Goal: Task Accomplishment & Management: Use online tool/utility

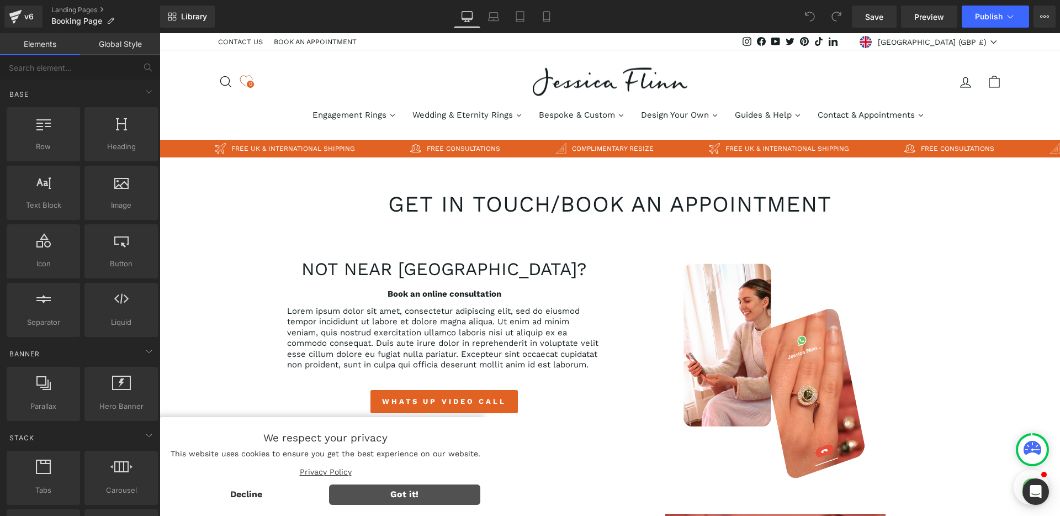
click at [444, 501] on span "Got it!" at bounding box center [405, 494] width 152 height 20
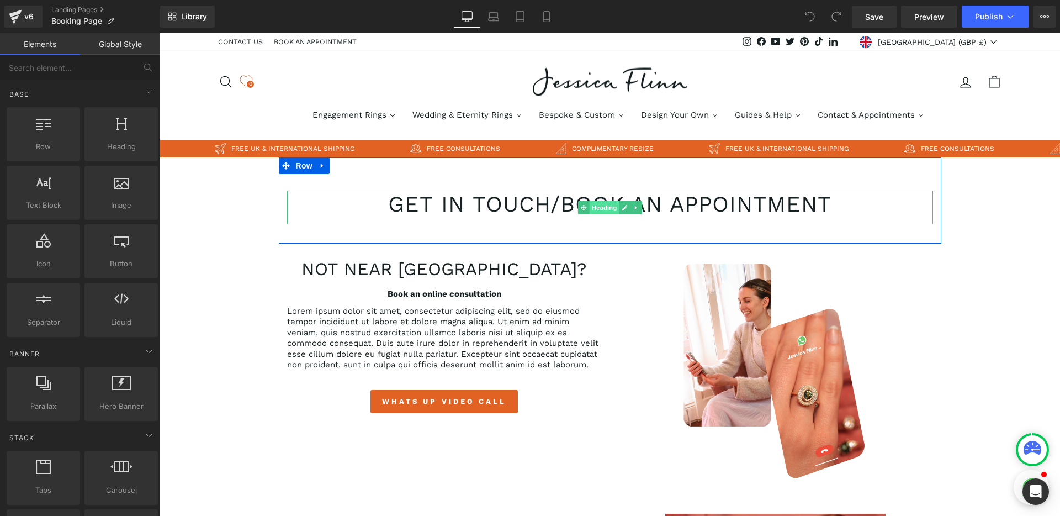
click at [595, 206] on span "Heading" at bounding box center [604, 207] width 30 height 13
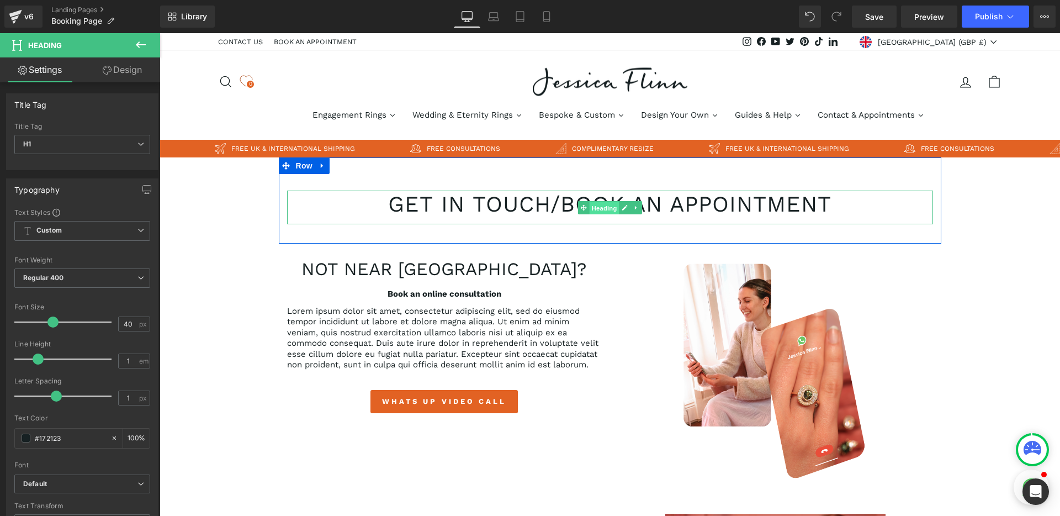
click at [594, 205] on span "Heading" at bounding box center [604, 207] width 30 height 13
click at [505, 205] on h1 "Get in touch/Book an Appointment" at bounding box center [610, 204] width 646 height 22
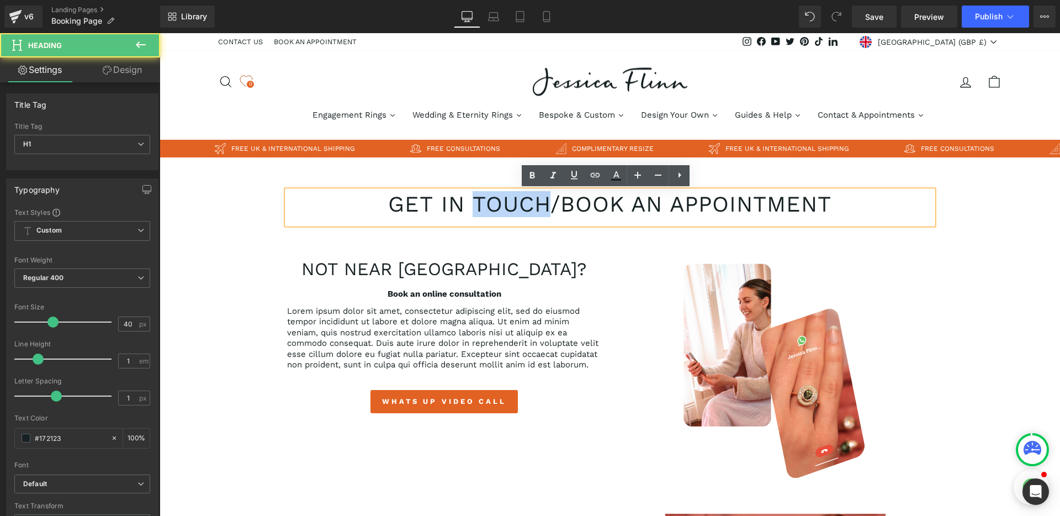
click at [505, 205] on h1 "Get in touch/Book an Appointment" at bounding box center [610, 204] width 646 height 22
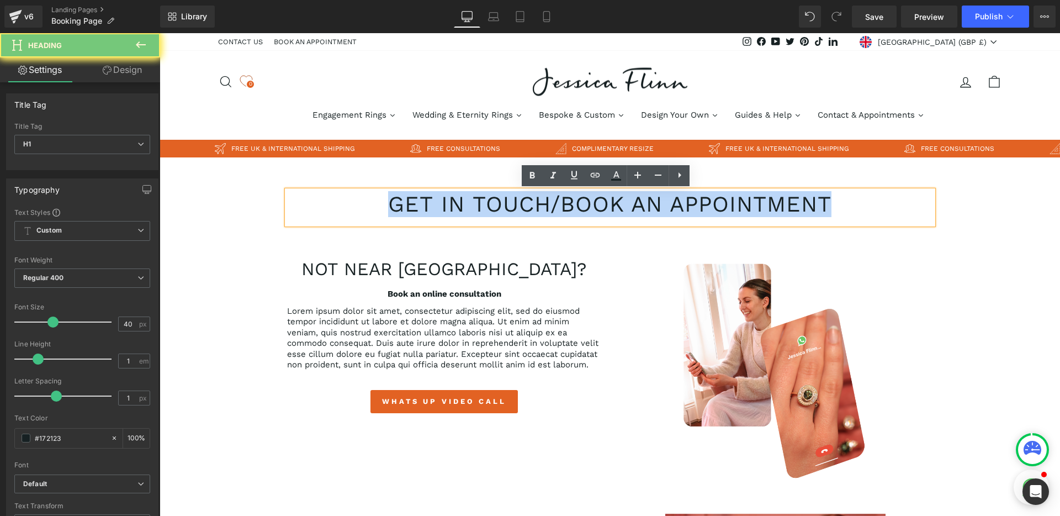
click at [505, 205] on h1 "Get in touch/Book an Appointment" at bounding box center [610, 204] width 646 height 22
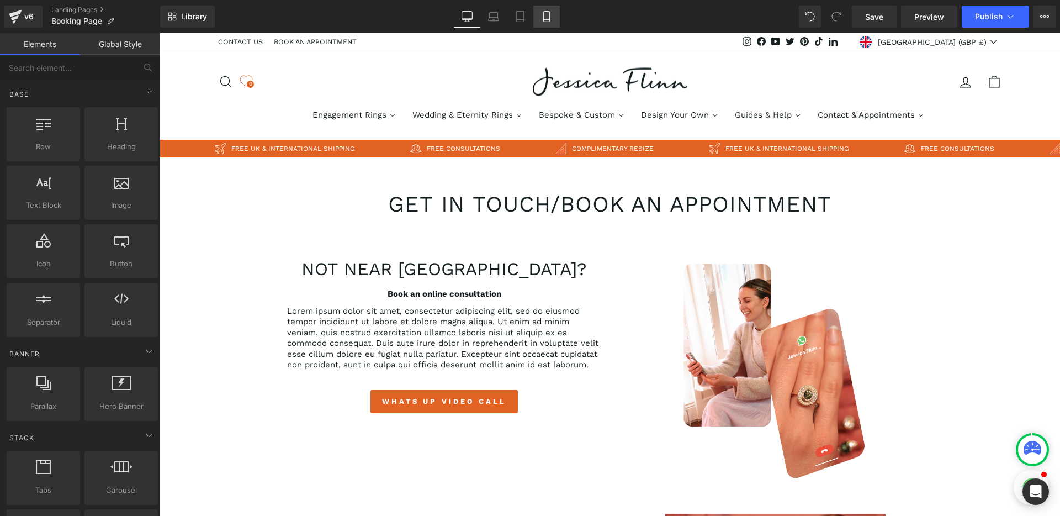
click at [549, 20] on icon at bounding box center [546, 17] width 6 height 10
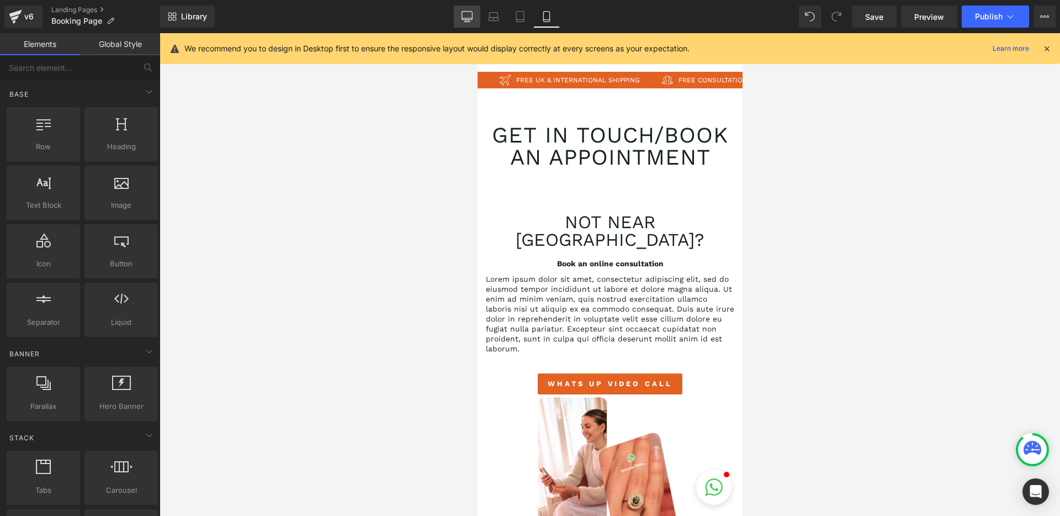
click at [466, 15] on icon at bounding box center [467, 16] width 11 height 11
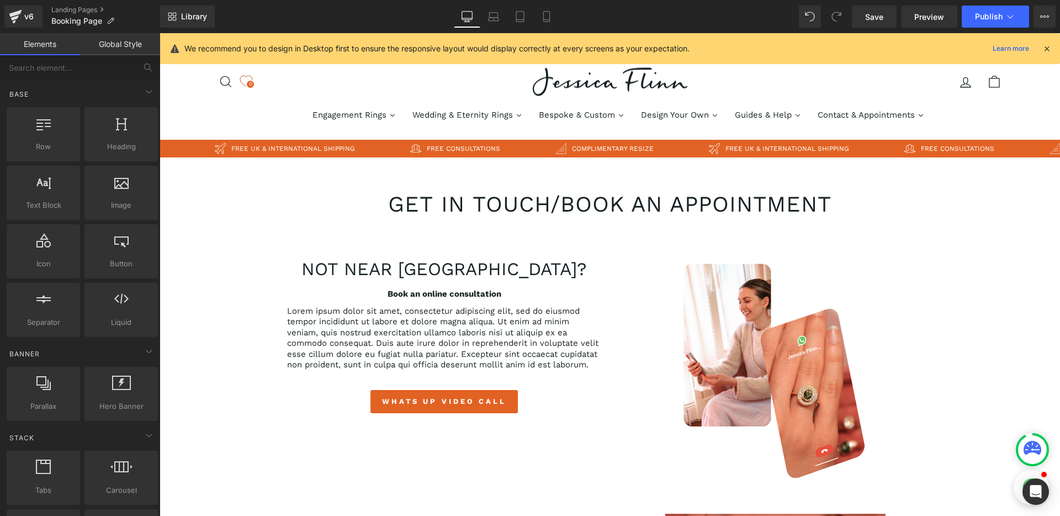
scroll to position [74, 0]
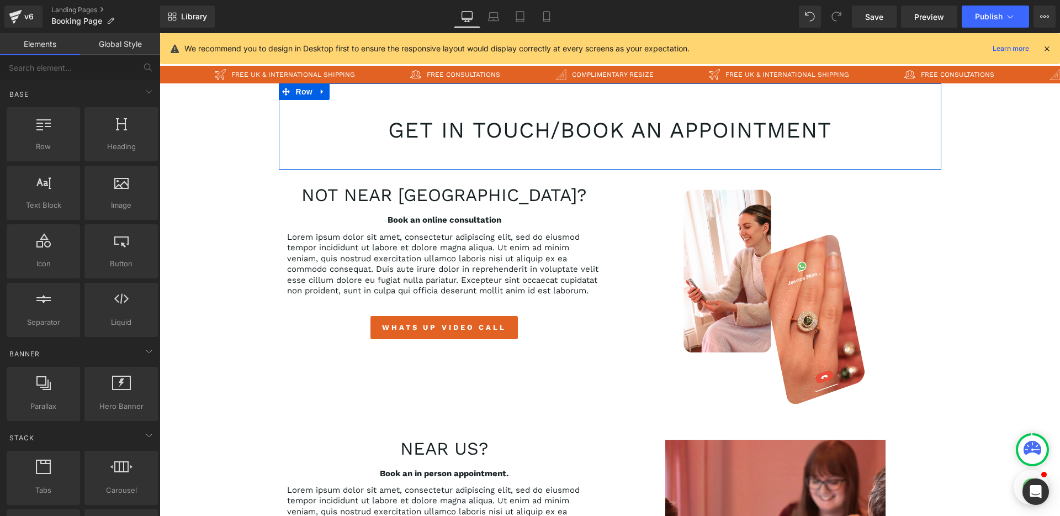
click at [592, 101] on div "Get in touch/Book an Appointment Heading Row" at bounding box center [610, 126] width 662 height 86
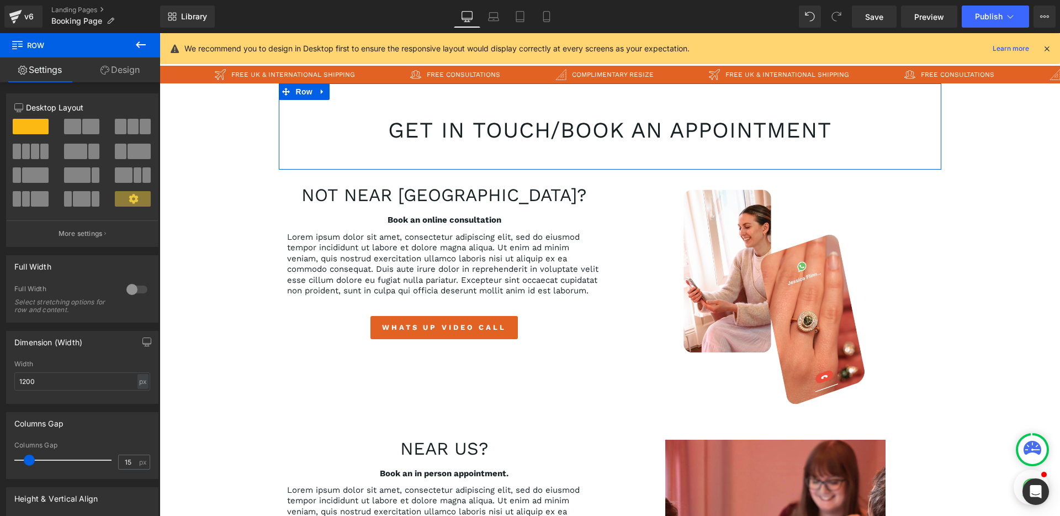
click at [123, 75] on link "Design" at bounding box center [120, 69] width 80 height 25
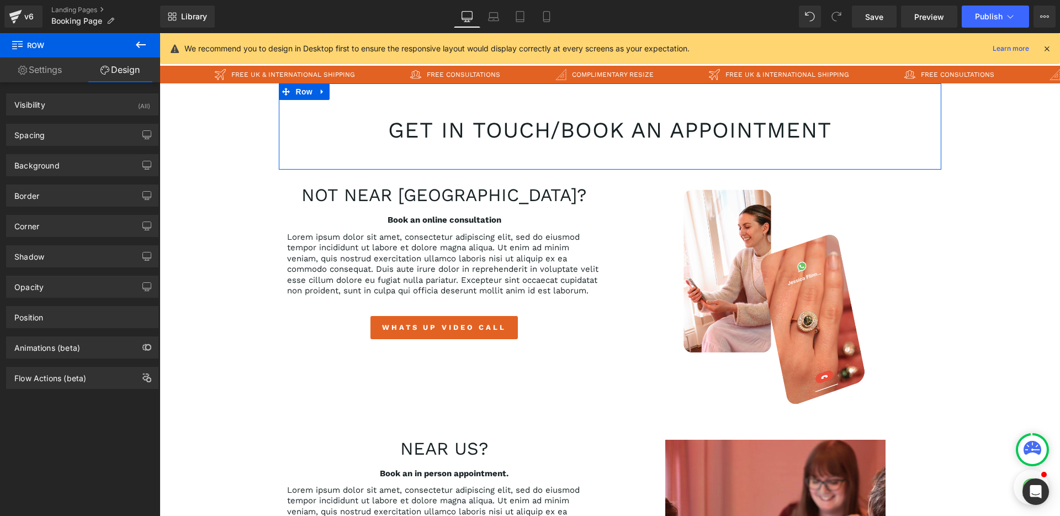
type input "0"
type input "60"
type input "0"
type input "35"
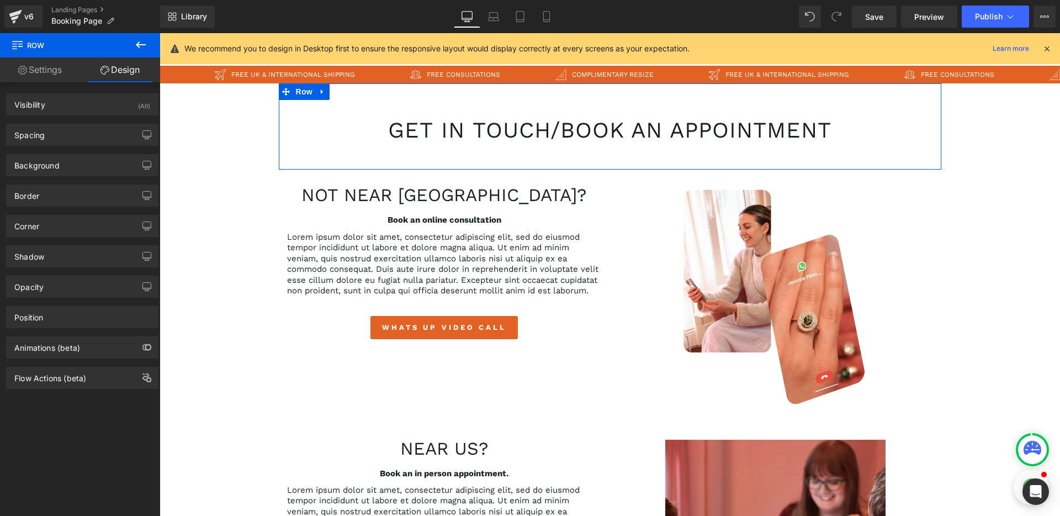
type input "0"
click at [65, 132] on div "Spacing" at bounding box center [82, 134] width 151 height 21
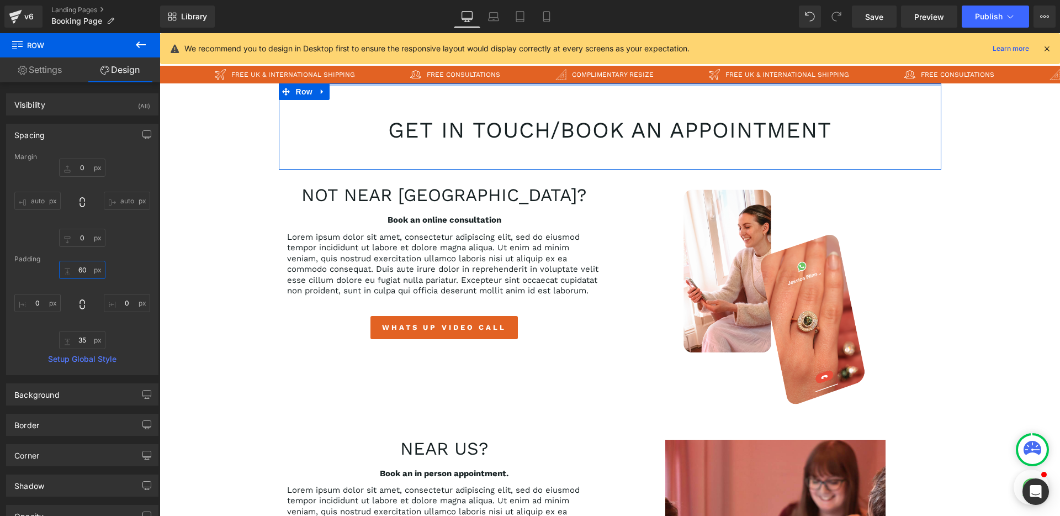
click at [83, 267] on input "60" at bounding box center [82, 270] width 46 height 18
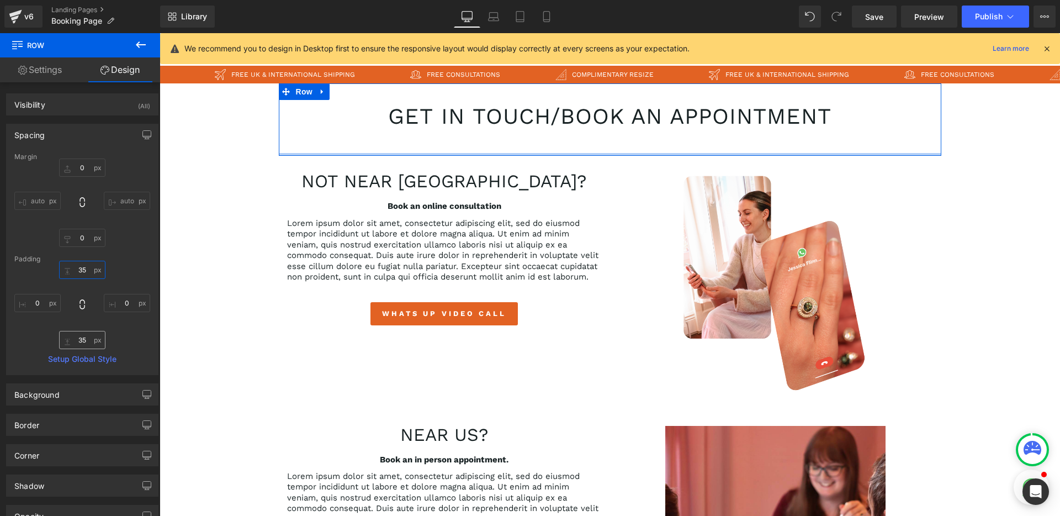
type input "35"
click at [84, 339] on input "35" at bounding box center [82, 340] width 46 height 18
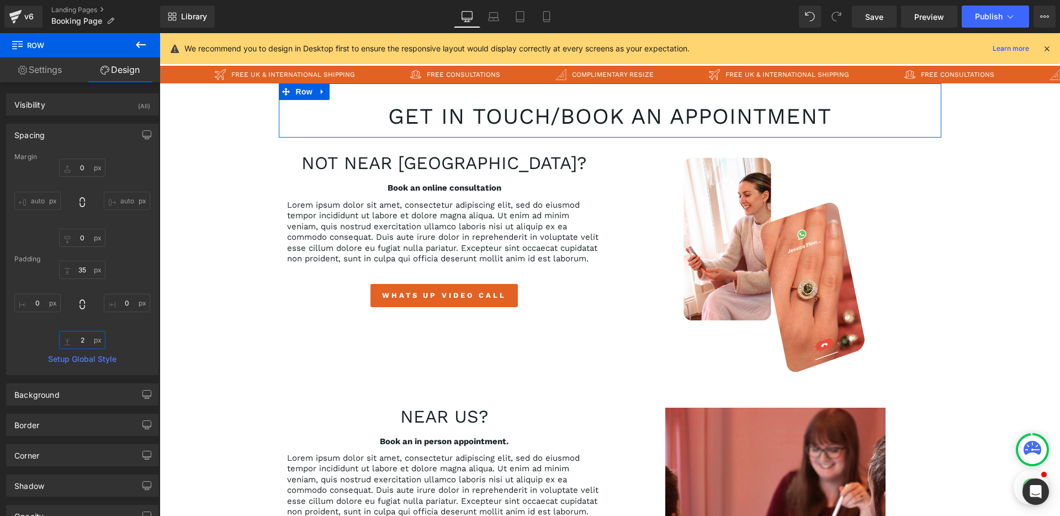
type input "20"
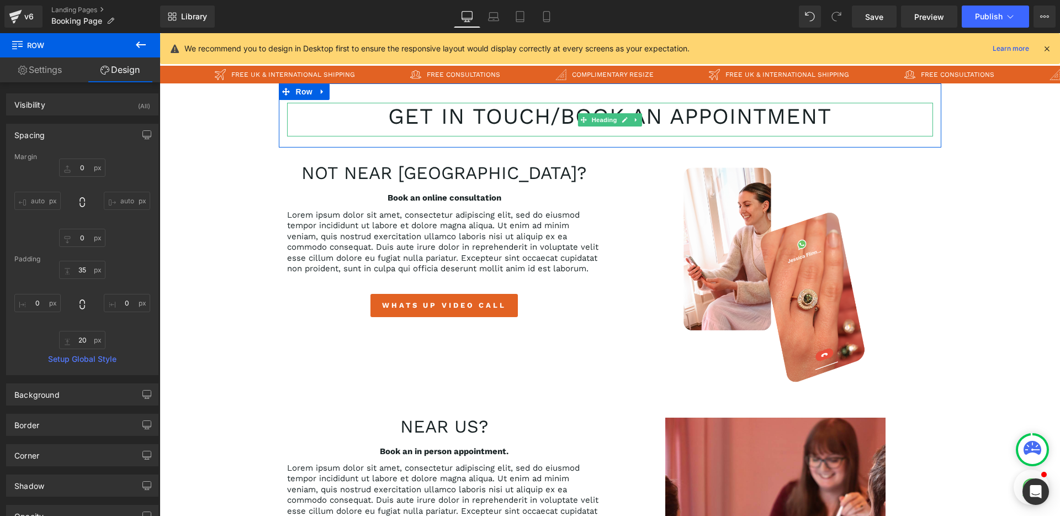
click at [524, 114] on h1 "Get in touch/Book an Appointment" at bounding box center [610, 116] width 646 height 22
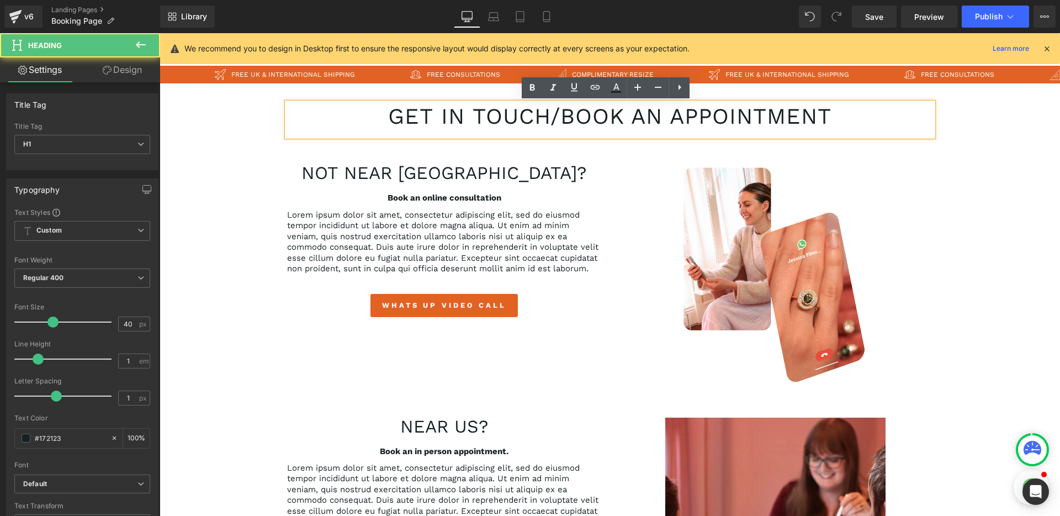
click at [524, 114] on h1 "Get in touch/Book an Appointment" at bounding box center [610, 116] width 646 height 22
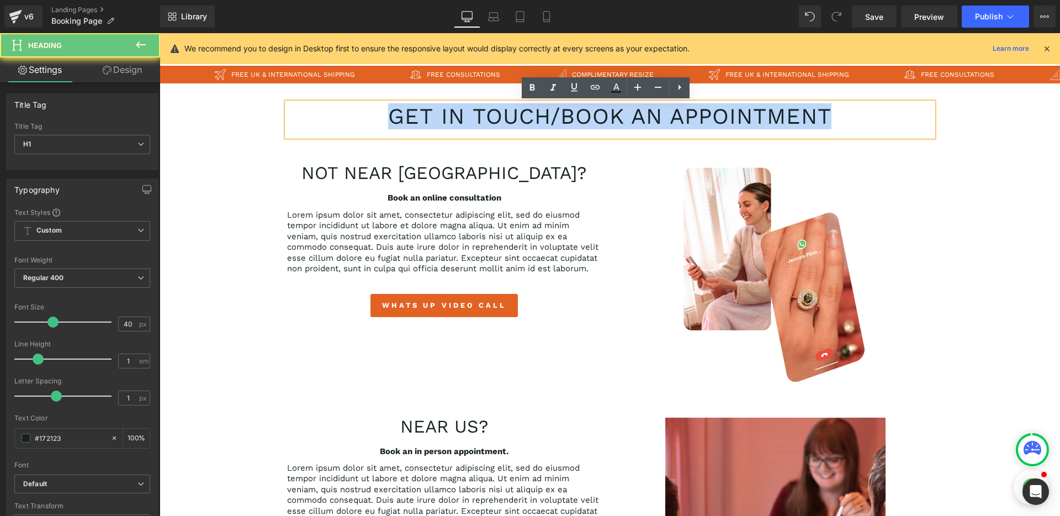
click at [524, 114] on h1 "Get in touch/Book an Appointment" at bounding box center [610, 116] width 646 height 22
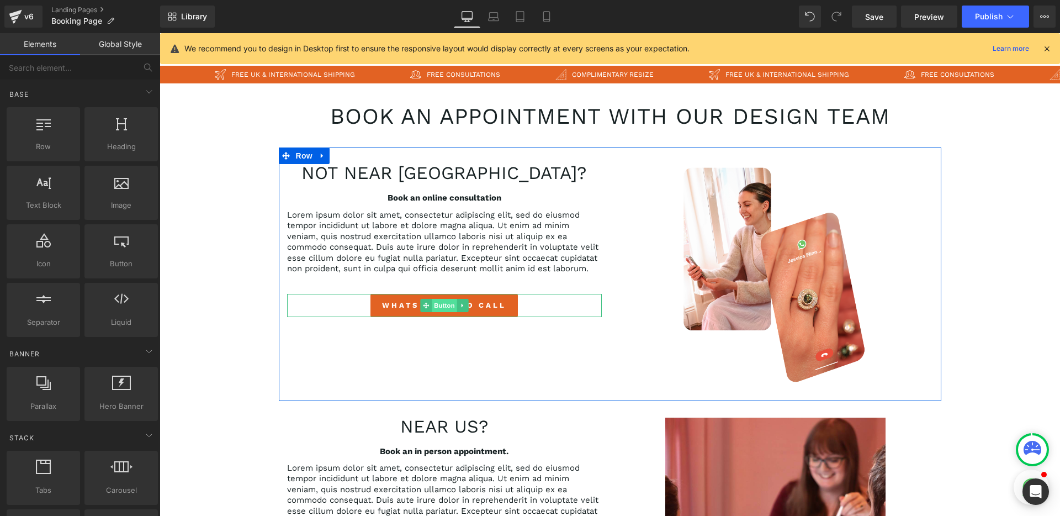
click at [438, 307] on span "Button" at bounding box center [444, 305] width 25 height 13
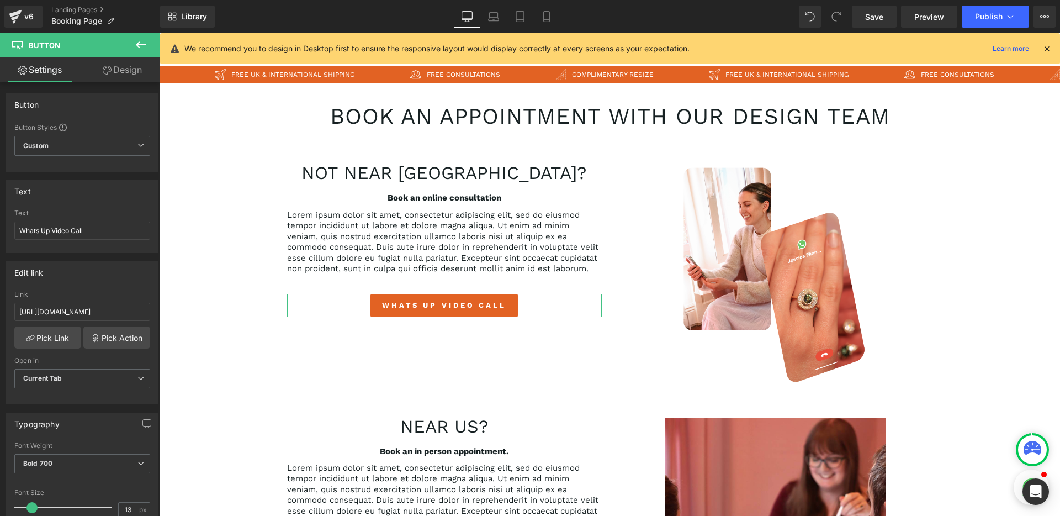
drag, startPoint x: 131, startPoint y: 75, endPoint x: 90, endPoint y: 117, distance: 59.0
click at [131, 75] on link "Design" at bounding box center [122, 69] width 80 height 25
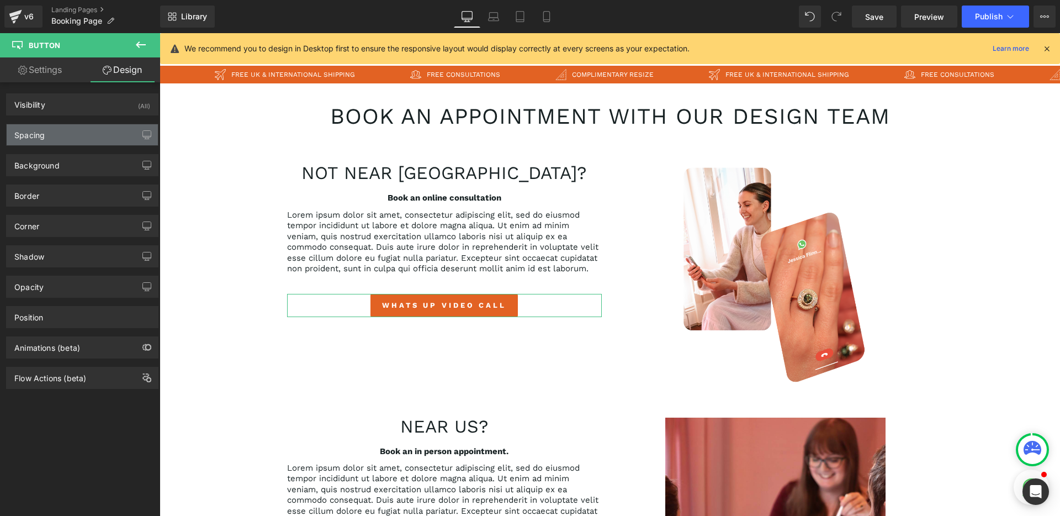
type input "0"
type input "11"
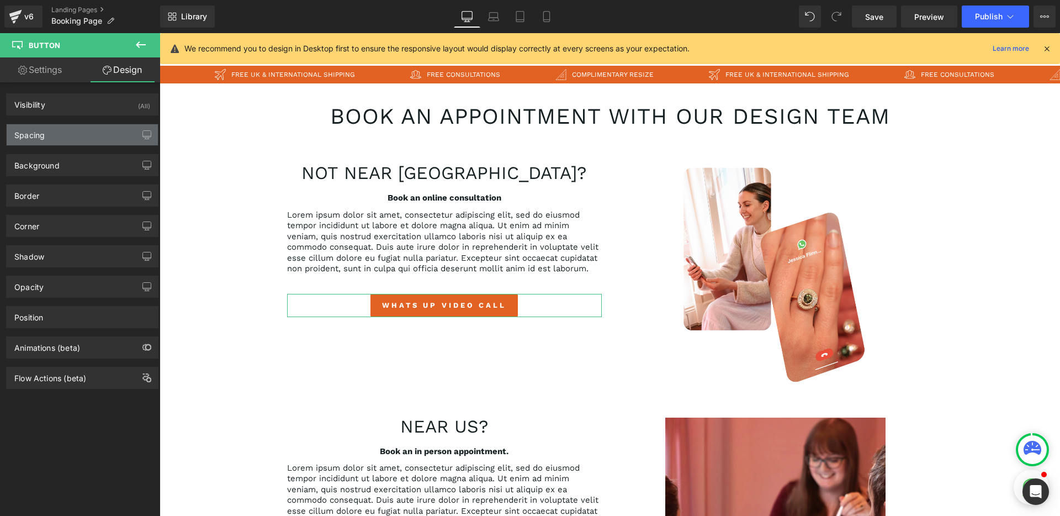
type input "20"
type input "11"
type input "20"
click at [75, 134] on div "Spacing" at bounding box center [82, 134] width 151 height 21
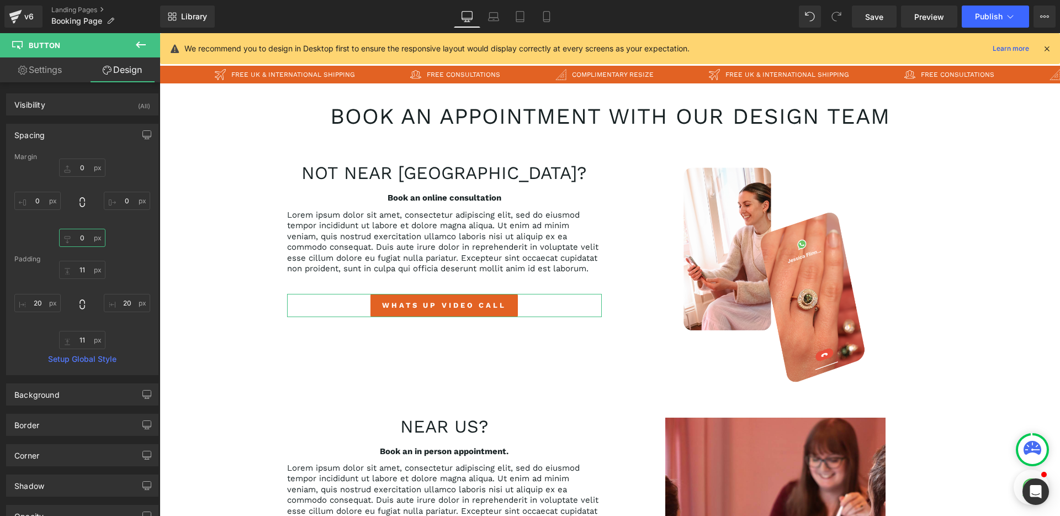
click at [84, 242] on input "0" at bounding box center [82, 238] width 46 height 18
type input "10"
click at [123, 241] on div "0px 0 0px 0 10 10 0px 0" at bounding box center [82, 202] width 136 height 88
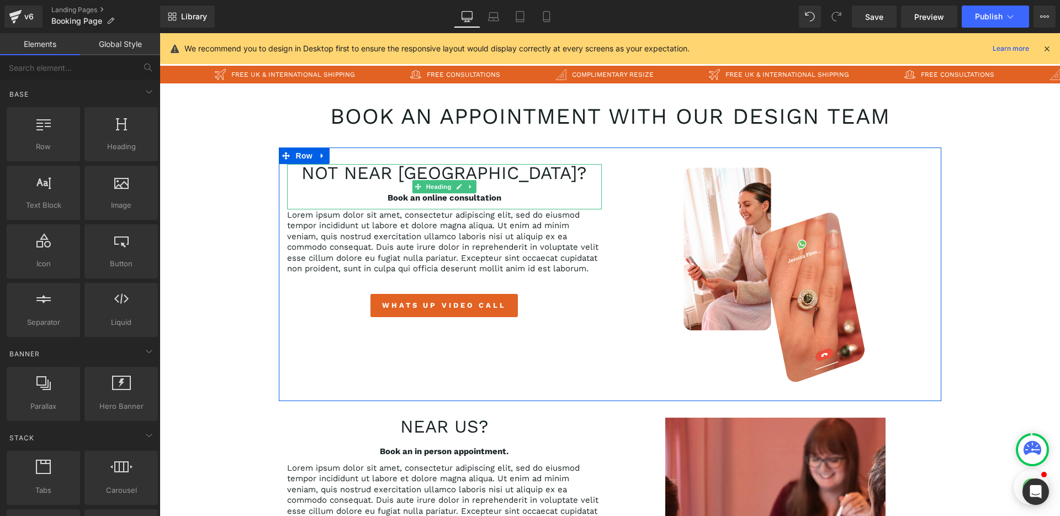
click at [440, 174] on h2 "Not near us?" at bounding box center [444, 173] width 315 height 18
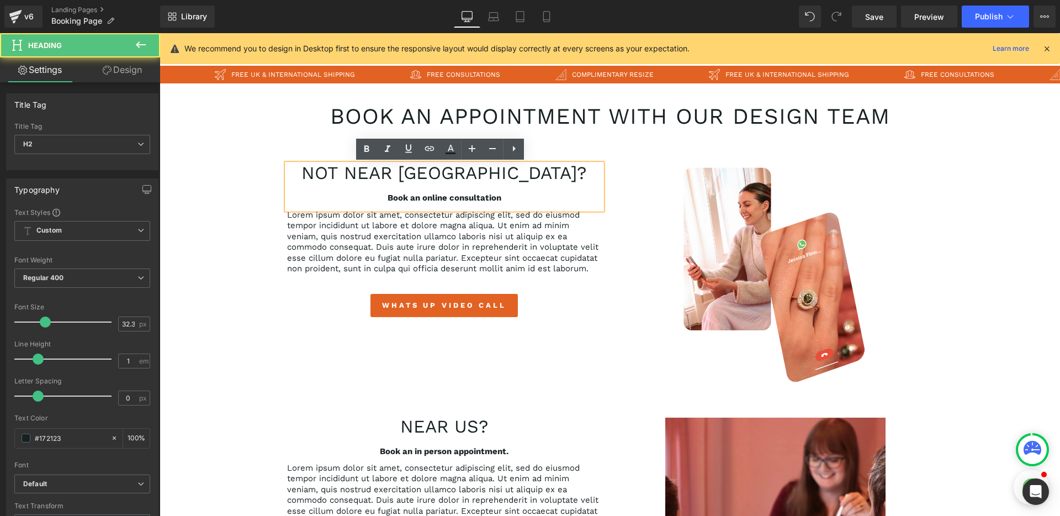
click at [433, 174] on h2 "Not near us?" at bounding box center [444, 173] width 315 height 18
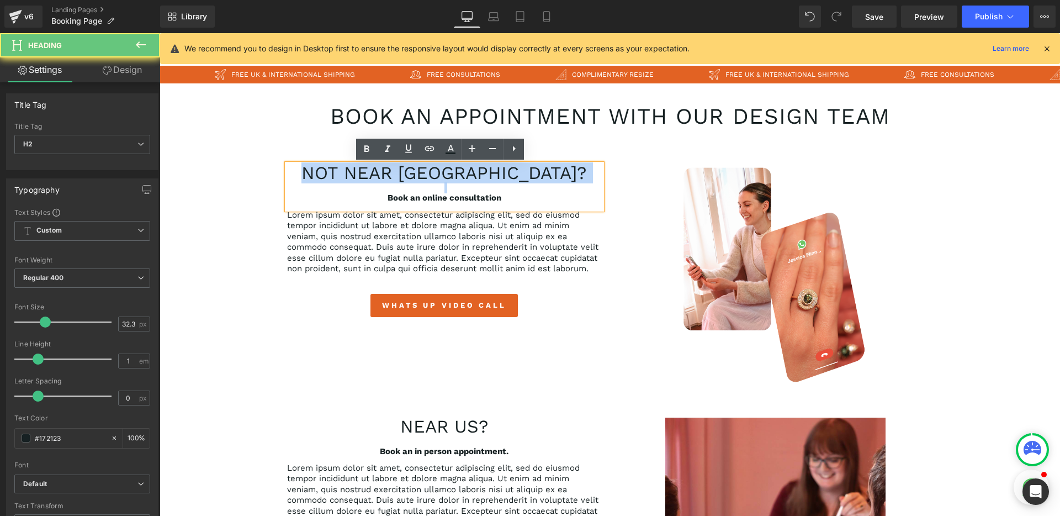
click at [433, 174] on h2 "Not near us?" at bounding box center [444, 173] width 315 height 18
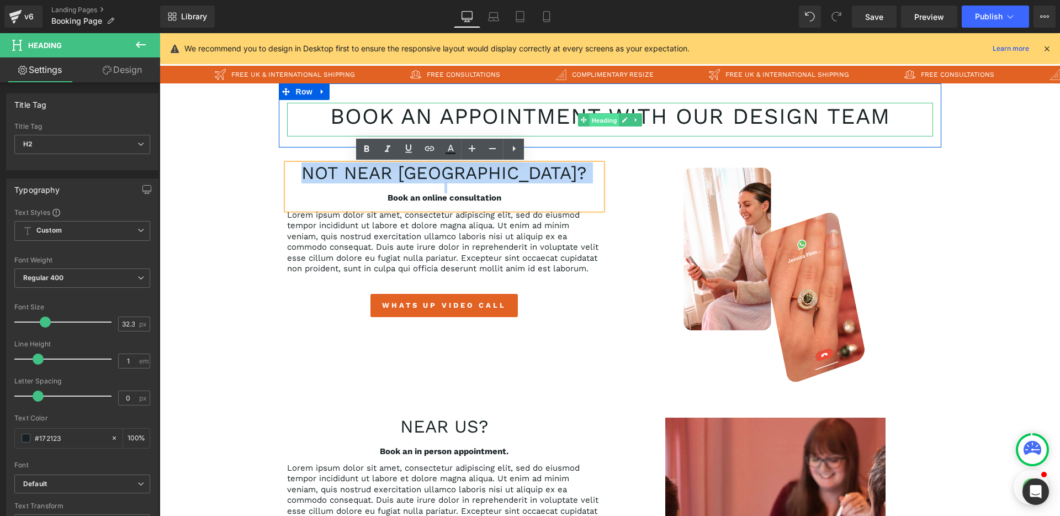
click at [592, 122] on span "Heading" at bounding box center [604, 120] width 30 height 13
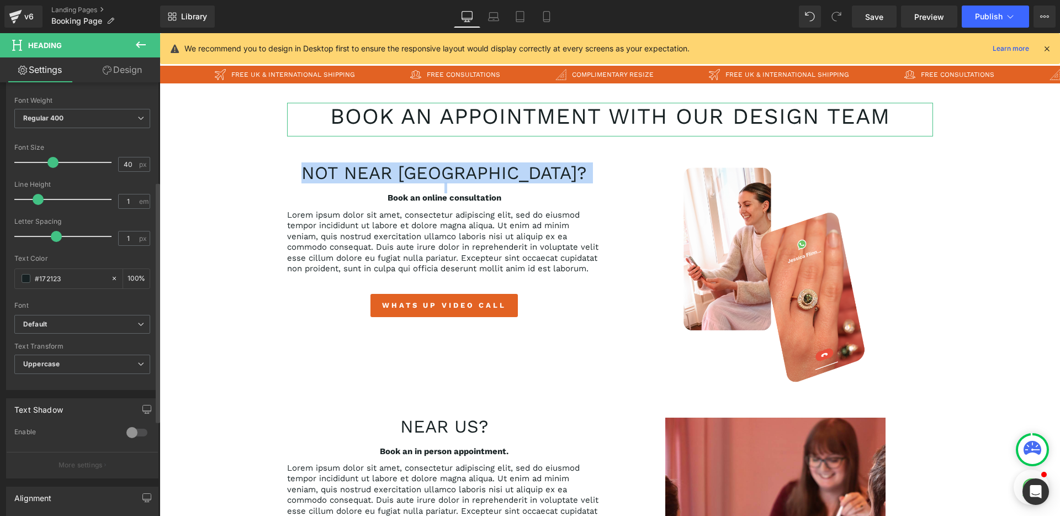
scroll to position [178, 0]
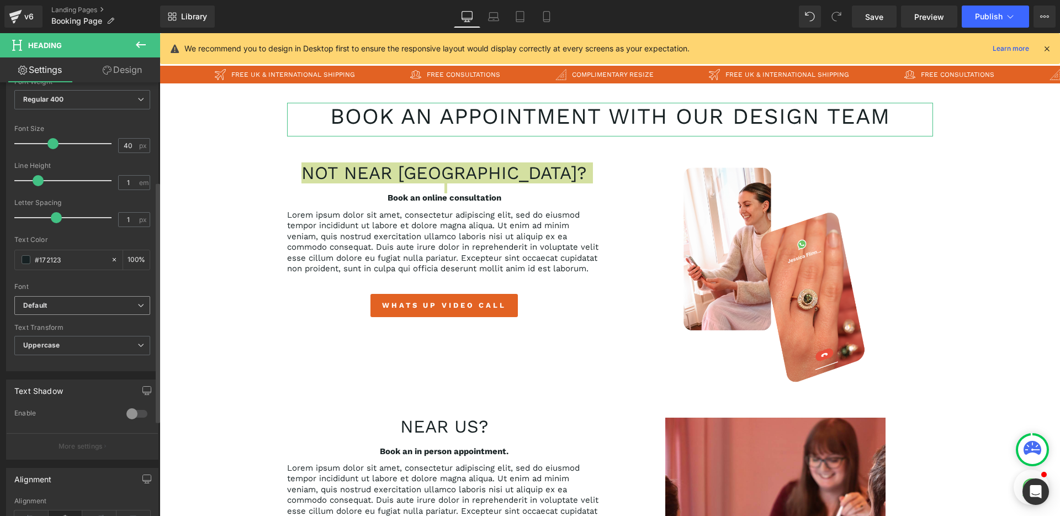
click at [86, 302] on b "Default" at bounding box center [80, 305] width 114 height 9
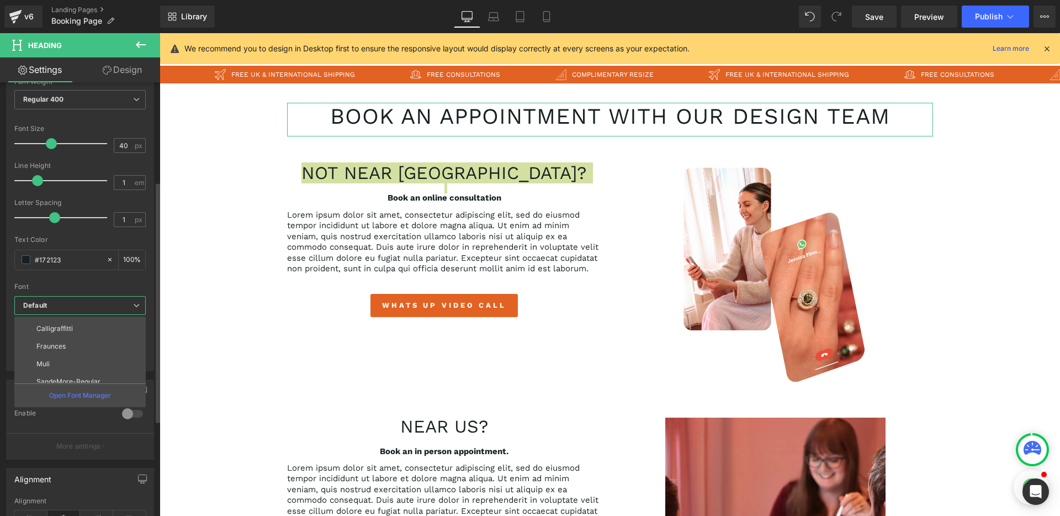
scroll to position [110, 0]
click at [51, 371] on p "SandeMore-Regular" at bounding box center [68, 374] width 64 height 8
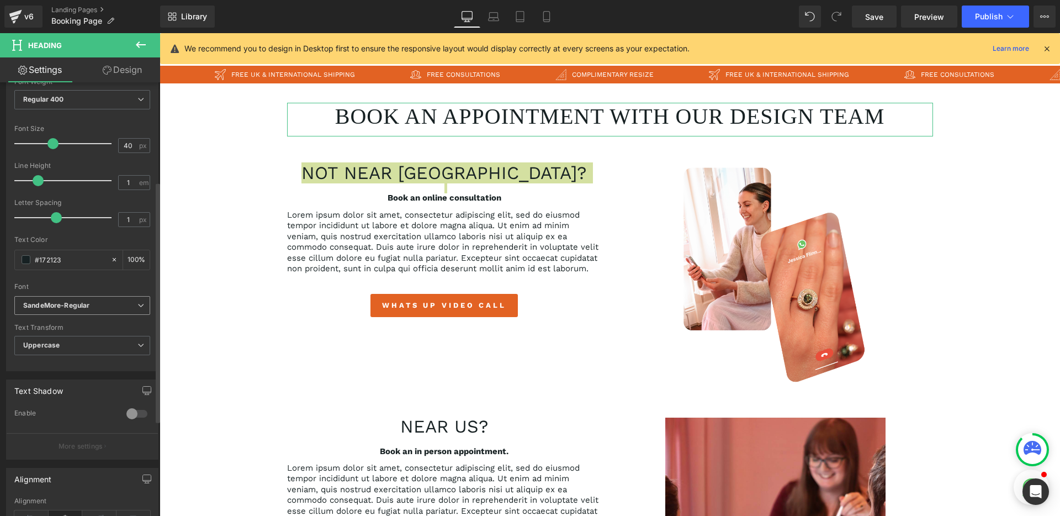
click at [77, 311] on span "SandeMore-Regular" at bounding box center [82, 305] width 136 height 19
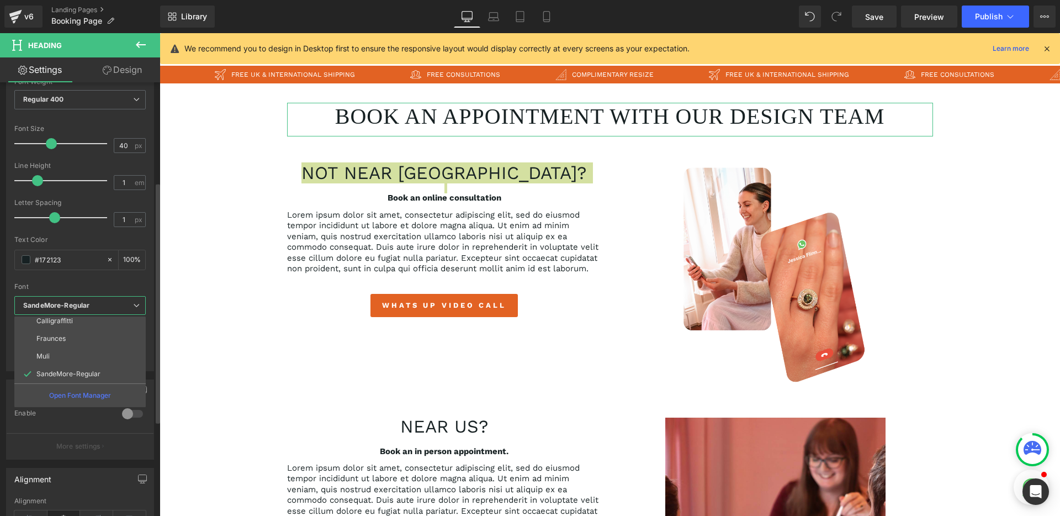
scroll to position [179, 0]
click at [70, 349] on li "Muli" at bounding box center [82, 355] width 136 height 18
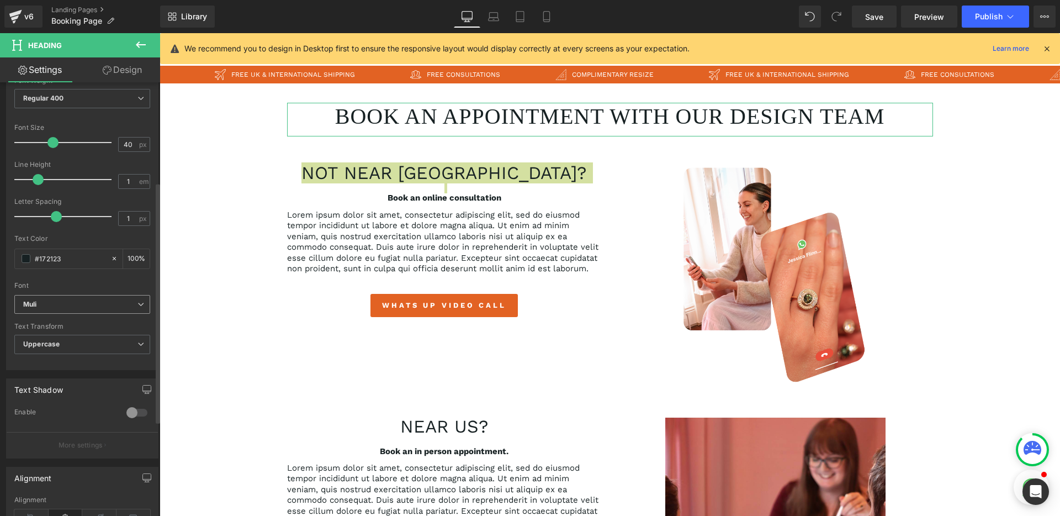
click at [75, 306] on b "Muli" at bounding box center [80, 304] width 114 height 9
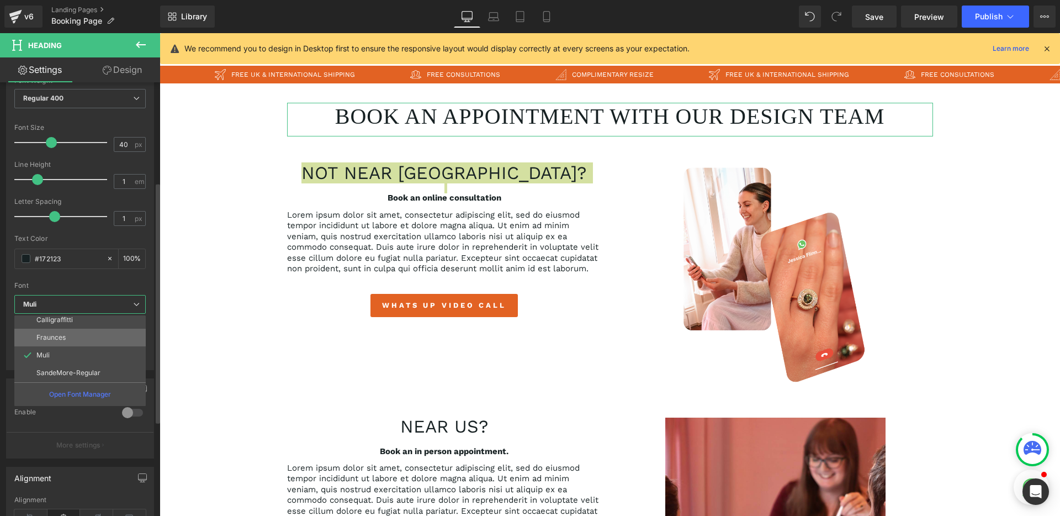
click at [66, 342] on li "Fraunces" at bounding box center [82, 337] width 136 height 18
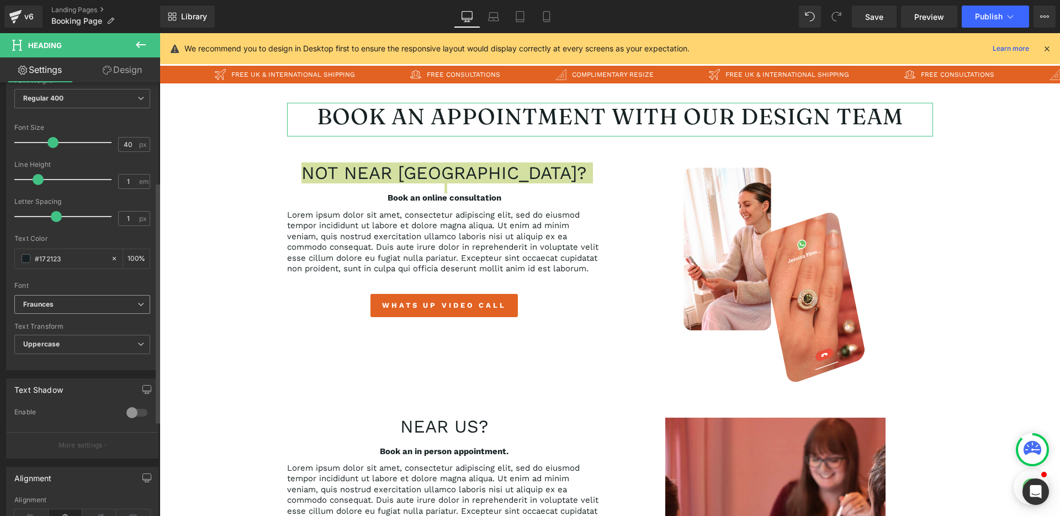
click at [73, 307] on b "Fraunces" at bounding box center [80, 304] width 114 height 9
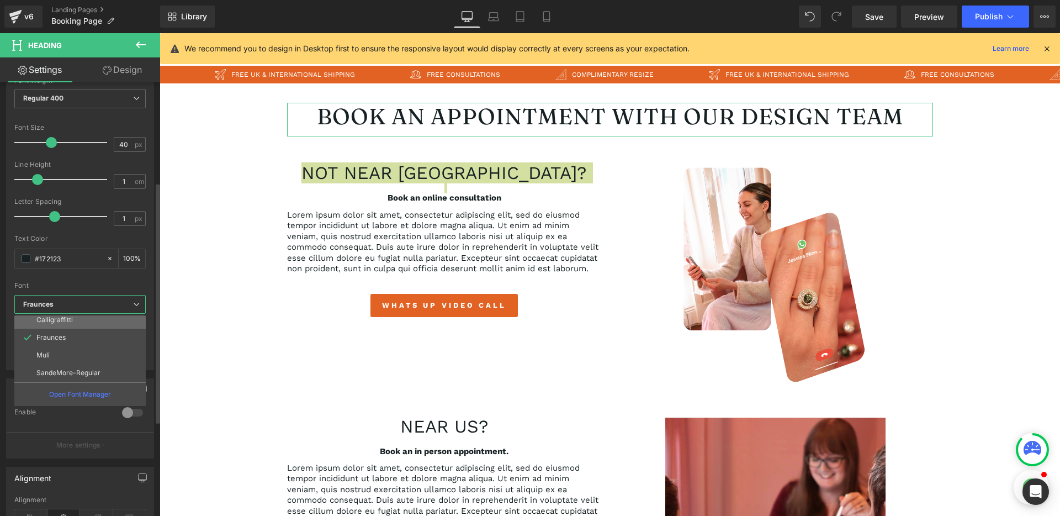
click at [70, 327] on li "Calligraffitti" at bounding box center [82, 320] width 136 height 18
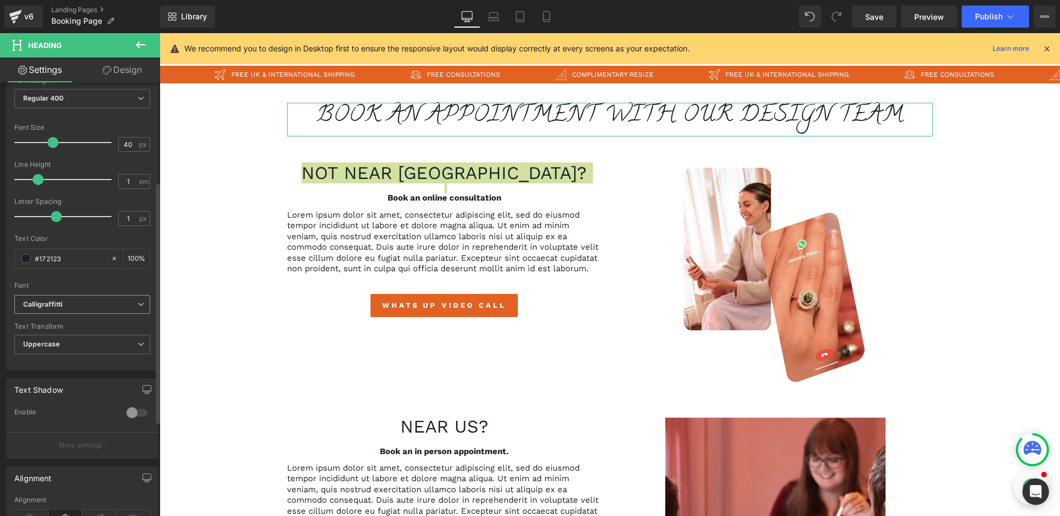
click at [75, 307] on b "Calligraffitti" at bounding box center [80, 304] width 114 height 9
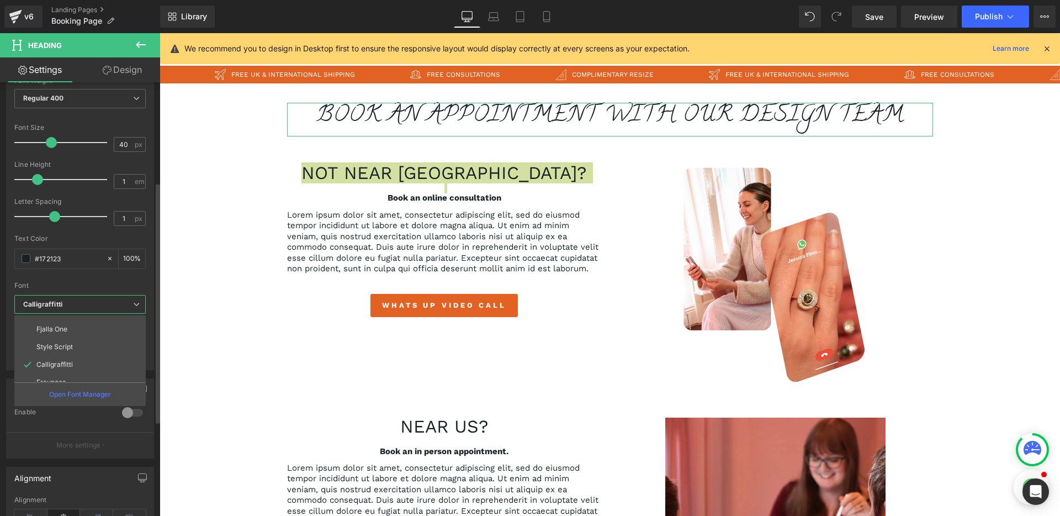
scroll to position [65, 0]
click at [57, 350] on p "Style Script" at bounding box center [54, 348] width 36 height 8
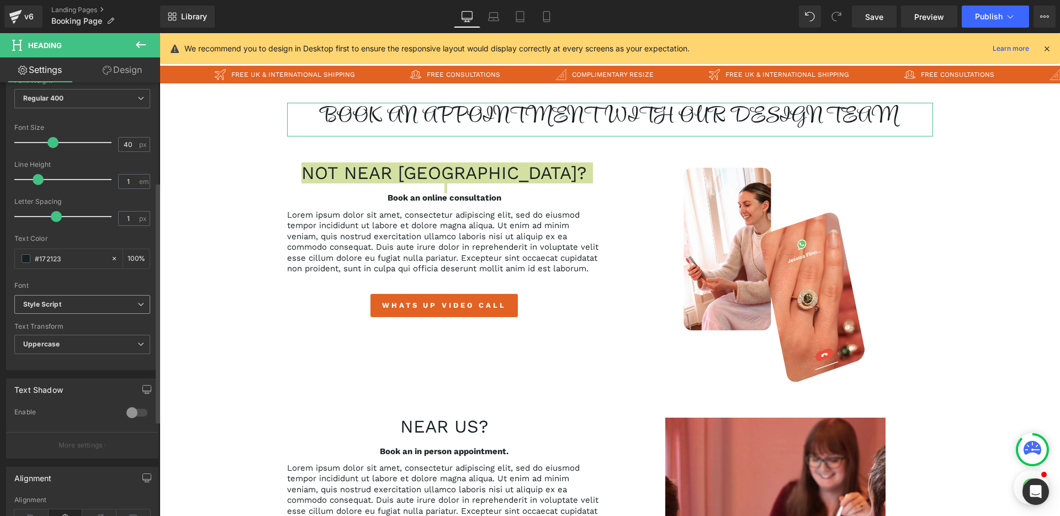
click at [63, 309] on span "Style Script" at bounding box center [82, 304] width 136 height 19
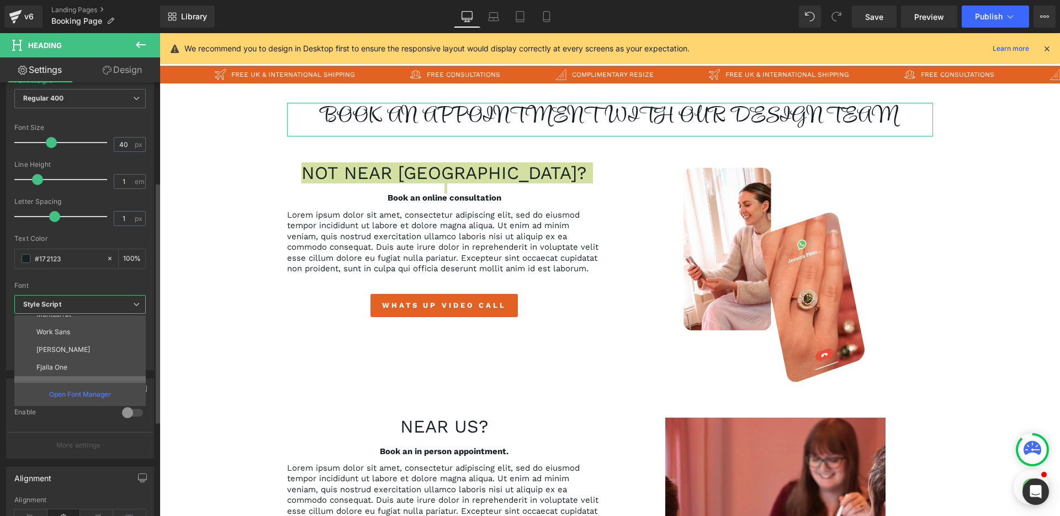
scroll to position [22, 0]
click at [61, 352] on p "[PERSON_NAME]" at bounding box center [63, 355] width 54 height 8
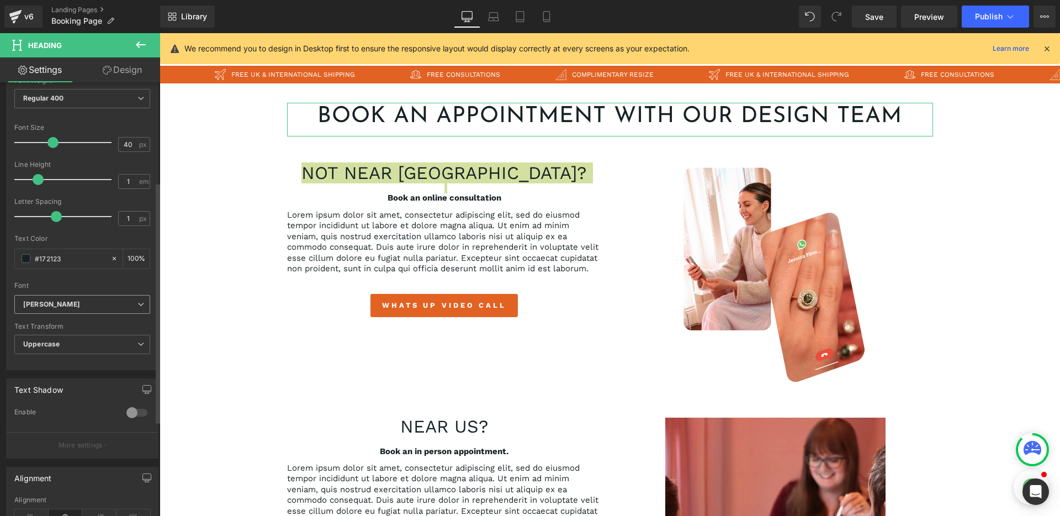
click at [75, 310] on span "[PERSON_NAME]" at bounding box center [82, 304] width 136 height 19
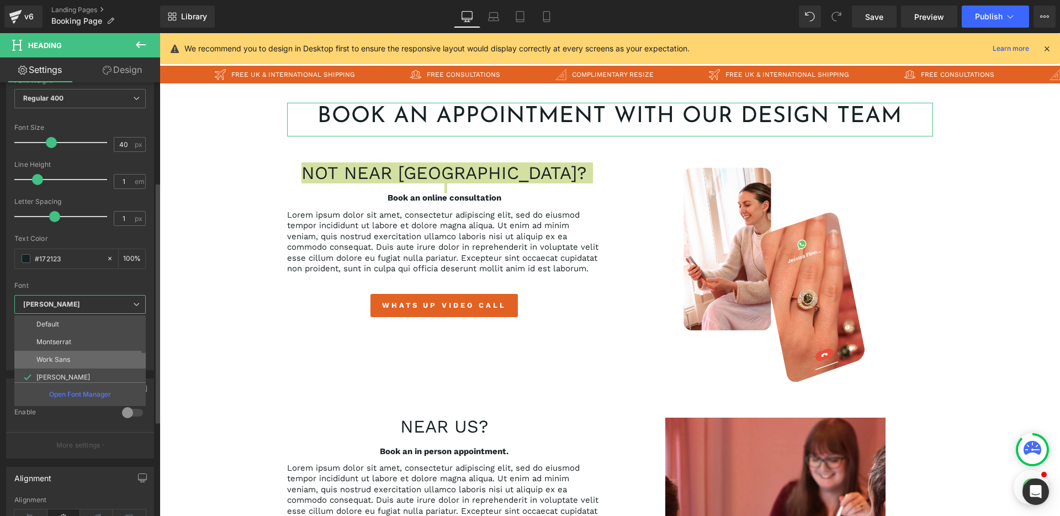
scroll to position [18, 0]
click at [71, 338] on li "Work Sans" at bounding box center [82, 341] width 136 height 18
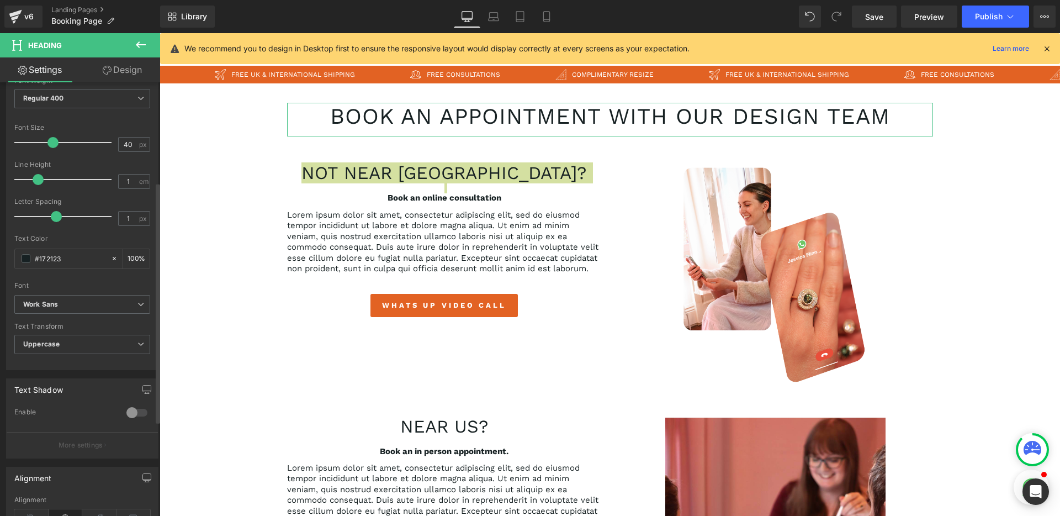
click at [107, 325] on div "Text Transform" at bounding box center [82, 326] width 136 height 8
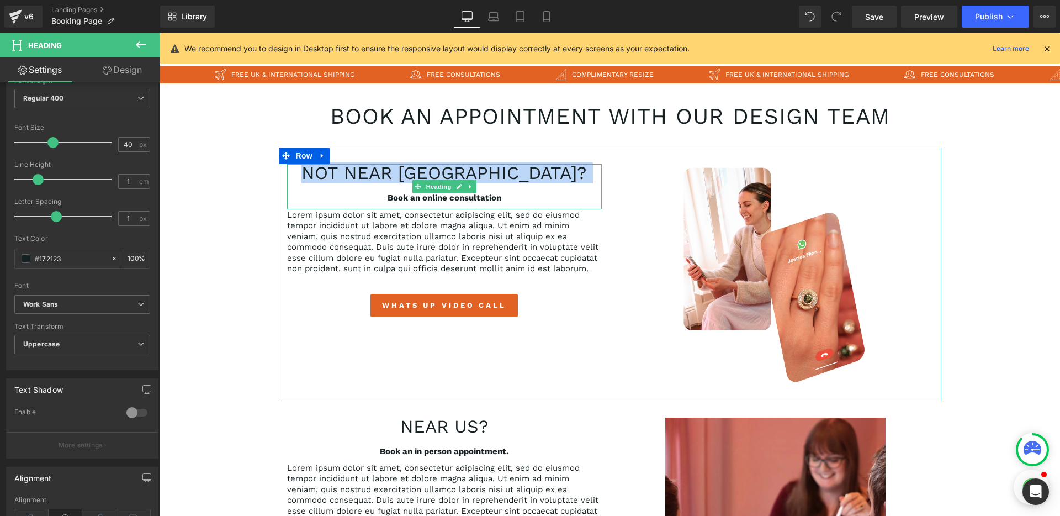
click at [396, 178] on h2 "Not near us?" at bounding box center [444, 173] width 315 height 18
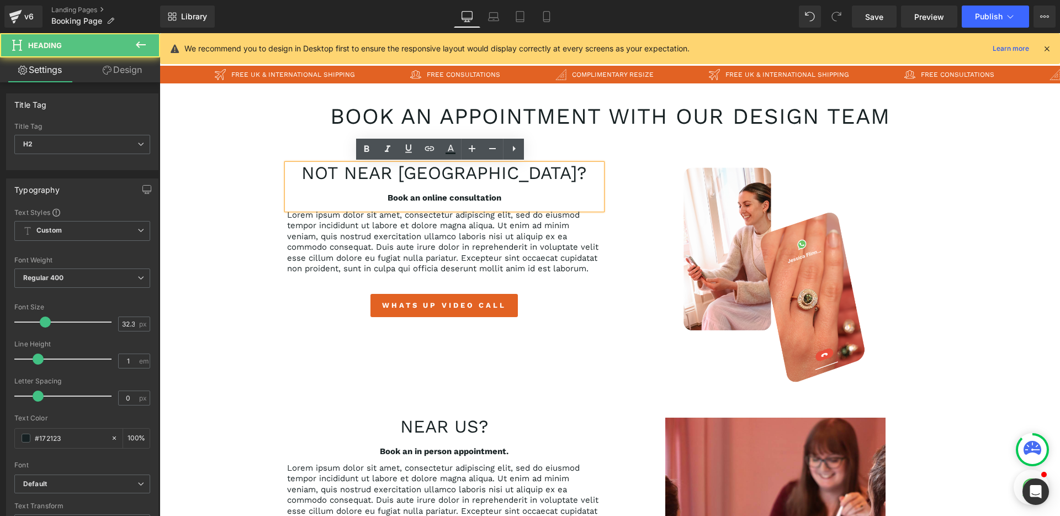
click at [492, 174] on h2 "Not near us?" at bounding box center [444, 173] width 315 height 18
click at [434, 176] on h2 "Not near us?" at bounding box center [444, 173] width 315 height 18
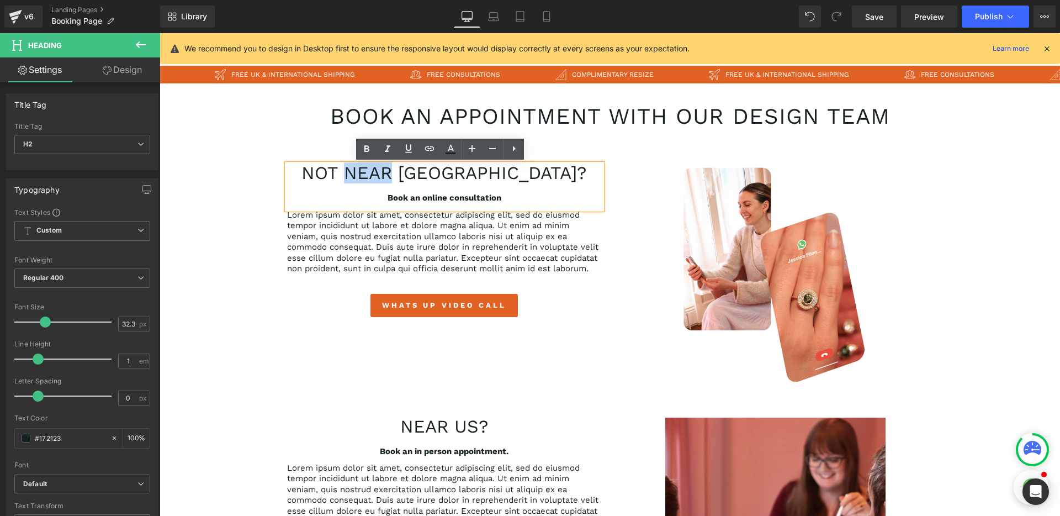
click at [434, 176] on h2 "Not near us?" at bounding box center [444, 173] width 315 height 18
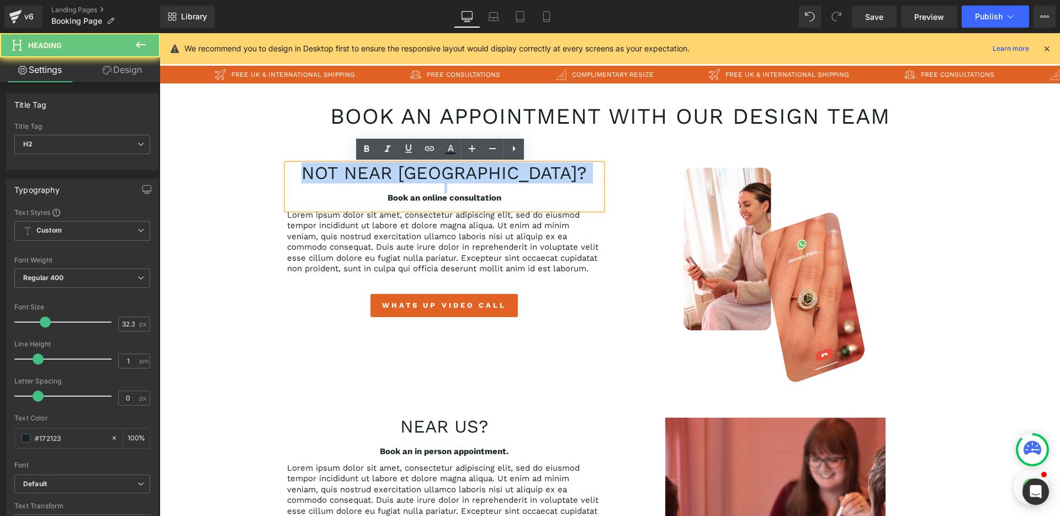
click at [434, 176] on h2 "Not near us?" at bounding box center [444, 173] width 315 height 18
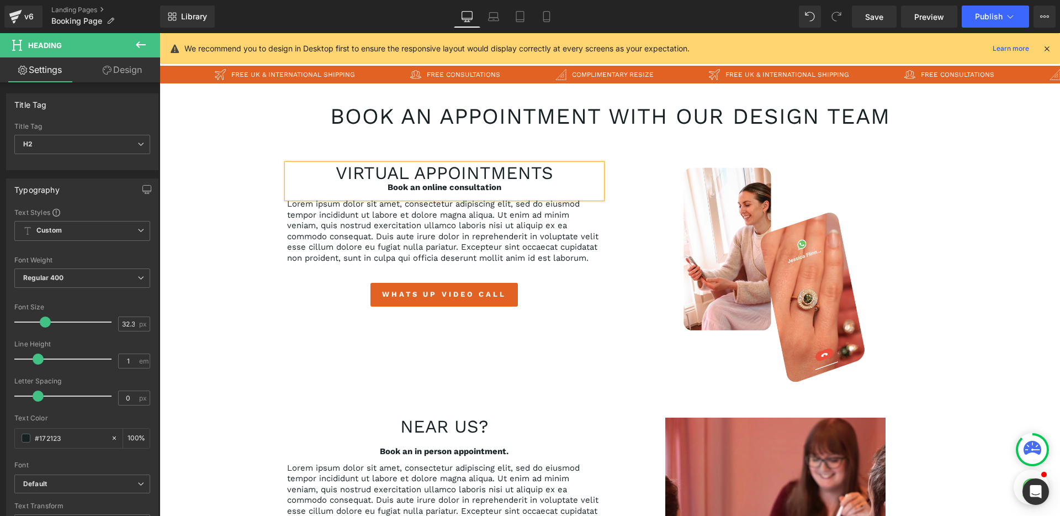
click at [433, 188] on strong "Book an online consultation" at bounding box center [445, 187] width 114 height 10
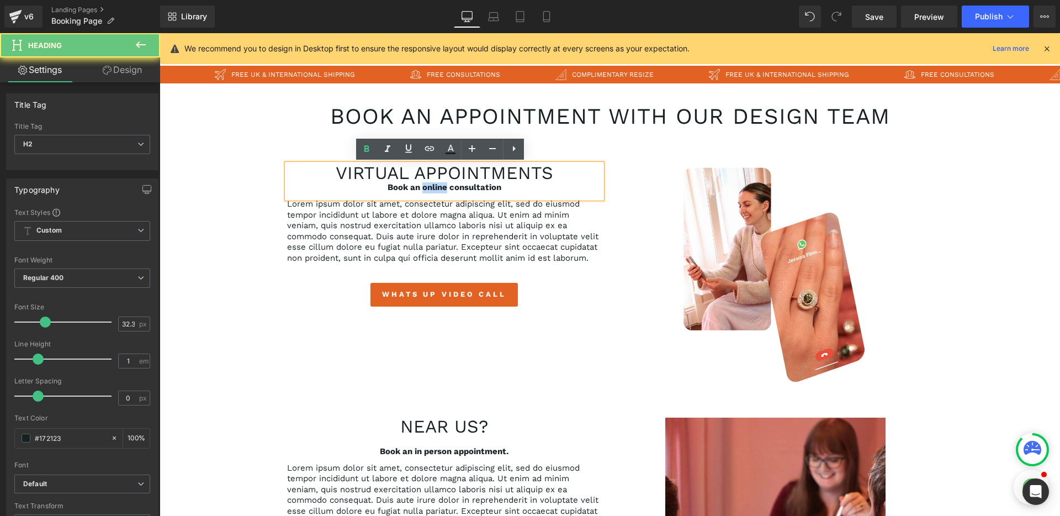
click at [433, 188] on strong "Book an online consultation" at bounding box center [445, 187] width 114 height 10
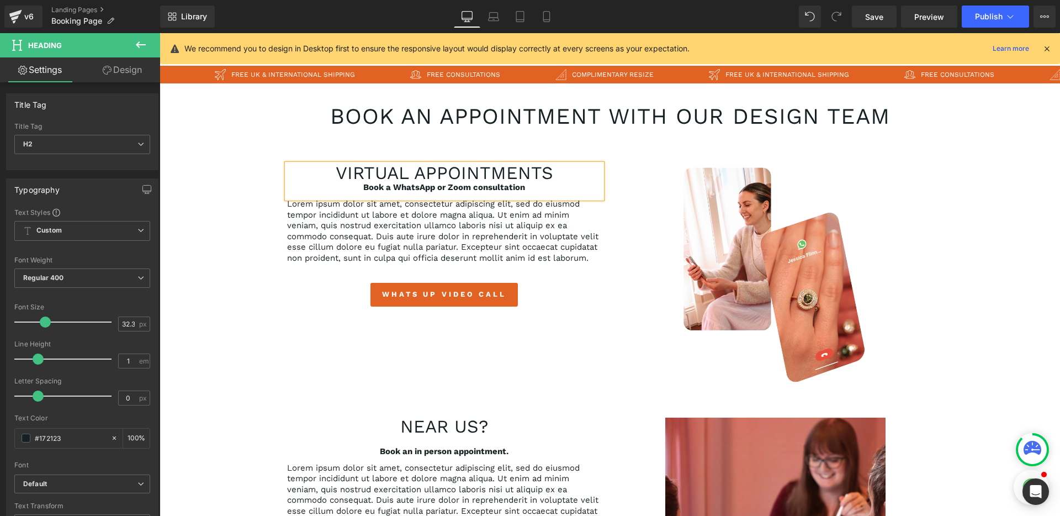
click at [445, 189] on strong "Book a WhatsApp or Zoom consultation" at bounding box center [444, 187] width 162 height 10
click at [373, 240] on p "Lorem ipsum dolor sit amet, consectetur adipiscing elit, sed do eiusmod tempor …" at bounding box center [444, 231] width 315 height 65
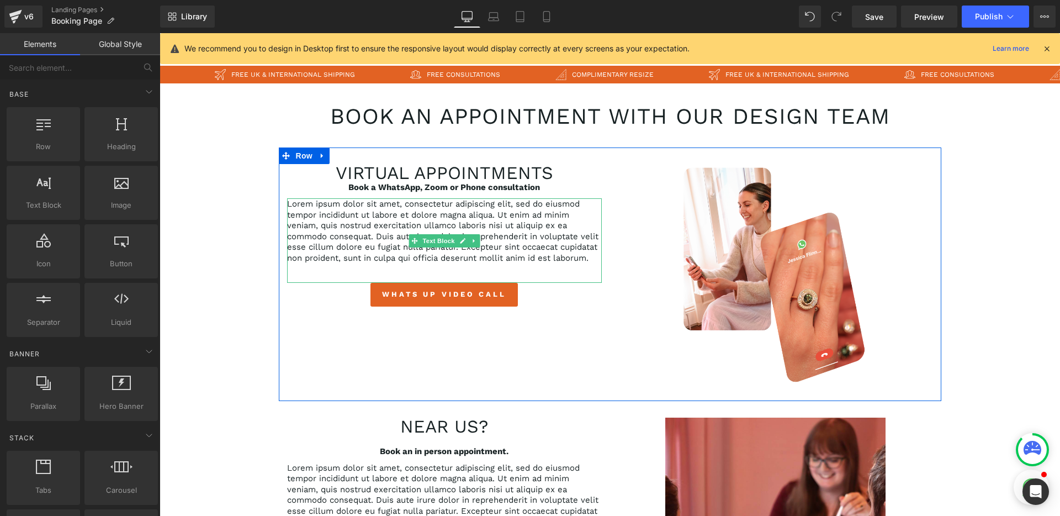
click at [425, 223] on p "Lorem ipsum dolor sit amet, consectetur adipiscing elit, sed do eiusmod tempor …" at bounding box center [444, 231] width 315 height 65
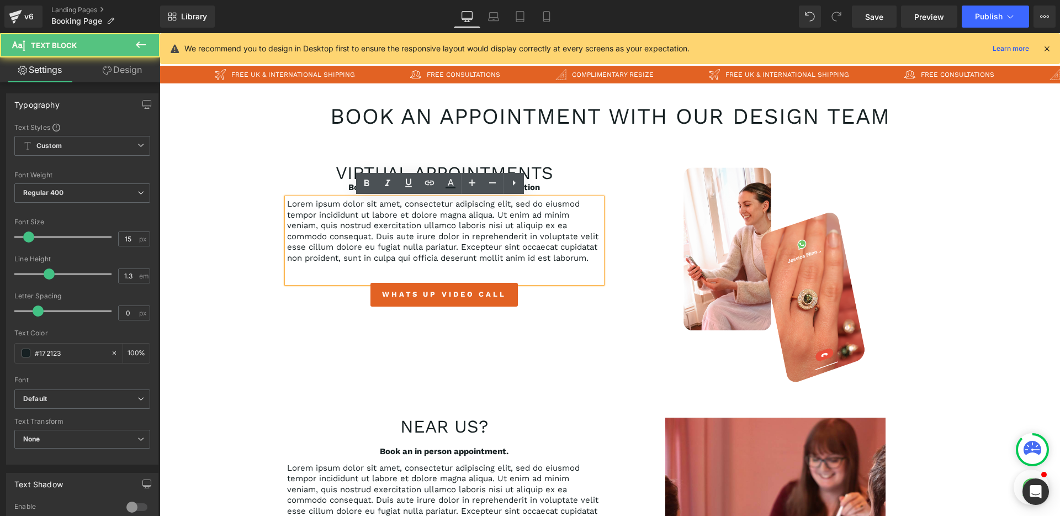
click at [438, 230] on p "Lorem ipsum dolor sit amet, consectetur adipiscing elit, sed do eiusmod tempor …" at bounding box center [444, 231] width 315 height 65
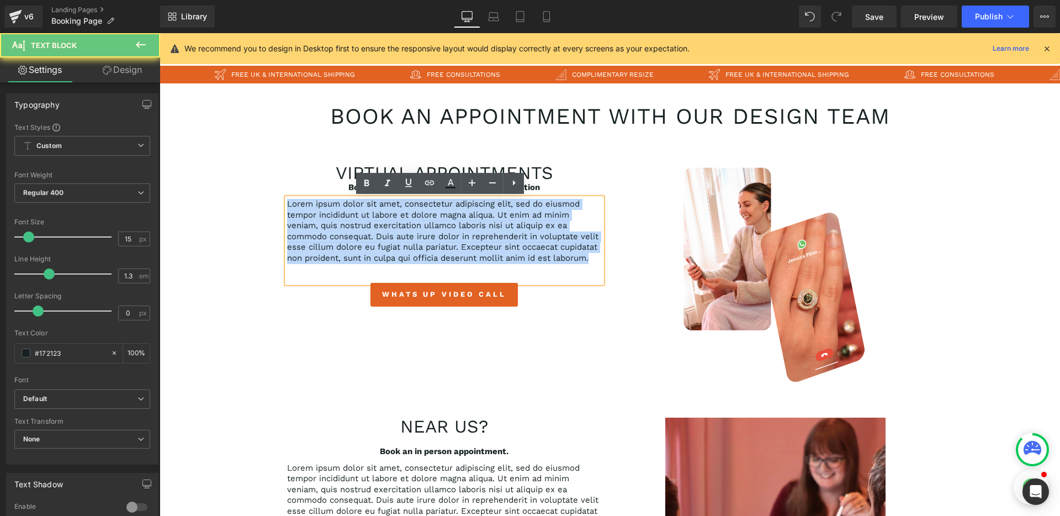
click at [438, 230] on p "Lorem ipsum dolor sit amet, consectetur adipiscing elit, sed do eiusmod tempor …" at bounding box center [444, 231] width 315 height 65
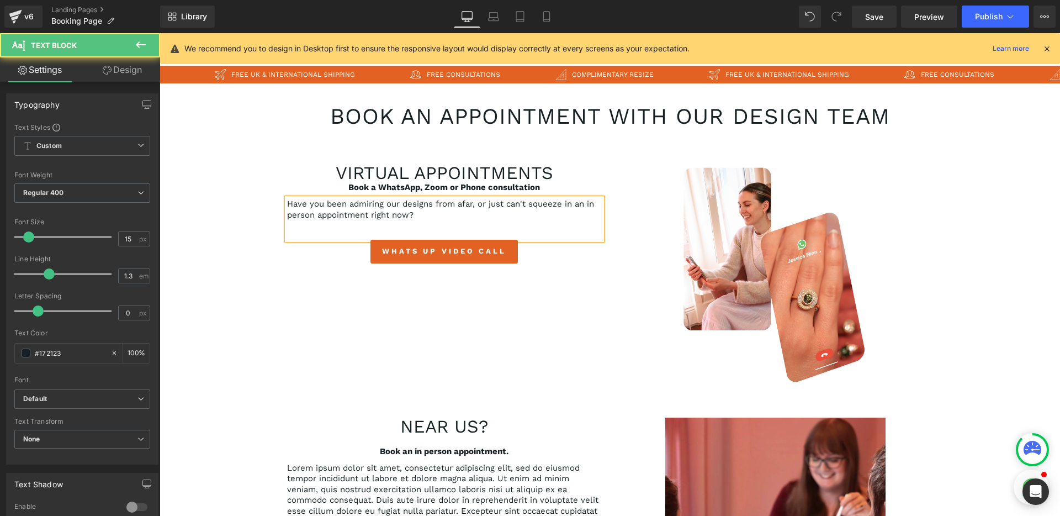
click at [414, 215] on p "Have you been admiring our designs from afar, or just can't squeeze in an in pe…" at bounding box center [444, 210] width 315 height 22
click at [378, 214] on p "Have you been admiring our designs from afar, or just can't squeeze in an in pe…" at bounding box center [444, 210] width 315 height 22
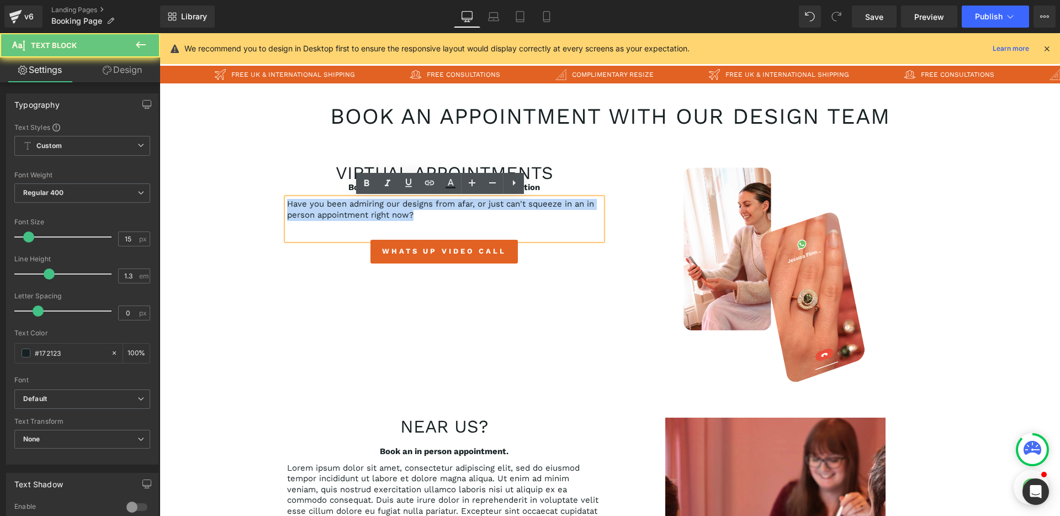
click at [378, 214] on p "Have you been admiring our designs from afar, or just can't squeeze in an in pe…" at bounding box center [444, 210] width 315 height 22
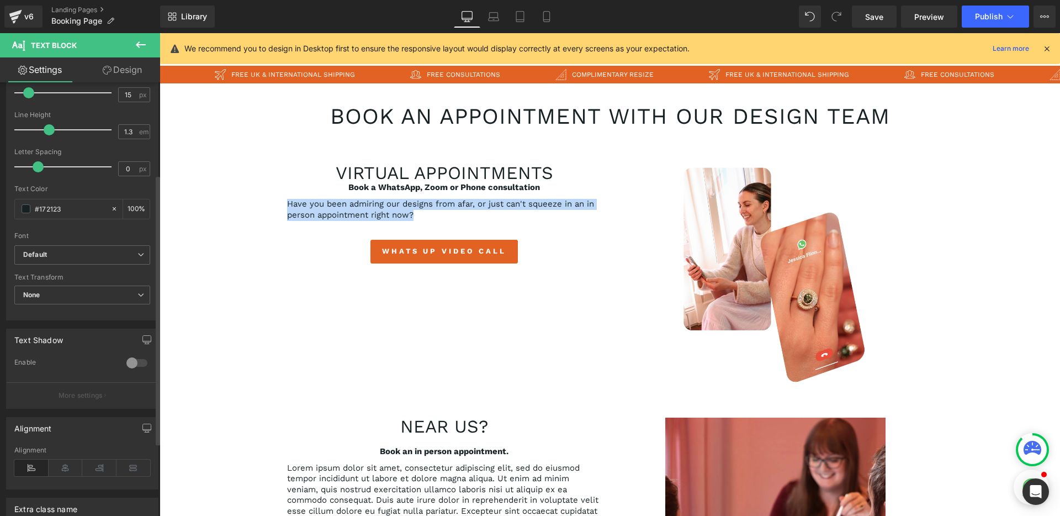
scroll to position [148, 0]
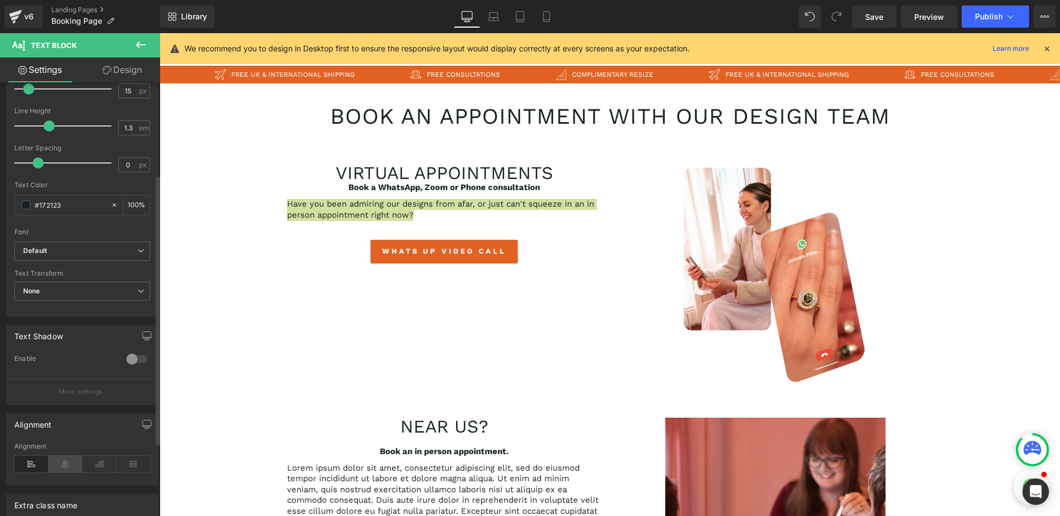
click at [59, 464] on icon at bounding box center [66, 463] width 34 height 17
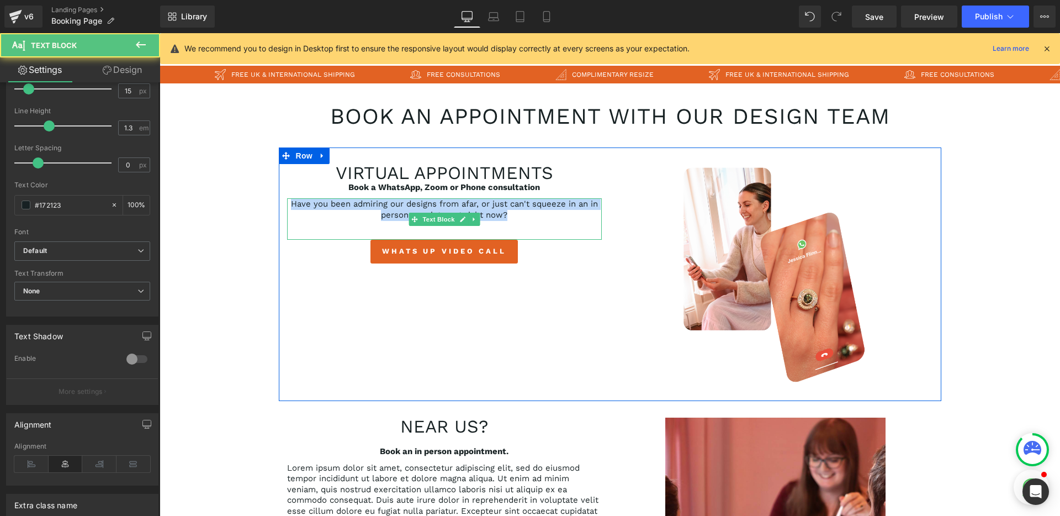
click at [436, 205] on p "Have you been admiring our designs from afar, or just can't squeeze in an in pe…" at bounding box center [444, 210] width 315 height 22
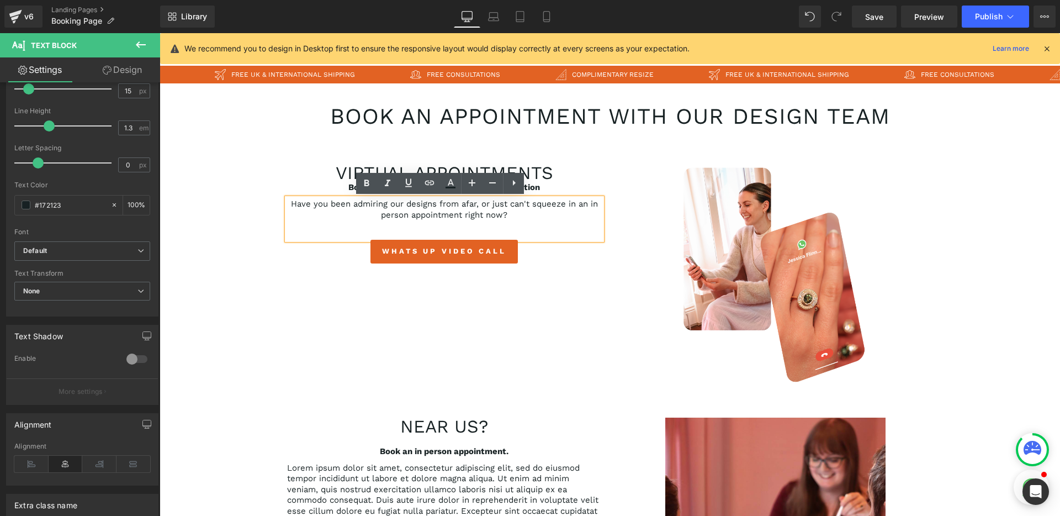
click at [519, 216] on p "Have you been admiring our designs from afar, or just can't squeeze in an in pe…" at bounding box center [444, 210] width 315 height 22
click at [510, 215] on p "Have you been admiring our designs from afar, or just can't squeeze in an in pe…" at bounding box center [444, 210] width 315 height 22
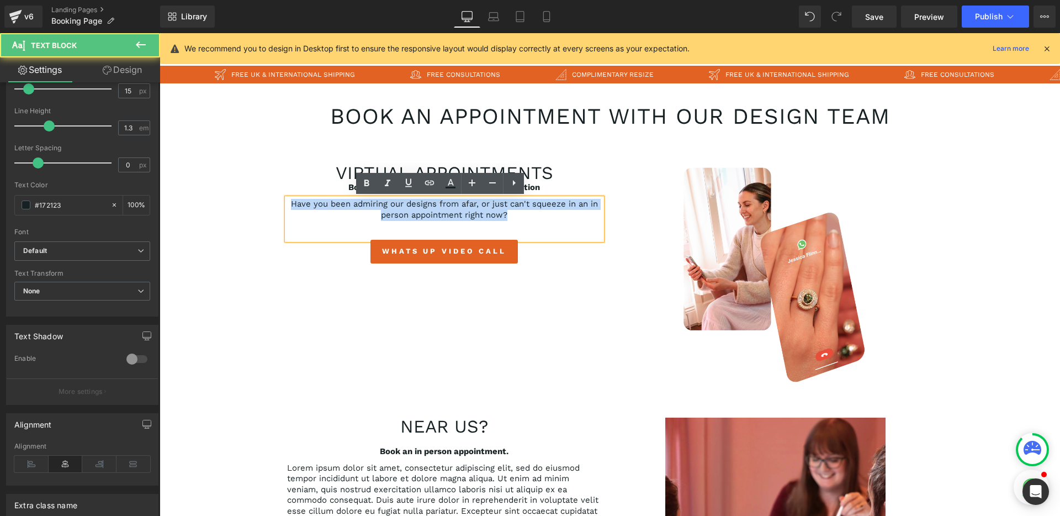
click at [510, 215] on p "Have you been admiring our designs from afar, or just can't squeeze in an in pe…" at bounding box center [444, 210] width 315 height 22
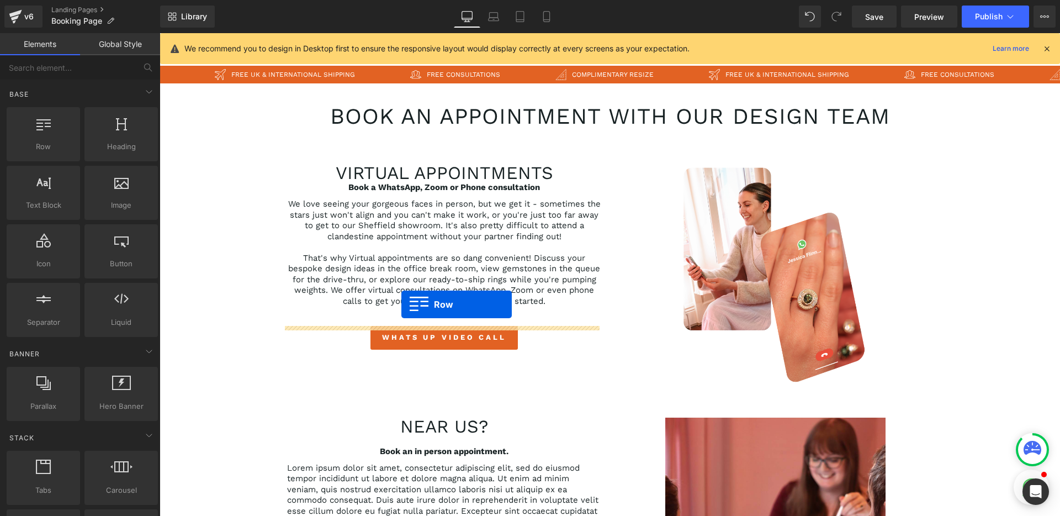
drag, startPoint x: 210, startPoint y: 183, endPoint x: 401, endPoint y: 304, distance: 226.1
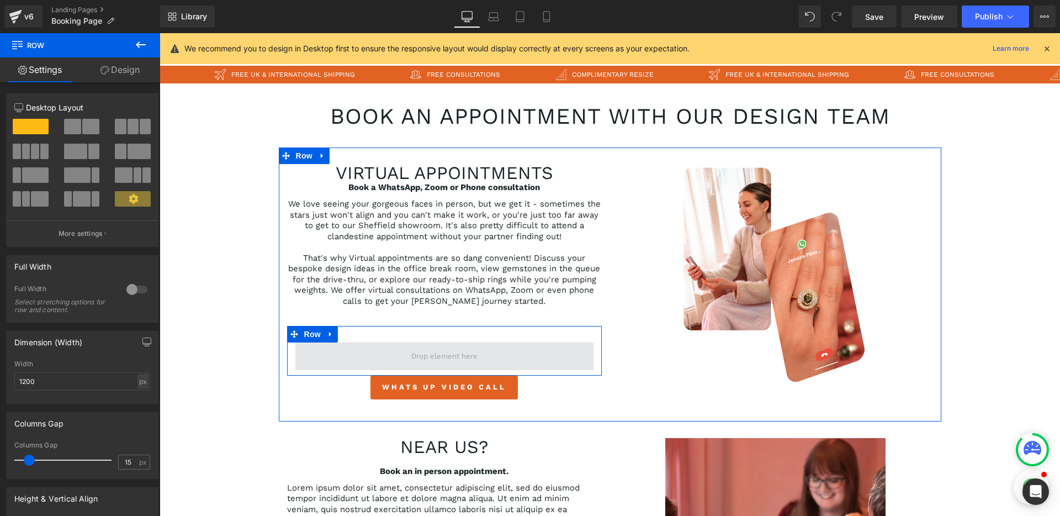
click at [344, 352] on span at bounding box center [444, 356] width 298 height 28
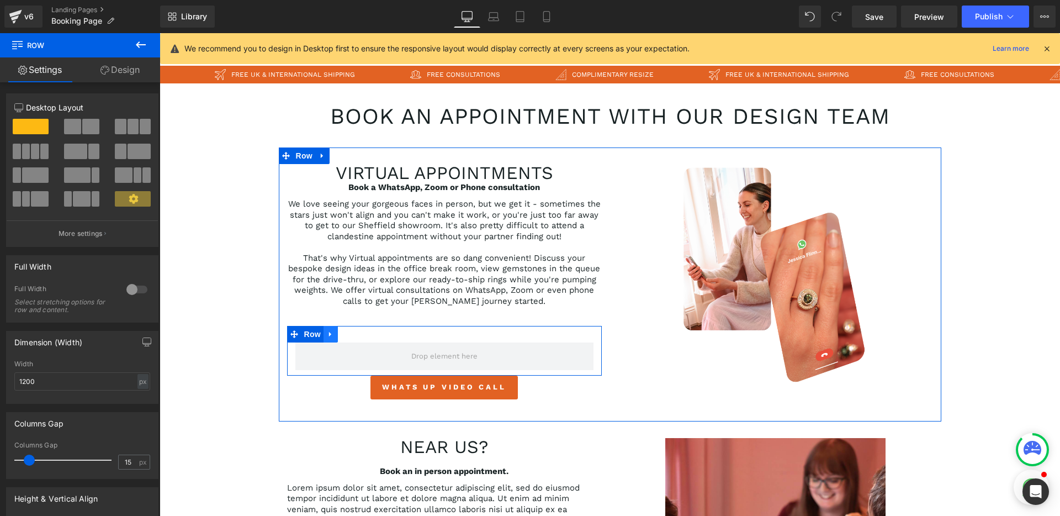
click at [331, 336] on link at bounding box center [330, 334] width 14 height 17
click at [358, 336] on icon at bounding box center [360, 334] width 8 height 8
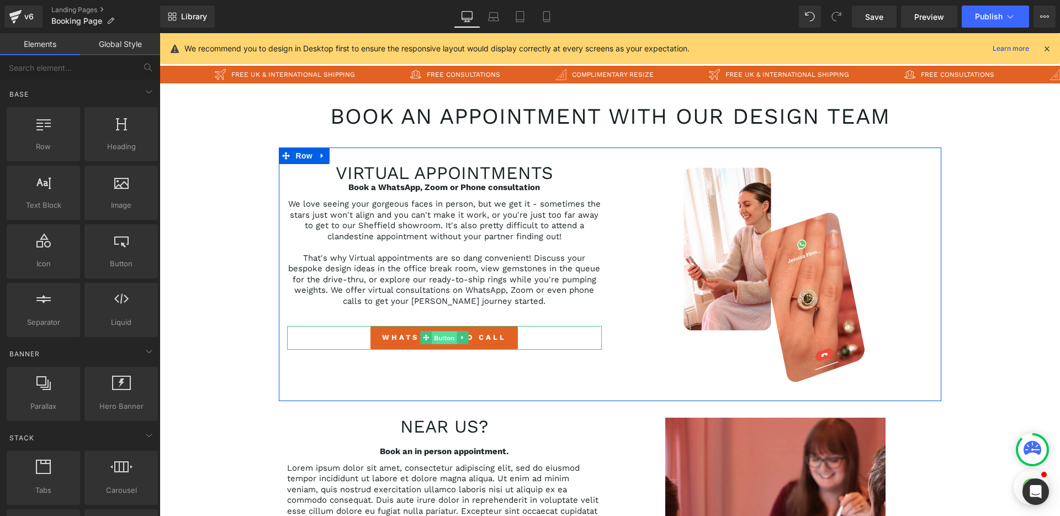
click at [433, 336] on span "Button" at bounding box center [444, 337] width 25 height 13
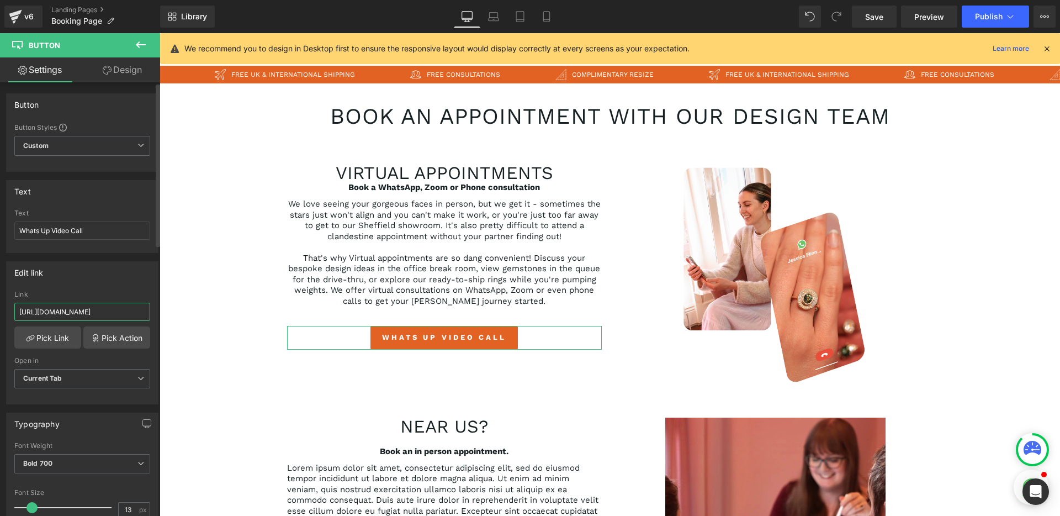
click at [109, 308] on input "https://jessicaflinn.co.uk/products/book-a-virtual-appointment" at bounding box center [82, 312] width 136 height 18
click at [85, 231] on input "Whats Up Video Call" at bounding box center [82, 230] width 136 height 18
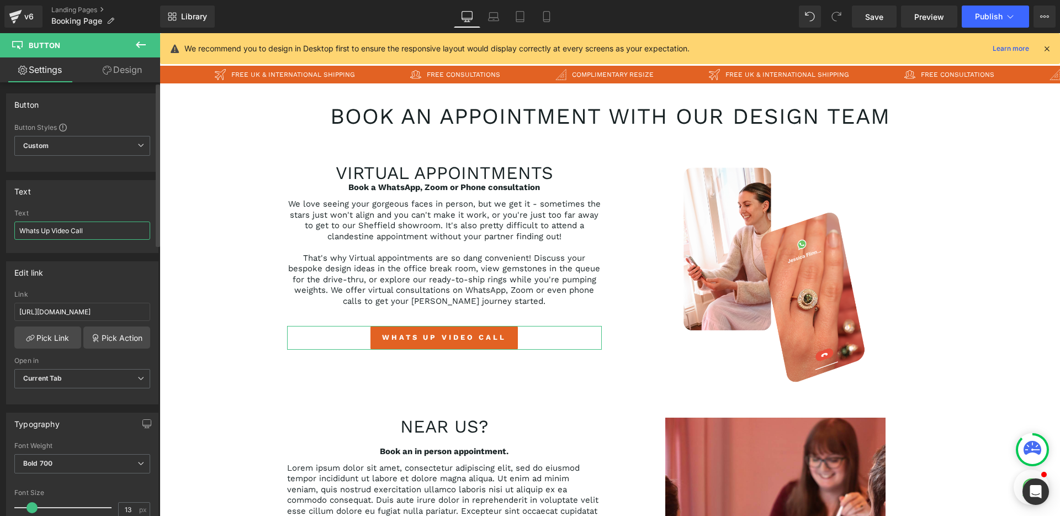
click at [85, 231] on input "Whats Up Video Call" at bounding box center [82, 230] width 136 height 18
type input "Book a virtual consultation"
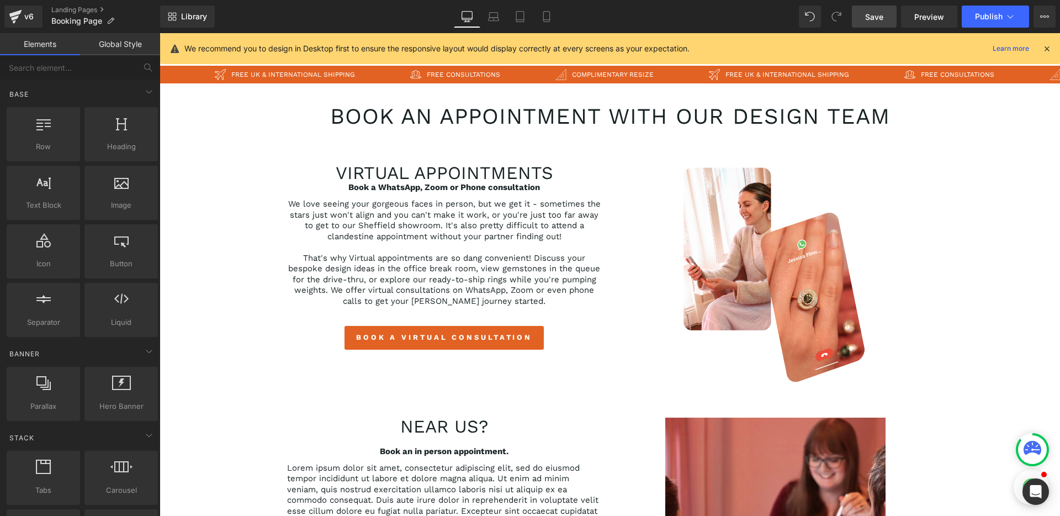
click at [877, 22] on span "Save" at bounding box center [874, 17] width 18 height 12
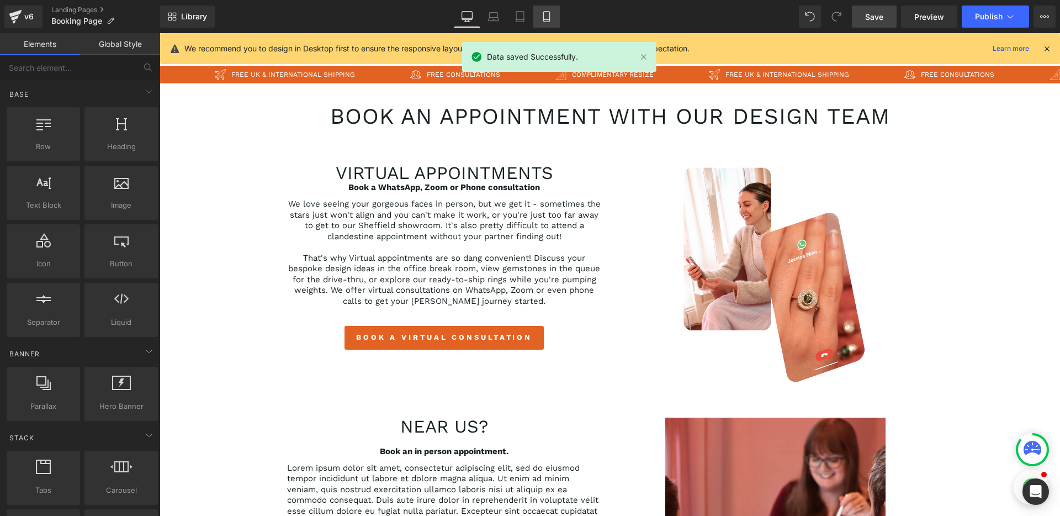
click at [547, 18] on icon at bounding box center [546, 16] width 11 height 11
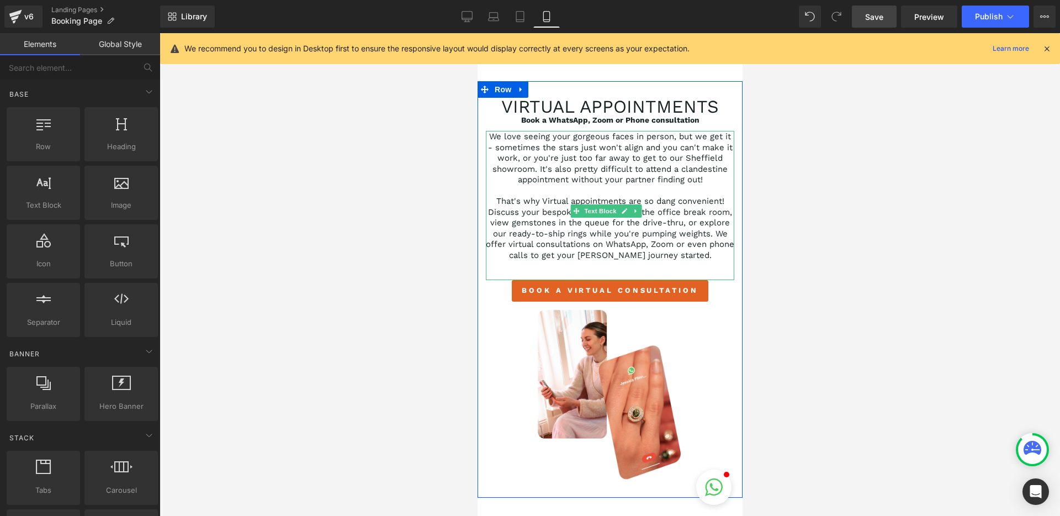
scroll to position [116, 0]
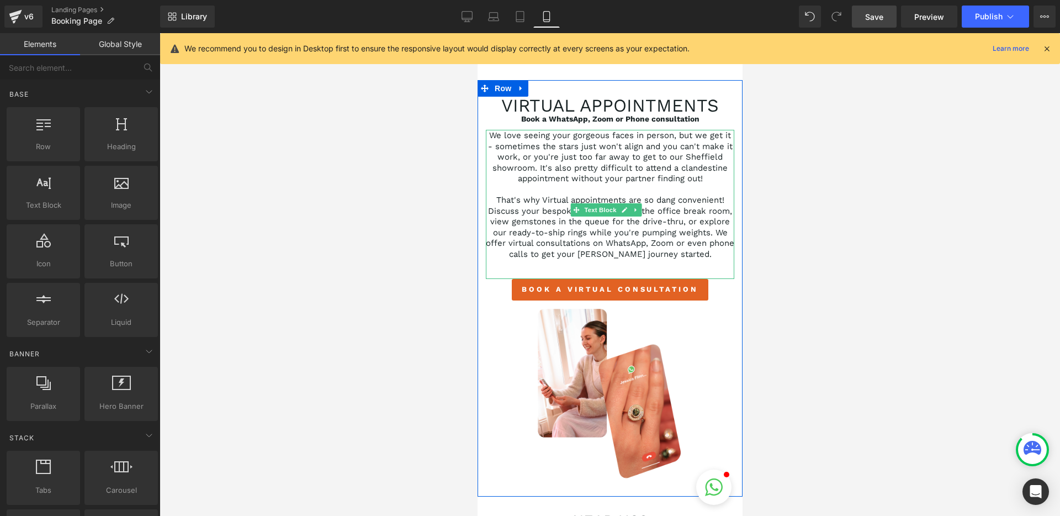
click at [606, 279] on div "We love seeing your gorgeous faces in person, but we get it - sometimes the sta…" at bounding box center [609, 204] width 248 height 149
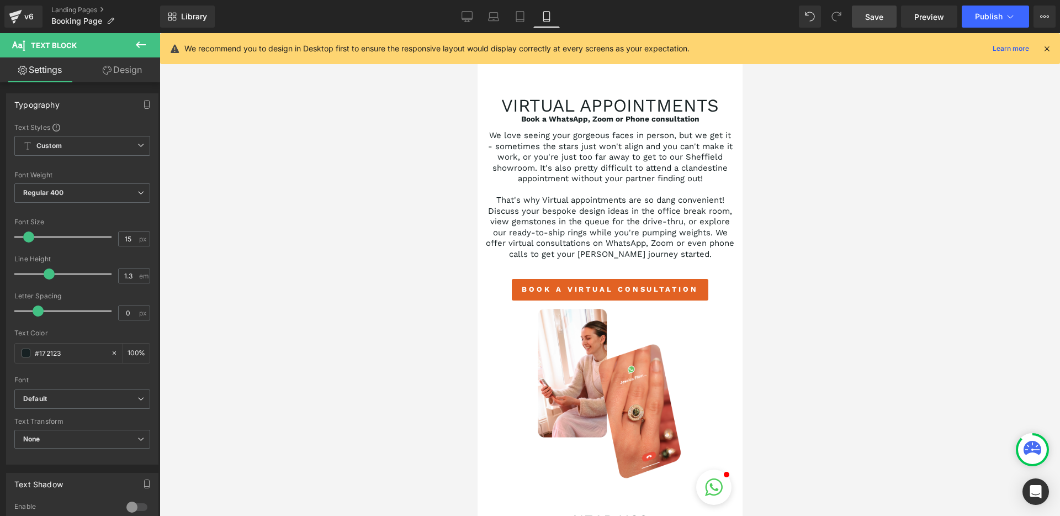
click at [108, 79] on link "Design" at bounding box center [122, 69] width 80 height 25
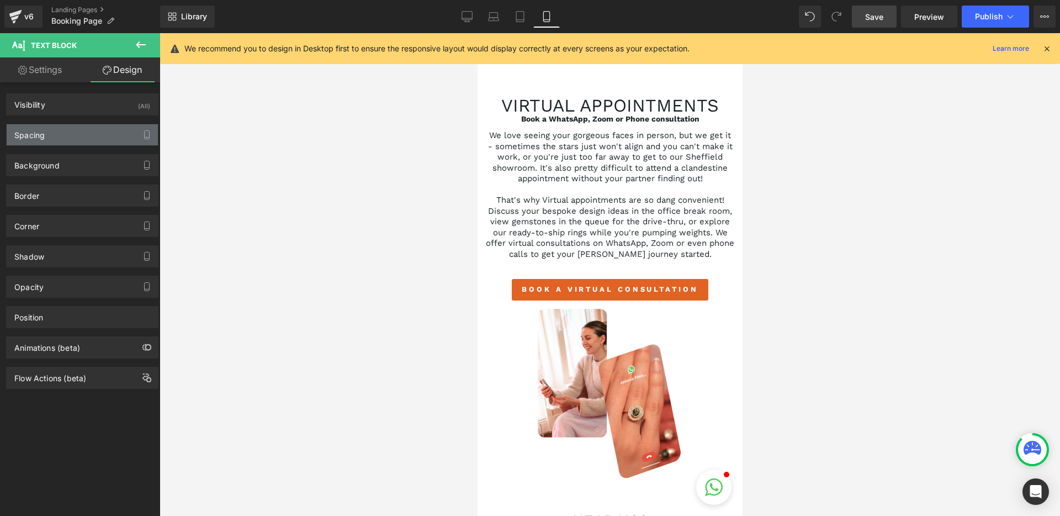
type input "0"
type input "1"
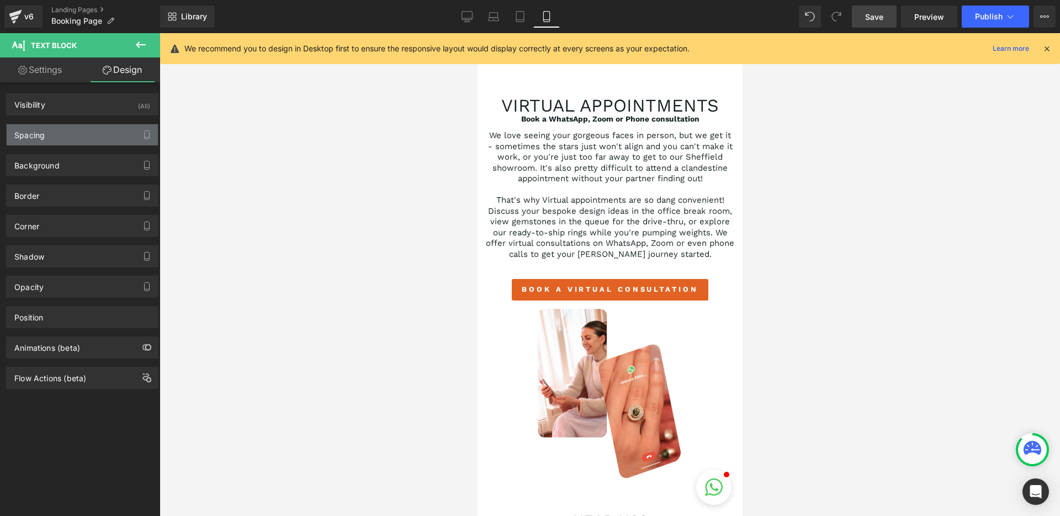
type input "0"
type input "35"
type input "0"
click at [80, 134] on div "Spacing" at bounding box center [82, 134] width 151 height 21
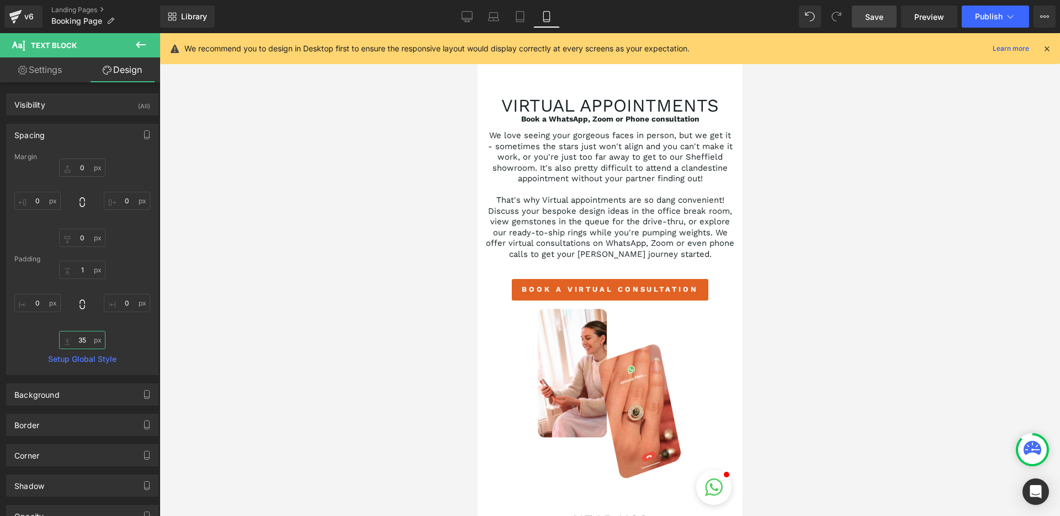
click at [82, 344] on input "35" at bounding box center [82, 340] width 46 height 18
type input "20"
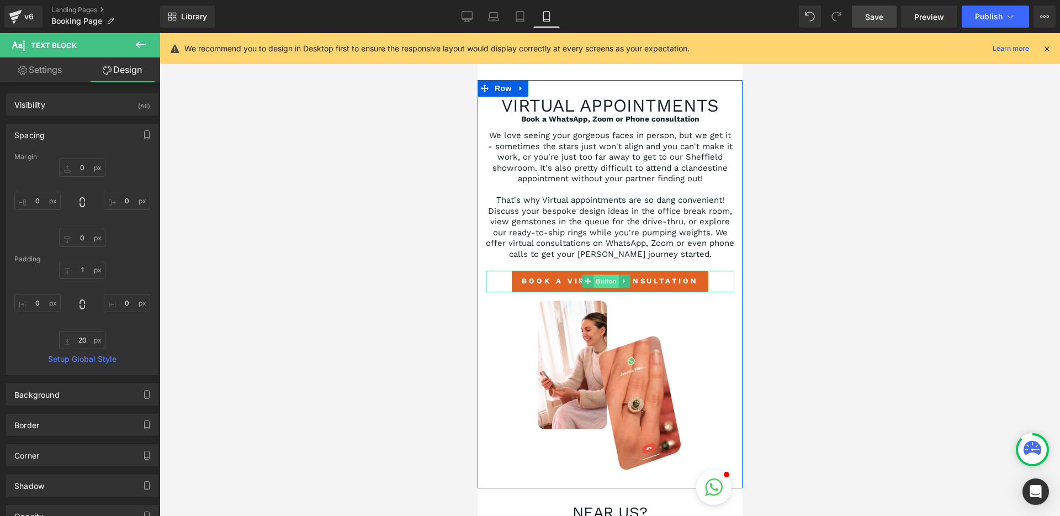
click at [595, 288] on span "Button" at bounding box center [605, 280] width 25 height 13
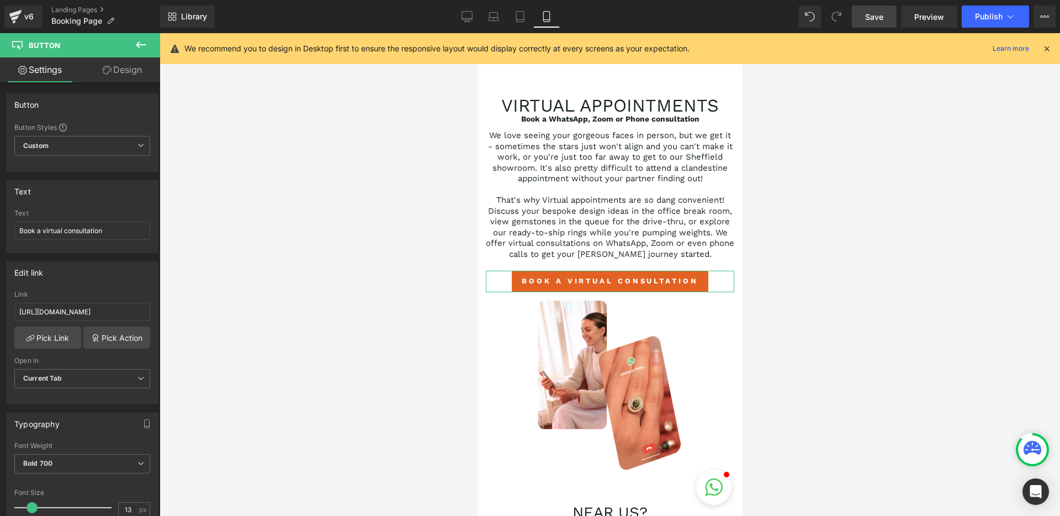
click at [124, 76] on link "Design" at bounding box center [122, 69] width 80 height 25
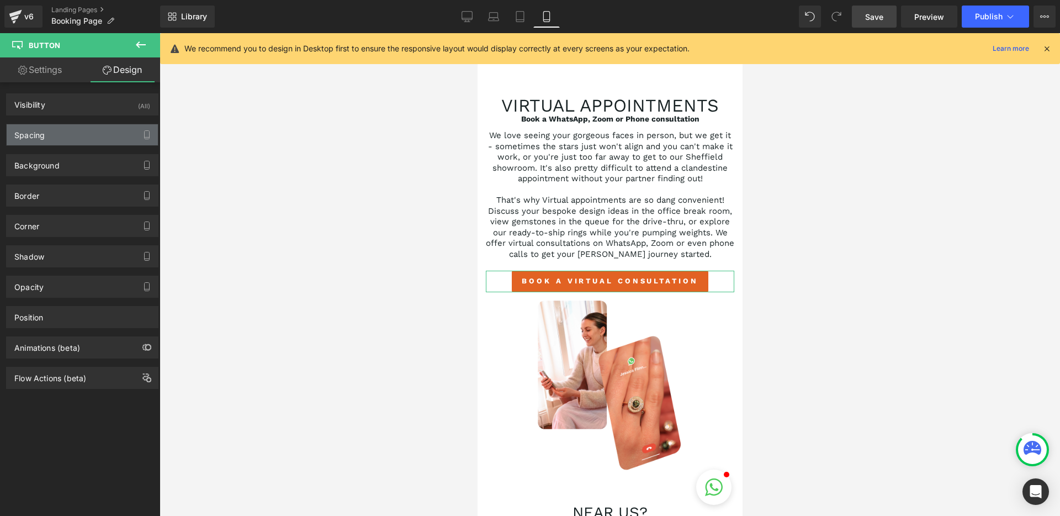
click at [77, 139] on div "Spacing" at bounding box center [82, 134] width 151 height 21
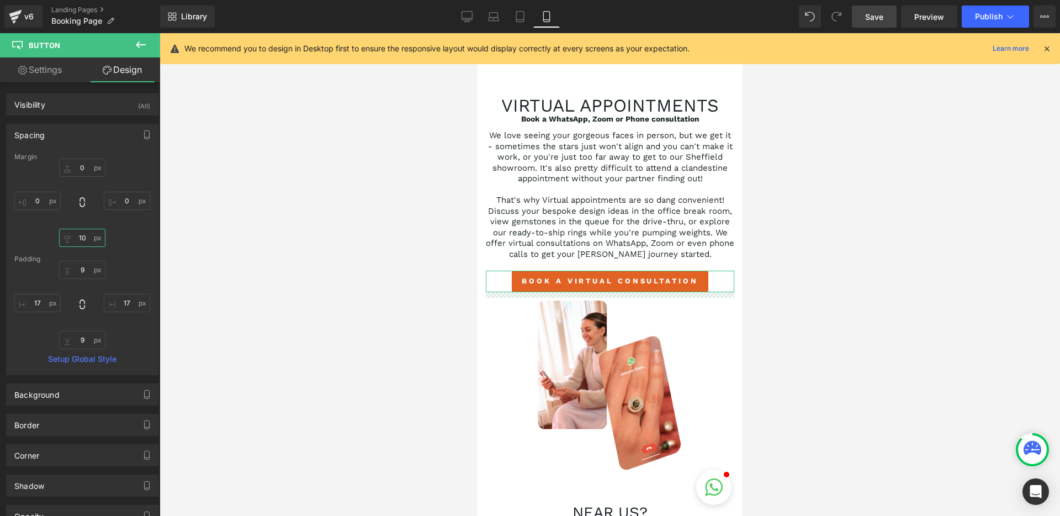
click at [80, 237] on input "10" at bounding box center [82, 238] width 46 height 18
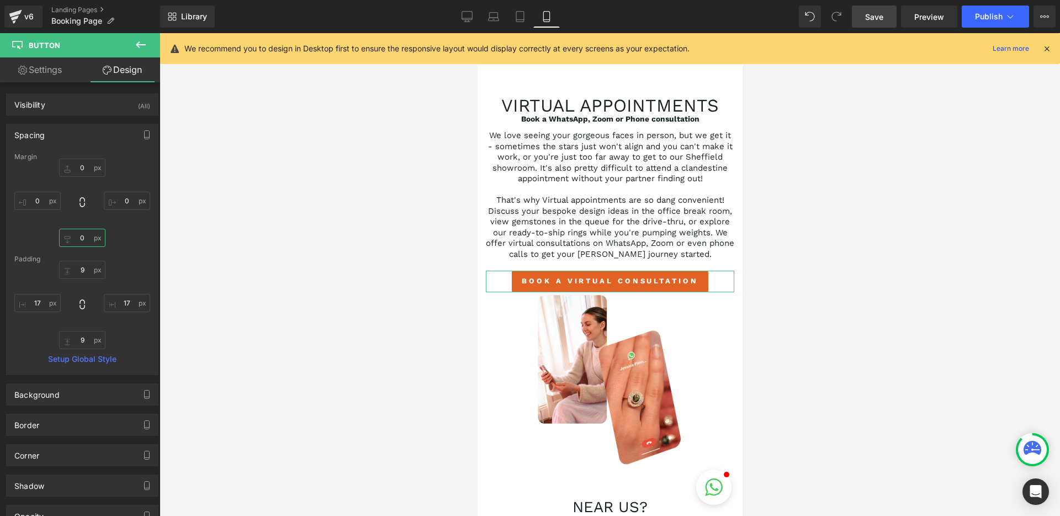
click at [83, 239] on input "0" at bounding box center [82, 238] width 46 height 18
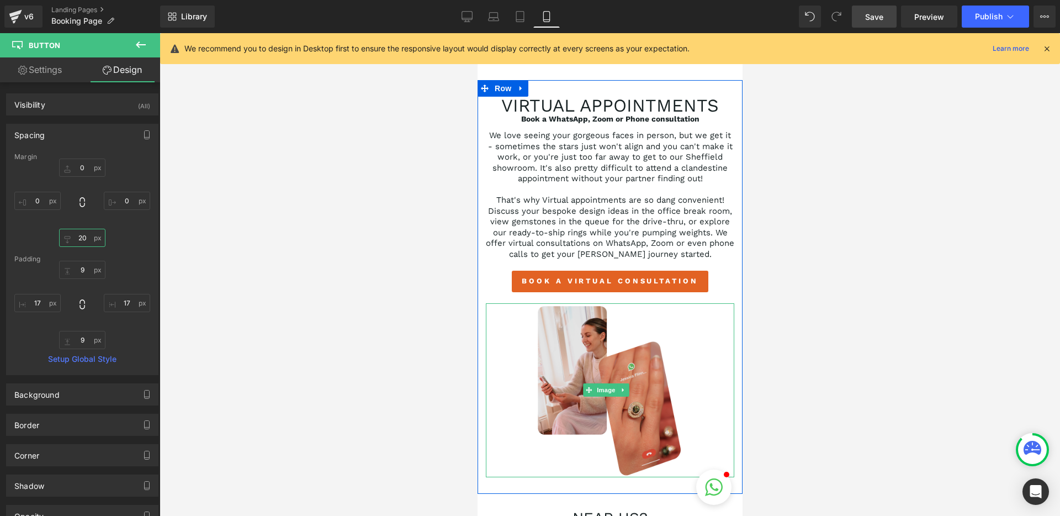
scroll to position [0, 0]
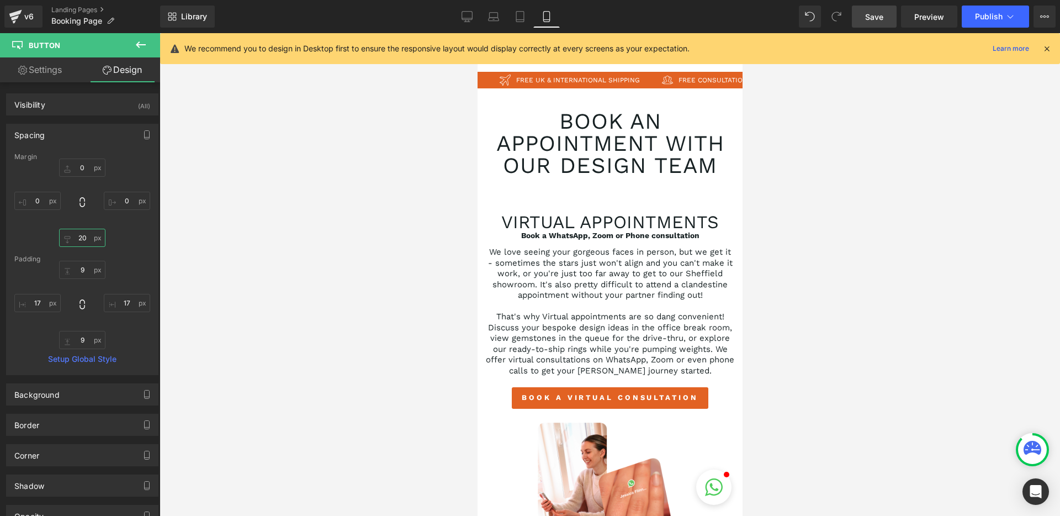
type input "20"
click at [881, 23] on link "Save" at bounding box center [874, 17] width 45 height 22
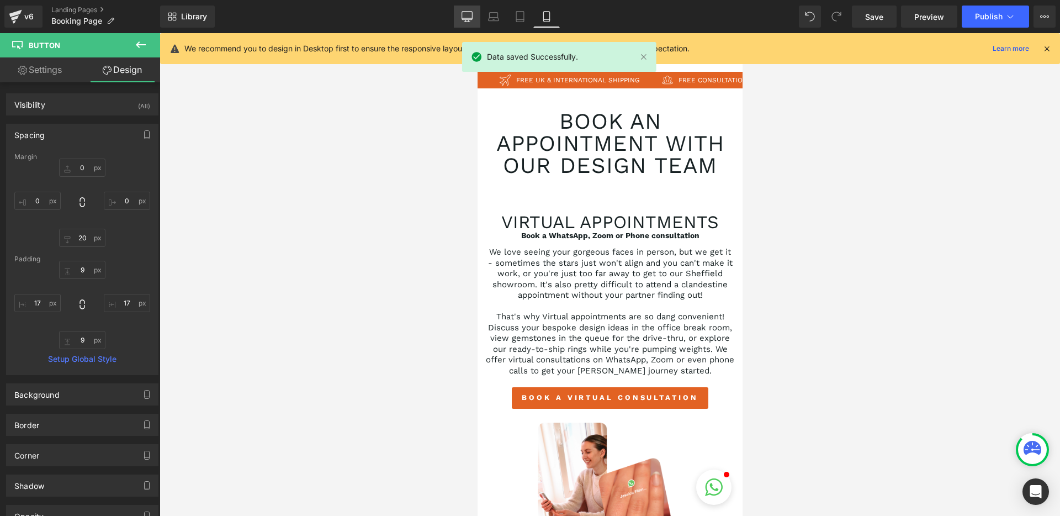
click at [466, 24] on link "Desktop" at bounding box center [467, 17] width 26 height 22
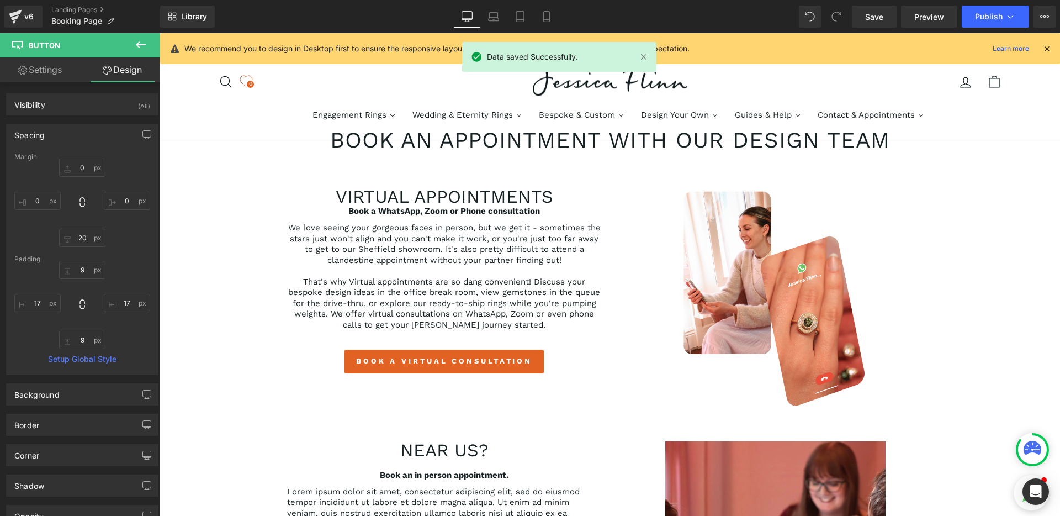
type input "0"
type input "10"
type input "0"
type input "11"
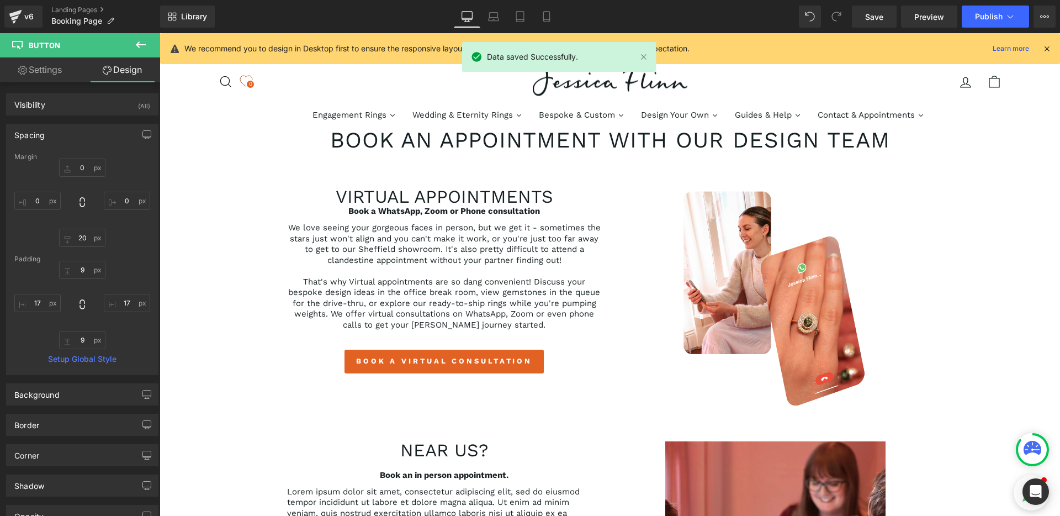
type input "20"
type input "11"
type input "20"
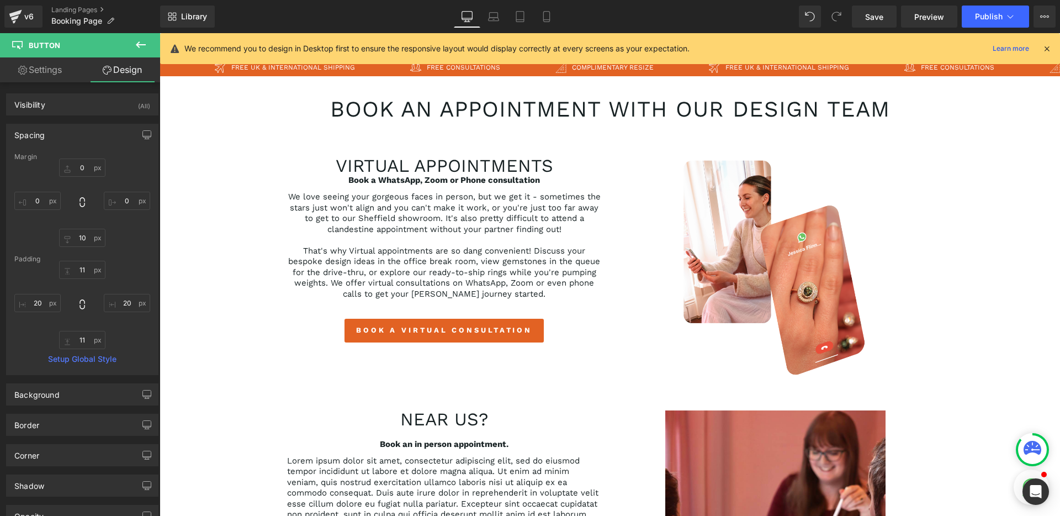
scroll to position [69, 0]
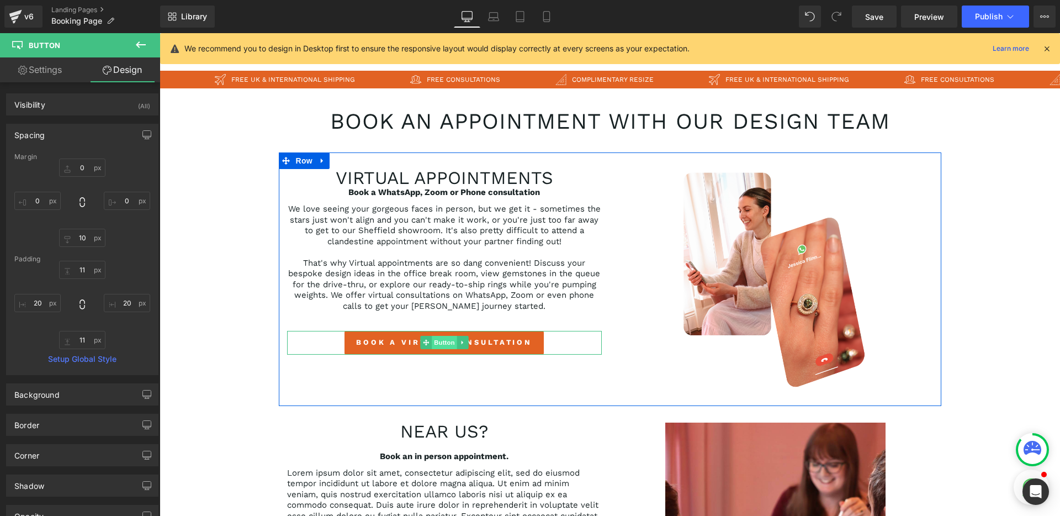
click at [444, 345] on span "Button" at bounding box center [444, 342] width 25 height 13
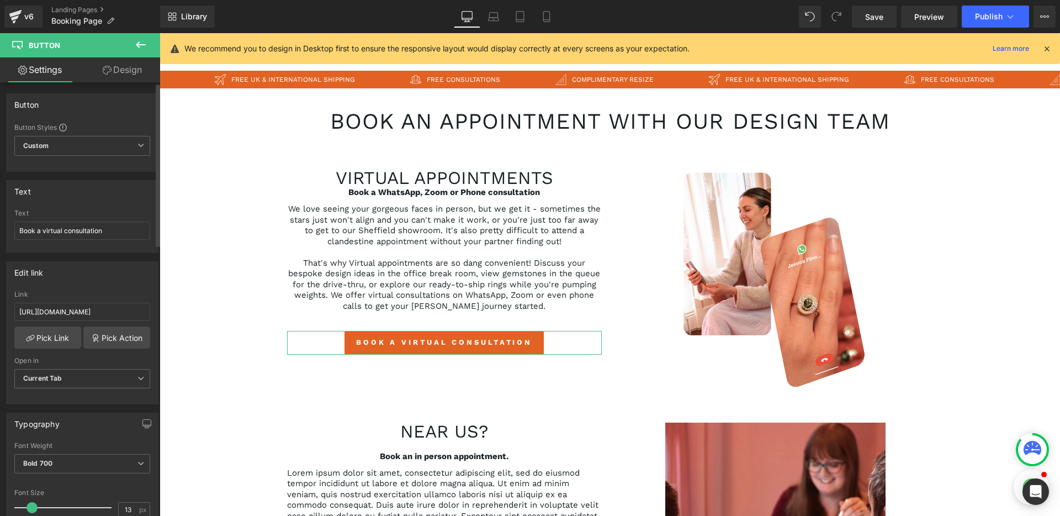
click at [134, 78] on link "Design" at bounding box center [122, 69] width 80 height 25
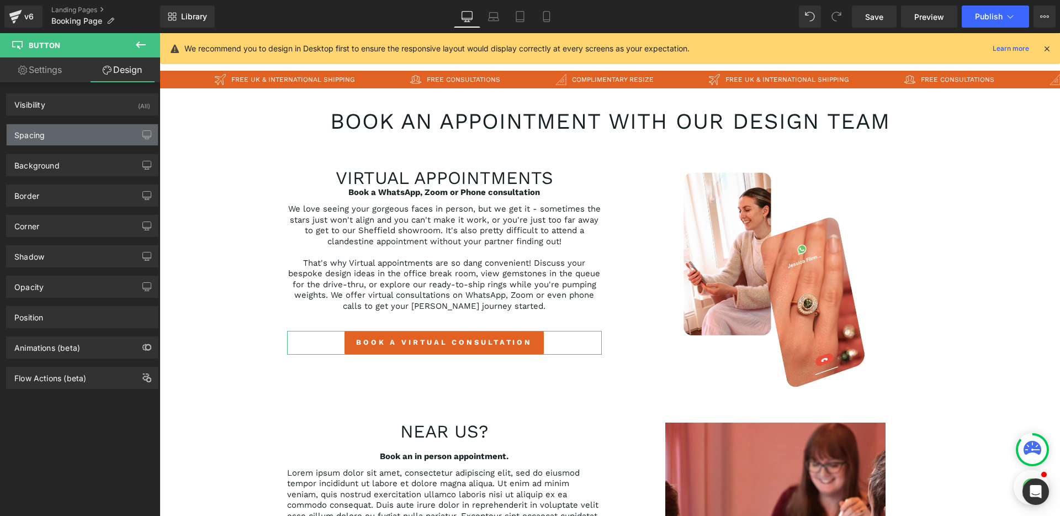
type input "0"
type input "10"
type input "0"
type input "11"
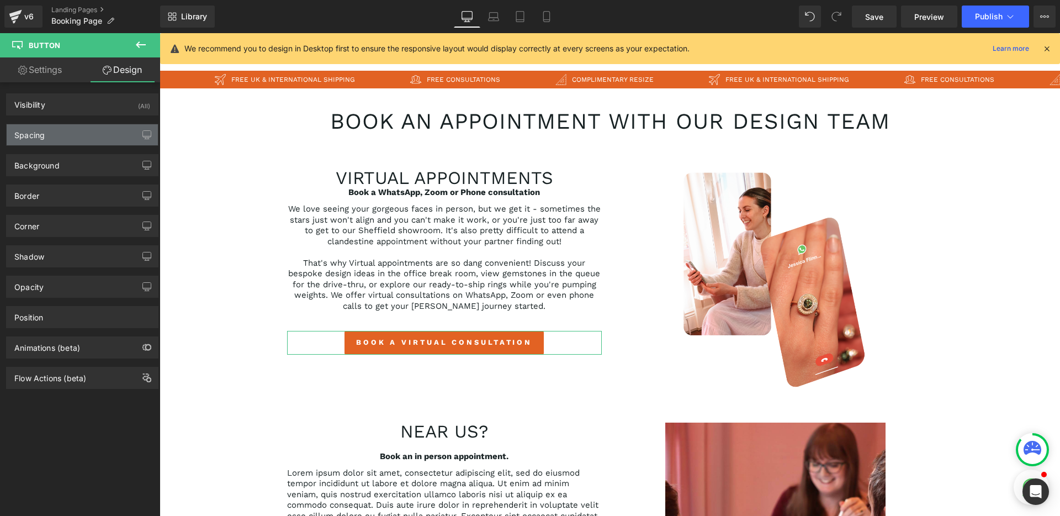
type input "20"
type input "11"
type input "20"
click at [70, 139] on div "Spacing" at bounding box center [82, 134] width 151 height 21
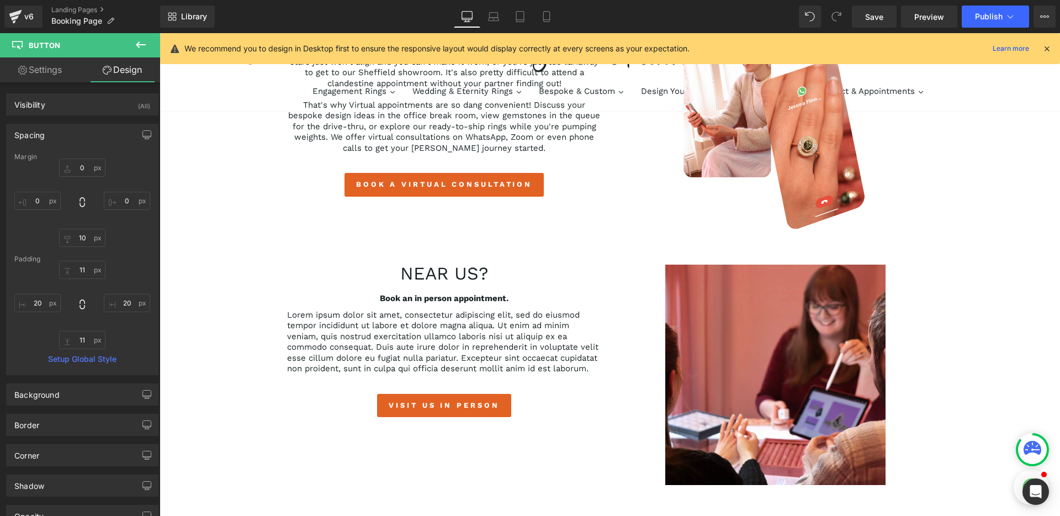
scroll to position [237, 0]
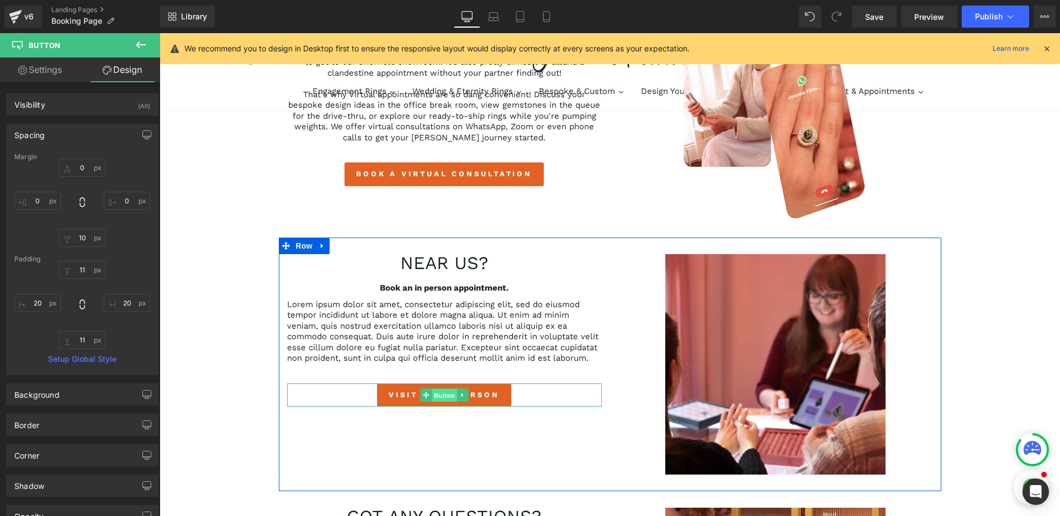
click at [435, 397] on span "Button" at bounding box center [444, 395] width 25 height 13
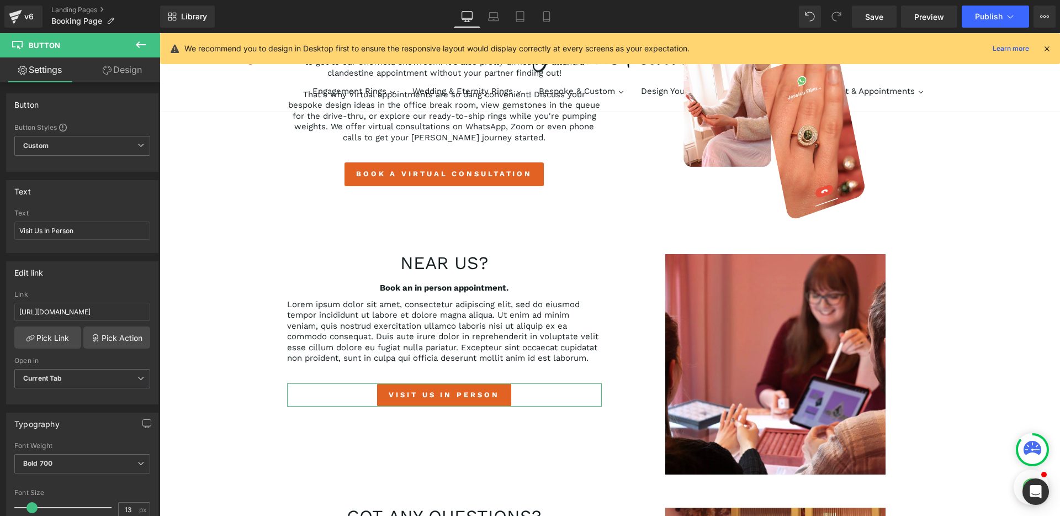
click at [126, 71] on link "Design" at bounding box center [122, 69] width 80 height 25
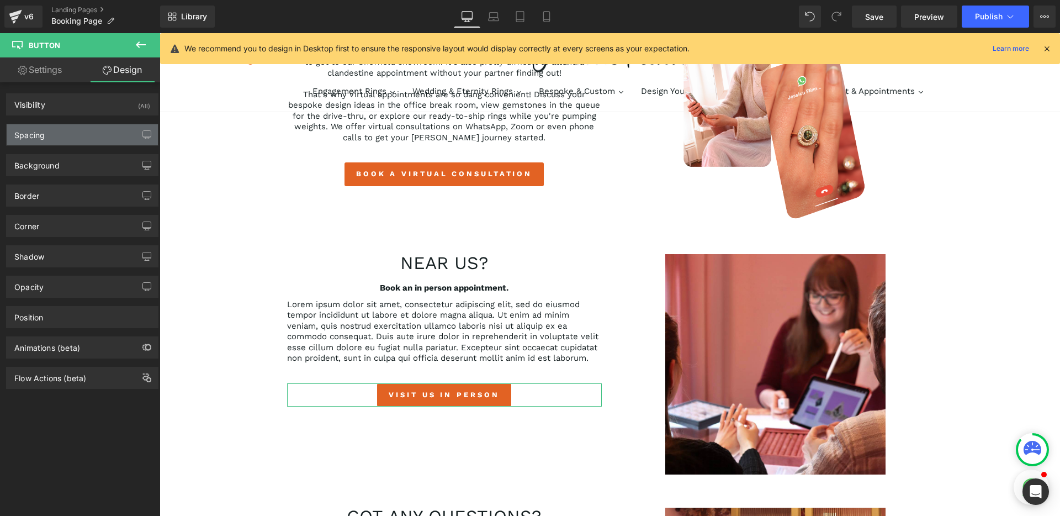
click at [78, 138] on div "Spacing" at bounding box center [82, 134] width 151 height 21
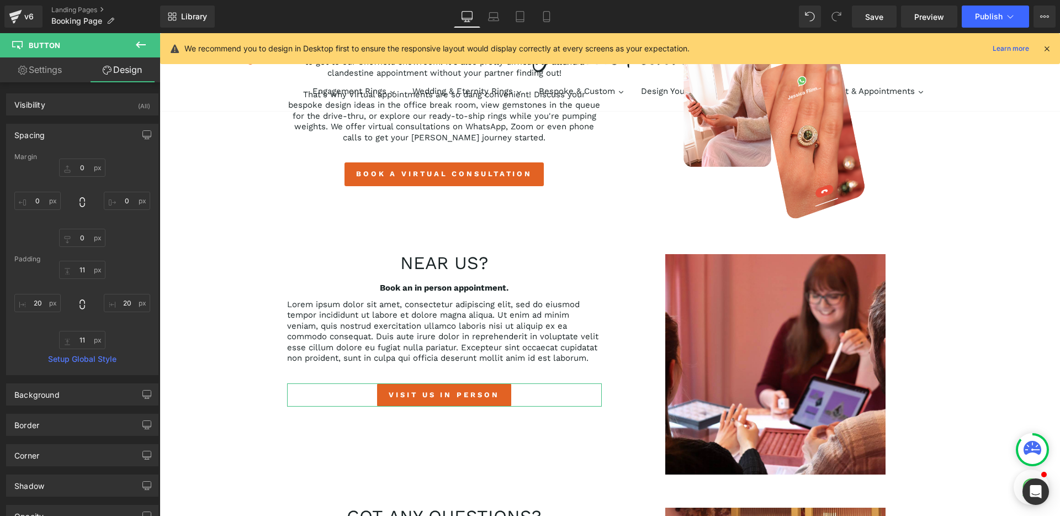
type input "0"
type input "11"
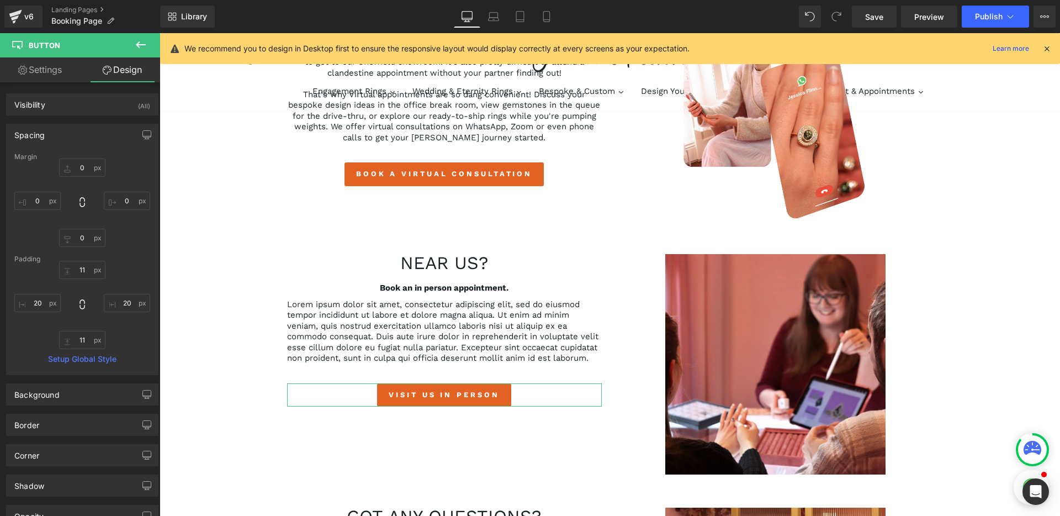
type input "20"
type input "11"
type input "20"
click at [82, 247] on div "Margin 0px 0 0px 0 0px 0 0px 0 Padding 11px 11 20px 20 11px 11 20px 20 Setup Gl…" at bounding box center [82, 263] width 151 height 221
click at [85, 240] on input "0" at bounding box center [82, 238] width 46 height 18
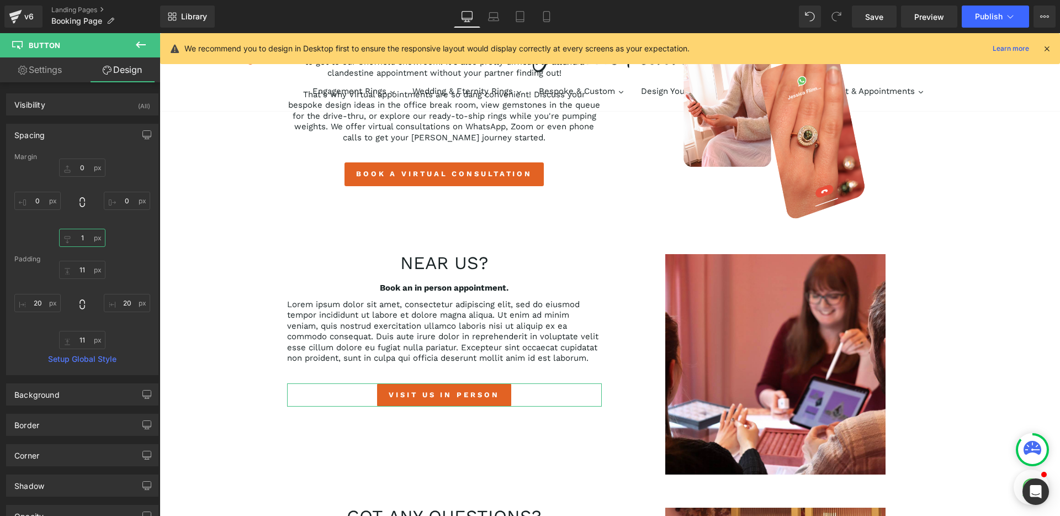
type input "10"
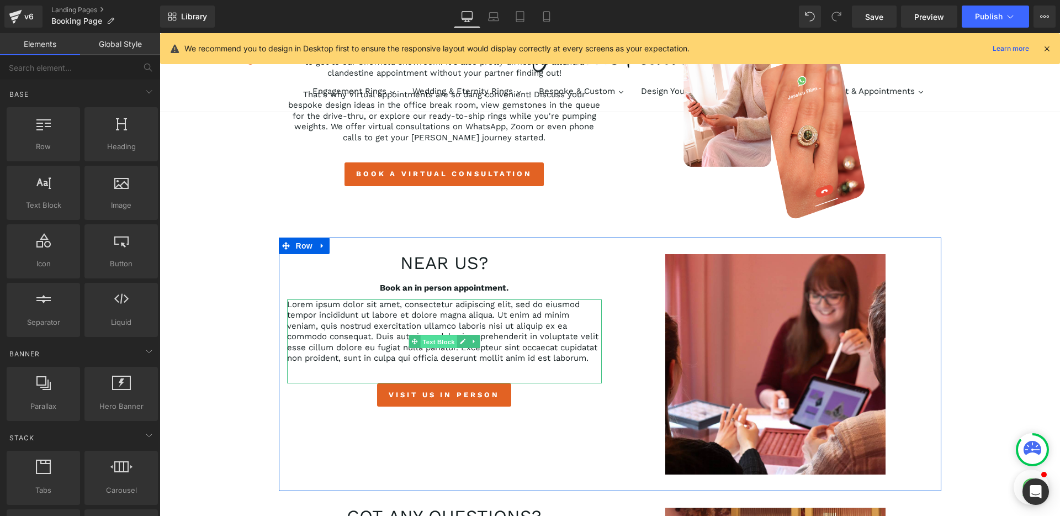
click at [433, 337] on span "Text Block" at bounding box center [438, 341] width 36 height 13
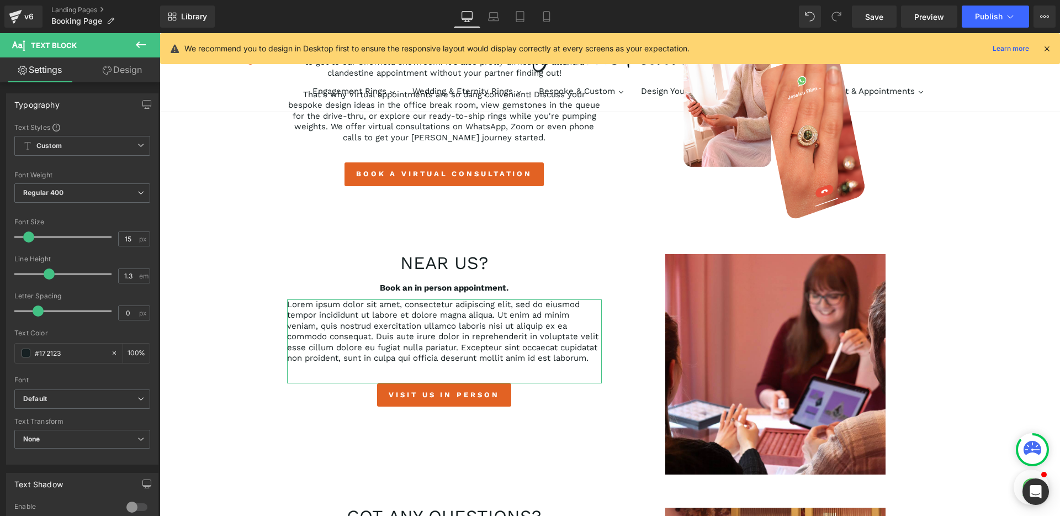
drag, startPoint x: 139, startPoint y: 79, endPoint x: 77, endPoint y: 150, distance: 94.3
click at [139, 79] on link "Design" at bounding box center [122, 69] width 80 height 25
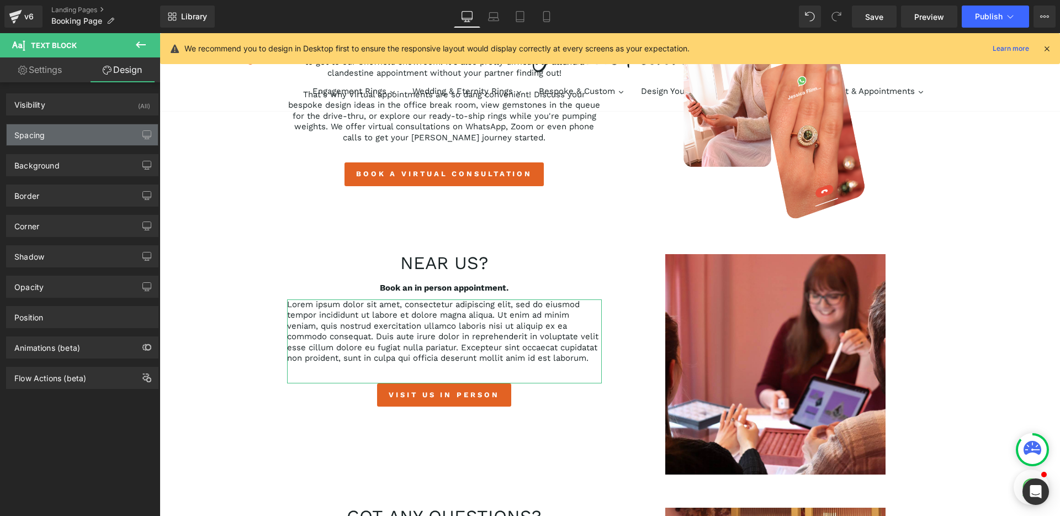
type input "0"
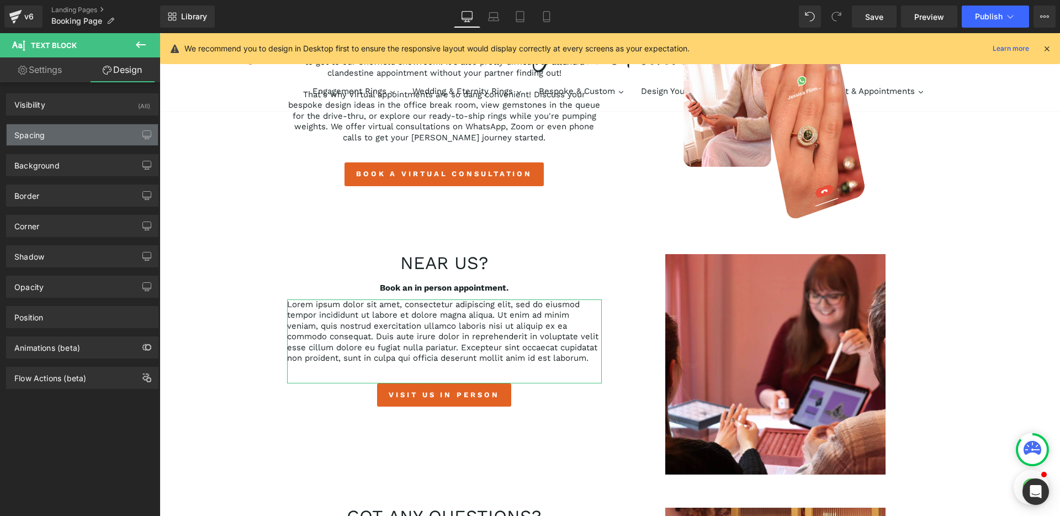
type input "0"
type input "35"
type input "0"
click at [75, 137] on div "Spacing" at bounding box center [82, 134] width 151 height 21
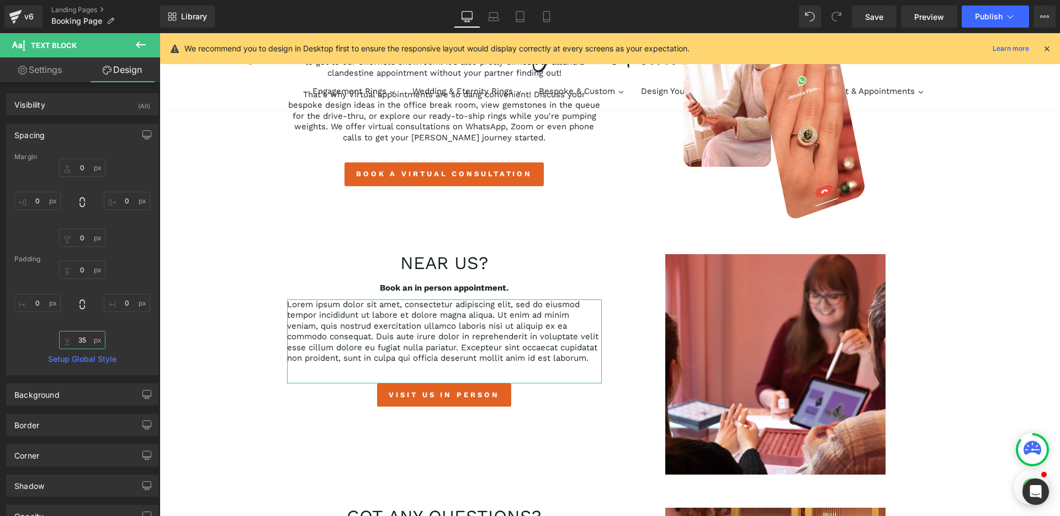
click at [80, 338] on input "35" at bounding box center [82, 340] width 46 height 18
type input "20"
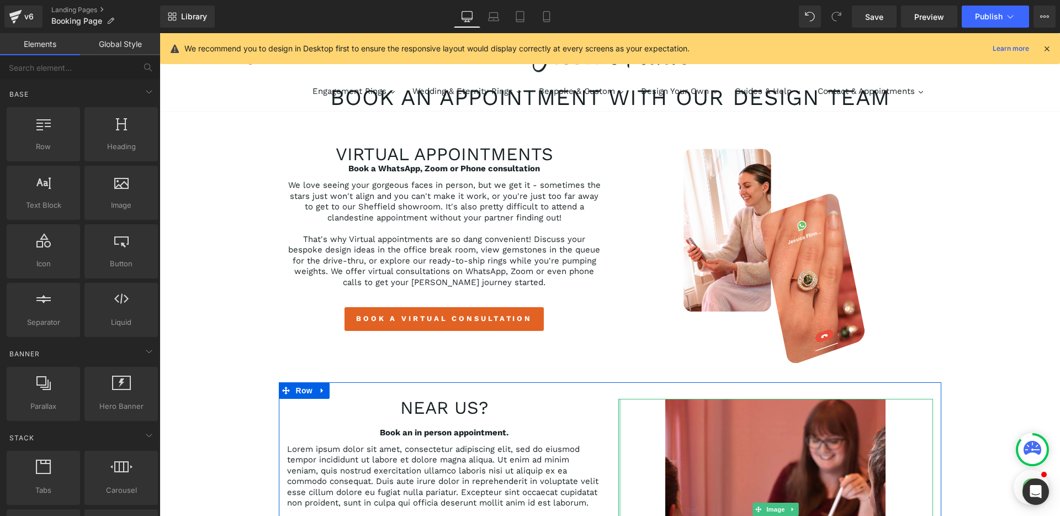
scroll to position [59, 0]
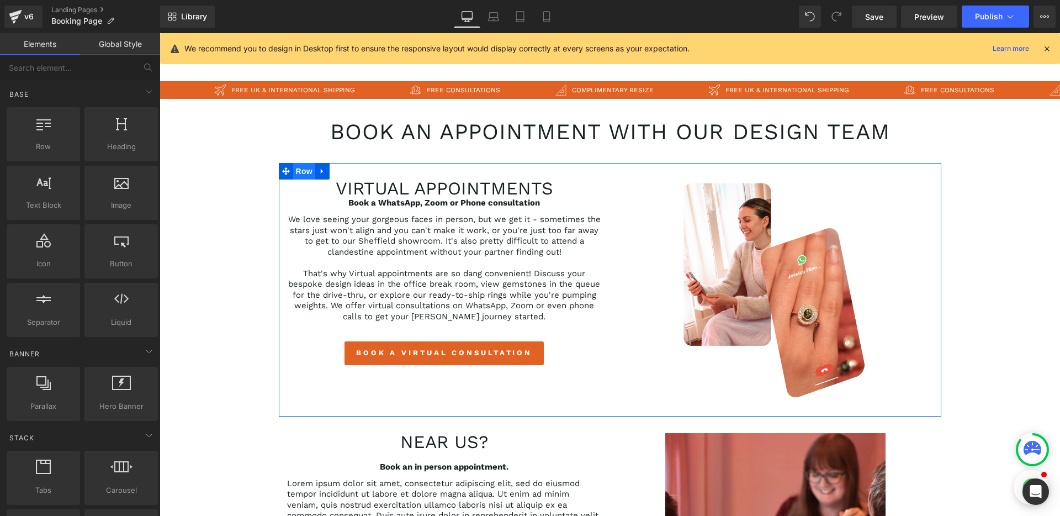
click at [296, 167] on span "Row" at bounding box center [304, 171] width 22 height 17
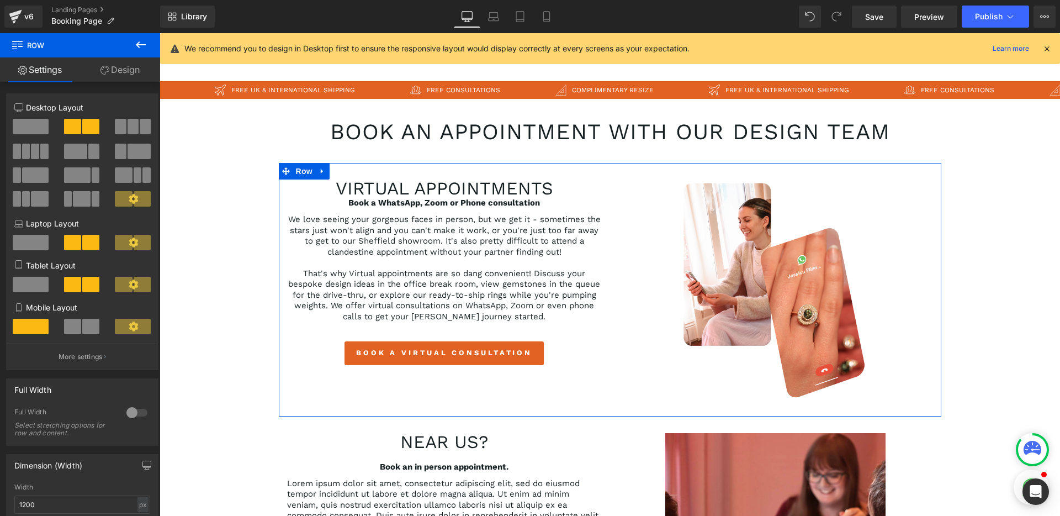
click at [67, 151] on span at bounding box center [75, 151] width 23 height 15
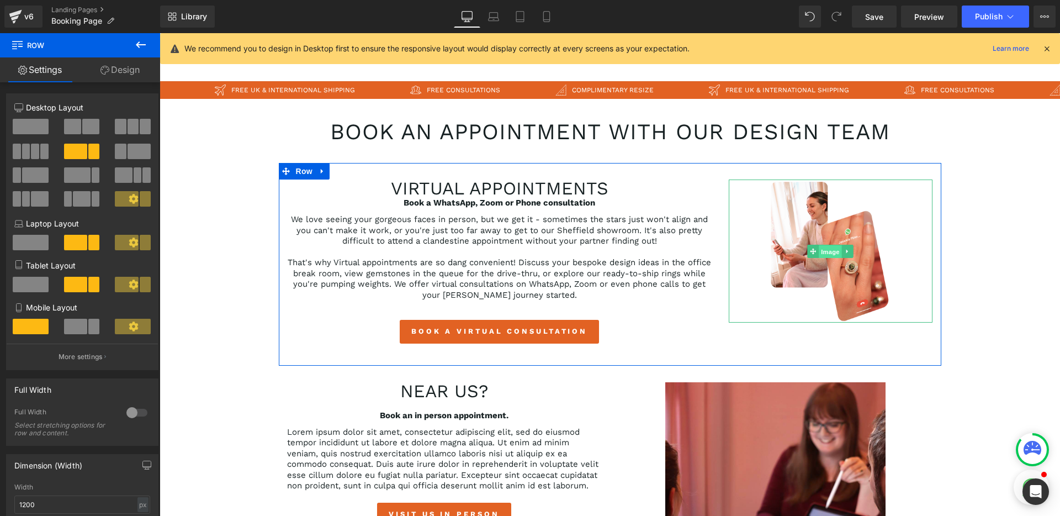
click at [820, 251] on span "Image" at bounding box center [830, 251] width 23 height 13
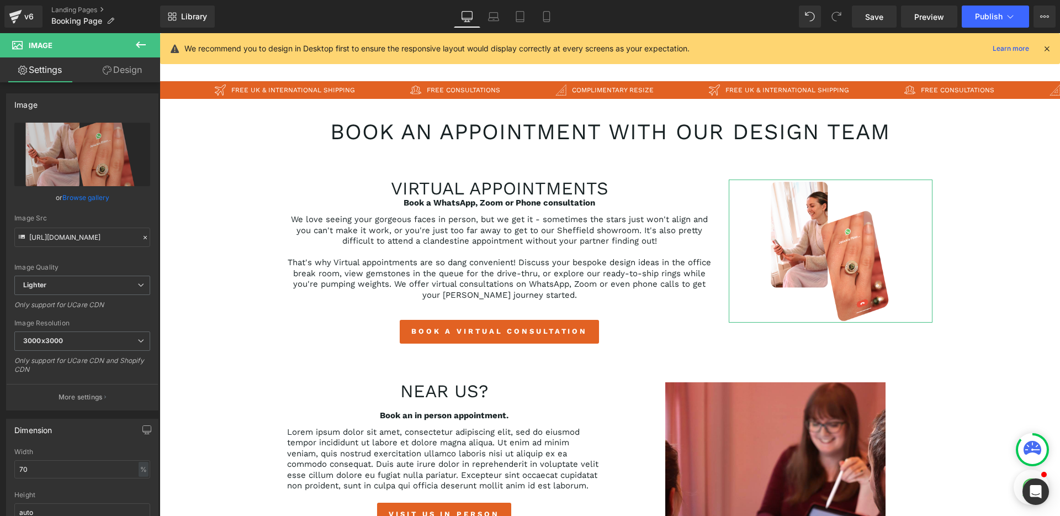
click at [113, 69] on link "Design" at bounding box center [122, 69] width 80 height 25
click at [0, 0] on div "Spacing" at bounding box center [0, 0] width 0 height 0
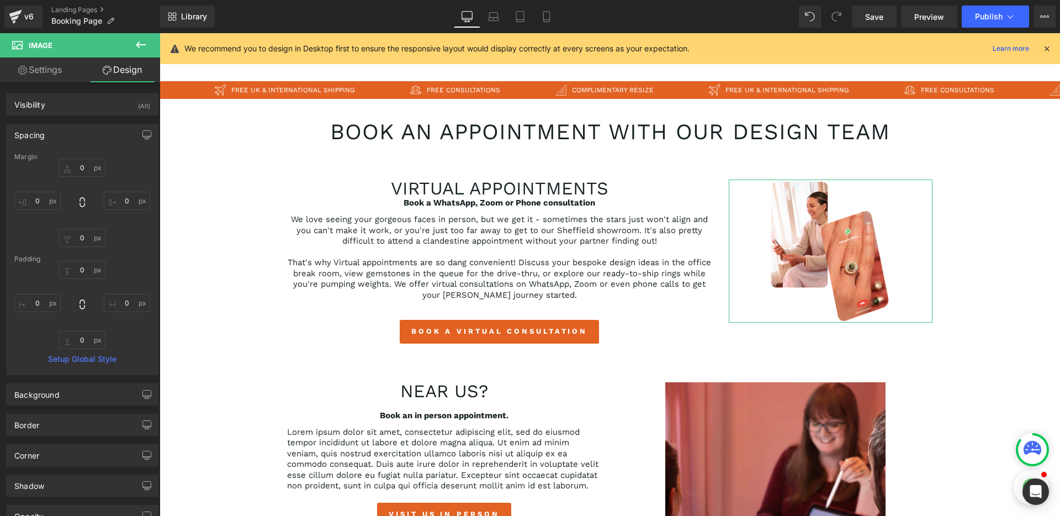
type input "0"
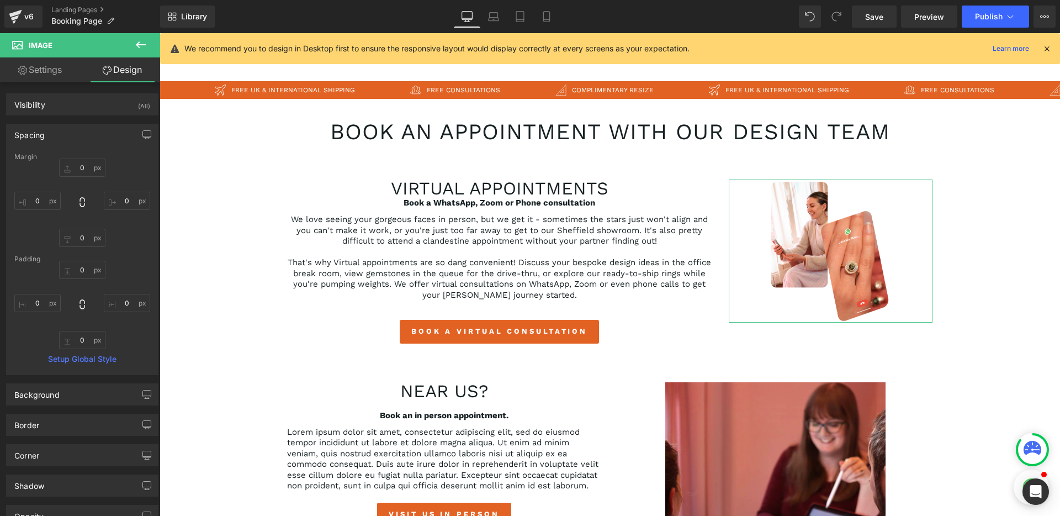
type input "0"
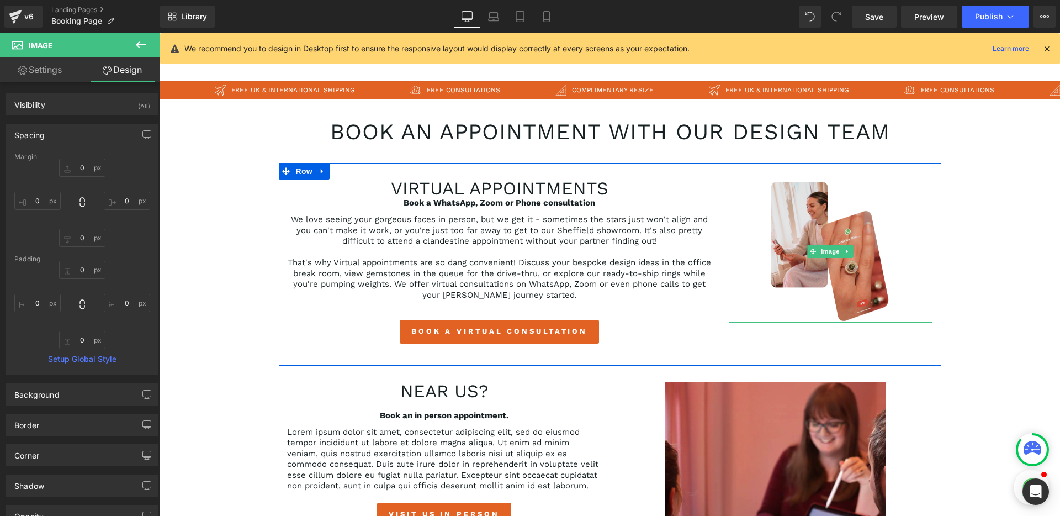
click at [805, 280] on img at bounding box center [830, 250] width 143 height 143
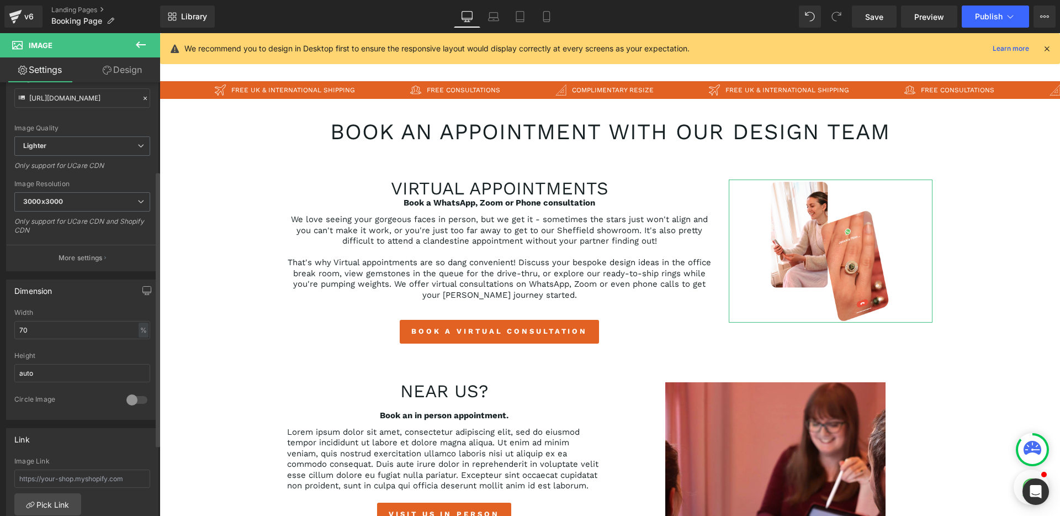
scroll to position [235, 0]
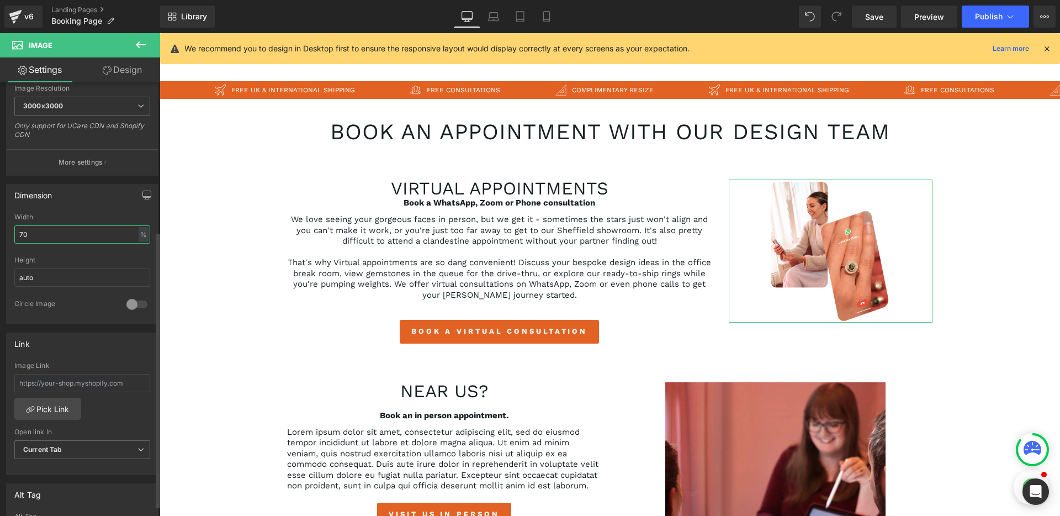
click at [59, 231] on input "70" at bounding box center [82, 234] width 136 height 18
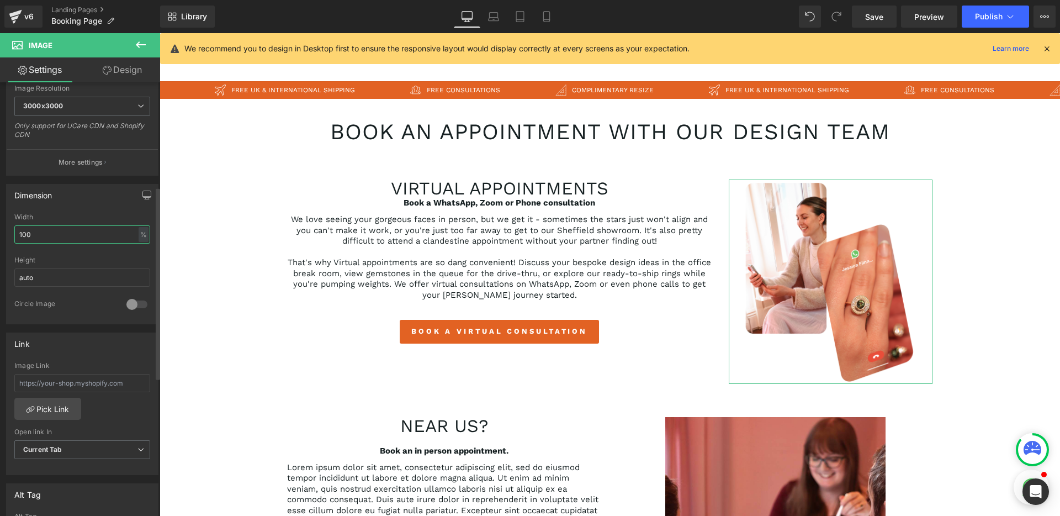
click at [56, 232] on input "100" at bounding box center [82, 234] width 136 height 18
type input "90"
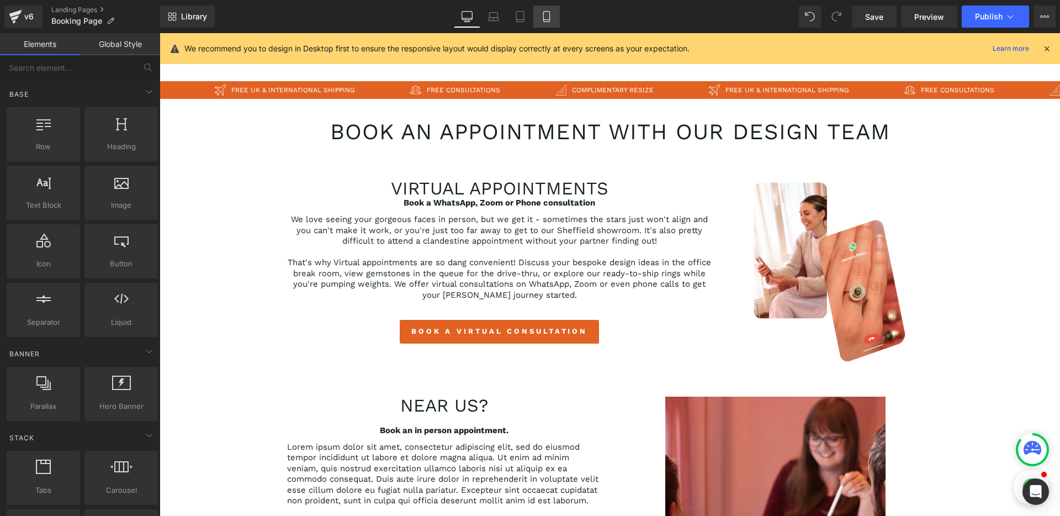
click at [543, 18] on icon at bounding box center [546, 16] width 11 height 11
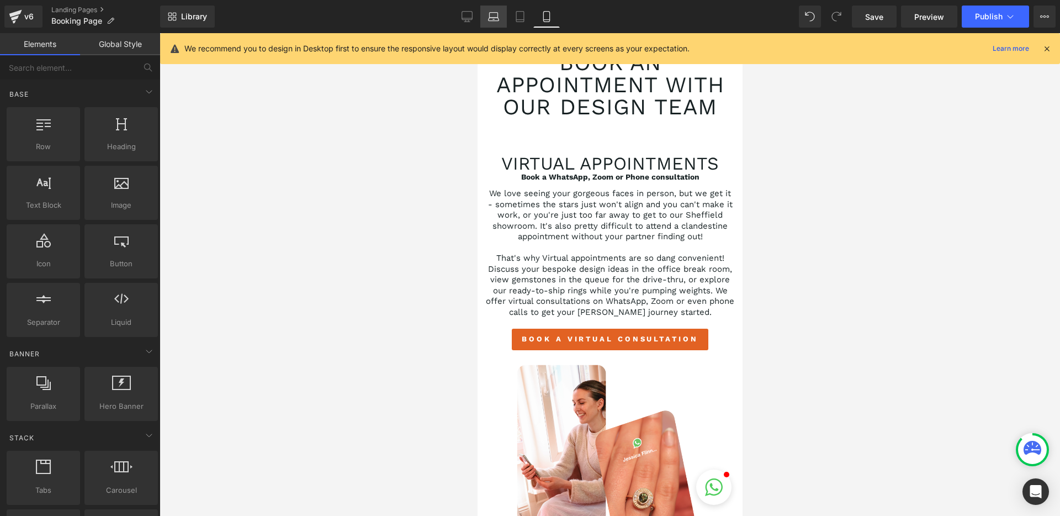
scroll to position [55, 0]
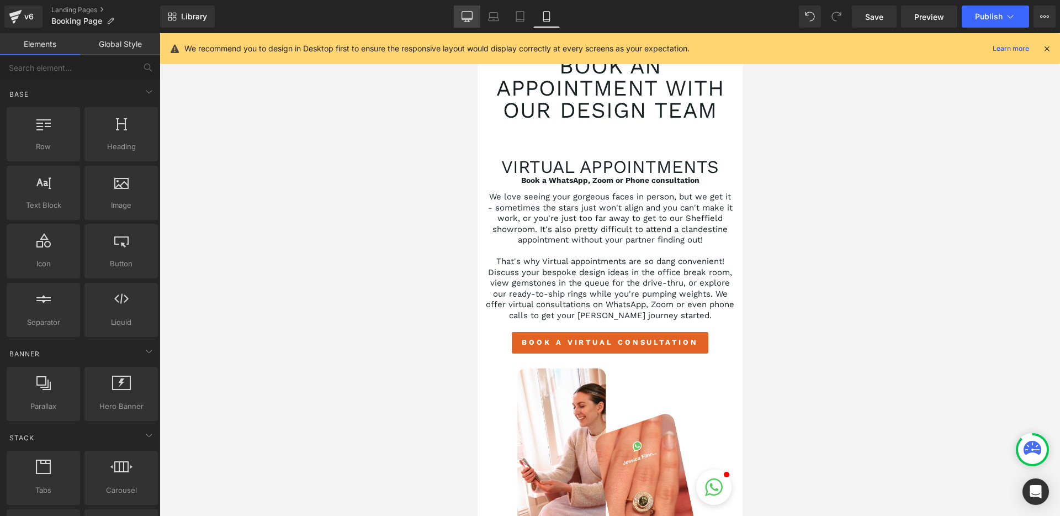
click at [464, 19] on icon at bounding box center [467, 16] width 10 height 8
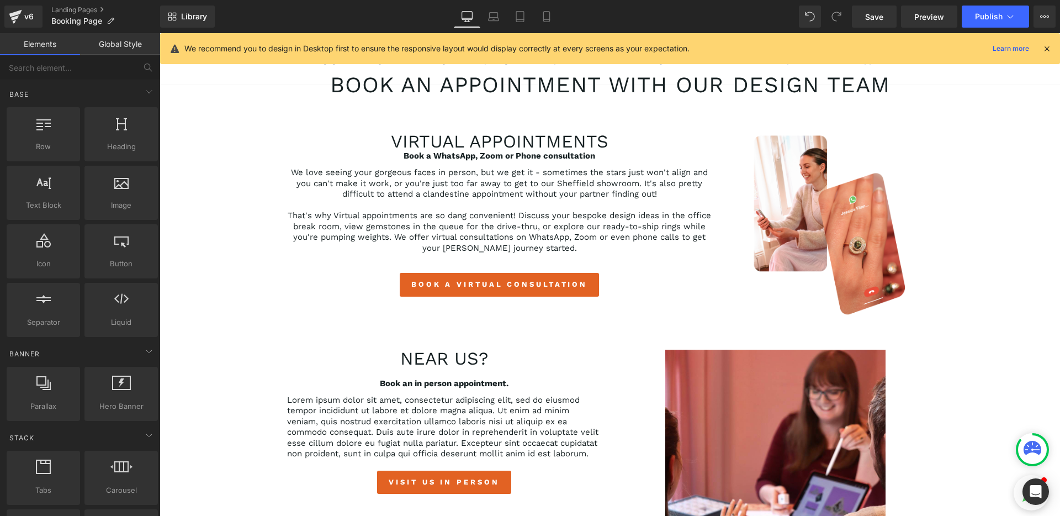
scroll to position [124, 0]
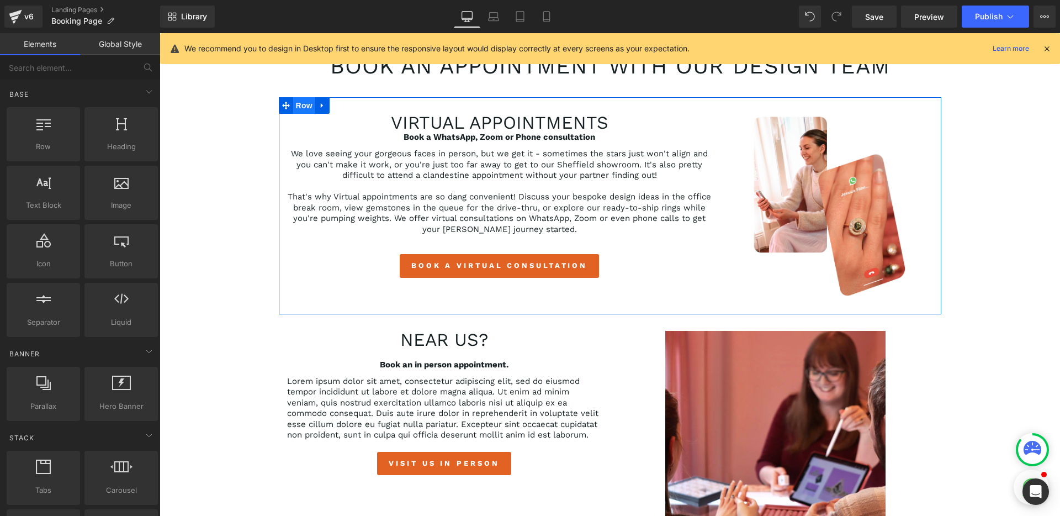
click at [299, 102] on span "Row" at bounding box center [304, 105] width 22 height 17
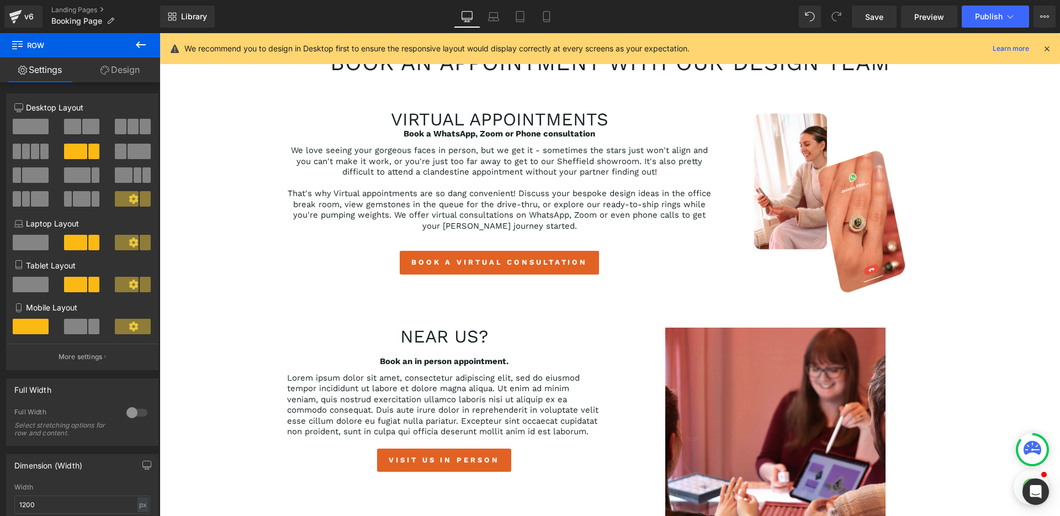
scroll to position [127, 0]
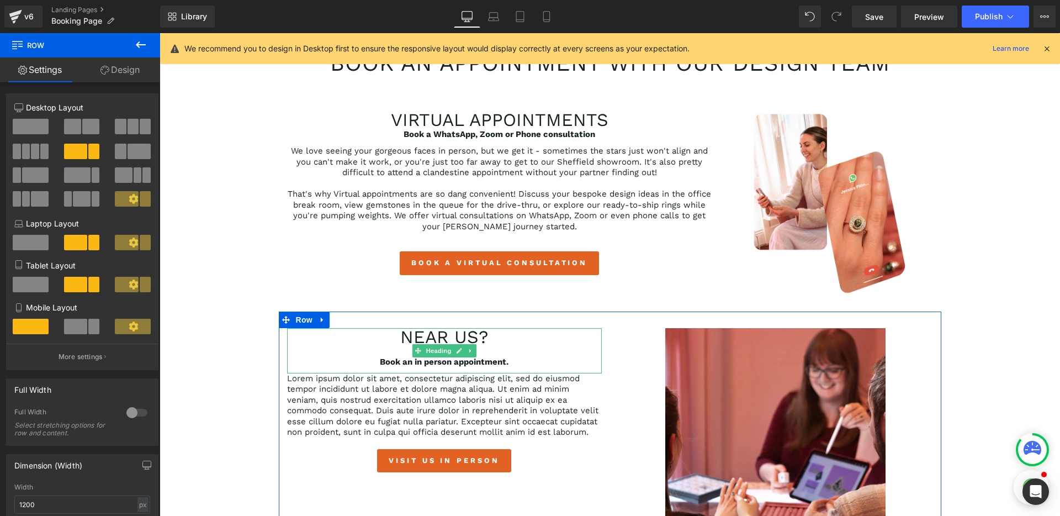
click at [434, 337] on h2 "Near us?" at bounding box center [444, 337] width 315 height 18
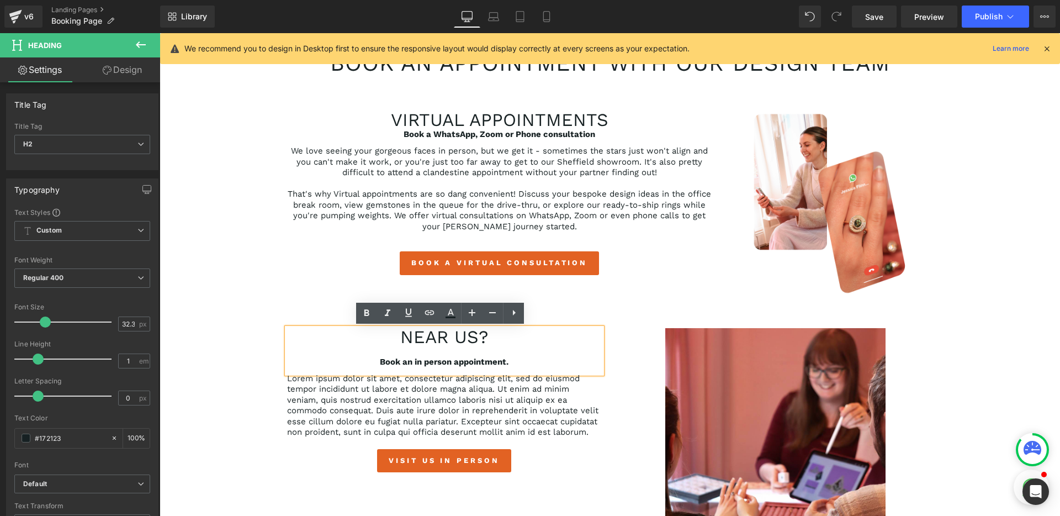
click at [436, 336] on h2 "Near us?" at bounding box center [444, 337] width 315 height 18
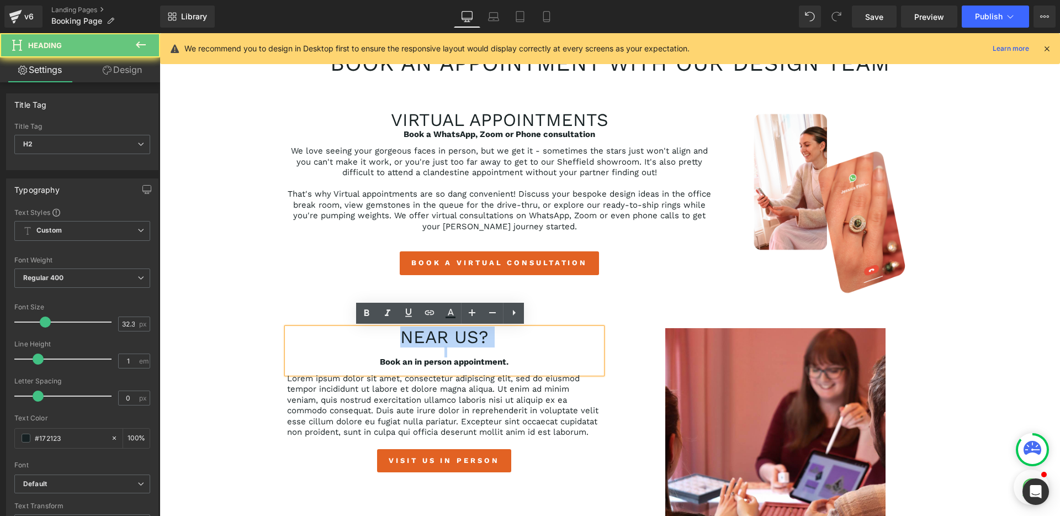
click at [436, 336] on h2 "Near us?" at bounding box center [444, 337] width 315 height 18
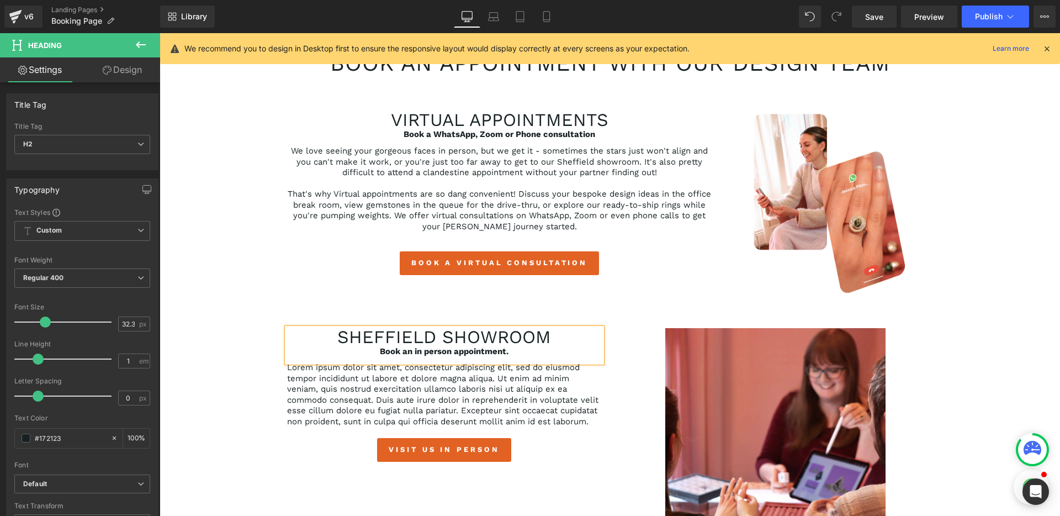
click at [433, 351] on strong "Book an in person appointment." at bounding box center [444, 351] width 129 height 10
click at [476, 352] on strong "Book an in person appointment." at bounding box center [444, 351] width 129 height 10
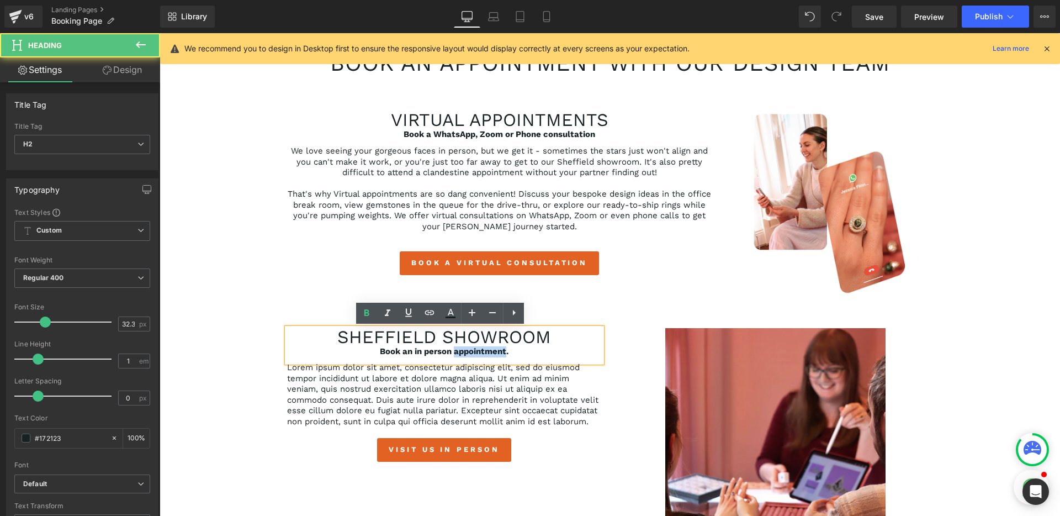
click at [476, 352] on strong "Book an in person appointment." at bounding box center [444, 351] width 129 height 10
click at [511, 352] on div "Book an in person appointment." at bounding box center [444, 351] width 315 height 11
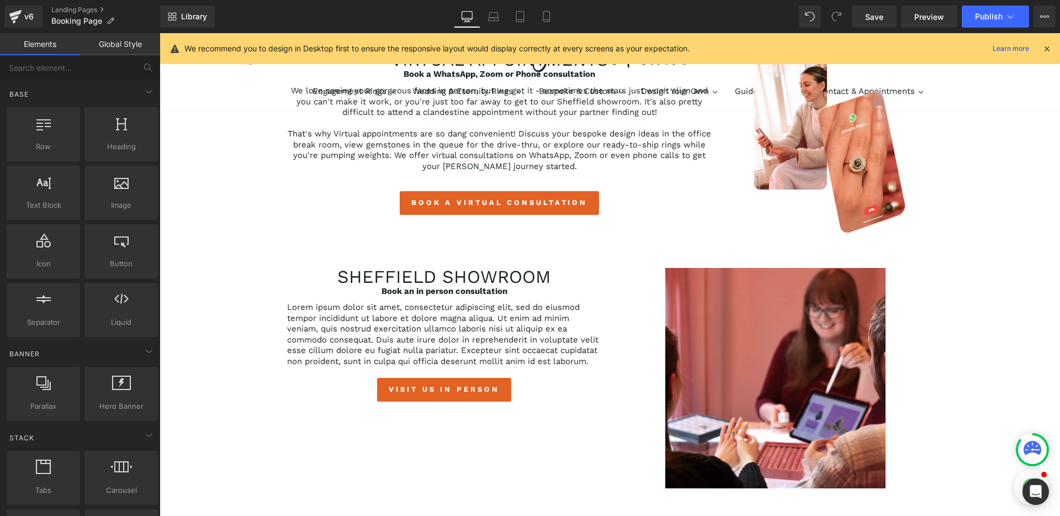
scroll to position [193, 0]
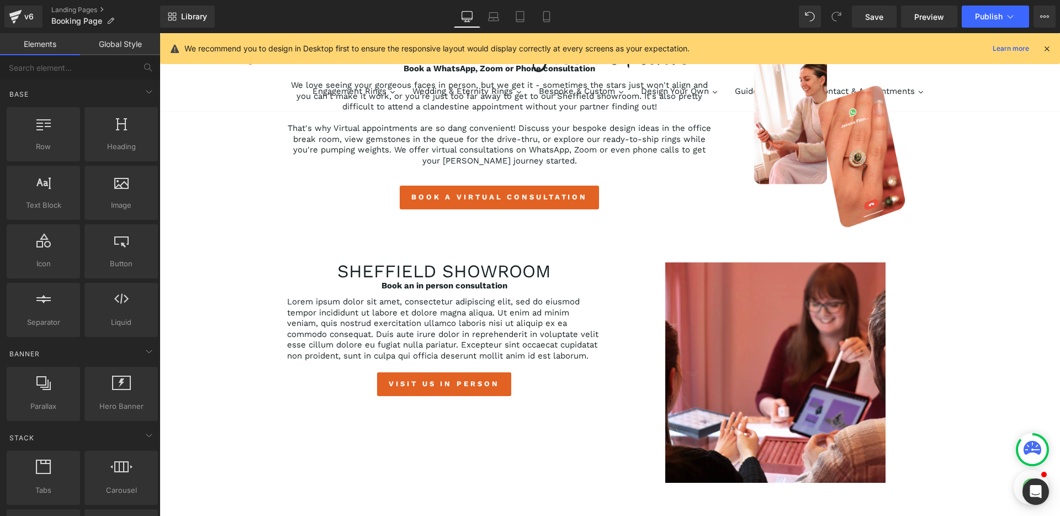
click at [431, 339] on div "Lorem ipsum dolor sit amet, consectetur adipiscing elit, sed do eiusmod tempor …" at bounding box center [444, 334] width 315 height 76
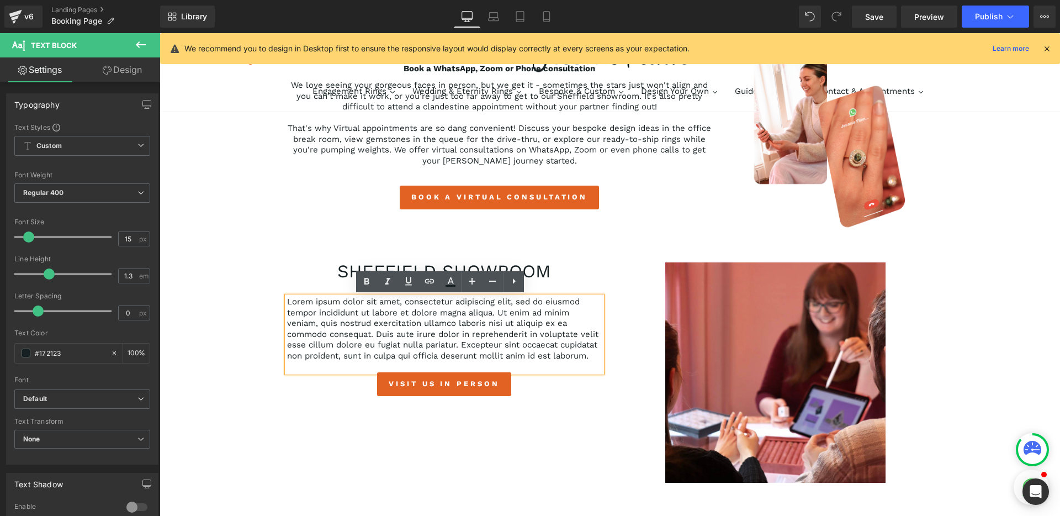
click at [418, 330] on p "Lorem ipsum dolor sit amet, consectetur adipiscing elit, sed do eiusmod tempor …" at bounding box center [444, 328] width 315 height 65
click at [427, 335] on p "Lorem ipsum dolor sit amet, consectetur adipiscing elit, sed do eiusmod tempor …" at bounding box center [444, 328] width 315 height 65
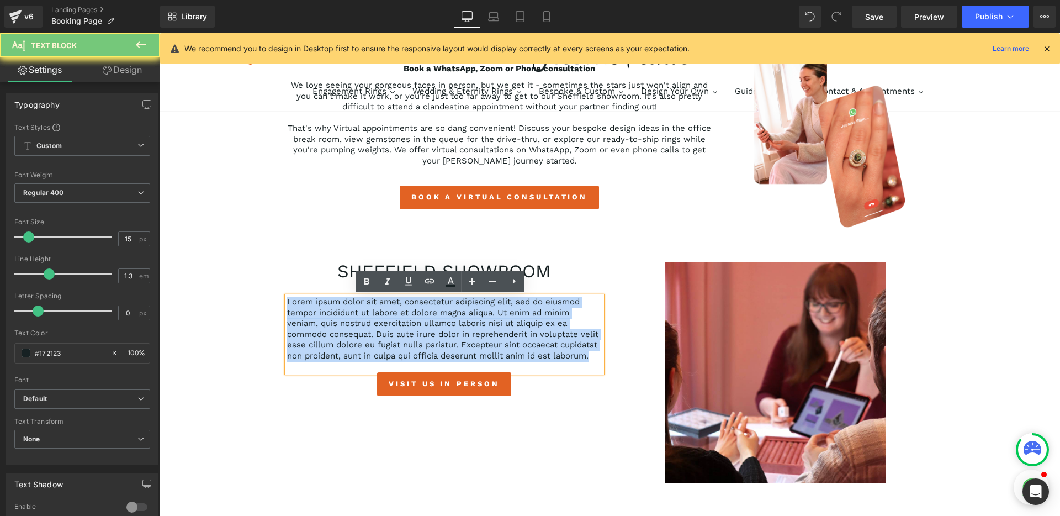
click at [427, 335] on p "Lorem ipsum dolor sit amet, consectetur adipiscing elit, sed do eiusmod tempor …" at bounding box center [444, 328] width 315 height 65
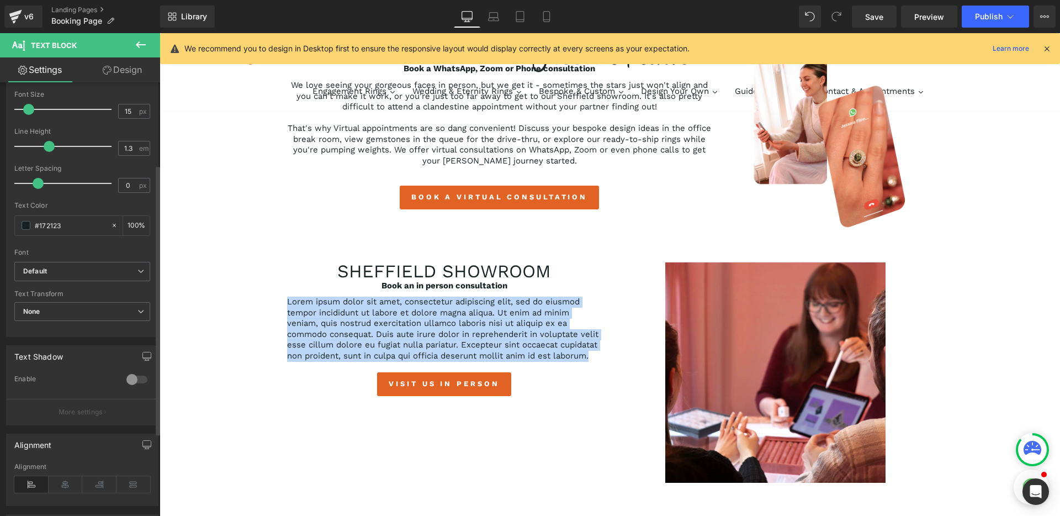
scroll to position [153, 0]
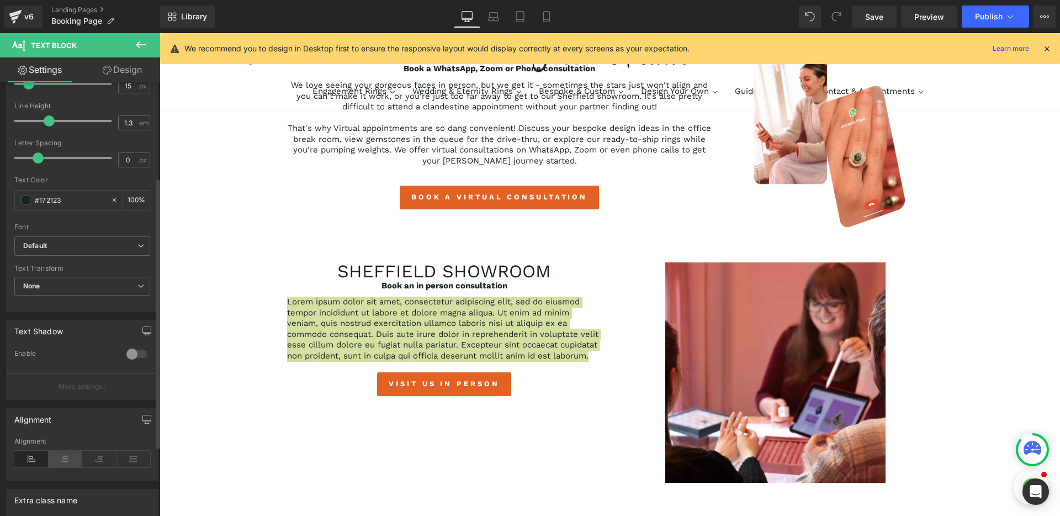
click at [62, 462] on icon at bounding box center [66, 458] width 34 height 17
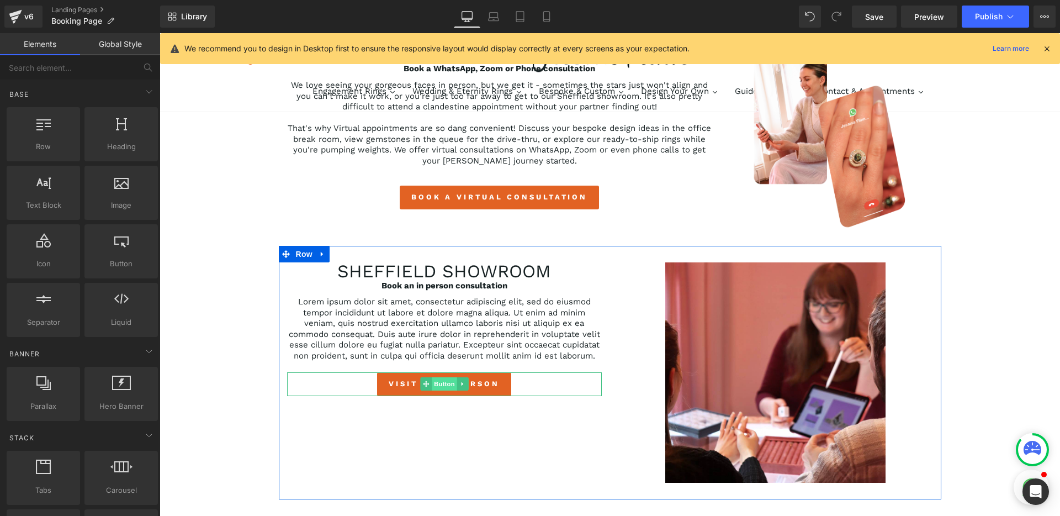
scroll to position [188, 0]
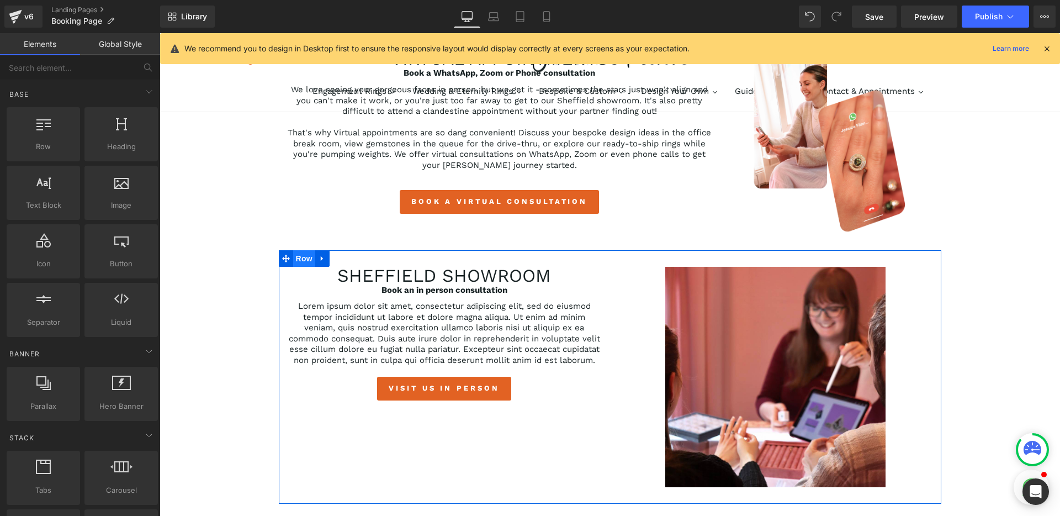
click at [298, 262] on span "Row" at bounding box center [304, 258] width 22 height 17
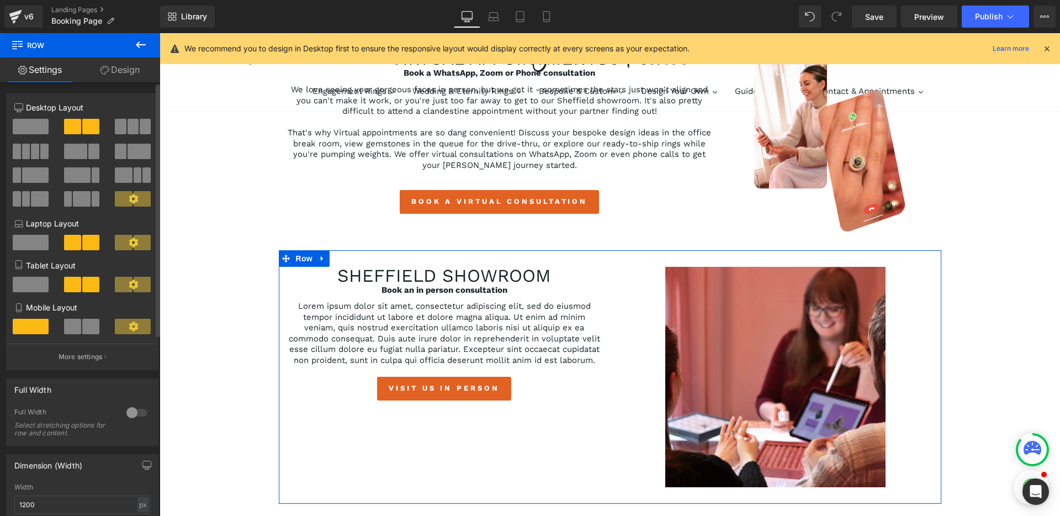
click at [84, 151] on span at bounding box center [75, 151] width 23 height 15
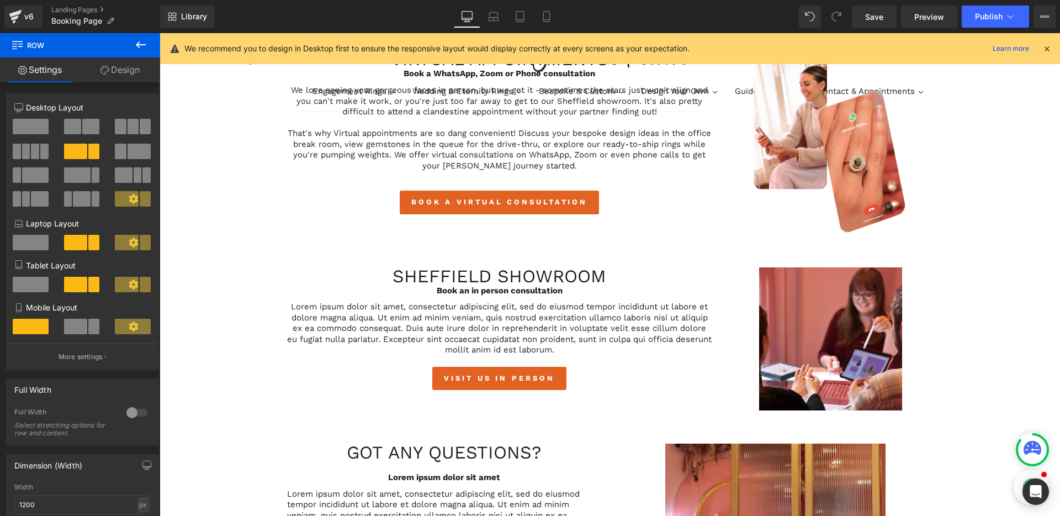
scroll to position [189, 0]
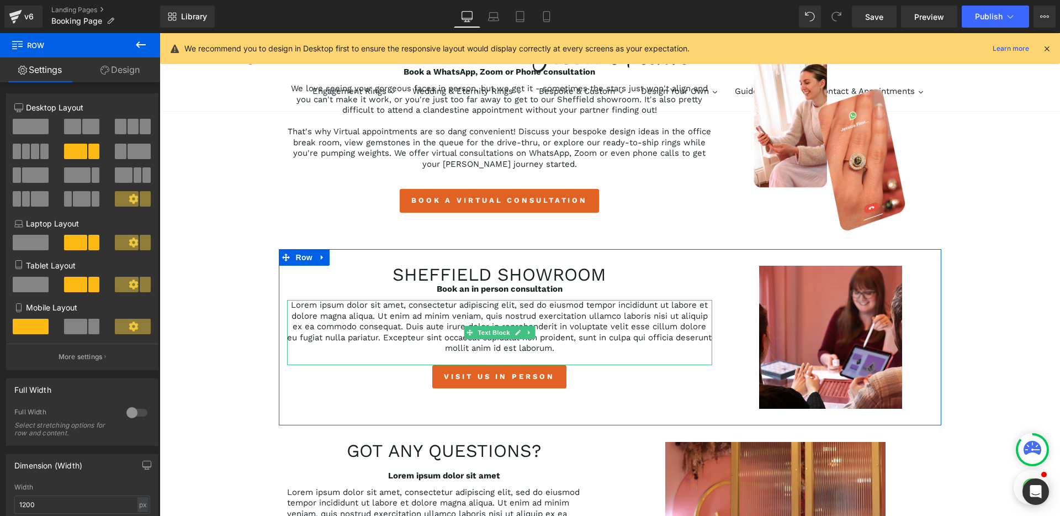
click at [482, 316] on p "Lorem ipsum dolor sit amet, consectetur adipiscing elit, sed do eiusmod tempor …" at bounding box center [499, 327] width 425 height 54
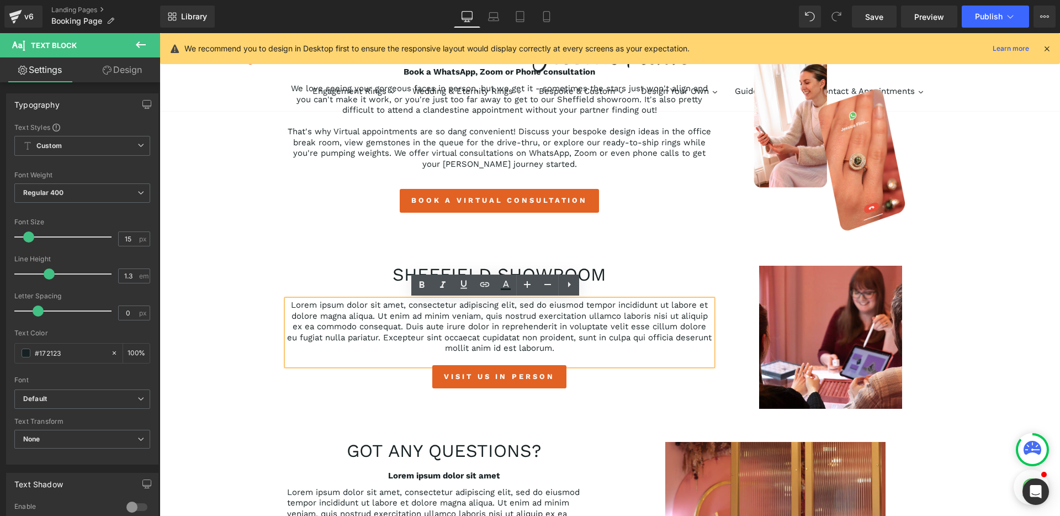
click at [483, 325] on p "Lorem ipsum dolor sit amet, consectetur adipiscing elit, sed do eiusmod tempor …" at bounding box center [499, 327] width 425 height 54
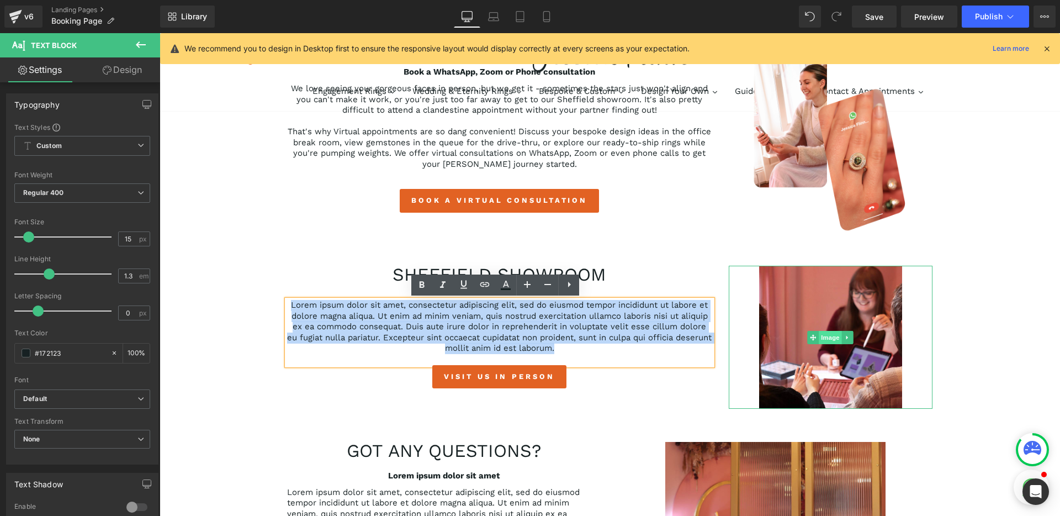
click at [824, 336] on span "Image" at bounding box center [830, 337] width 23 height 13
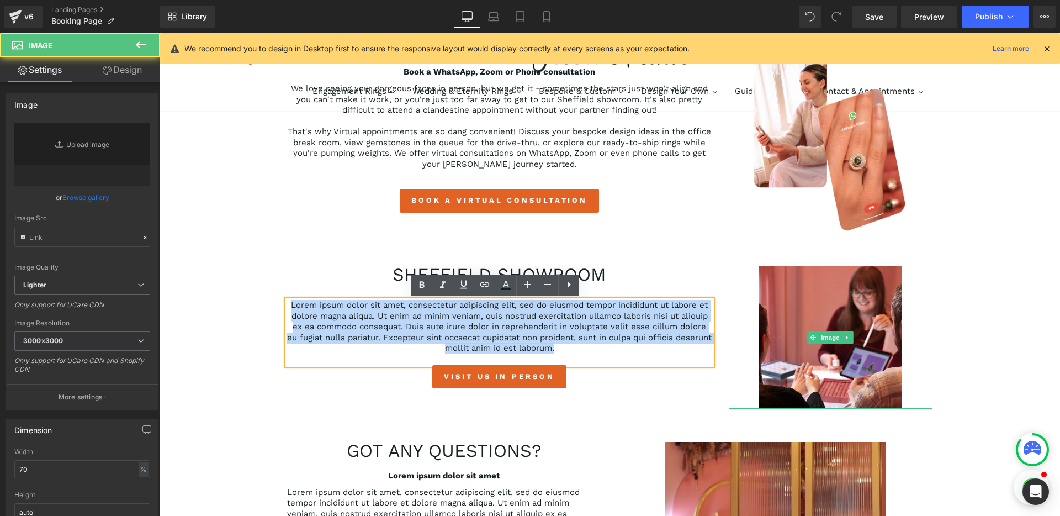
type input "https://ucarecdn.com/e5d38761-cc5e-425a-89c4-d98f58ae8823/-/format/auto/-/previ…"
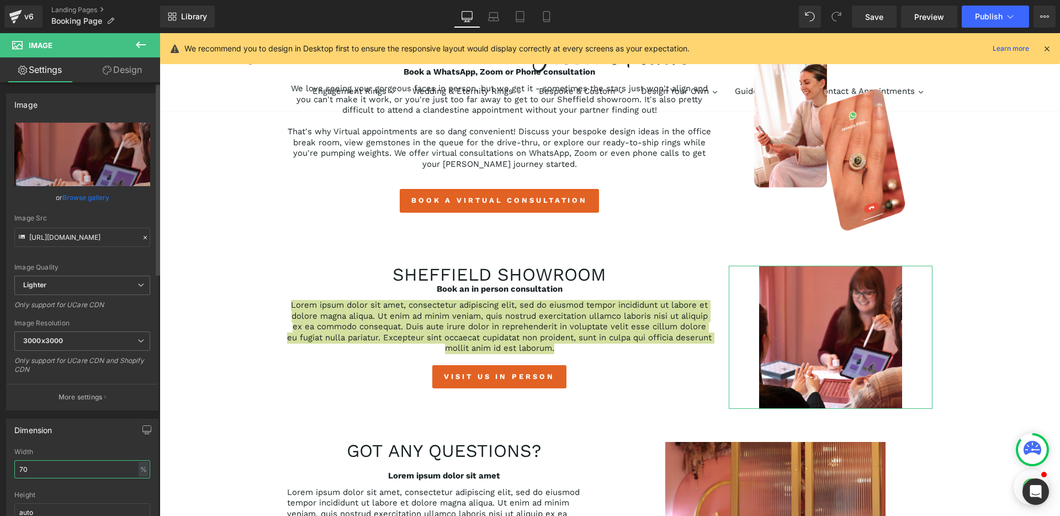
click at [56, 471] on input "70" at bounding box center [82, 469] width 136 height 18
type input "90"
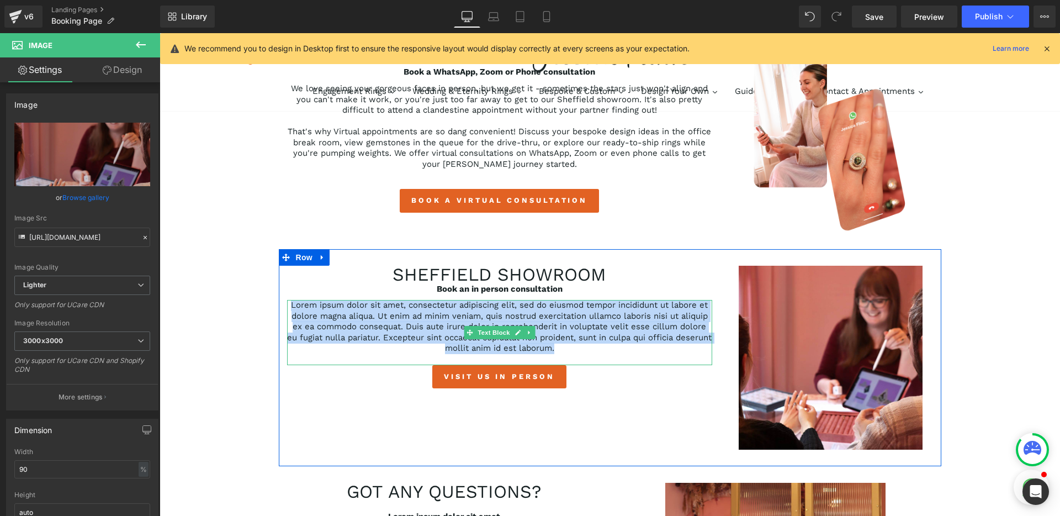
click at [447, 334] on p "Lorem ipsum dolor sit amet, consectetur adipiscing elit, sed do eiusmod tempor …" at bounding box center [499, 327] width 425 height 54
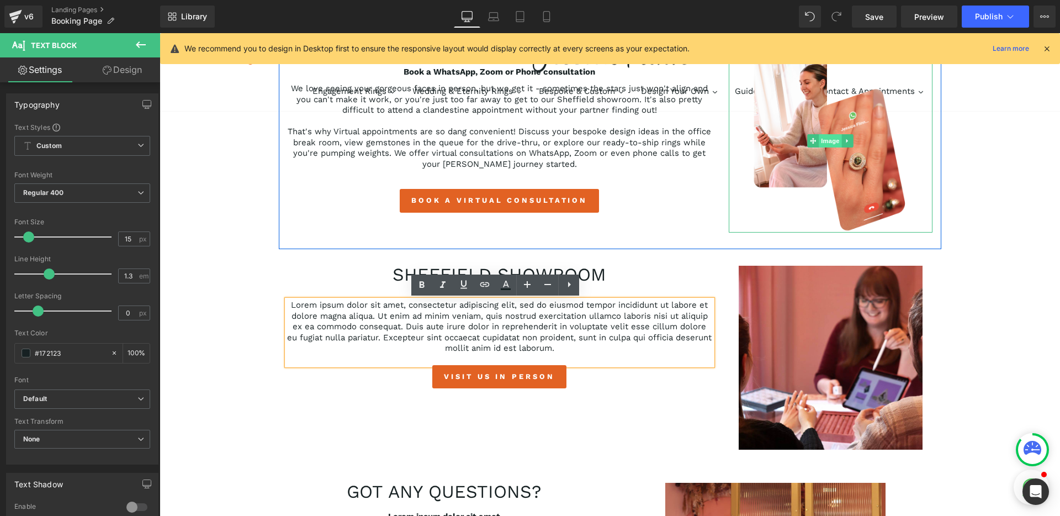
click at [826, 142] on span "Image" at bounding box center [830, 140] width 23 height 13
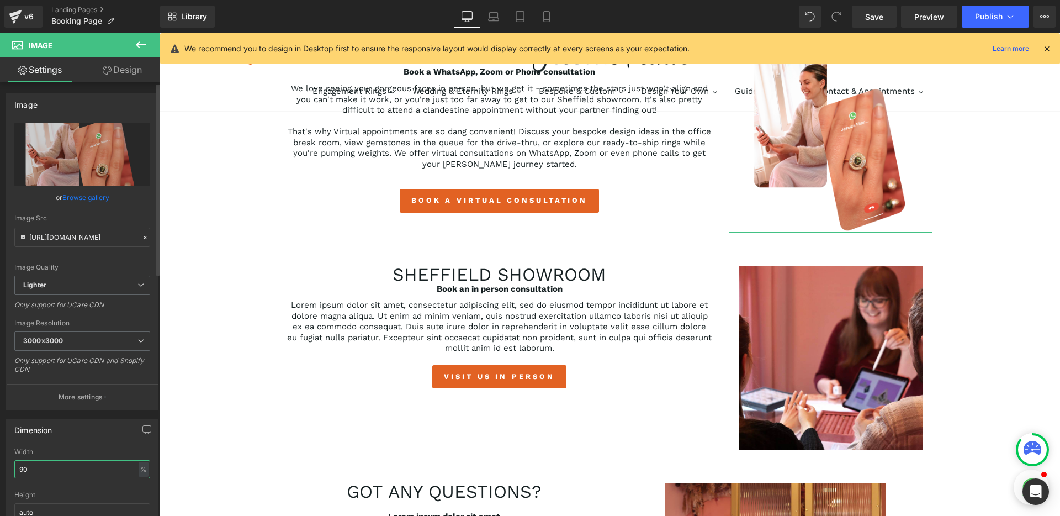
click at [73, 469] on input "90" at bounding box center [82, 469] width 136 height 18
type input "80"
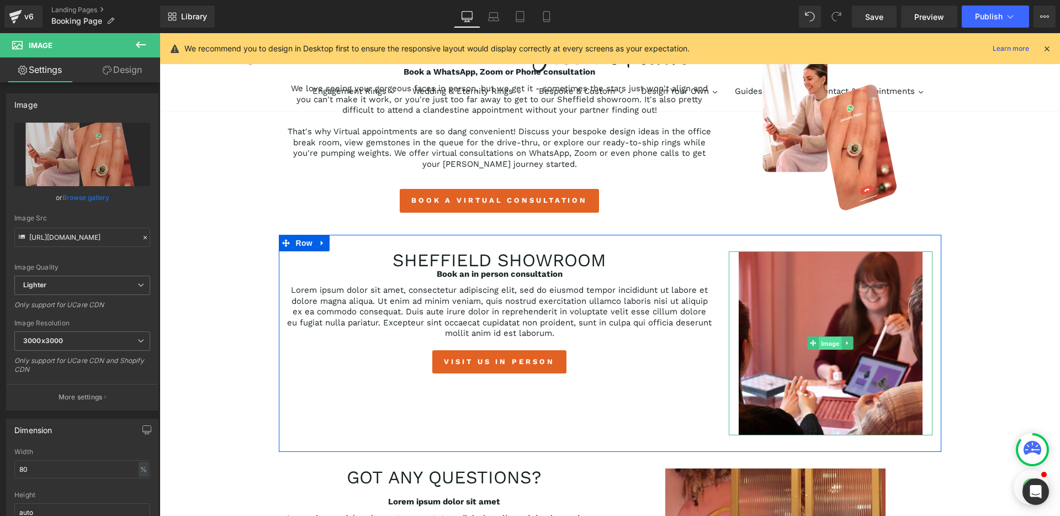
click at [821, 343] on span "Image" at bounding box center [830, 343] width 23 height 13
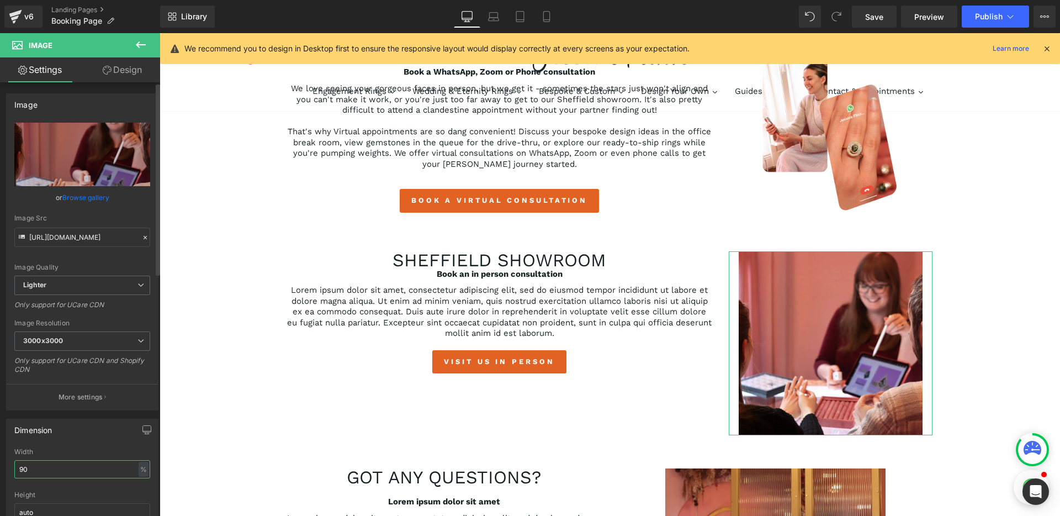
click at [63, 469] on input "90" at bounding box center [82, 469] width 136 height 18
type input "80"
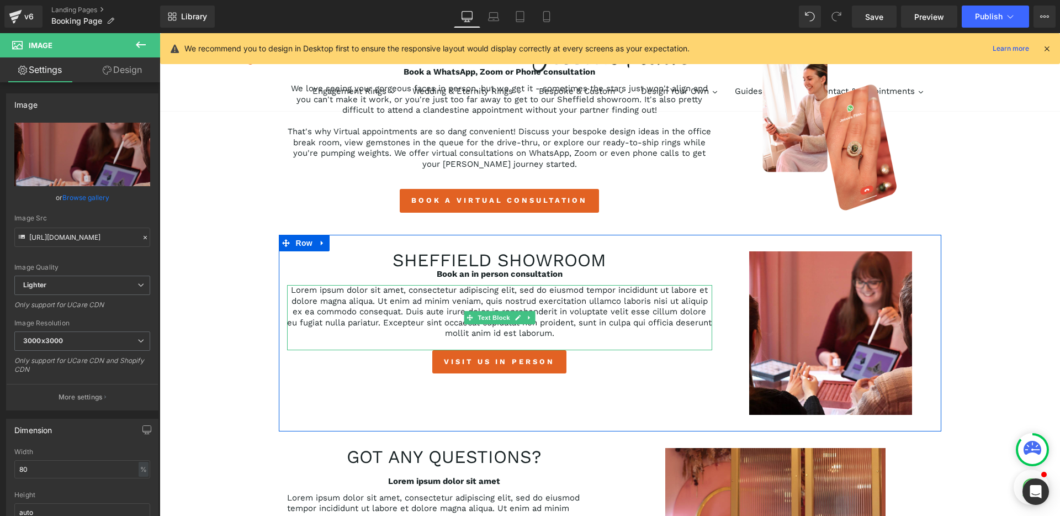
click at [482, 330] on p "Lorem ipsum dolor sit amet, consectetur adipiscing elit, sed do eiusmod tempor …" at bounding box center [499, 312] width 425 height 54
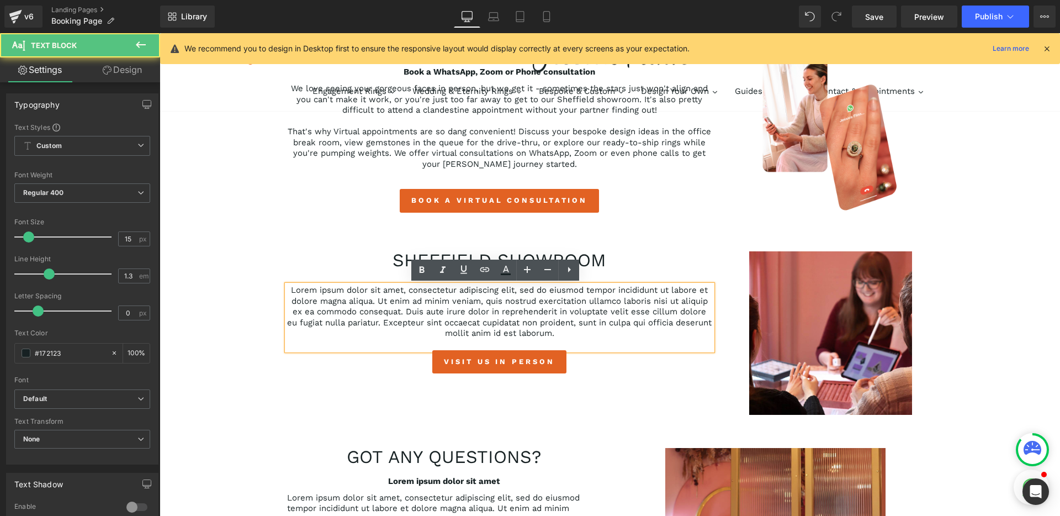
click at [458, 310] on p "Lorem ipsum dolor sit amet, consectetur adipiscing elit, sed do eiusmod tempor …" at bounding box center [499, 312] width 425 height 54
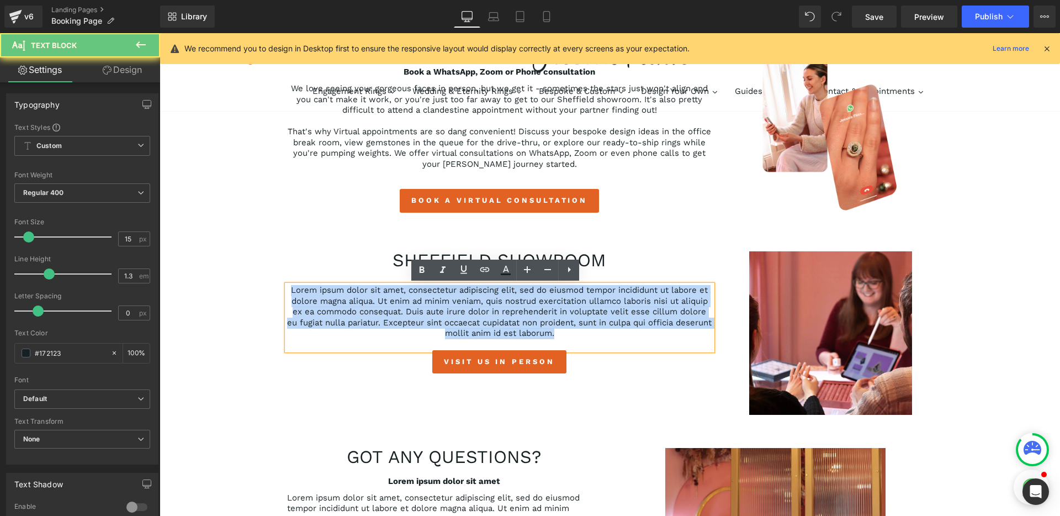
click at [458, 310] on p "Lorem ipsum dolor sit amet, consectetur adipiscing elit, sed do eiusmod tempor …" at bounding box center [499, 312] width 425 height 54
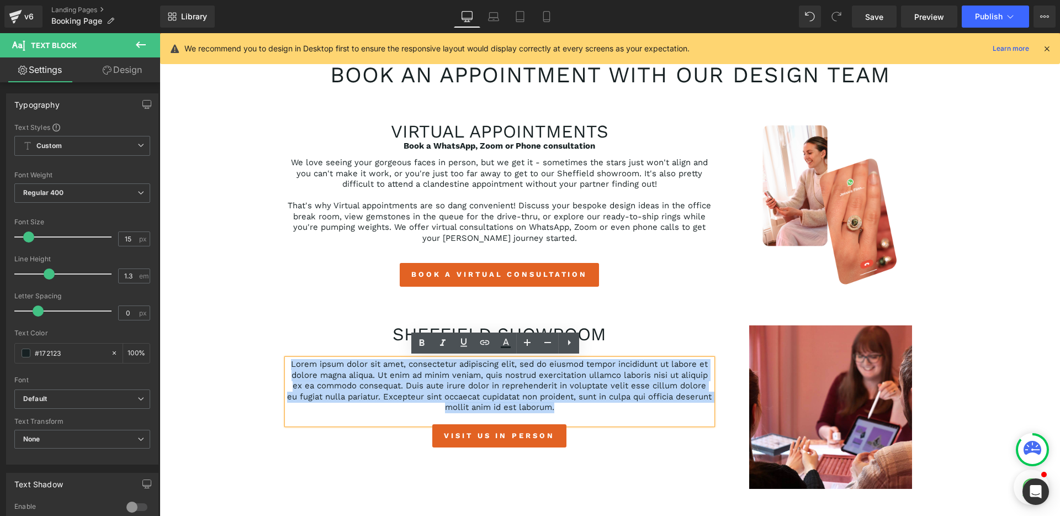
scroll to position [113, 0]
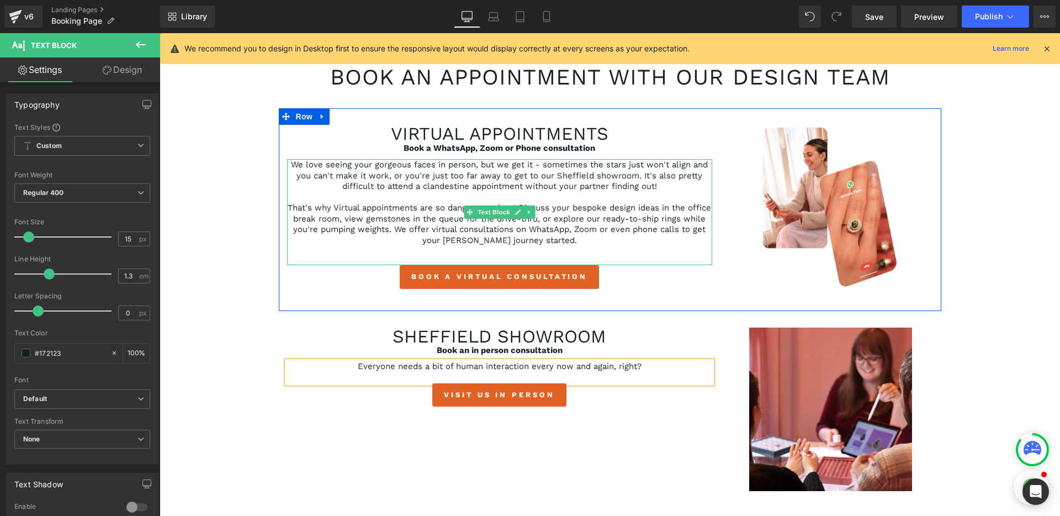
click at [635, 231] on p "That's why Virtual appointments are so dang convenient! Discuss your bespoke de…" at bounding box center [499, 224] width 425 height 43
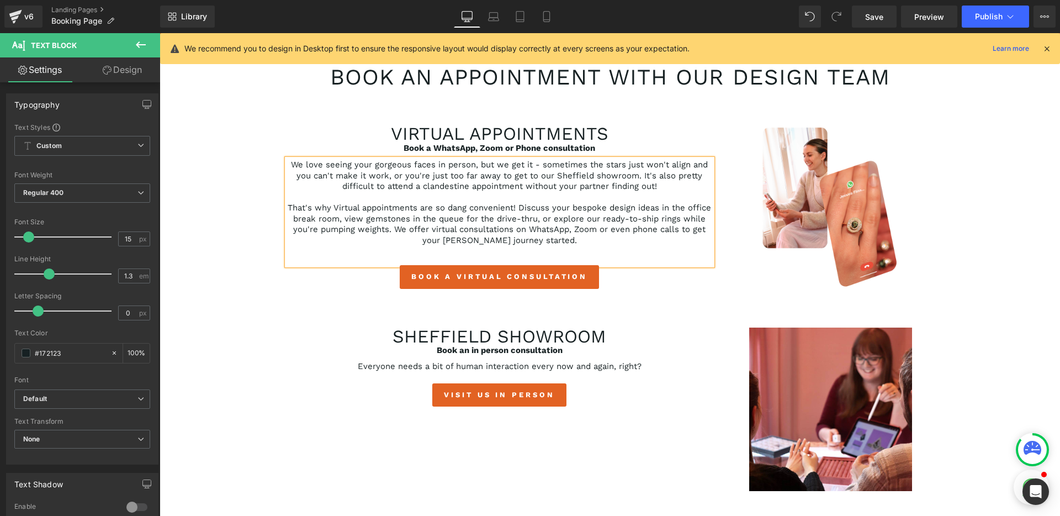
click at [635, 231] on p "That's why Virtual appointments are so dang convenient! Discuss your bespoke de…" at bounding box center [499, 224] width 425 height 43
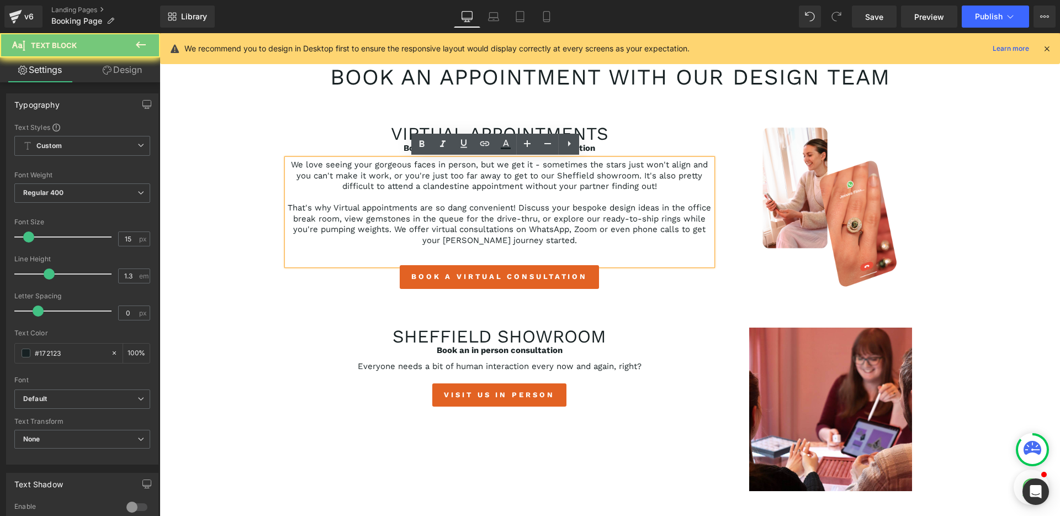
click at [663, 230] on p "That's why Virtual appointments are so dang convenient! Discuss your bespoke de…" at bounding box center [499, 224] width 425 height 43
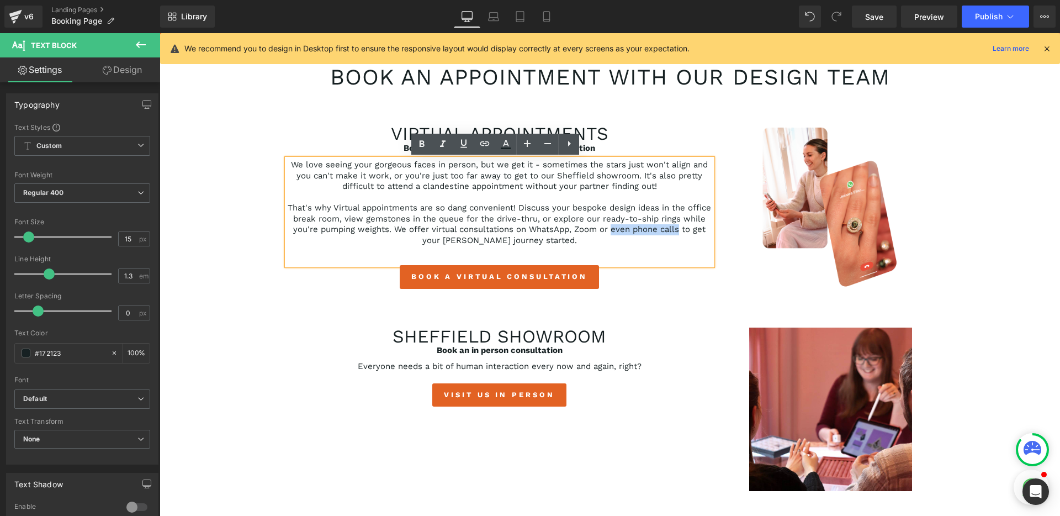
drag, startPoint x: 694, startPoint y: 230, endPoint x: 628, endPoint y: 231, distance: 66.3
click at [628, 231] on p "That's why Virtual appointments are so dang convenient! Discuss your bespoke de…" at bounding box center [499, 224] width 425 height 43
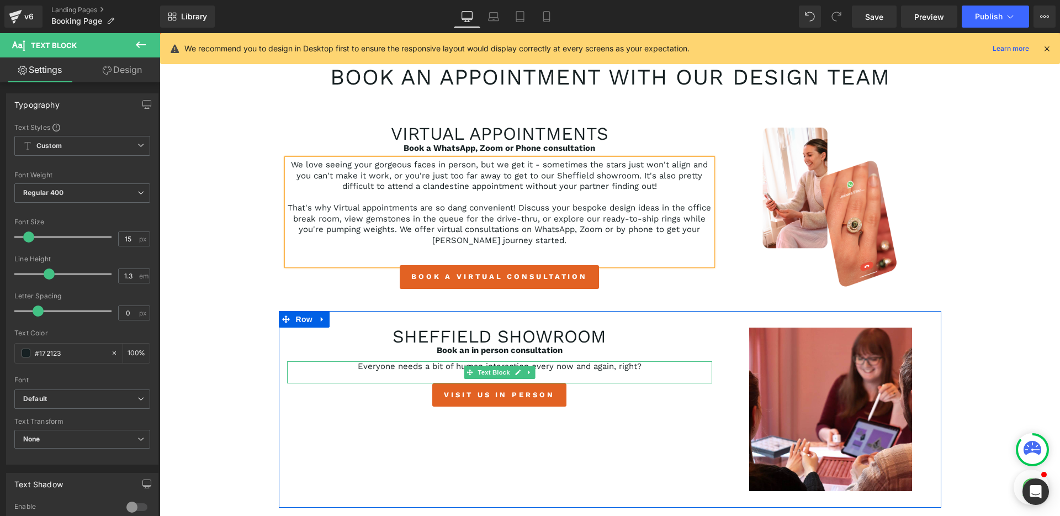
click at [441, 371] on p "Everyone needs a bit of human interaction every now and again, right?" at bounding box center [499, 366] width 425 height 11
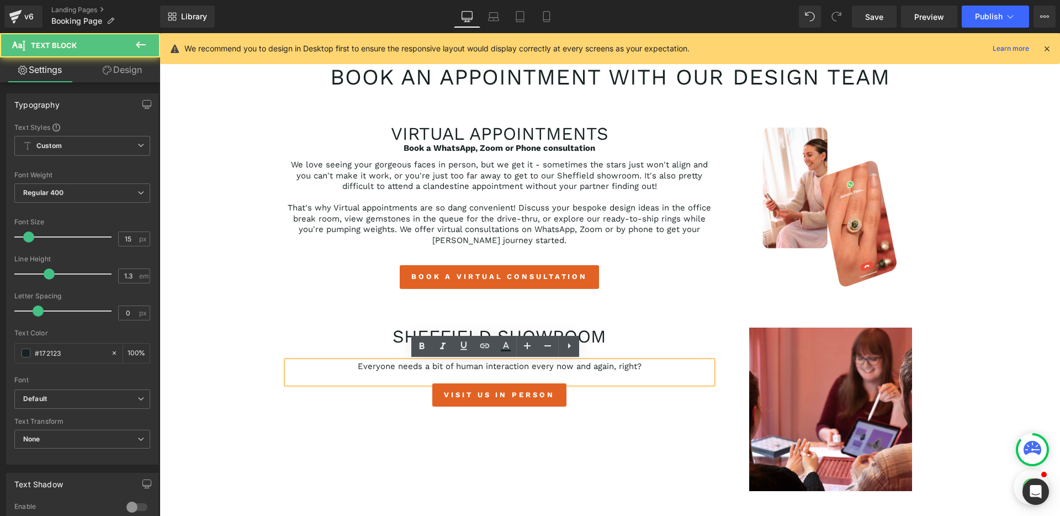
click at [649, 367] on p "Everyone needs a bit of human interaction every now and again, right?" at bounding box center [499, 366] width 425 height 11
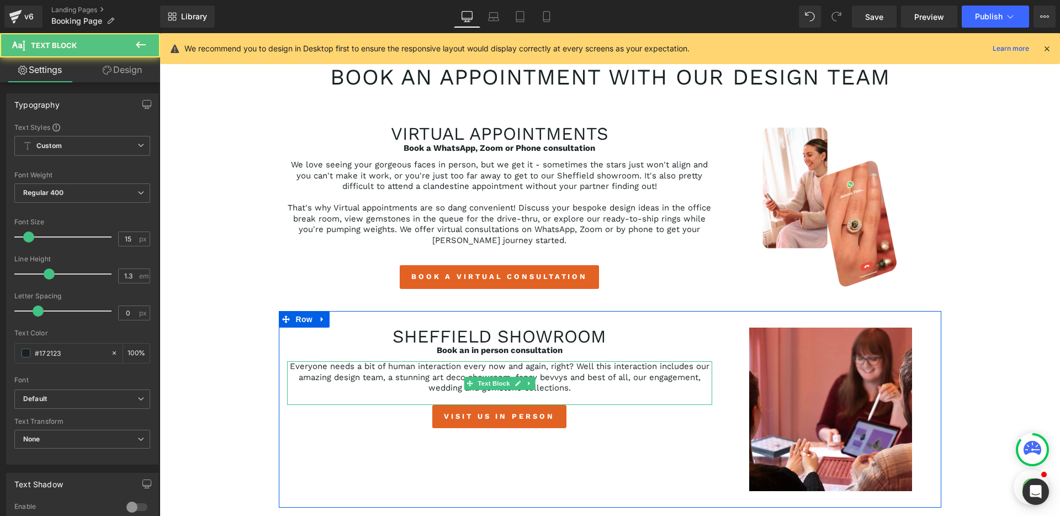
click at [646, 381] on p "Everyone needs a bit of human interaction every now and again, right? Well this…" at bounding box center [499, 377] width 425 height 33
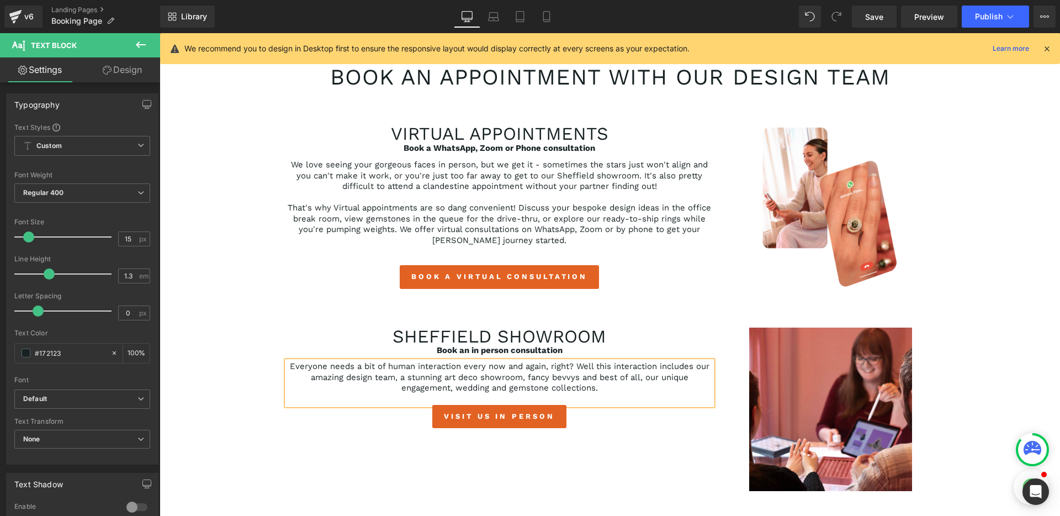
click at [487, 389] on p "Everyone needs a bit of human interaction every now and again, right? Well this…" at bounding box center [499, 377] width 425 height 33
click at [602, 388] on p "Everyone needs a bit of human interaction every now and again, right? Well this…" at bounding box center [499, 377] width 425 height 33
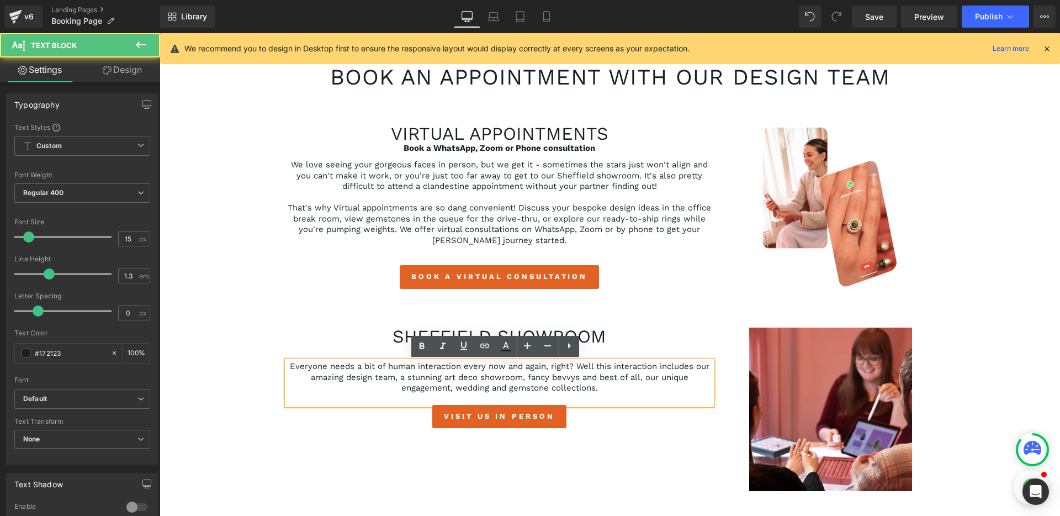
click at [445, 388] on p "Everyone needs a bit of human interaction every now and again, right? Well this…" at bounding box center [499, 377] width 425 height 33
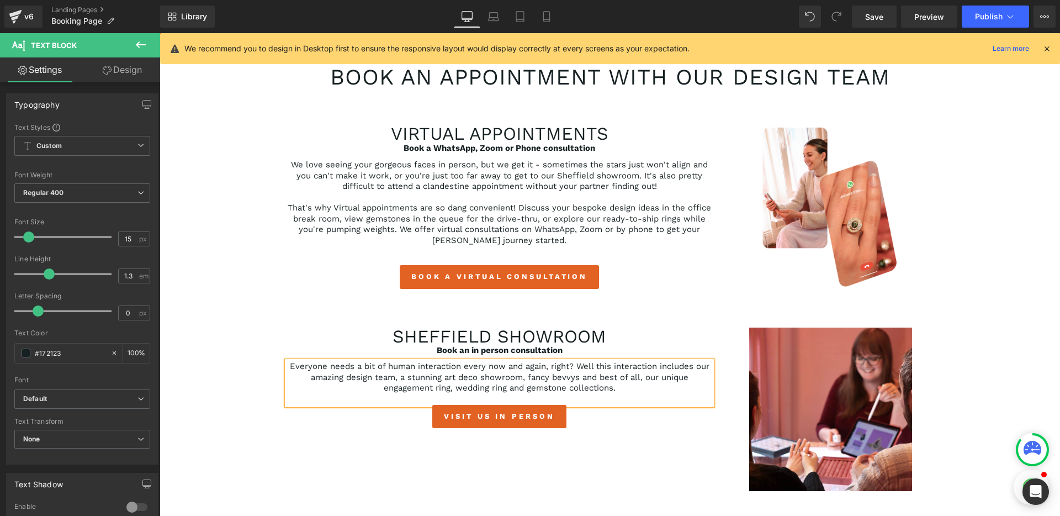
click at [628, 390] on p "Everyone needs a bit of human interaction every now and again, right? Well this…" at bounding box center [499, 377] width 425 height 33
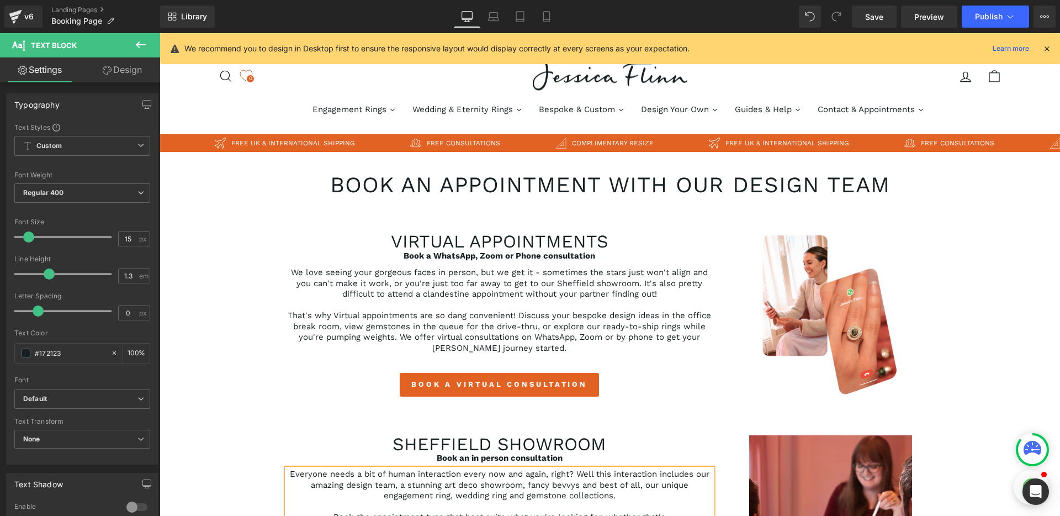
scroll to position [0, 0]
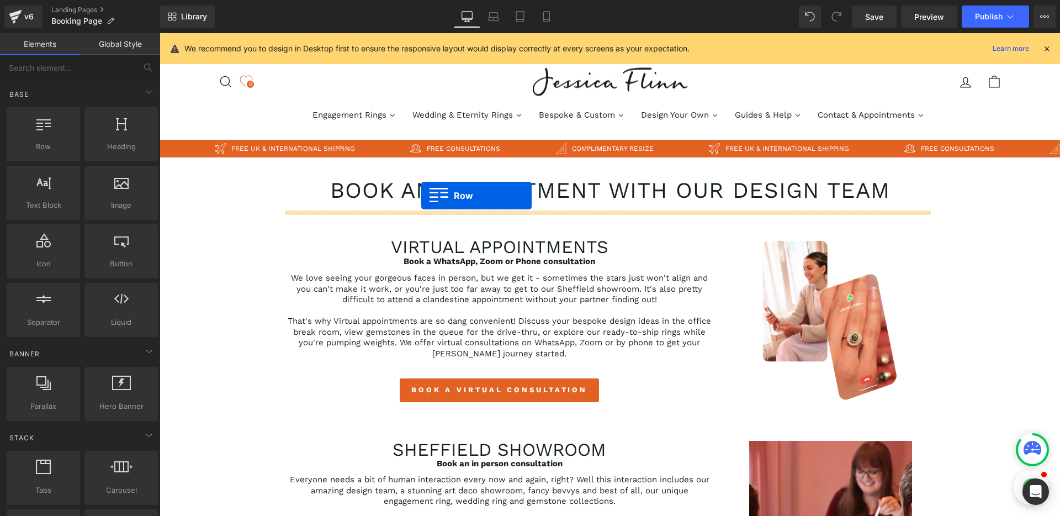
drag, startPoint x: 220, startPoint y: 182, endPoint x: 421, endPoint y: 195, distance: 201.4
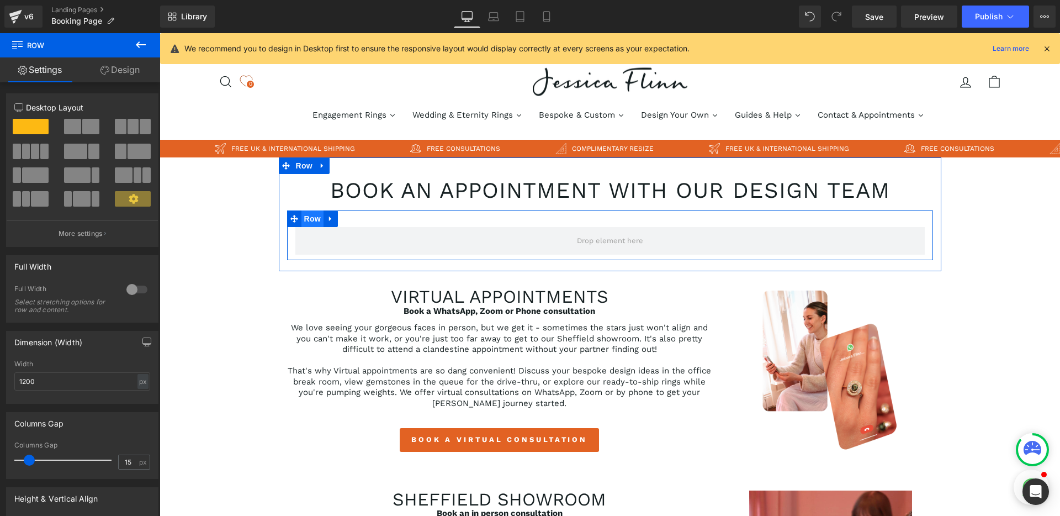
click at [308, 220] on span "Row" at bounding box center [312, 218] width 22 height 17
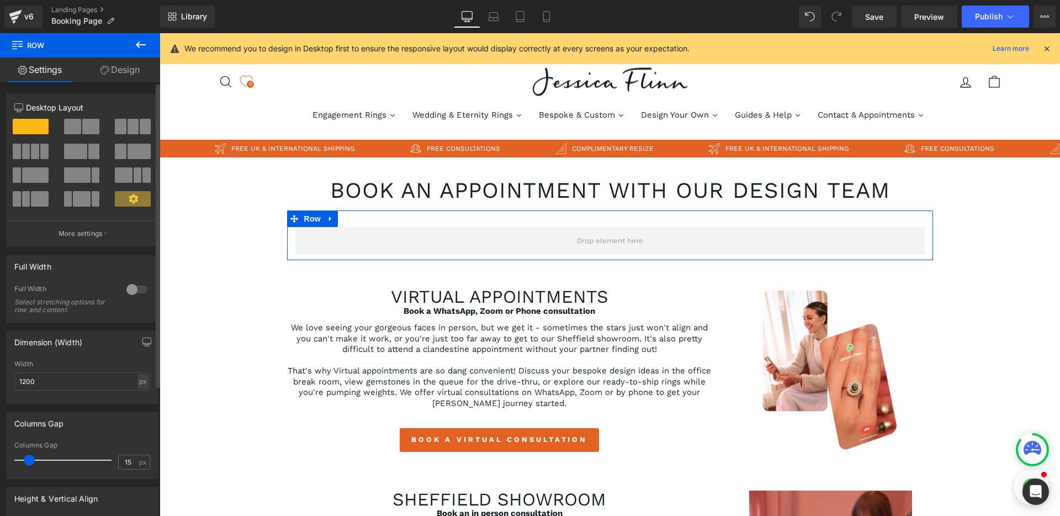
click at [82, 130] on span at bounding box center [90, 126] width 17 height 15
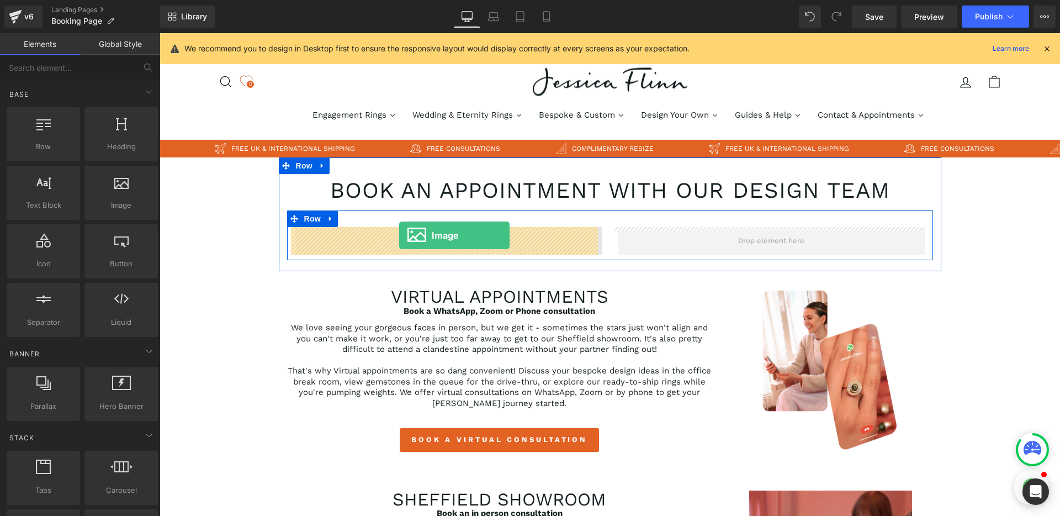
drag, startPoint x: 302, startPoint y: 224, endPoint x: 399, endPoint y: 235, distance: 97.8
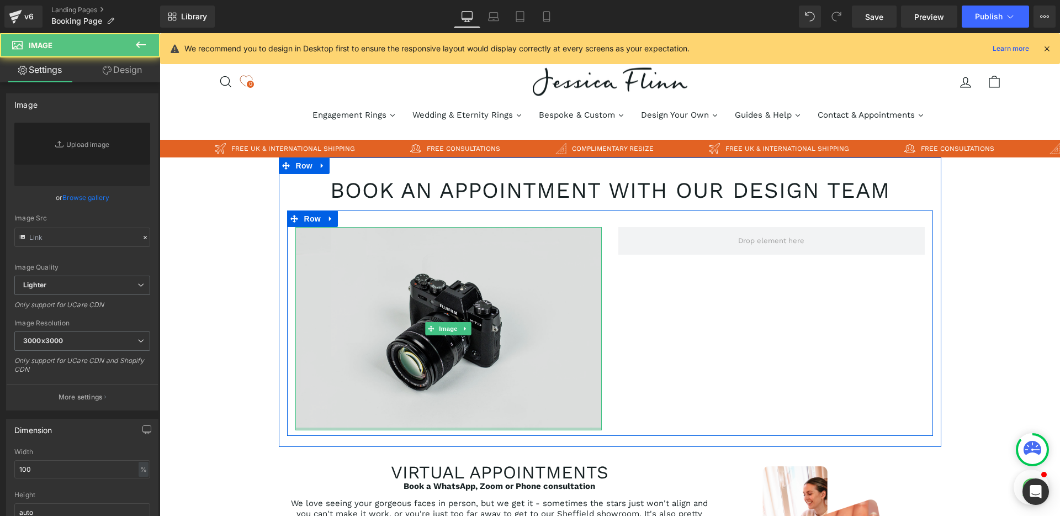
type input "//d1um8515vdn9kb.cloudfront.net/images/parallax.jpg"
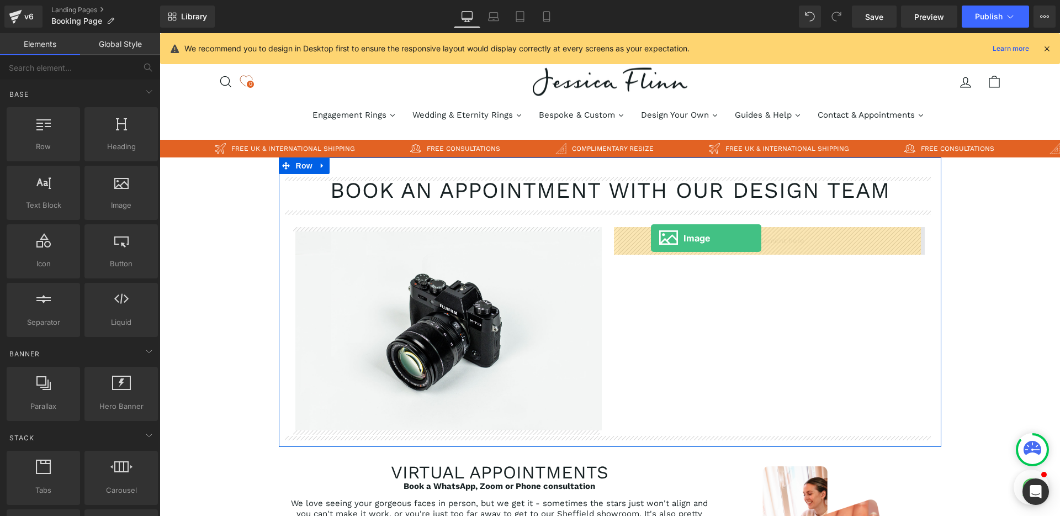
drag, startPoint x: 290, startPoint y: 233, endPoint x: 651, endPoint y: 238, distance: 361.1
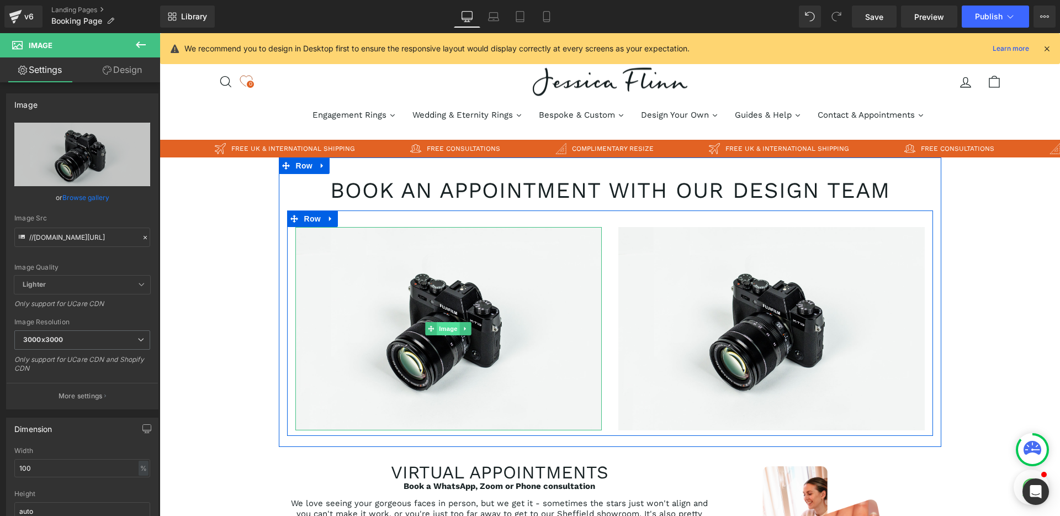
click at [443, 322] on span "Image" at bounding box center [448, 328] width 23 height 13
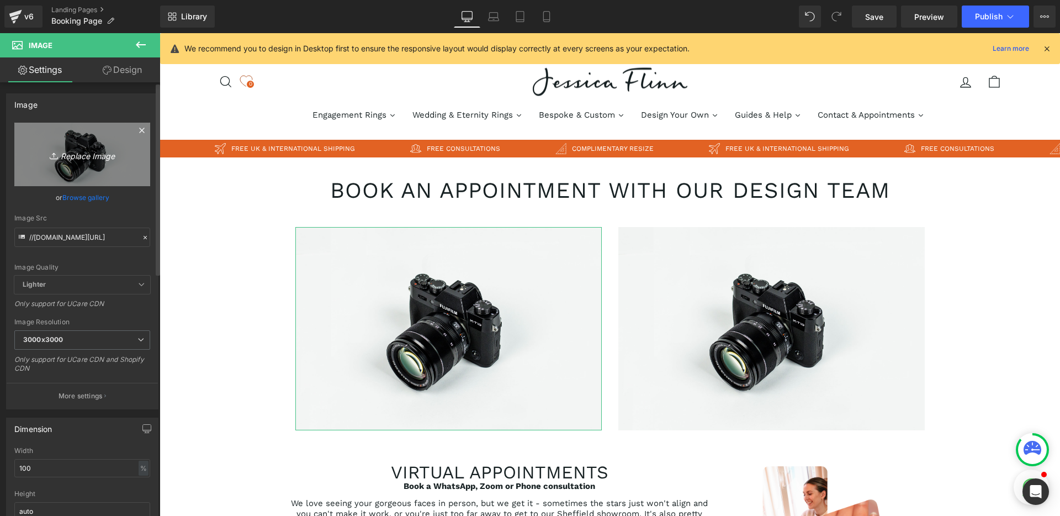
click at [87, 163] on link "Replace Image" at bounding box center [82, 154] width 136 height 63
type input "C:\fakepath\JF Straight Midnight Transparent Background.png"
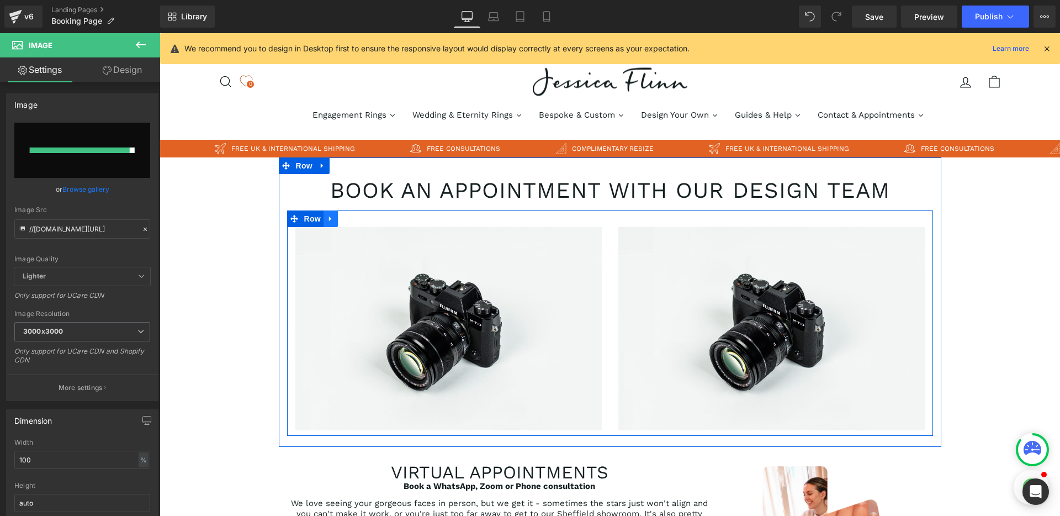
click at [330, 221] on icon at bounding box center [331, 219] width 8 height 8
click at [356, 220] on icon at bounding box center [360, 219] width 8 height 8
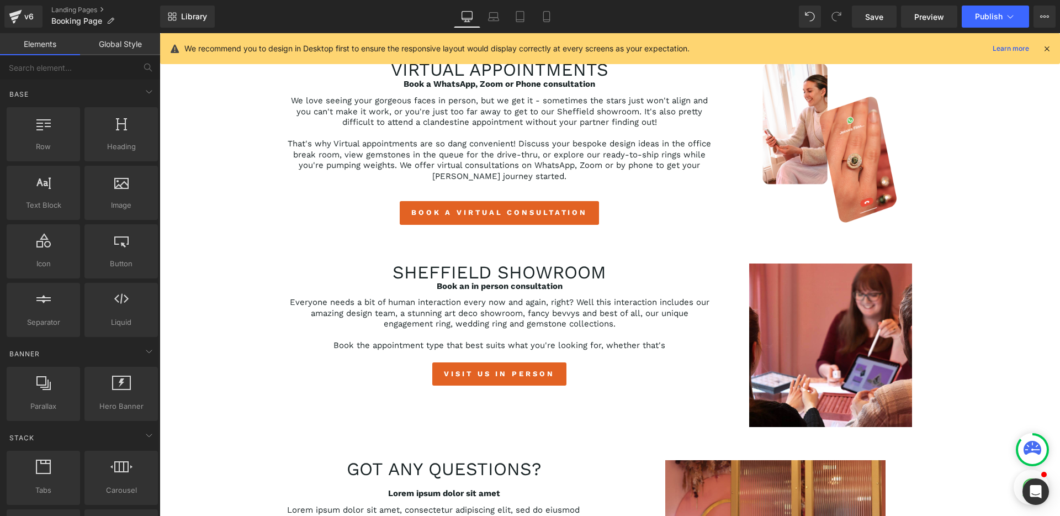
scroll to position [181, 0]
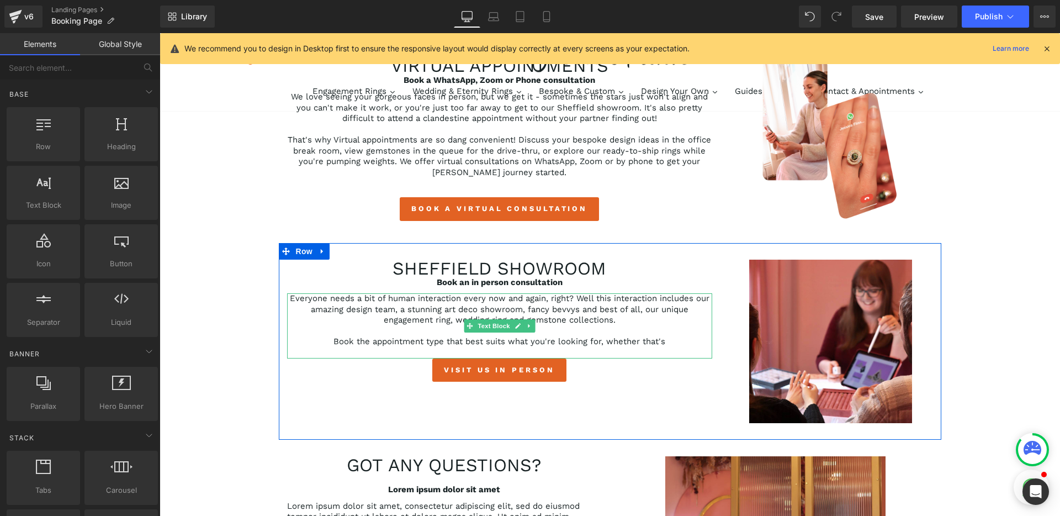
click at [665, 339] on p "Book the appointment type that best suits what you're looking for, whether that…" at bounding box center [499, 341] width 425 height 11
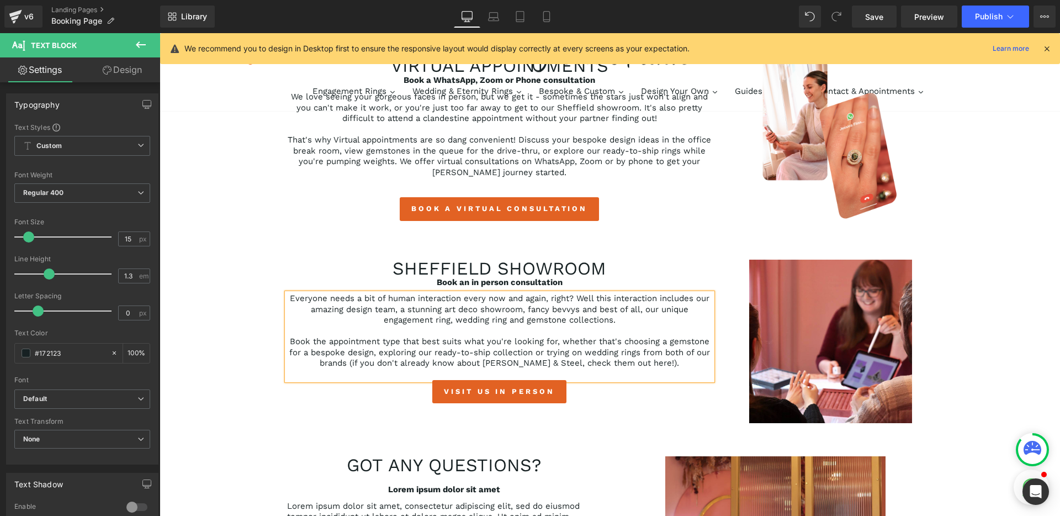
click at [634, 363] on p "Book the appointment type that best suits what you're looking for, whether that…" at bounding box center [499, 352] width 425 height 33
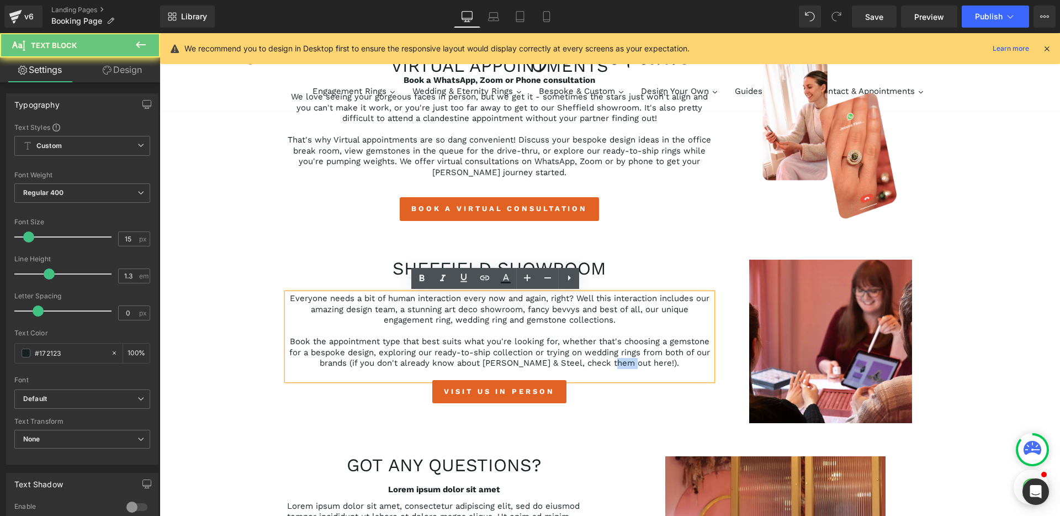
click at [634, 363] on p "Book the appointment type that best suits what you're looking for, whether that…" at bounding box center [499, 352] width 425 height 33
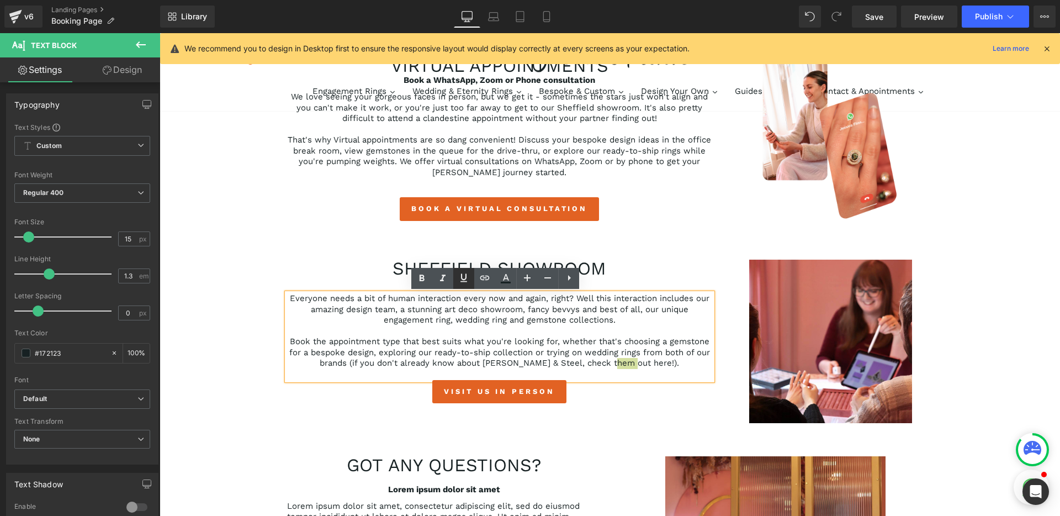
click at [466, 282] on icon at bounding box center [463, 278] width 7 height 8
click at [420, 282] on icon at bounding box center [421, 278] width 13 height 13
click at [653, 364] on strong "here" at bounding box center [662, 363] width 18 height 10
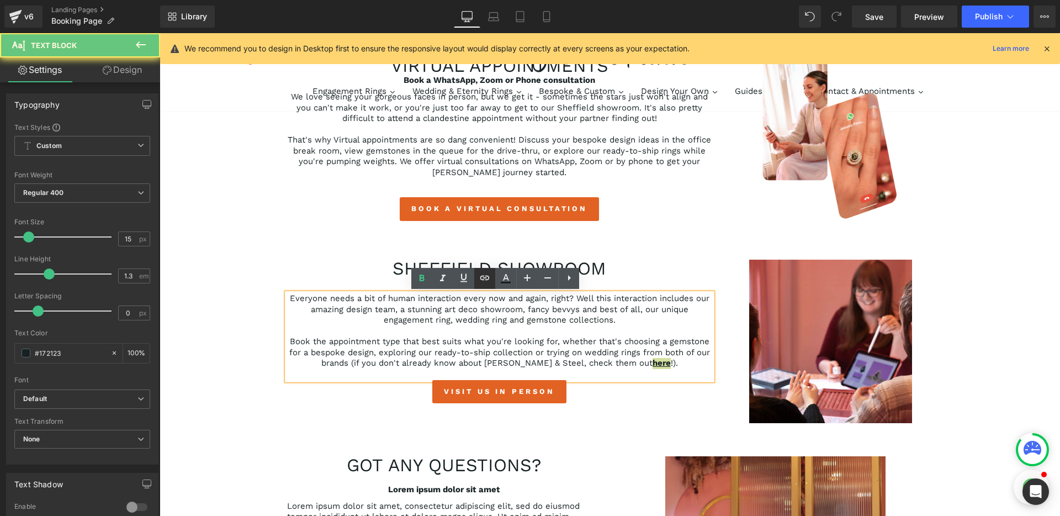
click at [485, 283] on icon at bounding box center [484, 277] width 13 height 13
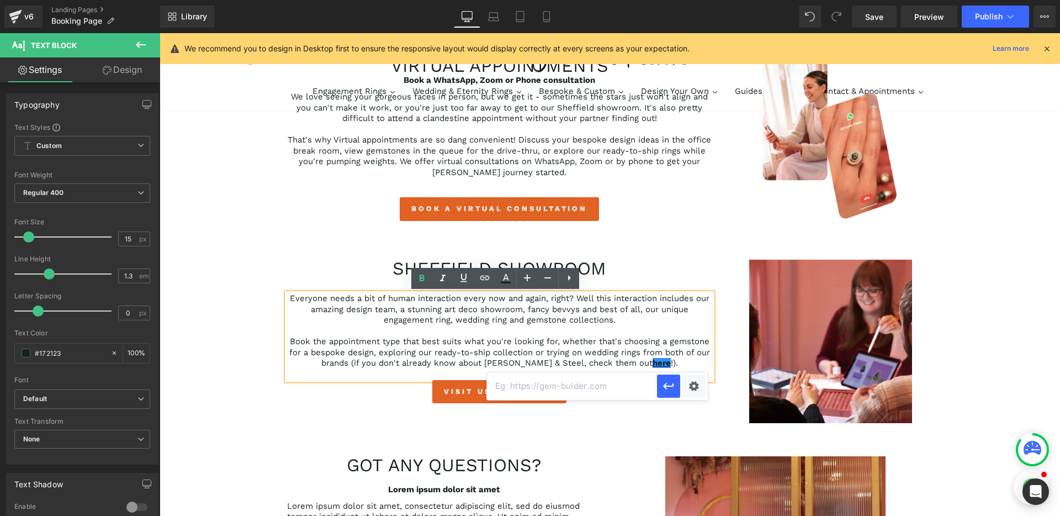
click at [540, 389] on input "text" at bounding box center [572, 386] width 170 height 28
type input "[DOMAIN_NAME]"
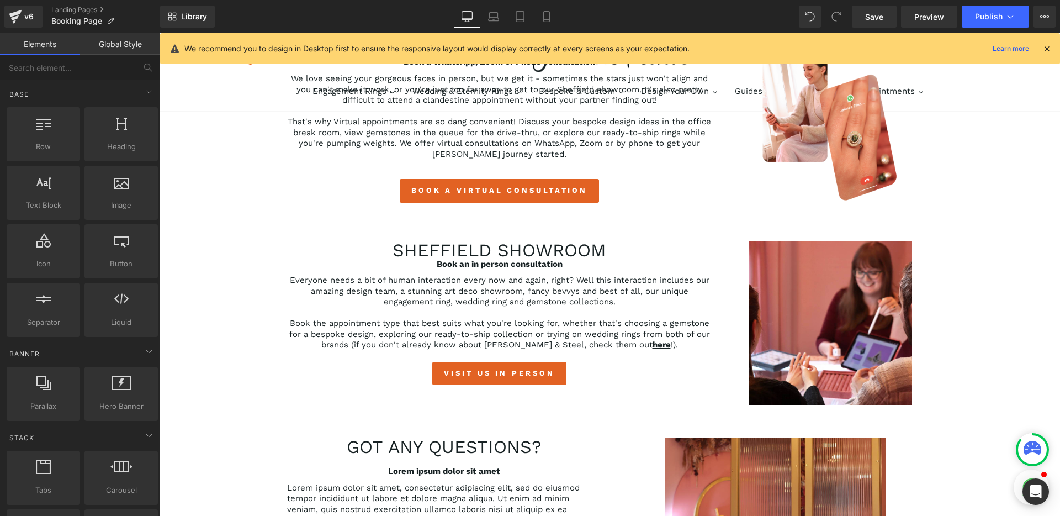
scroll to position [203, 0]
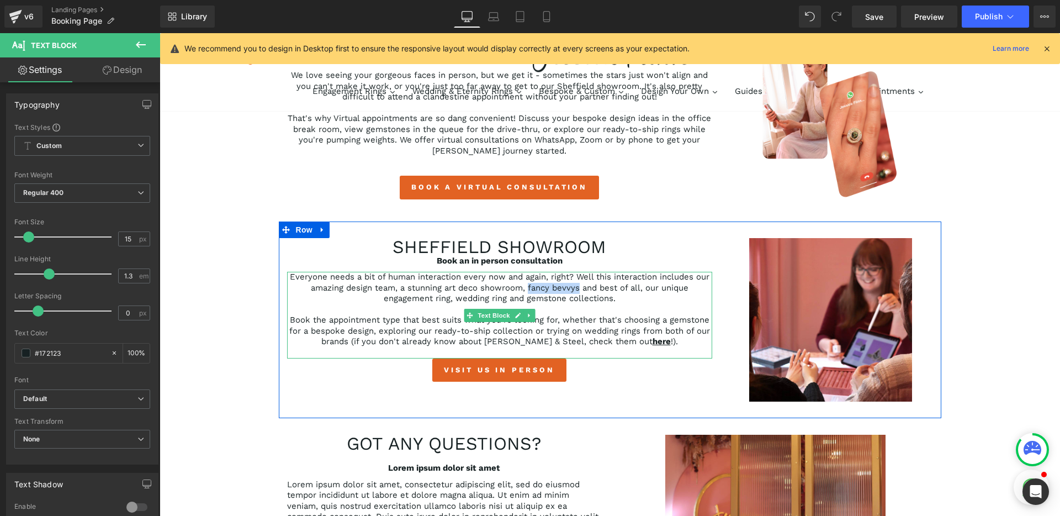
drag, startPoint x: 574, startPoint y: 289, endPoint x: 524, endPoint y: 288, distance: 50.2
click at [524, 288] on p "Everyone needs a bit of human interaction every now and again, right? Well this…" at bounding box center [499, 288] width 425 height 33
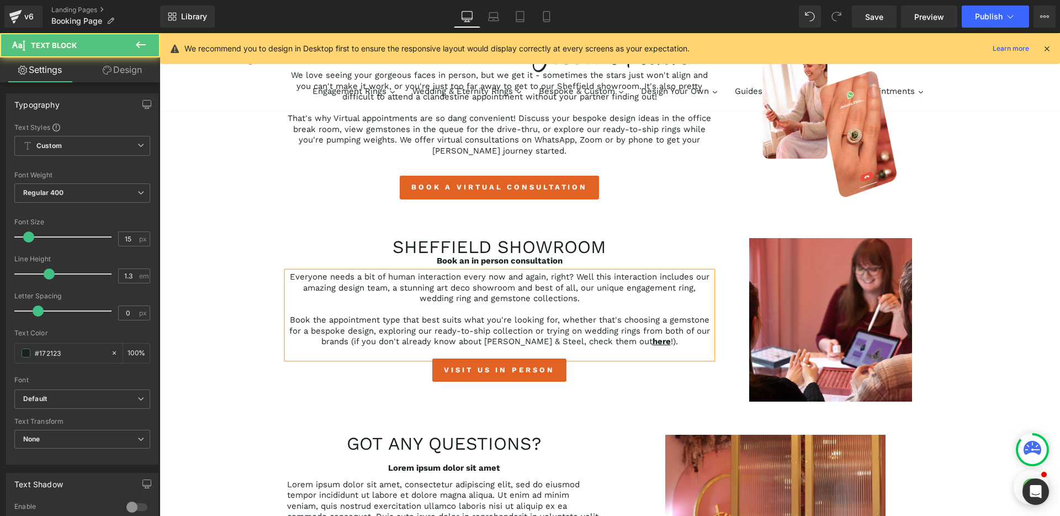
click at [586, 298] on p "Everyone needs a bit of human interaction every now and again, right? Well this…" at bounding box center [499, 288] width 425 height 33
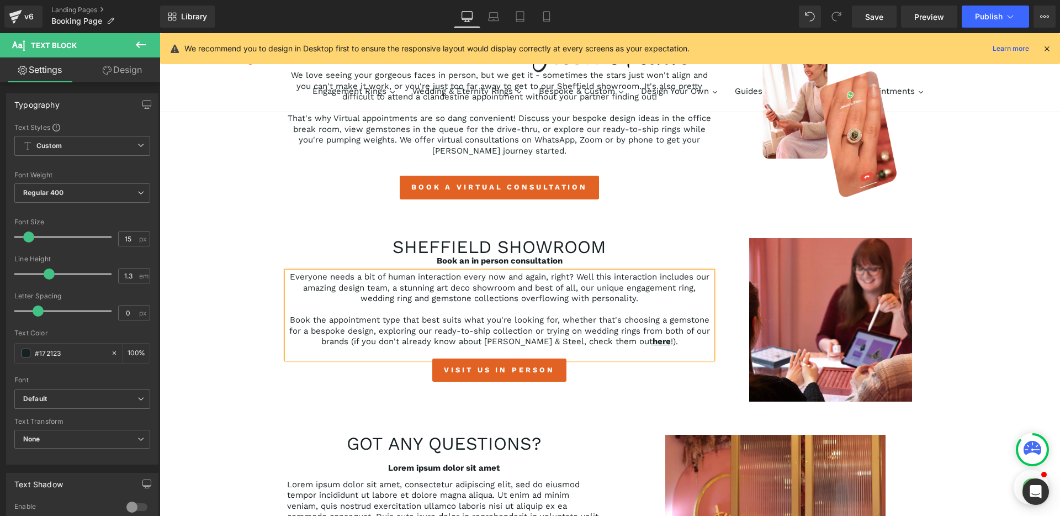
click at [661, 341] on p "Book the appointment type that best suits what you're looking for, whether that…" at bounding box center [499, 331] width 425 height 33
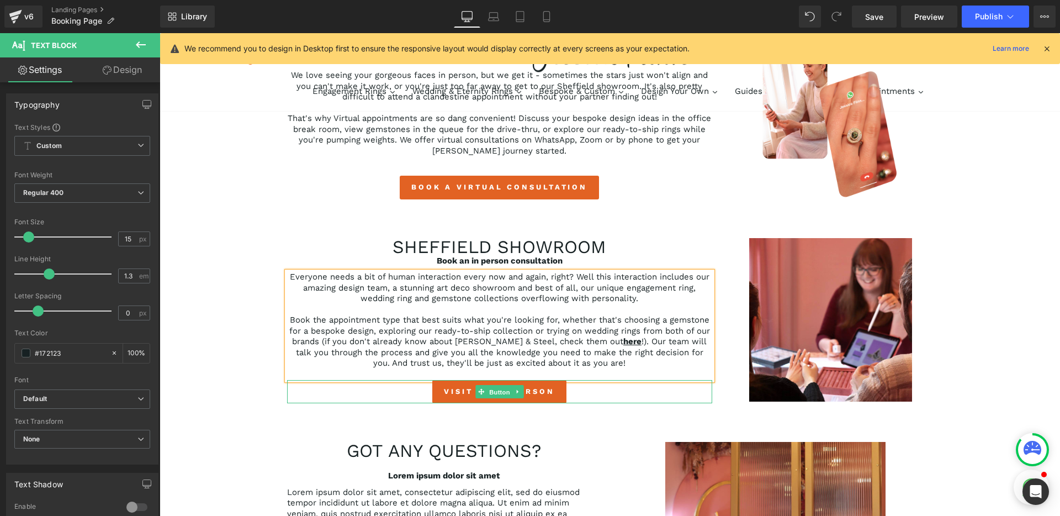
drag, startPoint x: 493, startPoint y: 391, endPoint x: 353, endPoint y: 368, distance: 142.1
click at [493, 391] on span "Button" at bounding box center [499, 391] width 25 height 13
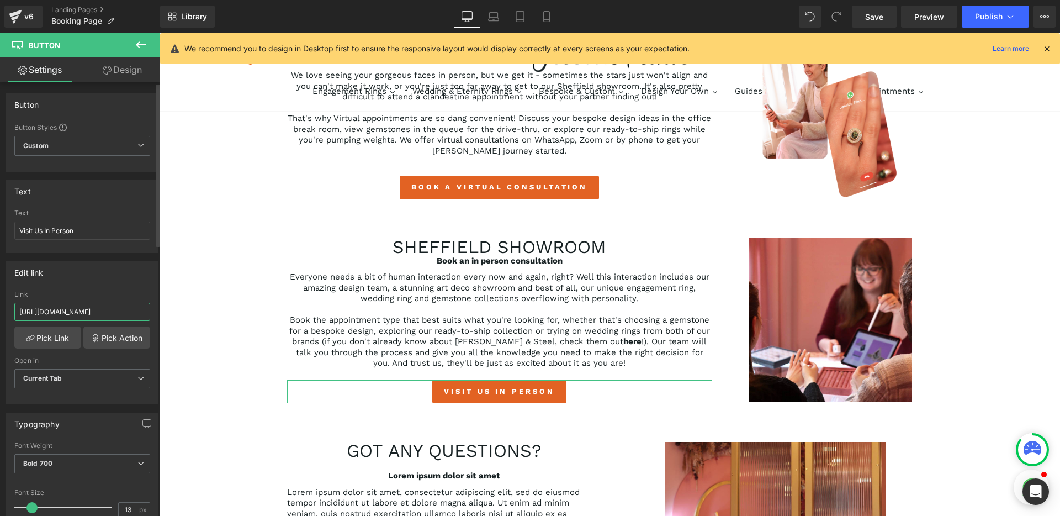
click at [126, 315] on input "https://jessicaflinn.co.uk/products/book-an-appointment" at bounding box center [82, 312] width 136 height 18
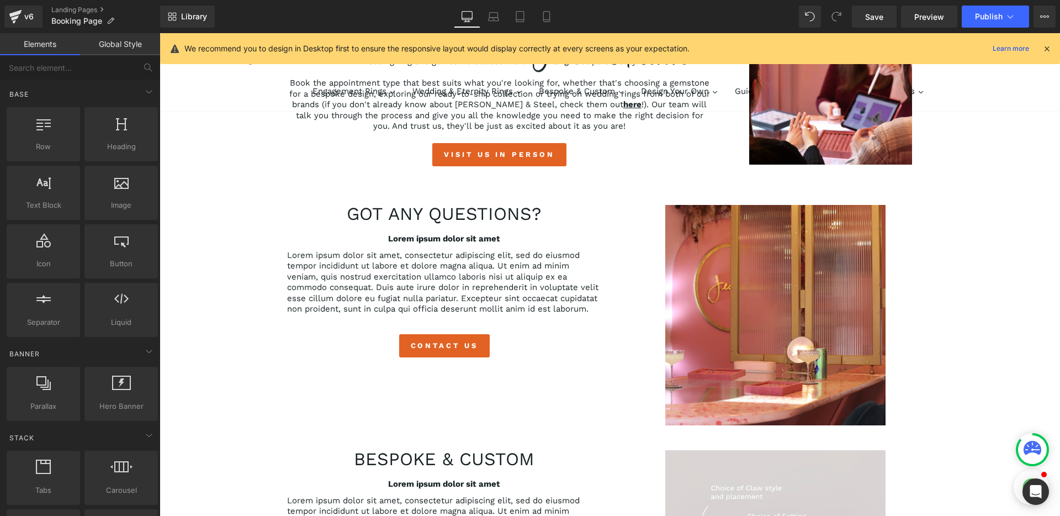
scroll to position [444, 0]
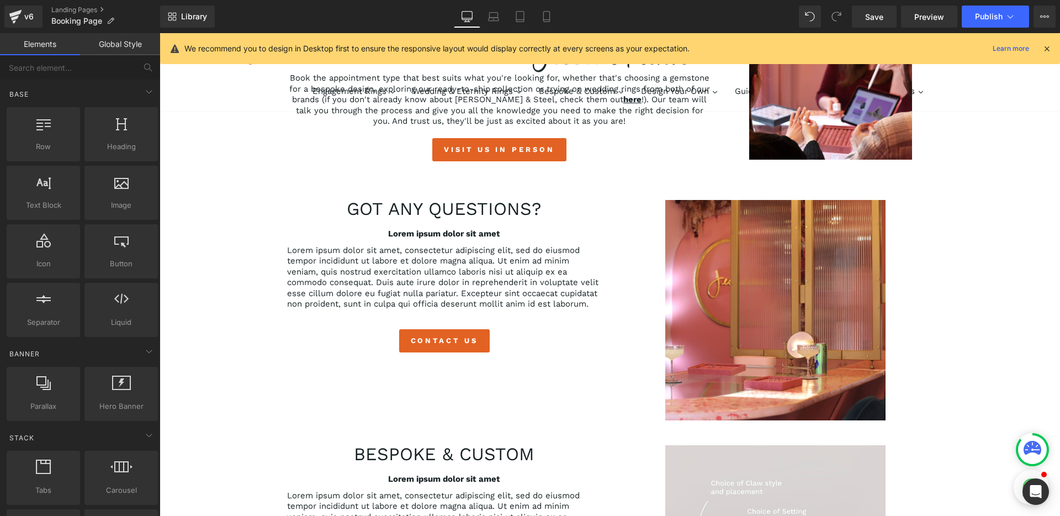
click at [200, 242] on div "Book an appointment with our design team Heading Row 35px virtual appointments …" at bounding box center [610, 433] width 900 height 1441
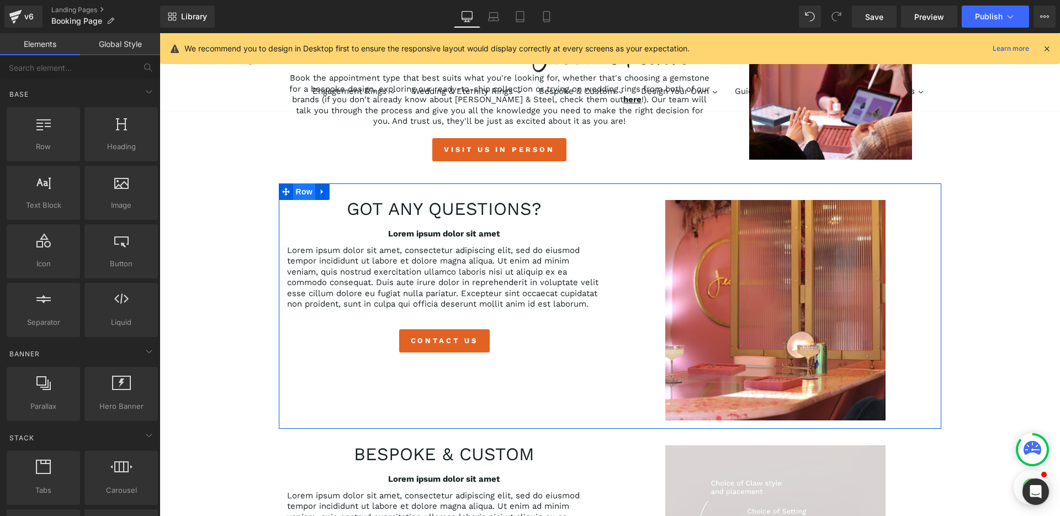
click at [301, 192] on span "Row" at bounding box center [304, 191] width 22 height 17
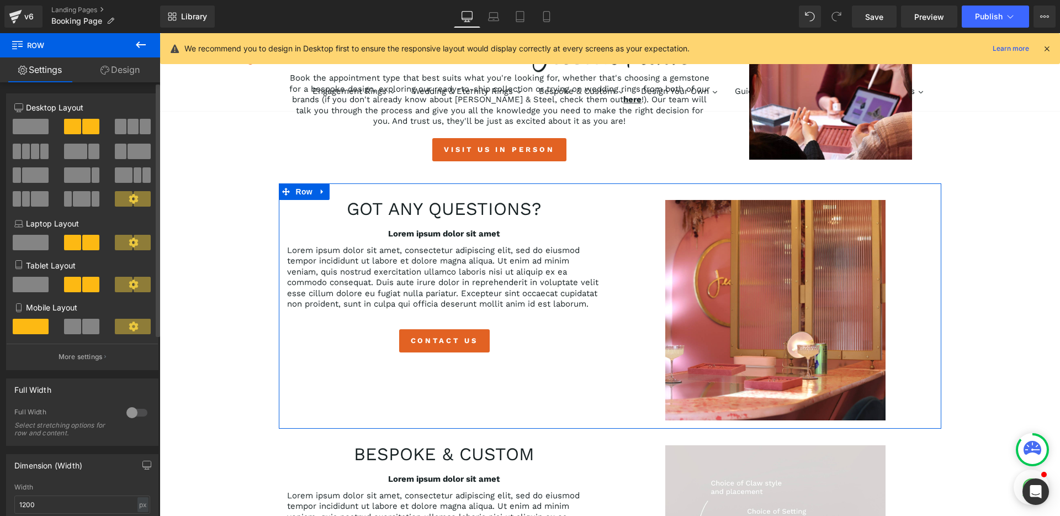
click at [83, 150] on span at bounding box center [75, 151] width 23 height 15
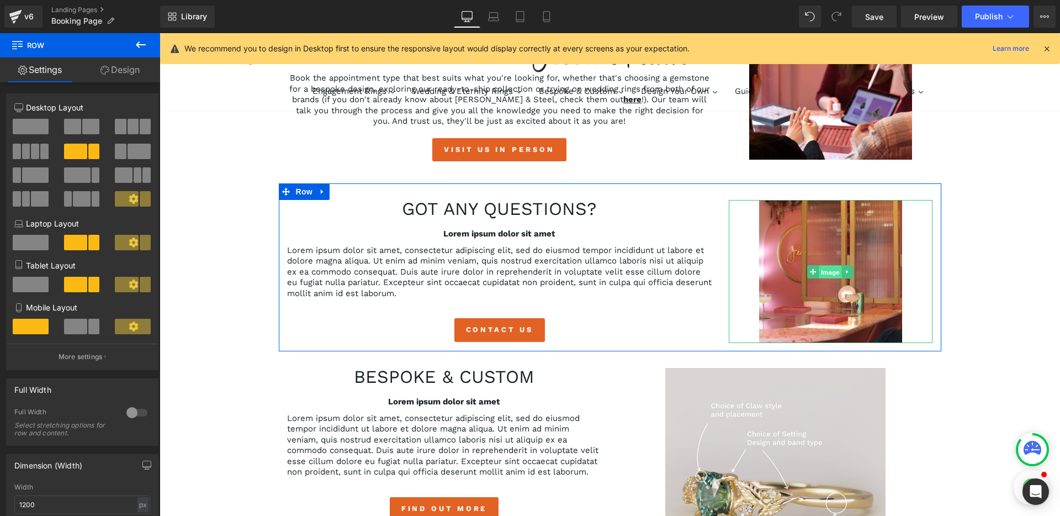
click at [828, 267] on span "Image" at bounding box center [830, 272] width 23 height 13
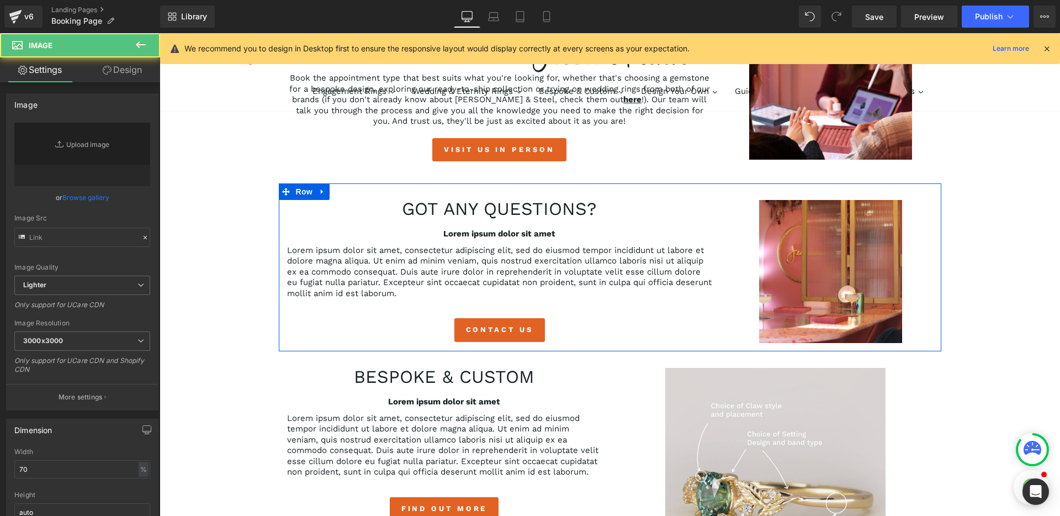
type input "[URL][DOMAIN_NAME]"
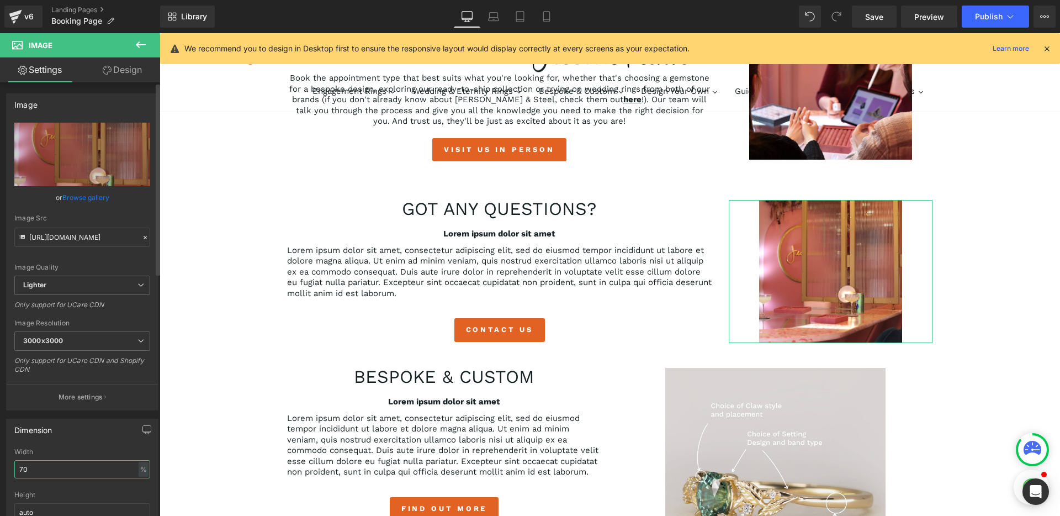
click at [62, 466] on input "70" at bounding box center [82, 469] width 136 height 18
type input "80"
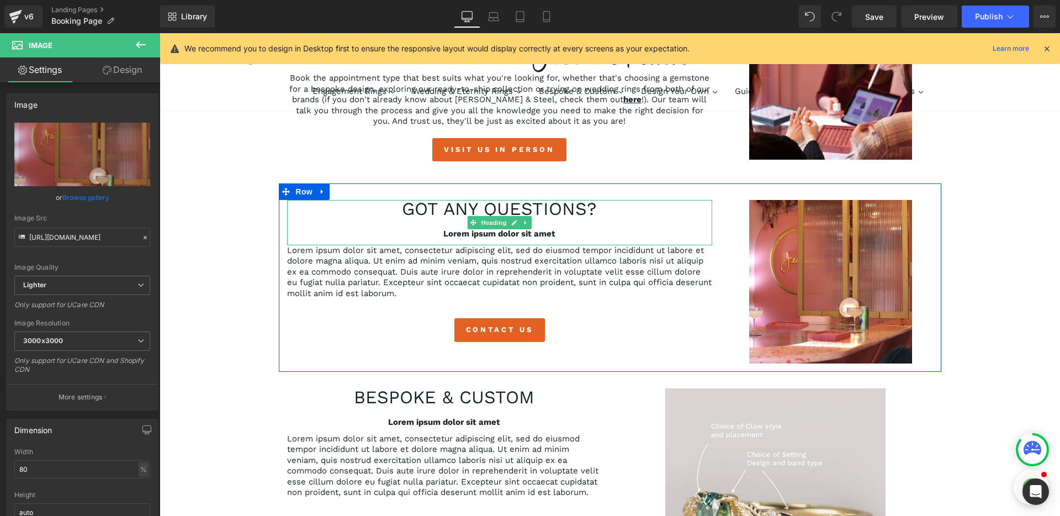
click at [502, 207] on h2 "Got any questions?" at bounding box center [499, 209] width 425 height 18
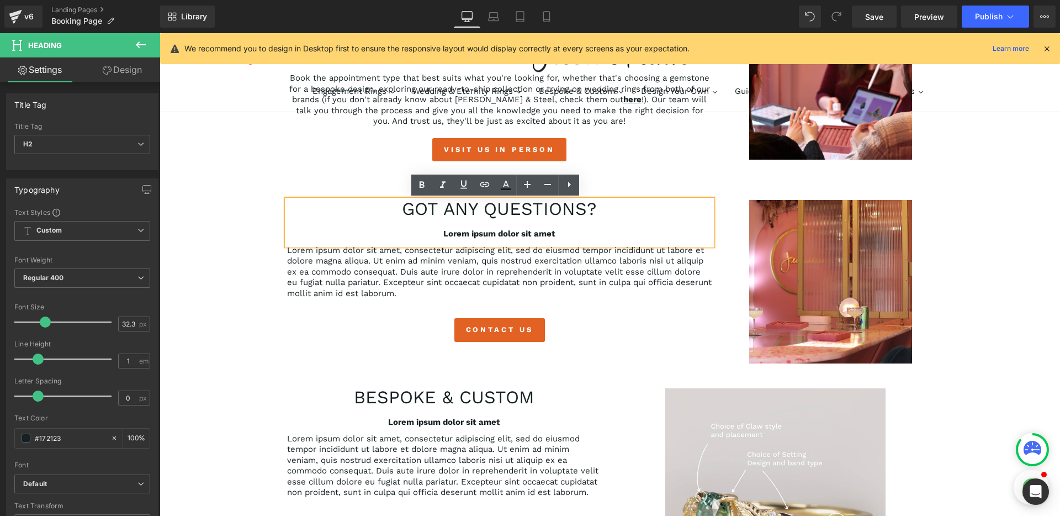
click at [246, 262] on div "Book an appointment with our design team Heading Row 35px virtual appointments …" at bounding box center [610, 404] width 900 height 1383
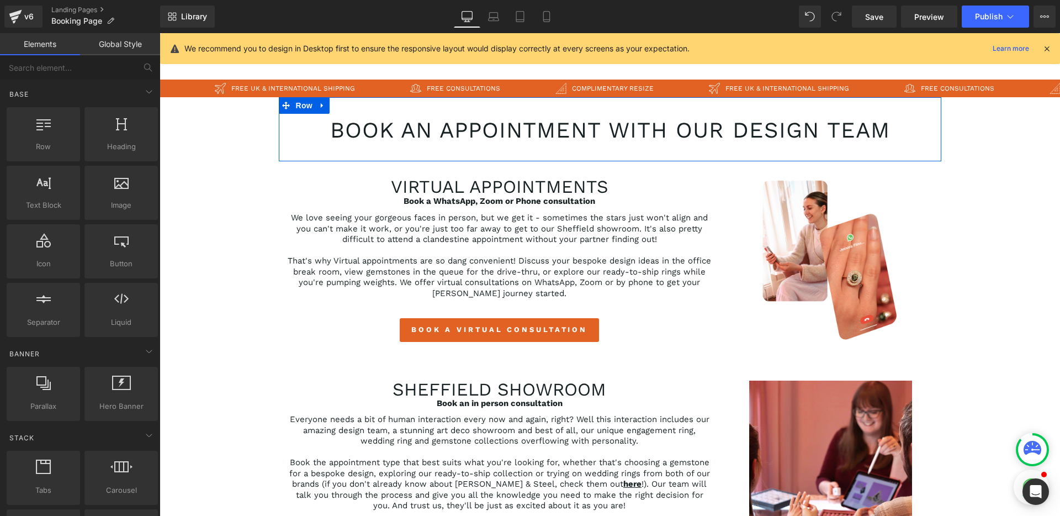
scroll to position [40, 0]
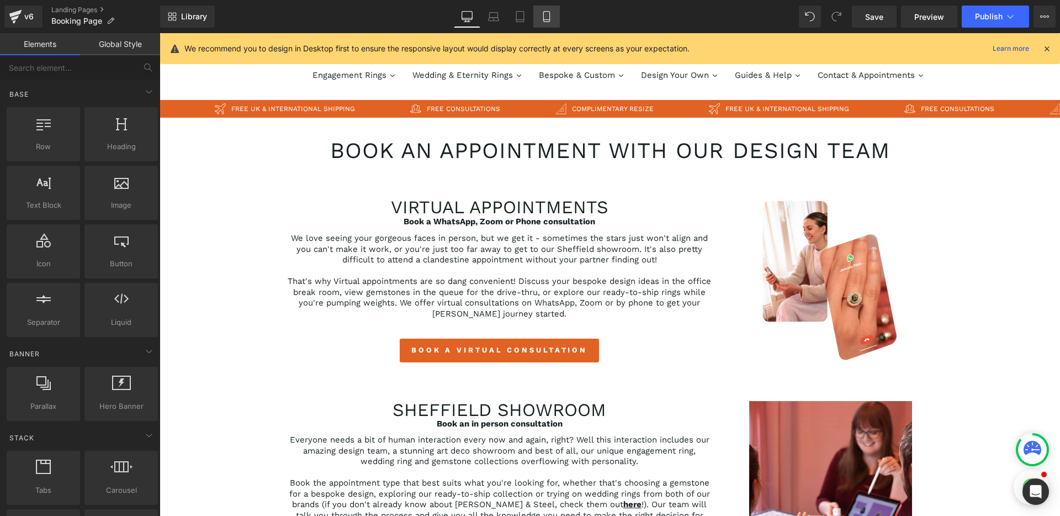
click at [551, 21] on icon at bounding box center [546, 16] width 11 height 11
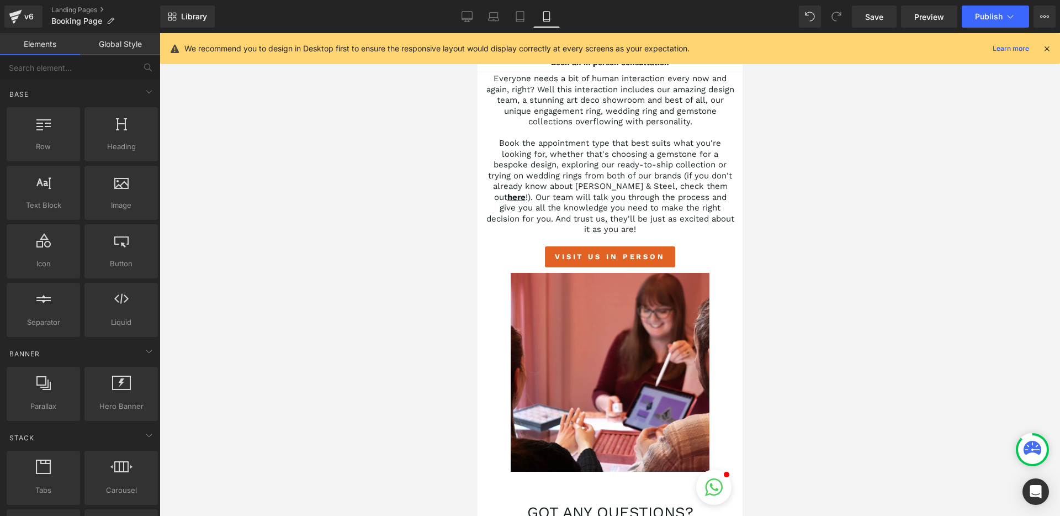
scroll to position [695, 0]
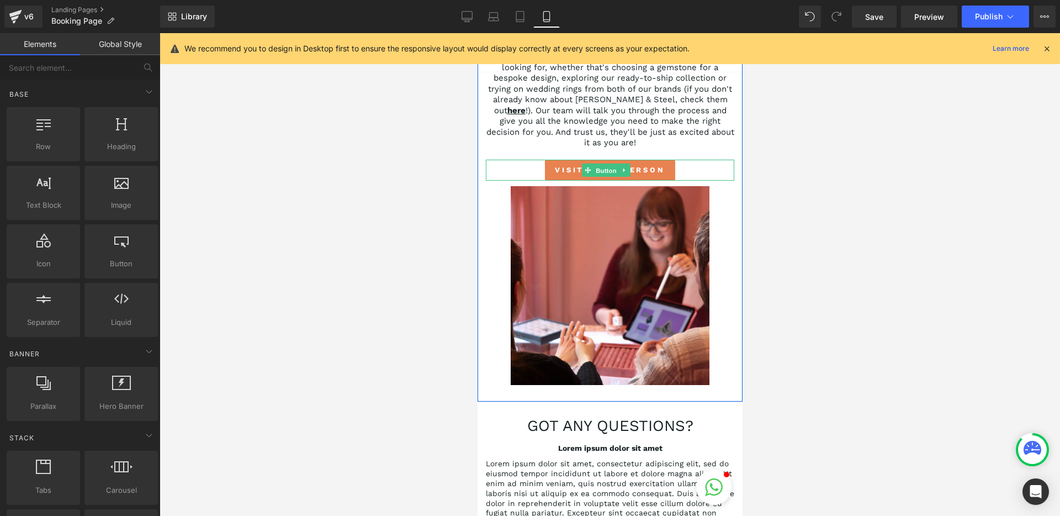
click at [604, 176] on span "Button" at bounding box center [605, 170] width 25 height 13
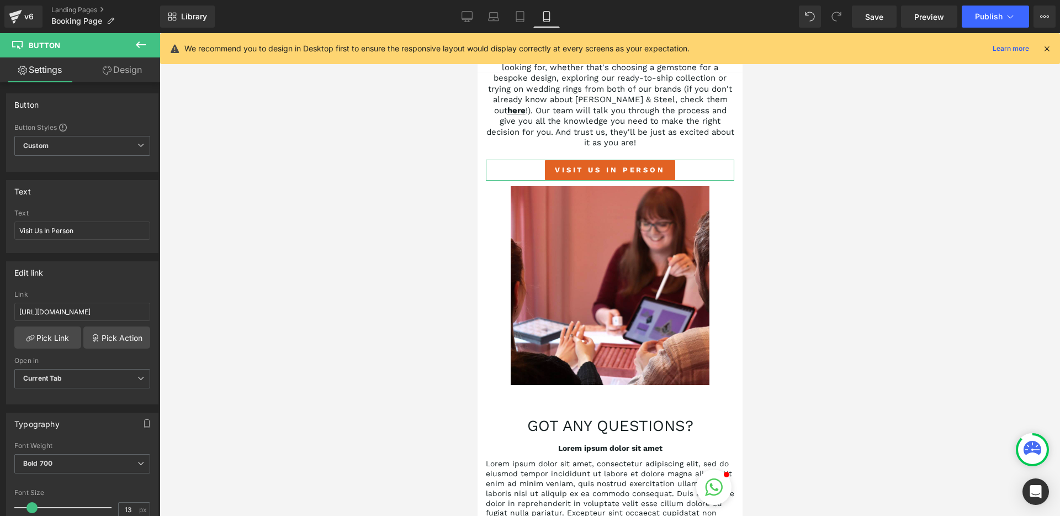
click at [120, 75] on link "Design" at bounding box center [122, 69] width 80 height 25
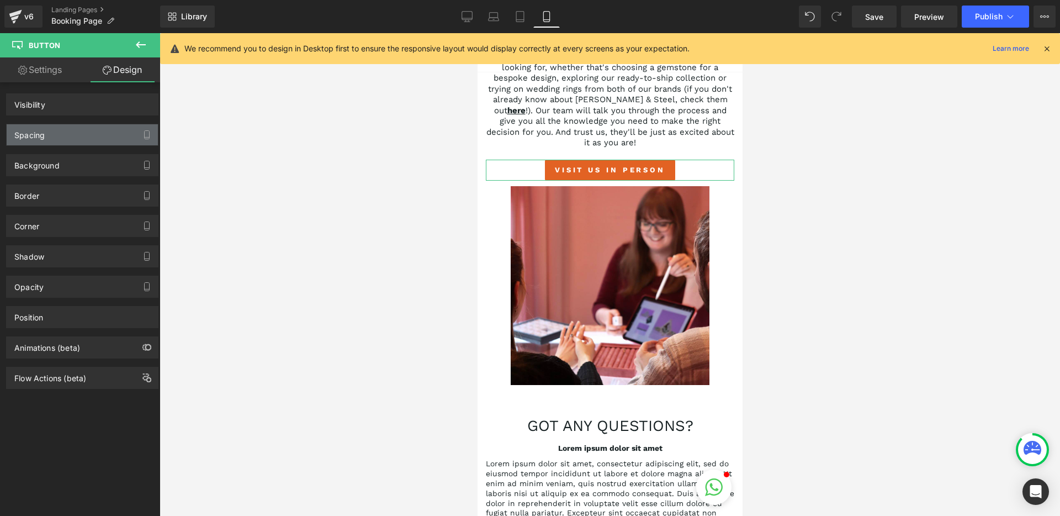
click at [87, 131] on div "Spacing" at bounding box center [82, 134] width 151 height 21
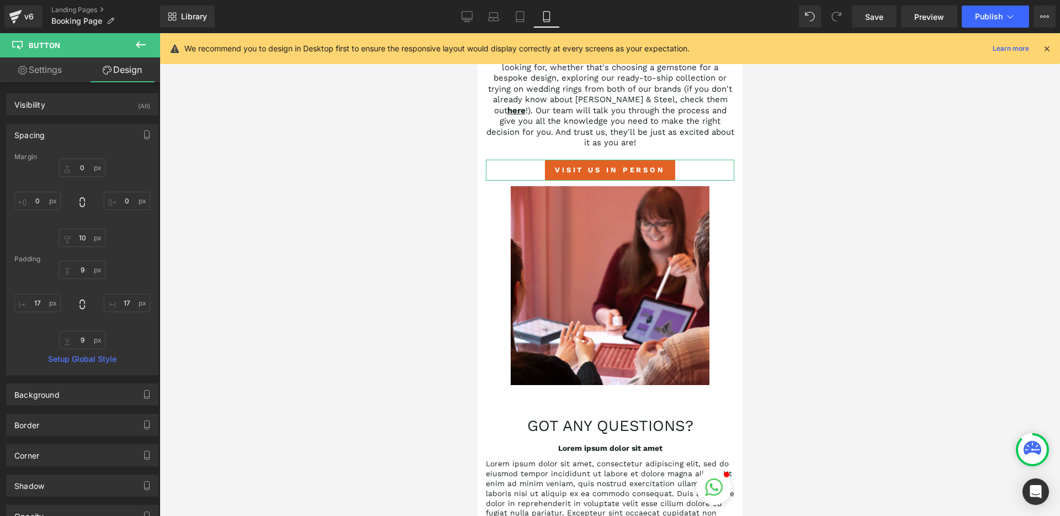
type input "0"
type input "10"
type input "0"
type input "9"
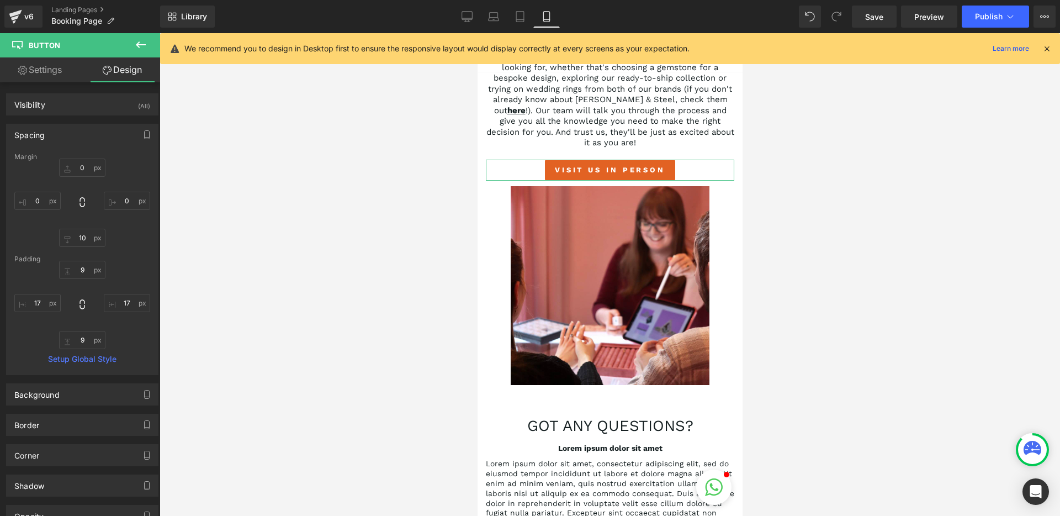
type input "17"
type input "9"
type input "17"
click at [81, 232] on input "10" at bounding box center [82, 238] width 46 height 18
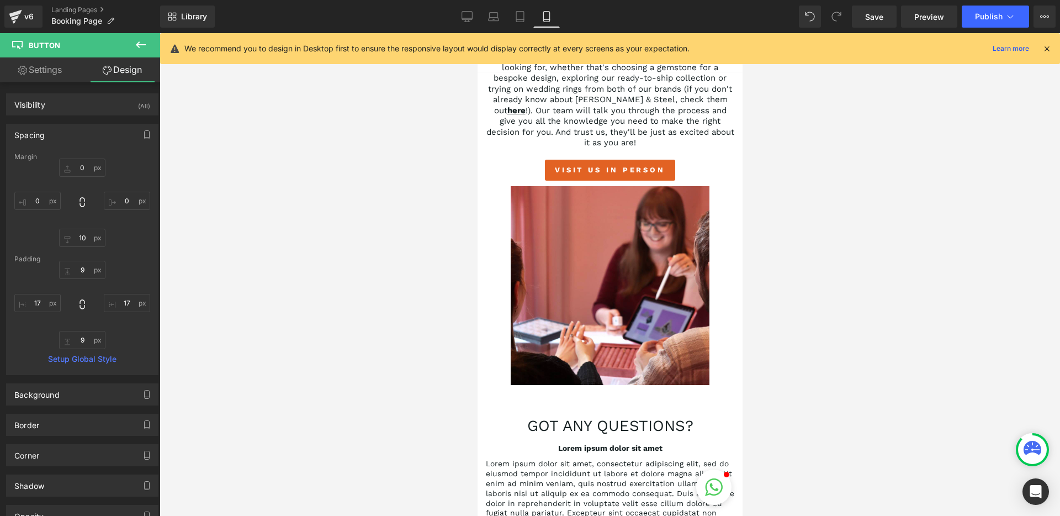
click at [427, 188] on div at bounding box center [610, 274] width 900 height 482
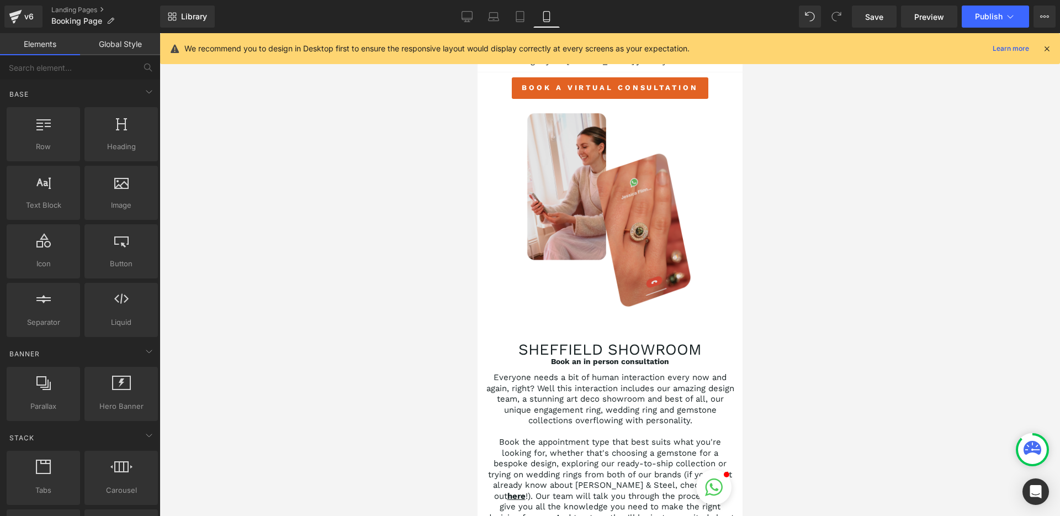
scroll to position [269, 0]
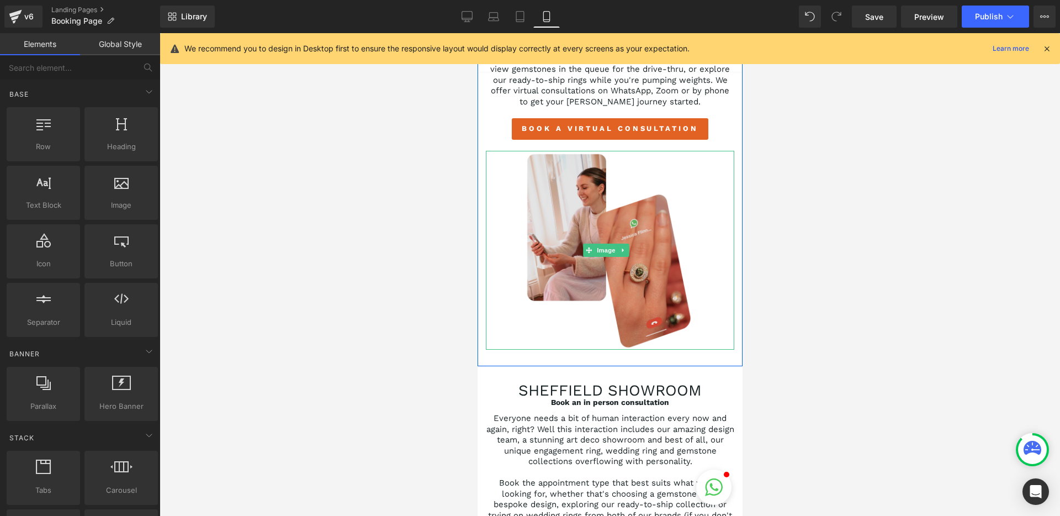
click at [599, 181] on img at bounding box center [609, 250] width 199 height 199
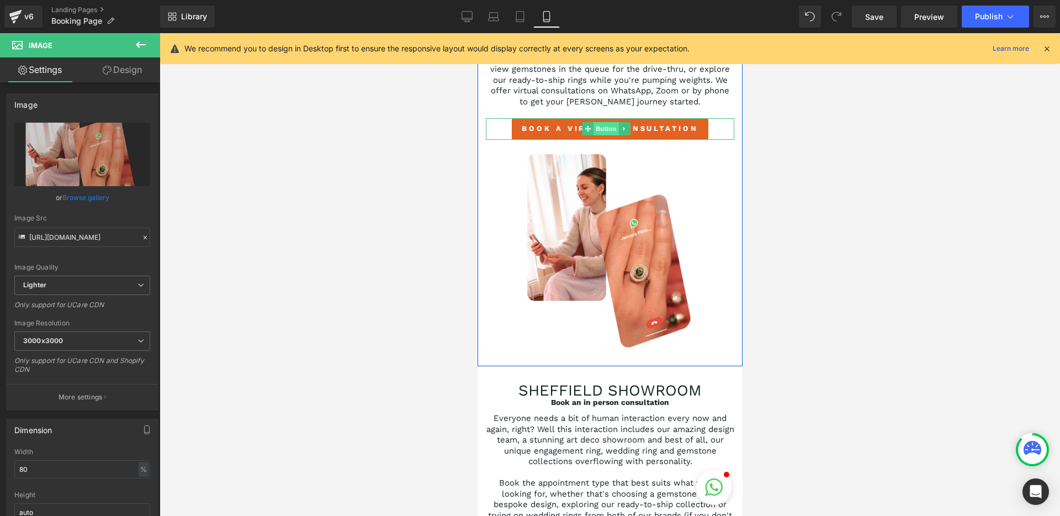
click at [603, 135] on span "Button" at bounding box center [605, 128] width 25 height 13
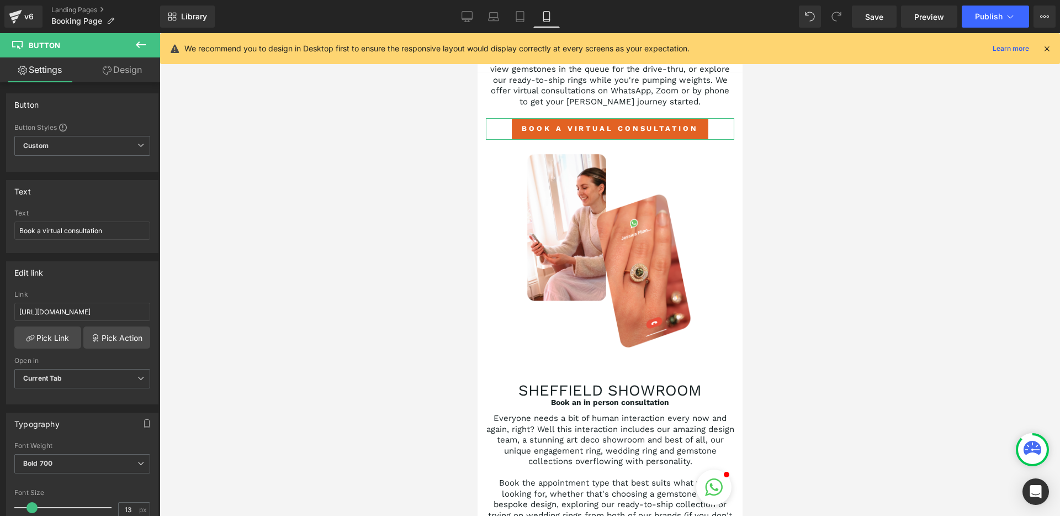
click at [130, 73] on link "Design" at bounding box center [122, 69] width 80 height 25
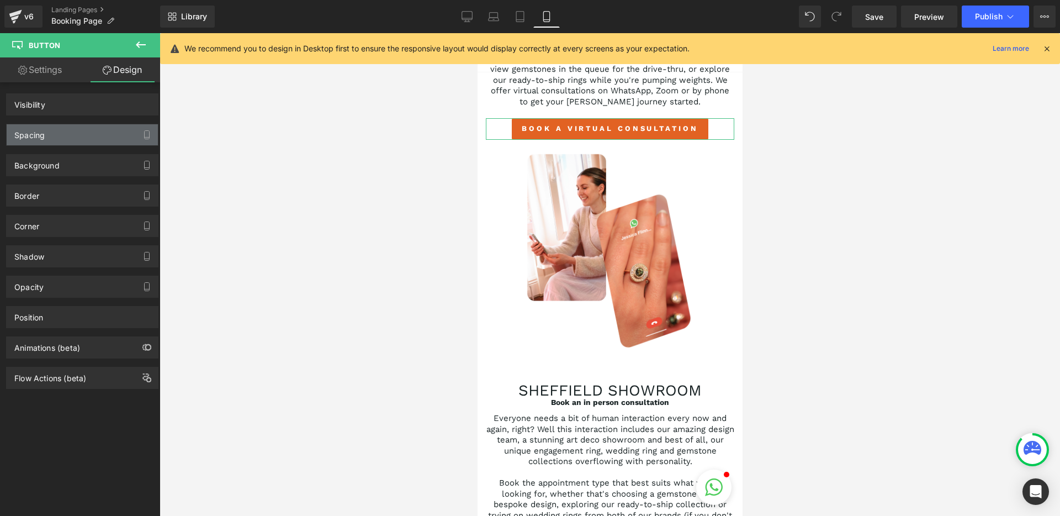
click at [70, 133] on div "Spacing" at bounding box center [82, 134] width 151 height 21
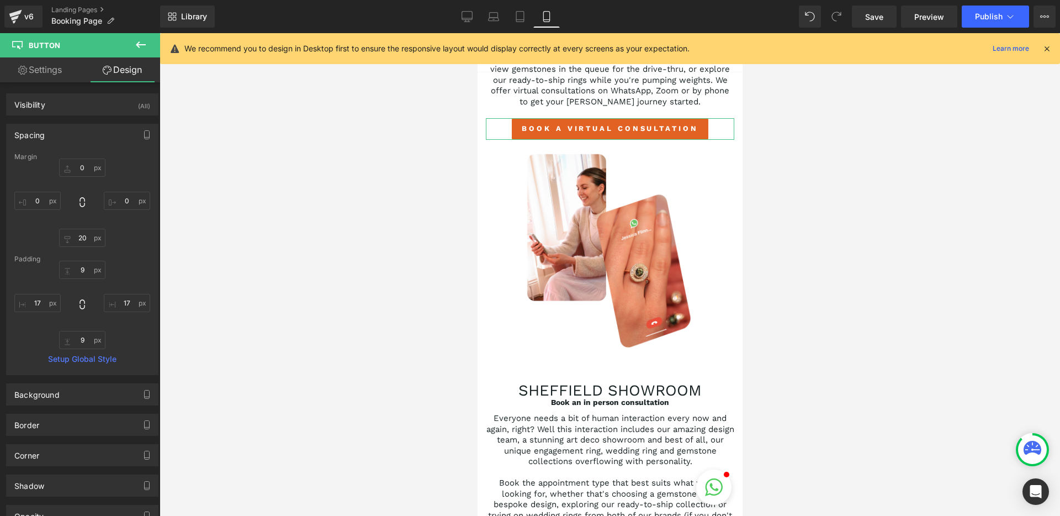
type input "0"
type input "20"
type input "0"
type input "9"
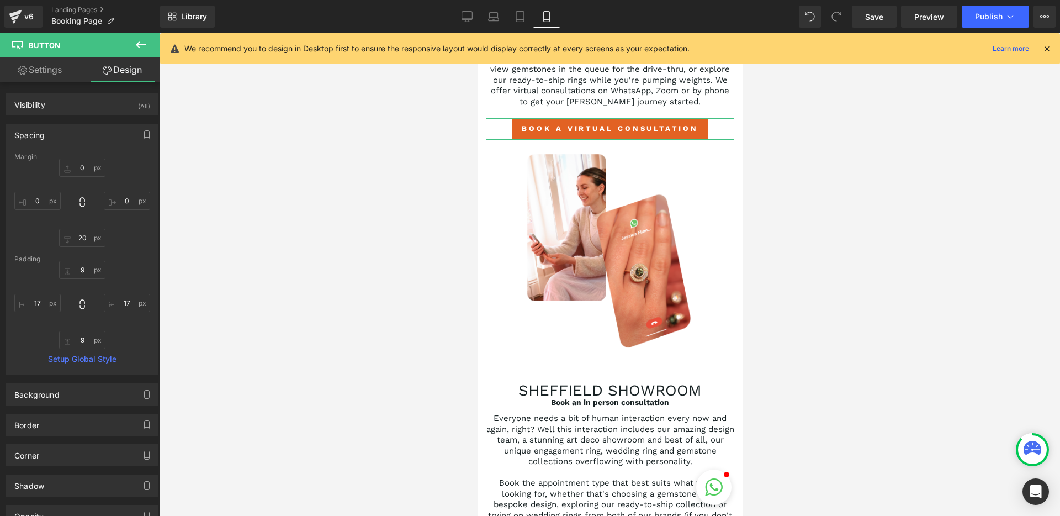
type input "17"
type input "9"
type input "17"
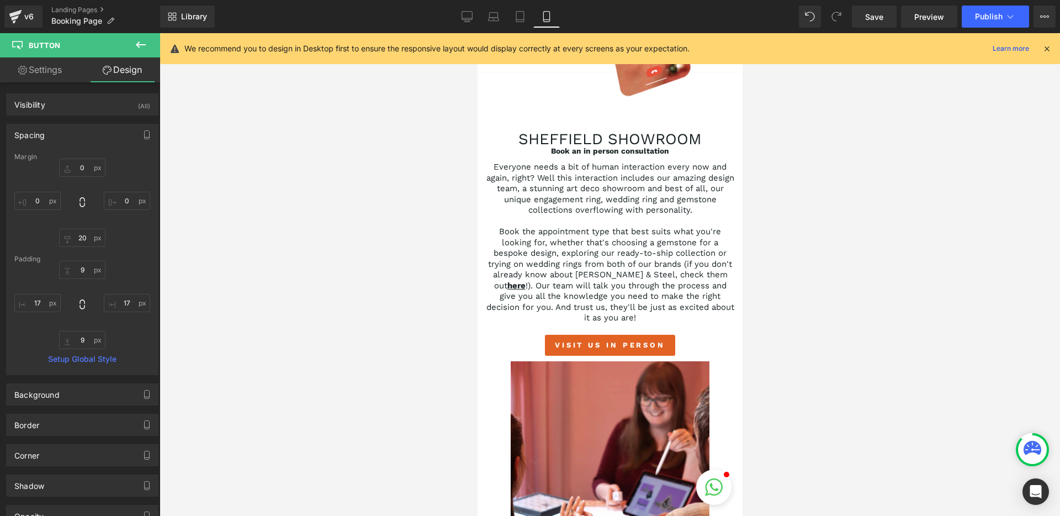
scroll to position [560, 0]
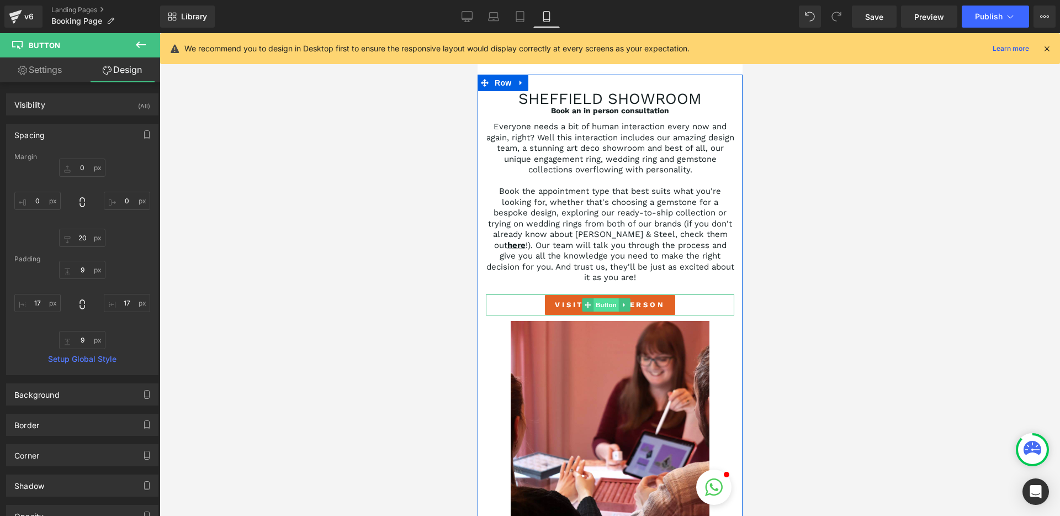
click at [603, 311] on span "Button" at bounding box center [605, 304] width 25 height 13
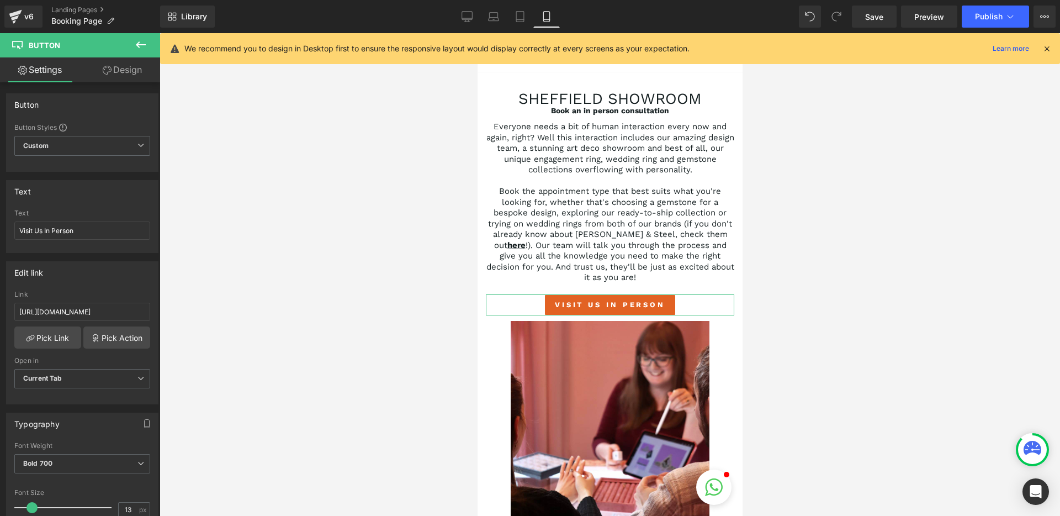
click at [116, 77] on link "Design" at bounding box center [122, 69] width 80 height 25
click at [0, 0] on div "Spacing" at bounding box center [0, 0] width 0 height 0
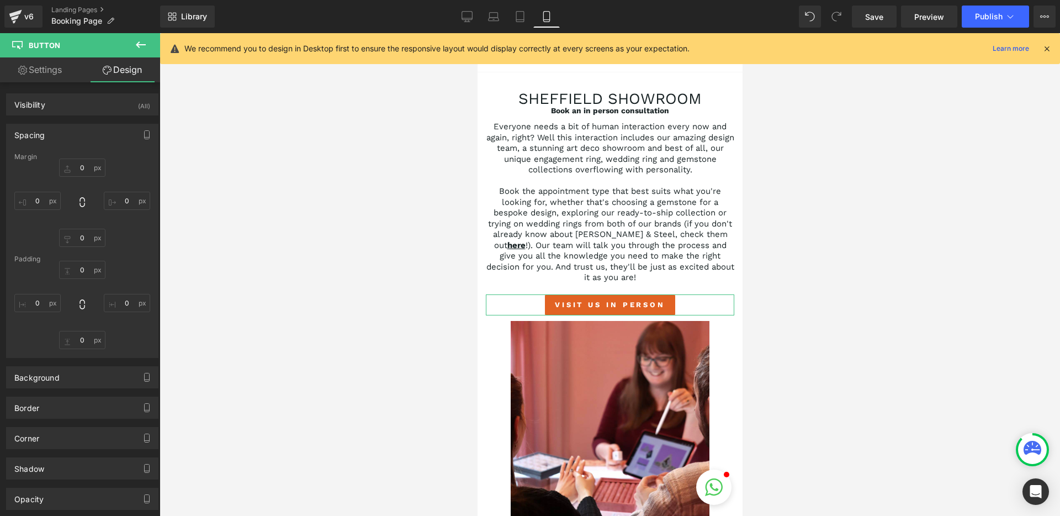
type input "0"
type input "10"
type input "0"
type input "9"
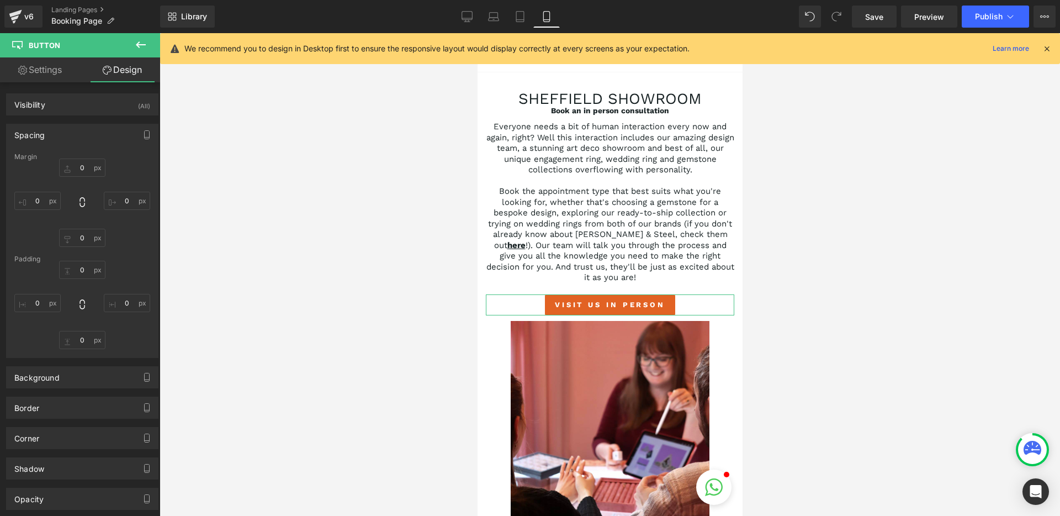
type input "17"
type input "9"
type input "17"
click at [84, 243] on input "10" at bounding box center [82, 238] width 46 height 18
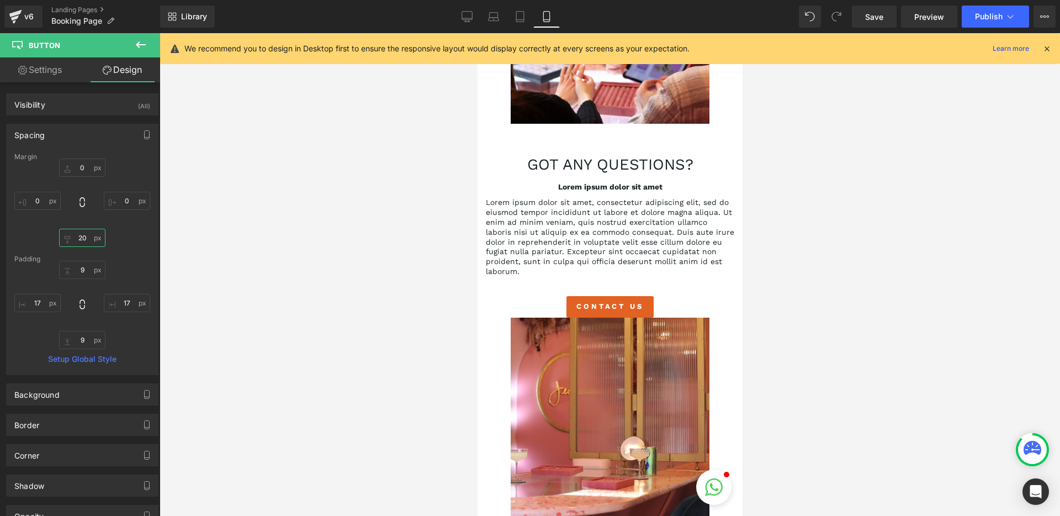
scroll to position [999, 0]
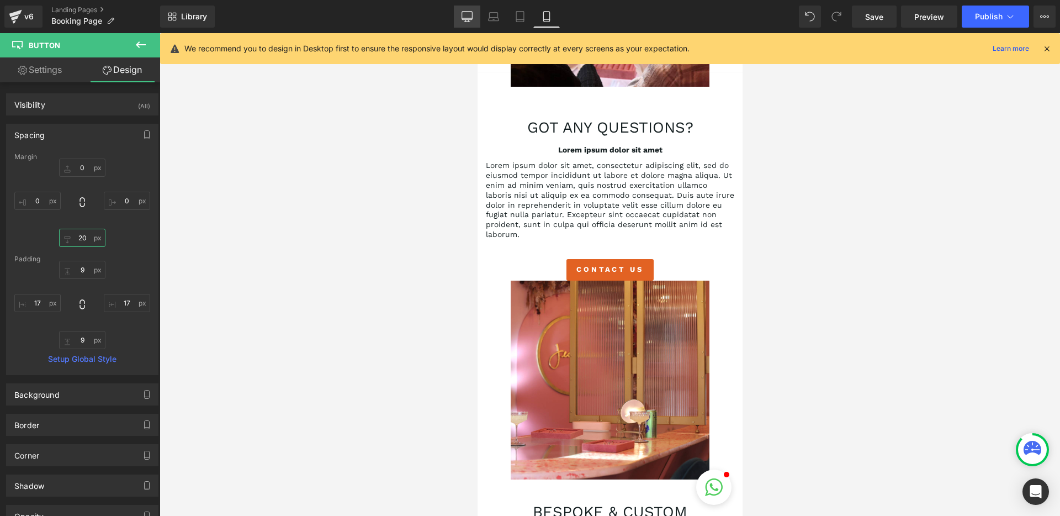
type input "20"
click at [468, 19] on icon at bounding box center [467, 16] width 10 height 8
type input "0"
type input "10"
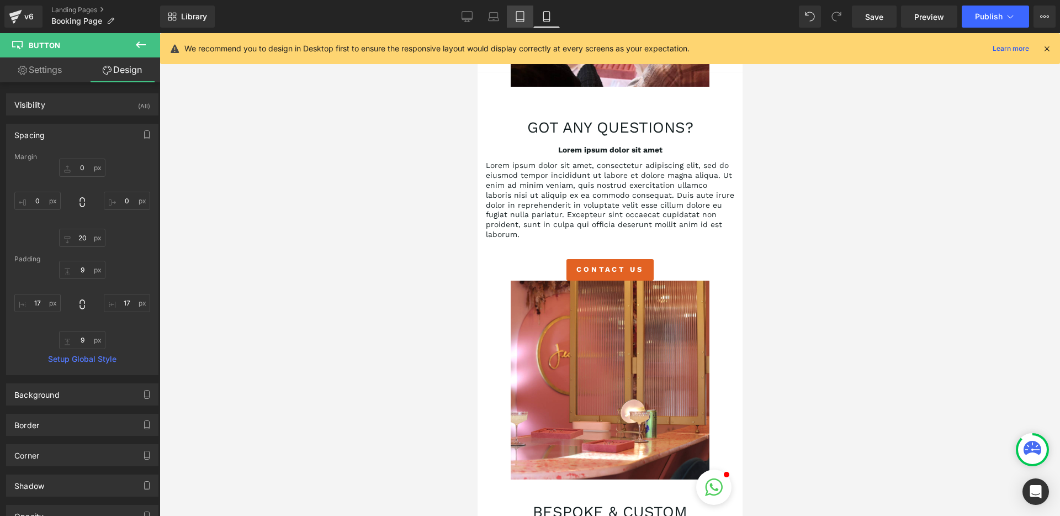
type input "0"
type input "11"
type input "20"
type input "11"
type input "20"
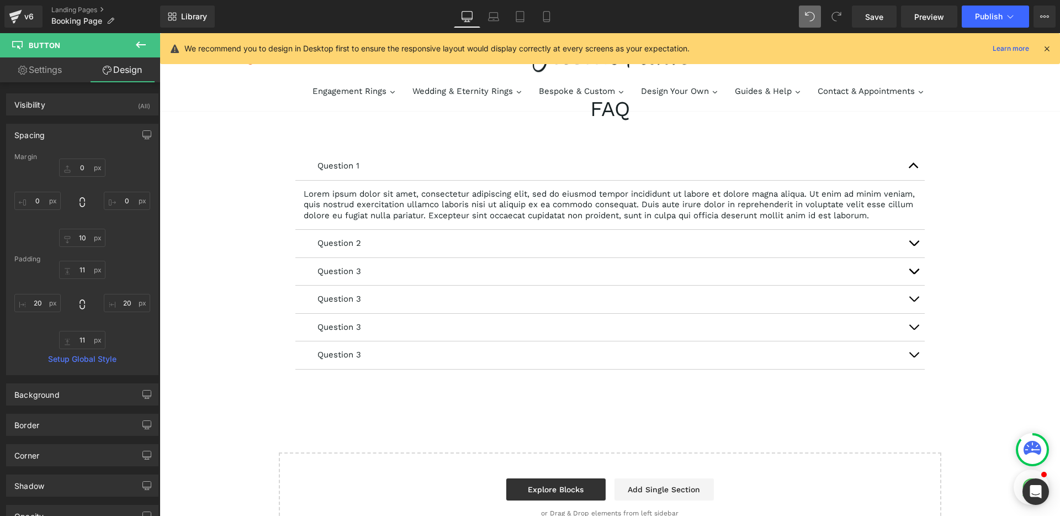
scroll to position [336, 0]
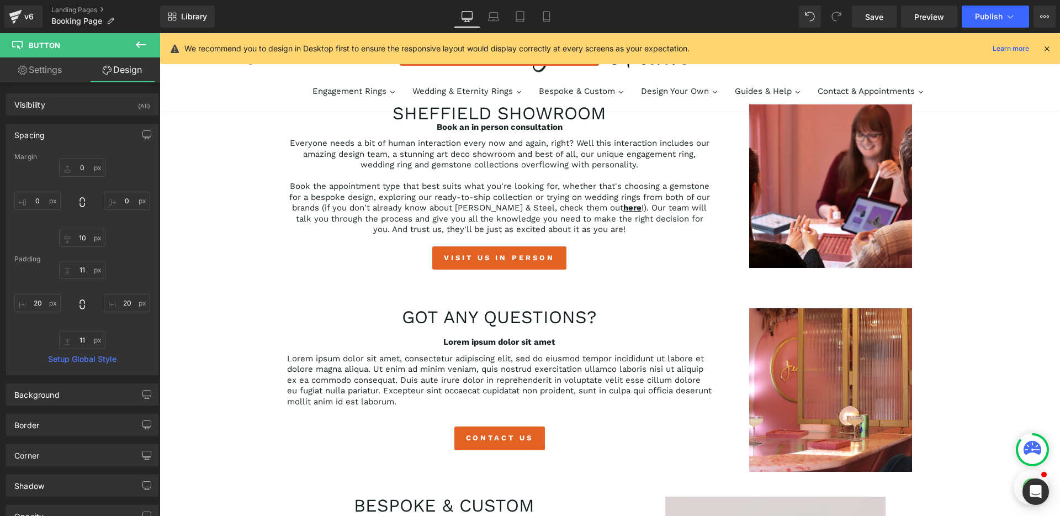
drag, startPoint x: 867, startPoint y: 17, endPoint x: 861, endPoint y: 38, distance: 22.4
click at [867, 17] on span "Save" at bounding box center [874, 17] width 18 height 12
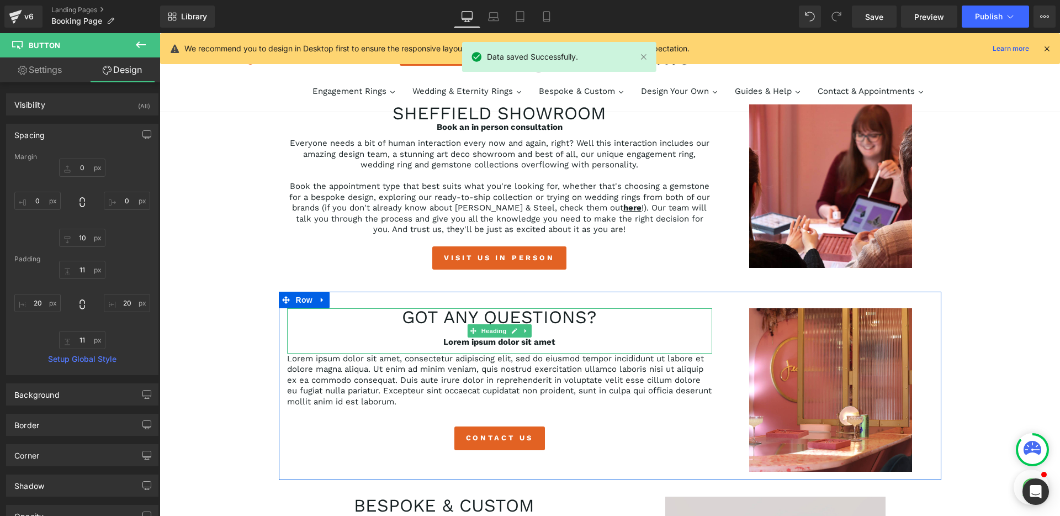
click at [497, 317] on h2 "Got any questions?" at bounding box center [499, 317] width 425 height 18
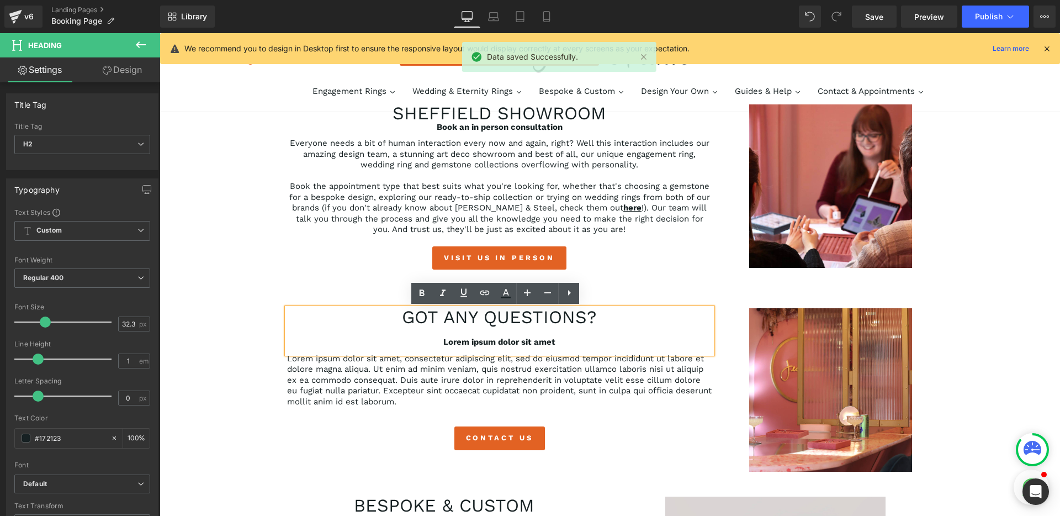
click at [593, 317] on h2 "Got any questions?" at bounding box center [499, 317] width 425 height 18
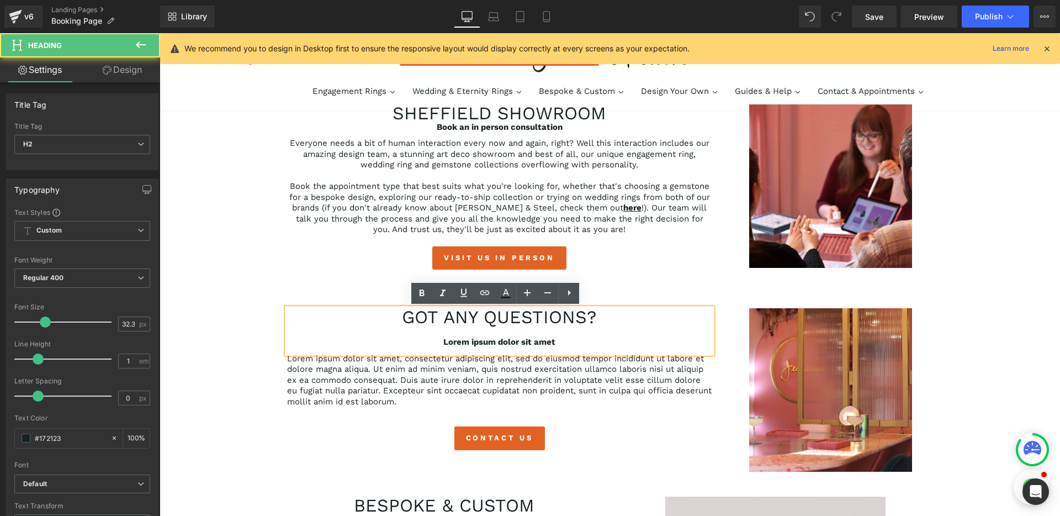
click at [517, 317] on h2 "Got any questions?" at bounding box center [499, 317] width 425 height 18
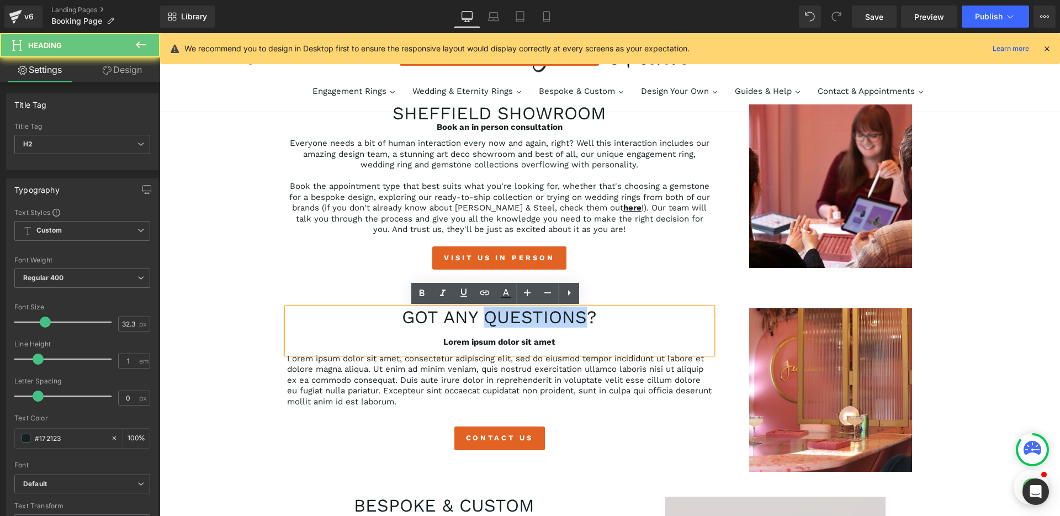
click at [517, 317] on h2 "Got any questions?" at bounding box center [499, 317] width 425 height 18
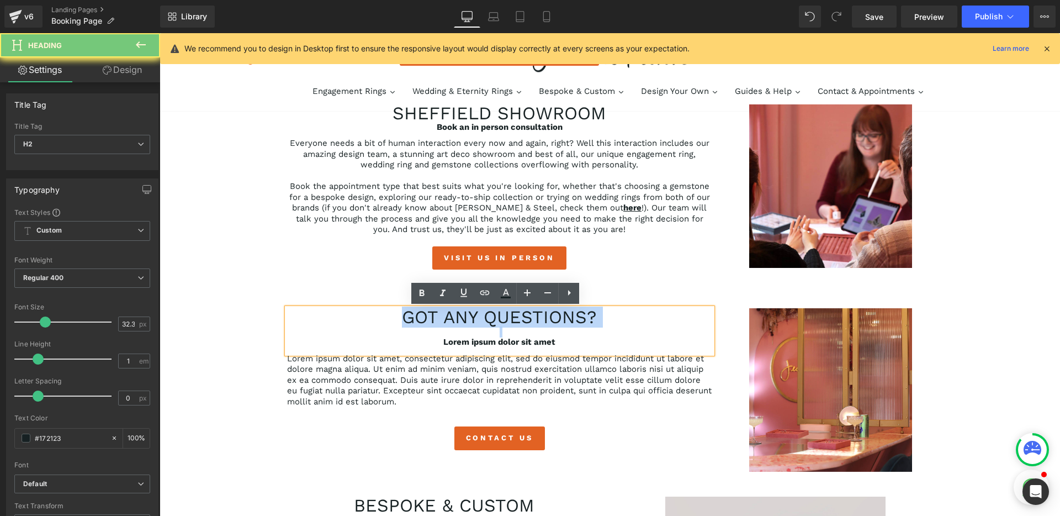
click at [517, 317] on h2 "Got any questions?" at bounding box center [499, 317] width 425 height 18
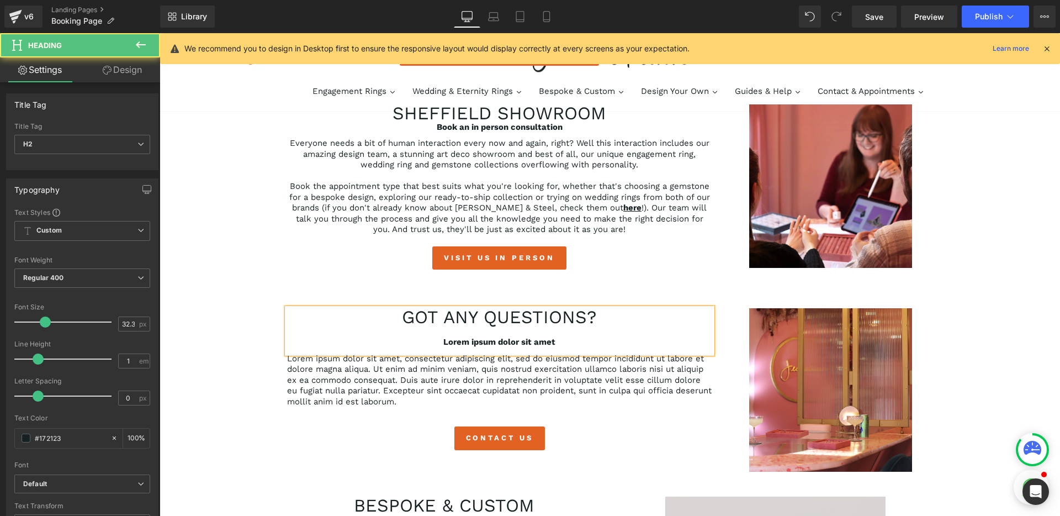
click at [604, 315] on h2 "Got any questions?" at bounding box center [499, 317] width 425 height 18
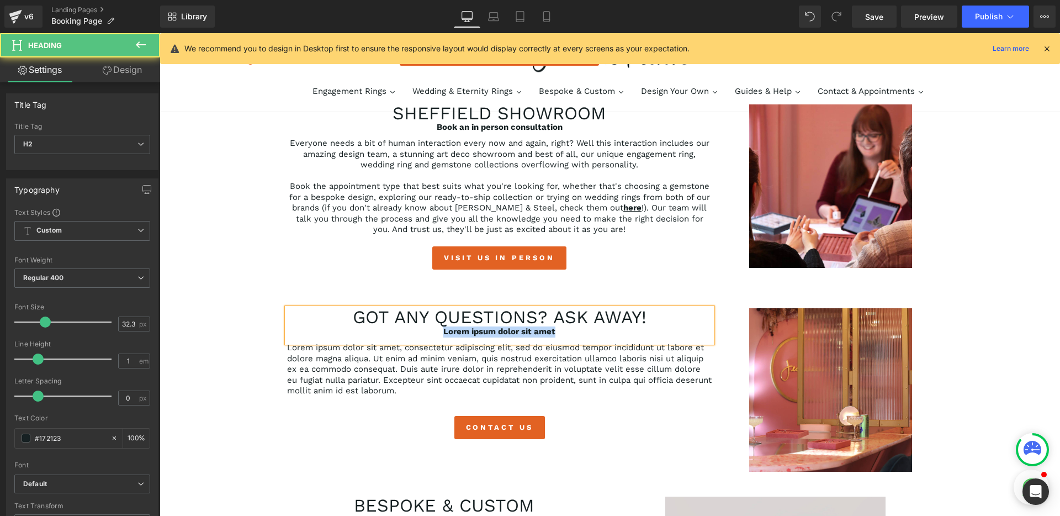
drag, startPoint x: 556, startPoint y: 329, endPoint x: 435, endPoint y: 332, distance: 121.5
click at [435, 332] on div "Lorem ipsum dolor sit amet" at bounding box center [499, 331] width 425 height 11
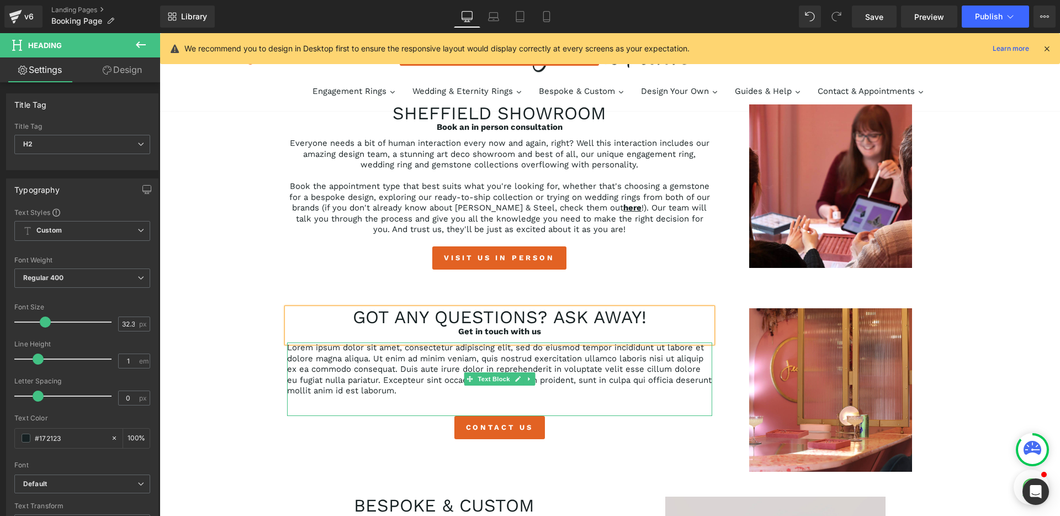
click at [421, 374] on p "Lorem ipsum dolor sit amet, consectetur adipiscing elit, sed do eiusmod tempor …" at bounding box center [499, 369] width 425 height 54
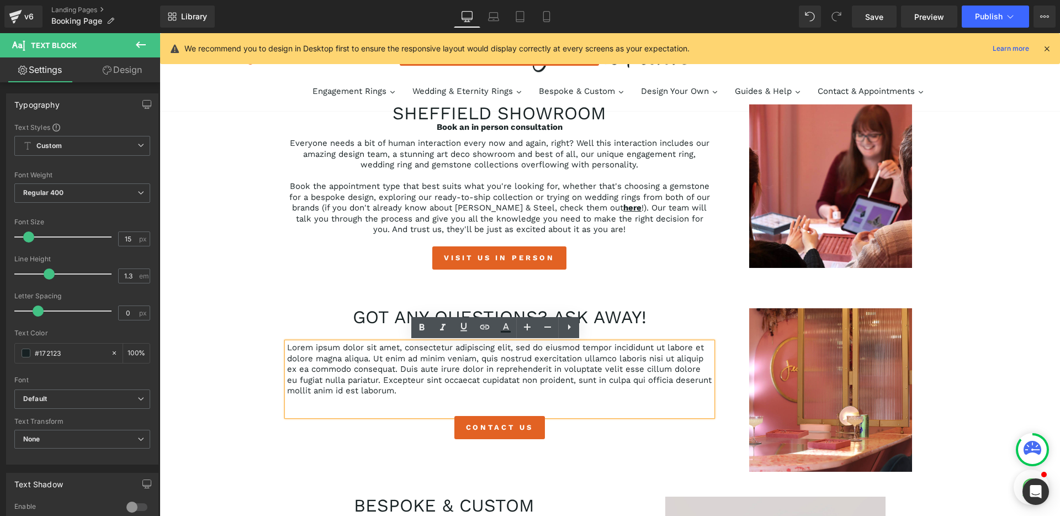
click at [480, 369] on p "Lorem ipsum dolor sit amet, consectetur adipiscing elit, sed do eiusmod tempor …" at bounding box center [499, 369] width 425 height 54
click at [488, 361] on p "Lorem ipsum dolor sit amet, consectetur adipiscing elit, sed do eiusmod tempor …" at bounding box center [499, 369] width 425 height 54
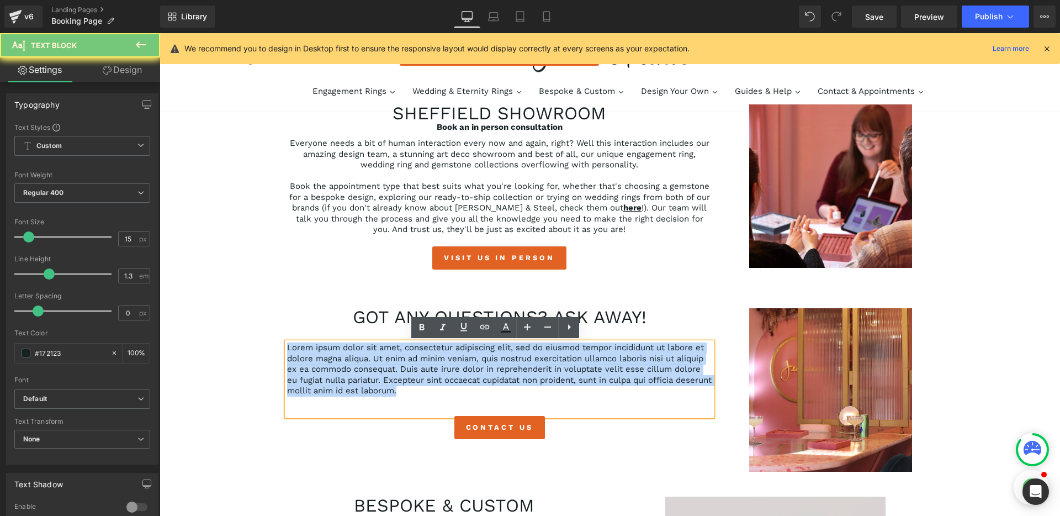
click at [488, 361] on p "Lorem ipsum dolor sit amet, consectetur adipiscing elit, sed do eiusmod tempor …" at bounding box center [499, 369] width 425 height 54
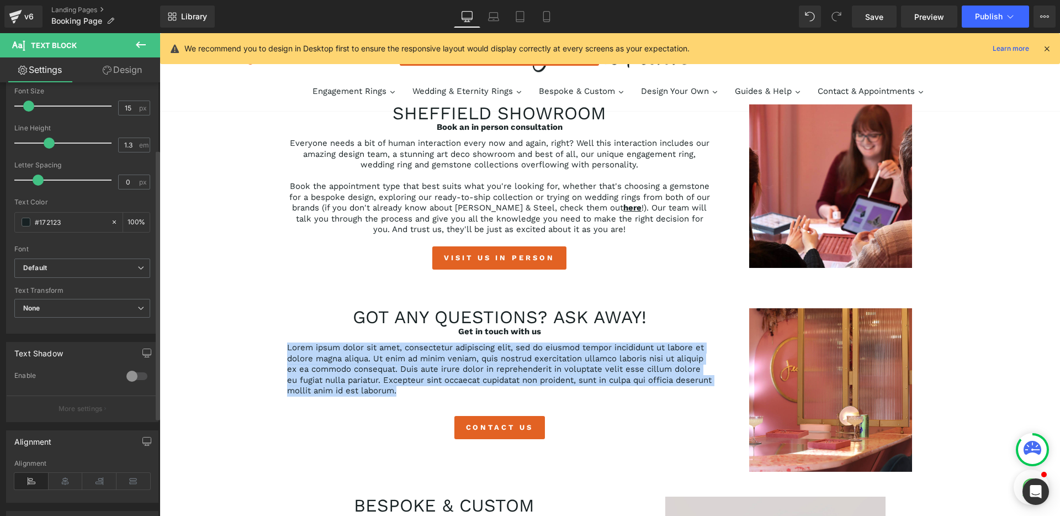
scroll to position [168, 0]
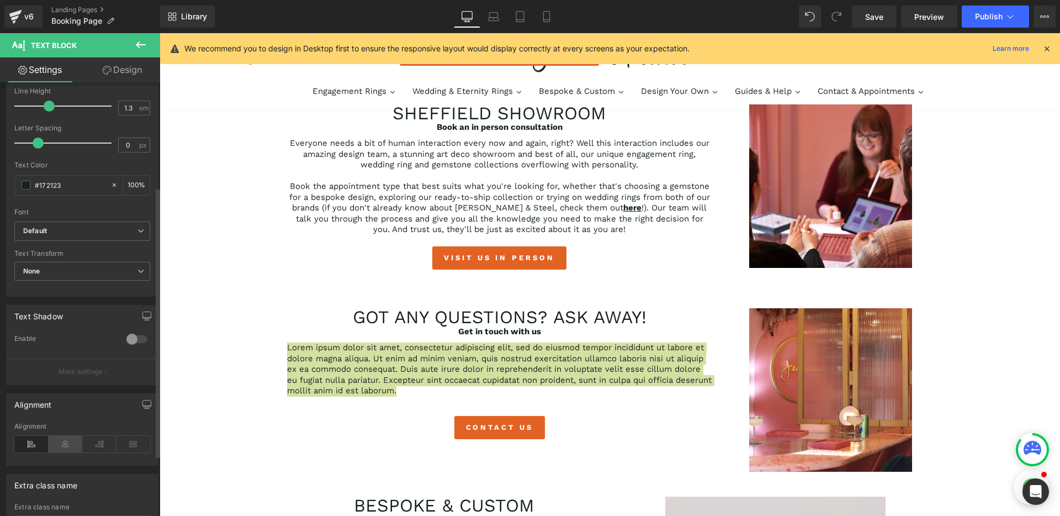
click at [68, 441] on icon at bounding box center [66, 444] width 34 height 17
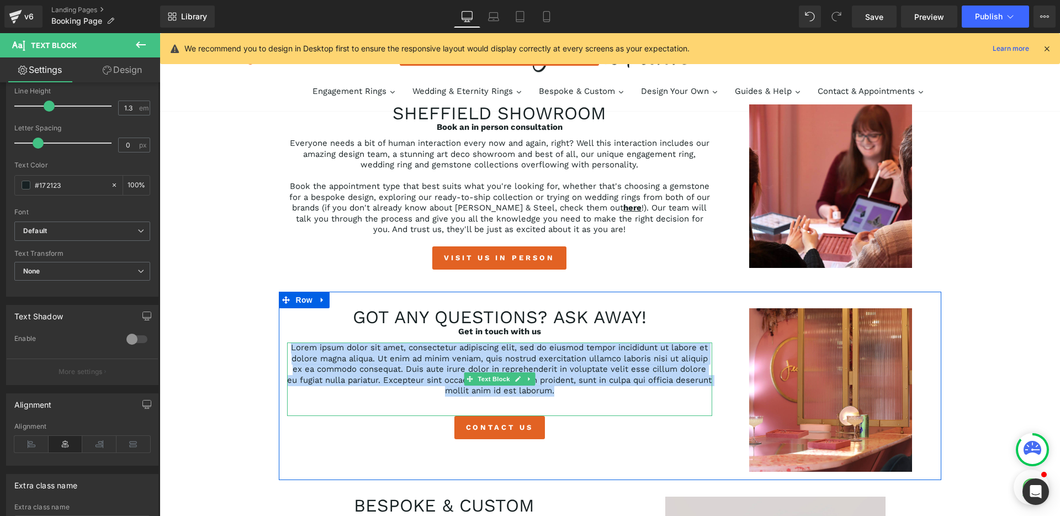
click at [518, 360] on p "Lorem ipsum dolor sit amet, consectetur adipiscing elit, sed do eiusmod tempor …" at bounding box center [499, 369] width 425 height 54
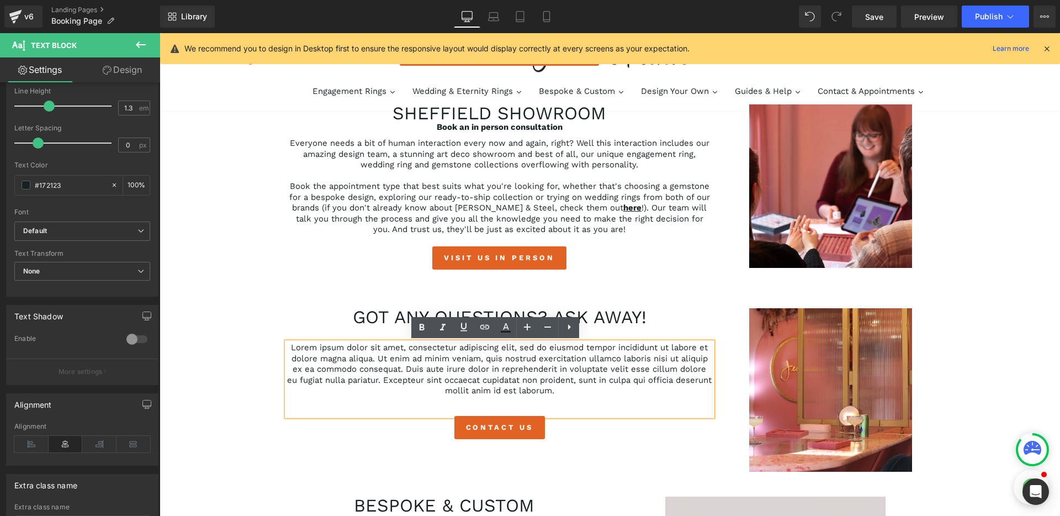
click at [494, 369] on p "Lorem ipsum dolor sit amet, consectetur adipiscing elit, sed do eiusmod tempor …" at bounding box center [499, 369] width 425 height 54
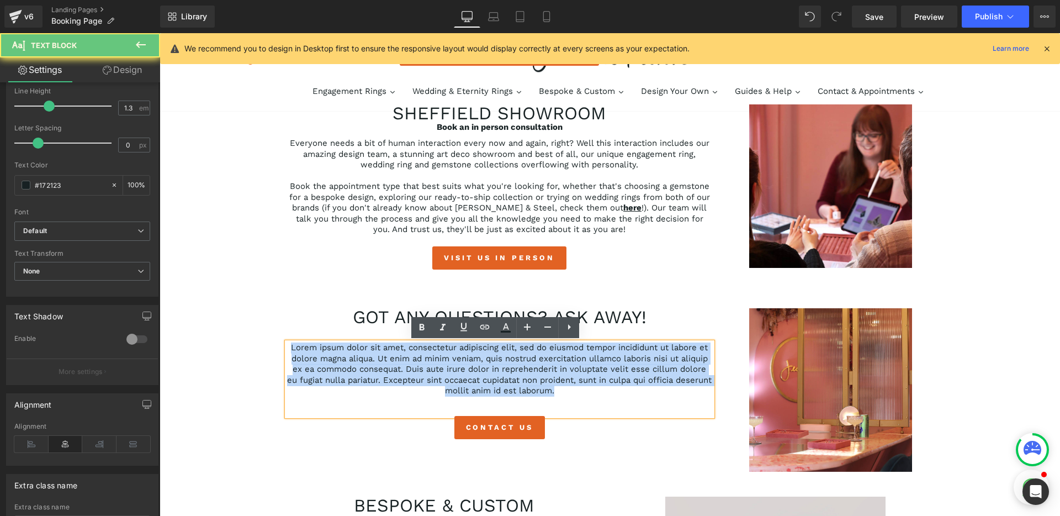
click at [494, 369] on p "Lorem ipsum dolor sit amet, consectetur adipiscing elit, sed do eiusmod tempor …" at bounding box center [499, 369] width 425 height 54
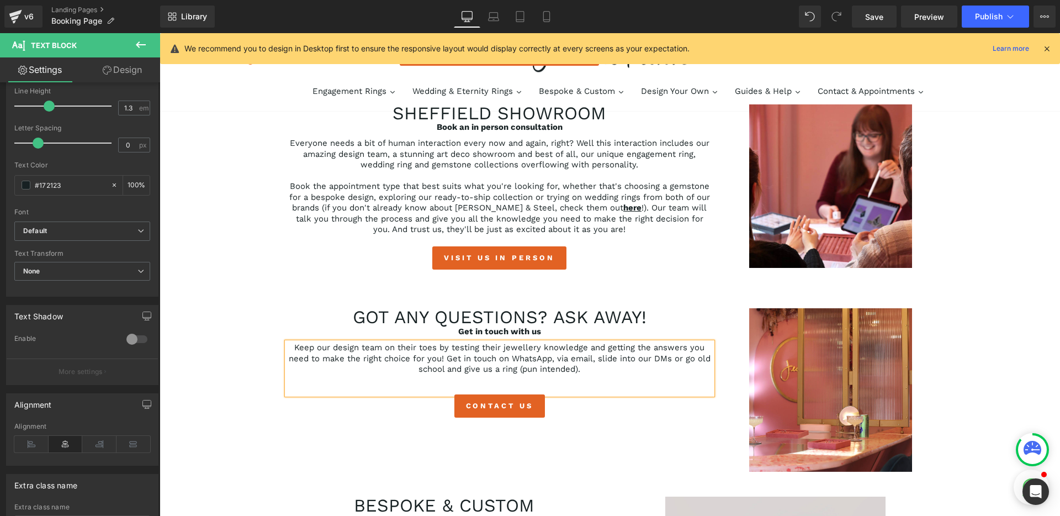
click at [416, 381] on div "Keep our design team on their toes by testing their jewellery knowledge and get…" at bounding box center [499, 368] width 425 height 52
click at [230, 367] on div "Book an appointment with our design team Heading Row 35px virtual appointments …" at bounding box center [610, 512] width 900 height 1383
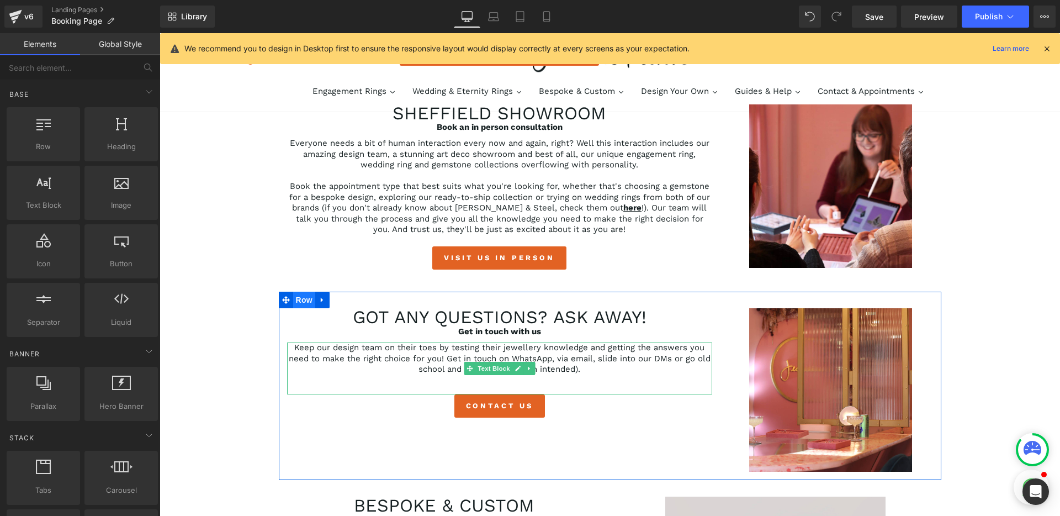
drag, startPoint x: 492, startPoint y: 365, endPoint x: 290, endPoint y: 295, distance: 213.9
click at [492, 365] on span "Text Block" at bounding box center [493, 368] width 36 height 13
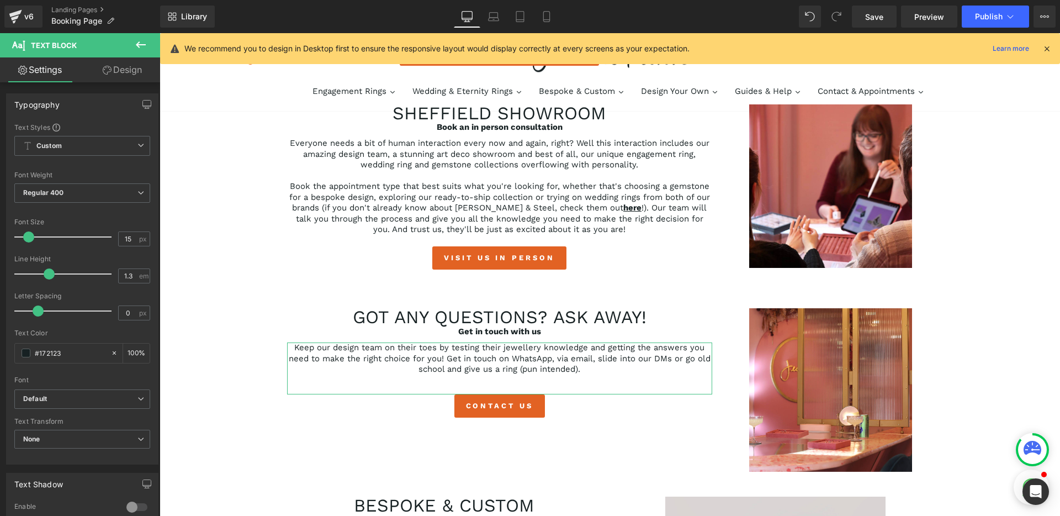
click at [113, 65] on link "Design" at bounding box center [122, 69] width 80 height 25
click at [0, 0] on div "Spacing" at bounding box center [0, 0] width 0 height 0
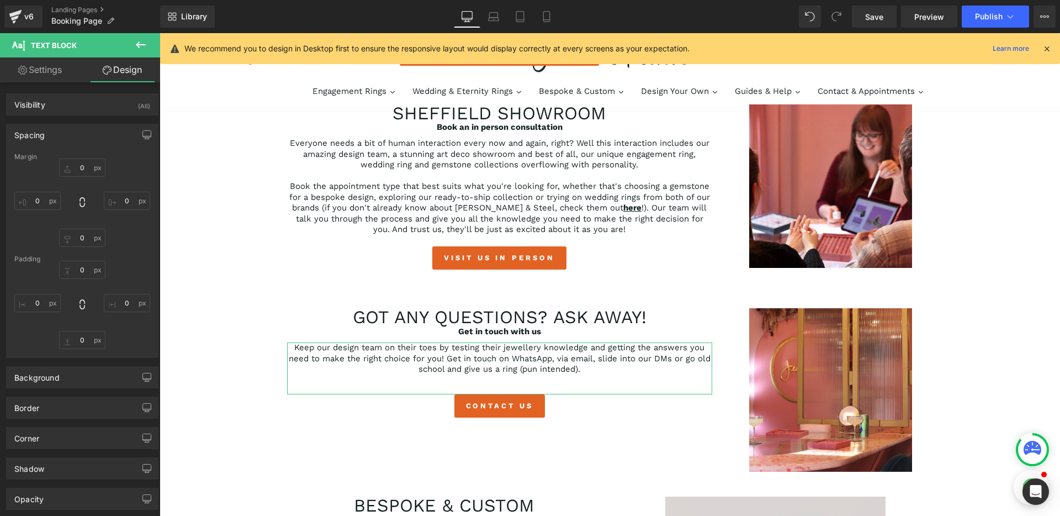
type input "0"
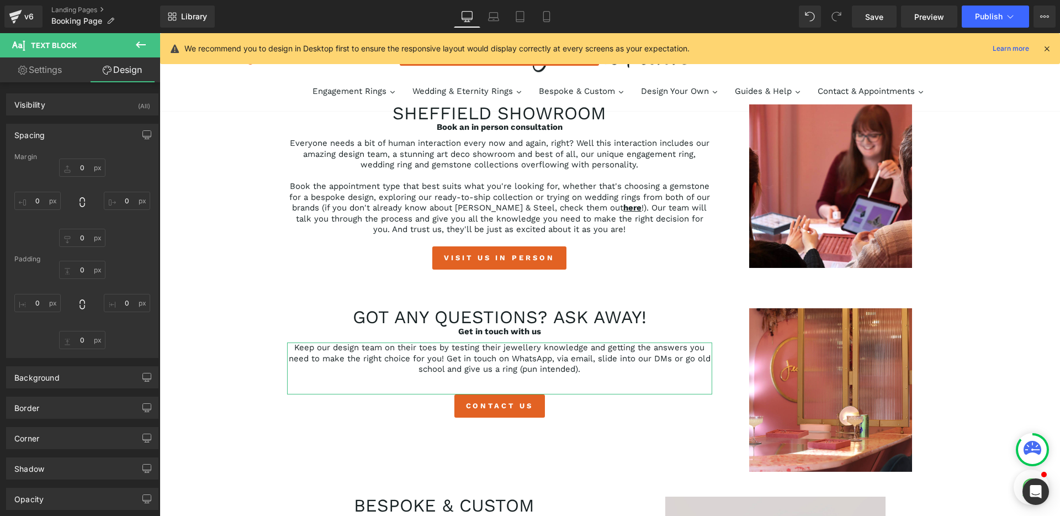
type input "0"
type input "35"
type input "0"
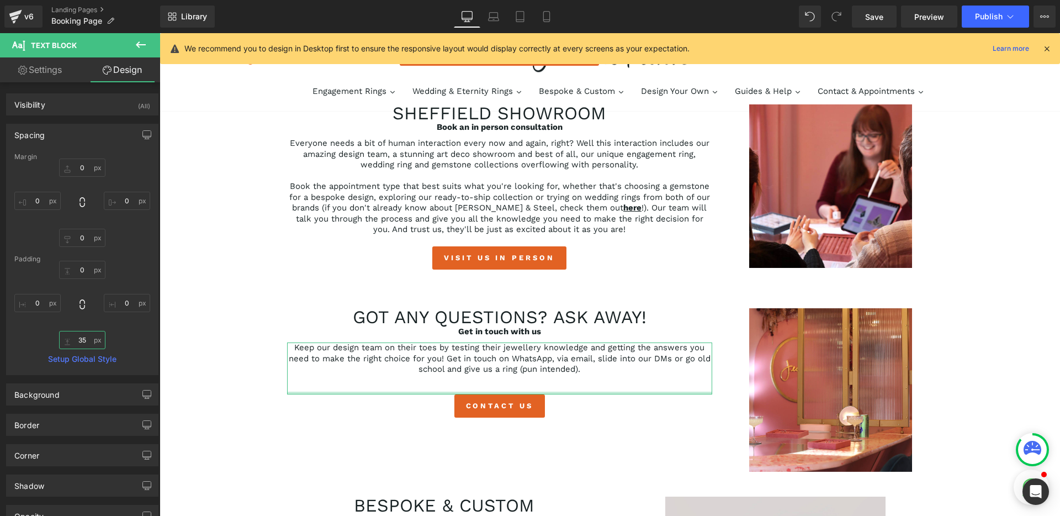
click at [84, 336] on input "35" at bounding box center [82, 340] width 46 height 18
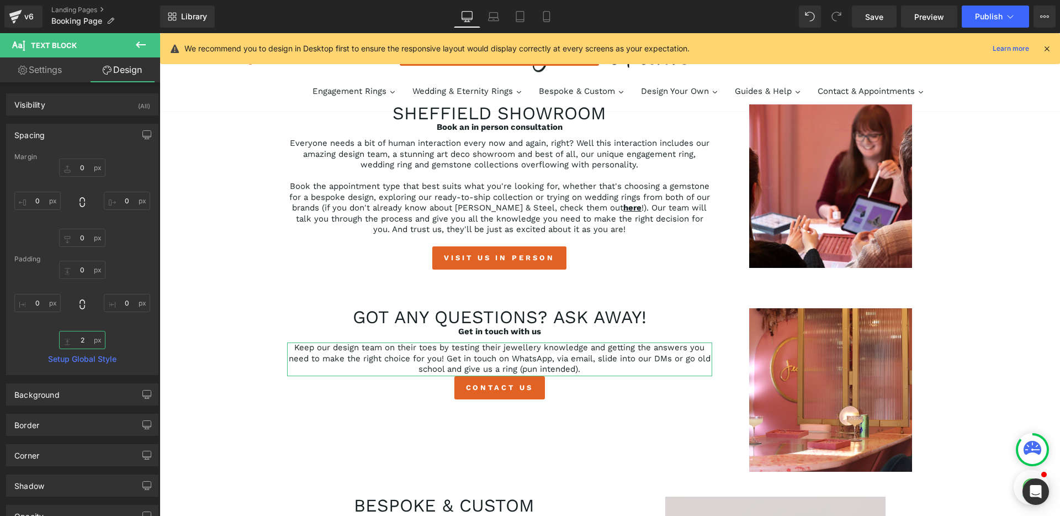
type input "20"
click at [244, 418] on div "Book an appointment with our design team Heading Row 35px virtual appointments …" at bounding box center [610, 512] width 900 height 1383
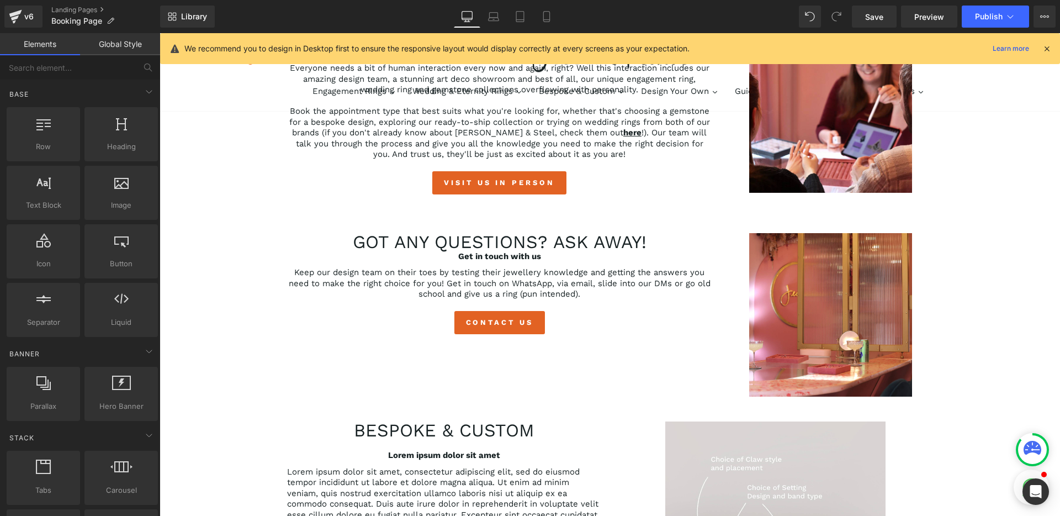
scroll to position [395, 0]
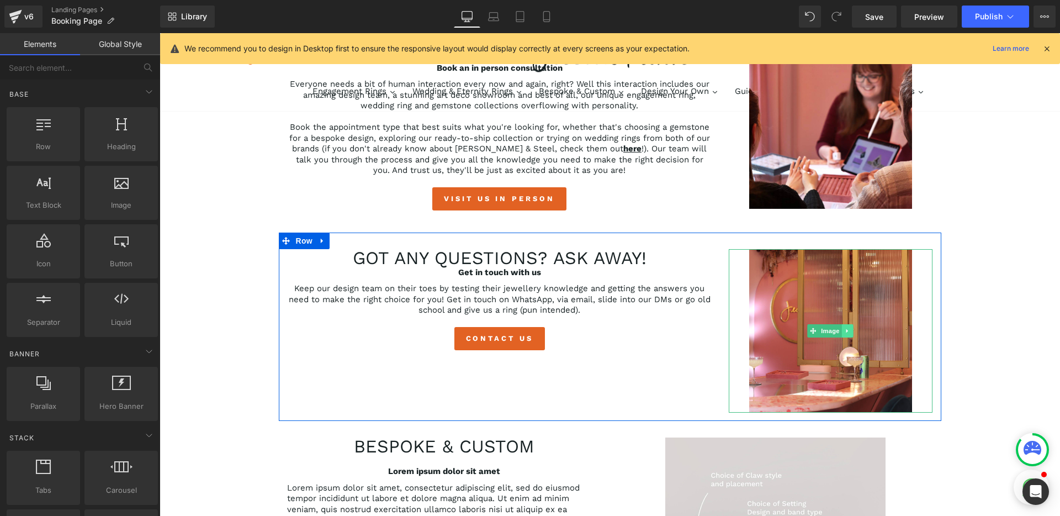
click at [845, 332] on icon at bounding box center [848, 330] width 6 height 7
click at [848, 331] on link at bounding box center [854, 330] width 12 height 13
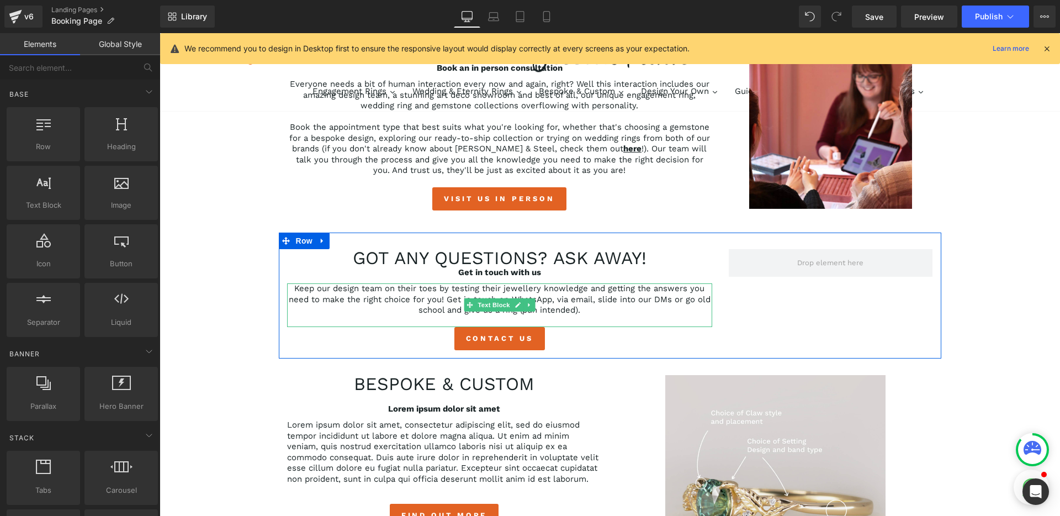
click at [604, 310] on p "Keep our design team on their toes by testing their jewellery knowledge and get…" at bounding box center [499, 299] width 425 height 33
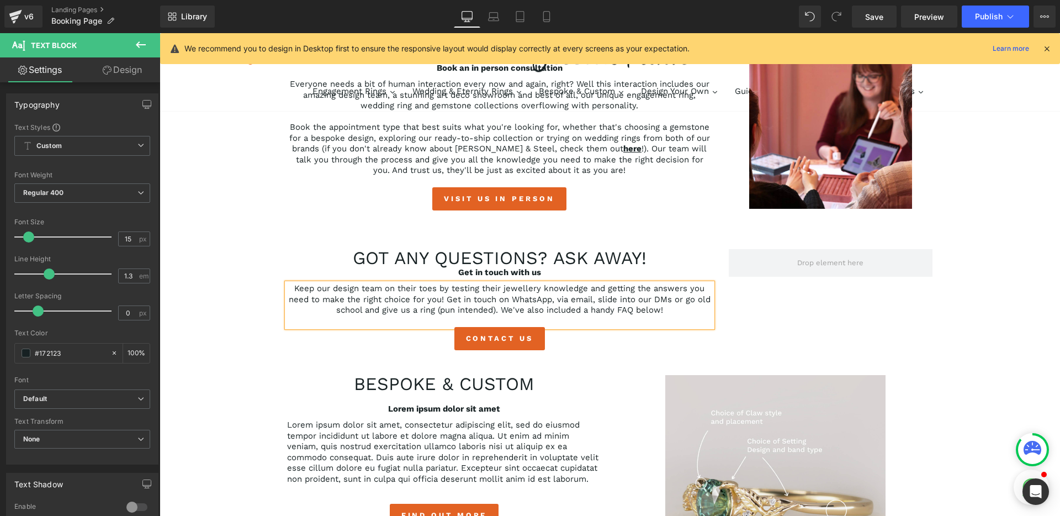
click at [672, 309] on p "Keep our design team on their toes by testing their jewellery knowledge and get…" at bounding box center [499, 299] width 425 height 33
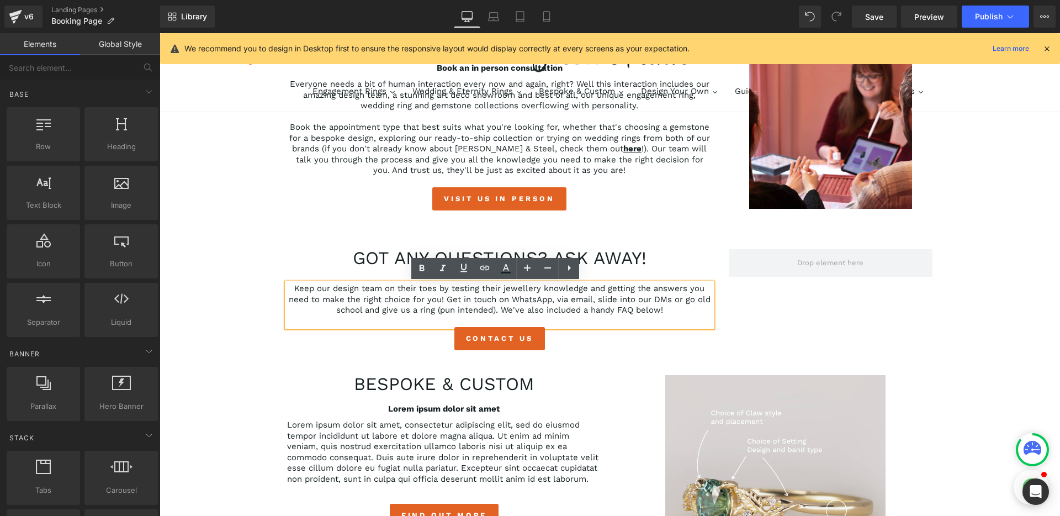
click at [962, 309] on div "Book an appointment with our design team Heading Row 35px virtual appointments …" at bounding box center [610, 422] width 900 height 1321
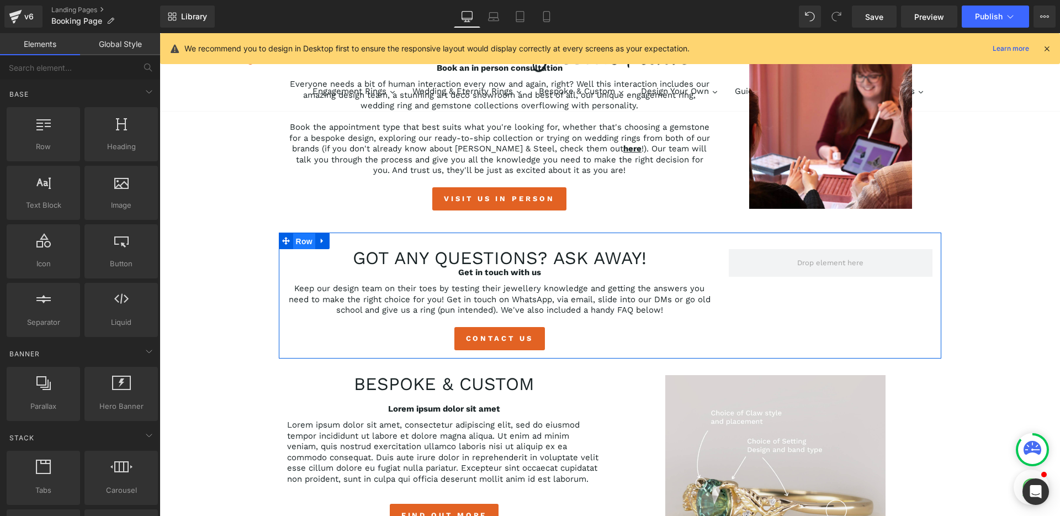
click at [301, 243] on span "Row" at bounding box center [304, 241] width 22 height 17
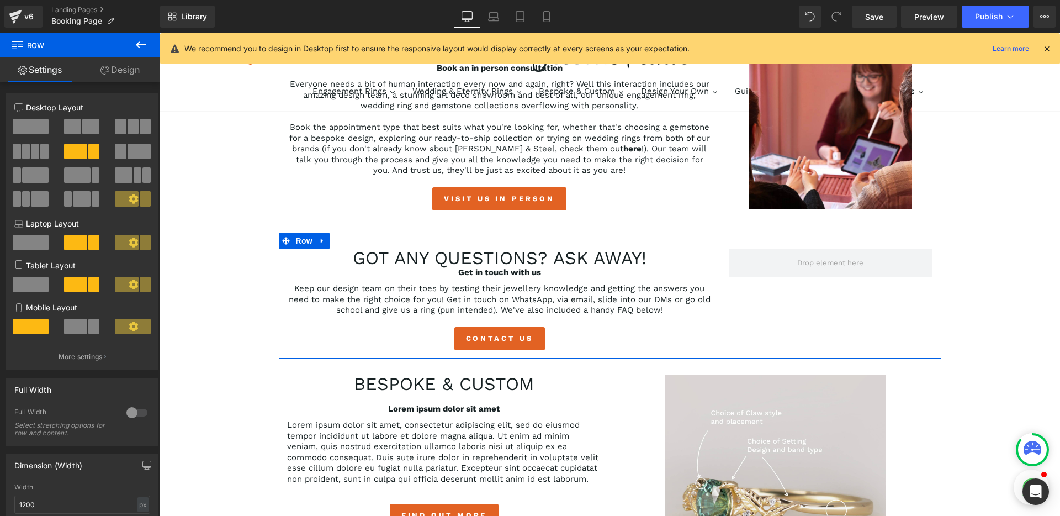
click at [39, 131] on span at bounding box center [31, 126] width 36 height 15
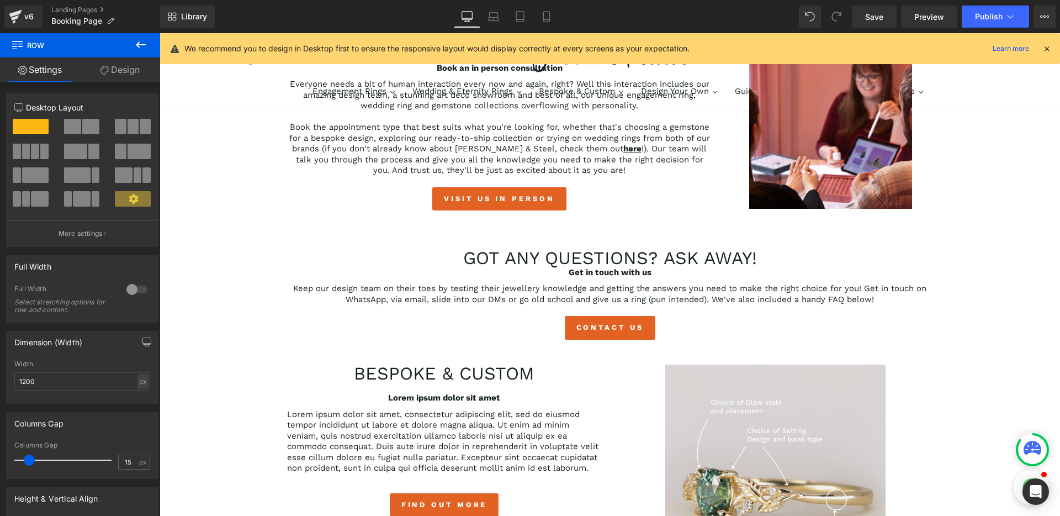
scroll to position [402, 0]
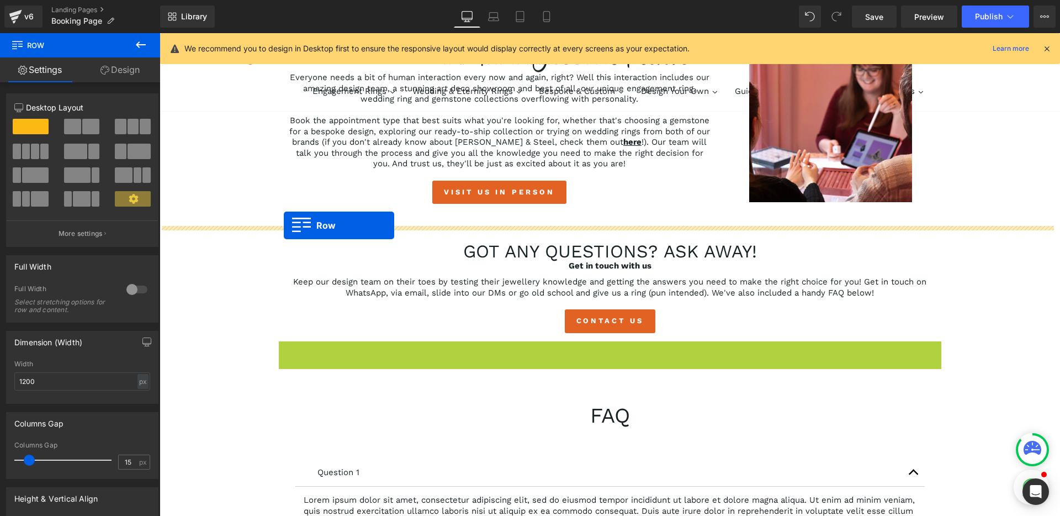
drag, startPoint x: 283, startPoint y: 349, endPoint x: 284, endPoint y: 225, distance: 123.7
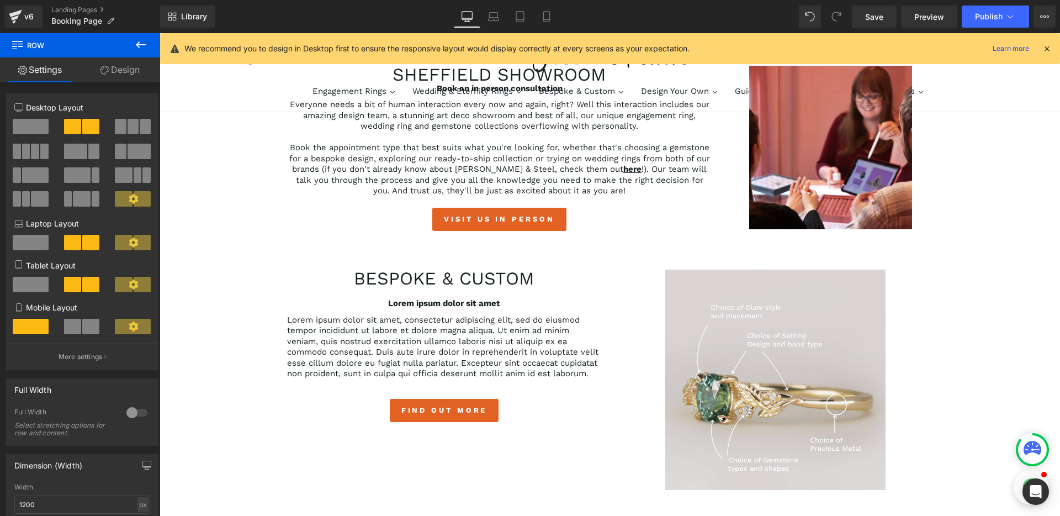
scroll to position [372, 0]
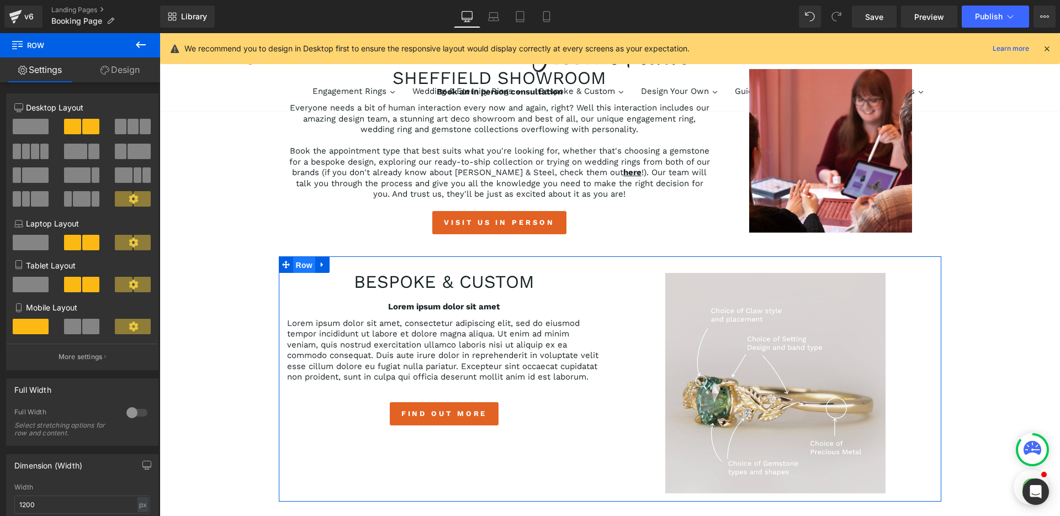
click at [299, 264] on span "Row" at bounding box center [304, 265] width 22 height 17
click at [76, 150] on span at bounding box center [75, 151] width 23 height 15
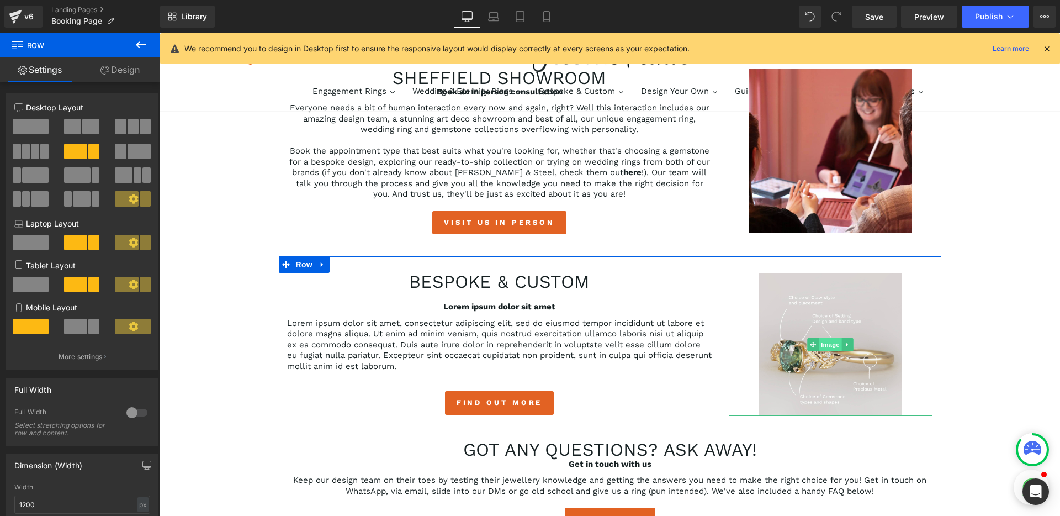
click at [822, 344] on span "Image" at bounding box center [830, 344] width 23 height 13
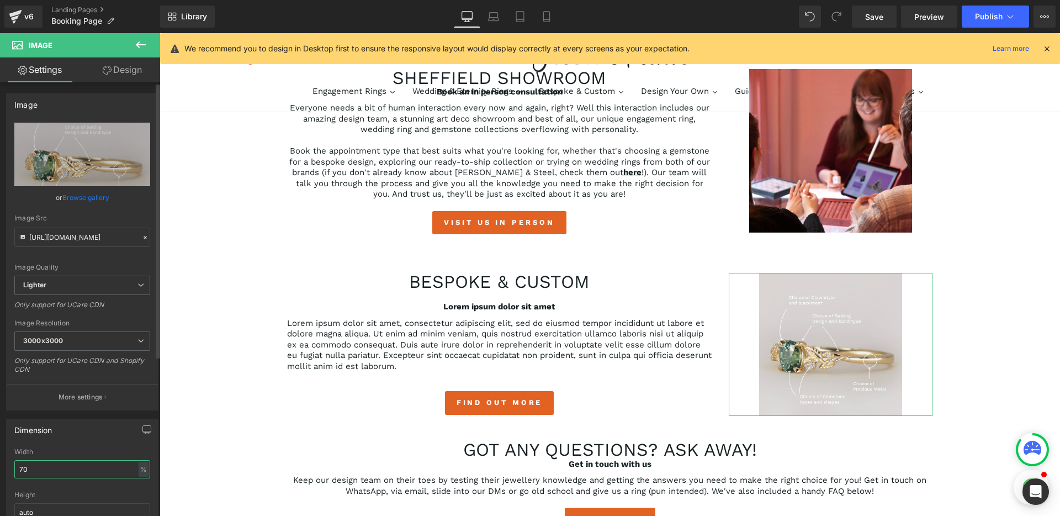
click at [68, 466] on input "70" at bounding box center [82, 469] width 136 height 18
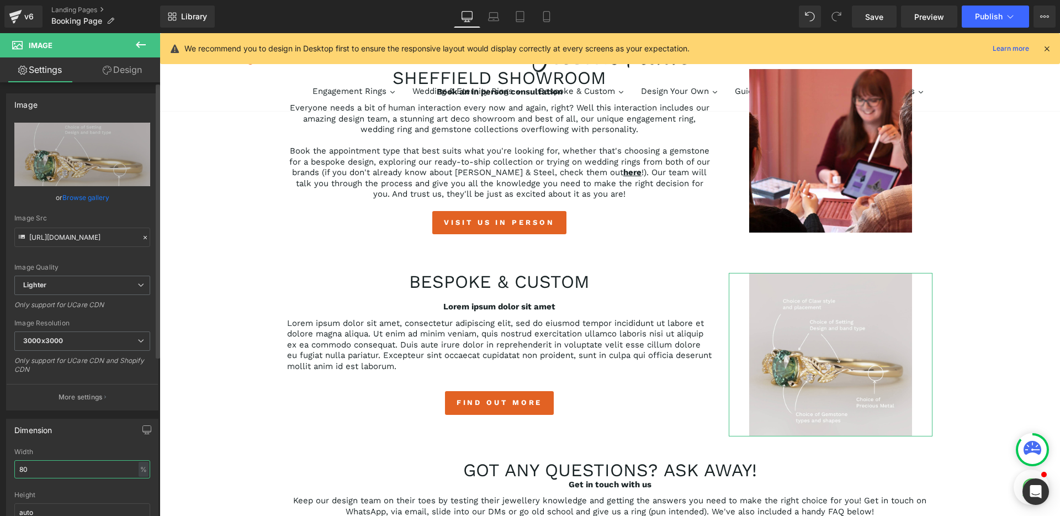
type input "80"
click at [84, 448] on div "Width" at bounding box center [82, 452] width 136 height 8
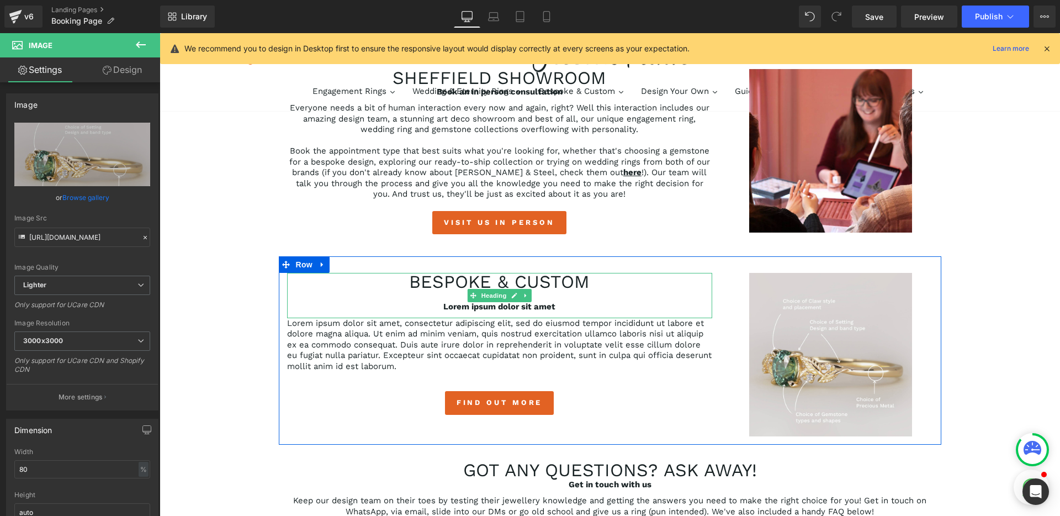
click at [559, 301] on div "Lorem ipsum dolor sit amet" at bounding box center [499, 306] width 425 height 11
click at [588, 287] on h2 "Bespoke & Custom" at bounding box center [499, 282] width 425 height 18
click at [588, 280] on h2 "Bespoke & Custom" at bounding box center [499, 282] width 425 height 18
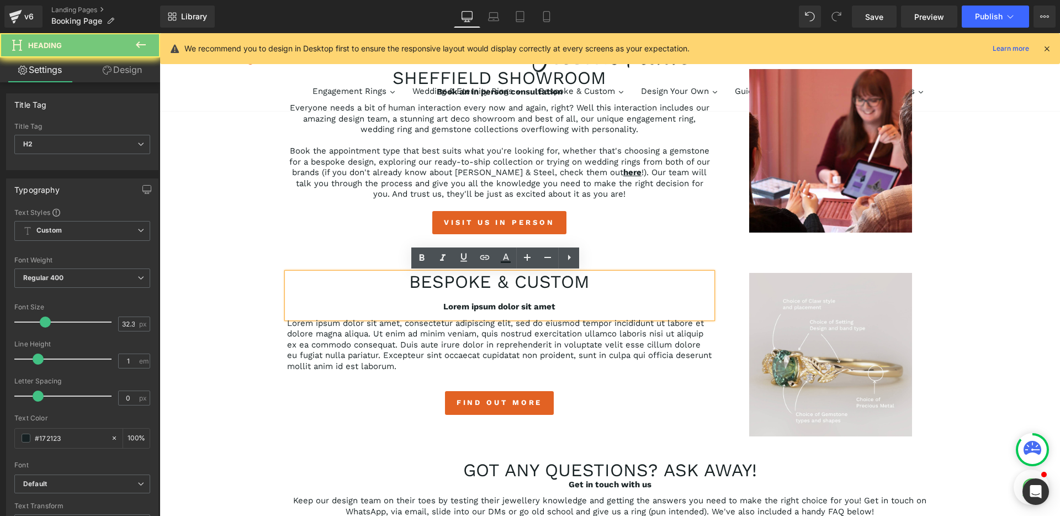
click at [564, 280] on span "Bespoke & Custom" at bounding box center [499, 281] width 181 height 21
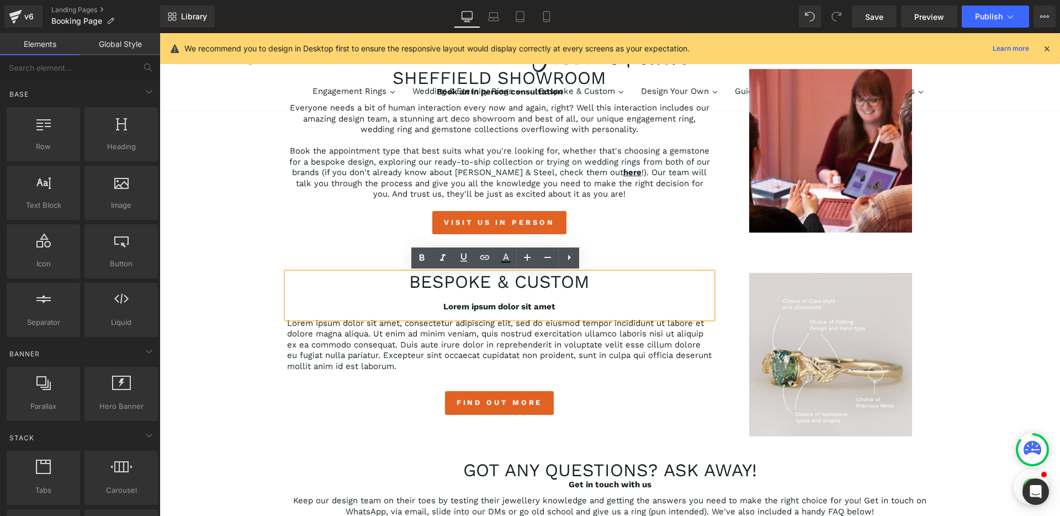
click at [238, 323] on div "Book an appointment with our design team Heading Row 35px virtual appointments …" at bounding box center [610, 413] width 900 height 1254
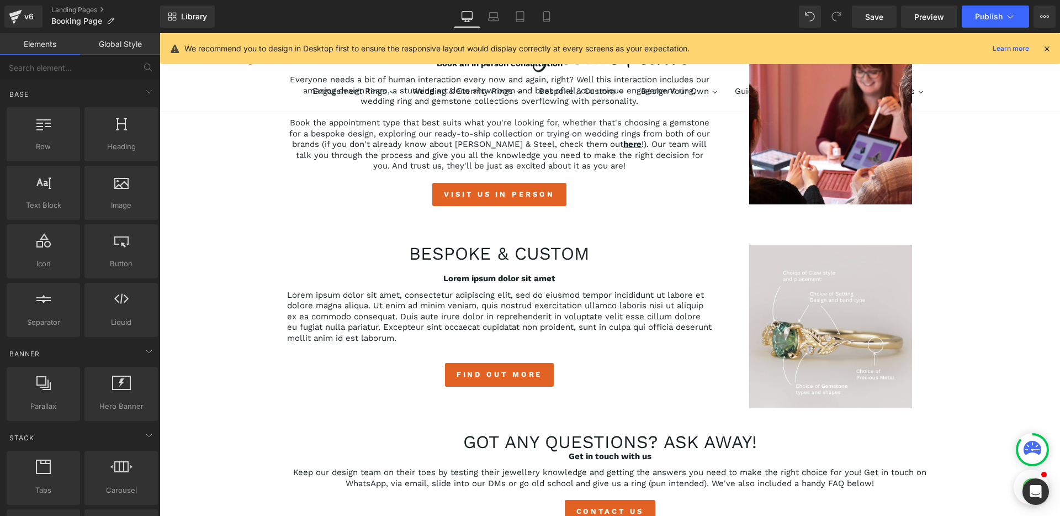
scroll to position [401, 0]
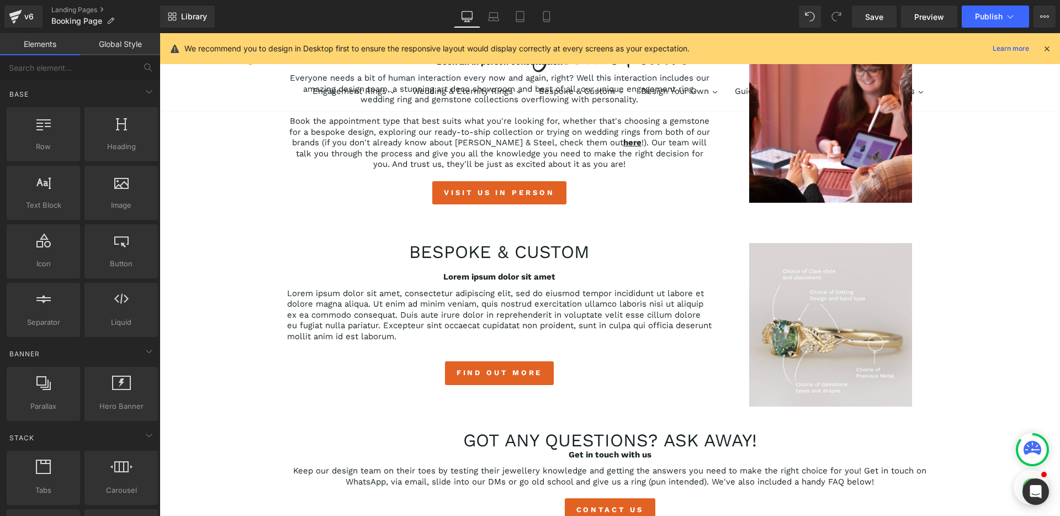
click at [191, 276] on div "Book an appointment with our design team Heading Row 35px virtual appointments …" at bounding box center [610, 383] width 900 height 1254
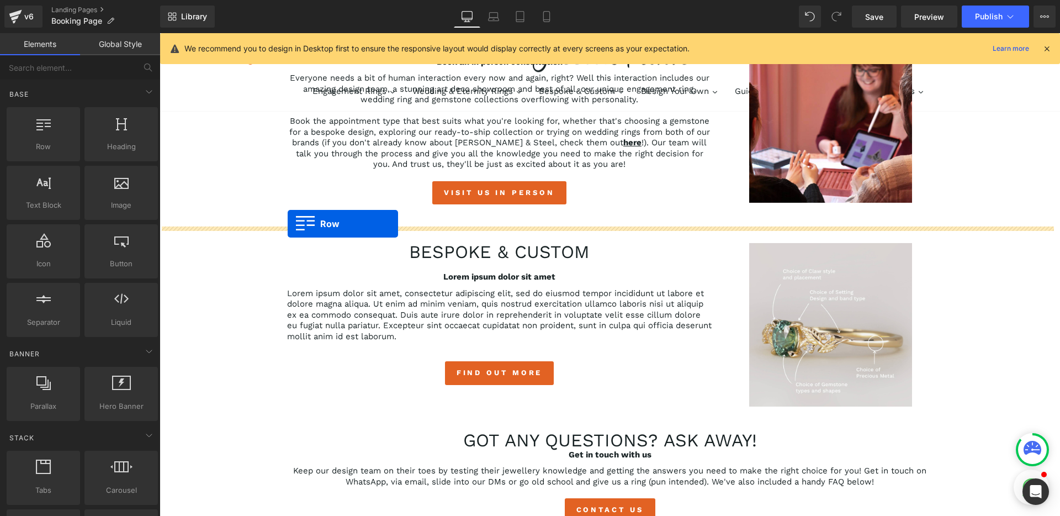
drag, startPoint x: 211, startPoint y: 184, endPoint x: 288, endPoint y: 224, distance: 86.2
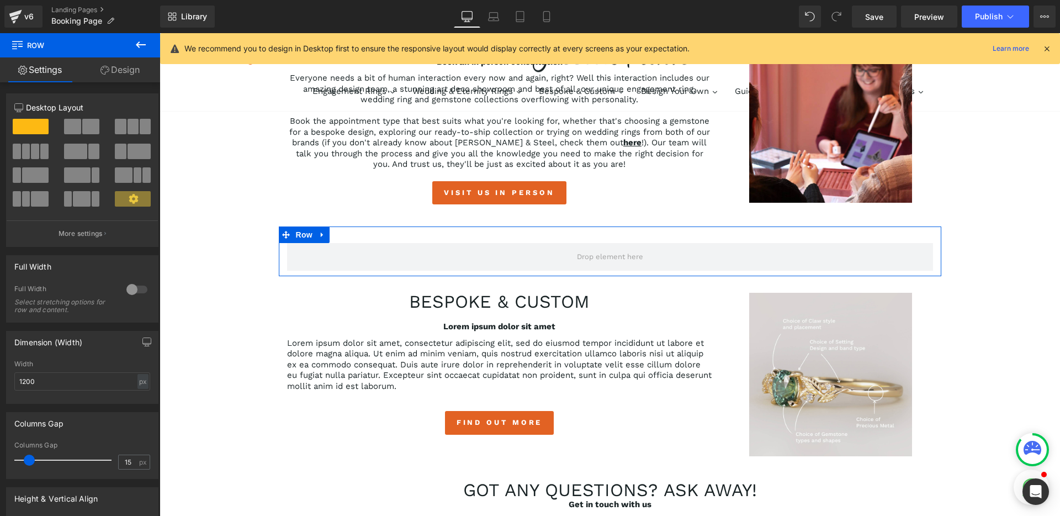
click at [33, 156] on span at bounding box center [35, 151] width 8 height 15
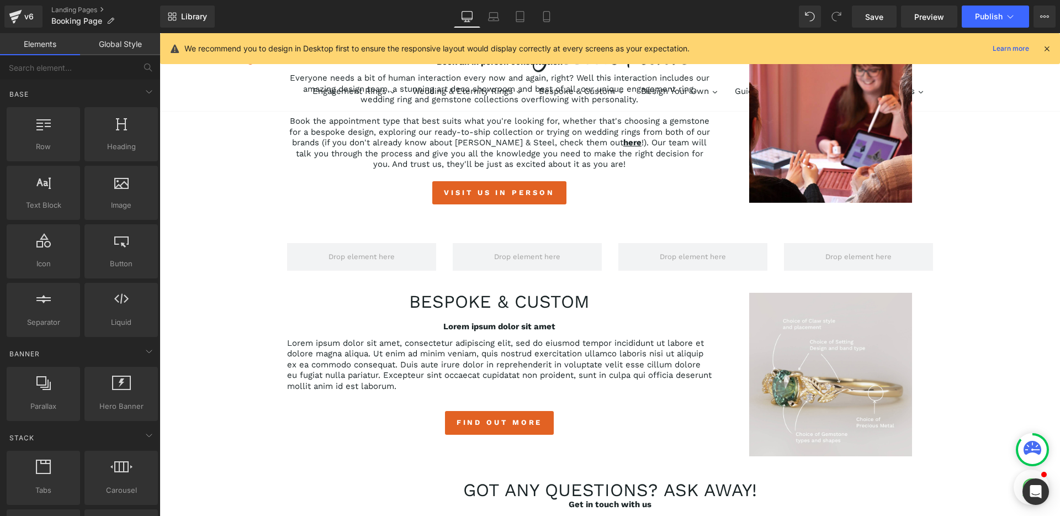
click at [197, 290] on div "Book an appointment with our design team Heading Row 35px virtual appointments …" at bounding box center [610, 407] width 900 height 1303
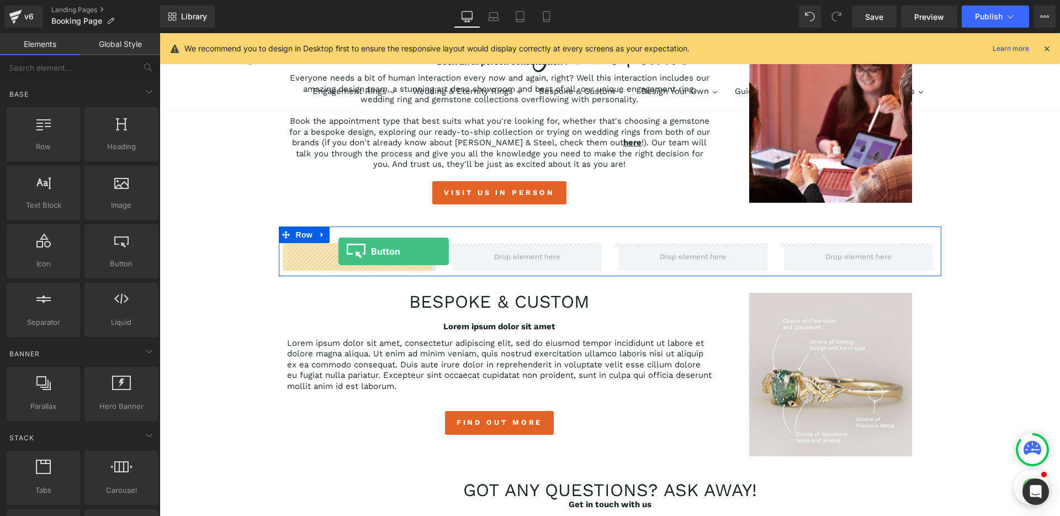
drag, startPoint x: 283, startPoint y: 299, endPoint x: 338, endPoint y: 251, distance: 72.8
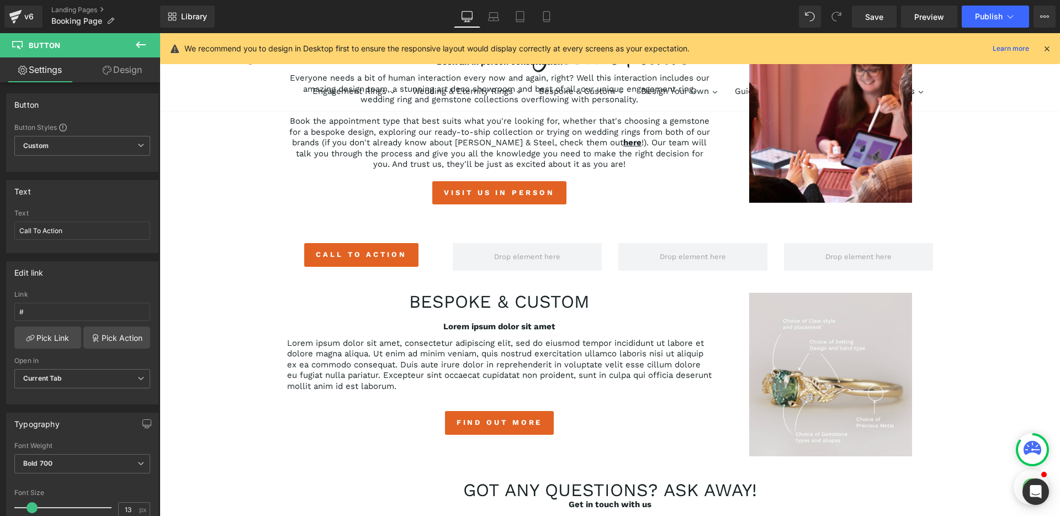
click at [245, 275] on div "Book an appointment with our design team Heading Row 35px virtual appointments …" at bounding box center [610, 407] width 900 height 1303
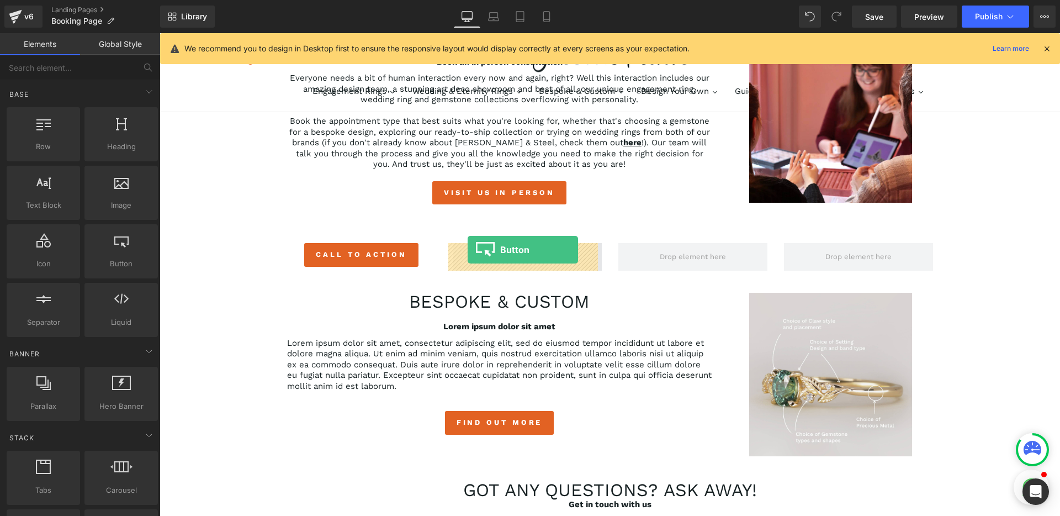
drag, startPoint x: 206, startPoint y: 247, endPoint x: 468, endPoint y: 250, distance: 261.7
click at [249, 283] on div "Book an appointment with our design team Heading Row 35px virtual appointments …" at bounding box center [610, 407] width 900 height 1303
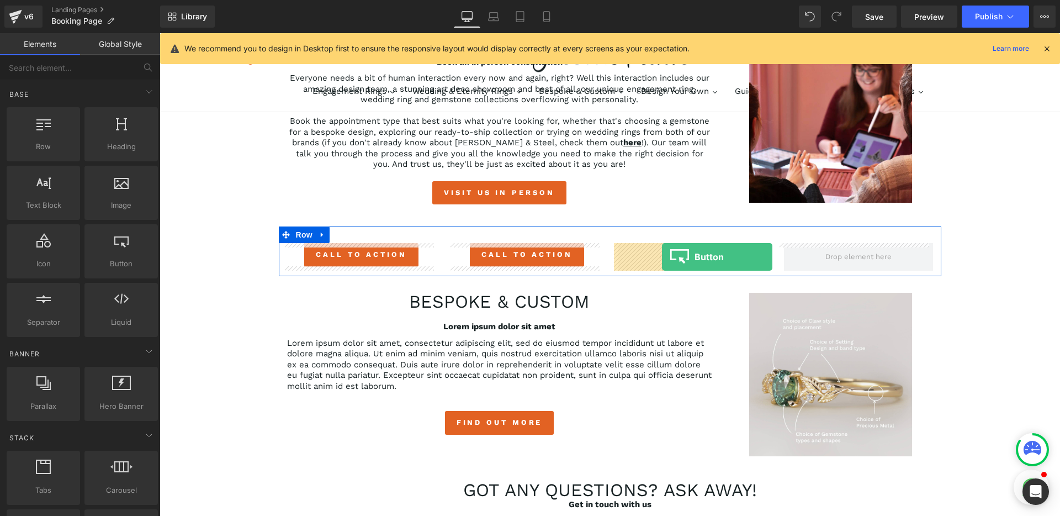
drag, startPoint x: 279, startPoint y: 292, endPoint x: 662, endPoint y: 257, distance: 384.2
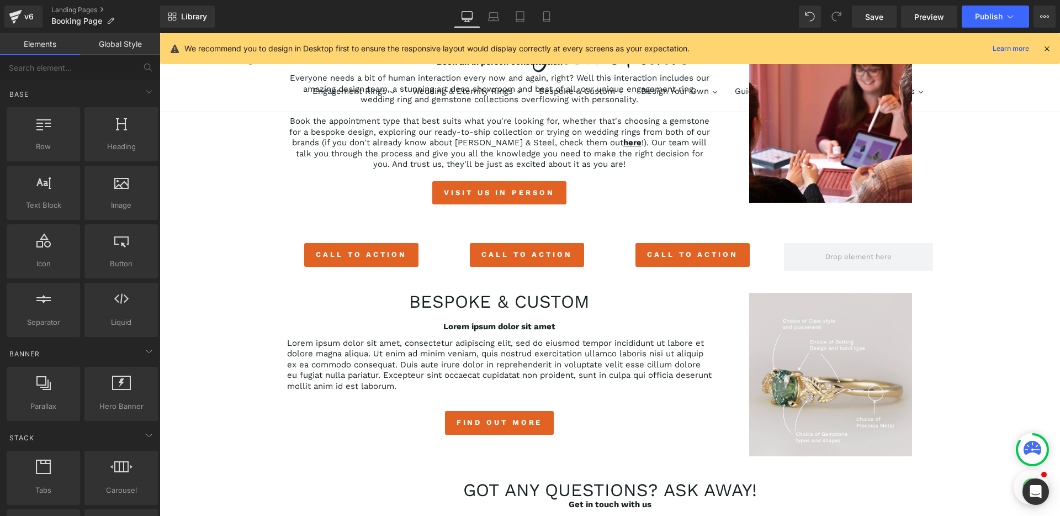
click at [225, 293] on div "Book an appointment with our design team Heading Row 35px virtual appointments …" at bounding box center [610, 407] width 900 height 1303
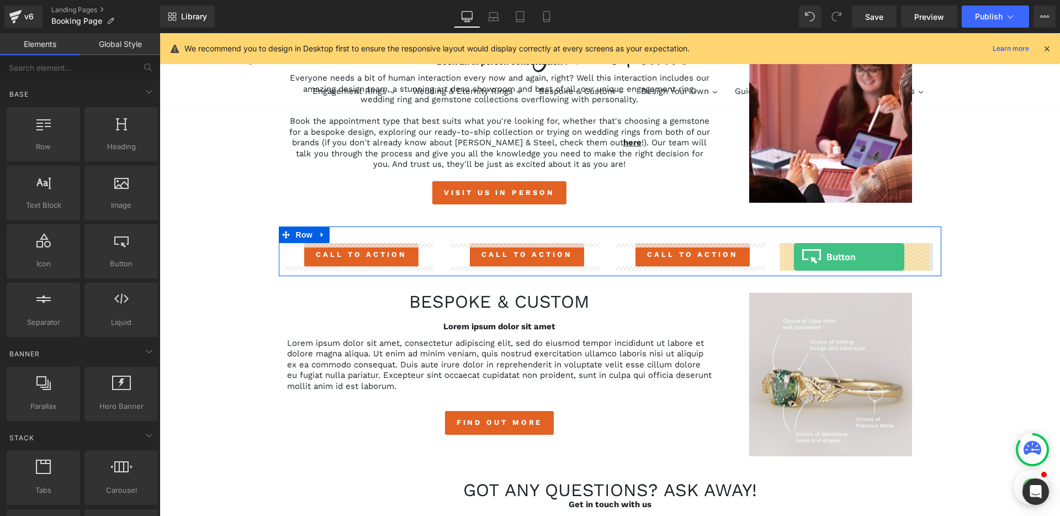
drag, startPoint x: 277, startPoint y: 289, endPoint x: 794, endPoint y: 257, distance: 518.3
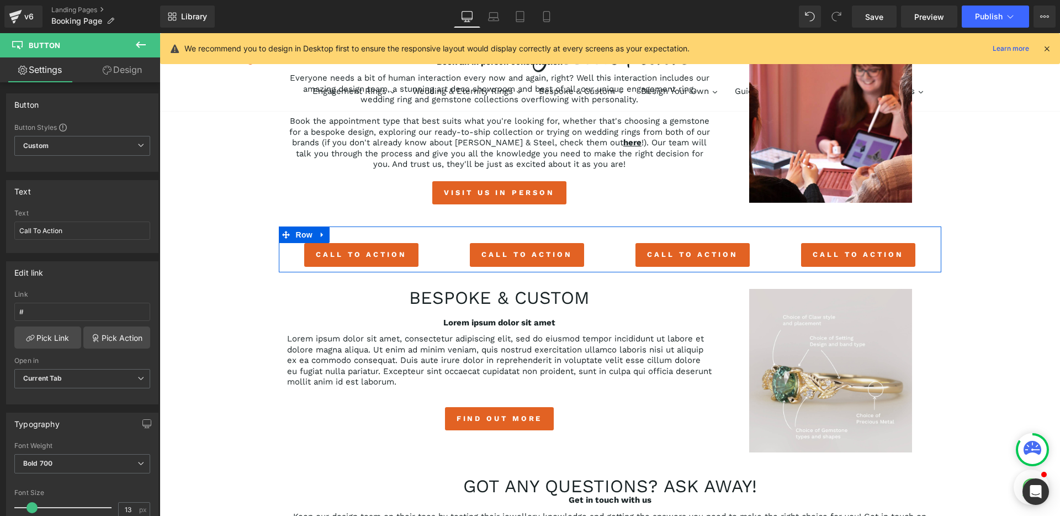
click at [240, 270] on div "Book an appointment with our design team Heading Row 35px virtual appointments …" at bounding box center [610, 405] width 900 height 1299
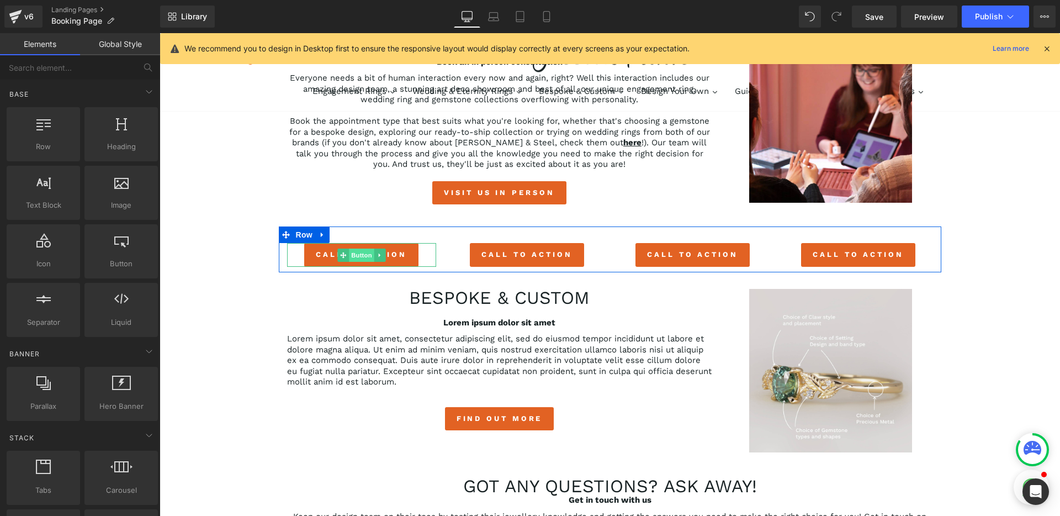
click at [357, 257] on span "Button" at bounding box center [361, 254] width 25 height 13
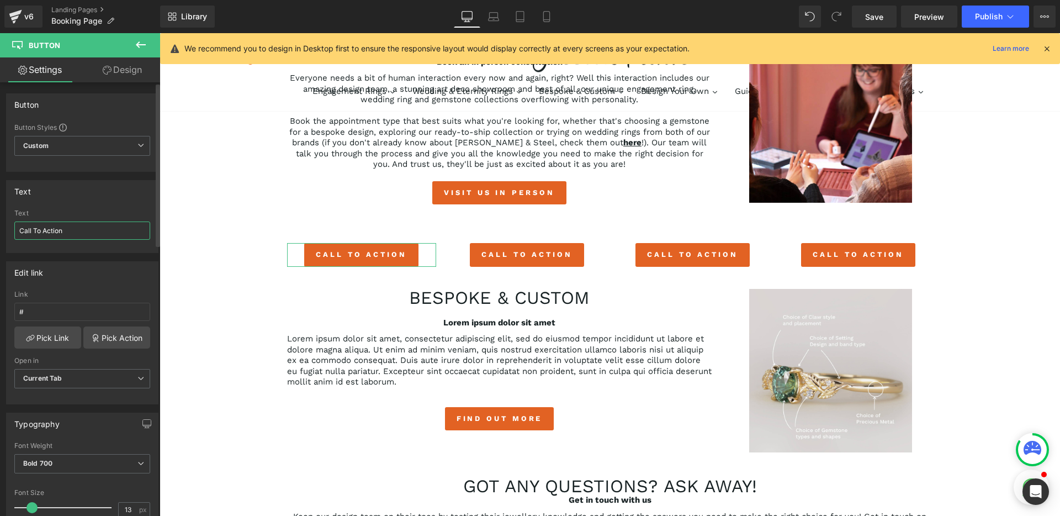
click at [81, 226] on input "Call To Action" at bounding box center [82, 230] width 136 height 18
type input "more about bespoke"
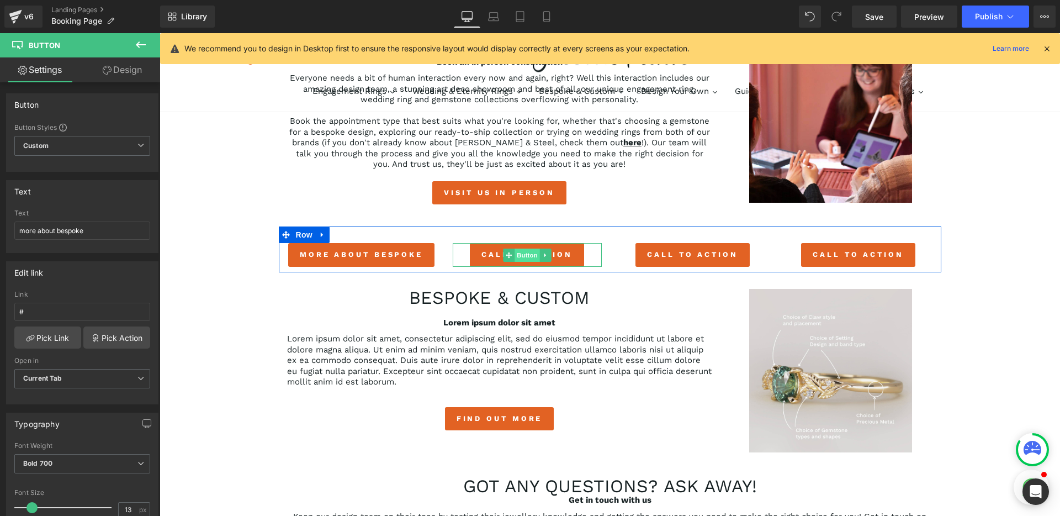
click at [519, 258] on span "Button" at bounding box center [527, 254] width 25 height 13
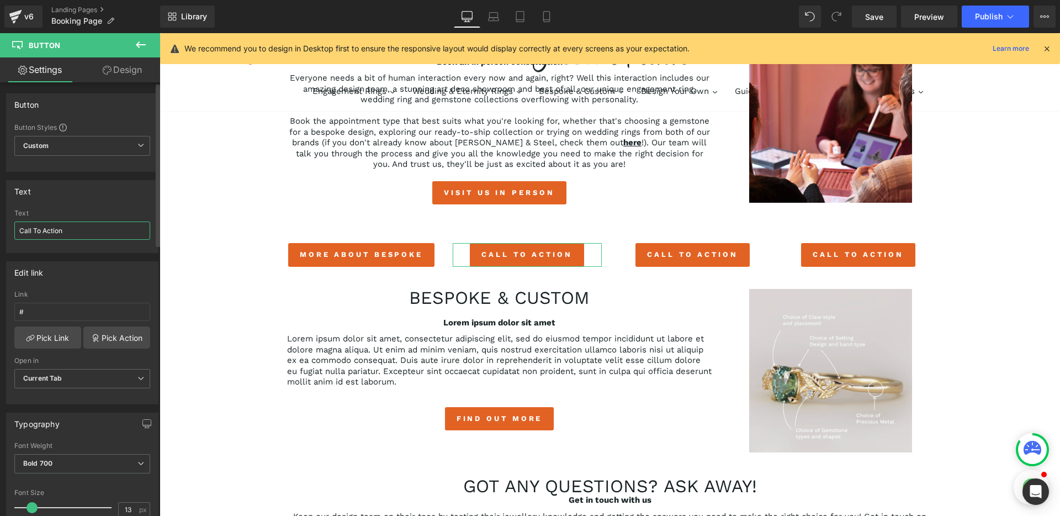
click at [66, 232] on input "Call To Action" at bounding box center [82, 230] width 136 height 18
type input "ready-to-ship"
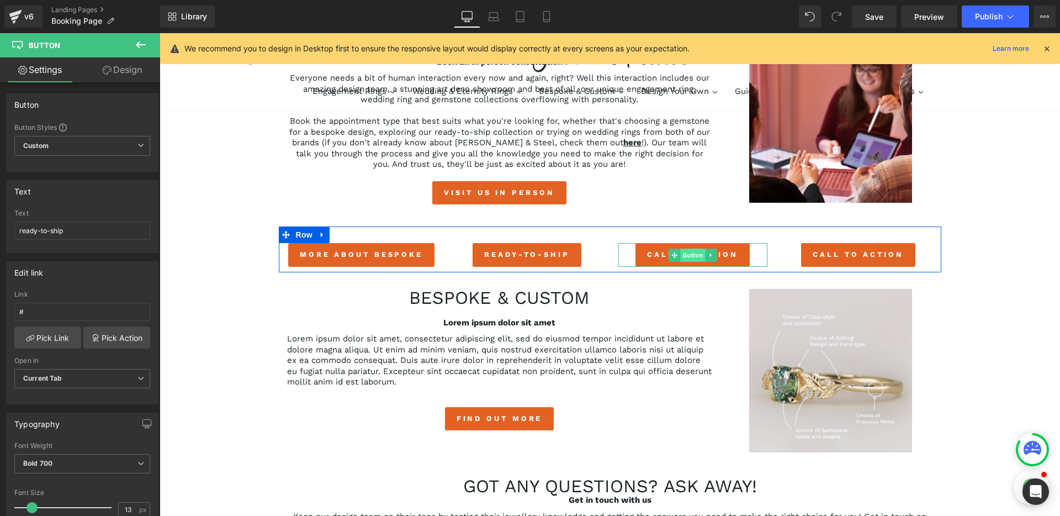
click at [684, 254] on span "Button" at bounding box center [692, 254] width 25 height 13
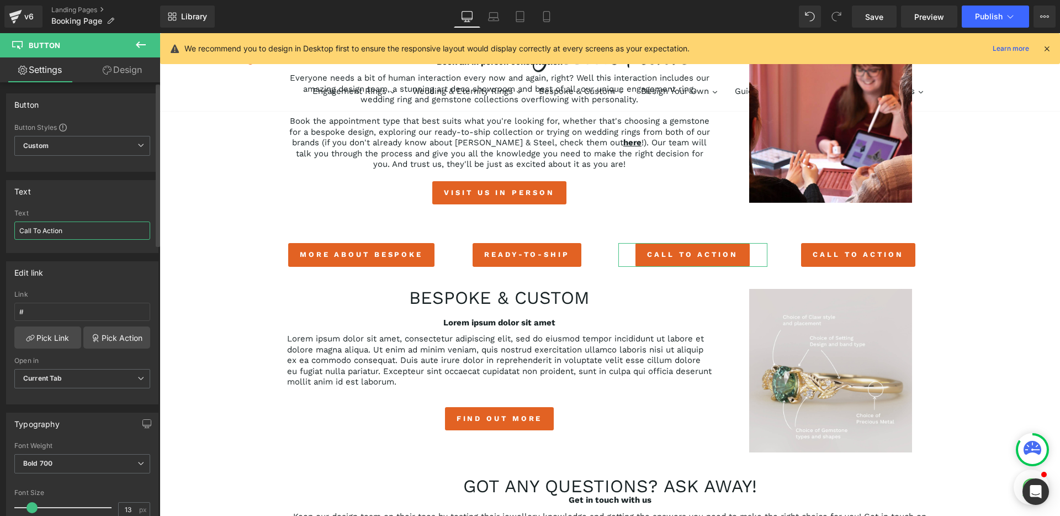
click at [94, 232] on input "Call To Action" at bounding box center [82, 230] width 136 height 18
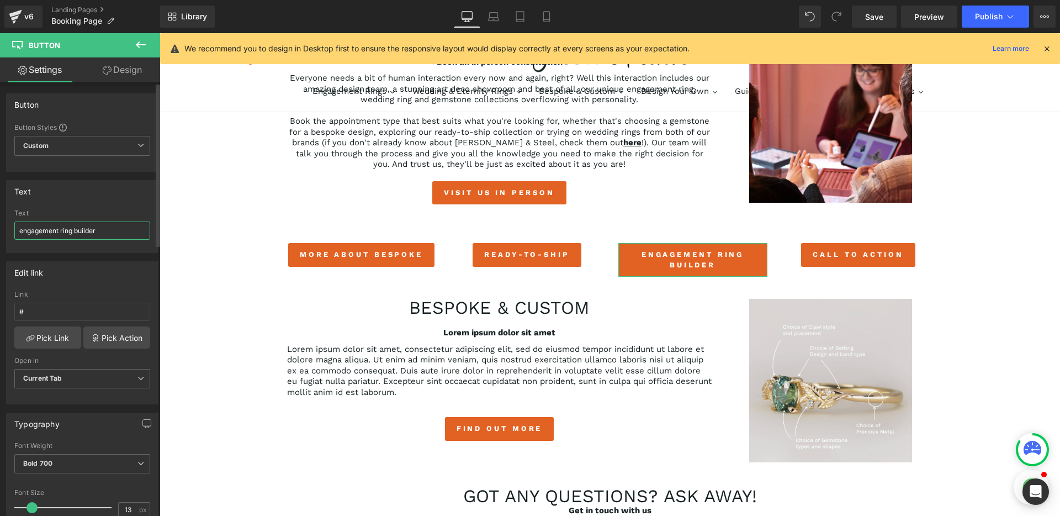
click at [40, 232] on input "engagement ring builder" at bounding box center [82, 230] width 136 height 18
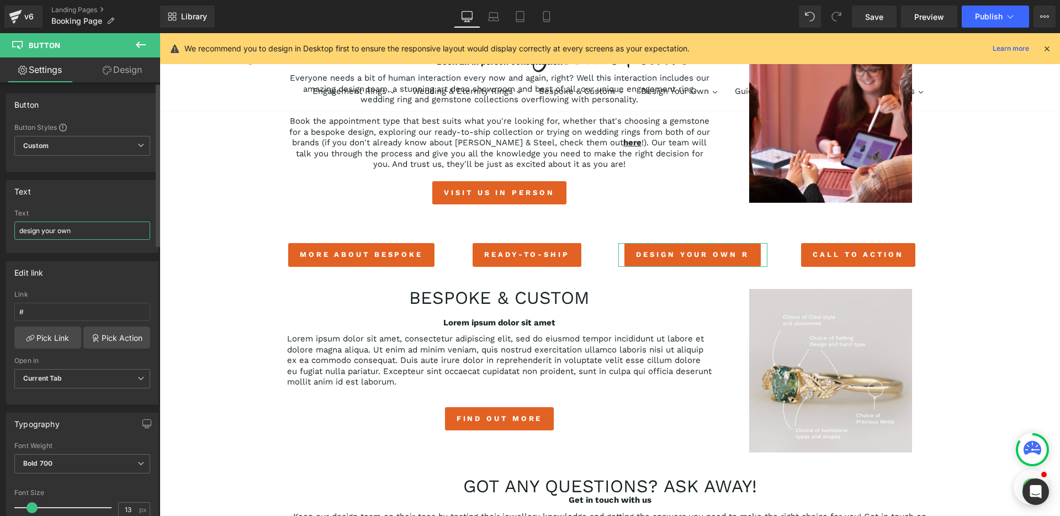
type input "design your own"
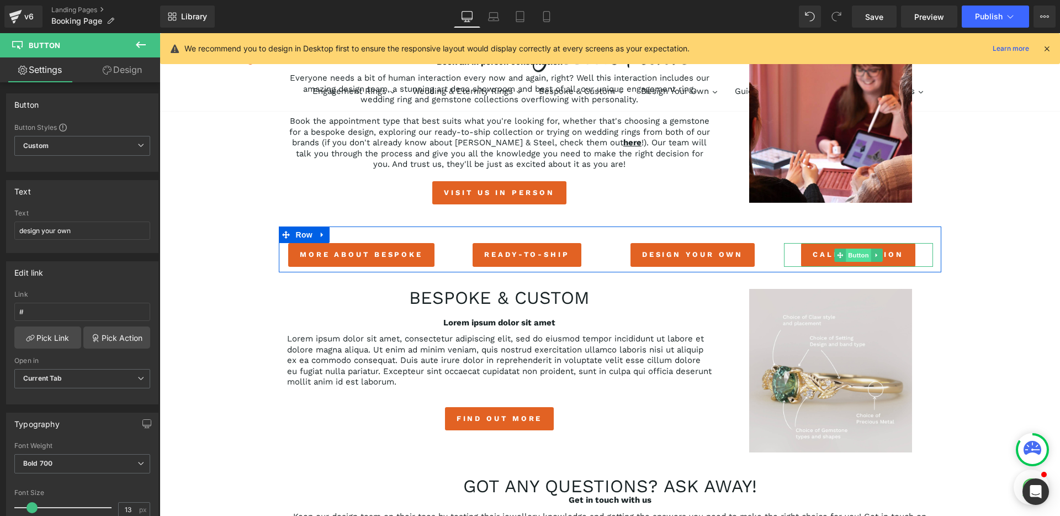
click at [855, 257] on span "Button" at bounding box center [858, 254] width 25 height 13
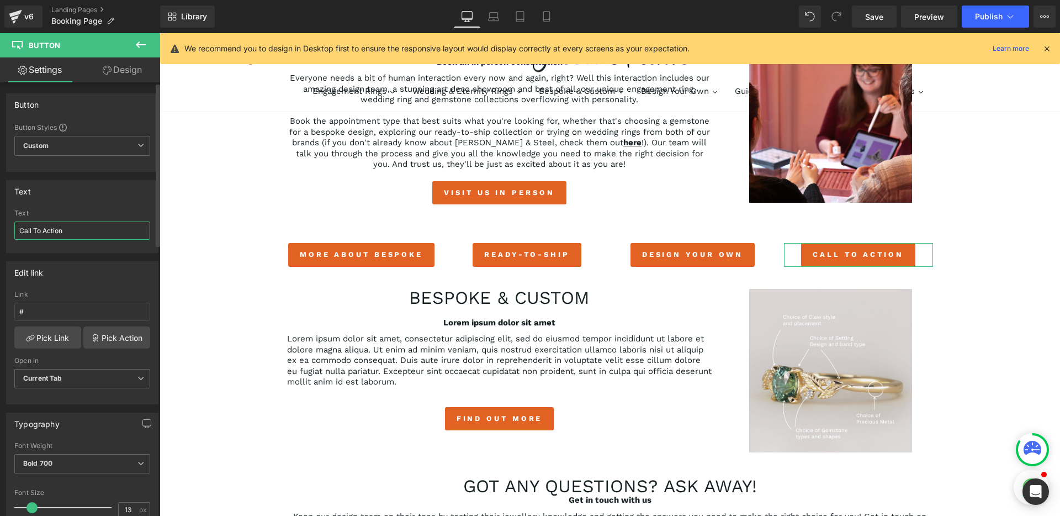
click at [68, 225] on input "Call To Action" at bounding box center [82, 230] width 136 height 18
type input "wedding rings"
click at [215, 275] on div "Book an appointment with our design team Heading Row 35px virtual appointments …" at bounding box center [610, 405] width 900 height 1299
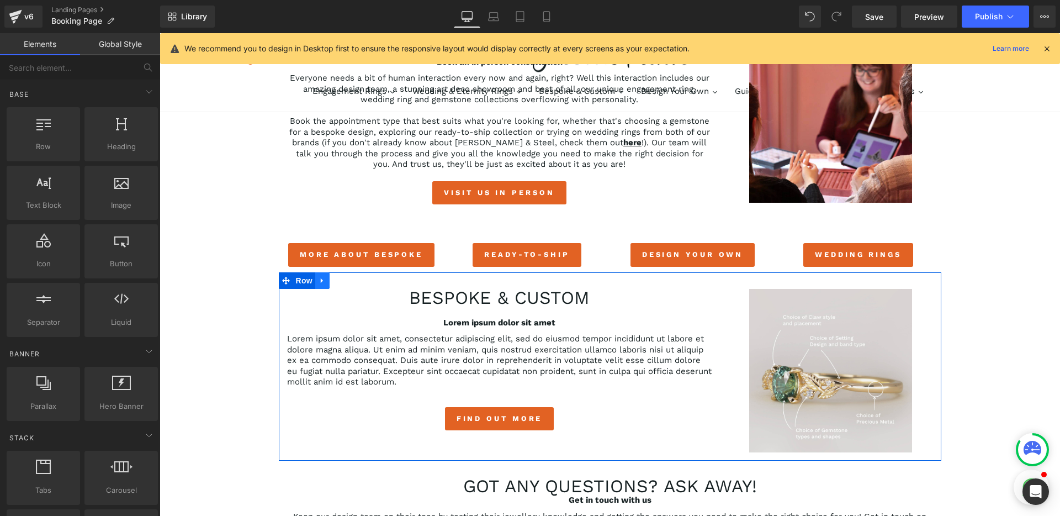
click at [319, 283] on icon at bounding box center [323, 280] width 8 height 8
click at [347, 283] on icon at bounding box center [351, 281] width 8 height 8
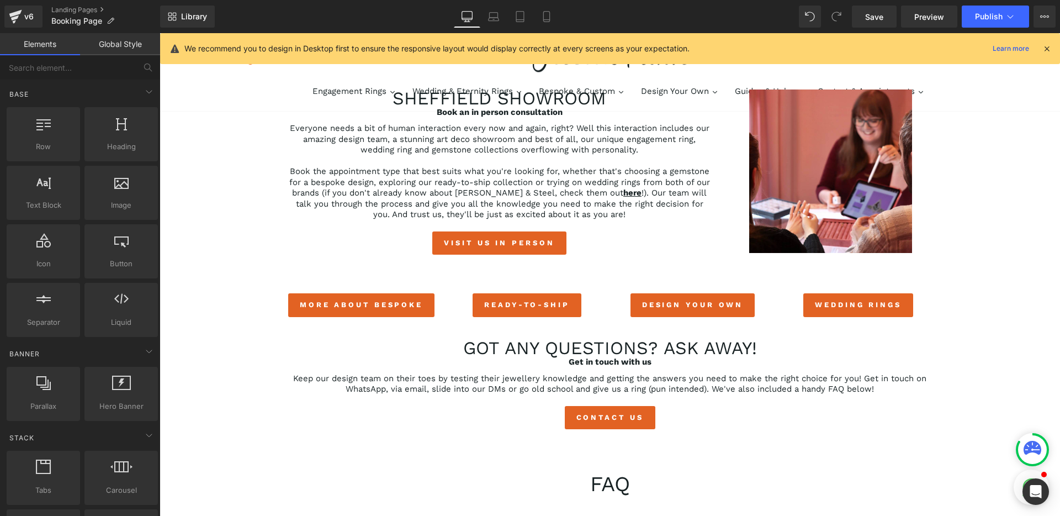
scroll to position [345, 0]
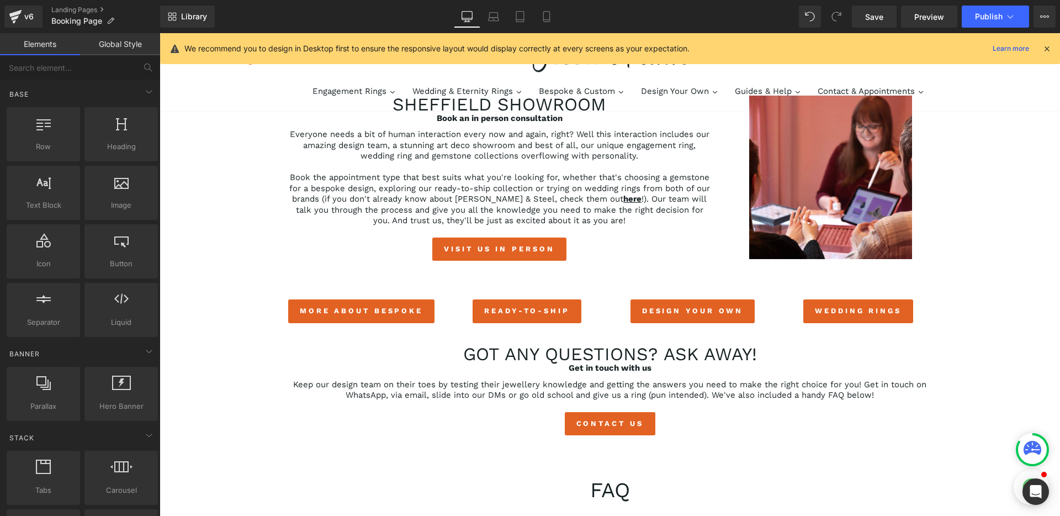
click at [208, 295] on div "Book an appointment with our design team Heading Row 35px virtual appointments …" at bounding box center [610, 367] width 900 height 1111
drag, startPoint x: 283, startPoint y: 231, endPoint x: 350, endPoint y: 295, distance: 92.9
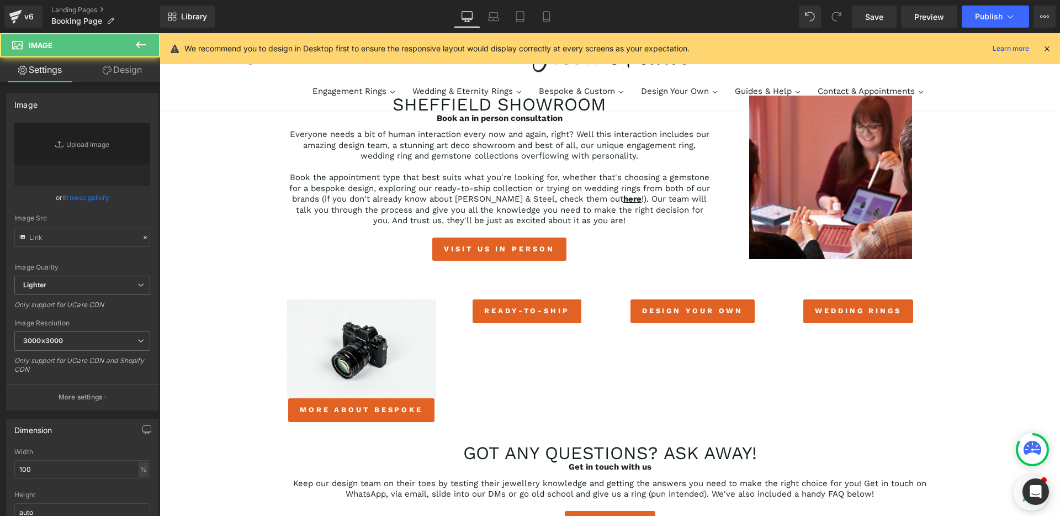
type input "//d1um8515vdn9kb.cloudfront.net/images/parallax.jpg"
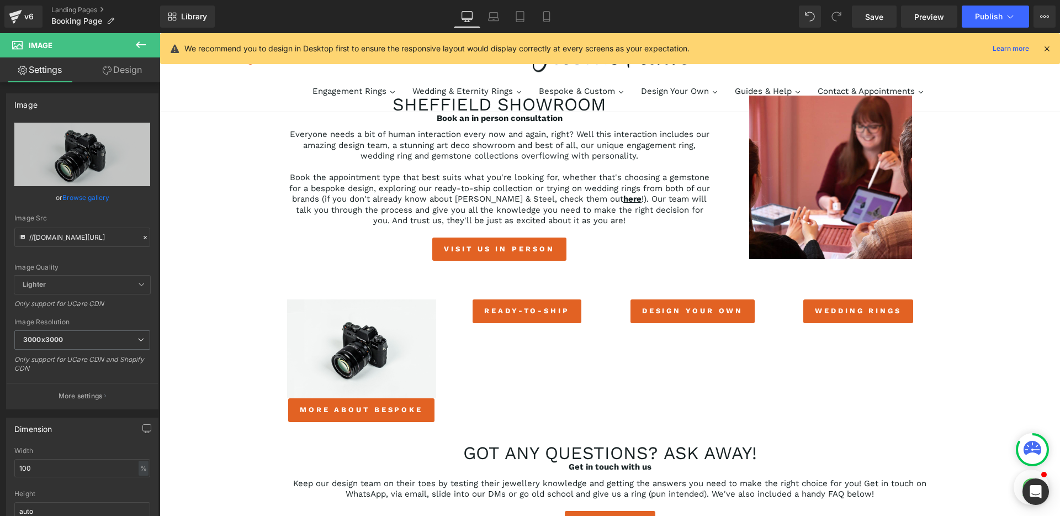
click at [214, 248] on div "Book an appointment with our design team Heading Row 35px virtual appointments …" at bounding box center [610, 417] width 900 height 1210
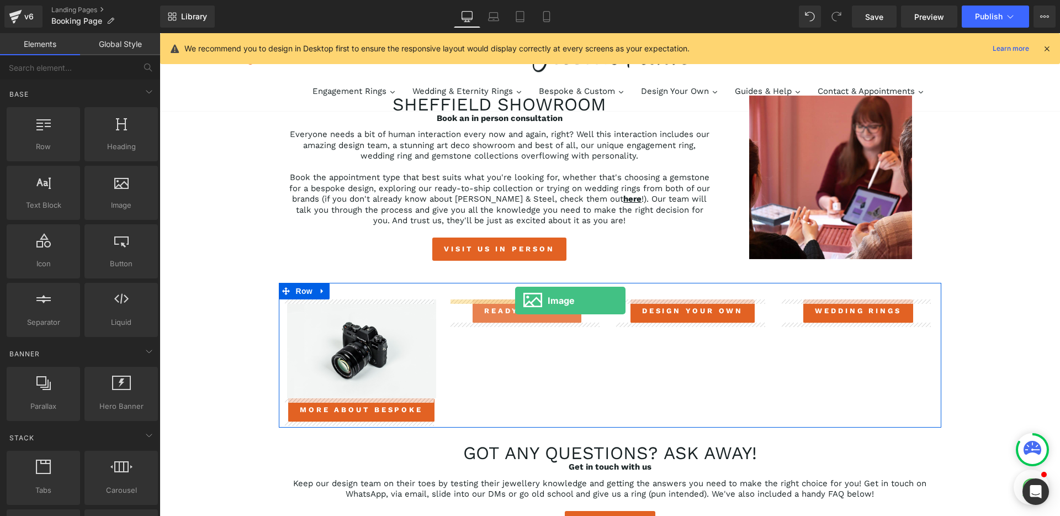
drag, startPoint x: 292, startPoint y: 236, endPoint x: 515, endPoint y: 300, distance: 232.0
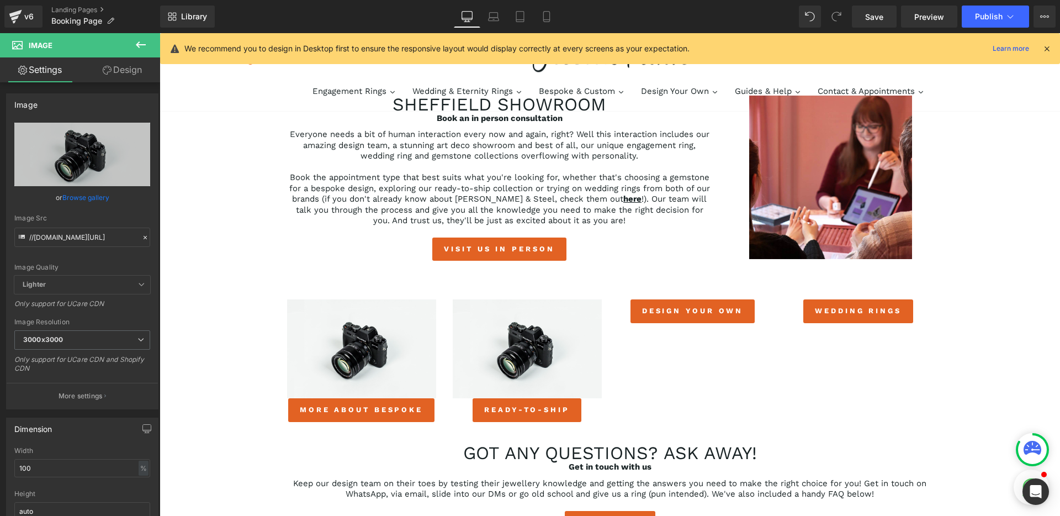
click at [200, 305] on div "Book an appointment with our design team Heading Row 35px virtual appointments …" at bounding box center [610, 417] width 900 height 1210
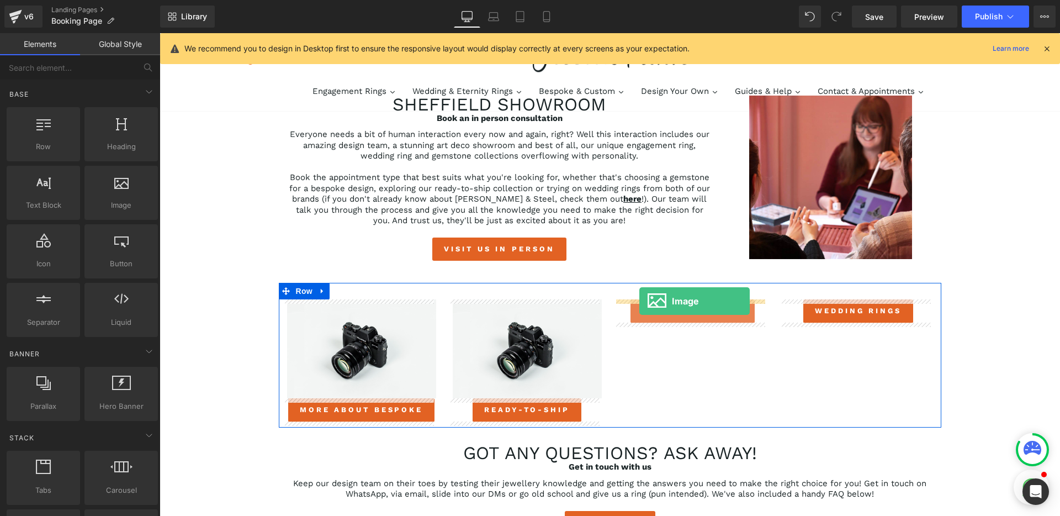
drag, startPoint x: 293, startPoint y: 242, endPoint x: 639, endPoint y: 301, distance: 351.1
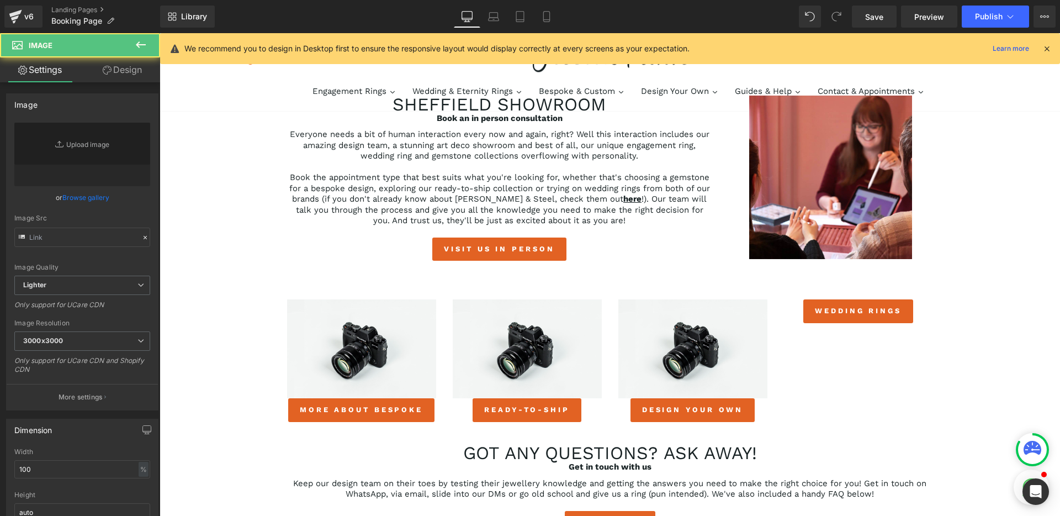
type input "//d1um8515vdn9kb.cloudfront.net/images/parallax.jpg"
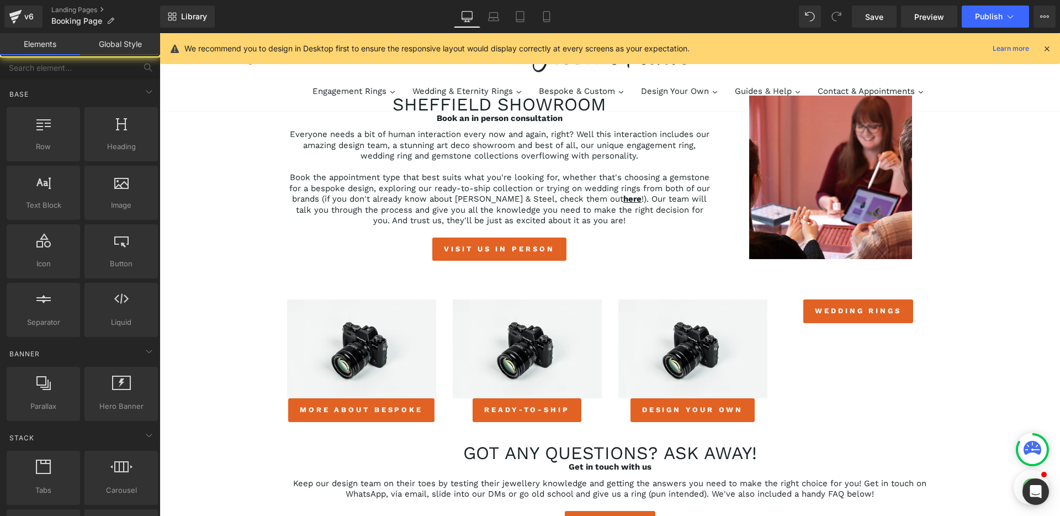
click at [227, 305] on div "Book an appointment with our design team Heading Row 35px virtual appointments …" at bounding box center [610, 417] width 900 height 1210
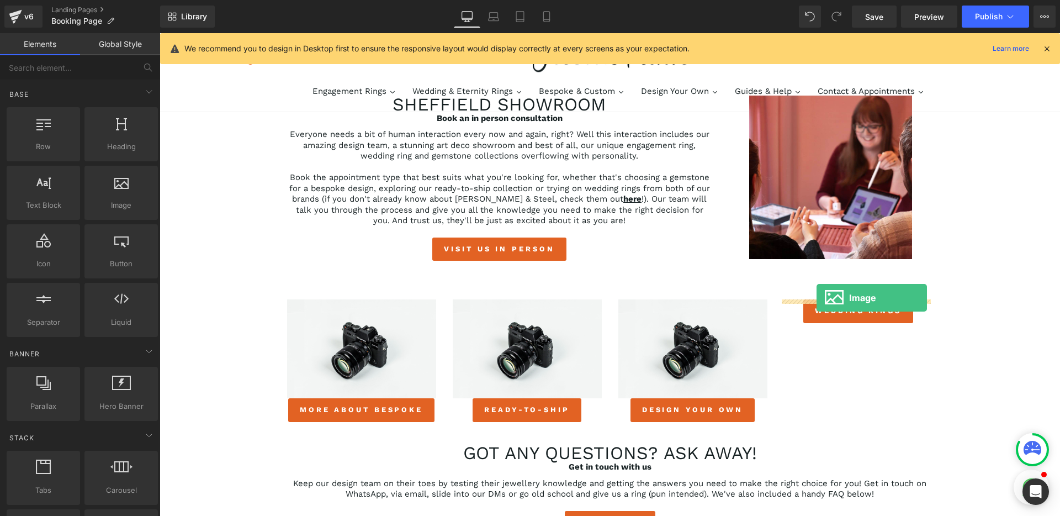
drag, startPoint x: 227, startPoint y: 223, endPoint x: 816, endPoint y: 298, distance: 593.7
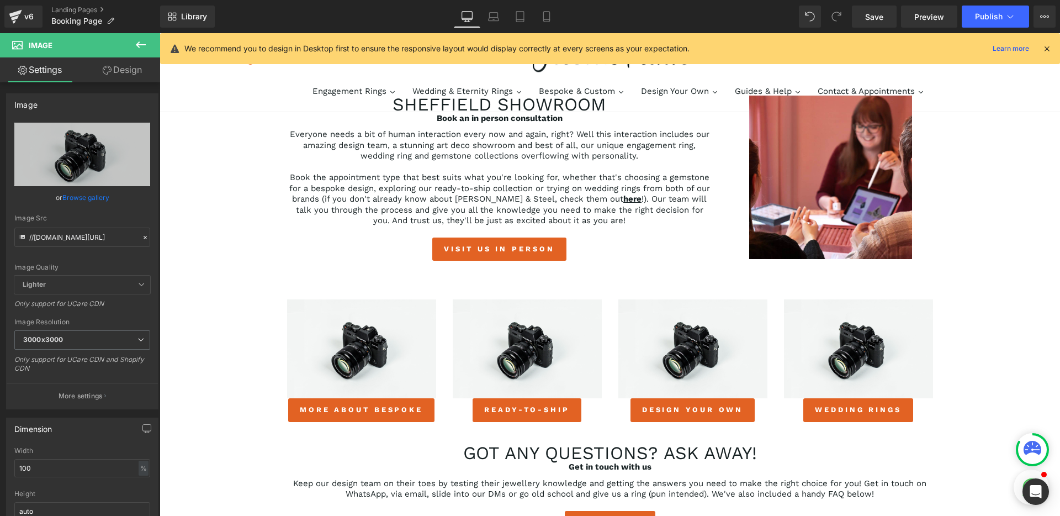
click at [228, 332] on div "Book an appointment with our design team Heading Row 35px virtual appointments …" at bounding box center [610, 417] width 900 height 1210
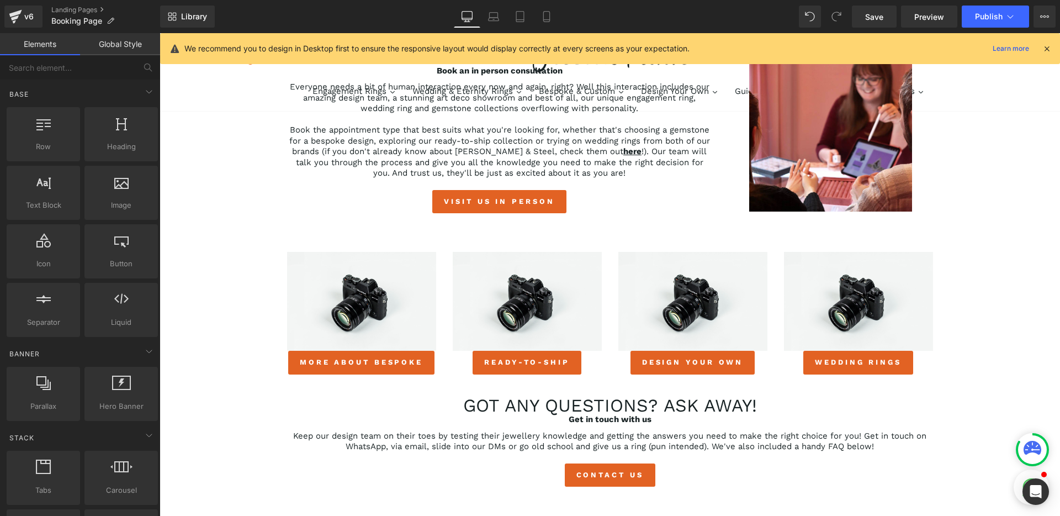
scroll to position [397, 0]
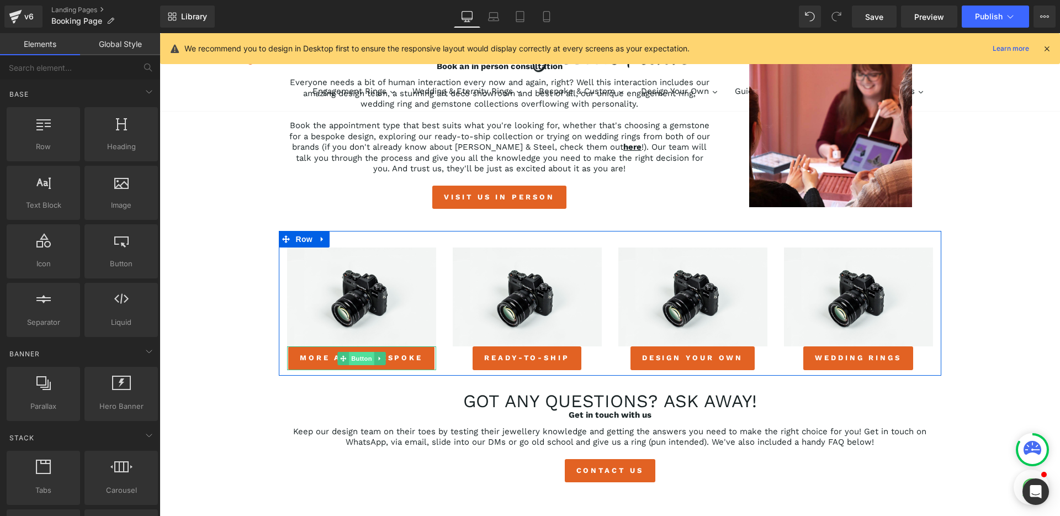
click at [357, 360] on span "Button" at bounding box center [361, 358] width 25 height 13
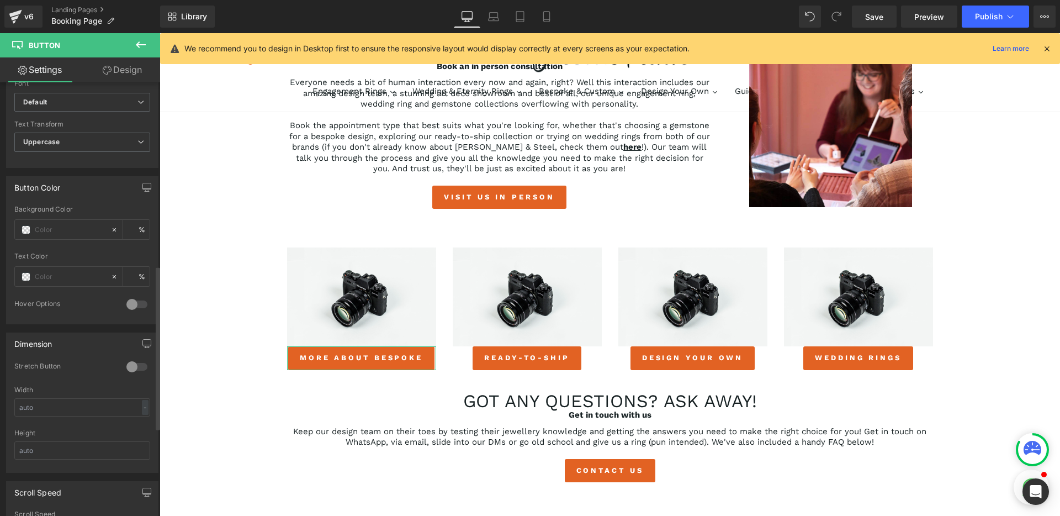
scroll to position [529, 0]
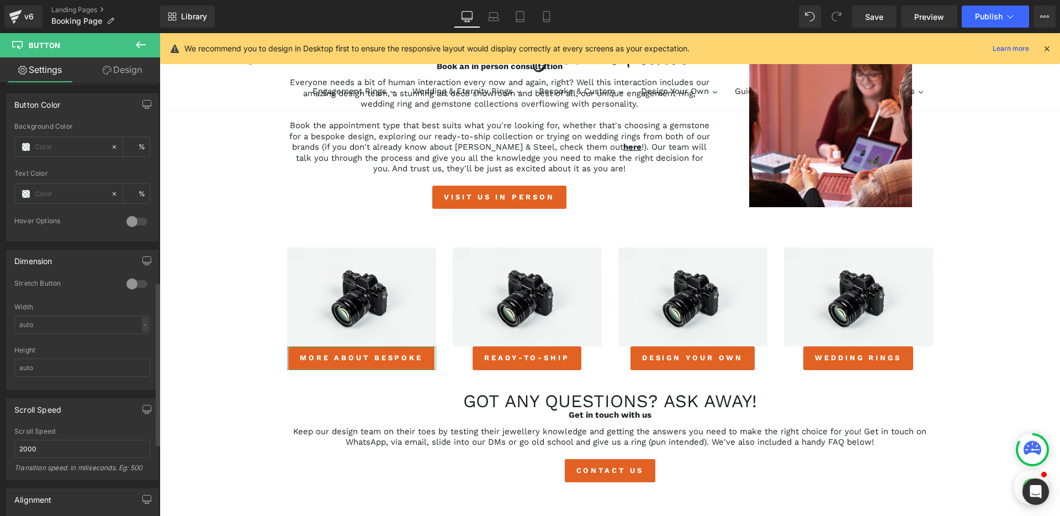
click at [131, 284] on div at bounding box center [137, 284] width 26 height 18
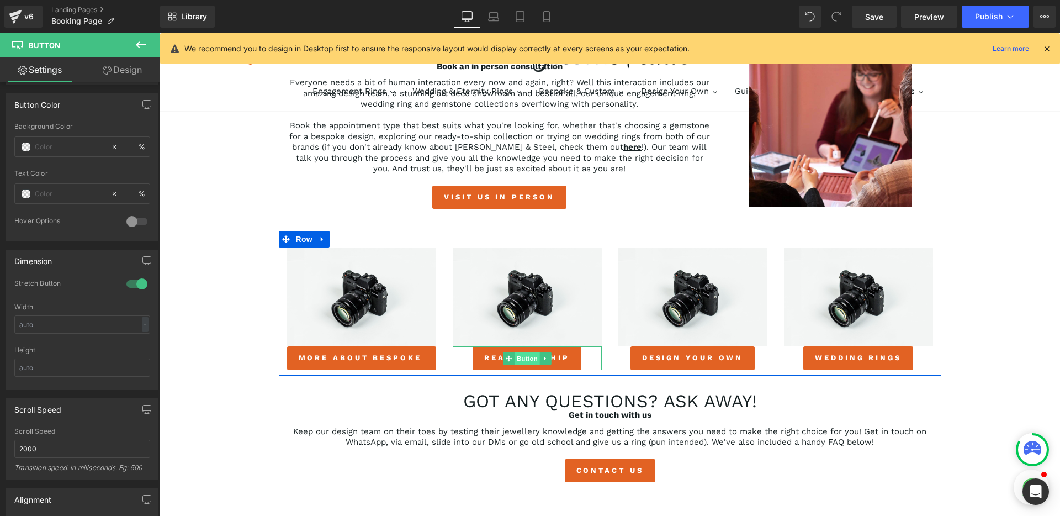
click at [528, 362] on span "Button" at bounding box center [527, 358] width 25 height 13
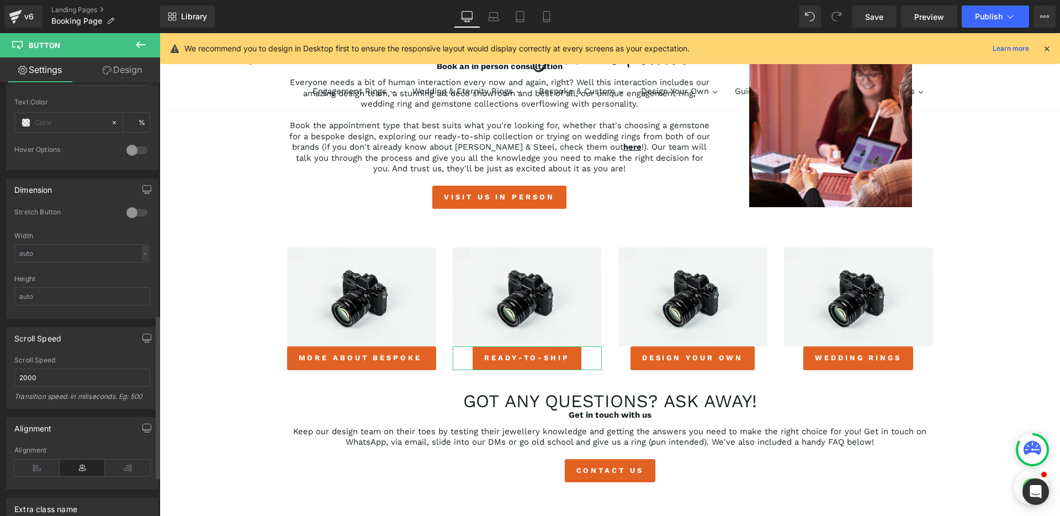
scroll to position [616, 0]
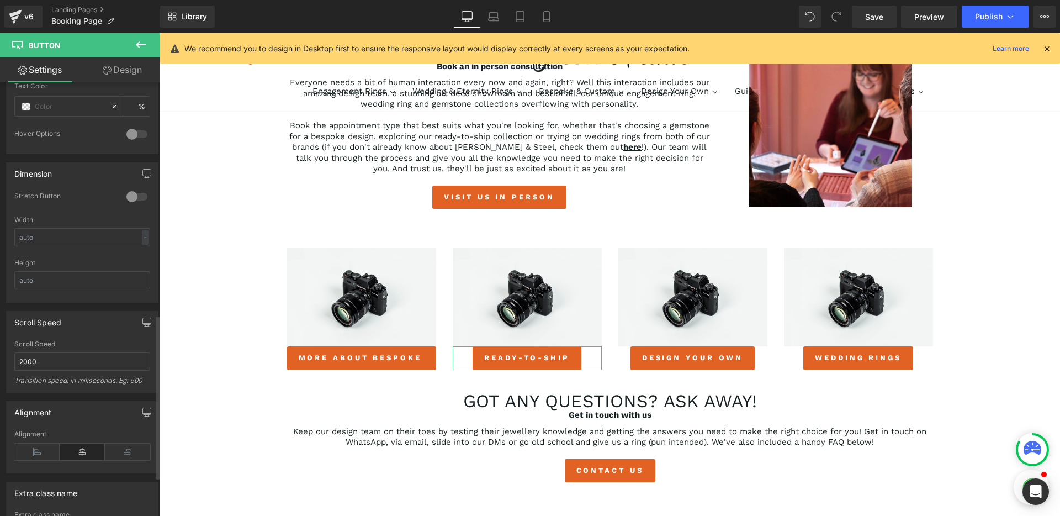
click at [132, 198] on div at bounding box center [137, 197] width 26 height 18
click at [88, 458] on icon at bounding box center [82, 451] width 45 height 17
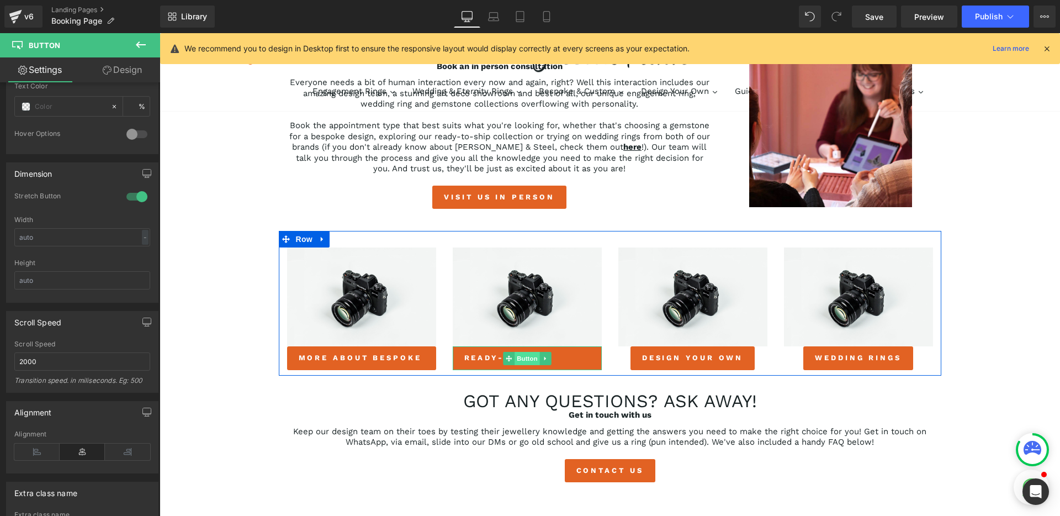
click at [527, 358] on span "Button" at bounding box center [527, 358] width 25 height 13
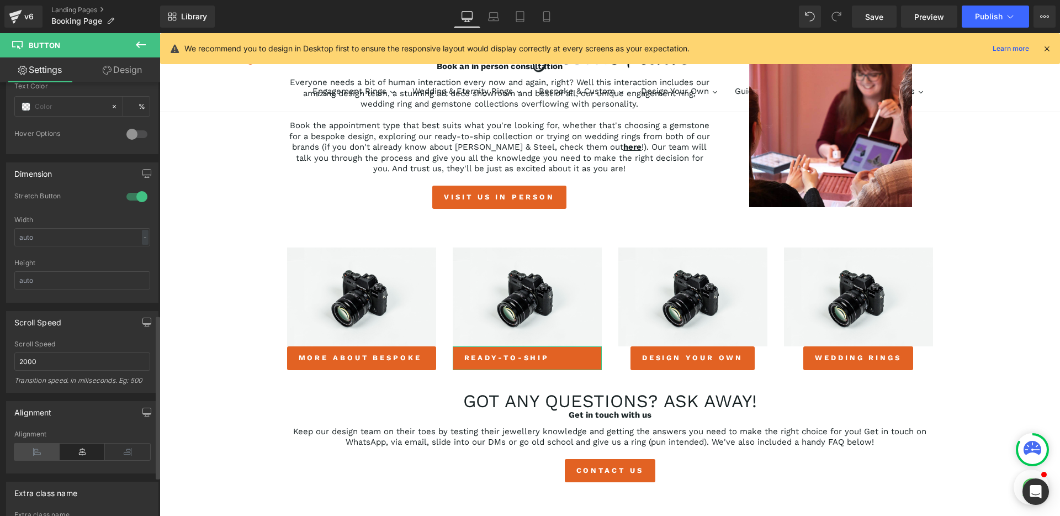
click at [35, 458] on icon at bounding box center [36, 451] width 45 height 17
click at [82, 454] on icon at bounding box center [82, 451] width 45 height 17
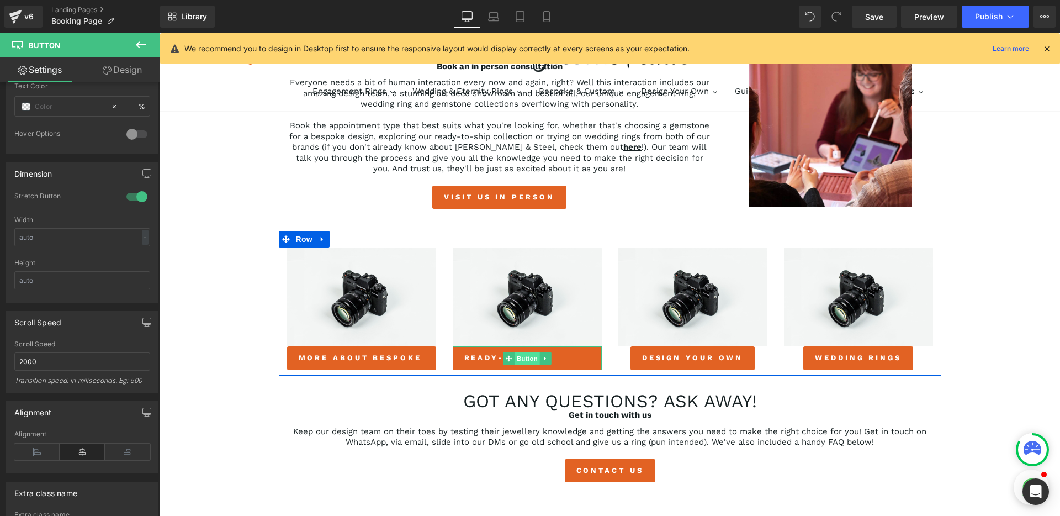
click at [521, 358] on span "Button" at bounding box center [527, 358] width 25 height 13
click at [684, 357] on span "Button" at bounding box center [692, 358] width 25 height 13
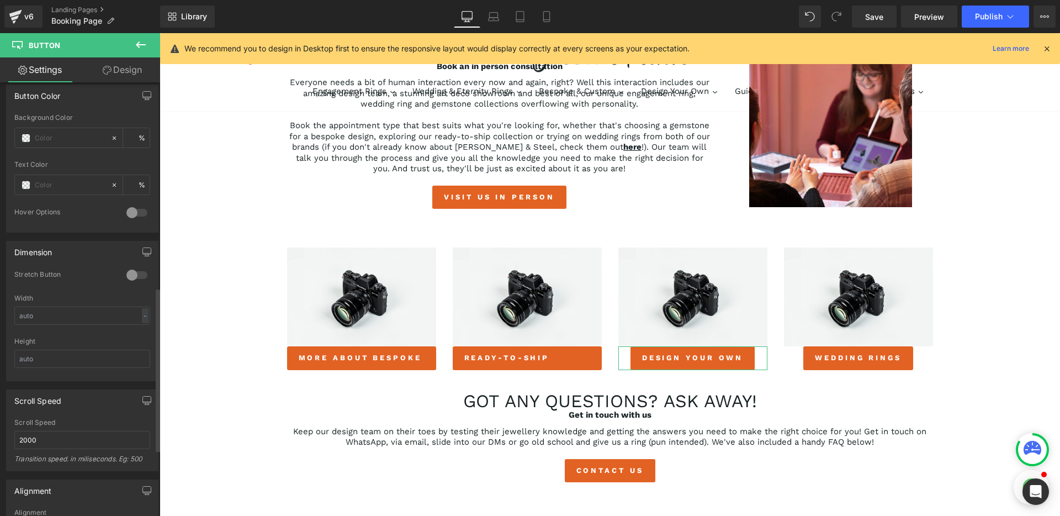
scroll to position [544, 0]
click at [126, 269] on div at bounding box center [137, 269] width 26 height 18
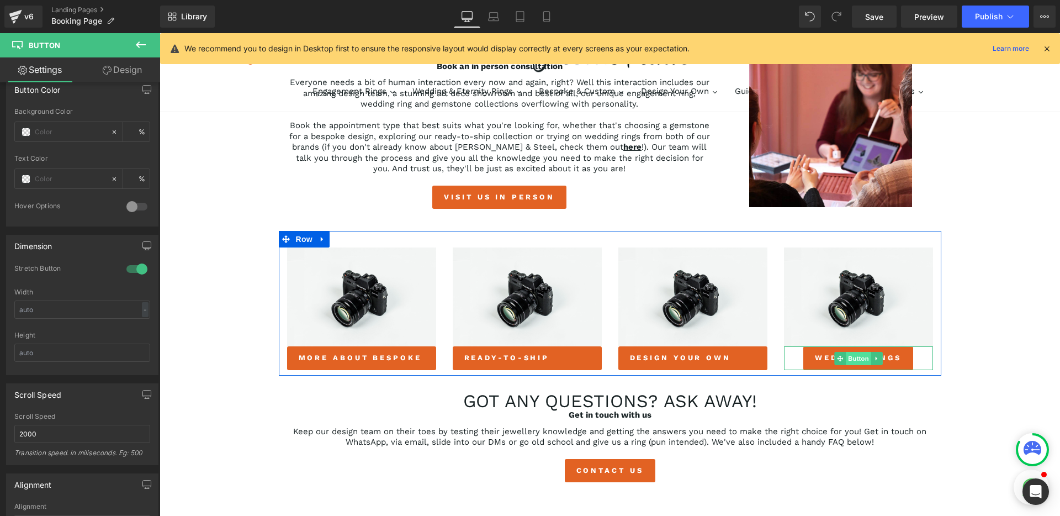
click at [859, 359] on span "Button" at bounding box center [858, 358] width 25 height 13
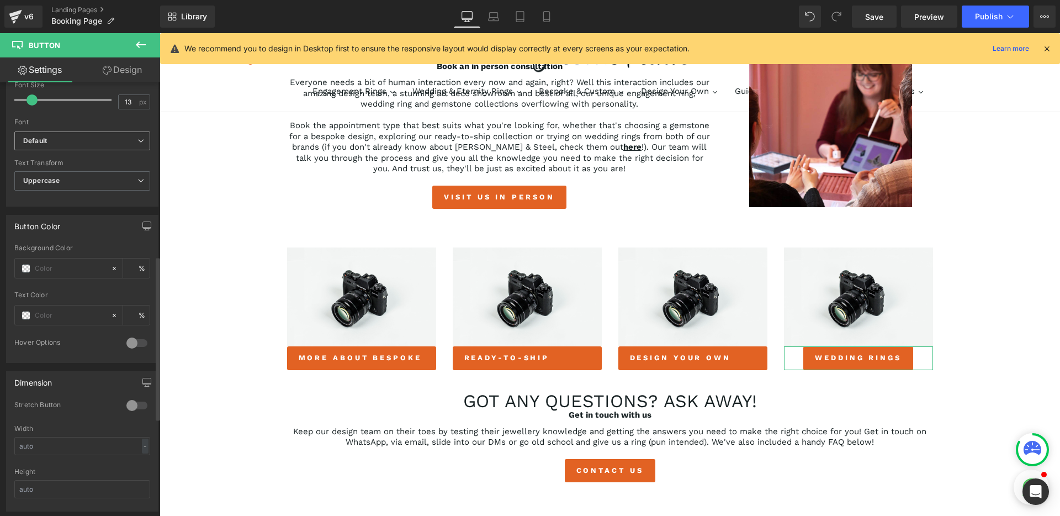
scroll to position [483, 0]
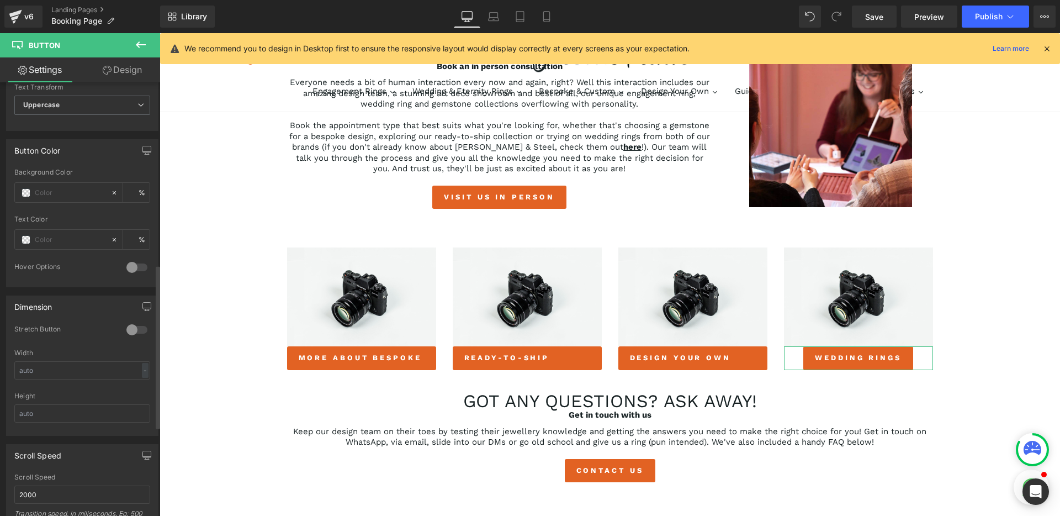
click at [124, 331] on div at bounding box center [137, 330] width 26 height 18
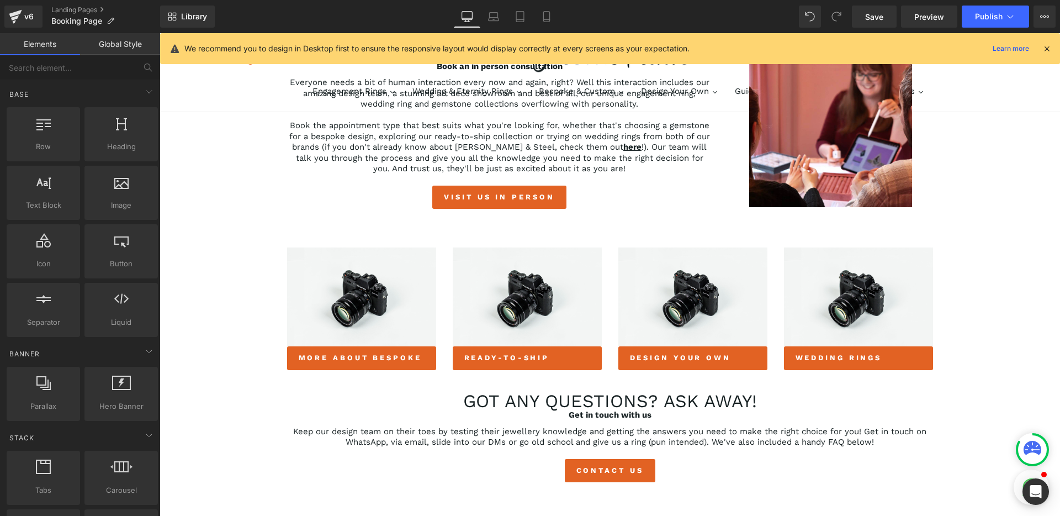
click at [219, 373] on div "Book an appointment with our design team Heading Row 35px virtual appointments …" at bounding box center [610, 365] width 900 height 1210
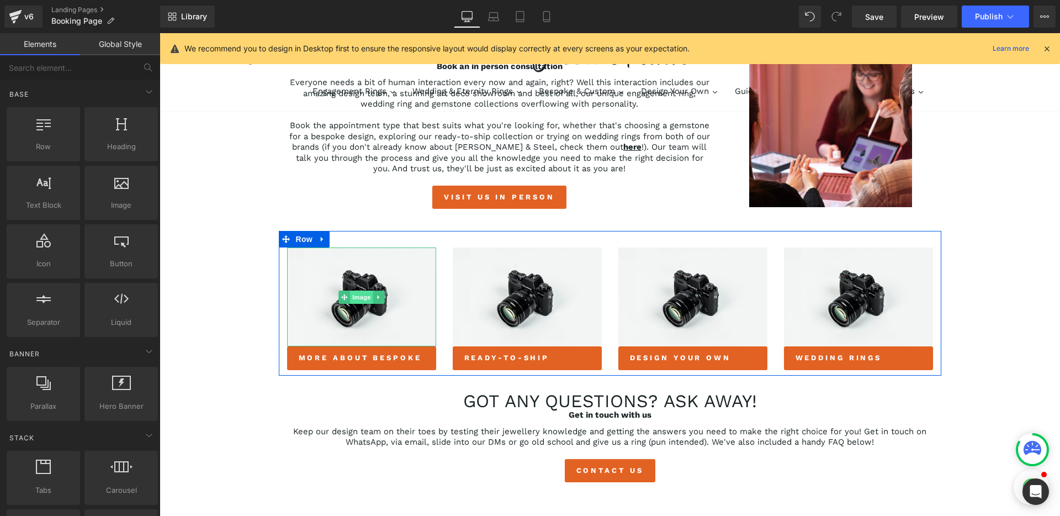
click at [360, 299] on span "Image" at bounding box center [361, 296] width 23 height 13
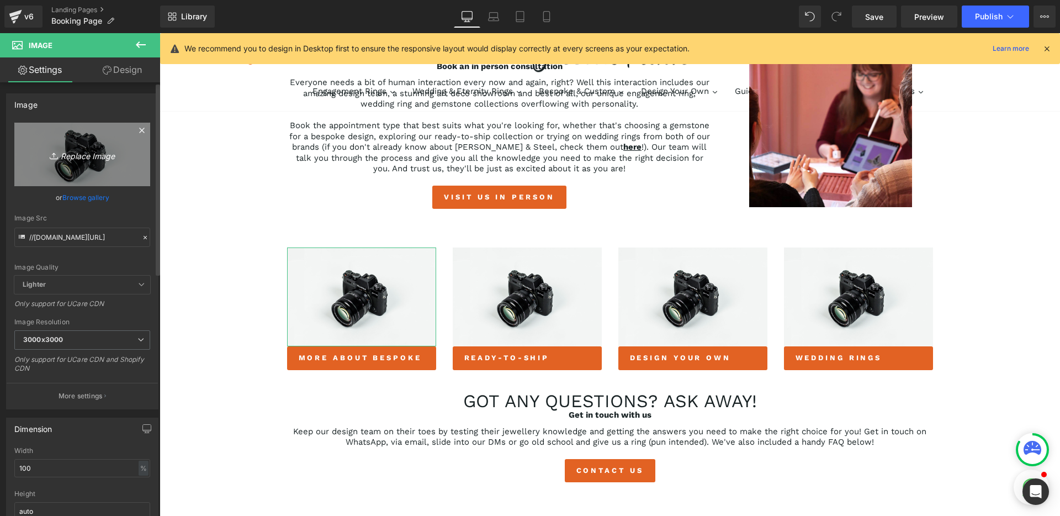
click at [84, 164] on link "Replace Image" at bounding box center [82, 154] width 136 height 63
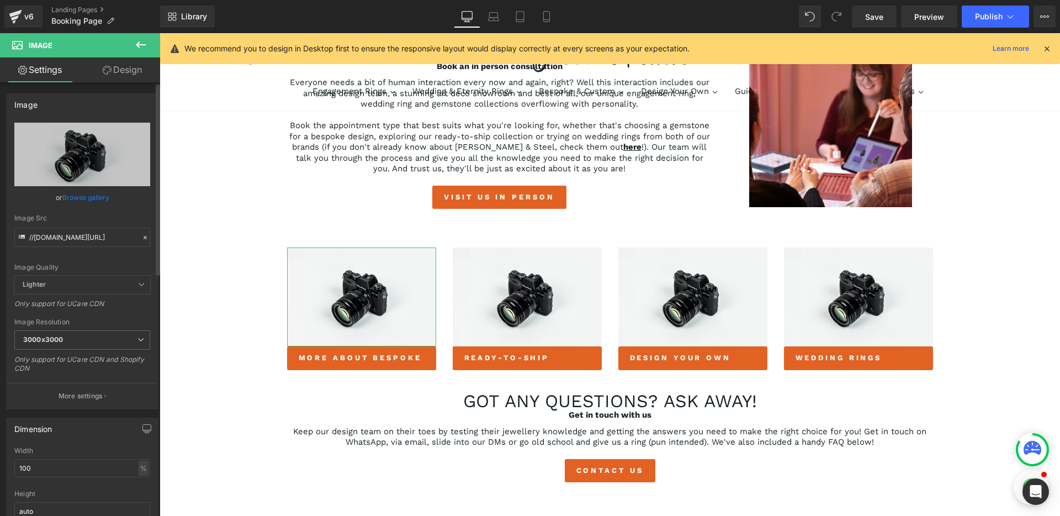
click at [91, 194] on link "Browse gallery" at bounding box center [85, 197] width 47 height 19
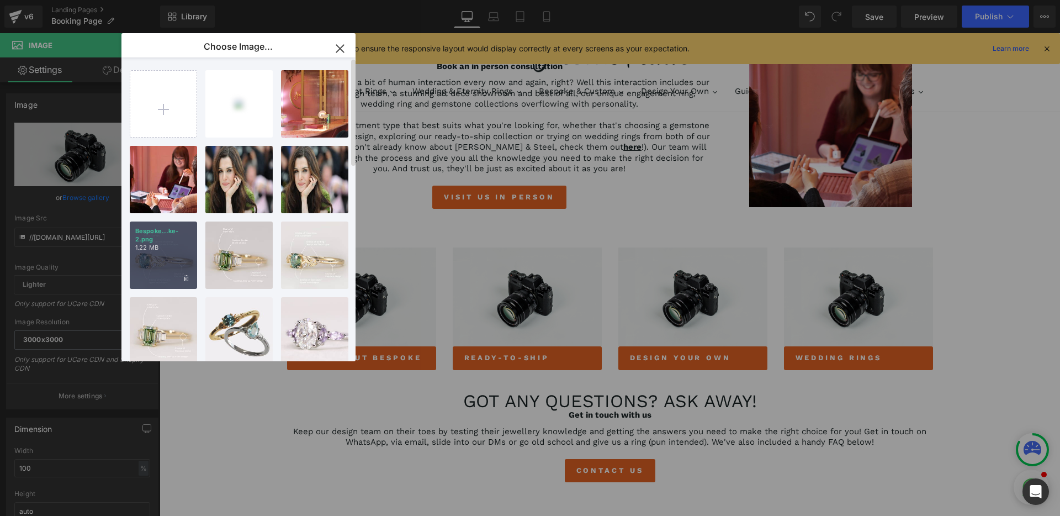
click at [158, 261] on div "Bespoke...ke-2.png 1.22 MB" at bounding box center [163, 254] width 67 height 67
type input "https://ucarecdn.com/cdc8f728-9499-4d61-9964-2f3e51305e1d/-/format/auto/-/previ…"
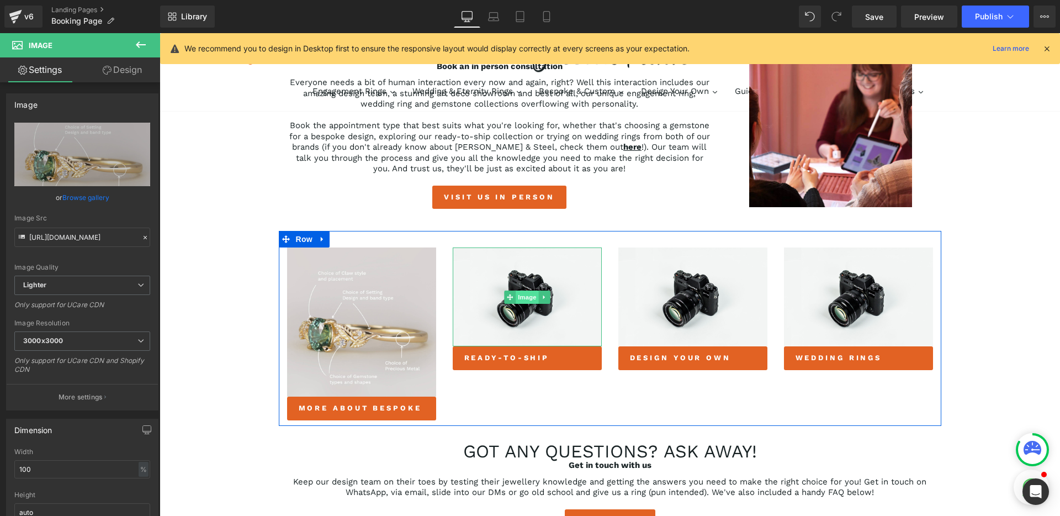
click at [523, 299] on span "Image" at bounding box center [527, 296] width 23 height 13
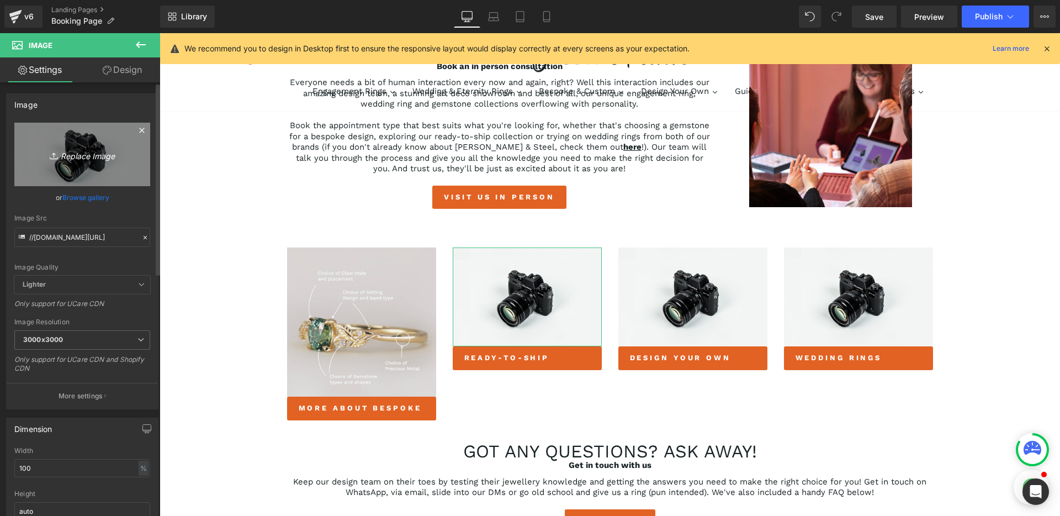
click at [95, 156] on icon "Replace Image" at bounding box center [82, 154] width 88 height 14
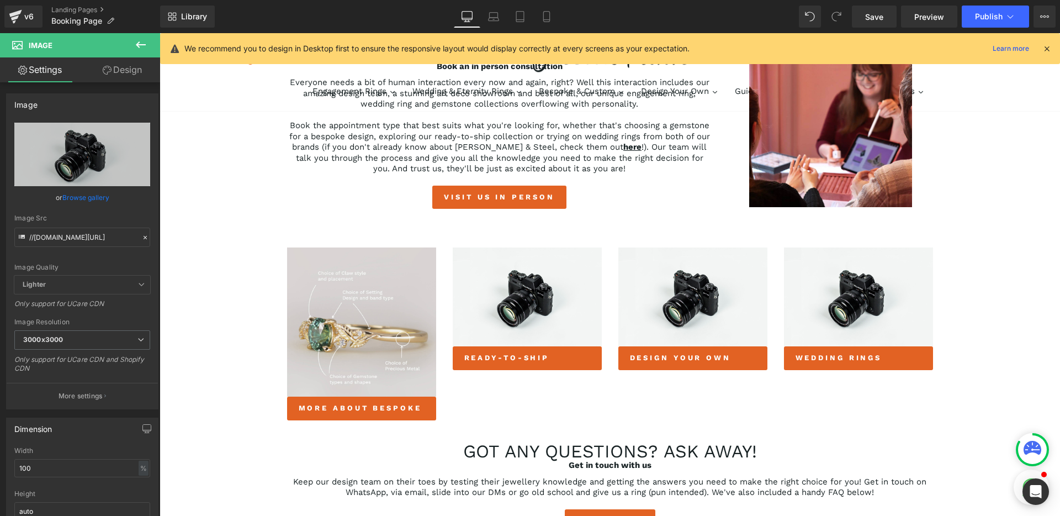
type input "C:\fakepath\Natasha-Oval-Lab-Grown-Diamond-Split-Shank-Solitaire-Engagement-Rin…"
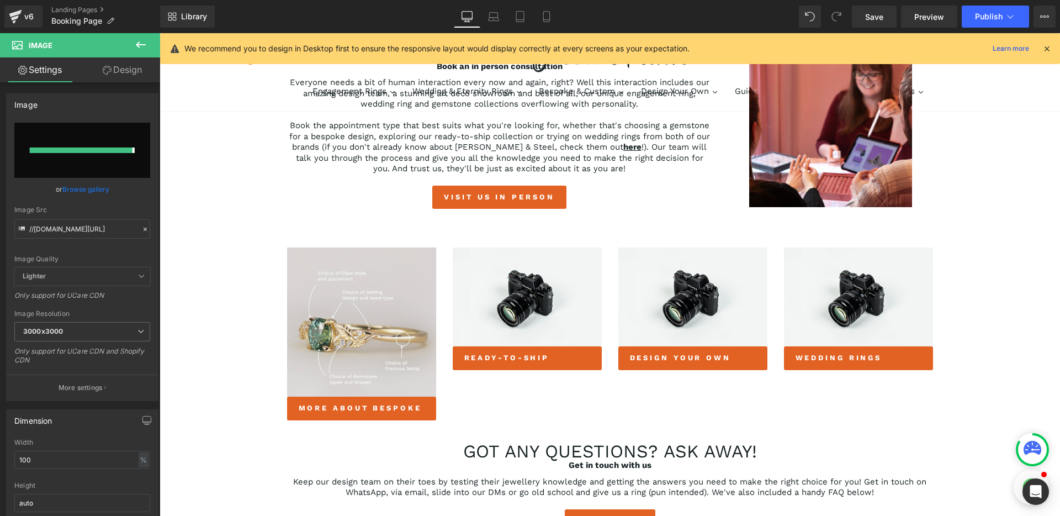
type input "https://ucarecdn.com/1a031f21-9433-4e13-80d5-02ae4a40c0c4/-/format/auto/-/previ…"
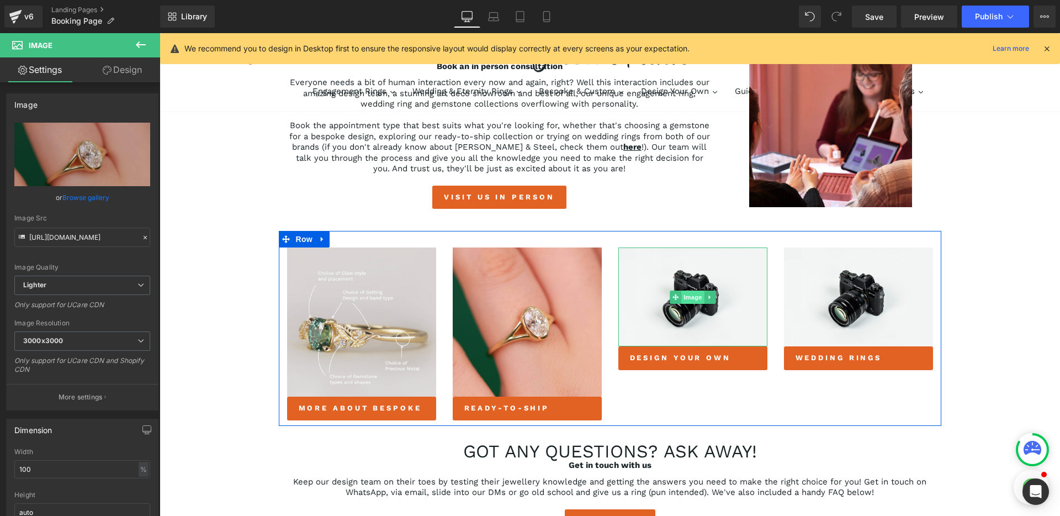
click at [691, 298] on span "Image" at bounding box center [692, 296] width 23 height 13
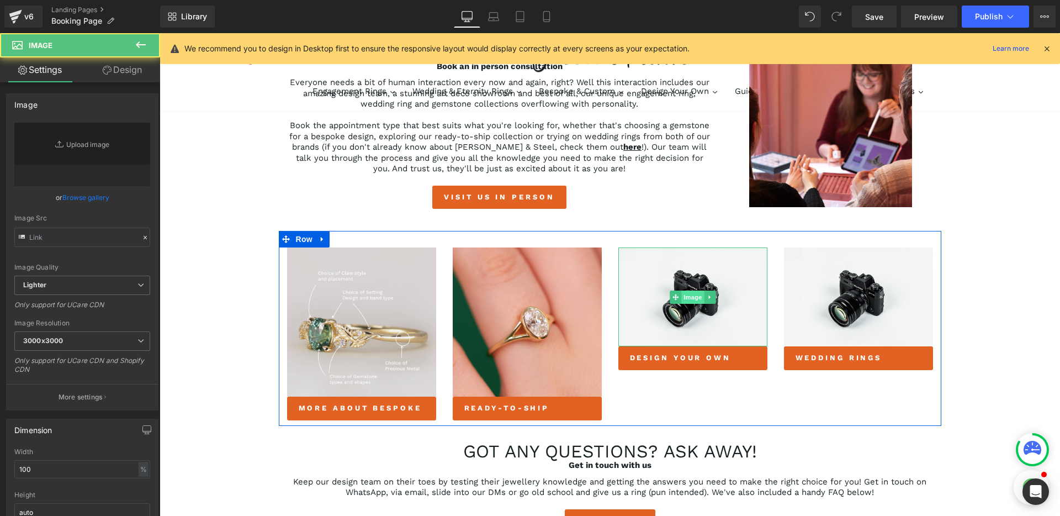
type input "//d1um8515vdn9kb.cloudfront.net/images/parallax.jpg"
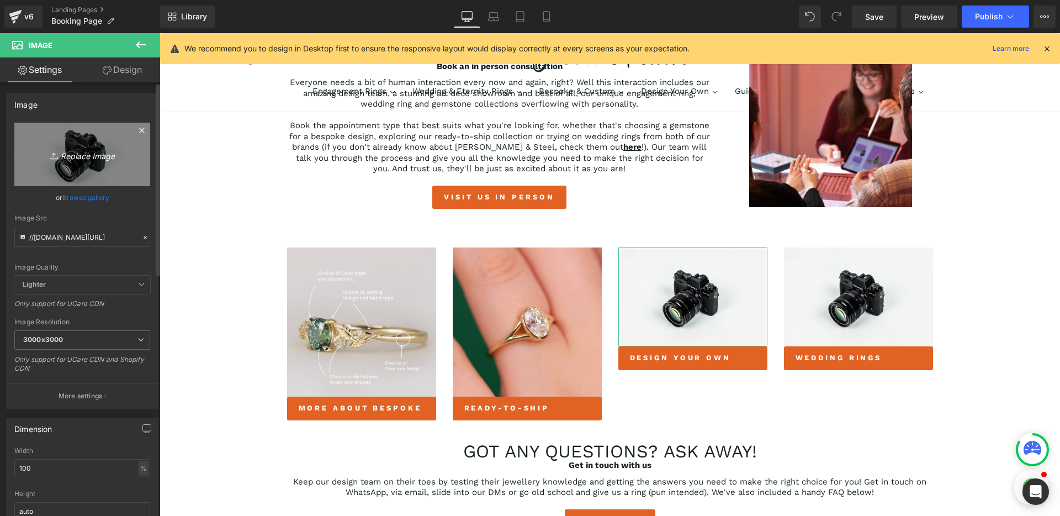
click at [72, 157] on icon "Replace Image" at bounding box center [82, 154] width 88 height 14
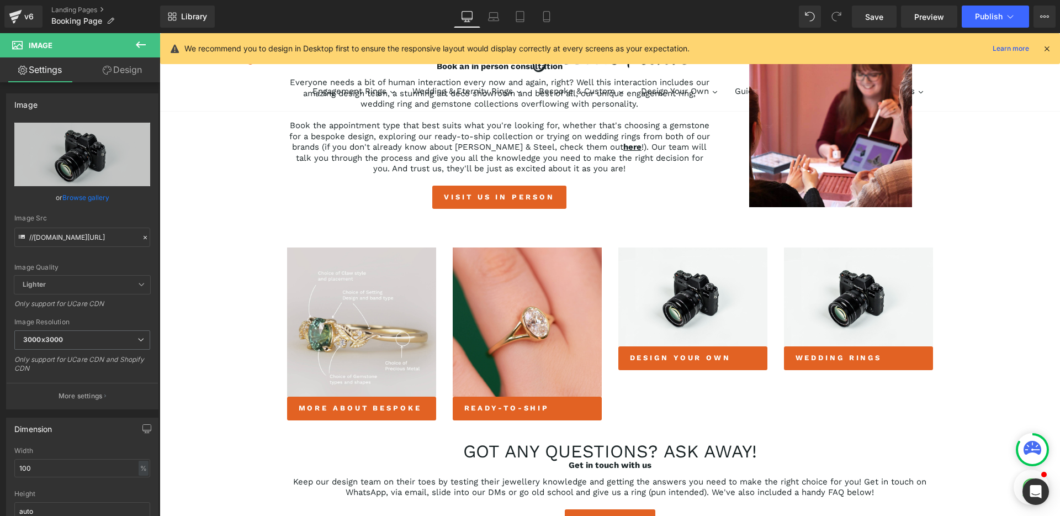
type input "C:\fakepath\oval scatter yellow.png"
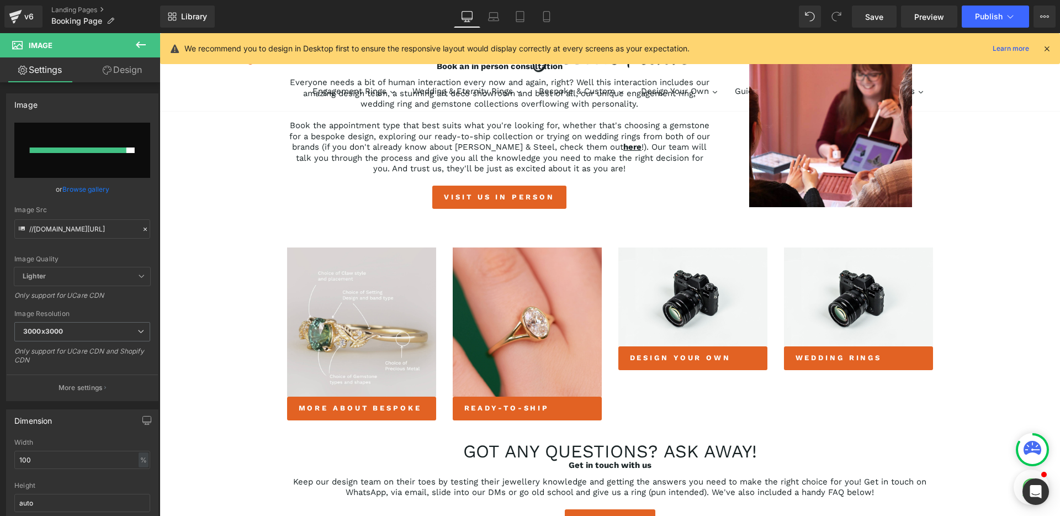
type input "https://ucarecdn.com/9b1736f5-221e-4722-a6b6-16a0da8315ff/-/format/auto/-/previ…"
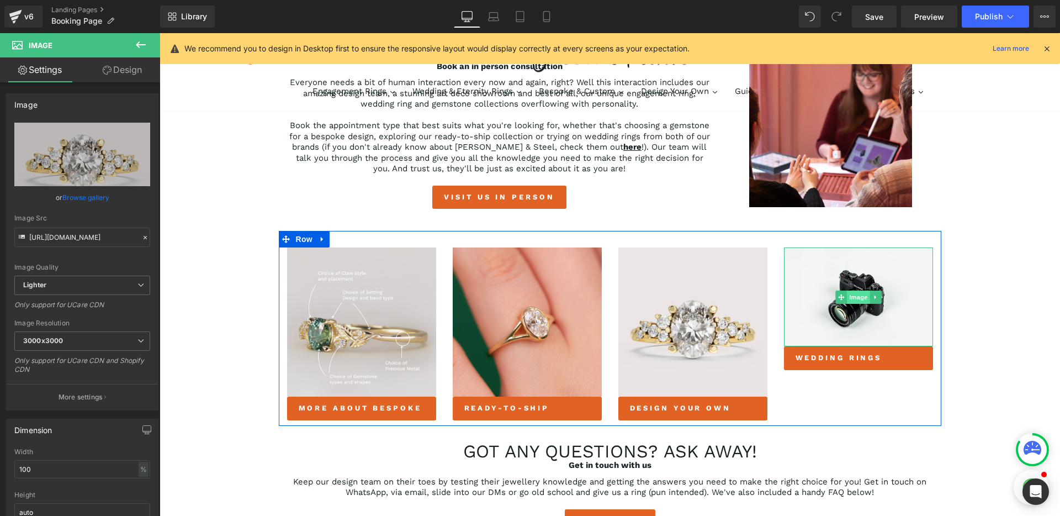
click at [851, 301] on span "Image" at bounding box center [858, 296] width 23 height 13
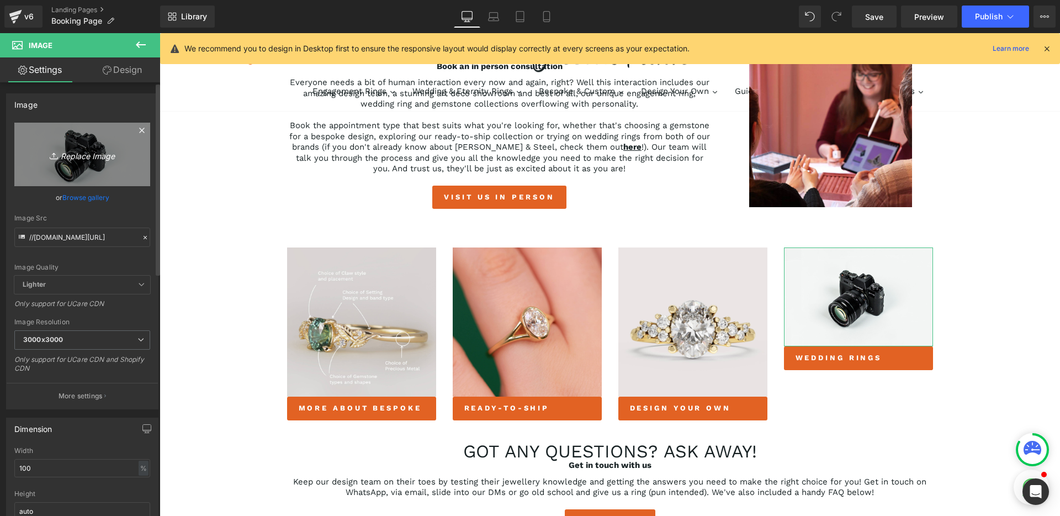
click at [73, 156] on icon "Replace Image" at bounding box center [82, 154] width 88 height 14
type input "C:\fakepath\VJ086-1.jpg"
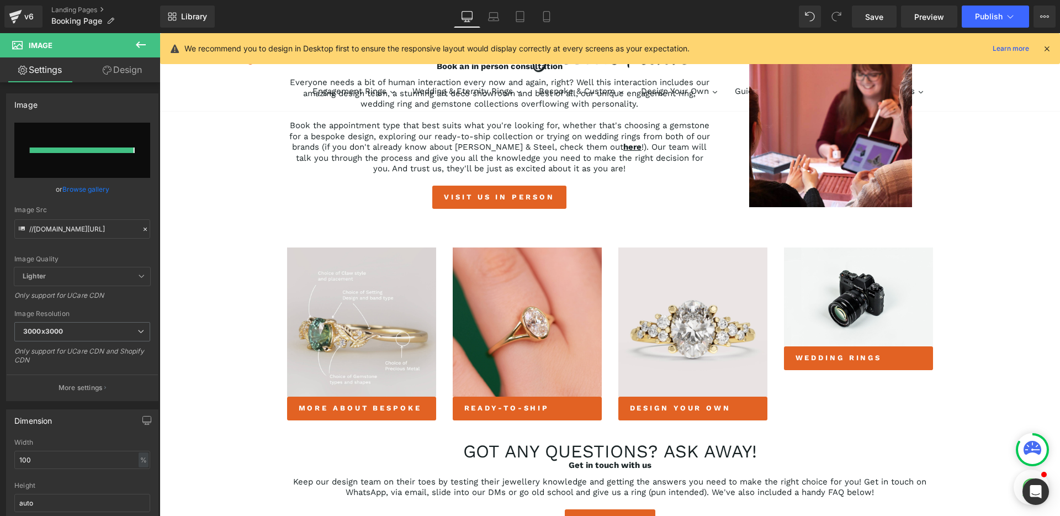
type input "https://ucarecdn.com/2577a0ae-be64-4f97-b15f-6b8d8d146187/-/format/auto/-/previ…"
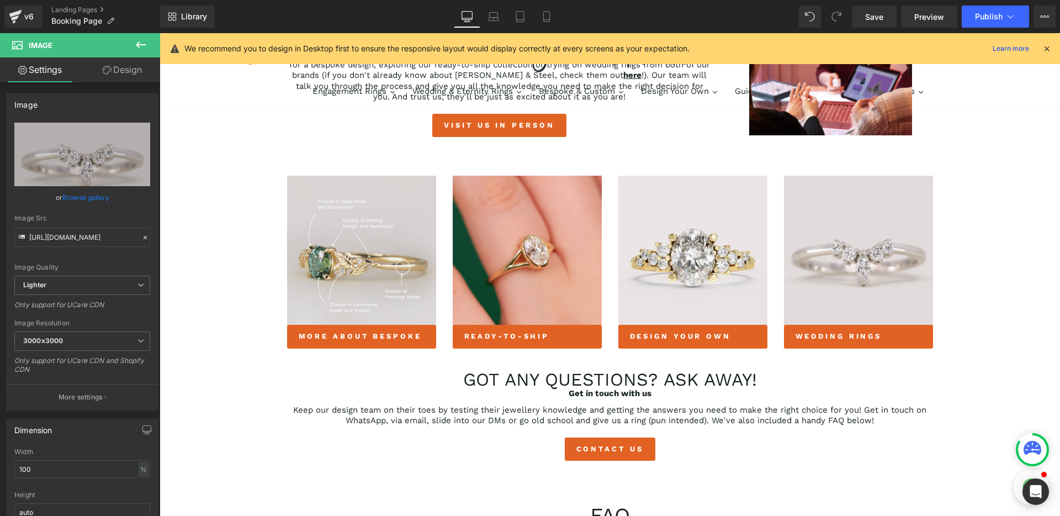
scroll to position [473, 0]
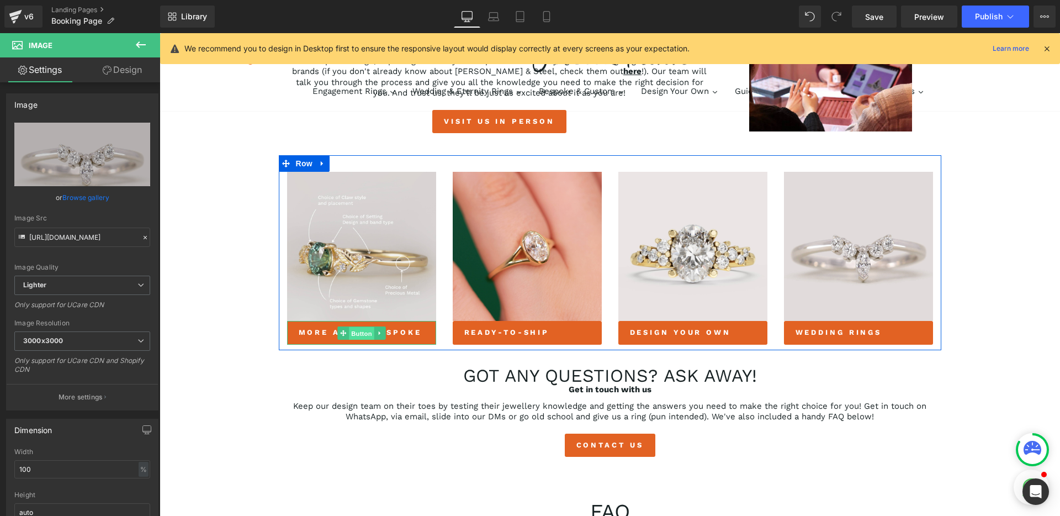
click at [357, 335] on span "Button" at bounding box center [361, 332] width 25 height 13
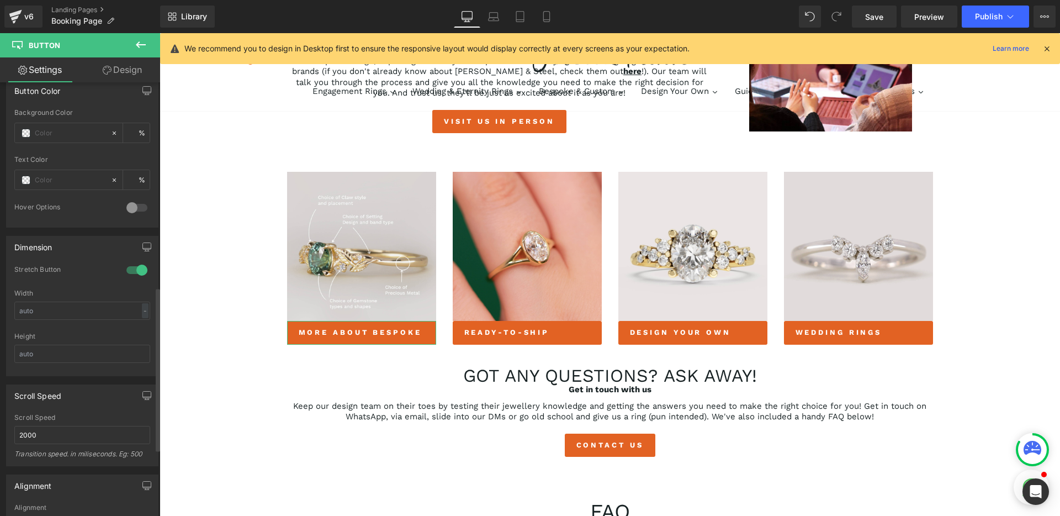
scroll to position [561, 0]
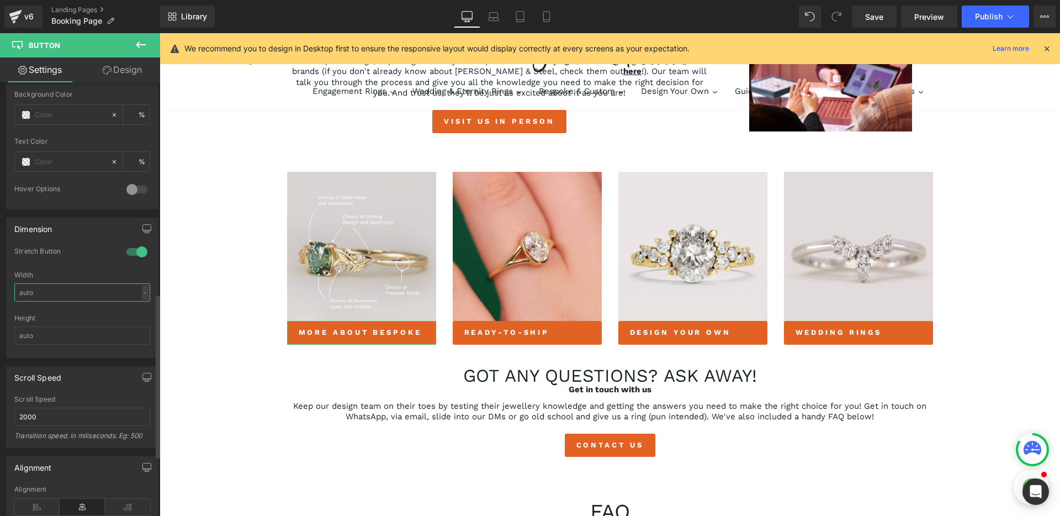
click at [80, 295] on input "text" at bounding box center [82, 292] width 136 height 18
click at [83, 271] on div "Width" at bounding box center [82, 275] width 136 height 8
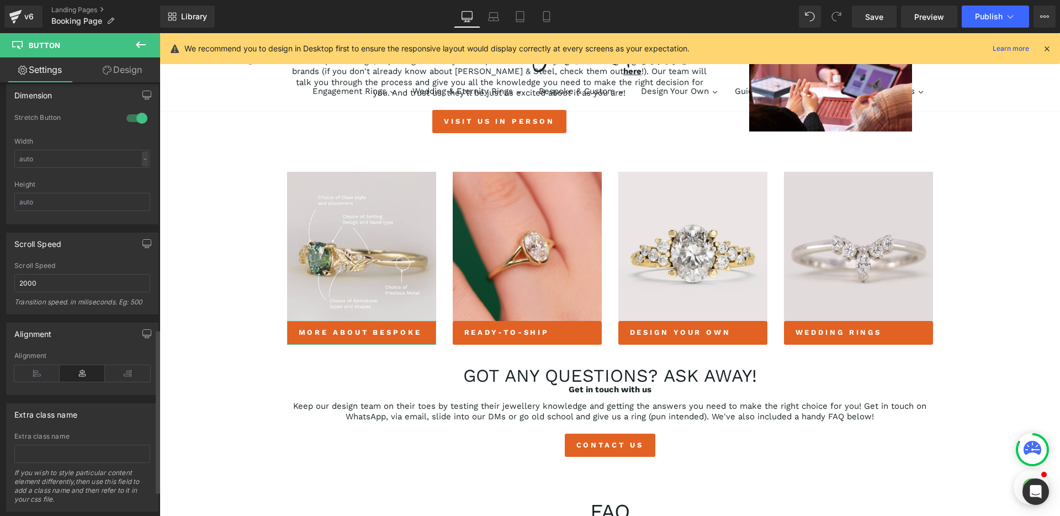
scroll to position [721, 0]
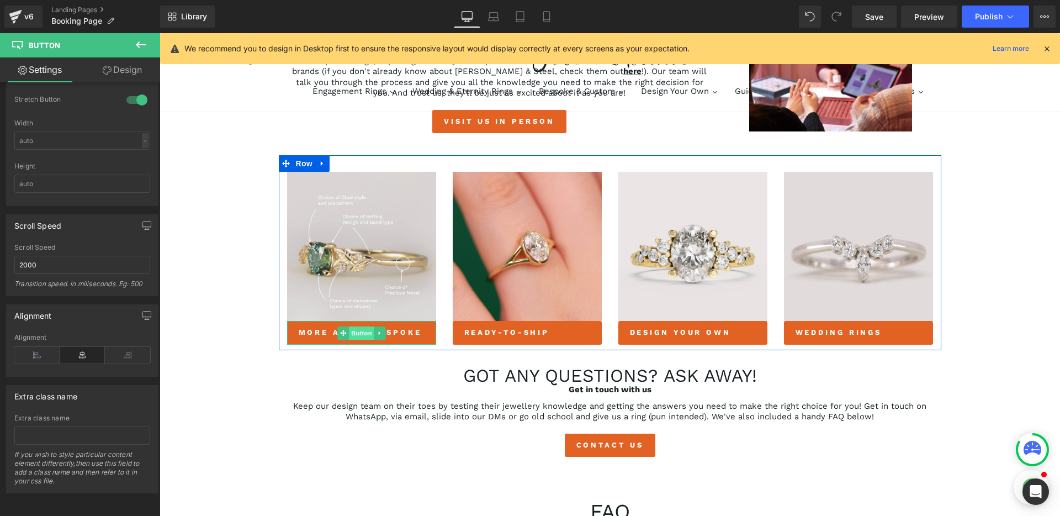
click at [358, 335] on span "Button" at bounding box center [361, 332] width 25 height 13
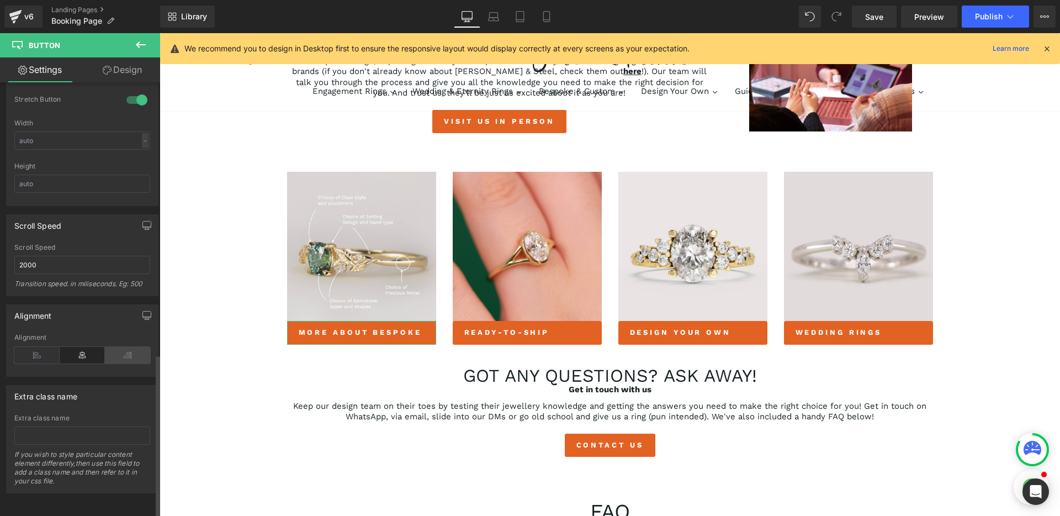
click at [125, 349] on icon at bounding box center [127, 355] width 45 height 17
click at [80, 349] on icon at bounding box center [82, 355] width 45 height 17
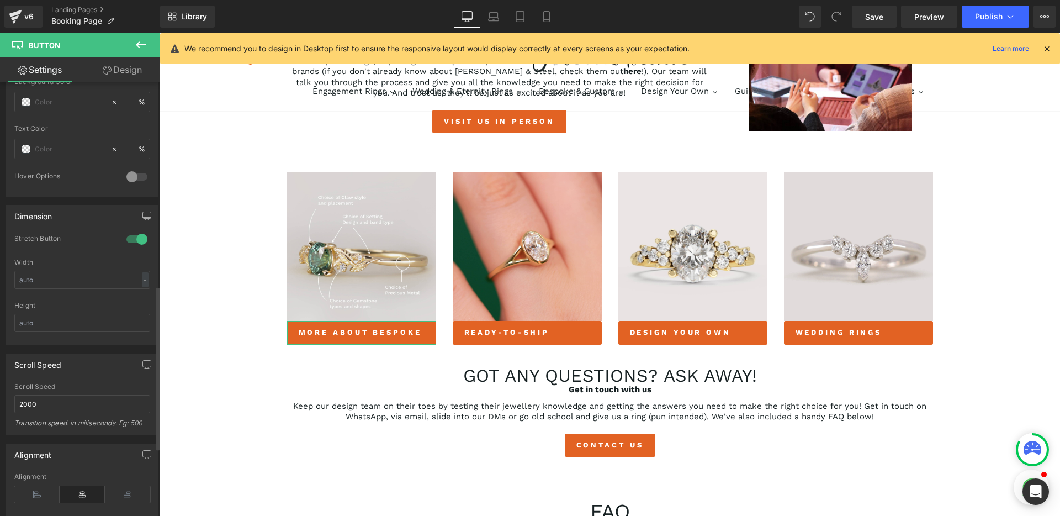
scroll to position [539, 0]
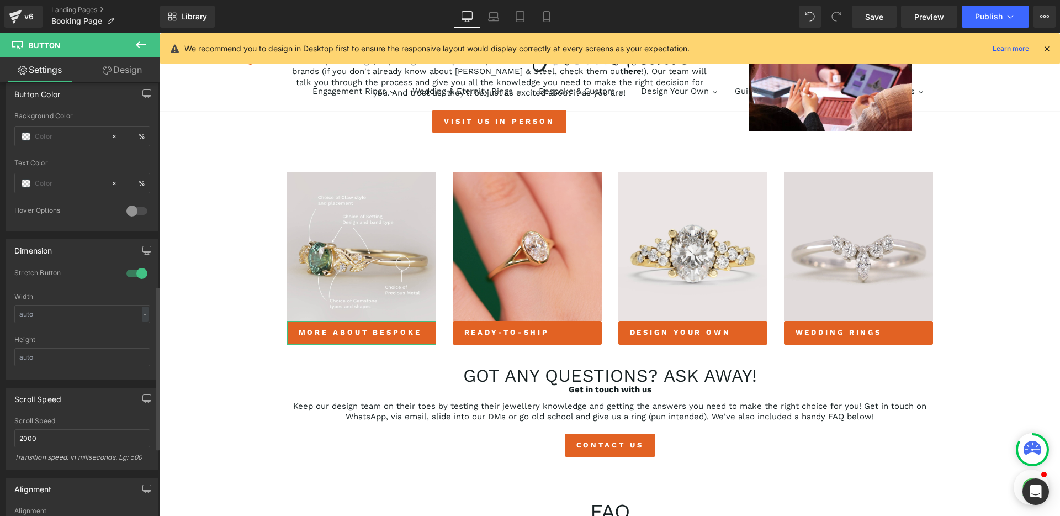
click at [133, 272] on div at bounding box center [137, 273] width 26 height 18
click at [99, 316] on input "text" at bounding box center [82, 314] width 136 height 18
click at [142, 315] on div "-" at bounding box center [145, 313] width 7 height 15
click at [140, 328] on li "%" at bounding box center [143, 331] width 14 height 16
click at [110, 316] on input "text" at bounding box center [82, 314] width 136 height 18
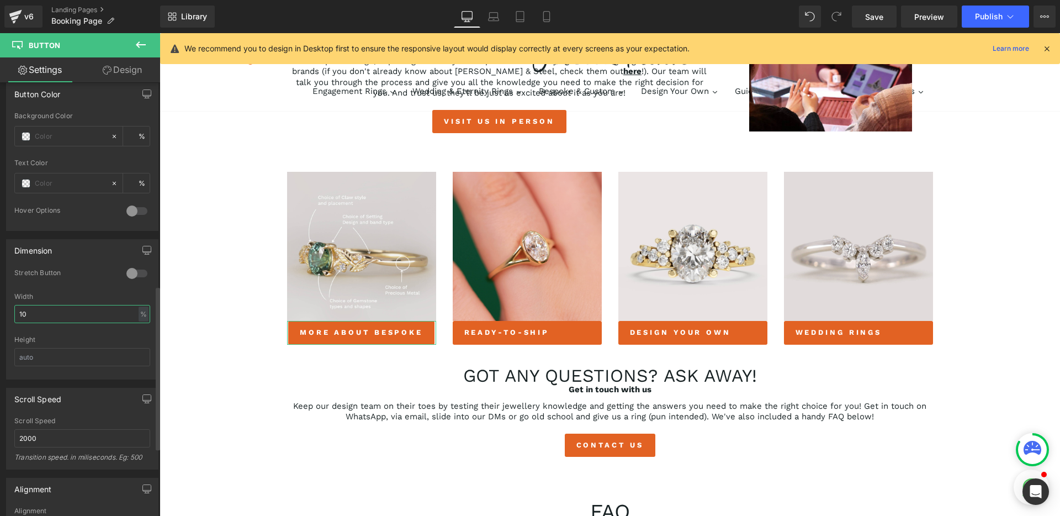
type input "100"
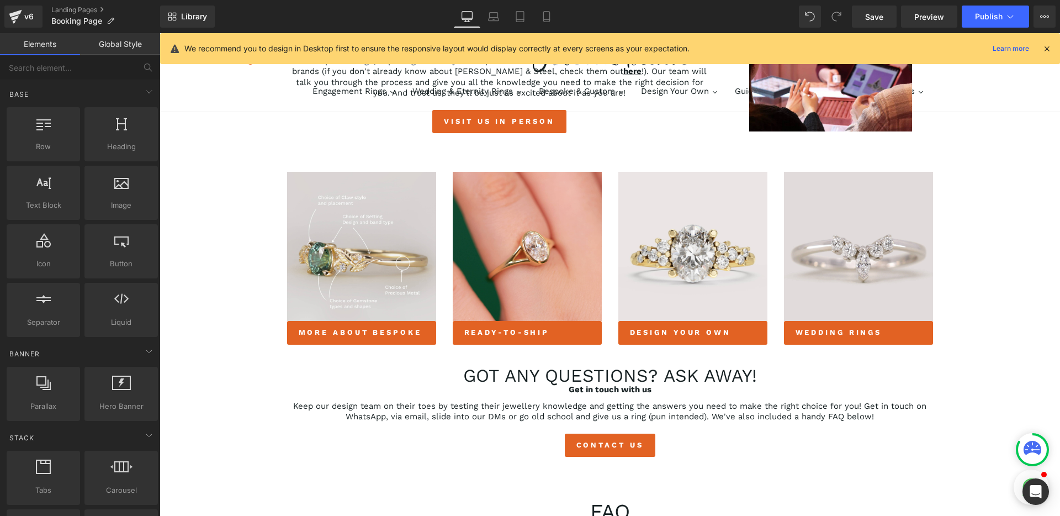
click at [166, 317] on div "Book an appointment with our design team Heading Row 35px virtual appointments …" at bounding box center [610, 315] width 900 height 1260
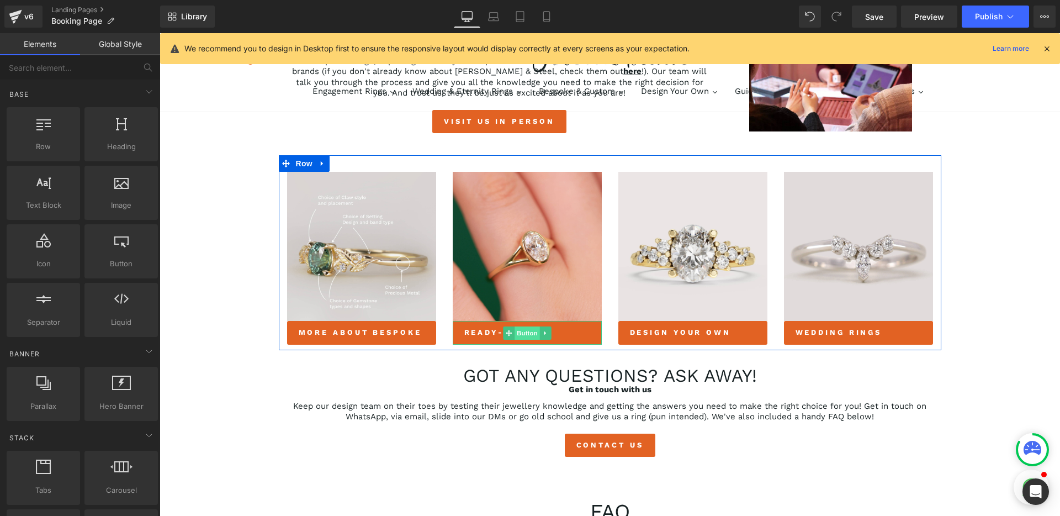
click at [521, 335] on span "Button" at bounding box center [527, 332] width 25 height 13
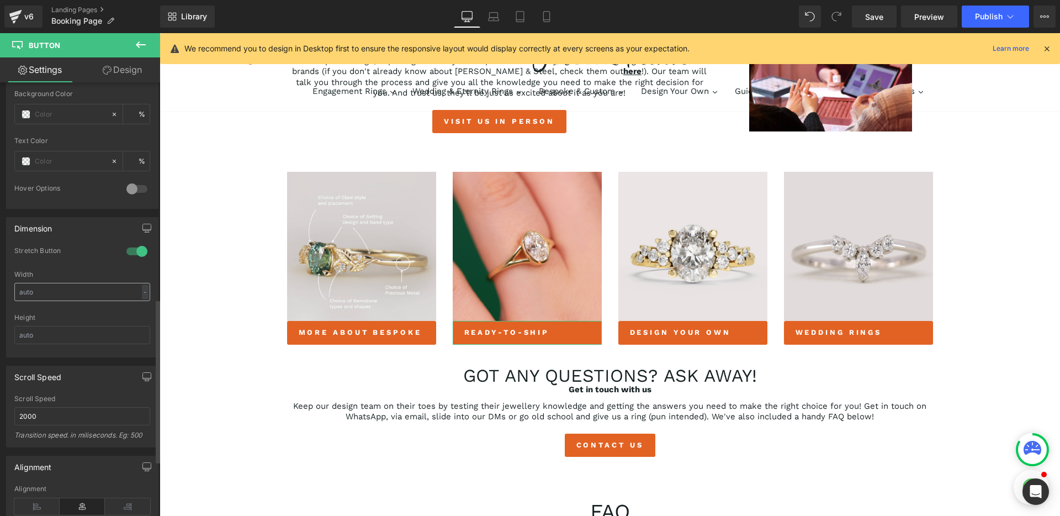
scroll to position [574, 0]
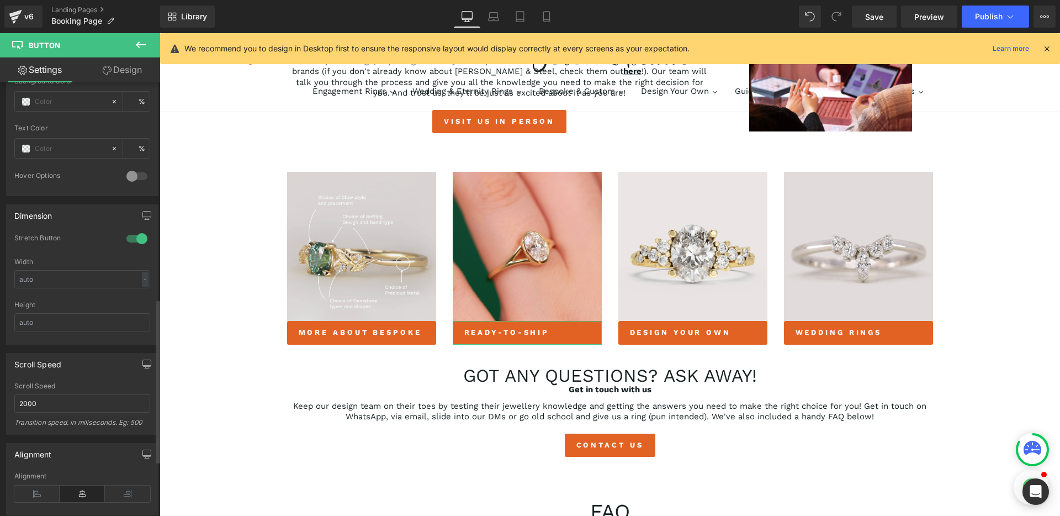
click at [138, 241] on div at bounding box center [137, 239] width 26 height 18
click at [105, 281] on input "text" at bounding box center [82, 279] width 136 height 18
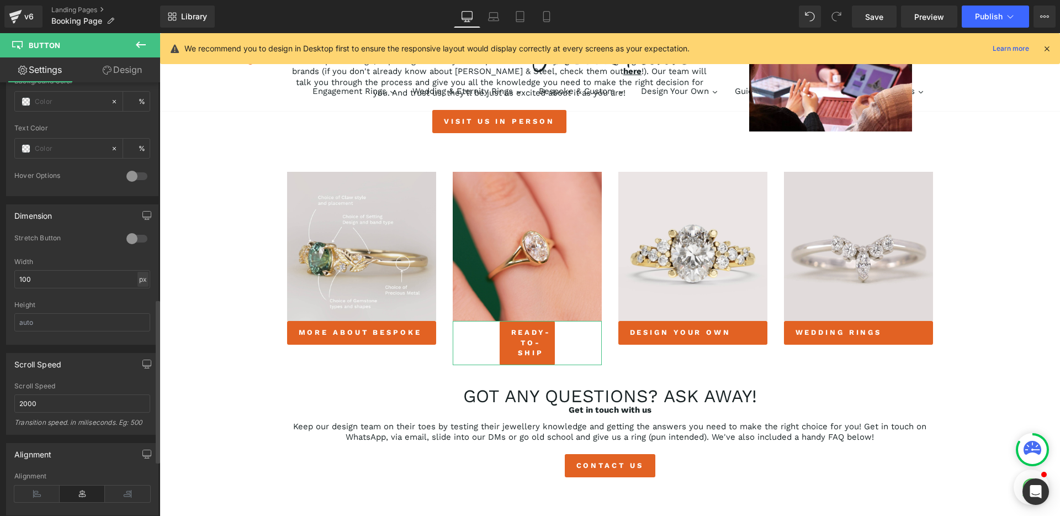
click at [140, 280] on div "px" at bounding box center [142, 279] width 11 height 15
click at [137, 299] on li "%" at bounding box center [143, 296] width 14 height 16
click at [108, 298] on div at bounding box center [82, 297] width 136 height 7
click at [97, 280] on input "37.04" at bounding box center [82, 279] width 136 height 18
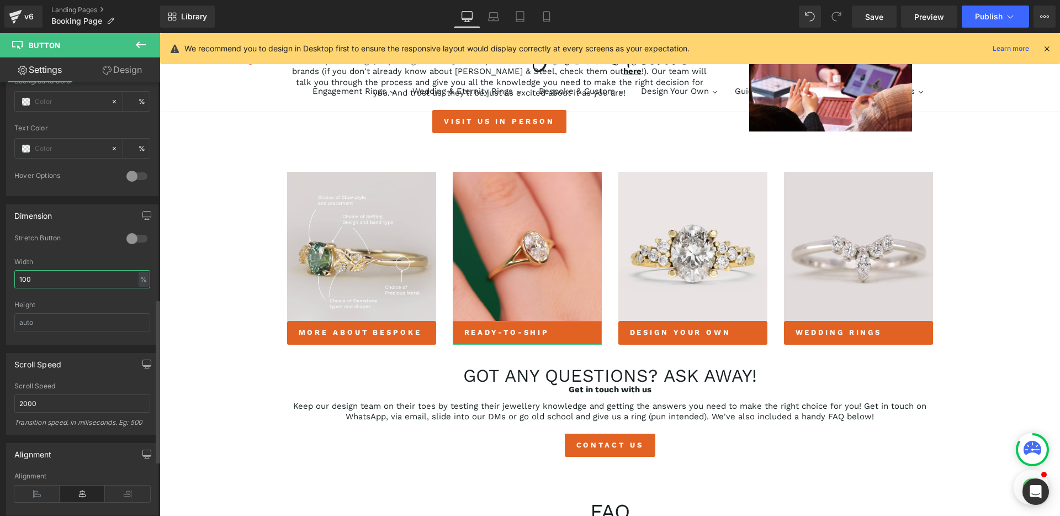
type input "100"
click at [89, 301] on div "Height" at bounding box center [82, 305] width 136 height 8
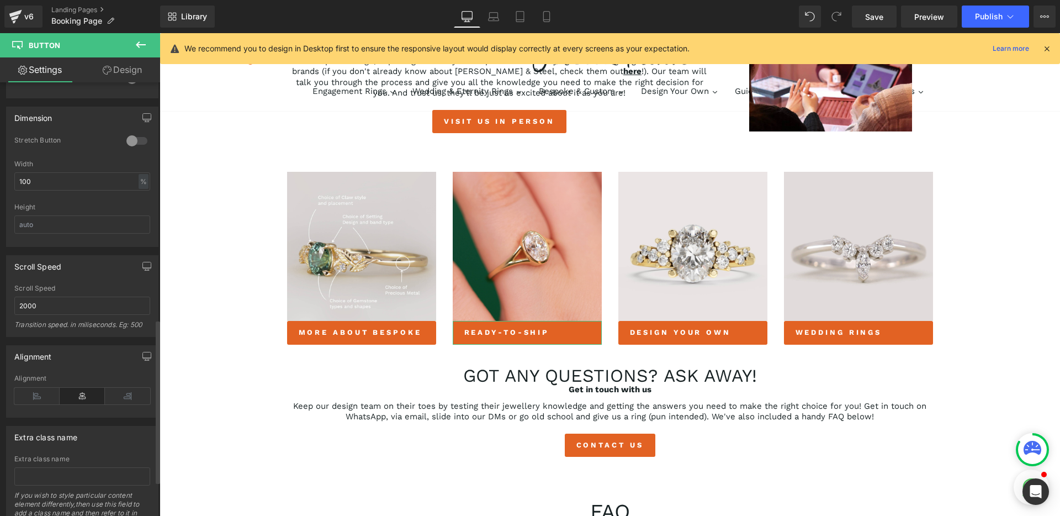
scroll to position [698, 0]
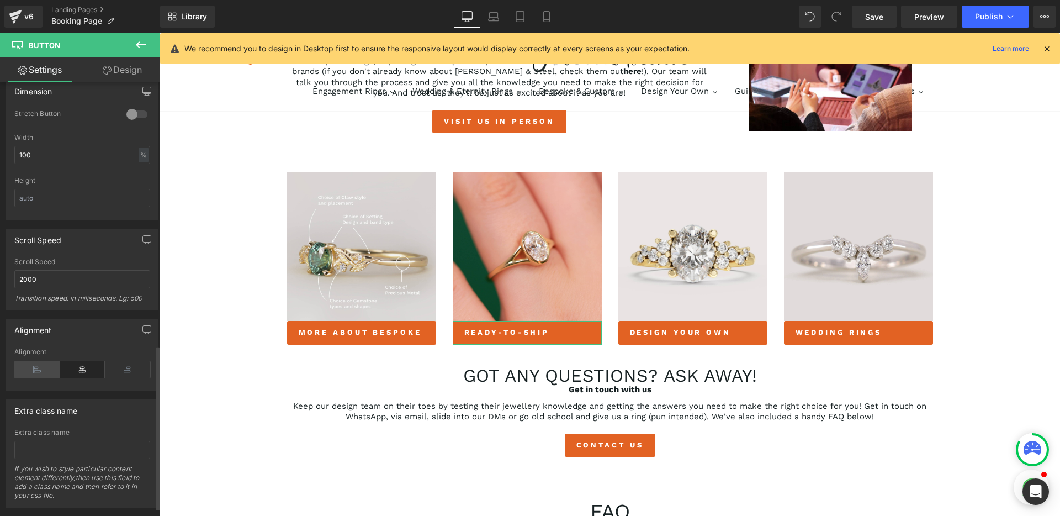
click at [34, 376] on icon at bounding box center [36, 369] width 45 height 17
click at [80, 370] on icon at bounding box center [82, 369] width 45 height 17
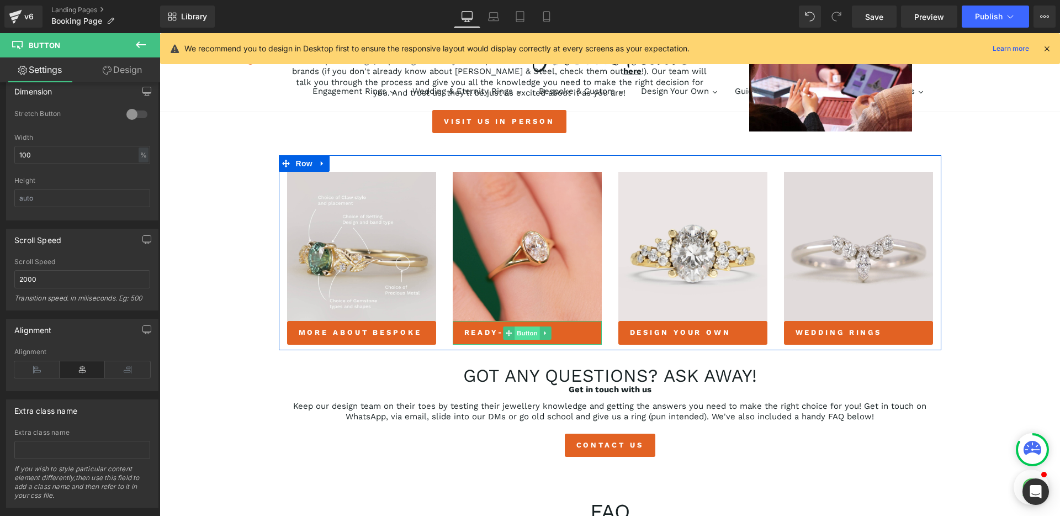
click at [521, 334] on span "Button" at bounding box center [527, 332] width 25 height 13
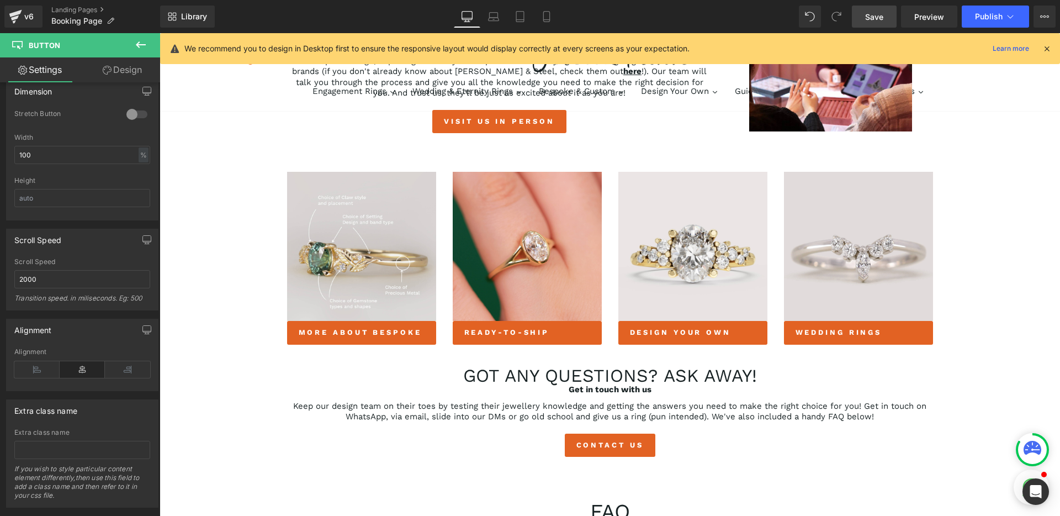
click at [862, 22] on link "Save" at bounding box center [874, 17] width 45 height 22
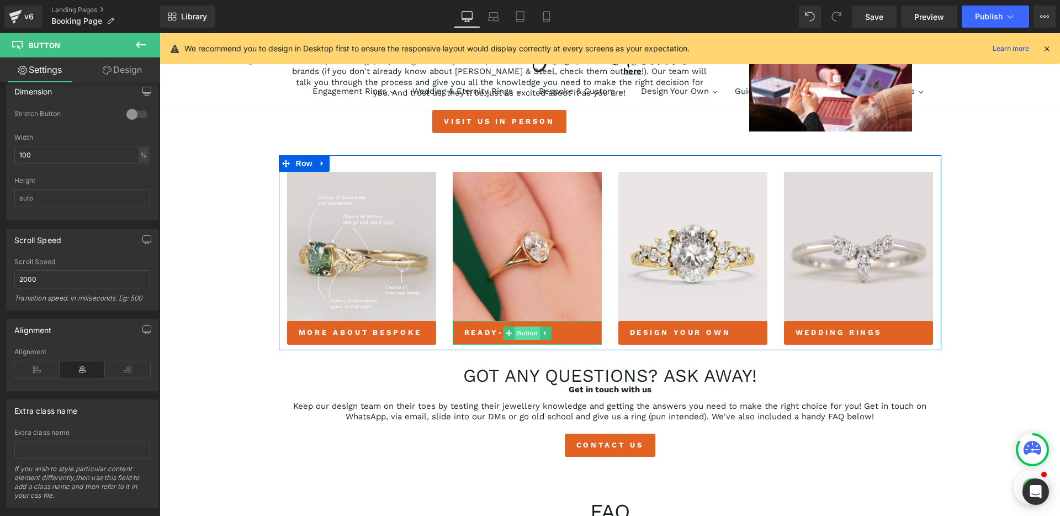
click at [521, 336] on span "Button" at bounding box center [527, 332] width 25 height 13
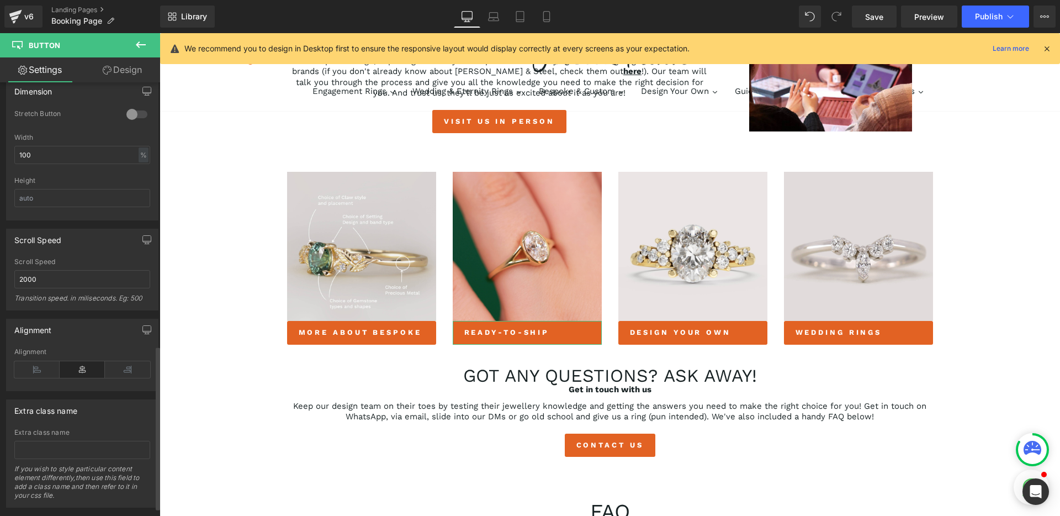
drag, startPoint x: 34, startPoint y: 372, endPoint x: 61, endPoint y: 372, distance: 26.5
click at [34, 372] on icon at bounding box center [36, 369] width 45 height 17
click at [69, 372] on icon at bounding box center [82, 369] width 45 height 17
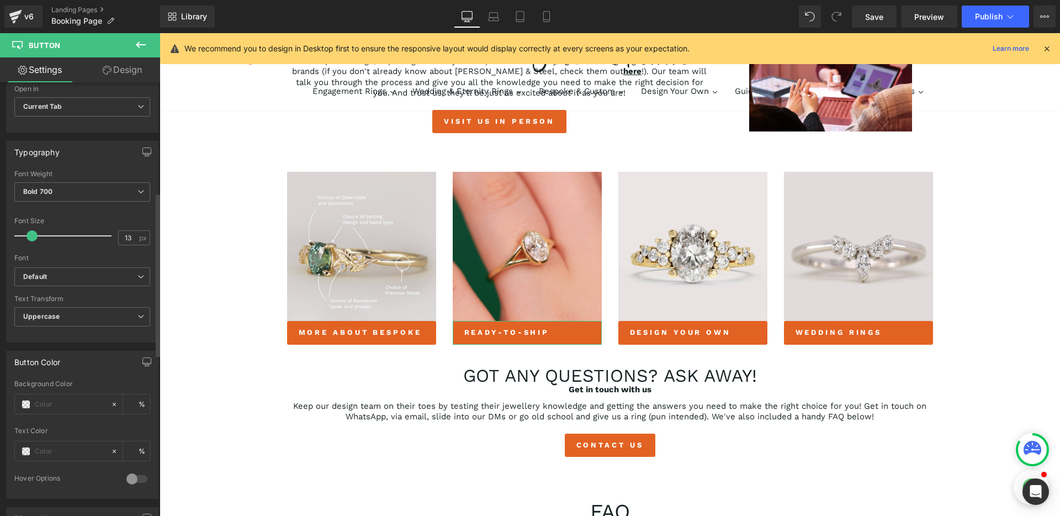
scroll to position [260, 0]
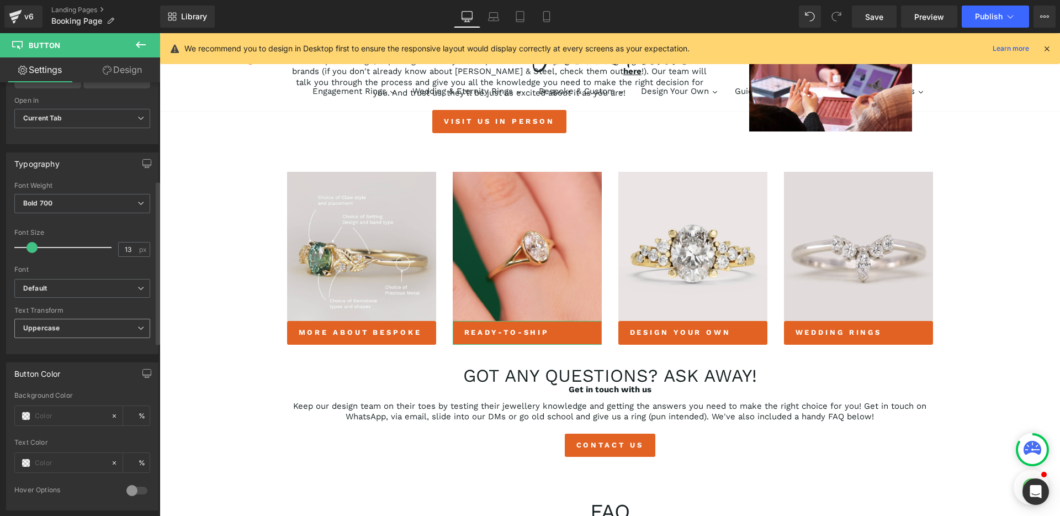
click at [81, 320] on span "Uppercase" at bounding box center [82, 328] width 136 height 19
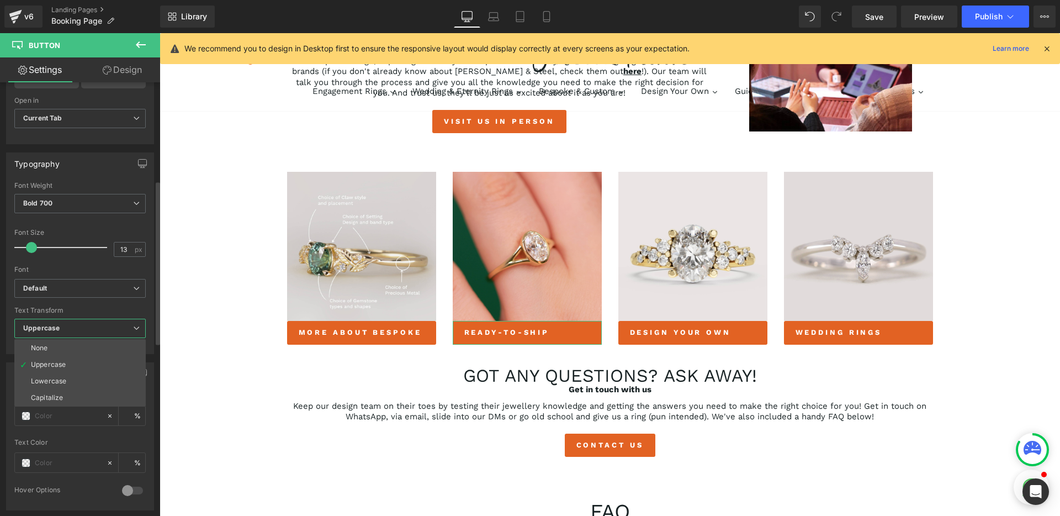
click at [80, 325] on span "Uppercase" at bounding box center [79, 328] width 131 height 19
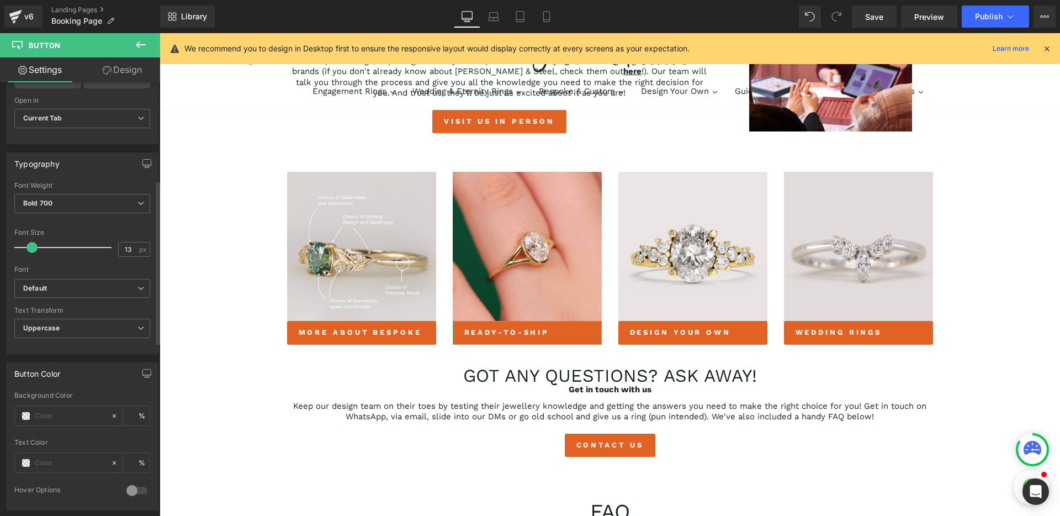
click at [88, 306] on div "Text Transform" at bounding box center [82, 310] width 136 height 8
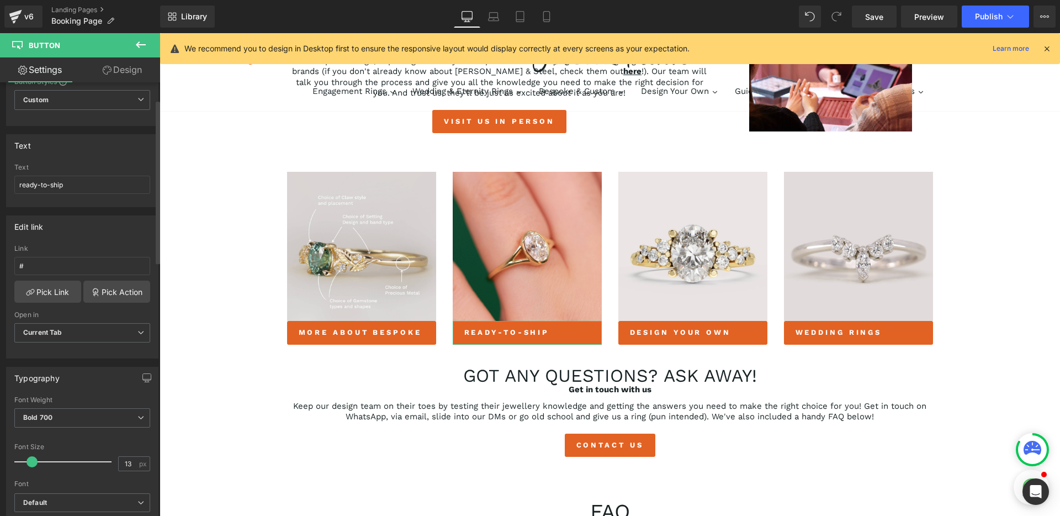
scroll to position [0, 0]
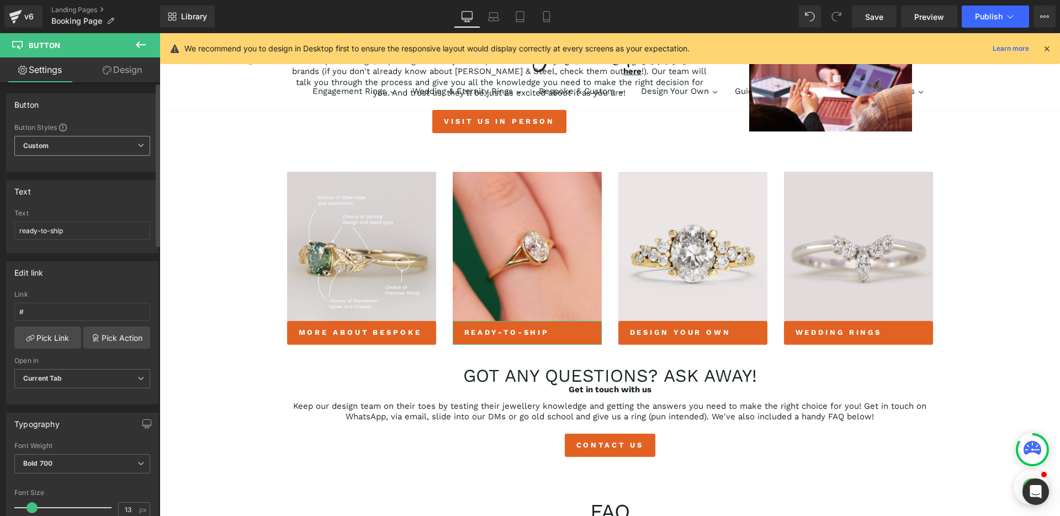
click at [77, 146] on span "Custom Setup Global Style" at bounding box center [82, 146] width 136 height 20
click at [97, 124] on div "Button Styles" at bounding box center [79, 127] width 131 height 9
click at [72, 315] on input "#" at bounding box center [82, 312] width 136 height 18
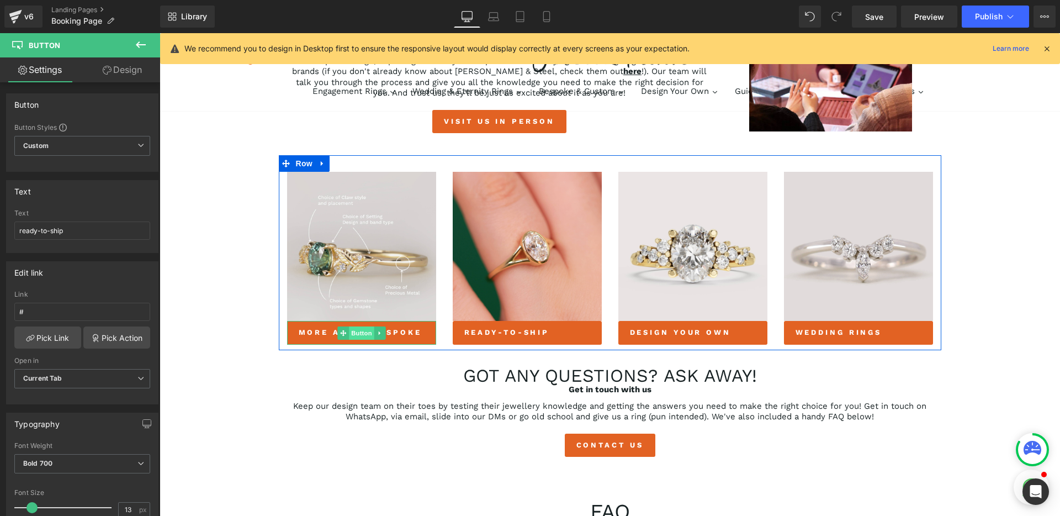
click at [354, 336] on span "Button" at bounding box center [361, 332] width 25 height 13
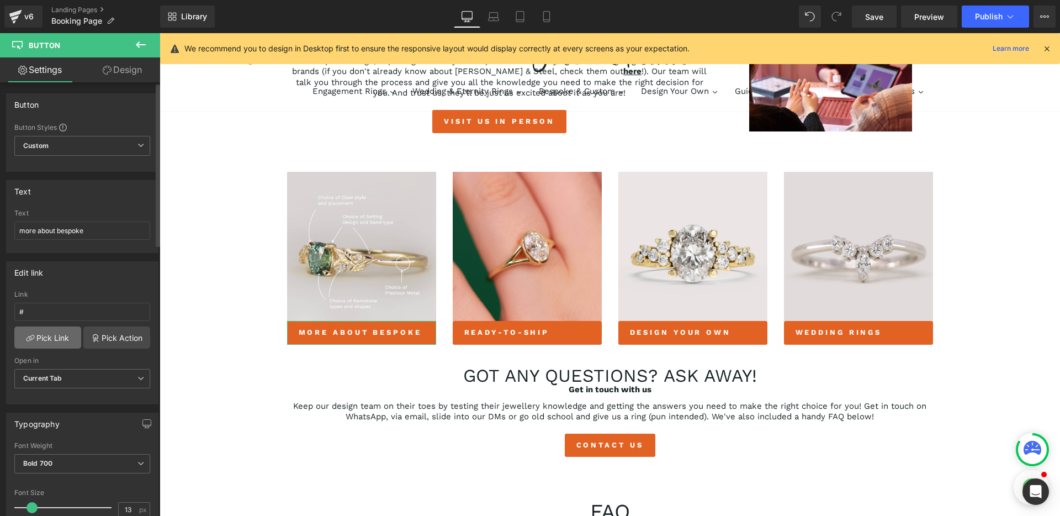
click at [46, 336] on link "Pick Link" at bounding box center [47, 337] width 67 height 22
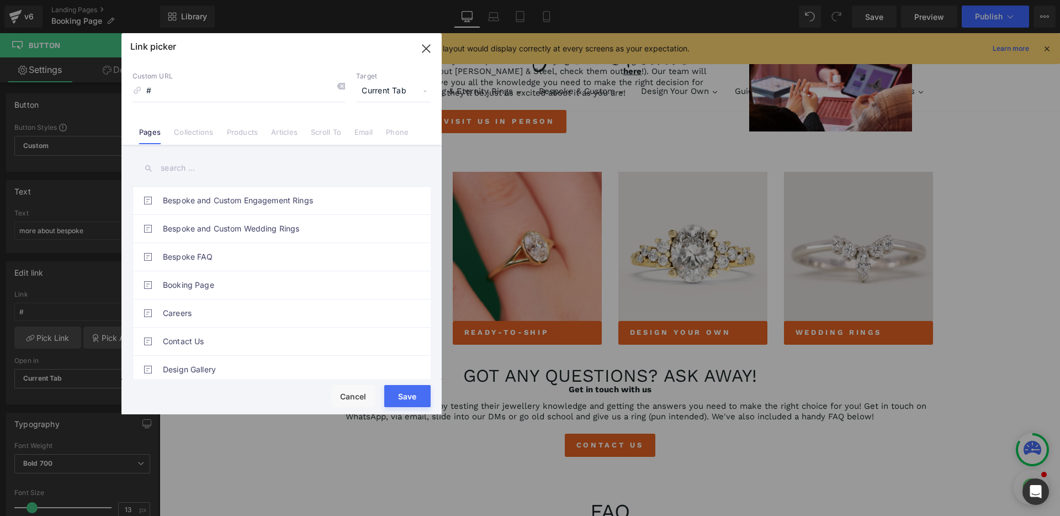
click at [156, 139] on link "Pages" at bounding box center [150, 136] width 22 height 17
click at [173, 164] on input "text" at bounding box center [281, 168] width 298 height 25
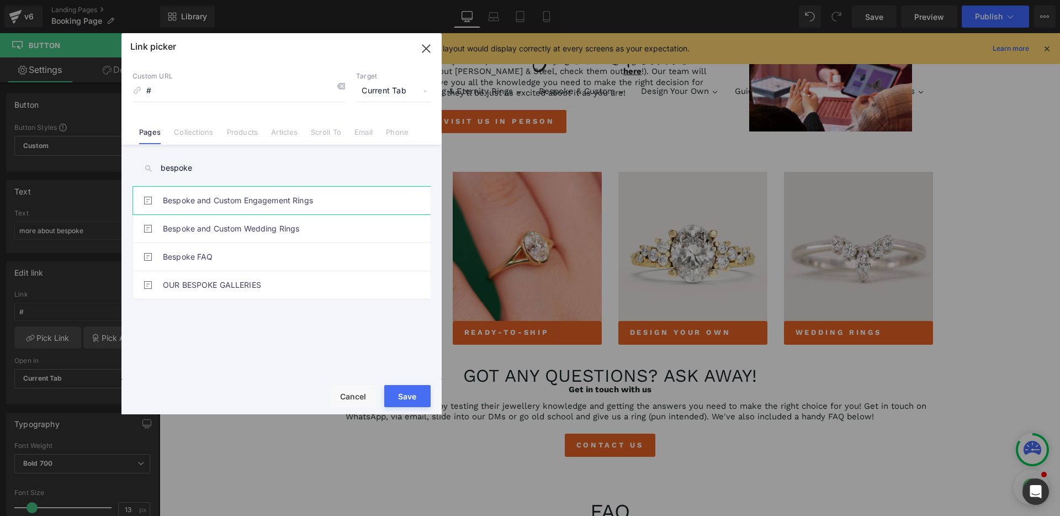
type input "bespoke"
click at [185, 198] on link "Bespoke and Custom Engagement Rings" at bounding box center [284, 201] width 243 height 28
type input "/pages/bespoke-and-custom-engagement-rings"
drag, startPoint x: 235, startPoint y: 367, endPoint x: 396, endPoint y: 401, distance: 164.8
click at [396, 401] on button "Save" at bounding box center [407, 396] width 46 height 22
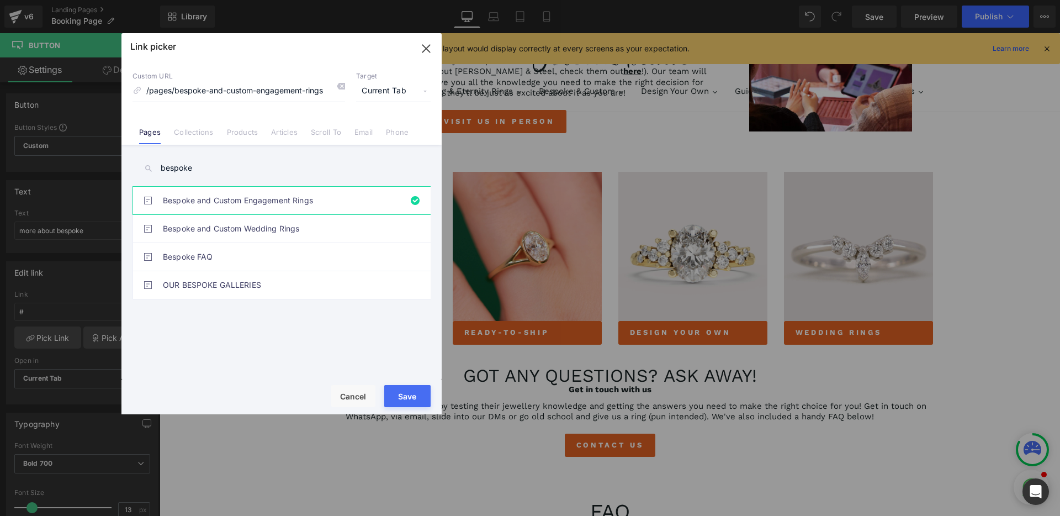
type input "/pages/bespoke-and-custom-engagement-rings"
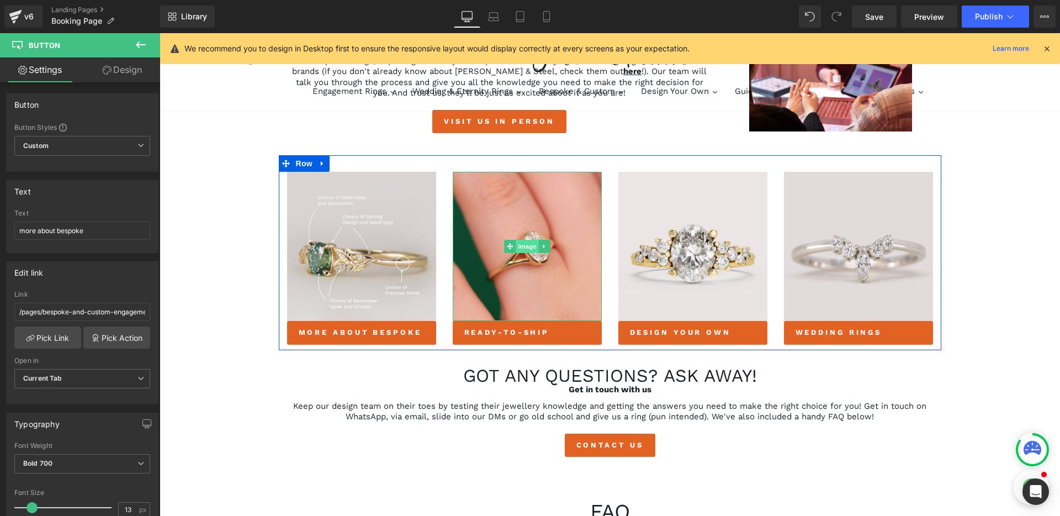
click at [522, 250] on span "Image" at bounding box center [527, 246] width 23 height 13
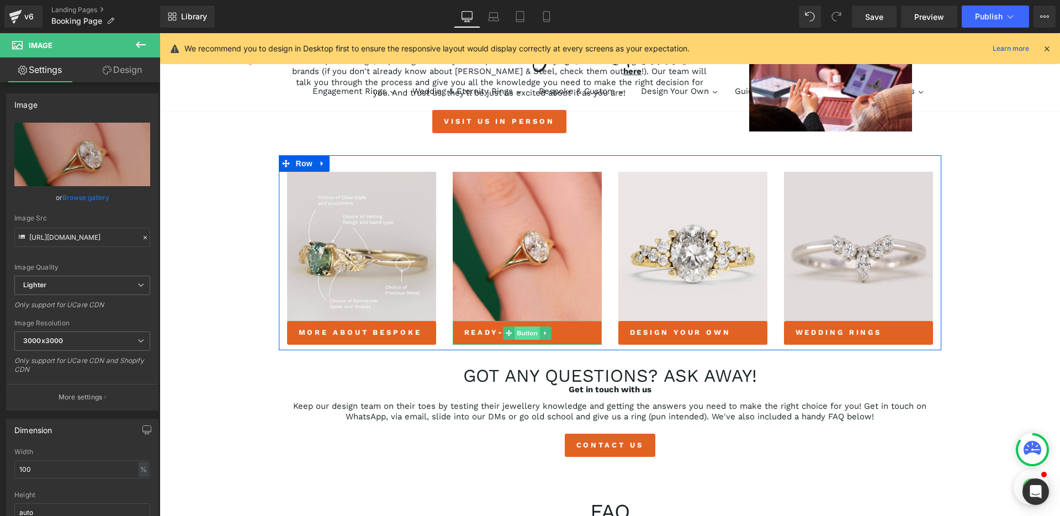
click at [522, 335] on span "Button" at bounding box center [527, 332] width 25 height 13
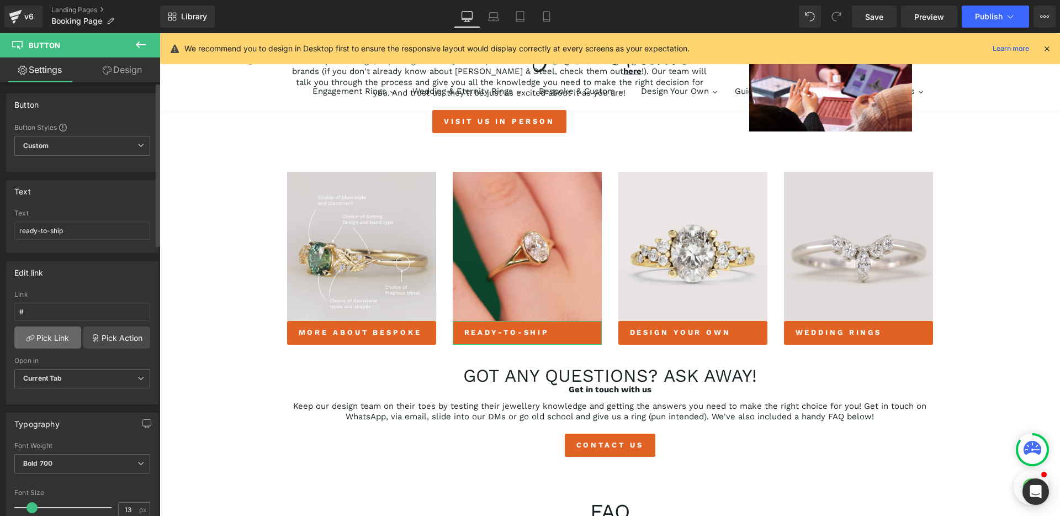
click at [43, 336] on link "Pick Link" at bounding box center [47, 337] width 67 height 22
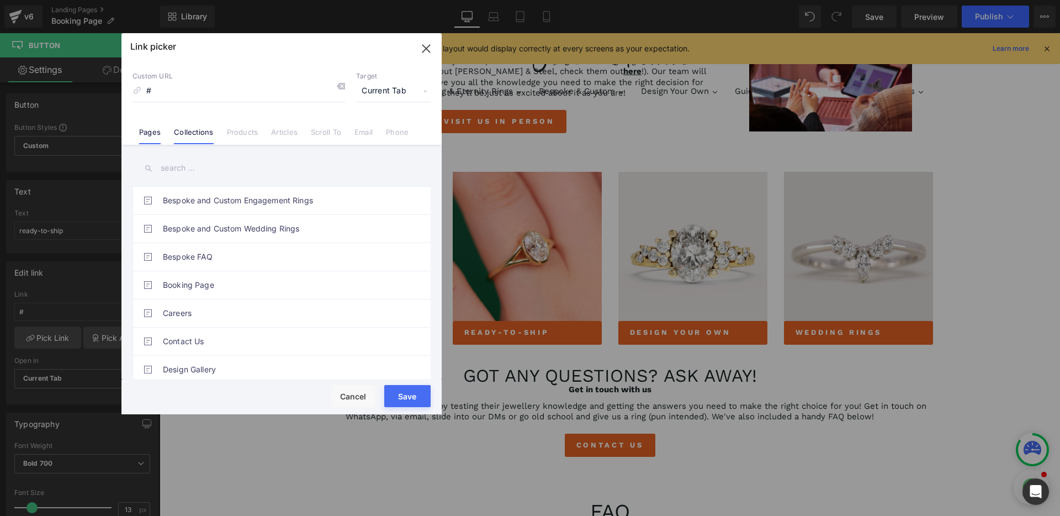
click at [195, 142] on link "Collections" at bounding box center [193, 136] width 39 height 17
click at [181, 165] on input "text" at bounding box center [281, 168] width 298 height 25
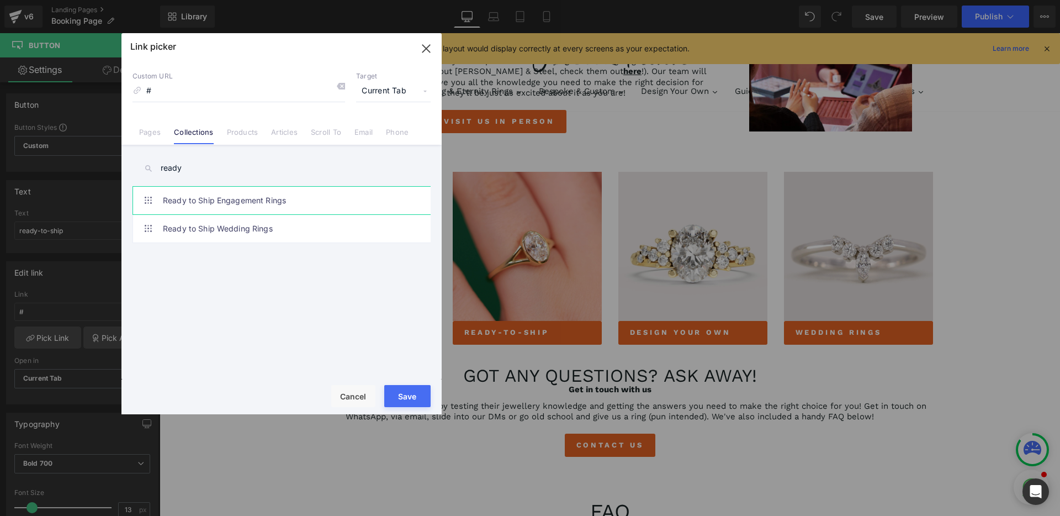
type input "ready"
click at [193, 196] on link "Ready to Ship Engagement Rings" at bounding box center [284, 201] width 243 height 28
type input "/collections/ready-to-ship-engagement-rings"
drag, startPoint x: 402, startPoint y: 392, endPoint x: 312, endPoint y: 352, distance: 98.4
click at [402, 392] on button "Save" at bounding box center [407, 396] width 46 height 22
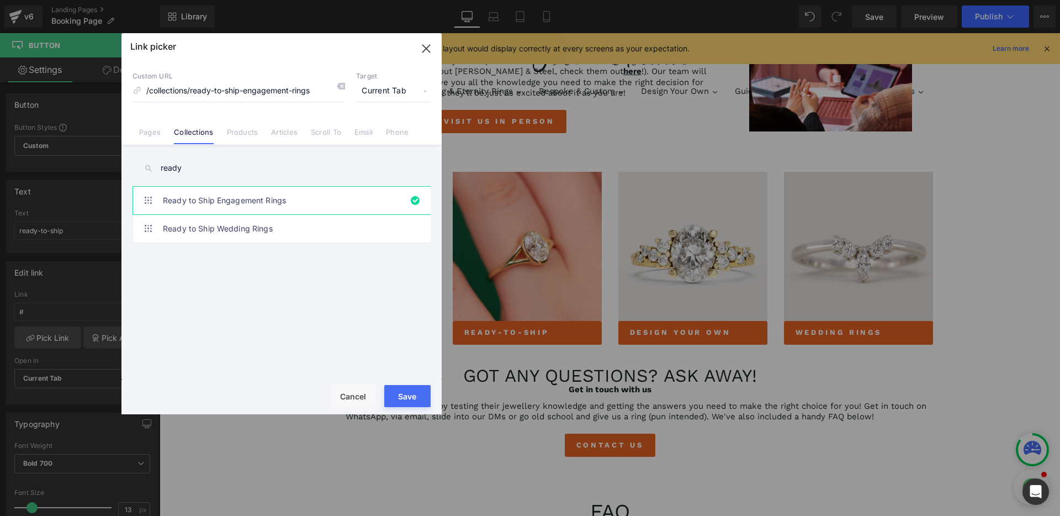
type input "/collections/ready-to-ship-engagement-rings"
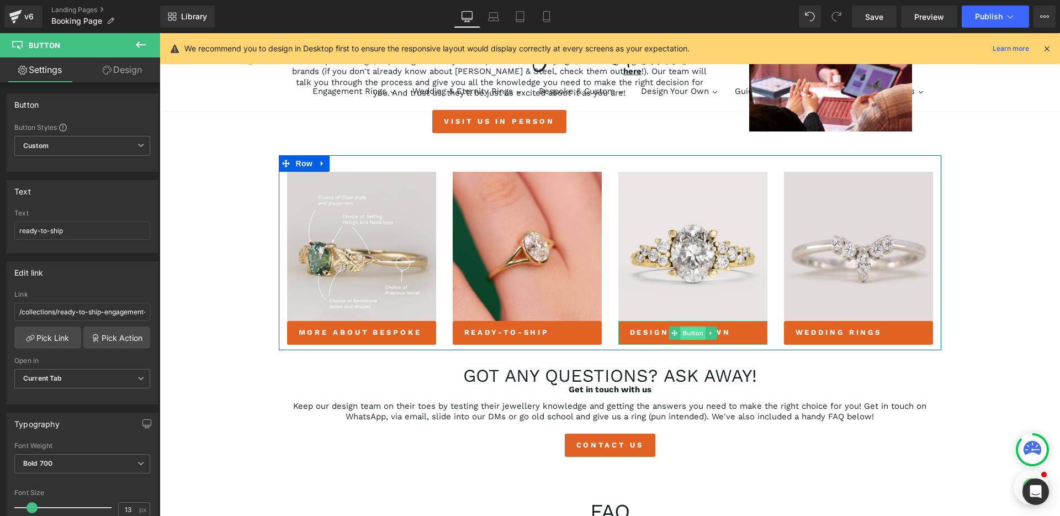
click at [682, 333] on span "Button" at bounding box center [692, 332] width 25 height 13
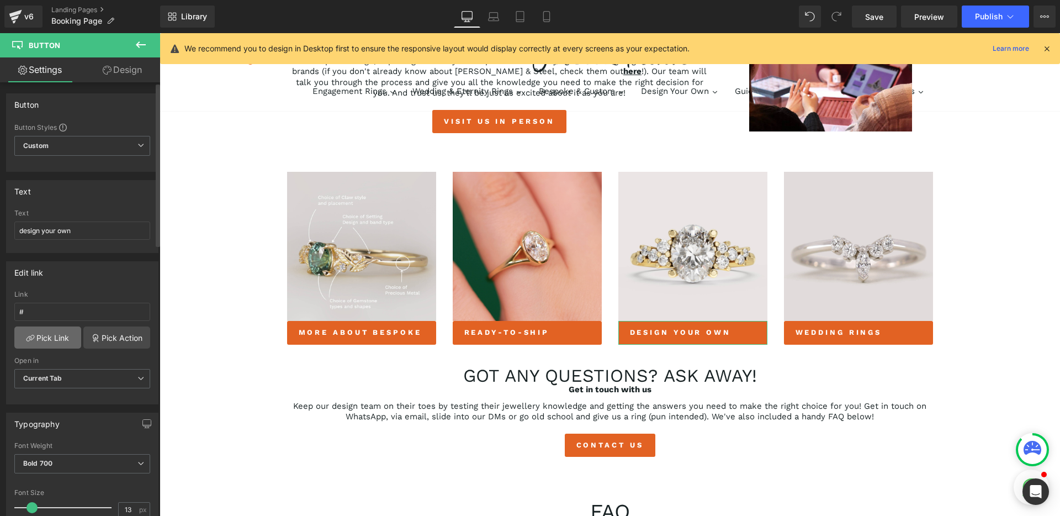
click at [45, 339] on link "Pick Link" at bounding box center [47, 337] width 67 height 22
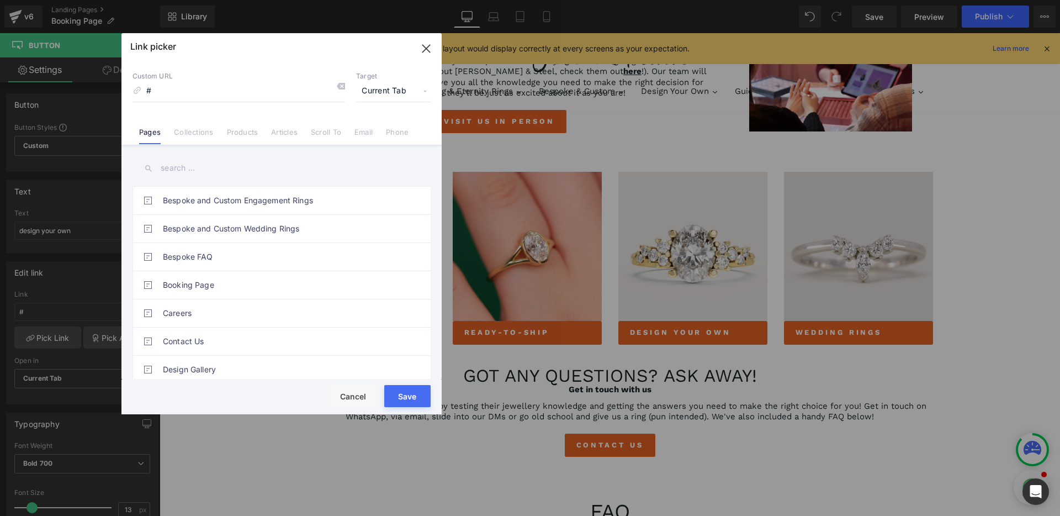
click at [187, 172] on input "text" at bounding box center [281, 168] width 298 height 25
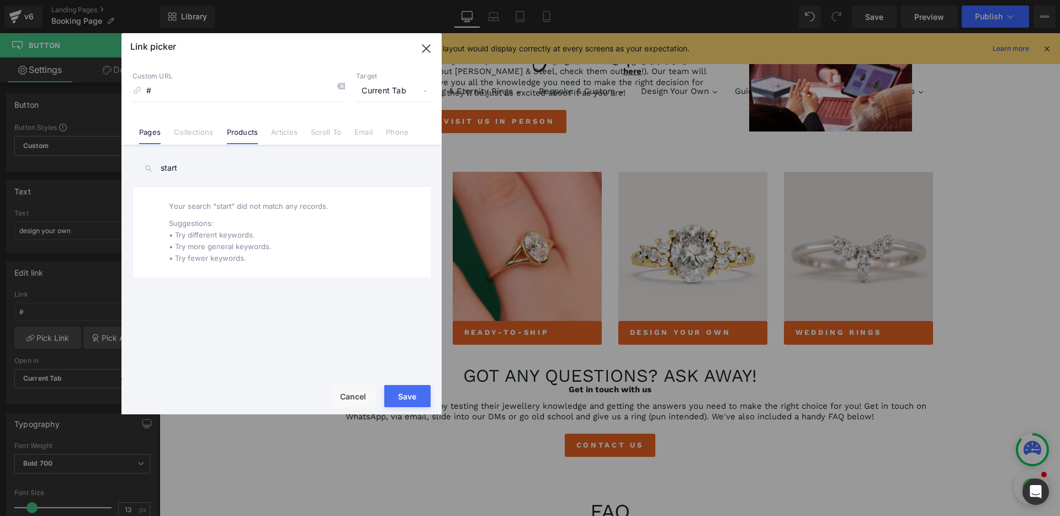
click at [240, 129] on link "Products" at bounding box center [242, 136] width 31 height 17
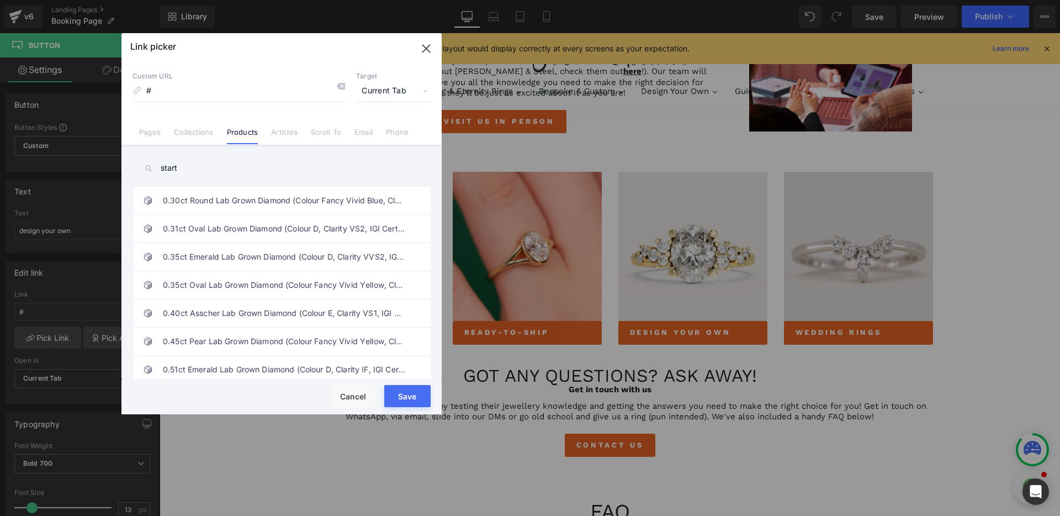
click at [179, 169] on input "start" at bounding box center [281, 168] width 298 height 25
click at [151, 132] on link "Pages" at bounding box center [150, 136] width 22 height 17
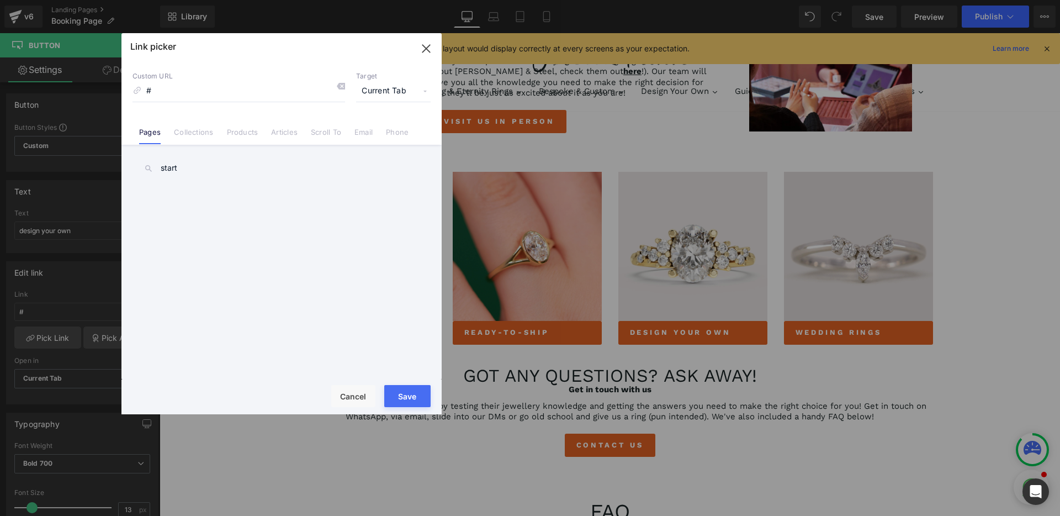
click at [201, 172] on input "start" at bounding box center [281, 168] width 298 height 25
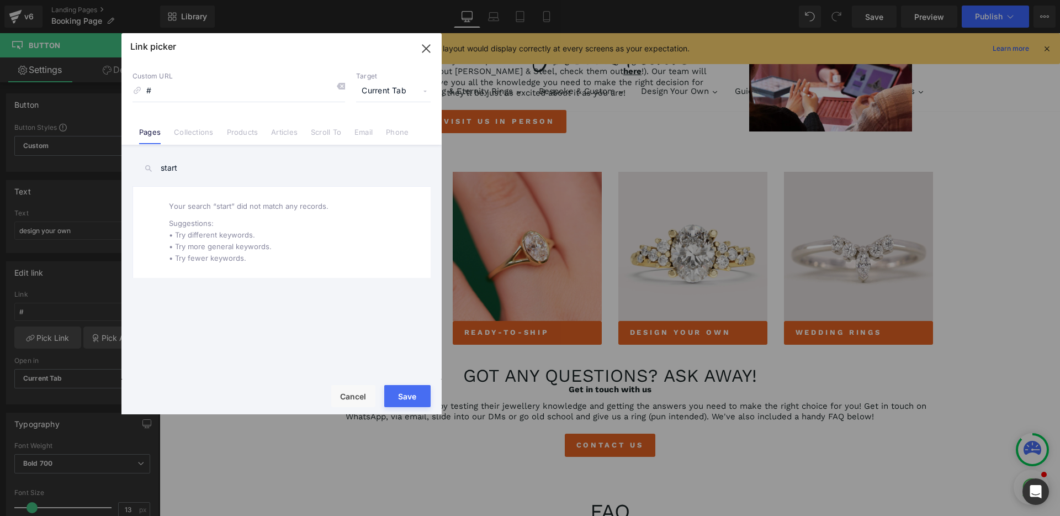
type input "u"
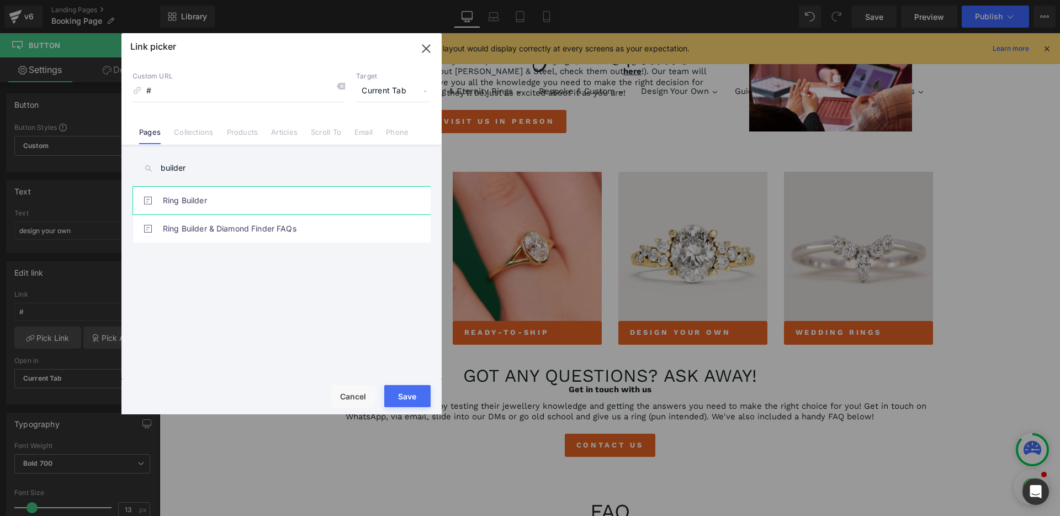
type input "builder"
click at [191, 201] on link "Ring Builder" at bounding box center [284, 201] width 243 height 28
type input "/pages/ring-builder"
click at [404, 393] on button "Save" at bounding box center [407, 396] width 46 height 22
type input "/pages/ring-builder"
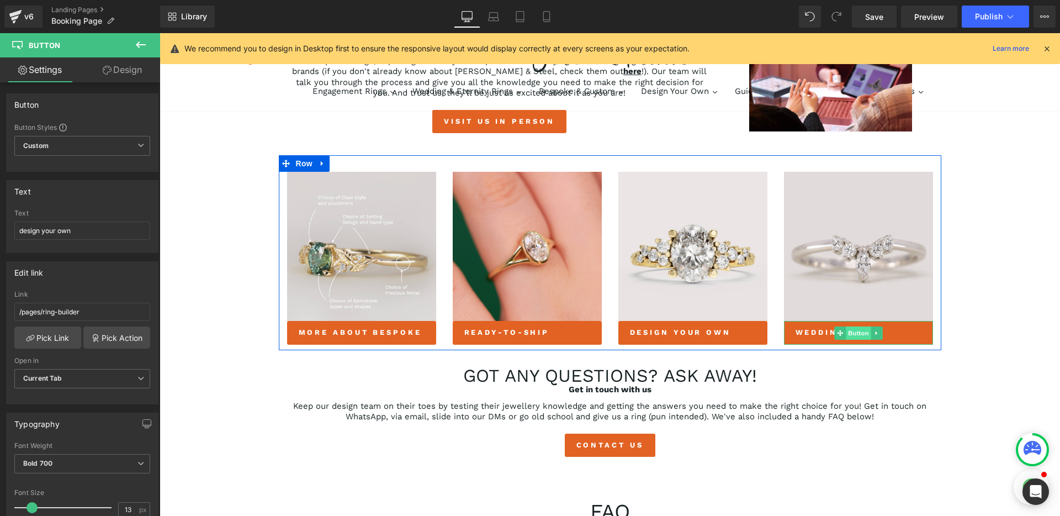
click at [855, 335] on span "Button" at bounding box center [858, 332] width 25 height 13
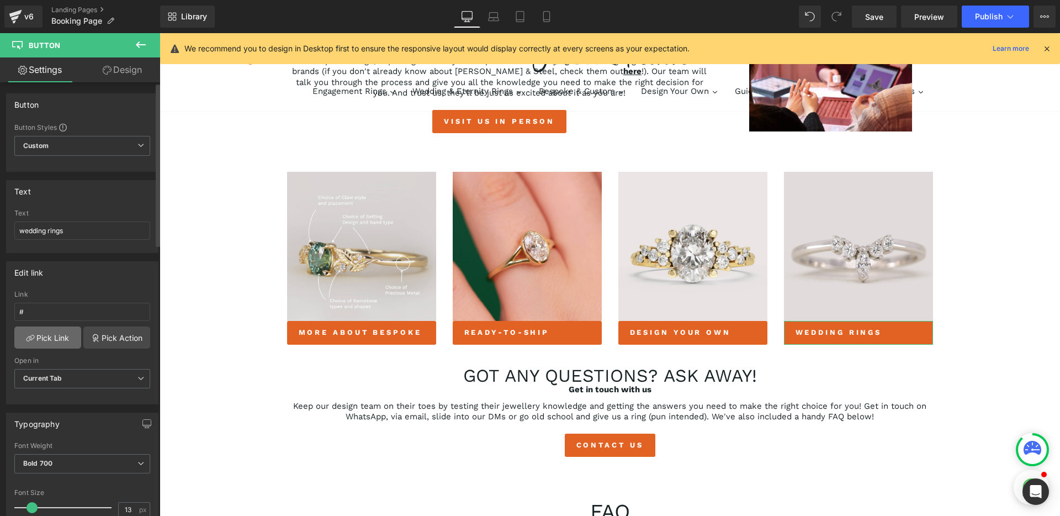
click at [35, 337] on link "Pick Link" at bounding box center [47, 337] width 67 height 22
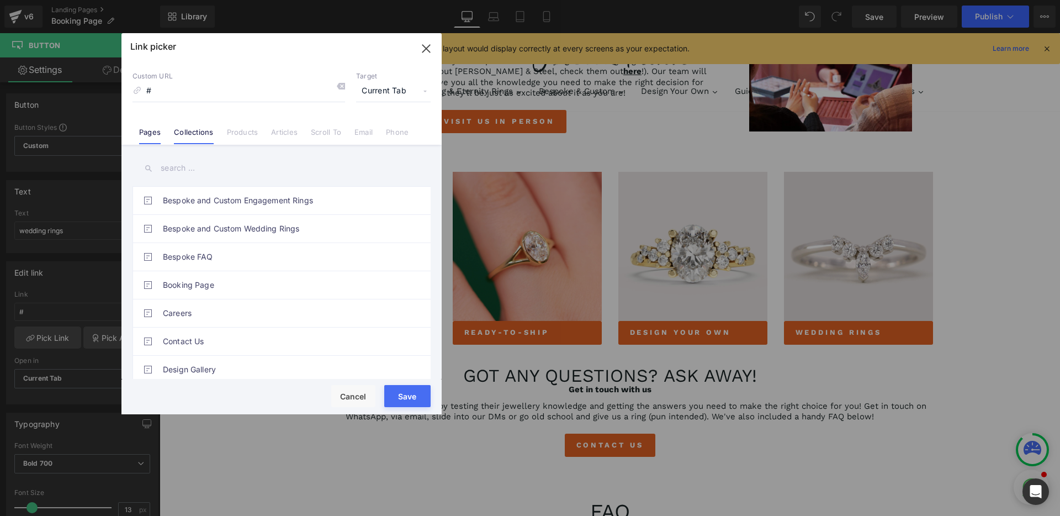
click at [189, 134] on link "Collections" at bounding box center [193, 136] width 39 height 17
click at [189, 166] on input "text" at bounding box center [281, 168] width 298 height 25
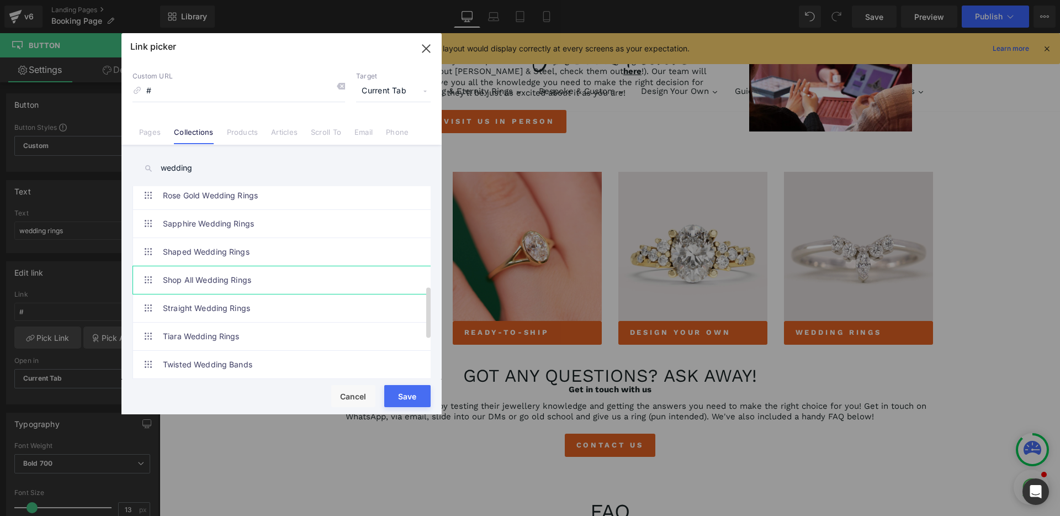
type input "wedding"
click at [250, 275] on link "Shop All Wedding Rings" at bounding box center [284, 280] width 243 height 28
type input "/collections/wedding-rings"
drag, startPoint x: 404, startPoint y: 391, endPoint x: 141, endPoint y: 378, distance: 263.7
click at [404, 391] on button "Save" at bounding box center [407, 396] width 46 height 22
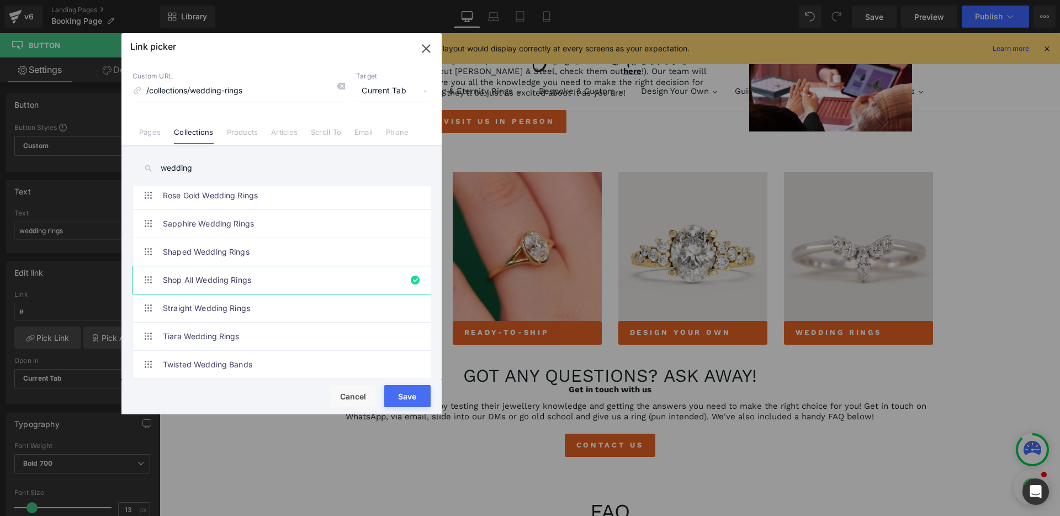
type input "/collections/wedding-rings"
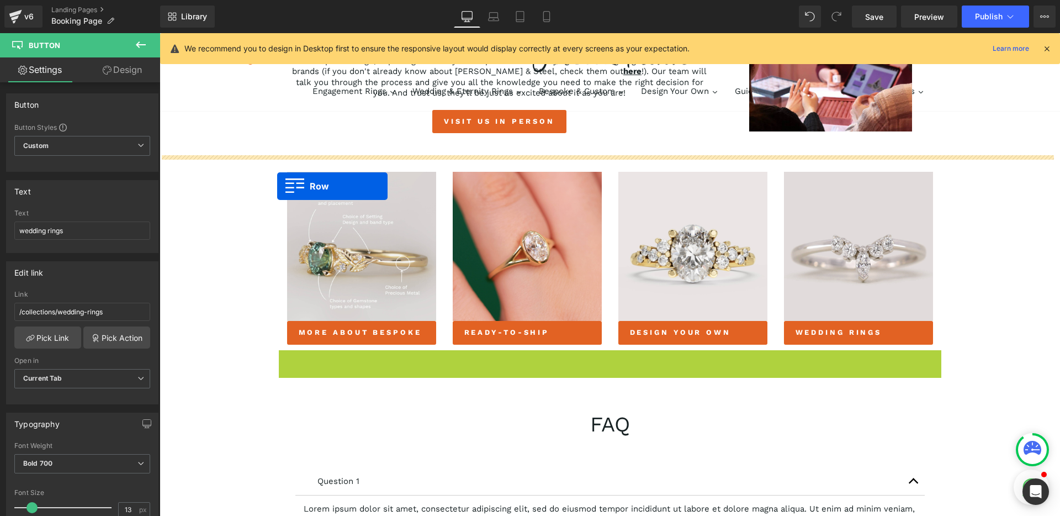
drag, startPoint x: 280, startPoint y: 360, endPoint x: 277, endPoint y: 186, distance: 174.5
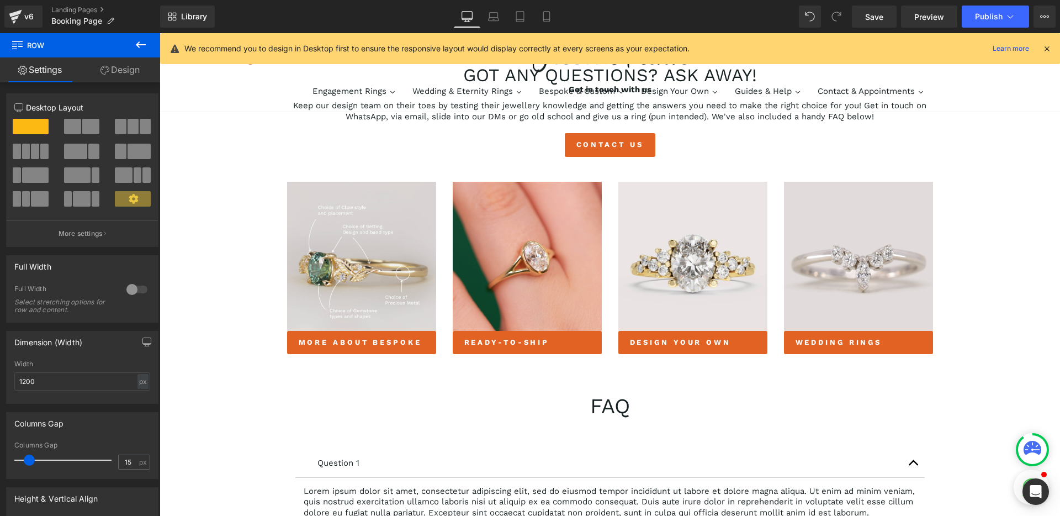
scroll to position [581, 0]
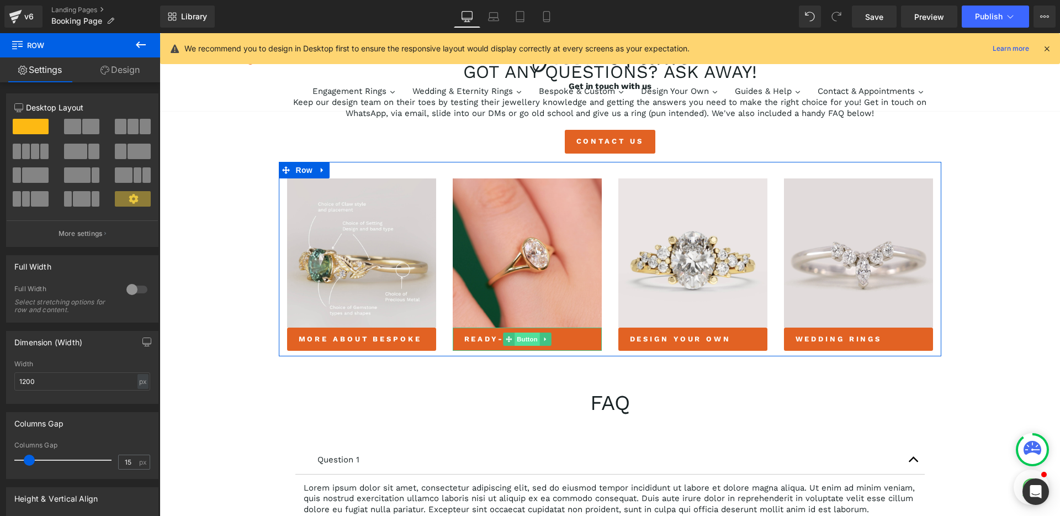
click at [516, 341] on span "Button" at bounding box center [527, 338] width 25 height 13
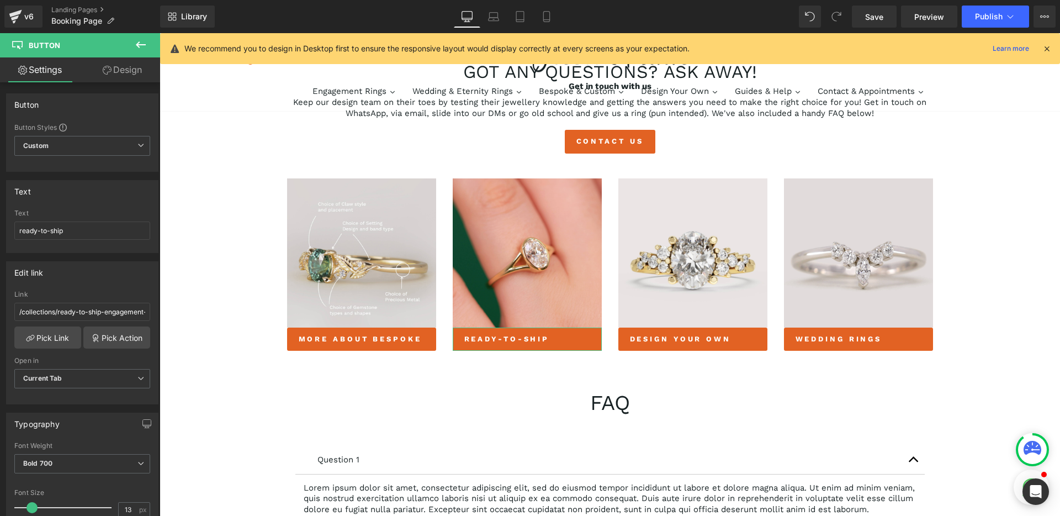
click at [124, 75] on link "Design" at bounding box center [122, 69] width 80 height 25
click at [0, 0] on div "Spacing" at bounding box center [0, 0] width 0 height 0
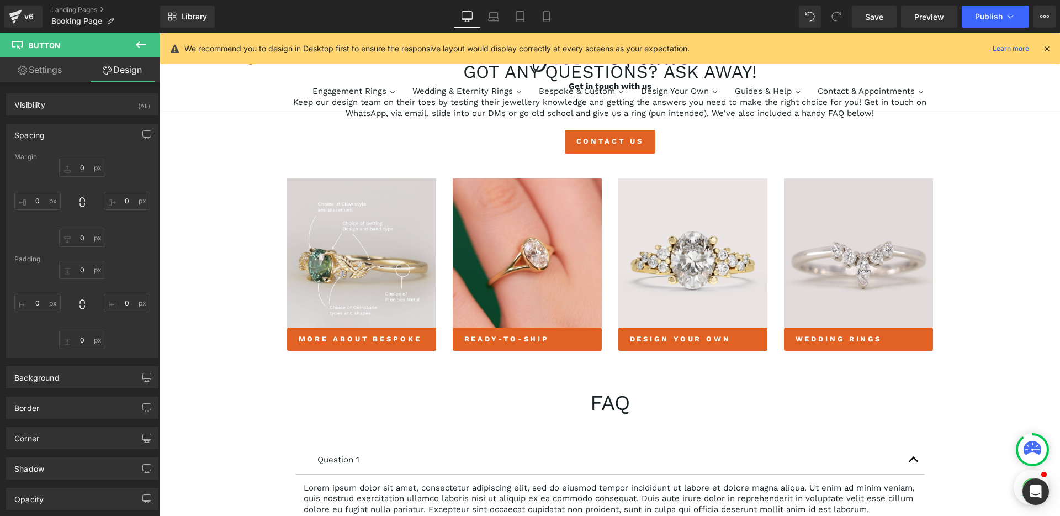
type input "0"
type input "11"
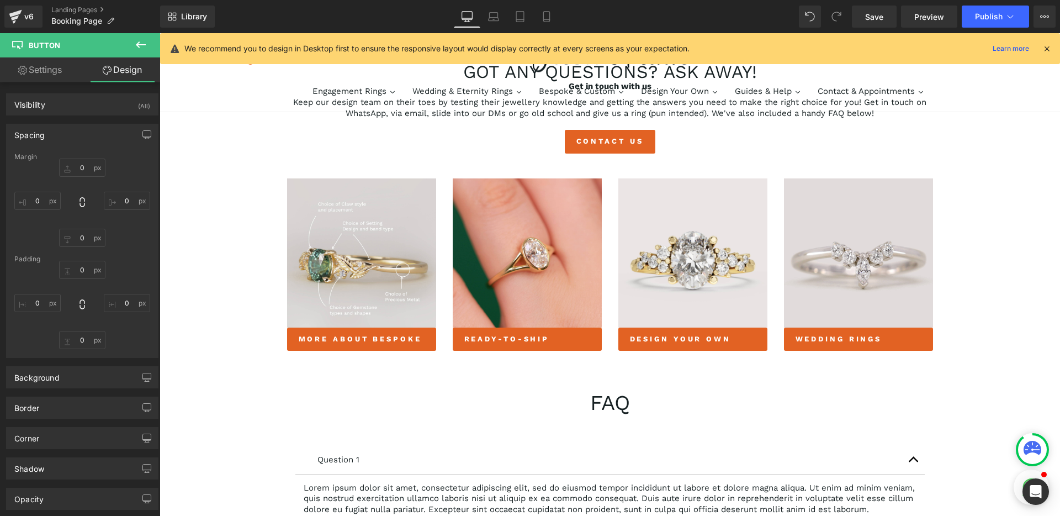
type input "20"
type input "11"
type input "20"
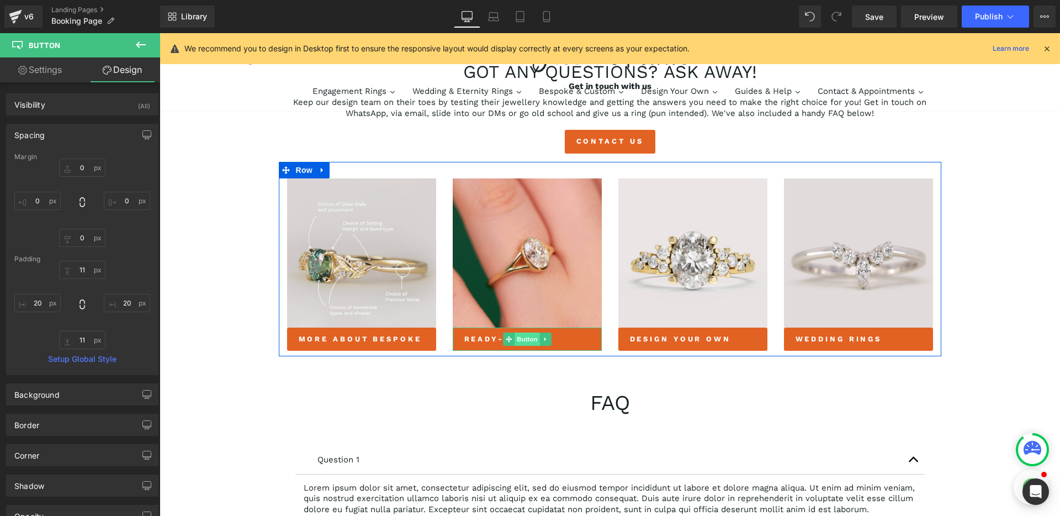
click at [519, 343] on span "Button" at bounding box center [527, 338] width 25 height 13
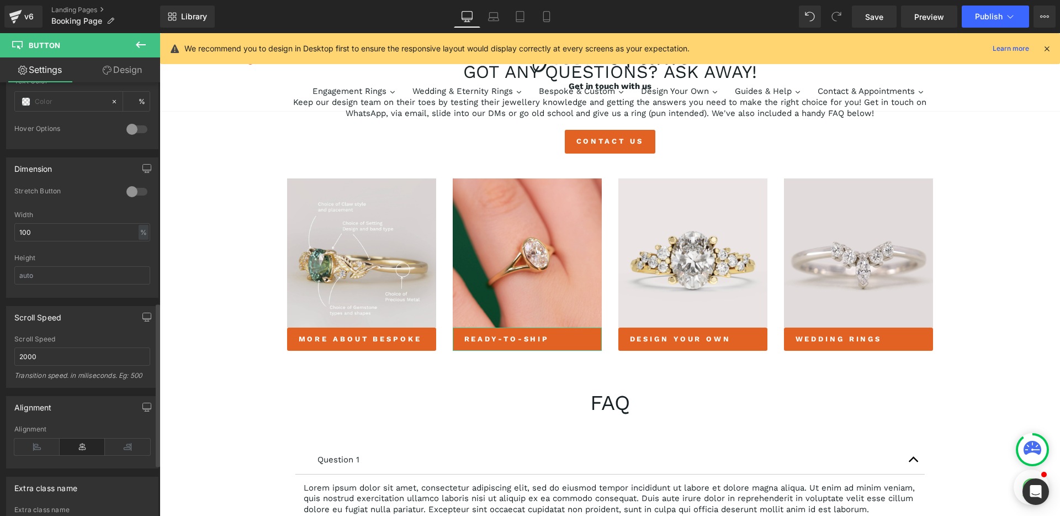
scroll to position [642, 0]
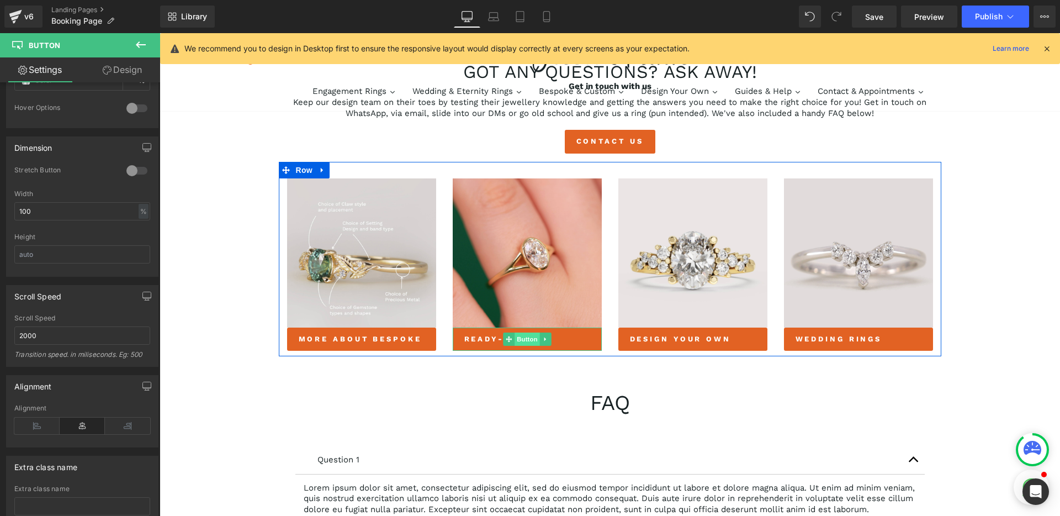
click at [522, 343] on span "Button" at bounding box center [527, 338] width 25 height 13
click at [680, 341] on span "Button" at bounding box center [692, 338] width 25 height 13
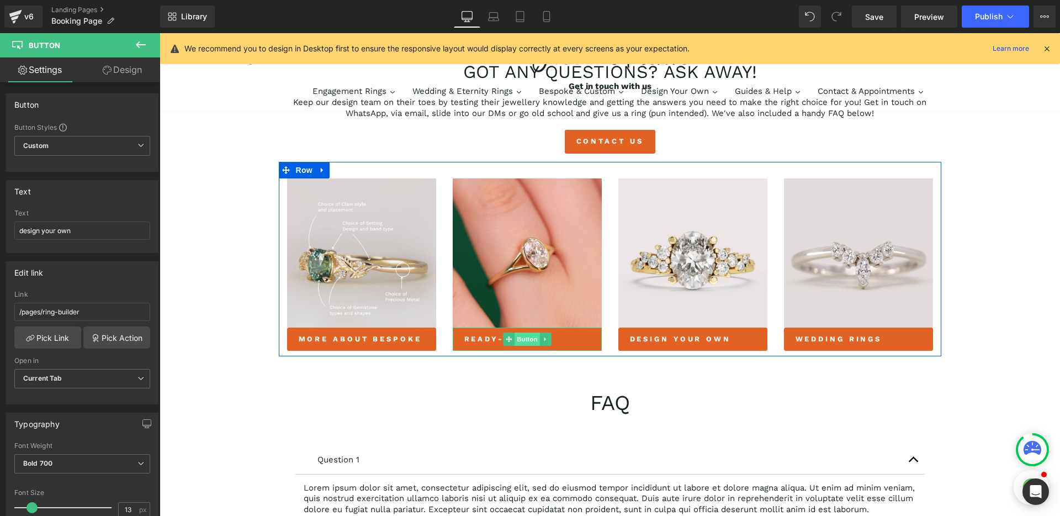
click at [526, 340] on span "Button" at bounding box center [527, 338] width 25 height 13
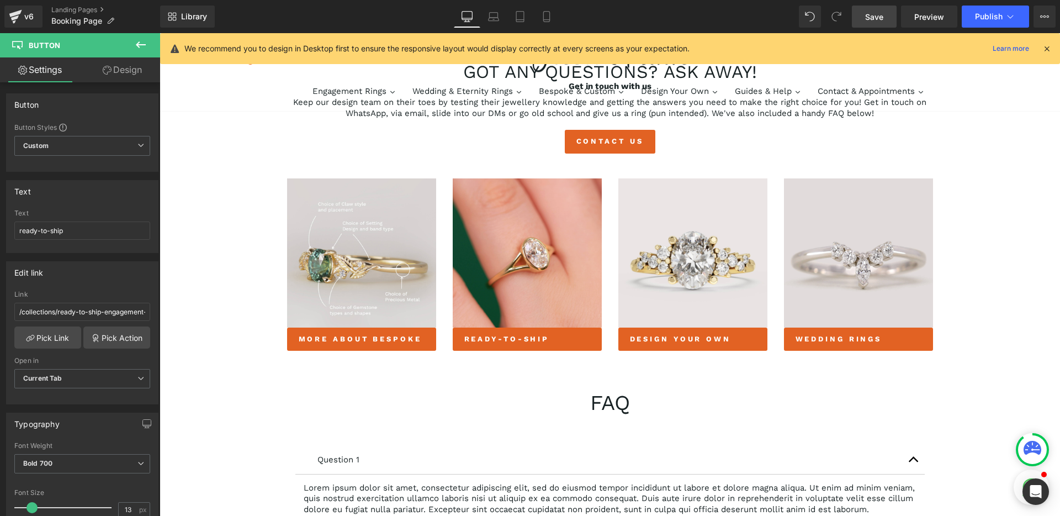
click at [878, 22] on span "Save" at bounding box center [874, 17] width 18 height 12
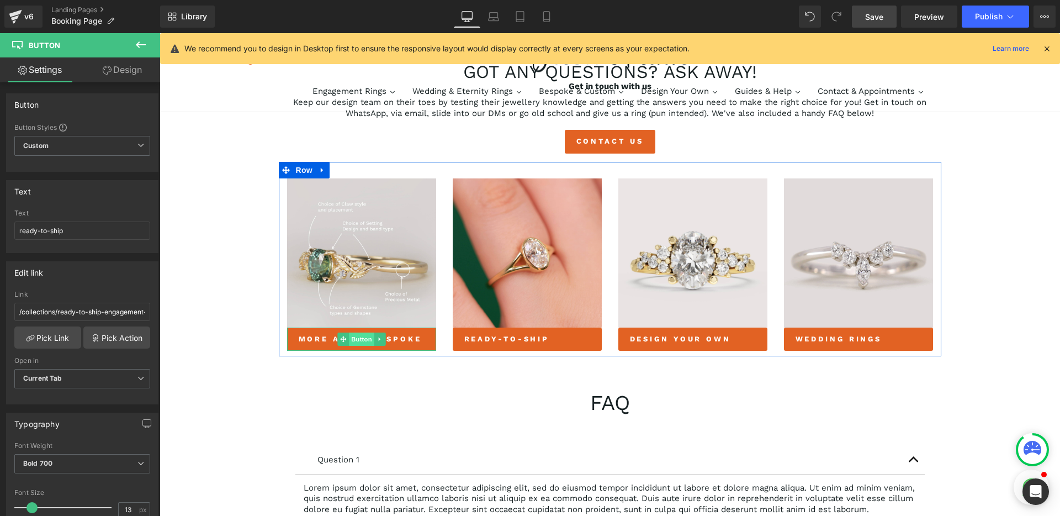
click at [356, 339] on span "Button" at bounding box center [361, 338] width 25 height 13
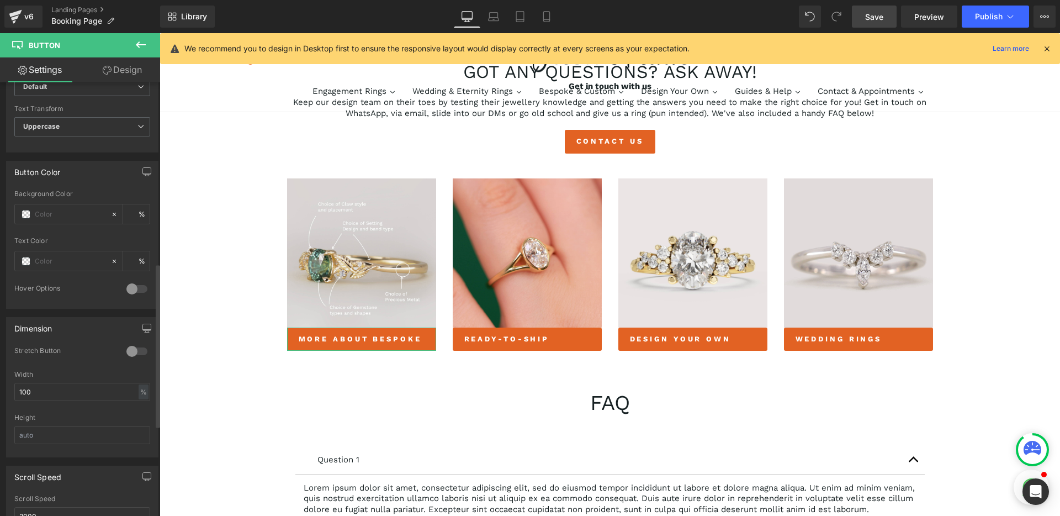
scroll to position [508, 0]
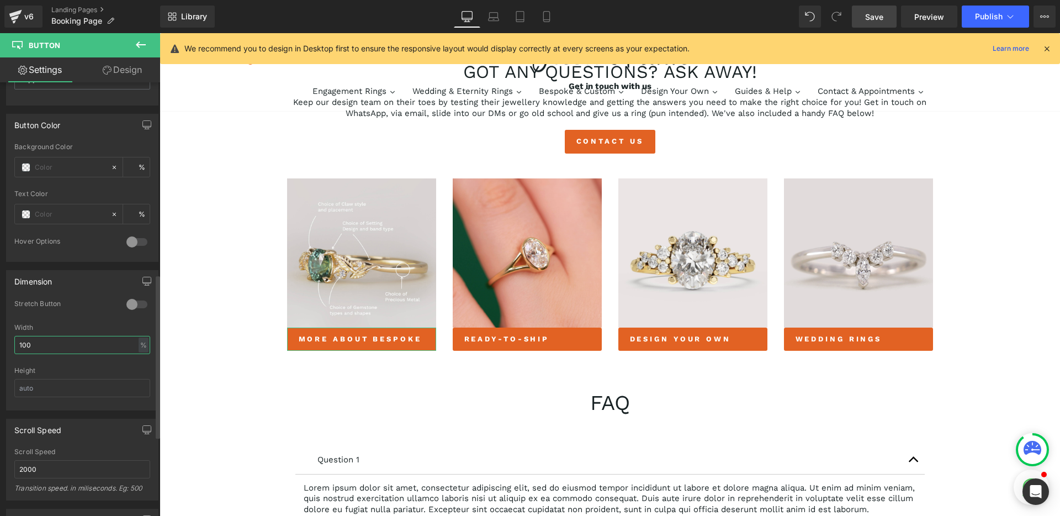
click at [91, 348] on input "100" at bounding box center [82, 345] width 136 height 18
click at [98, 328] on div "Width" at bounding box center [82, 327] width 136 height 8
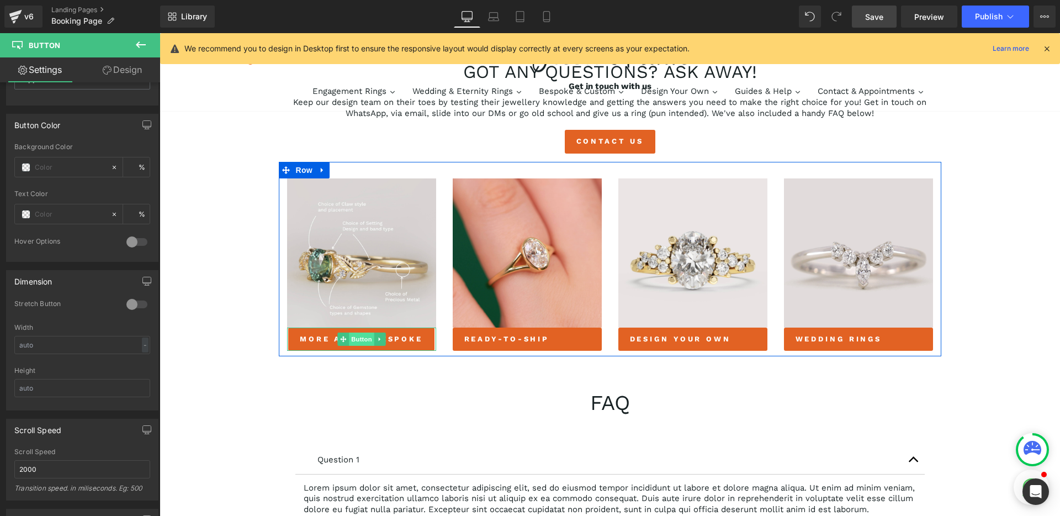
click at [357, 337] on span "Button" at bounding box center [361, 338] width 25 height 13
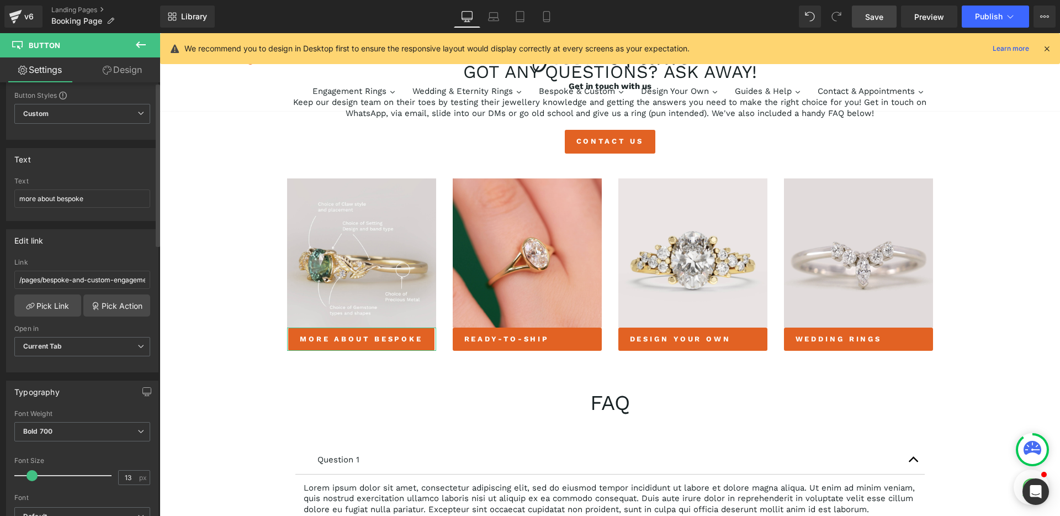
scroll to position [0, 0]
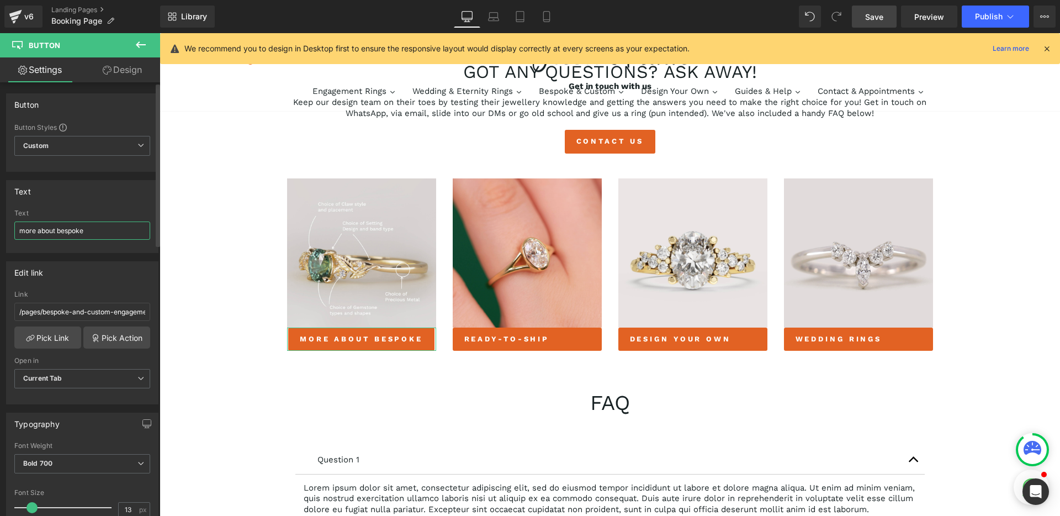
click at [29, 229] on input "more about bespoke" at bounding box center [82, 230] width 136 height 18
type input "about bespoke"
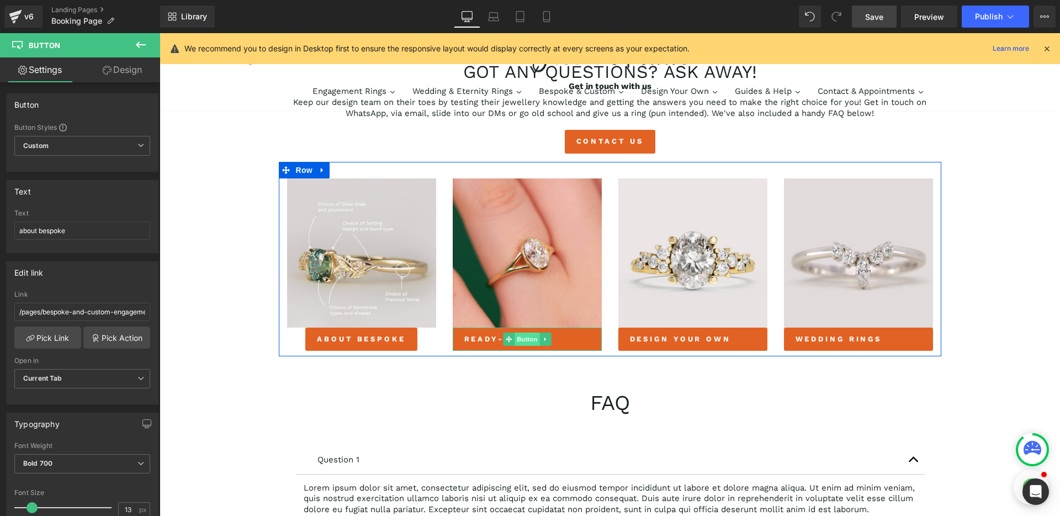
click at [531, 338] on span "Button" at bounding box center [527, 338] width 25 height 13
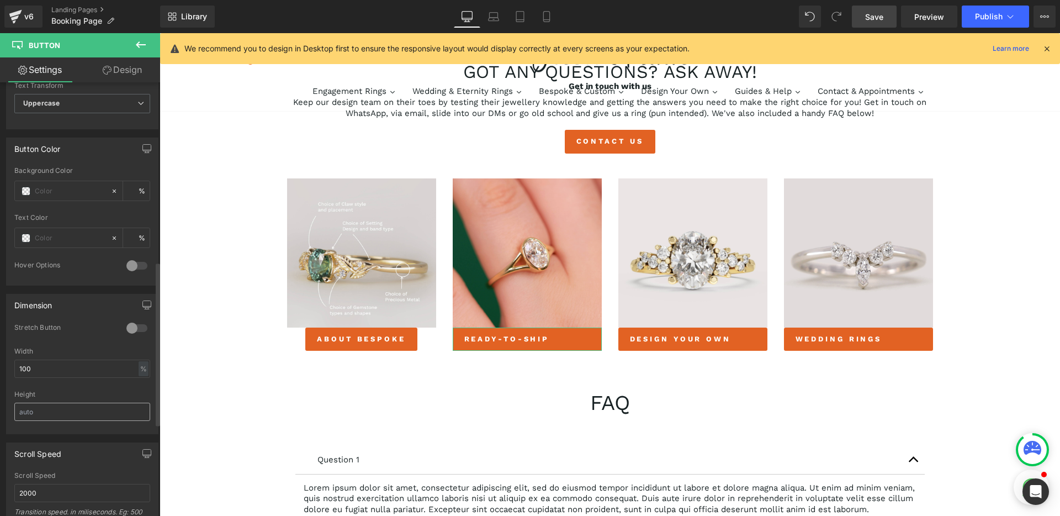
scroll to position [510, 0]
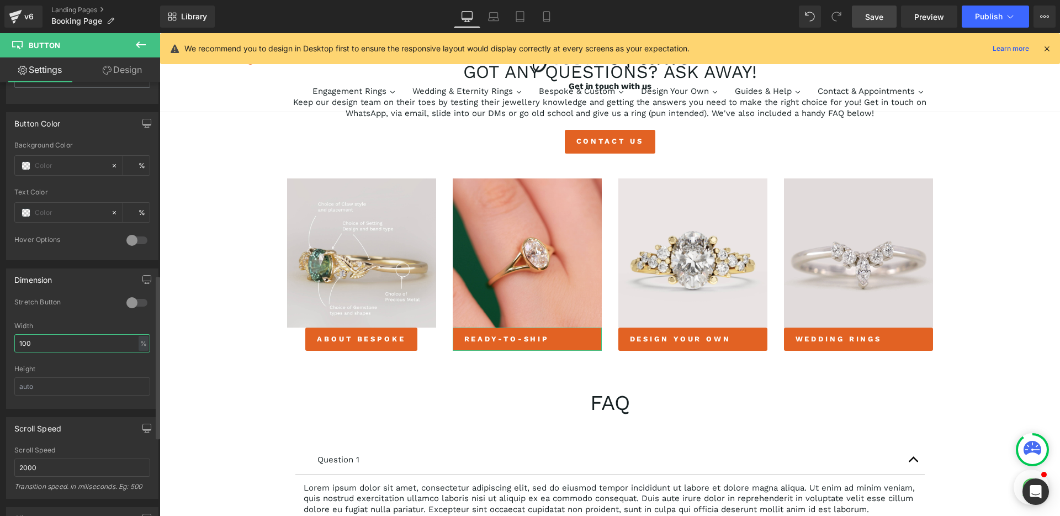
click at [74, 337] on input "100" at bounding box center [82, 343] width 136 height 18
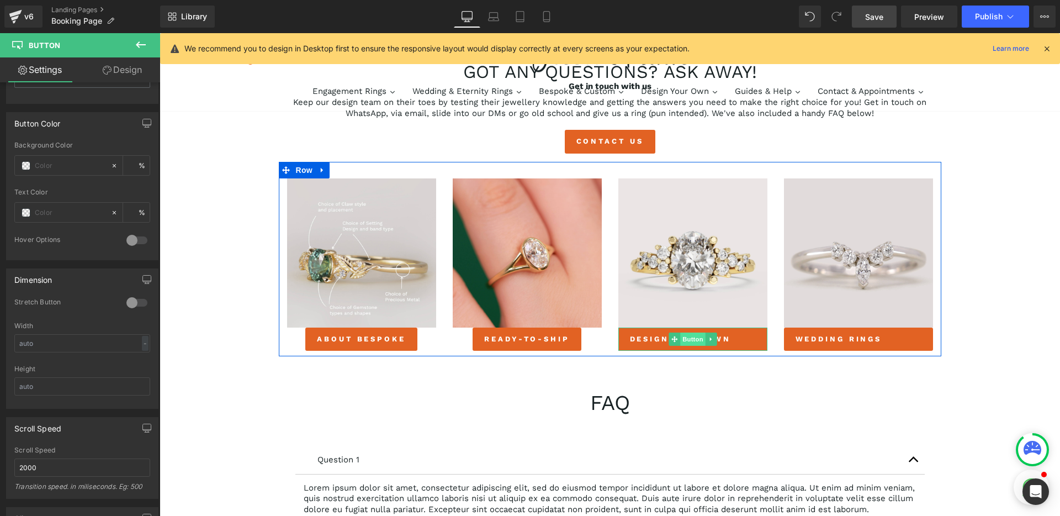
click at [690, 338] on span "Button" at bounding box center [692, 338] width 25 height 13
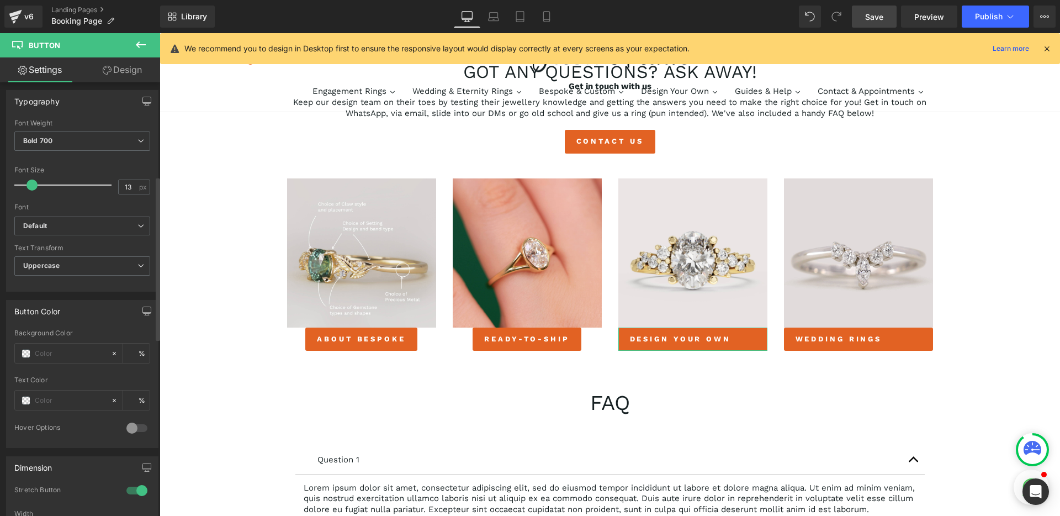
scroll to position [335, 0]
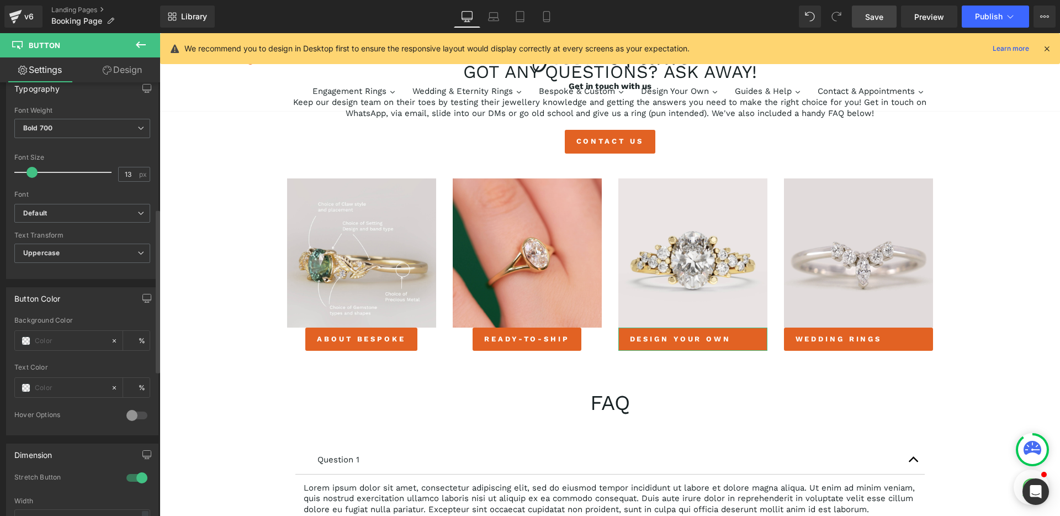
drag, startPoint x: 132, startPoint y: 480, endPoint x: 19, endPoint y: 446, distance: 118.1
click at [132, 480] on div at bounding box center [137, 478] width 26 height 18
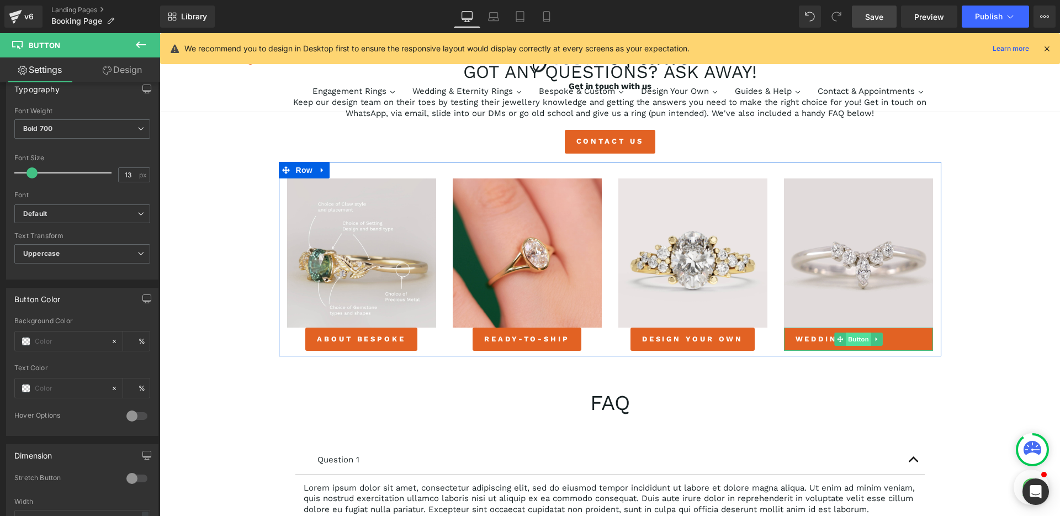
click at [856, 338] on span "Button" at bounding box center [858, 338] width 25 height 13
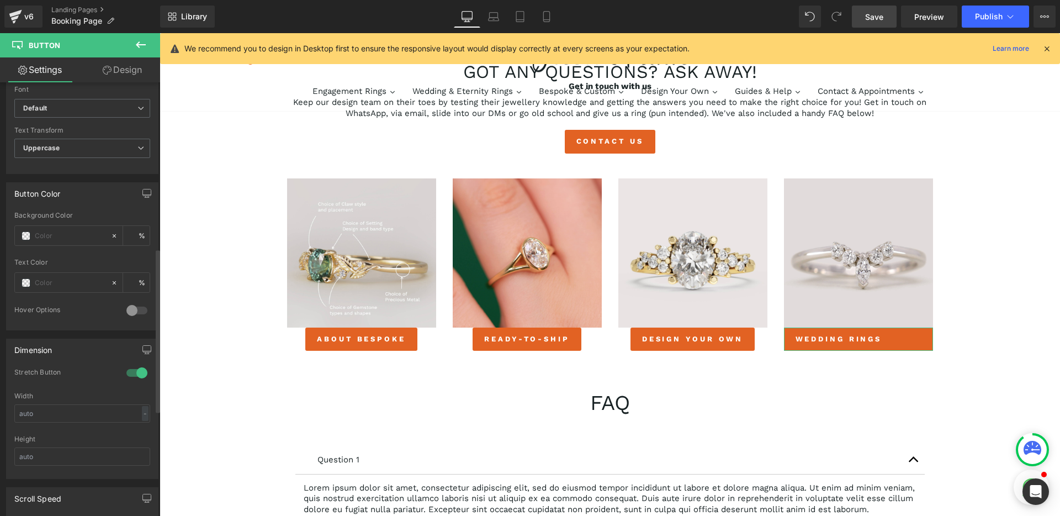
scroll to position [427, 0]
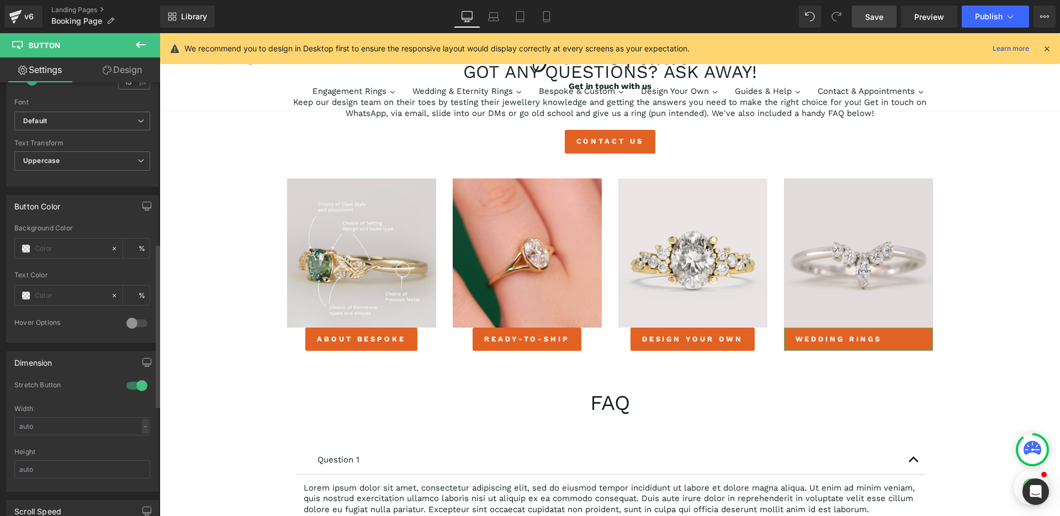
click at [129, 385] on div at bounding box center [137, 385] width 26 height 18
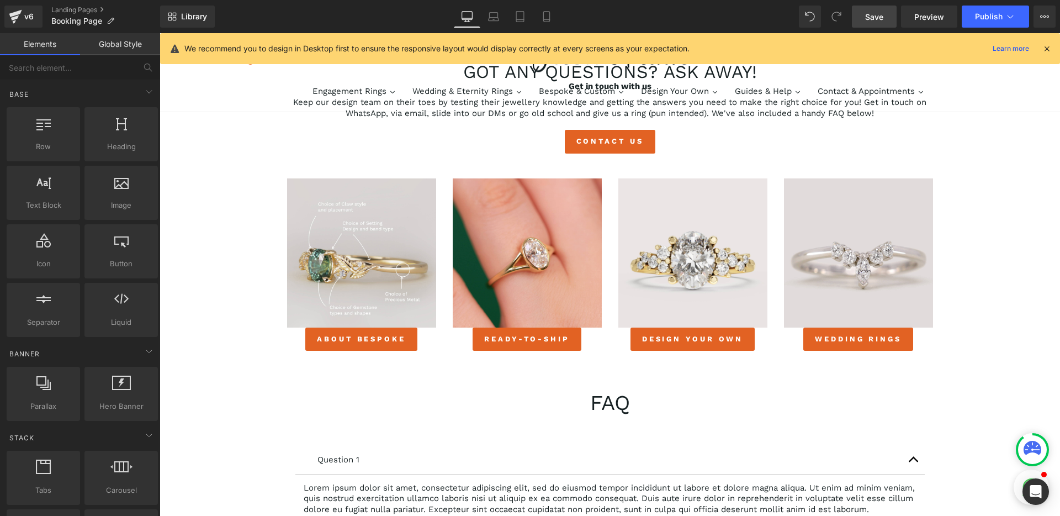
click at [952, 281] on div "Book an appointment with our design team Heading Row 35px virtual appointments …" at bounding box center [610, 206] width 900 height 1260
click at [872, 15] on span "Save" at bounding box center [874, 17] width 18 height 12
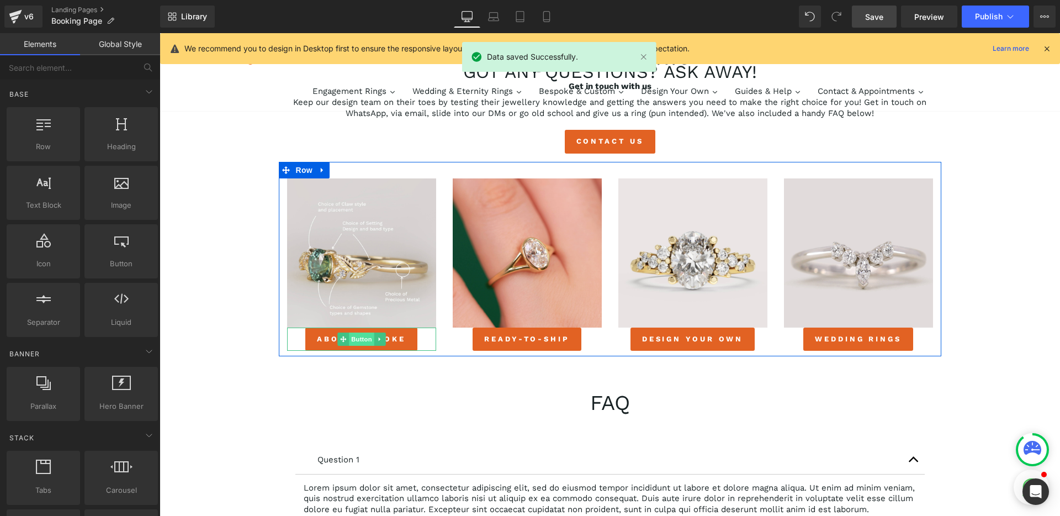
click at [354, 342] on span "Button" at bounding box center [361, 338] width 25 height 13
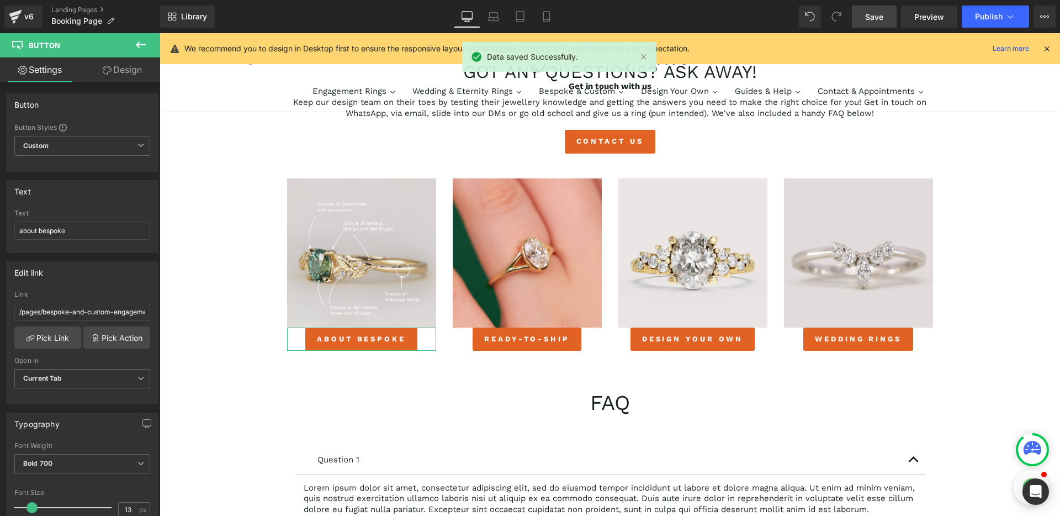
click at [120, 74] on link "Design" at bounding box center [122, 69] width 80 height 25
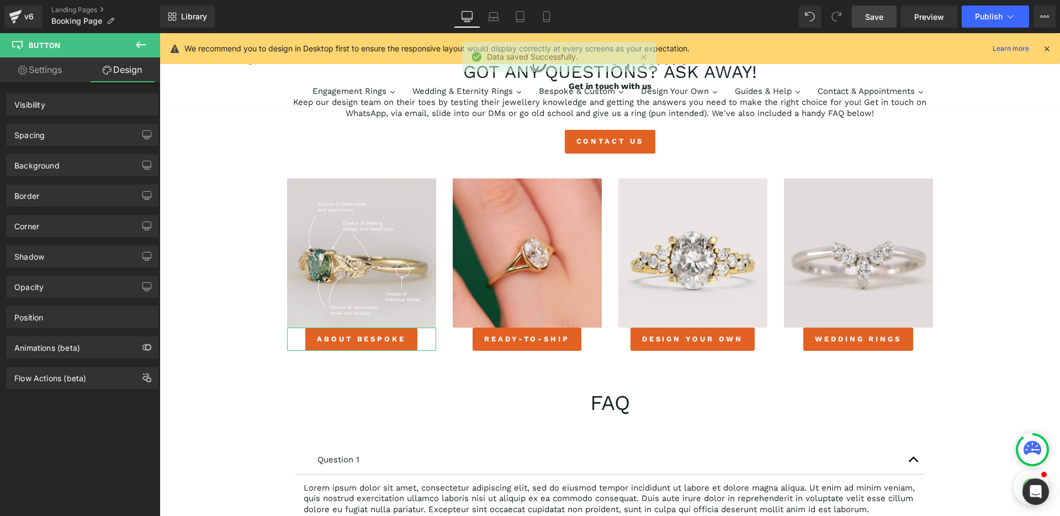
click at [66, 140] on div "Spacing" at bounding box center [82, 134] width 151 height 21
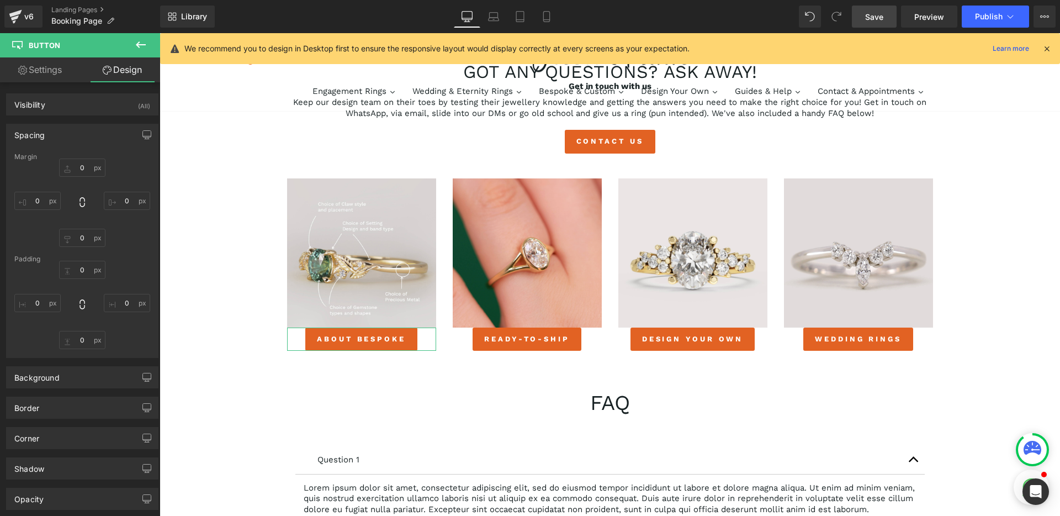
type input "0"
type input "11"
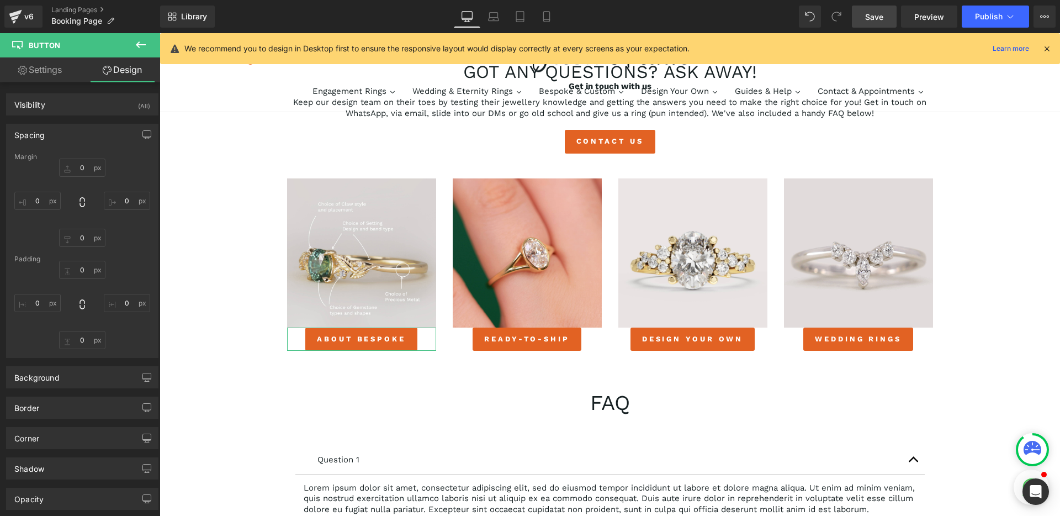
type input "20"
type input "11"
type input "20"
click at [83, 170] on input "0" at bounding box center [82, 167] width 46 height 18
type input "5"
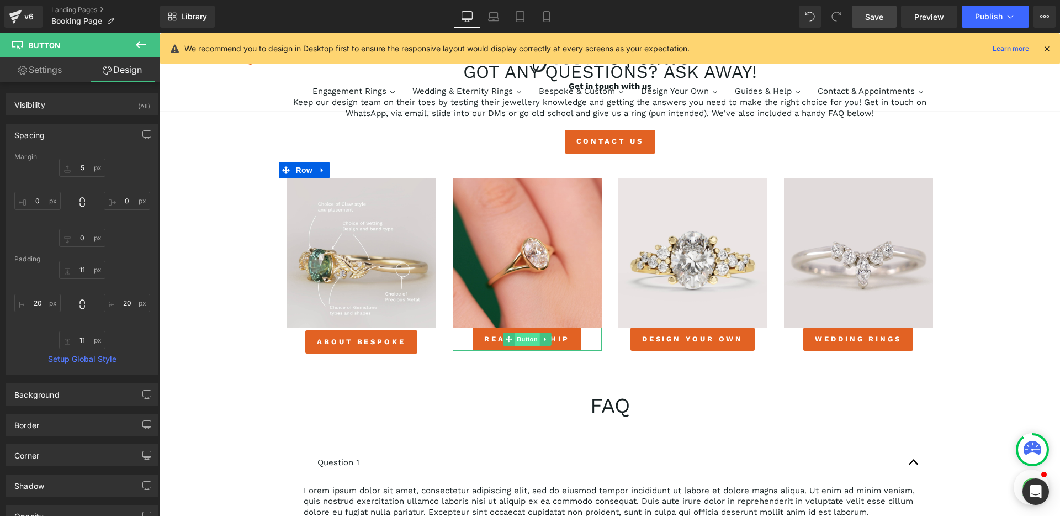
click at [526, 342] on span "Button" at bounding box center [527, 338] width 25 height 13
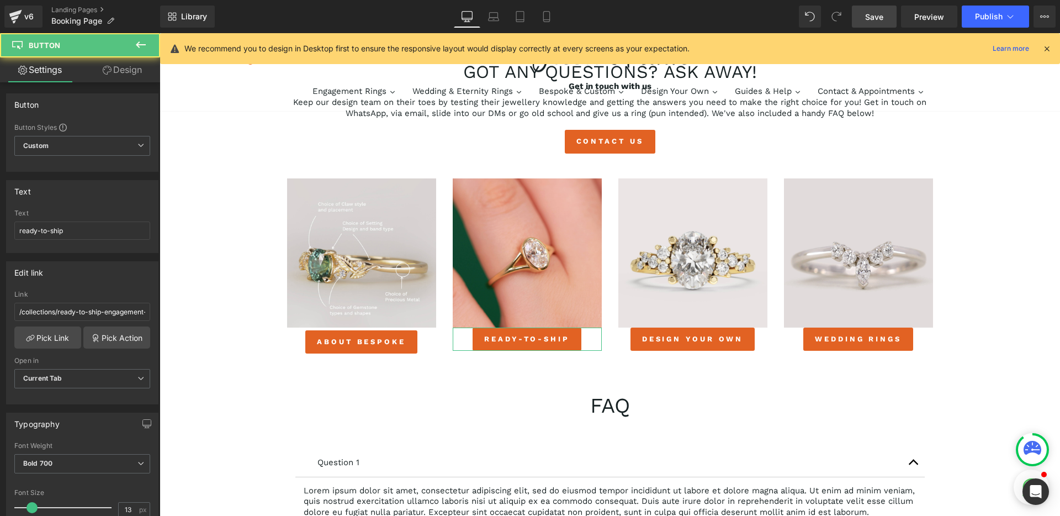
click at [134, 72] on link "Design" at bounding box center [122, 69] width 80 height 25
click at [0, 0] on div "Spacing" at bounding box center [0, 0] width 0 height 0
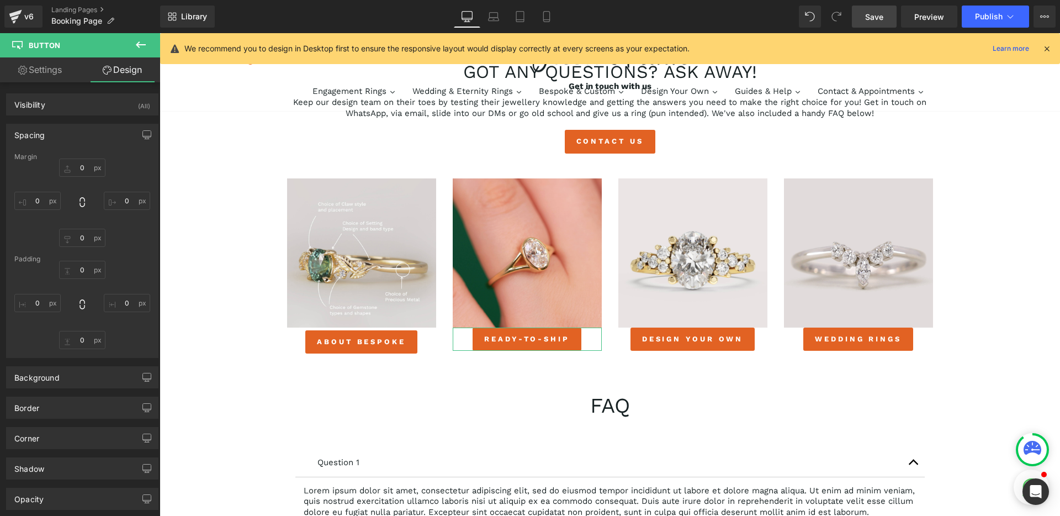
type input "0"
type input "11"
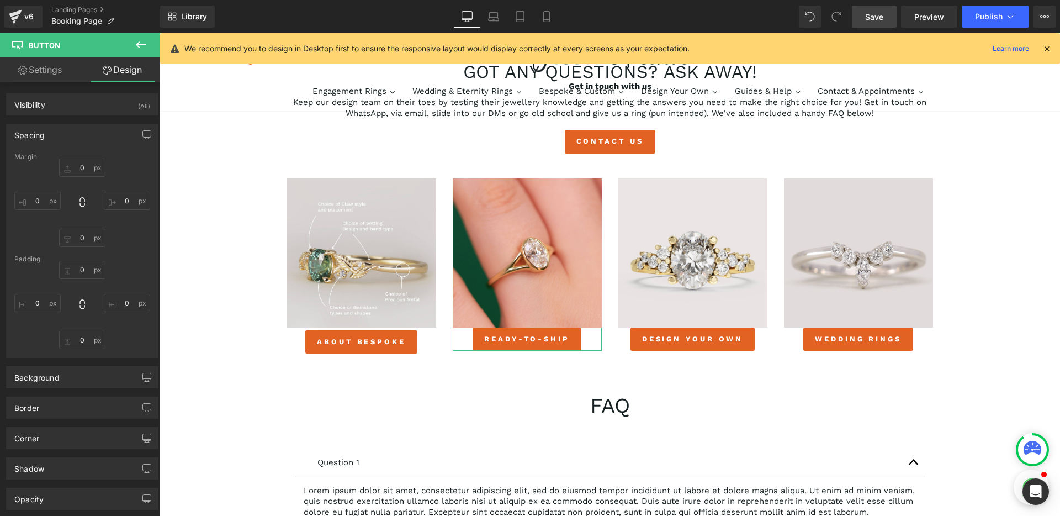
type input "20"
type input "11"
type input "20"
click at [81, 162] on input "0" at bounding box center [82, 167] width 46 height 18
type input "5"
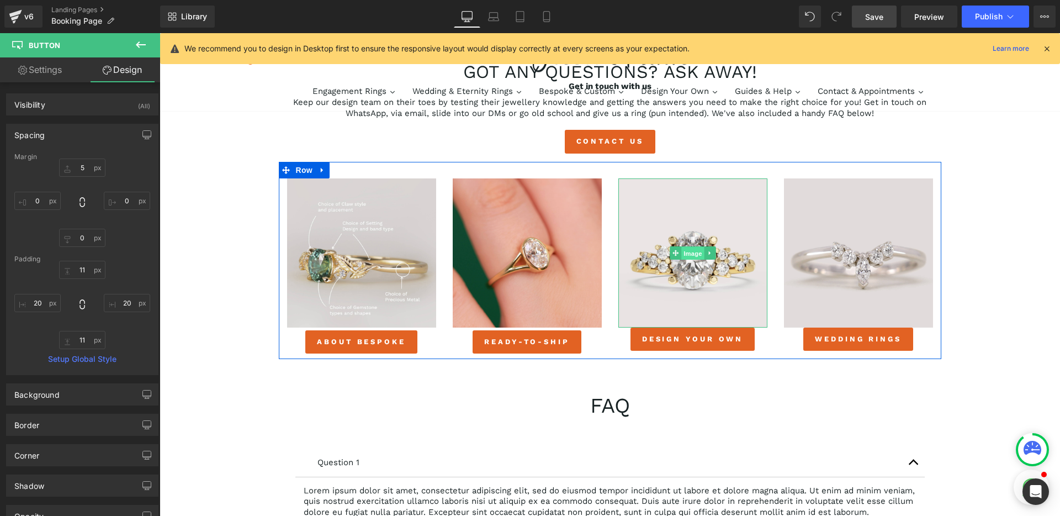
click at [685, 254] on span "Image" at bounding box center [692, 252] width 23 height 13
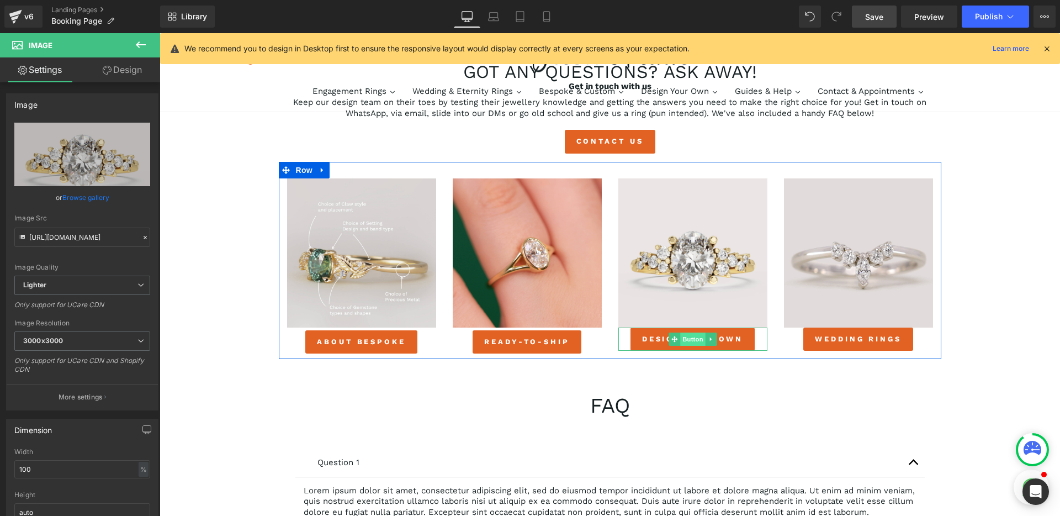
click at [693, 339] on span "Button" at bounding box center [692, 338] width 25 height 13
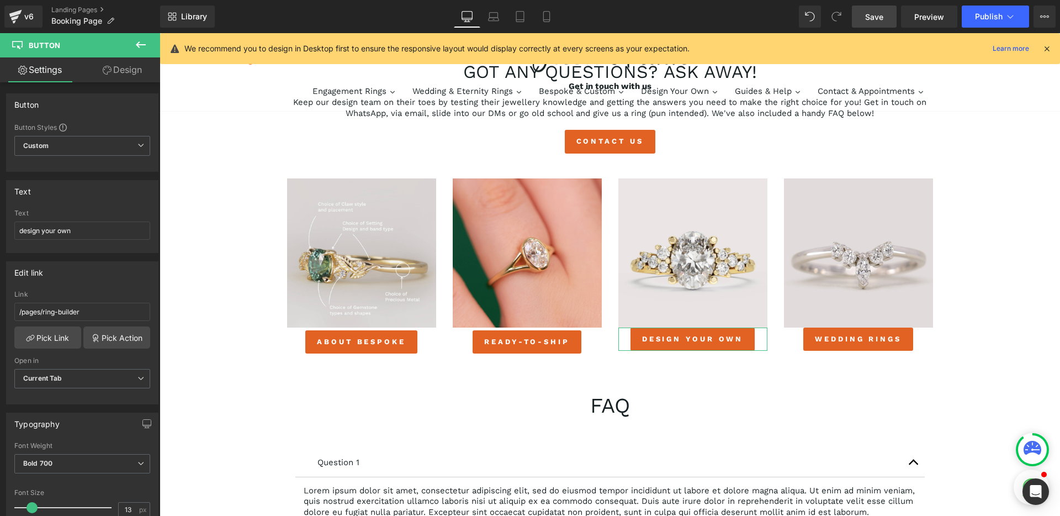
click at [123, 72] on link "Design" at bounding box center [122, 69] width 80 height 25
click at [0, 0] on div "Spacing" at bounding box center [0, 0] width 0 height 0
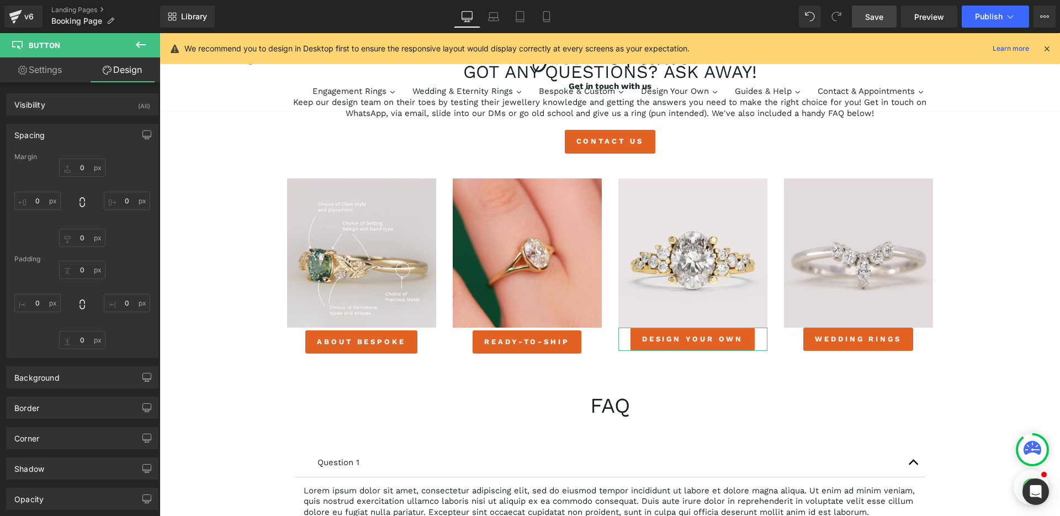
type input "0"
type input "11"
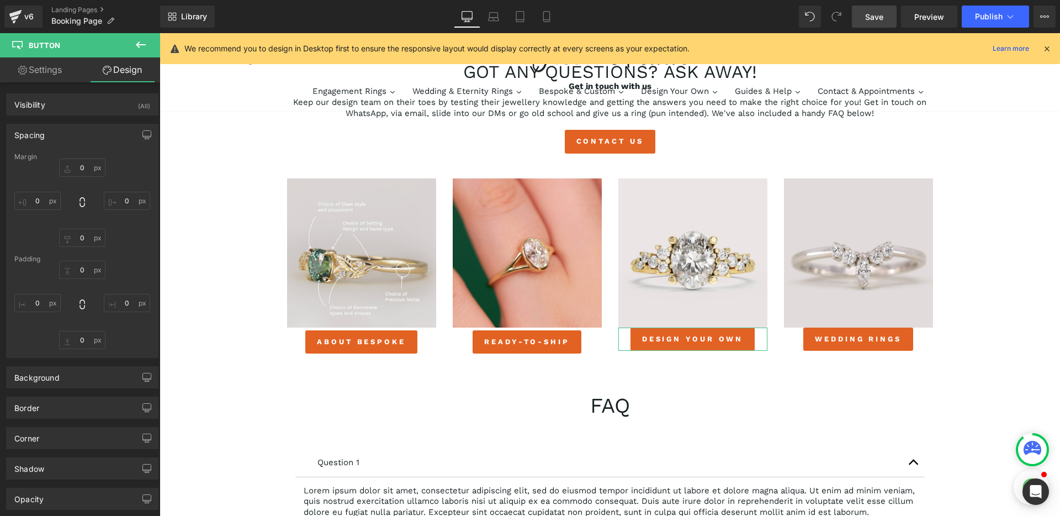
type input "20"
type input "11"
type input "20"
click at [84, 165] on input "0" at bounding box center [82, 167] width 46 height 18
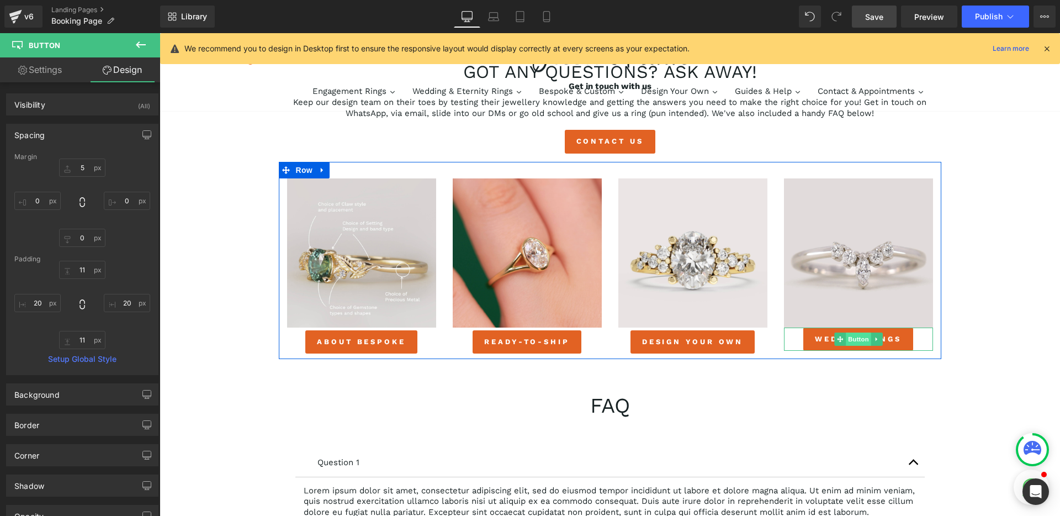
click at [853, 340] on span "Button" at bounding box center [858, 338] width 25 height 13
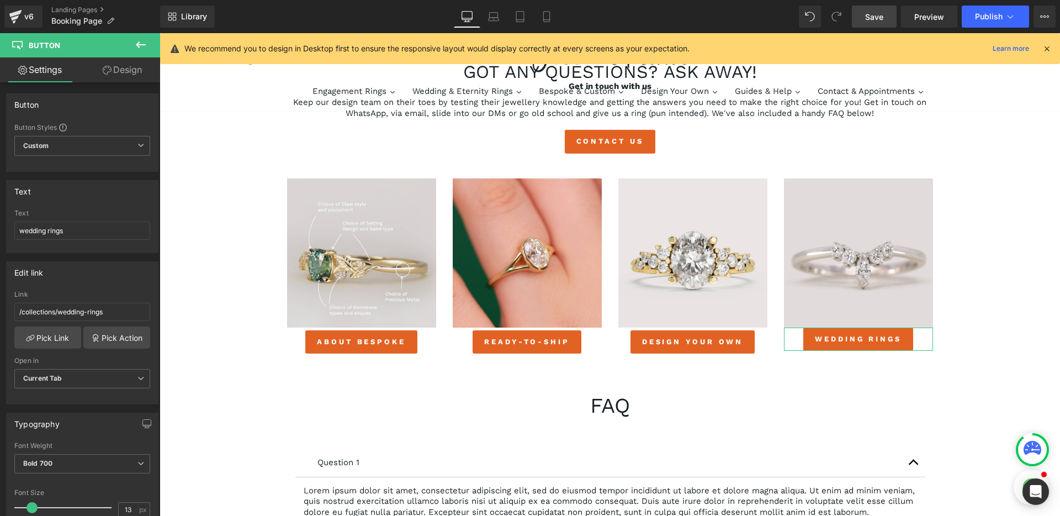
click at [121, 74] on link "Design" at bounding box center [122, 69] width 80 height 25
click at [0, 0] on div "Spacing" at bounding box center [0, 0] width 0 height 0
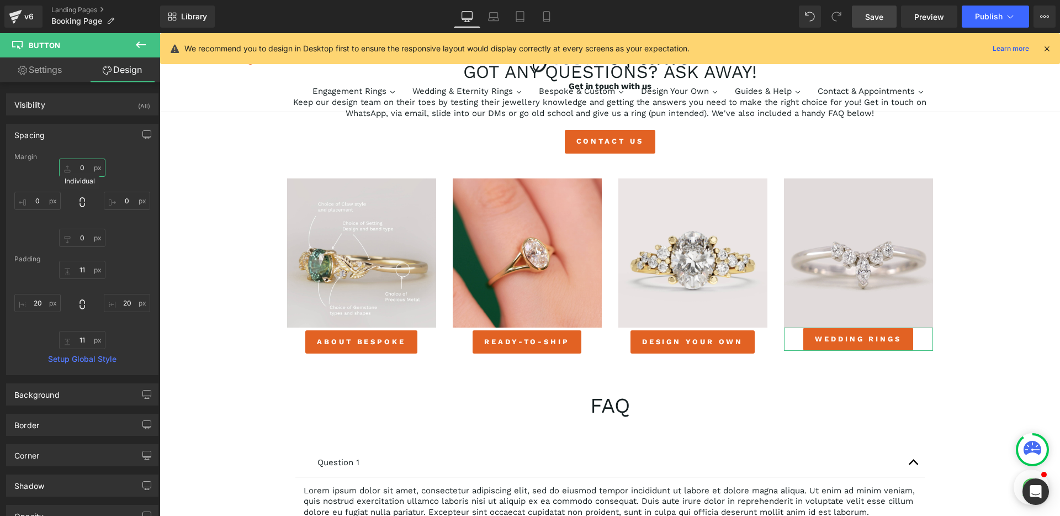
click at [83, 167] on input "0" at bounding box center [82, 167] width 46 height 18
click at [118, 164] on div "5 5 0px 0 0px 0 0px 0" at bounding box center [82, 202] width 136 height 88
click at [233, 324] on div "Book an appointment with our design team Heading Row 35px virtual appointments …" at bounding box center [610, 207] width 900 height 1263
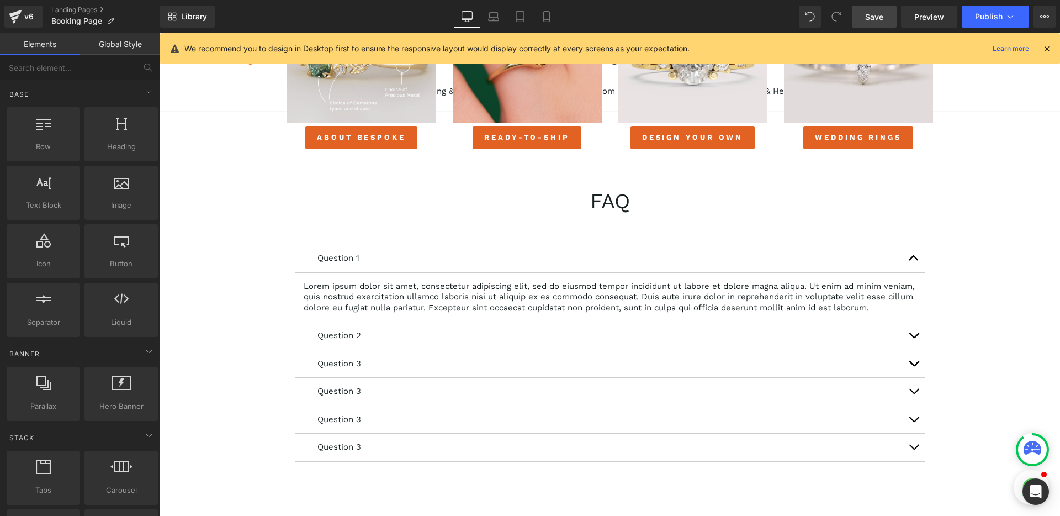
scroll to position [785, 0]
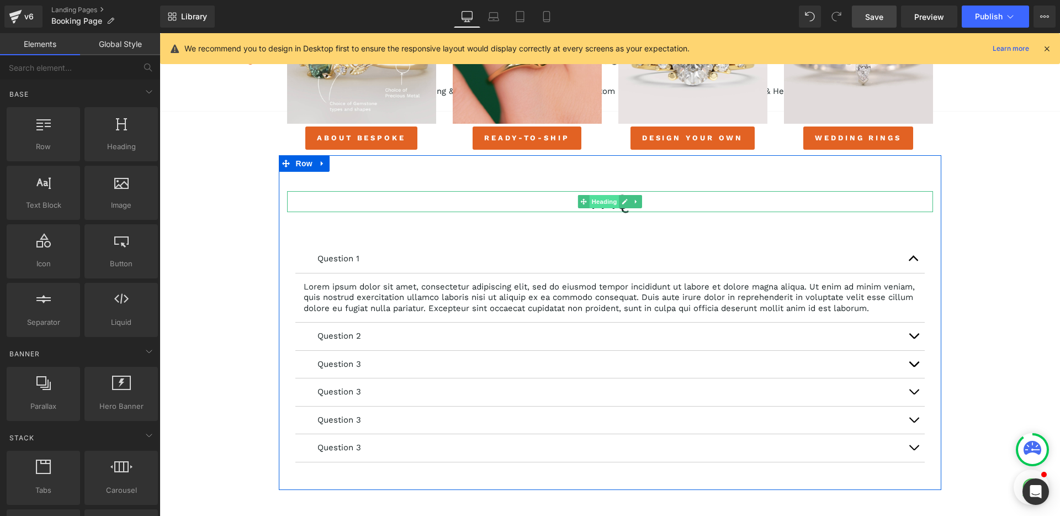
click at [604, 203] on span "Heading" at bounding box center [604, 201] width 30 height 13
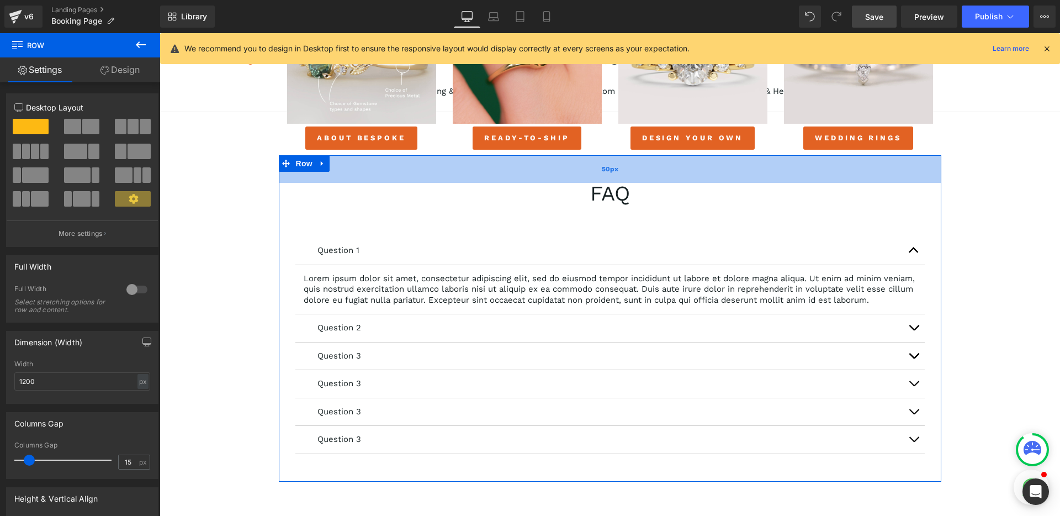
drag, startPoint x: 611, startPoint y: 179, endPoint x: 612, endPoint y: 171, distance: 8.4
click at [612, 171] on div "50px" at bounding box center [610, 169] width 662 height 28
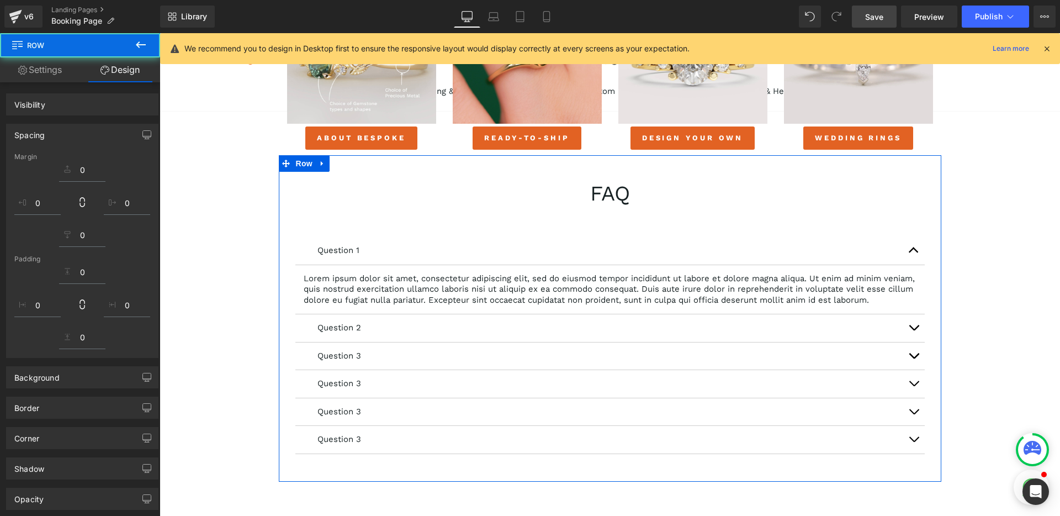
click at [607, 232] on div "Question 1 Text Block Lorem ipsum dolor sit amet, consectetur adipiscing elit, …" at bounding box center [609, 345] width 629 height 250
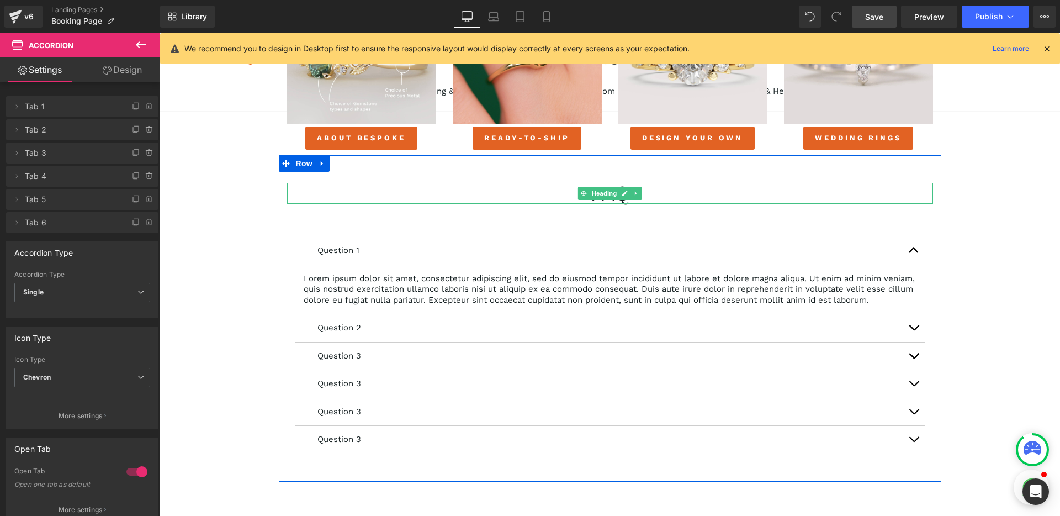
click at [595, 195] on span "Heading" at bounding box center [604, 193] width 30 height 13
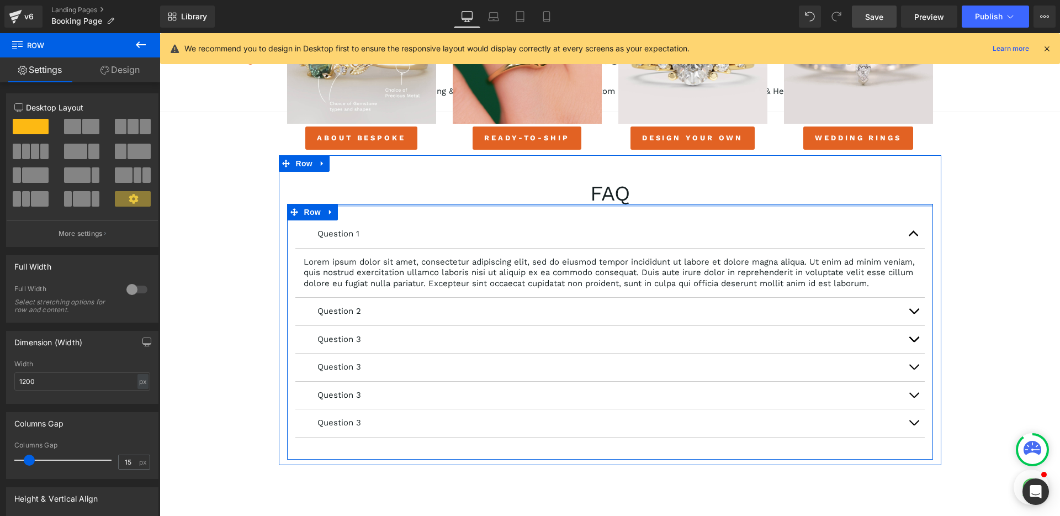
drag, startPoint x: 502, startPoint y: 216, endPoint x: 504, endPoint y: 199, distance: 17.7
click at [504, 199] on div "FAQ Heading Question 1 Text Block Lorem ipsum dolor sit amet, consectetur adipi…" at bounding box center [610, 321] width 662 height 277
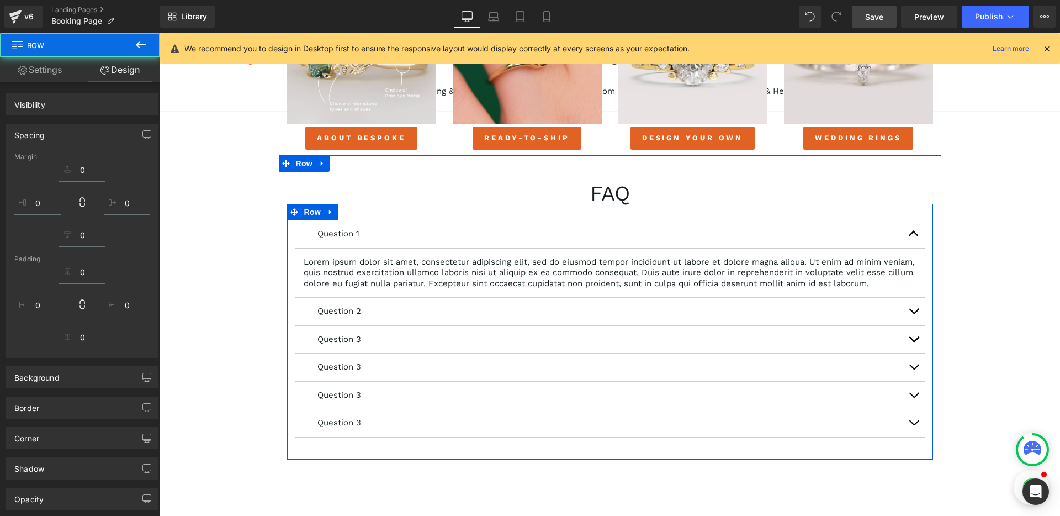
click at [600, 190] on div "FAQ Heading" at bounding box center [610, 193] width 646 height 21
click at [603, 192] on h1 "FAQ" at bounding box center [610, 193] width 646 height 21
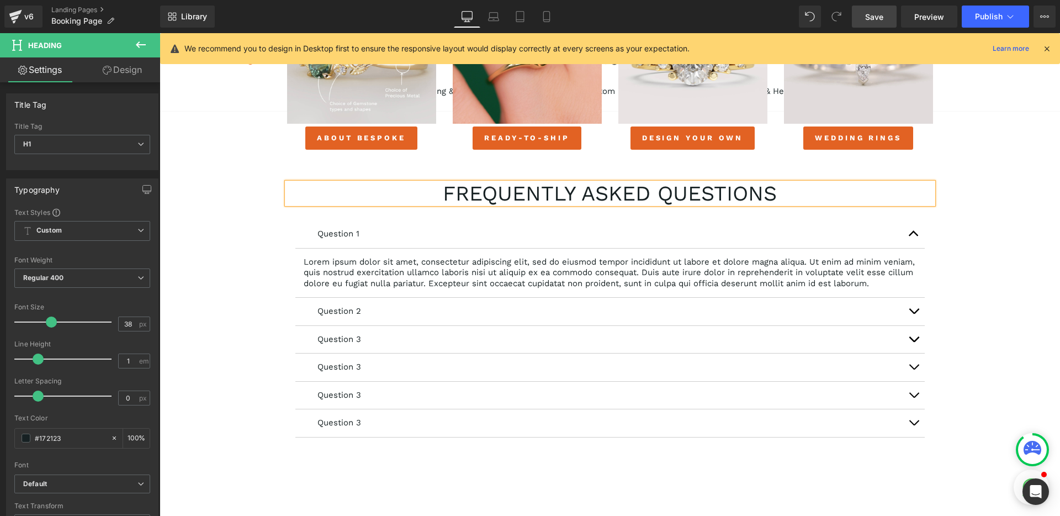
drag, startPoint x: 204, startPoint y: 271, endPoint x: 220, endPoint y: 267, distance: 15.9
drag, startPoint x: 881, startPoint y: 24, endPoint x: 846, endPoint y: 144, distance: 125.3
click at [881, 24] on link "Save" at bounding box center [874, 17] width 45 height 22
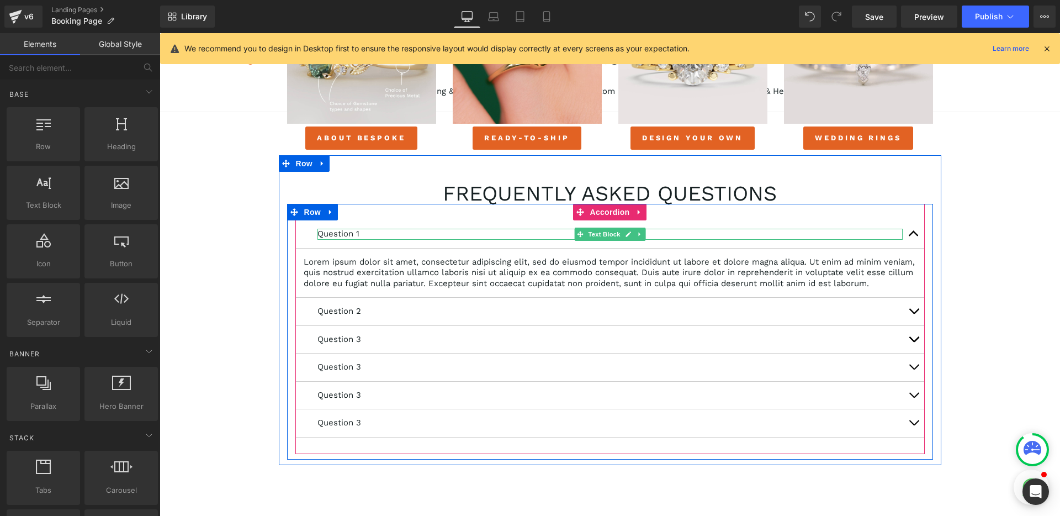
click at [347, 234] on p "Question 1" at bounding box center [609, 234] width 585 height 11
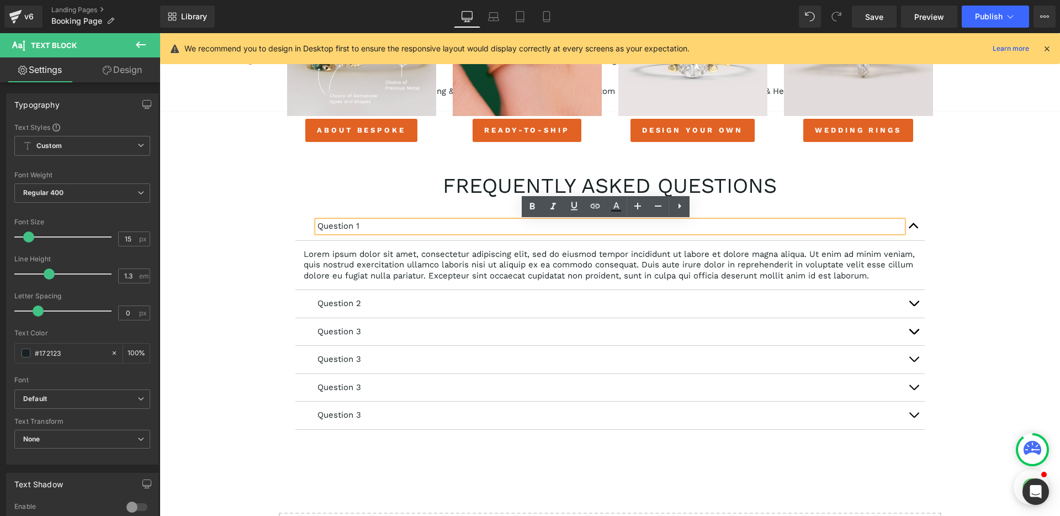
scroll to position [789, 0]
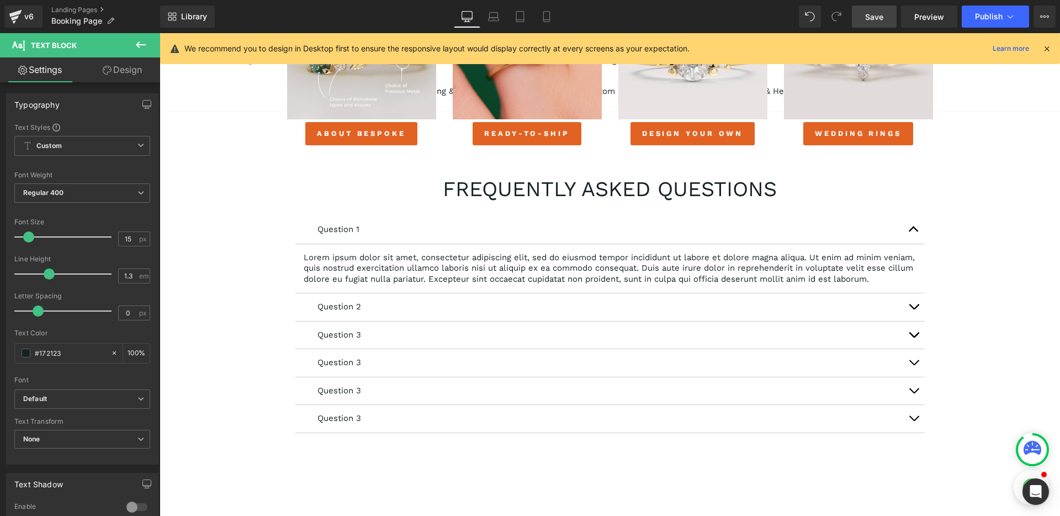
click at [884, 18] on link "Save" at bounding box center [874, 17] width 45 height 22
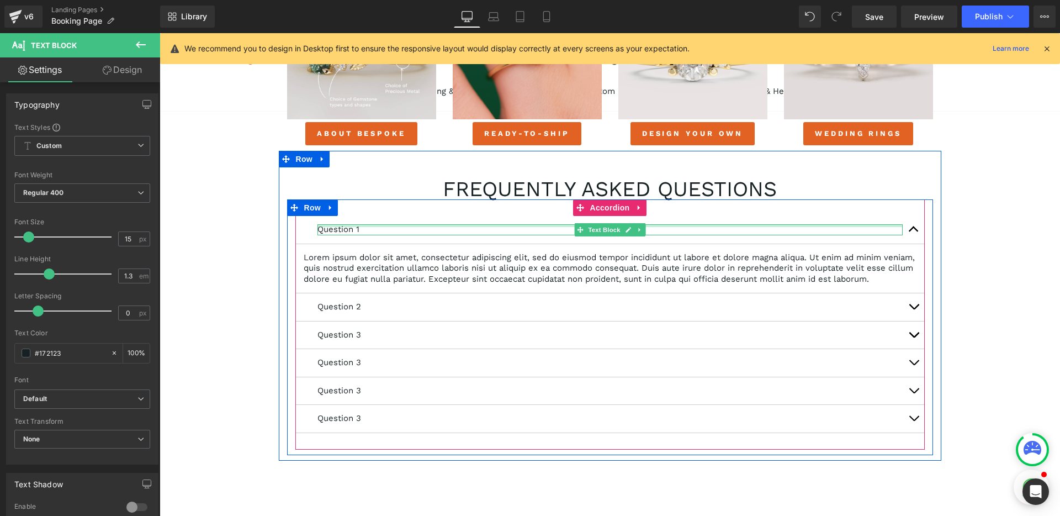
click at [328, 225] on div at bounding box center [609, 225] width 585 height 3
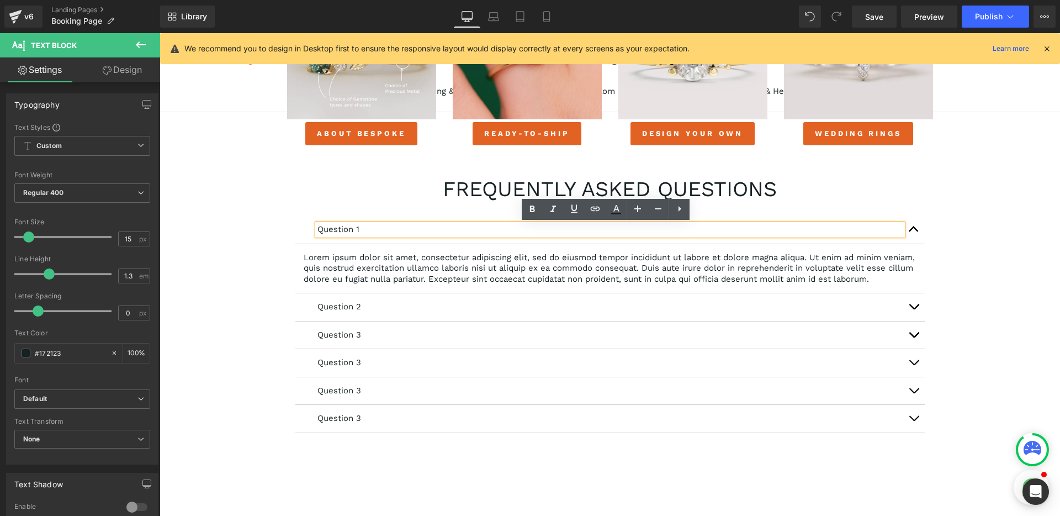
click at [332, 230] on p "Question 1" at bounding box center [609, 229] width 585 height 11
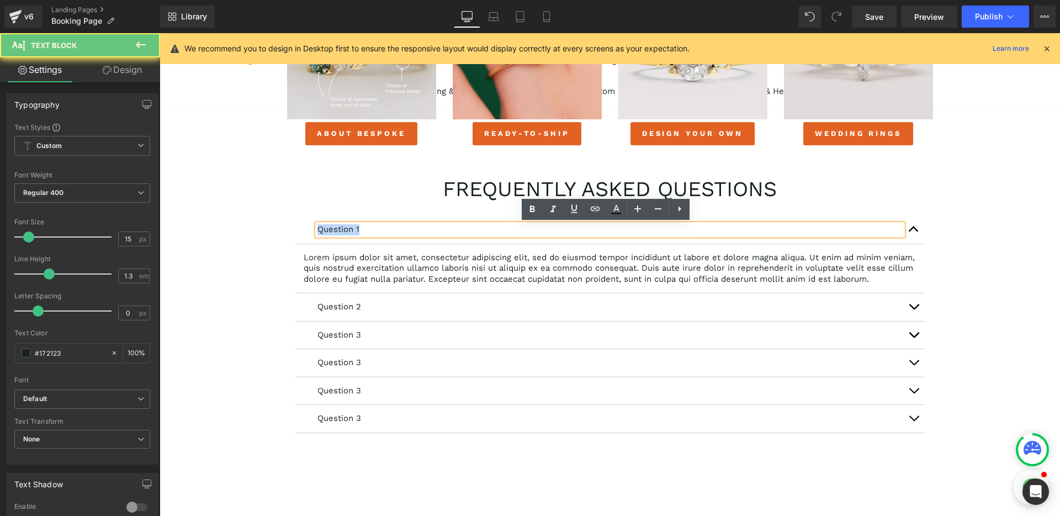
click at [332, 230] on p "Question 1" at bounding box center [609, 229] width 585 height 11
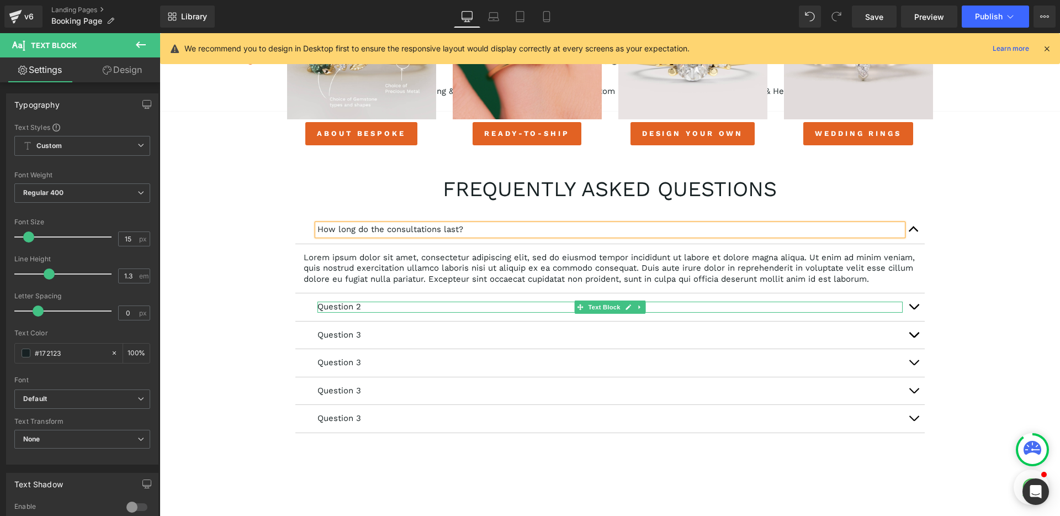
drag, startPoint x: 344, startPoint y: 317, endPoint x: 358, endPoint y: 317, distance: 14.4
click at [344, 312] on p "Question 2" at bounding box center [609, 306] width 585 height 11
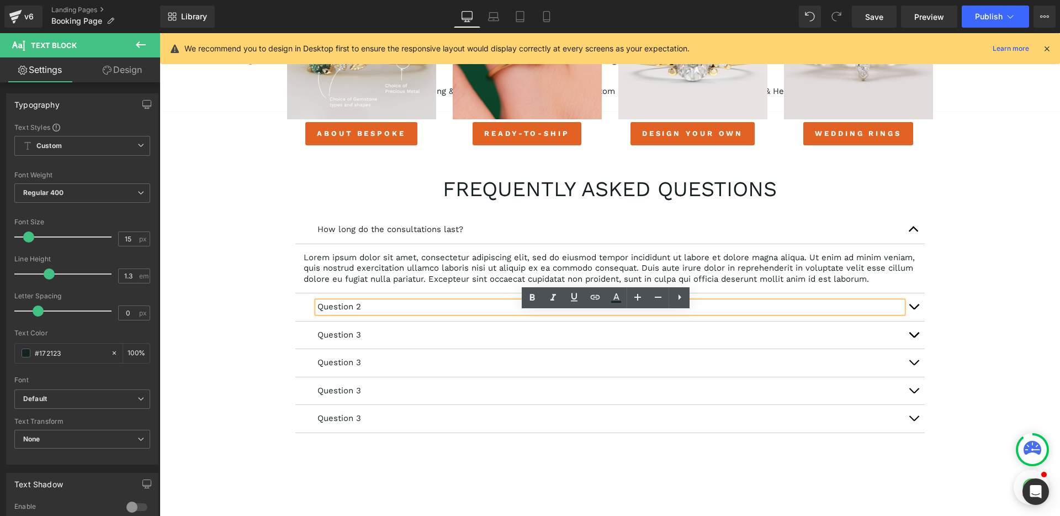
click at [358, 312] on p "Question 2" at bounding box center [609, 306] width 585 height 11
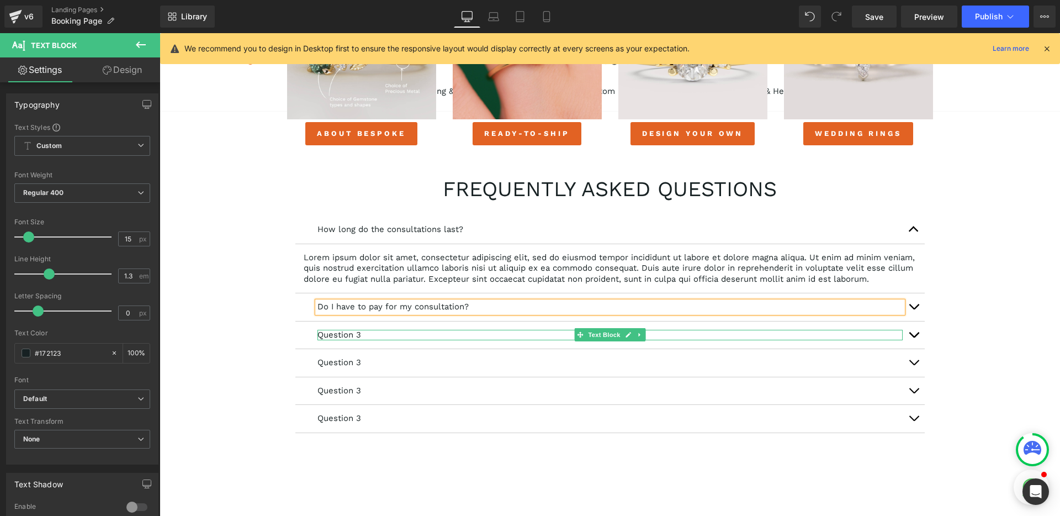
click at [347, 341] on p "Question 3" at bounding box center [609, 335] width 585 height 11
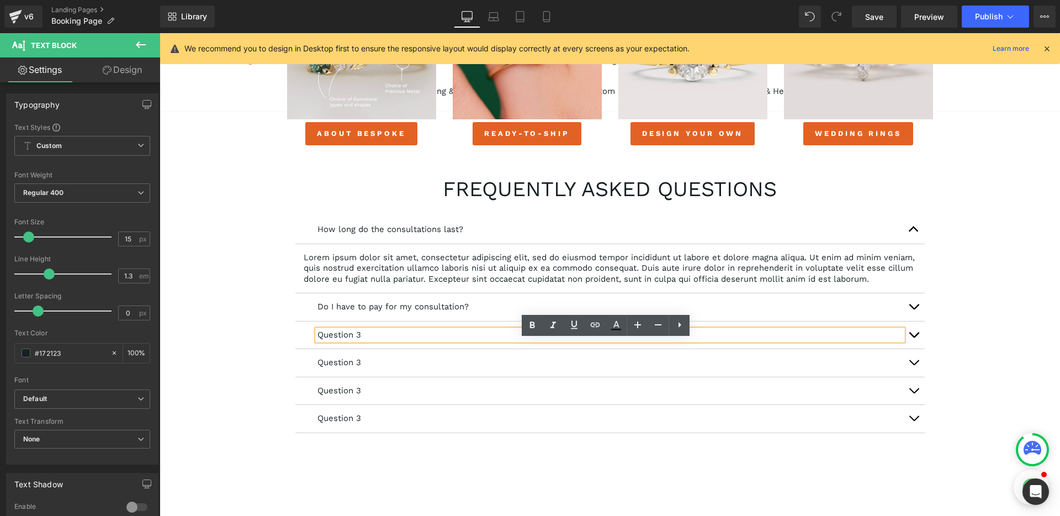
click at [354, 341] on p "Question 3" at bounding box center [609, 335] width 585 height 11
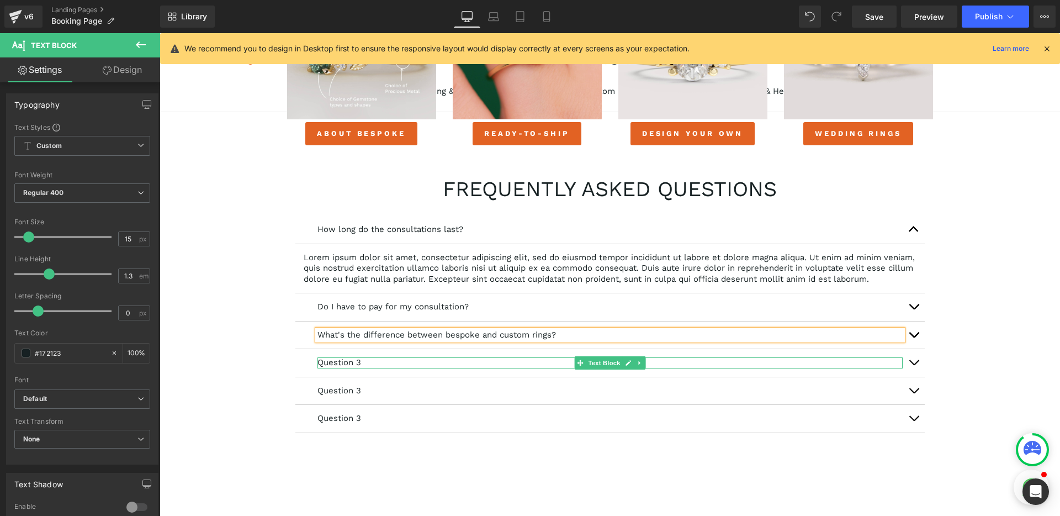
click at [328, 368] on p "Question 3" at bounding box center [609, 362] width 585 height 11
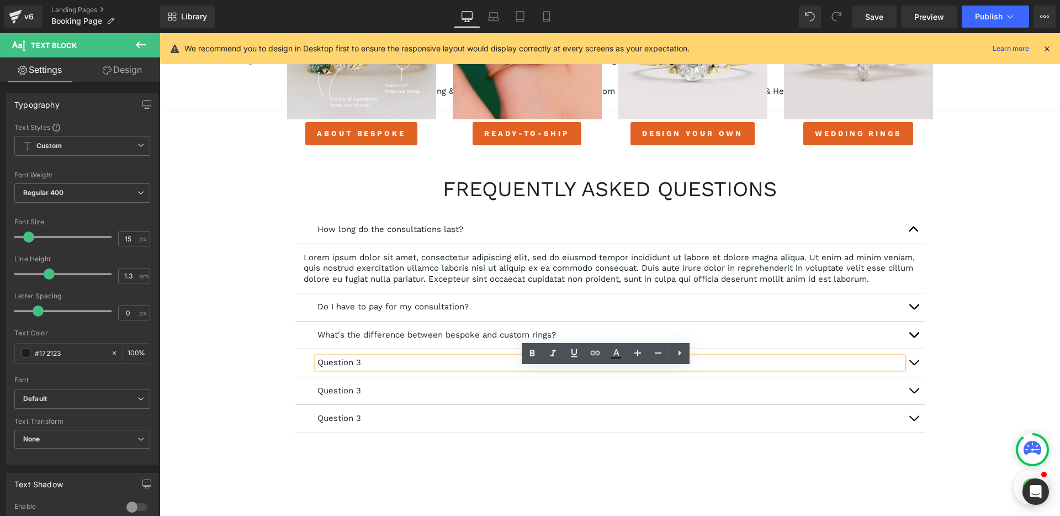
click at [359, 368] on p "Question 3" at bounding box center [609, 362] width 585 height 11
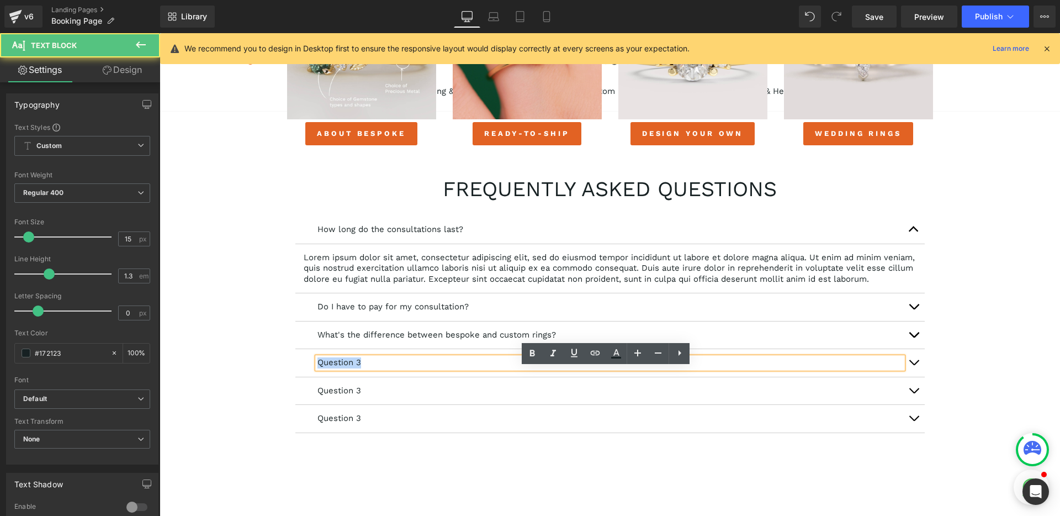
click at [359, 368] on p "Question 3" at bounding box center [609, 362] width 585 height 11
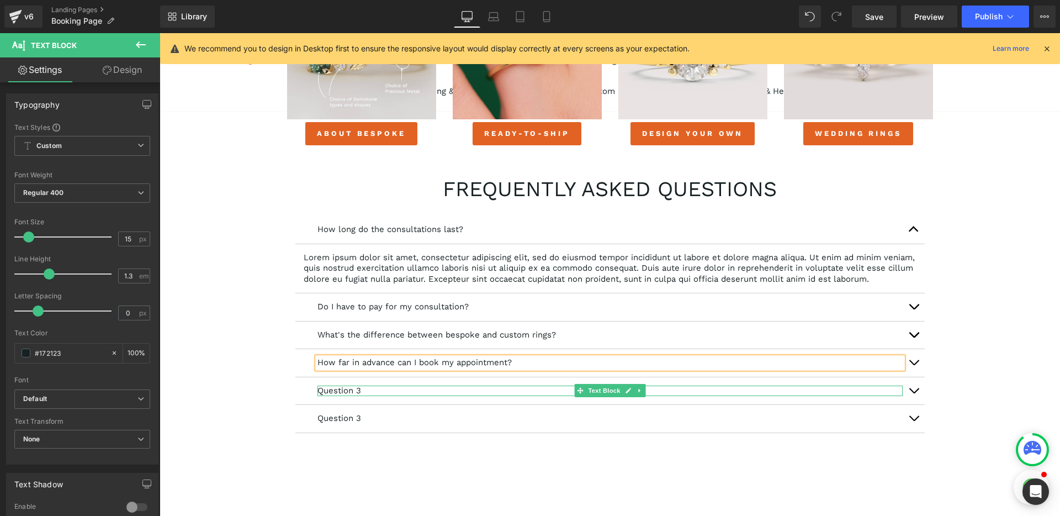
click at [344, 396] on p "Question 3" at bounding box center [609, 390] width 585 height 11
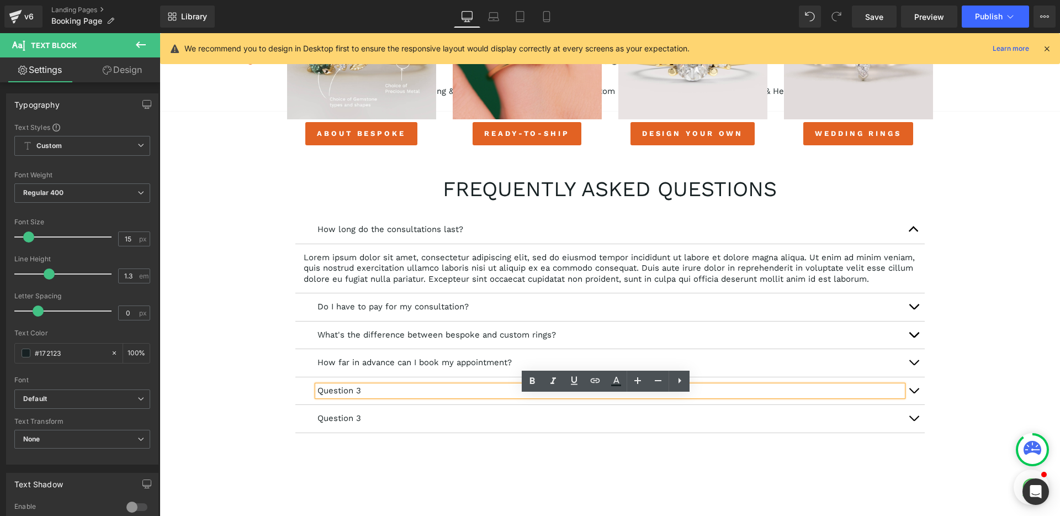
click at [364, 396] on p "Question 3" at bounding box center [609, 390] width 585 height 11
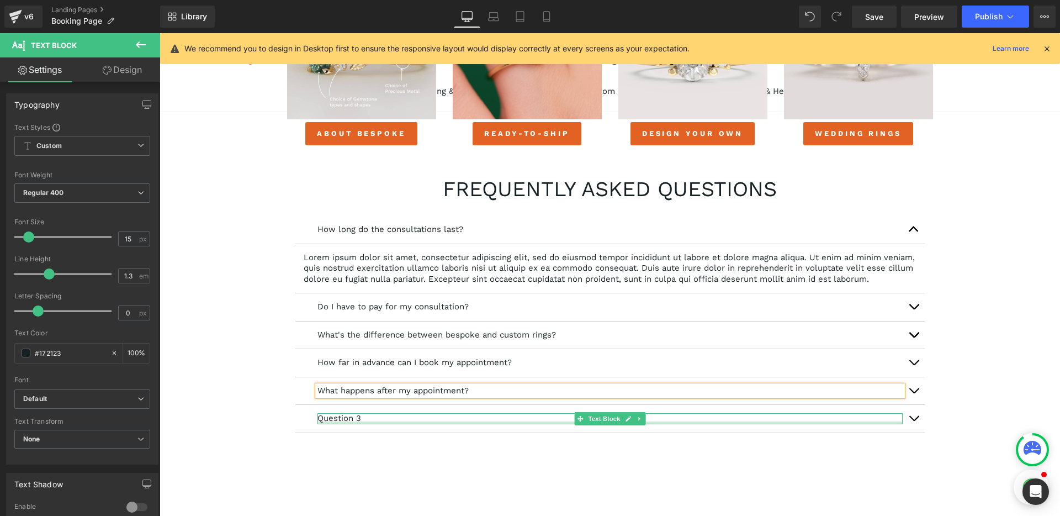
click at [335, 424] on div "Question 3 Text Block" at bounding box center [609, 418] width 585 height 11
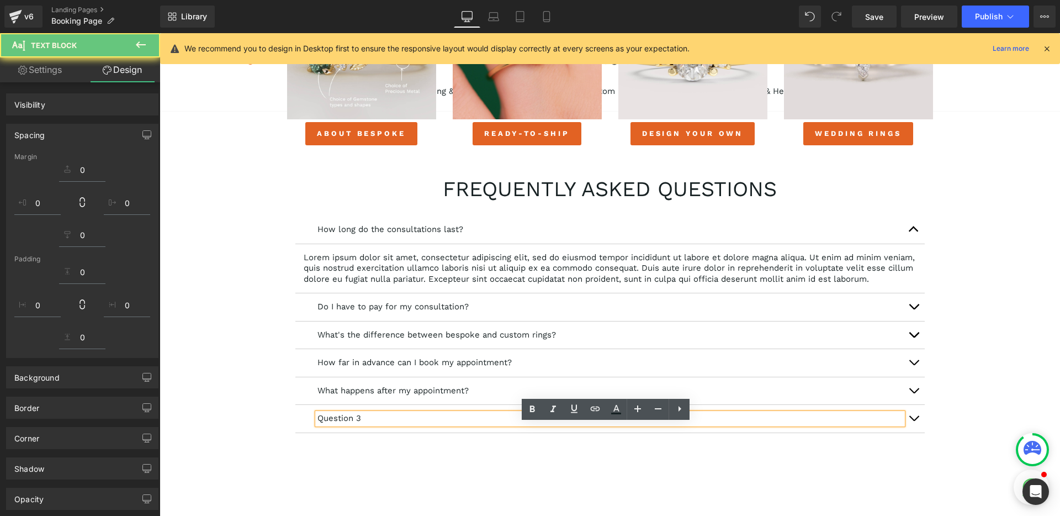
click at [336, 424] on p "Question 3" at bounding box center [609, 418] width 585 height 11
click at [373, 424] on p "Question 3" at bounding box center [609, 418] width 585 height 11
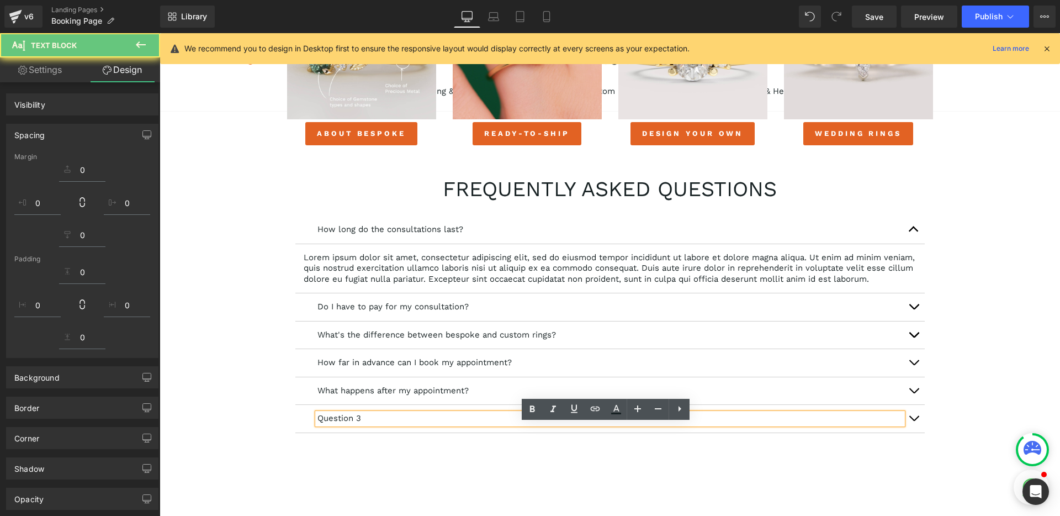
click at [373, 424] on p "Question 3" at bounding box center [609, 418] width 585 height 11
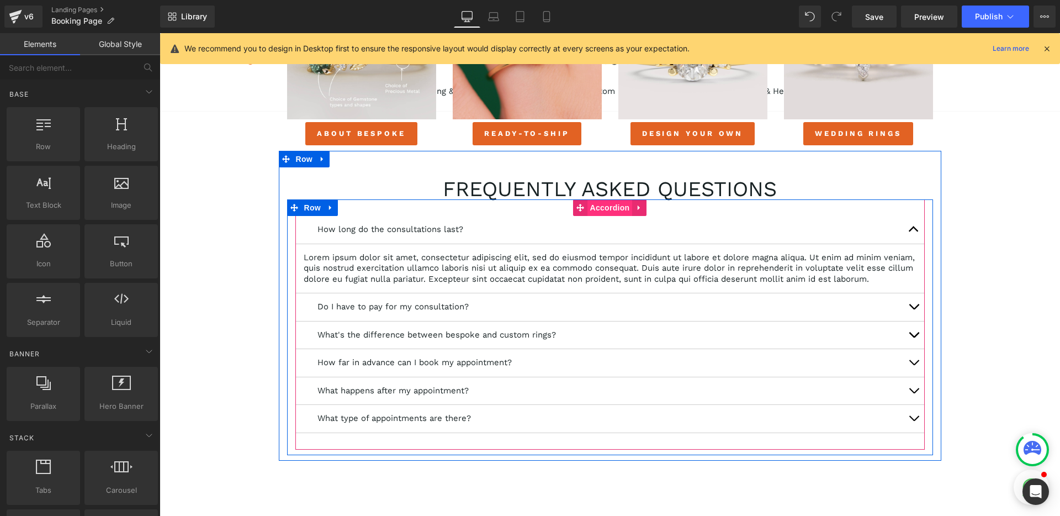
click at [607, 212] on span "Accordion" at bounding box center [609, 207] width 45 height 17
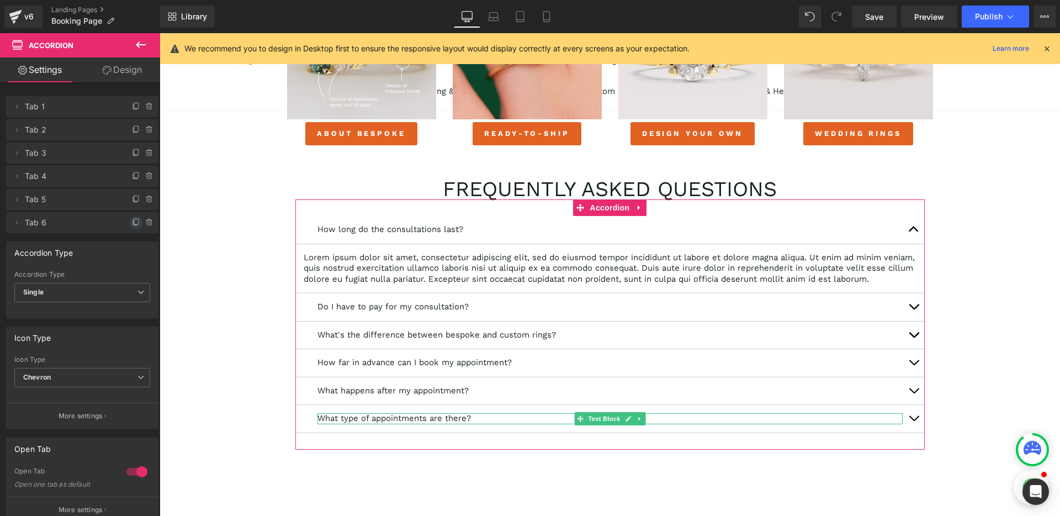
click at [132, 224] on icon at bounding box center [136, 222] width 9 height 9
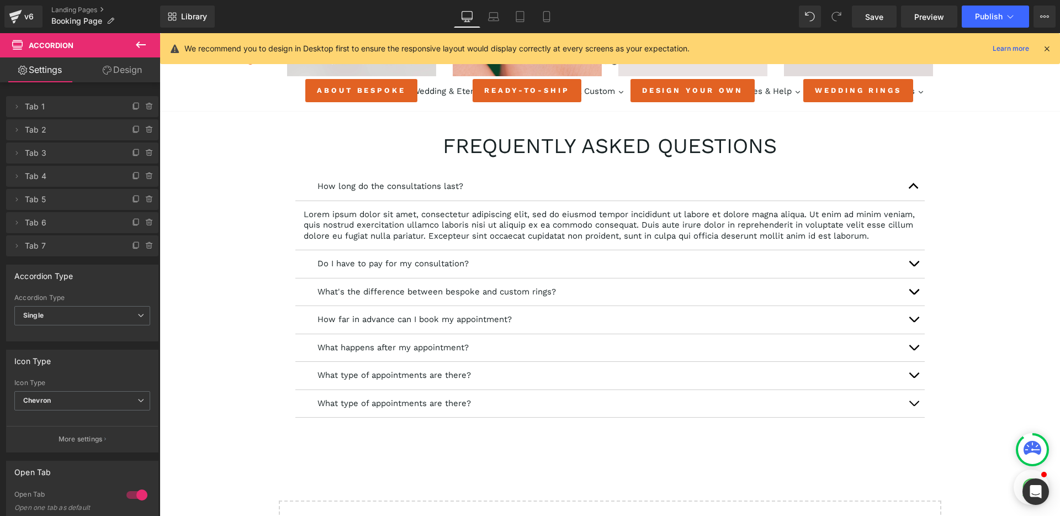
scroll to position [878, 0]
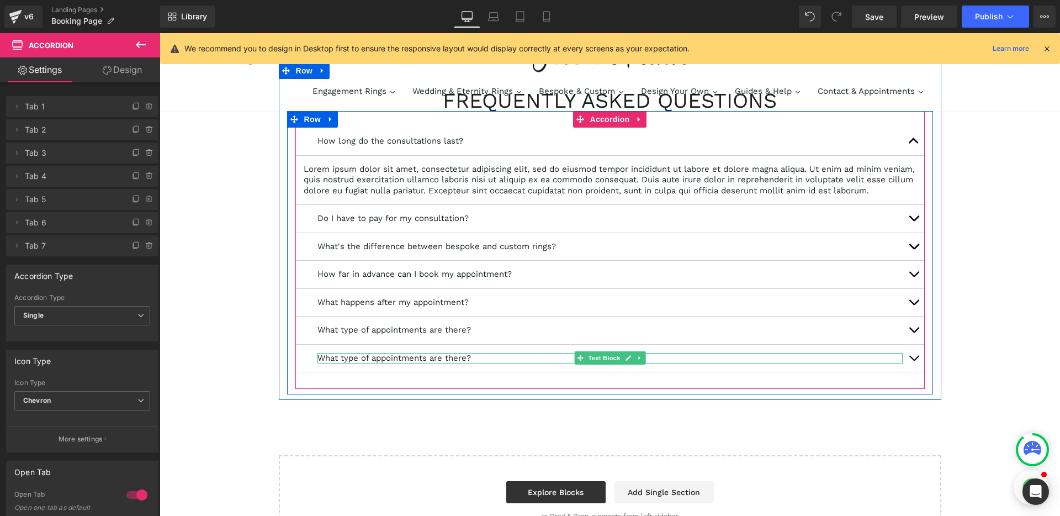
click at [387, 364] on p "What type of appointments are there?" at bounding box center [609, 358] width 585 height 11
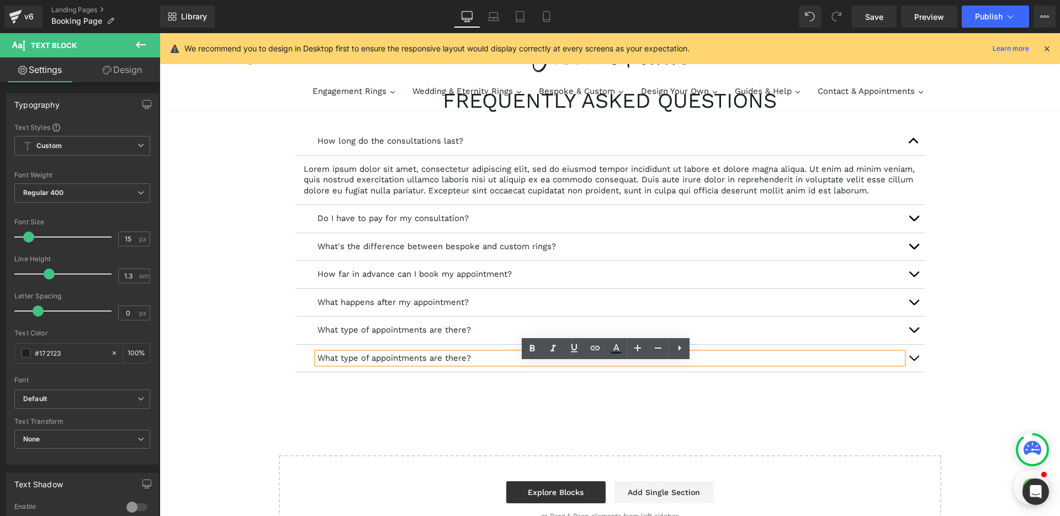
click at [428, 364] on p "What type of appointments are there?" at bounding box center [609, 358] width 585 height 11
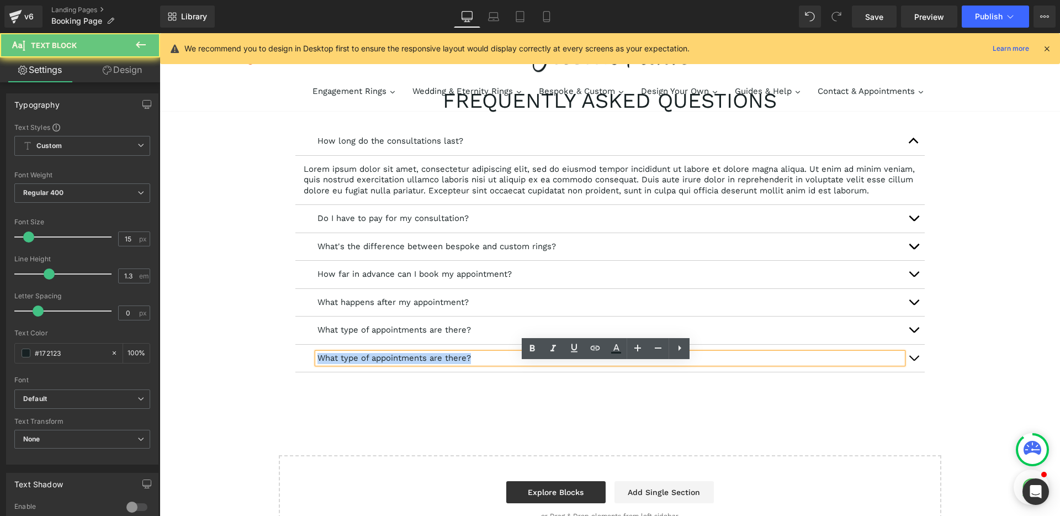
click at [428, 364] on p "What type of appointments are there?" at bounding box center [609, 358] width 585 height 11
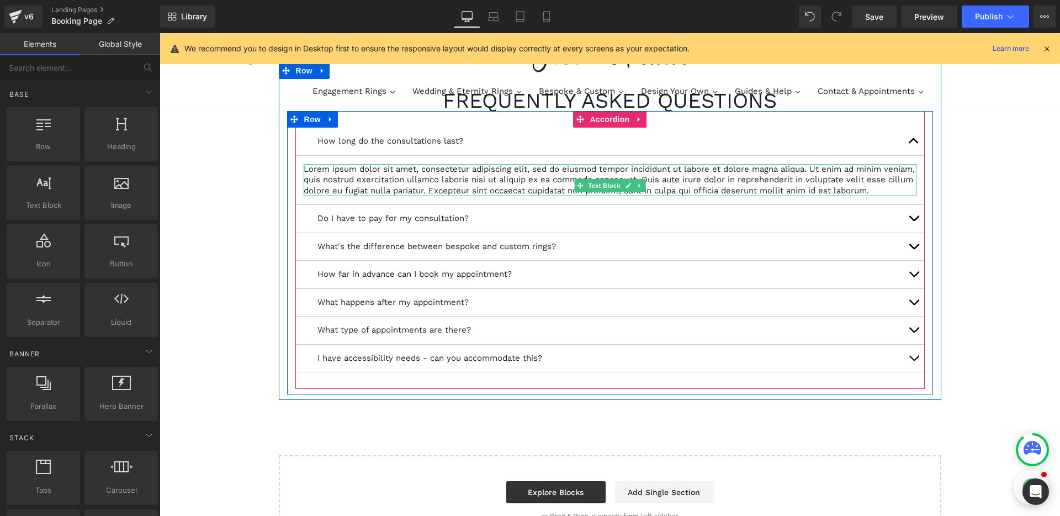
click at [474, 176] on p "Lorem ipsum dolor sit amet, consectetur adipiscing elit, sed do eiusmod tempor …" at bounding box center [610, 180] width 613 height 33
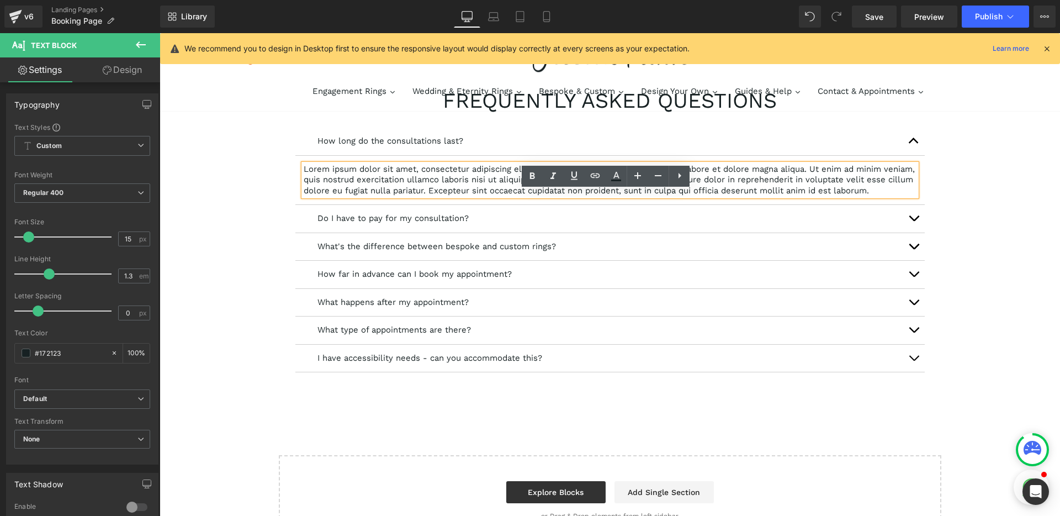
scroll to position [834, 0]
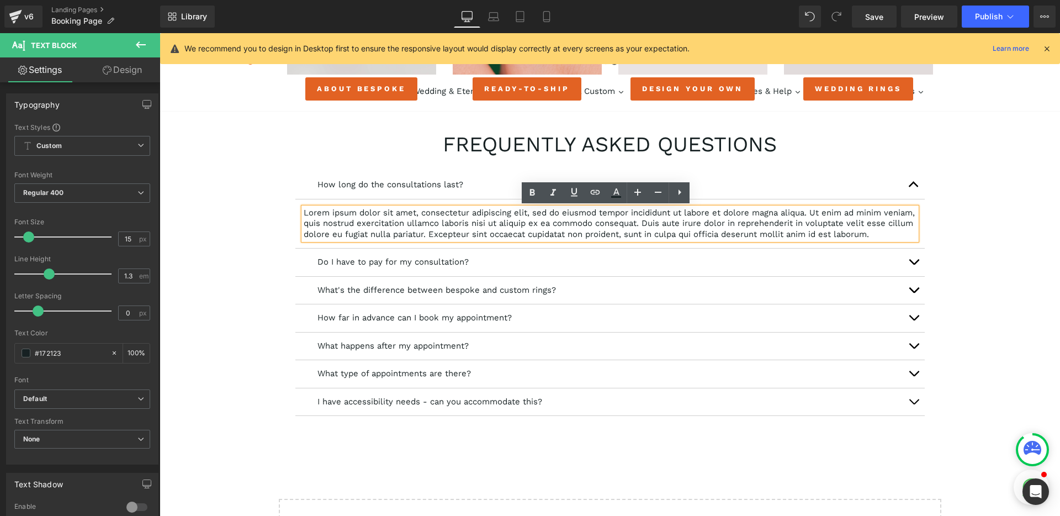
click at [457, 215] on p "Lorem ipsum dolor sit amet, consectetur adipiscing elit, sed do eiusmod tempor …" at bounding box center [610, 224] width 613 height 33
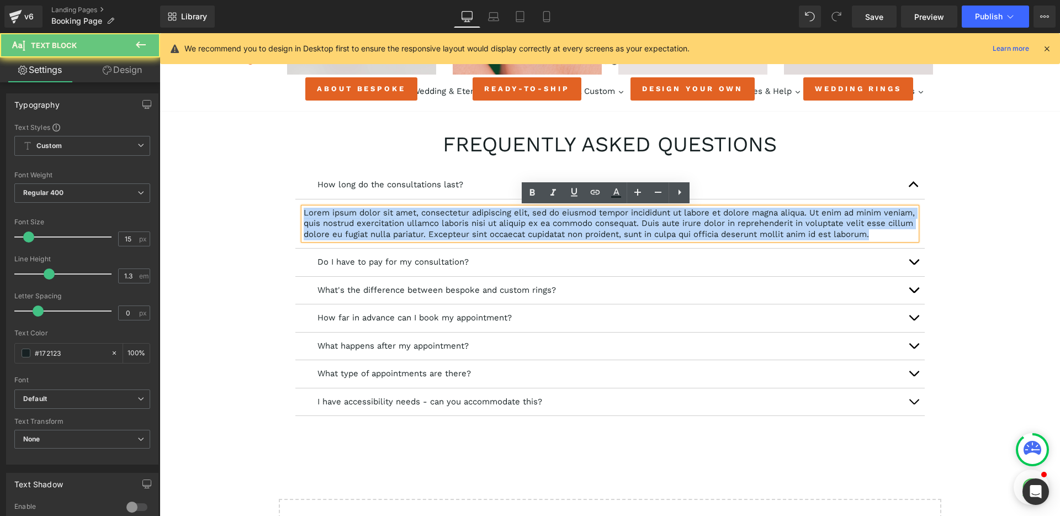
click at [457, 215] on p "Lorem ipsum dolor sit amet, consectetur adipiscing elit, sed do eiusmod tempor …" at bounding box center [610, 224] width 613 height 33
click at [423, 230] on p "Lorem ipsum dolor sit amet, consectetur adipiscing elit, sed do eiusmod tempor …" at bounding box center [610, 224] width 613 height 33
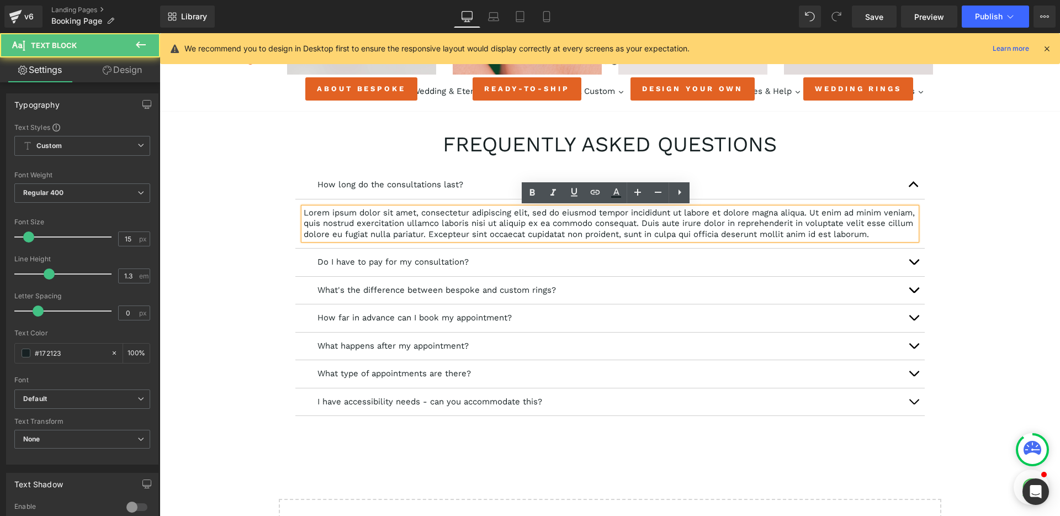
click at [462, 225] on p "Lorem ipsum dolor sit amet, consectetur adipiscing elit, sed do eiusmod tempor …" at bounding box center [610, 224] width 613 height 33
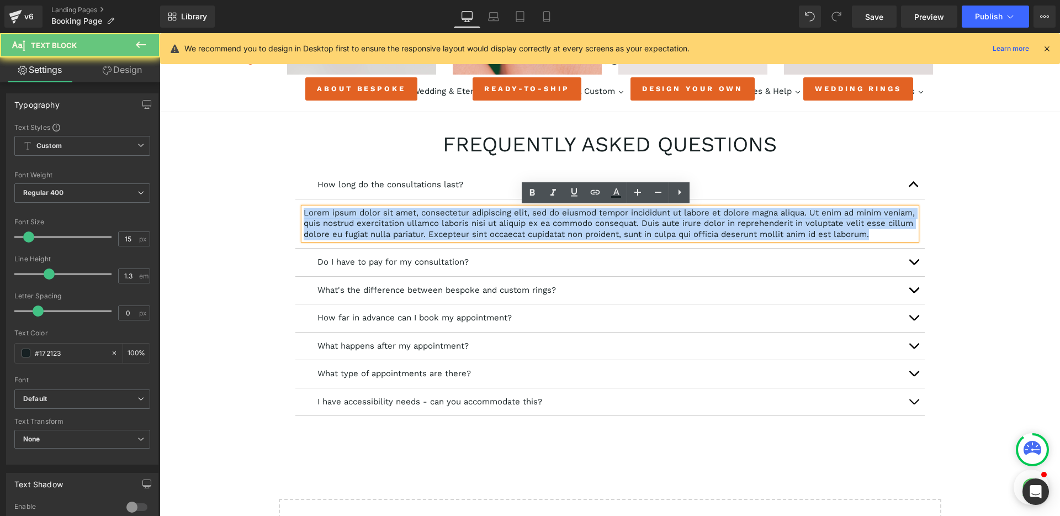
click at [462, 225] on p "Lorem ipsum dolor sit amet, consectetur adipiscing elit, sed do eiusmod tempor …" at bounding box center [610, 224] width 613 height 33
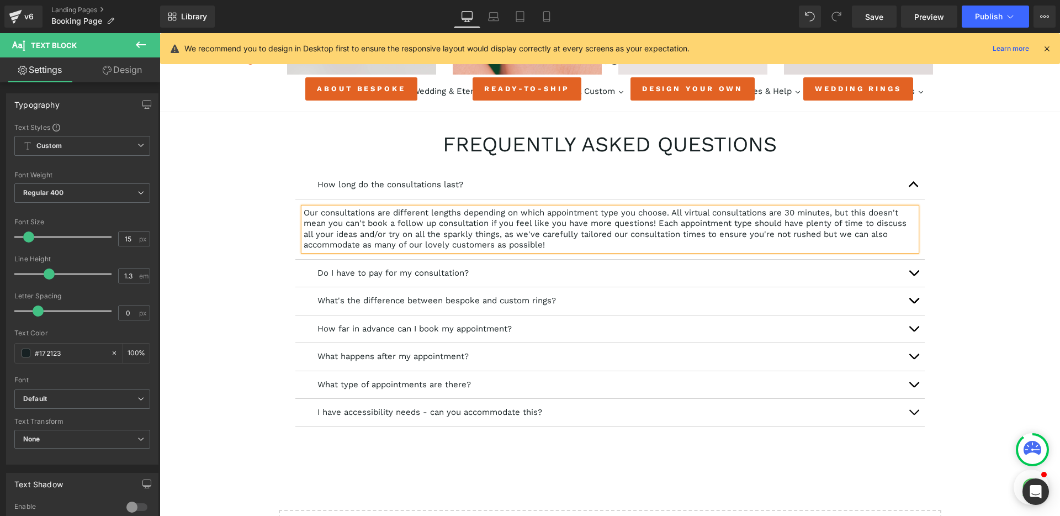
click at [665, 213] on p "Our consultations are different lengths depending on which appointment type you…" at bounding box center [610, 229] width 613 height 43
click at [766, 247] on p "Our consultations are different lengths depending on which appointment type you…" at bounding box center [610, 229] width 613 height 43
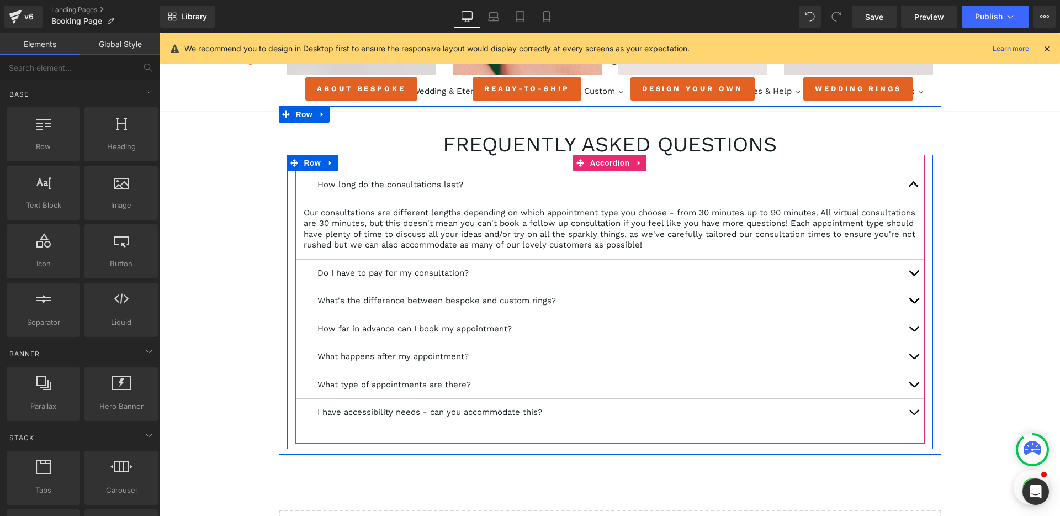
click at [914, 275] on span "button" at bounding box center [914, 275] width 0 height 0
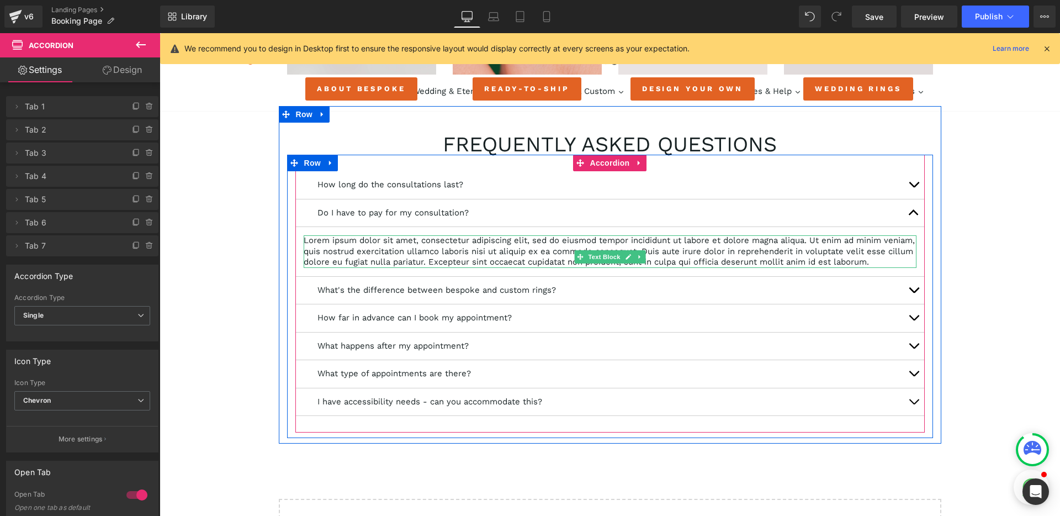
click at [432, 254] on p "Lorem ipsum dolor sit amet, consectetur adipiscing elit, sed do eiusmod tempor …" at bounding box center [610, 251] width 613 height 33
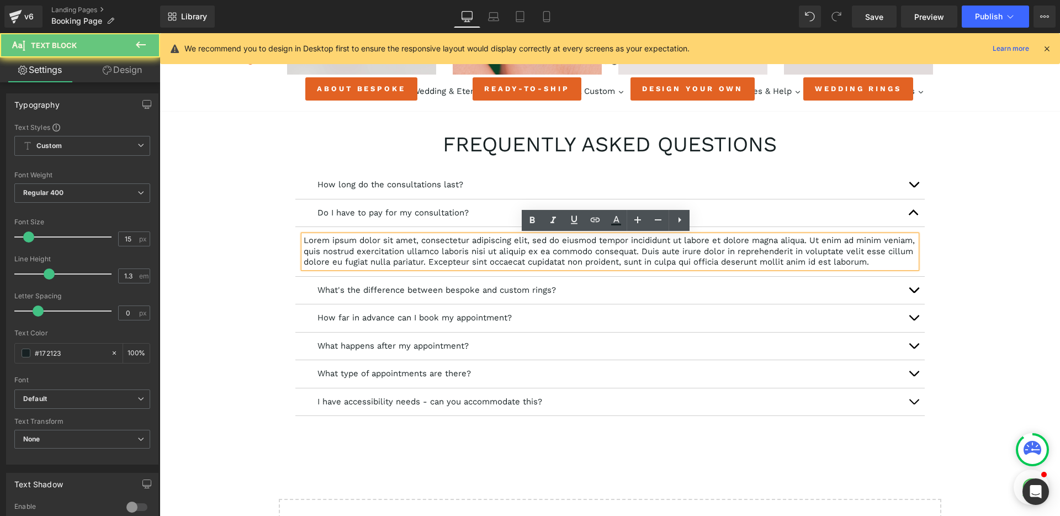
click at [432, 254] on p "Lorem ipsum dolor sit amet, consectetur adipiscing elit, sed do eiusmod tempor …" at bounding box center [610, 251] width 613 height 33
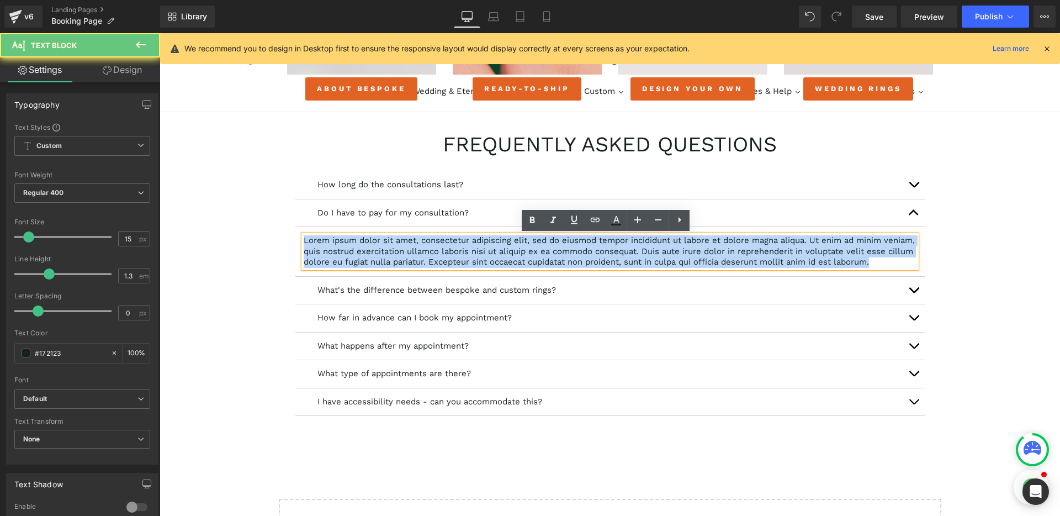
click at [432, 254] on p "Lorem ipsum dolor sit amet, consectetur adipiscing elit, sed do eiusmod tempor …" at bounding box center [610, 251] width 613 height 33
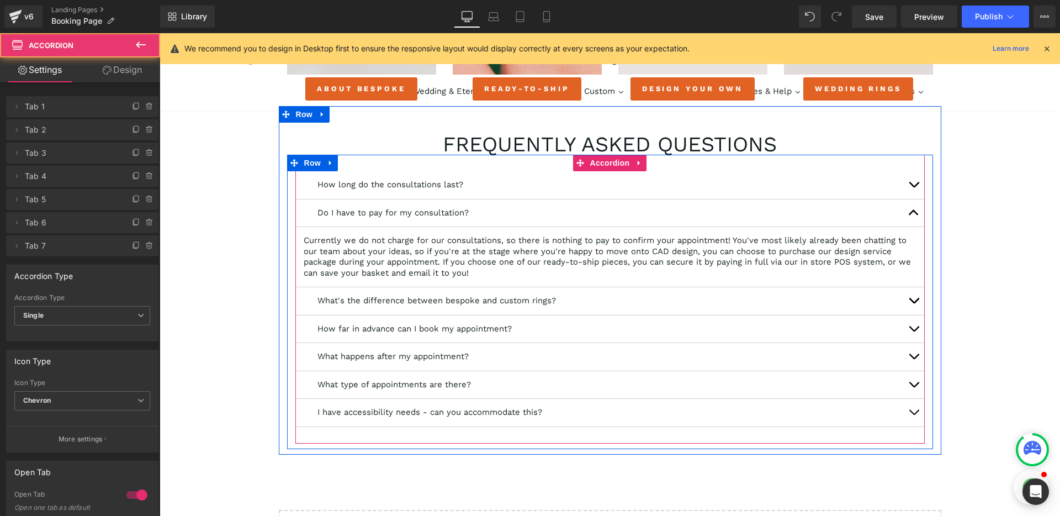
click at [914, 303] on span "button" at bounding box center [914, 303] width 0 height 0
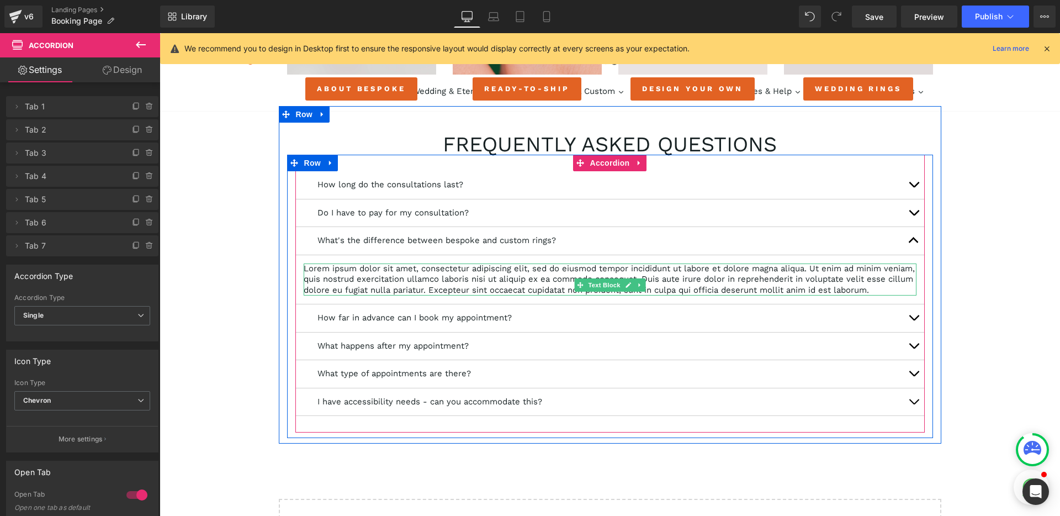
click at [492, 279] on p "Lorem ipsum dolor sit amet, consectetur adipiscing elit, sed do eiusmod tempor …" at bounding box center [610, 279] width 613 height 33
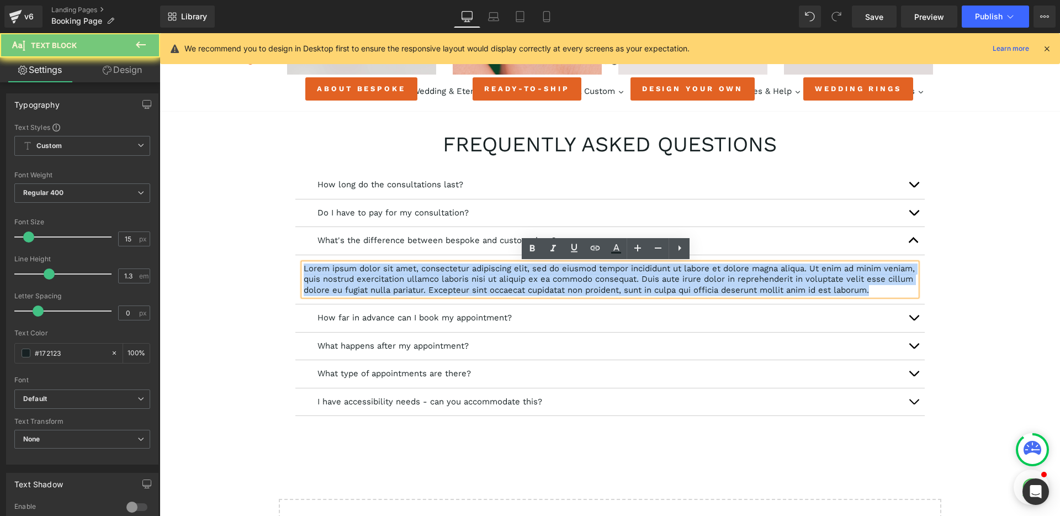
click at [492, 279] on p "Lorem ipsum dolor sit amet, consectetur adipiscing elit, sed do eiusmod tempor …" at bounding box center [610, 279] width 613 height 33
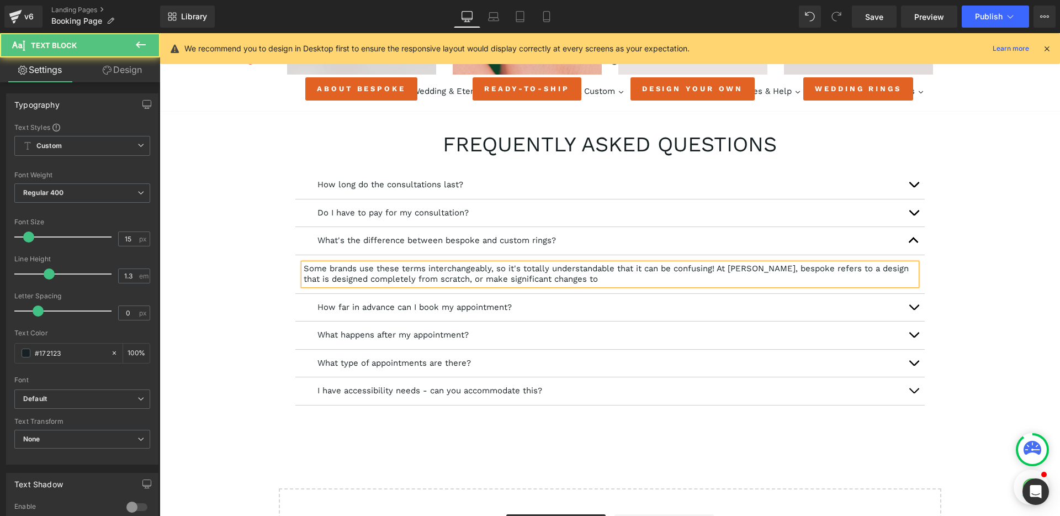
click at [484, 277] on p "Some brands use these terms interchangeably, so it's totally understandable tha…" at bounding box center [610, 274] width 613 height 22
click at [590, 279] on p "Some brands use these terms interchangeably, so it's totally understandable tha…" at bounding box center [610, 274] width 613 height 22
click at [876, 267] on p "Some brands use these terms interchangeably, so it's totally understandable tha…" at bounding box center [610, 274] width 613 height 22
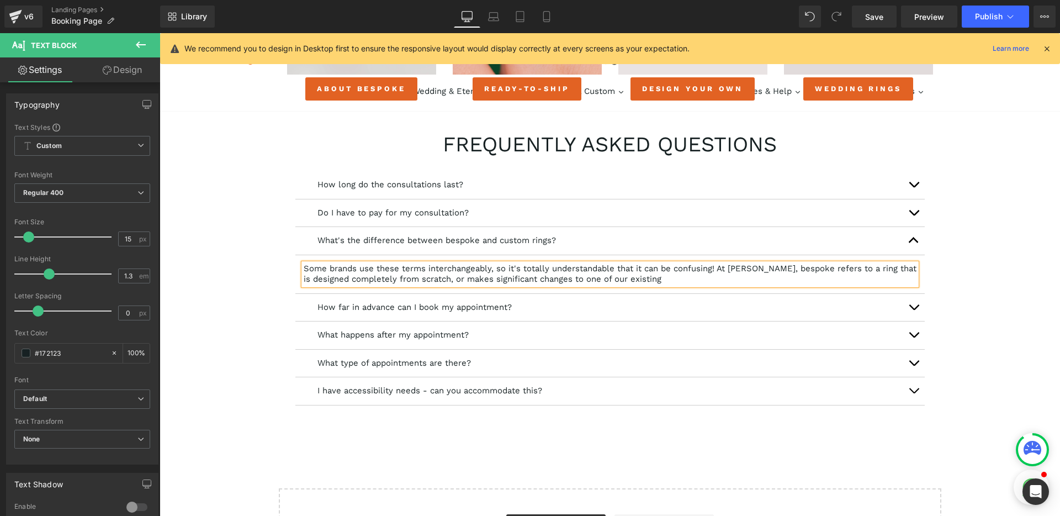
click at [674, 278] on p "Some brands use these terms interchangeably, so it's totally understandable tha…" at bounding box center [610, 274] width 613 height 22
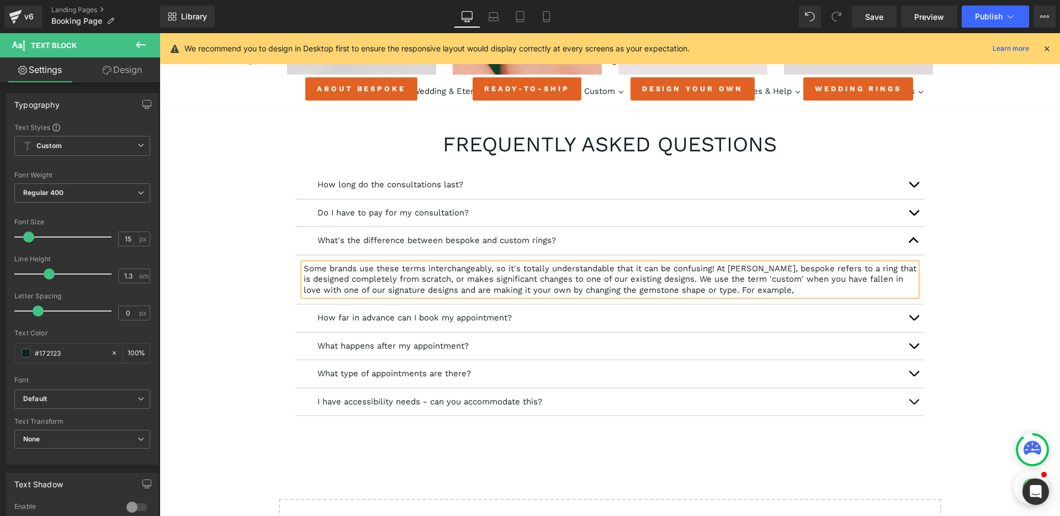
click at [790, 293] on p "Some brands use these terms interchangeably, so it's totally understandable tha…" at bounding box center [610, 279] width 613 height 33
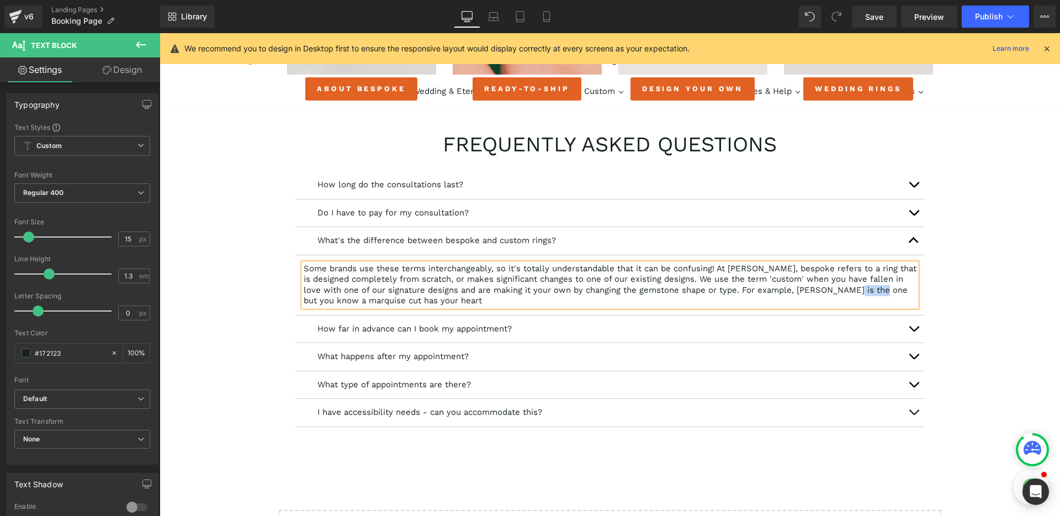
drag, startPoint x: 825, startPoint y: 291, endPoint x: 856, endPoint y: 291, distance: 30.4
click at [856, 291] on p "Some brands use these terms interchangeably, so it's totally understandable tha…" at bounding box center [610, 284] width 613 height 43
click at [557, 251] on icon at bounding box center [553, 248] width 13 height 13
click at [469, 301] on p "Some brands use these terms interchangeably, so it's totally understandable tha…" at bounding box center [610, 284] width 613 height 43
drag, startPoint x: 457, startPoint y: 301, endPoint x: 725, endPoint y: 293, distance: 268.4
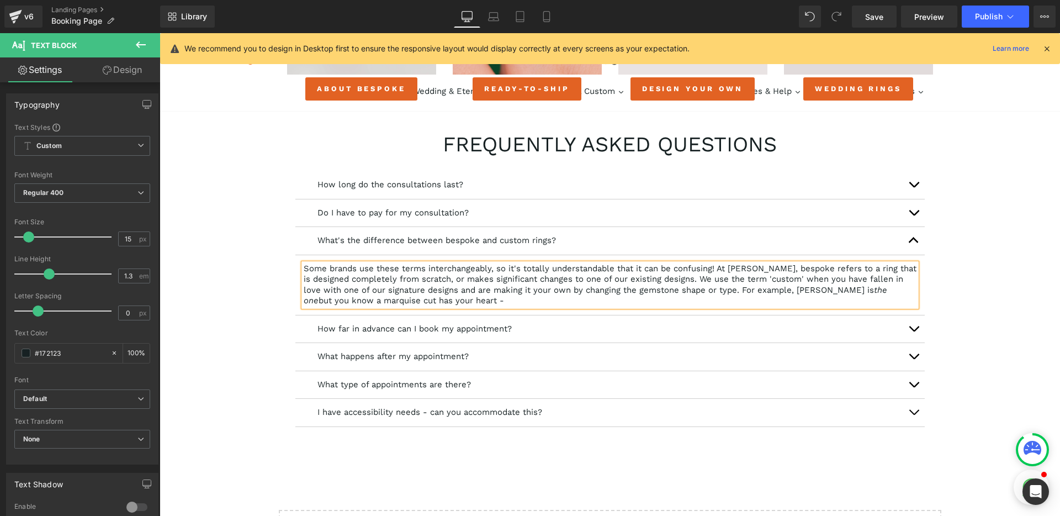
click at [725, 293] on p "Some brands use these terms interchangeably, so it's totally understandable tha…" at bounding box center [610, 284] width 613 height 43
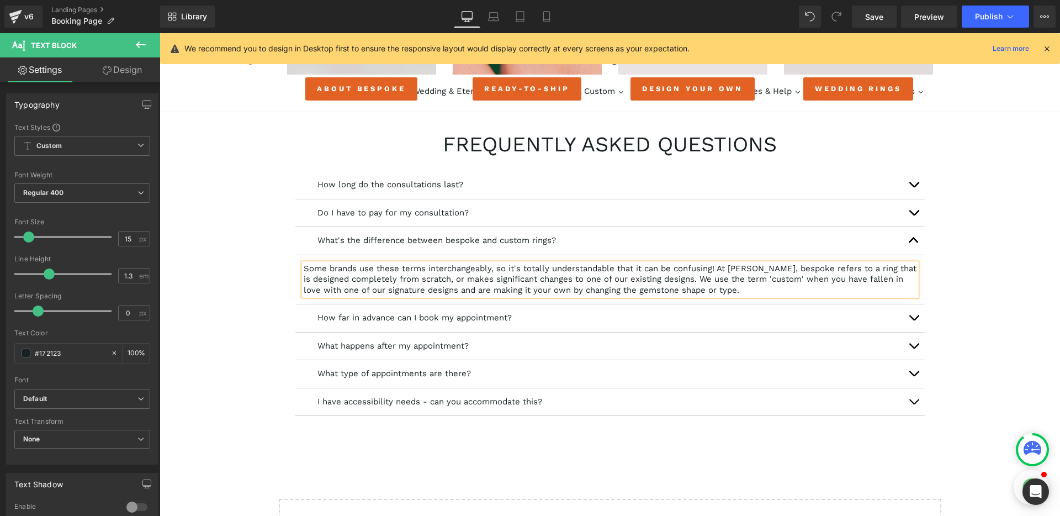
click at [903, 319] on button "button" at bounding box center [914, 318] width 22 height 28
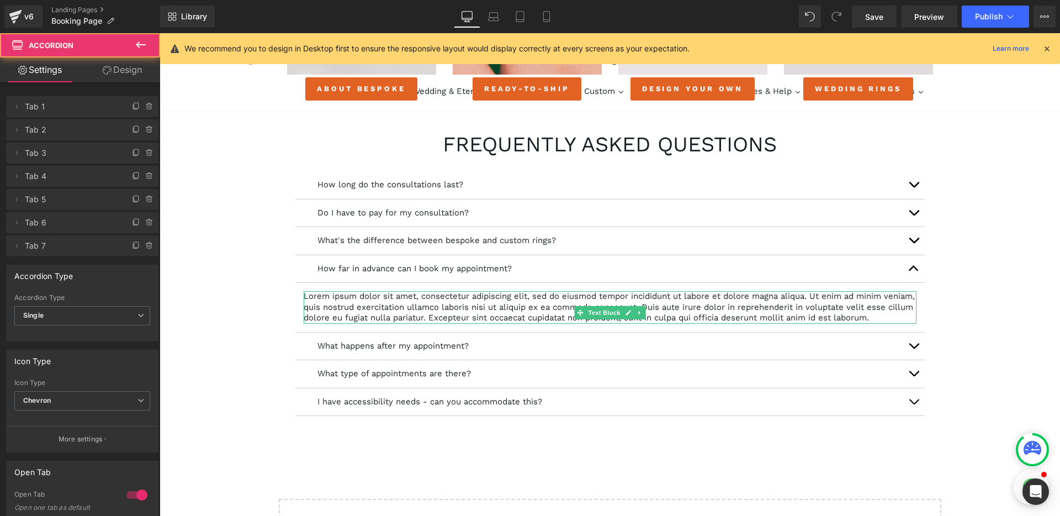
click at [396, 319] on p "Lorem ipsum dolor sit amet, consectetur adipiscing elit, sed do eiusmod tempor …" at bounding box center [610, 307] width 613 height 33
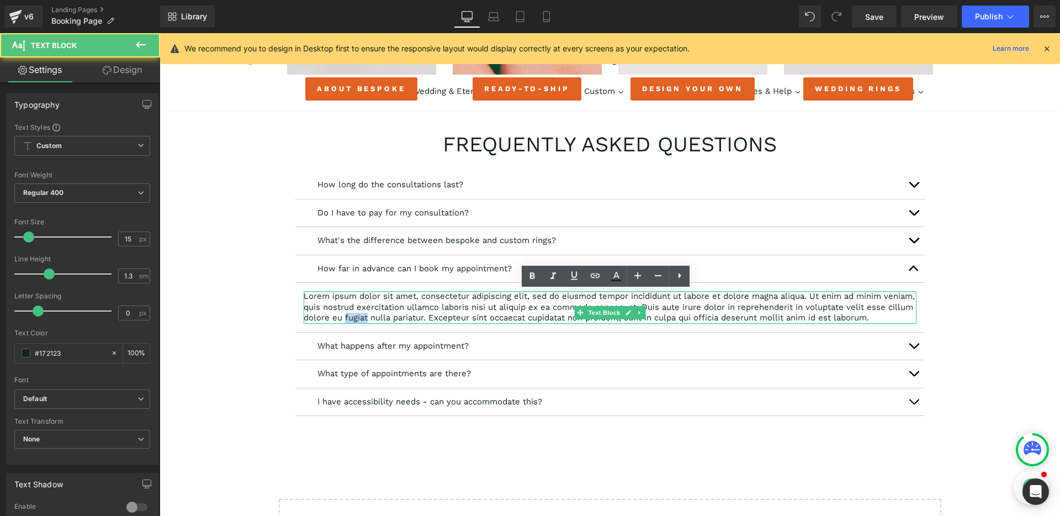
click at [396, 319] on p "Lorem ipsum dolor sit amet, consectetur adipiscing elit, sed do eiusmod tempor …" at bounding box center [610, 307] width 613 height 33
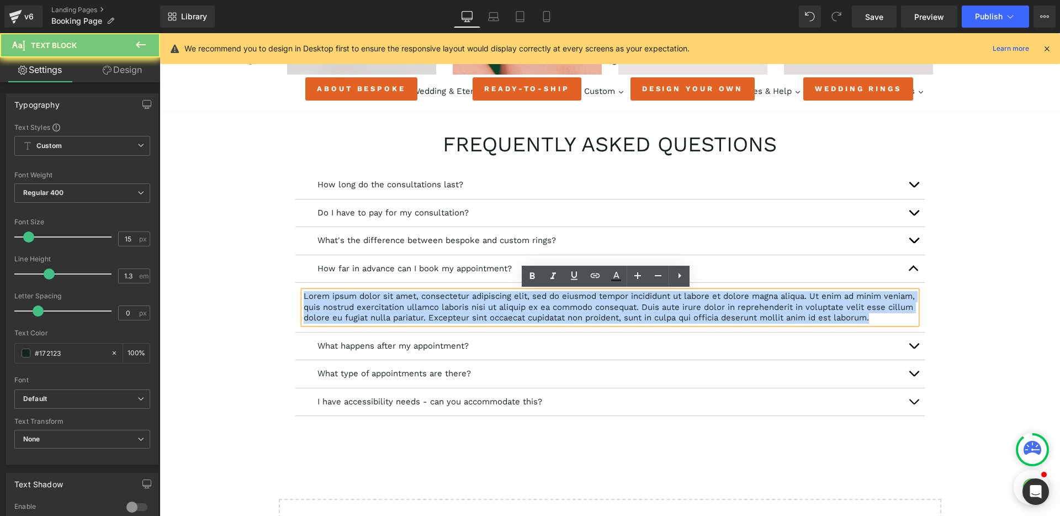
click at [396, 319] on p "Lorem ipsum dolor sit amet, consectetur adipiscing elit, sed do eiusmod tempor …" at bounding box center [610, 307] width 613 height 33
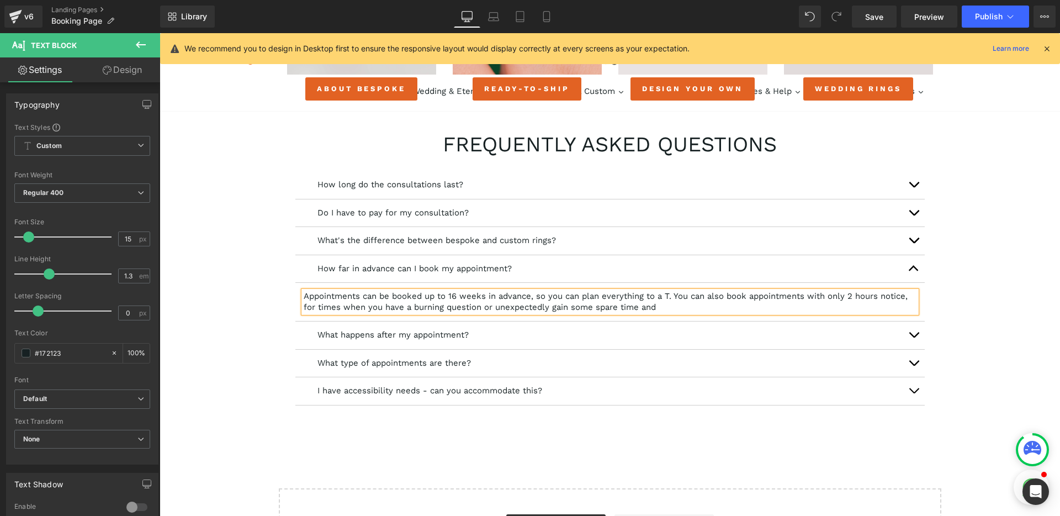
click at [904, 298] on p "Appointments can be booked up to 16 weeks in advance, so you can plan everythin…" at bounding box center [610, 302] width 613 height 22
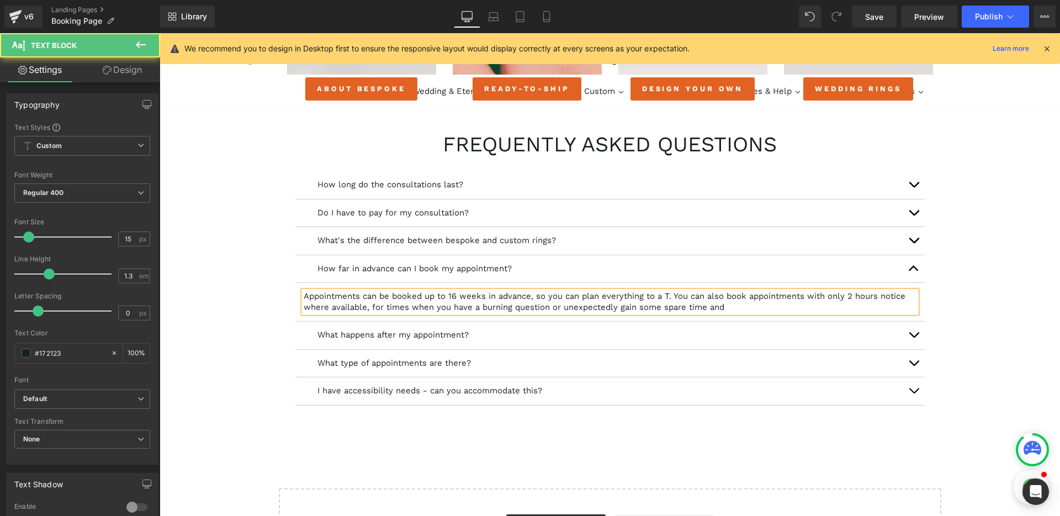
click at [730, 307] on p "Appointments can be booked up to 16 weeks in advance, so you can plan everythin…" at bounding box center [610, 302] width 613 height 22
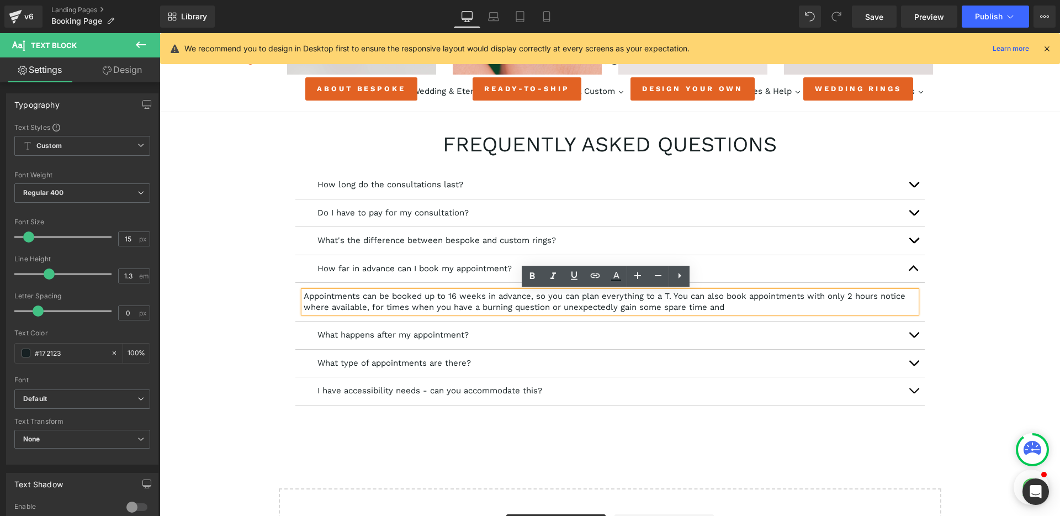
drag, startPoint x: 724, startPoint y: 306, endPoint x: 560, endPoint y: 307, distance: 163.4
click at [560, 307] on p "Appointments can be booked up to 16 weeks in advance, so you can plan everythin…" at bounding box center [610, 302] width 613 height 22
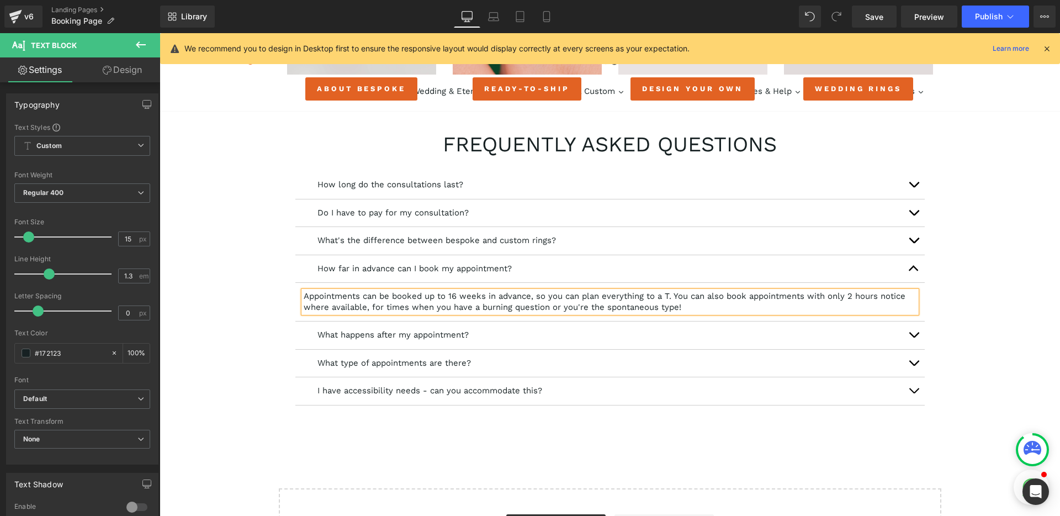
click at [914, 337] on span "button" at bounding box center [914, 337] width 0 height 0
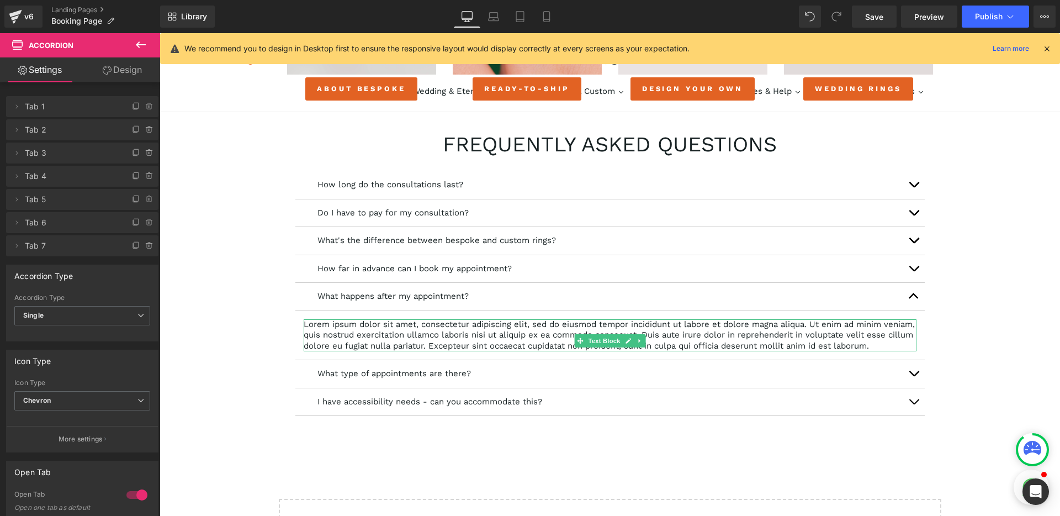
click at [450, 325] on p "Lorem ipsum dolor sit amet, consectetur adipiscing elit, sed do eiusmod tempor …" at bounding box center [610, 335] width 613 height 33
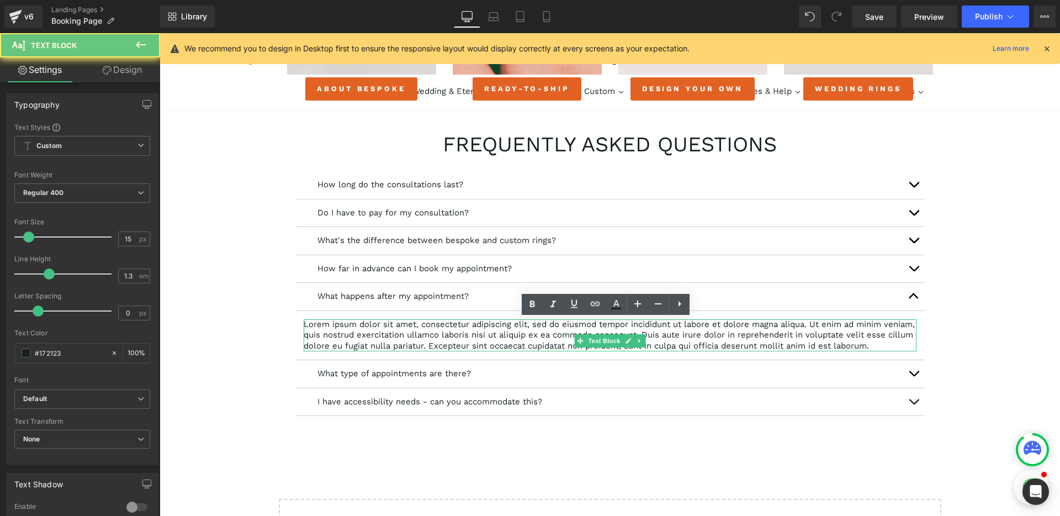
click at [450, 325] on p "Lorem ipsum dolor sit amet, consectetur adipiscing elit, sed do eiusmod tempor …" at bounding box center [610, 335] width 613 height 33
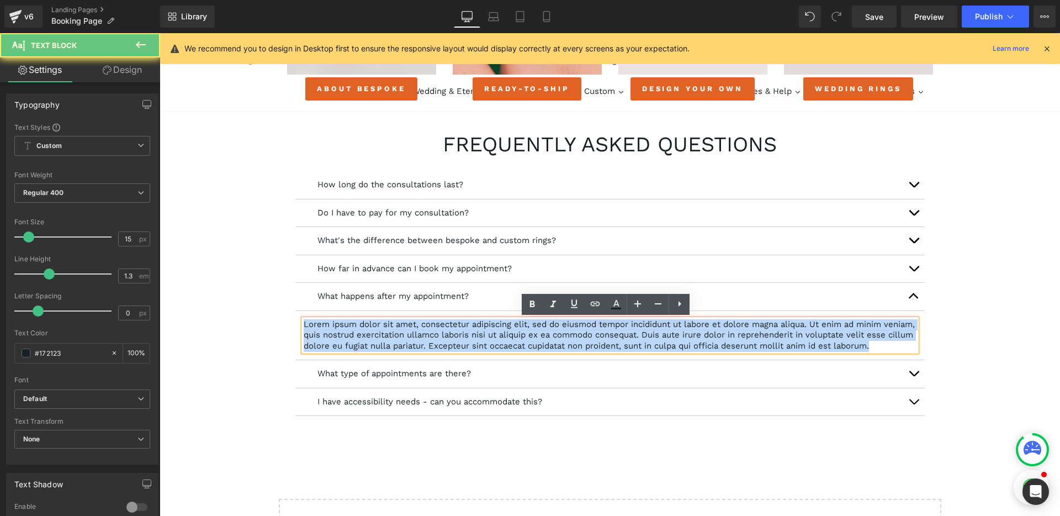
click at [450, 325] on p "Lorem ipsum dolor sit amet, consectetur adipiscing elit, sed do eiusmod tempor …" at bounding box center [610, 335] width 613 height 33
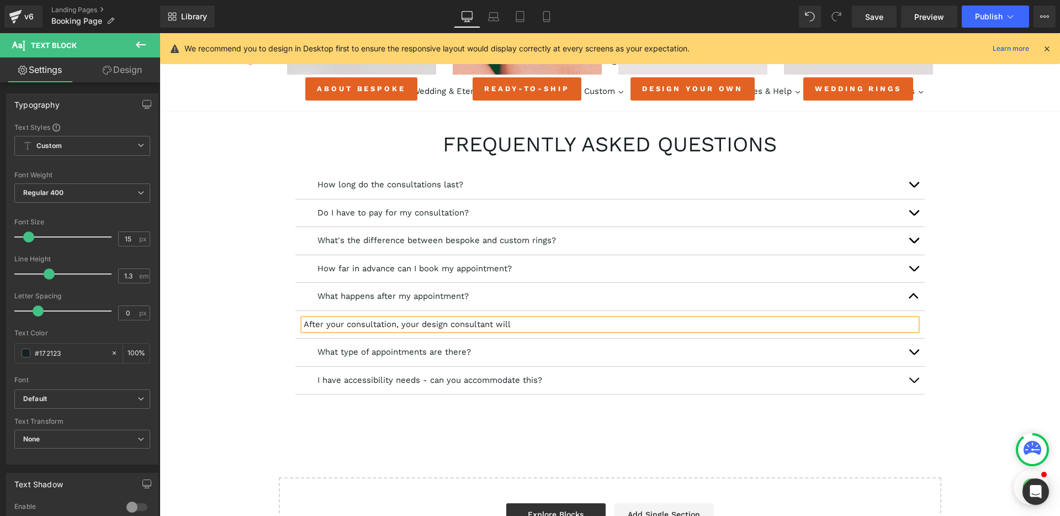
drag, startPoint x: 397, startPoint y: 325, endPoint x: 526, endPoint y: 324, distance: 129.2
click at [526, 324] on p "After your consultation, your design consultant will" at bounding box center [610, 324] width 613 height 11
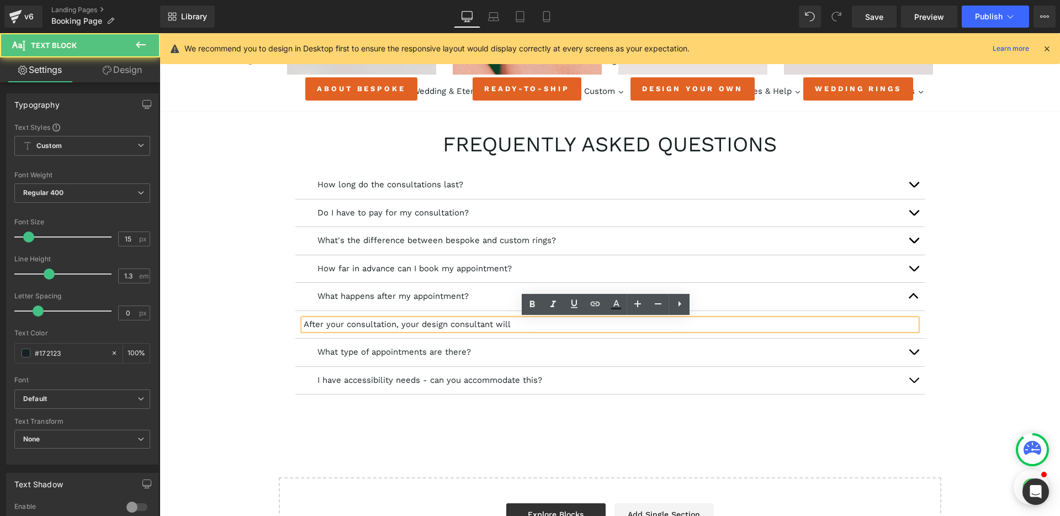
click at [526, 324] on p "After your consultation, your design consultant will" at bounding box center [610, 324] width 613 height 11
drag, startPoint x: 524, startPoint y: 325, endPoint x: 301, endPoint y: 323, distance: 223.6
click at [304, 323] on p "After your consultation, your design consultant will" at bounding box center [610, 324] width 613 height 11
click at [519, 322] on p "After your consultation, your design consultant will" at bounding box center [610, 324] width 613 height 11
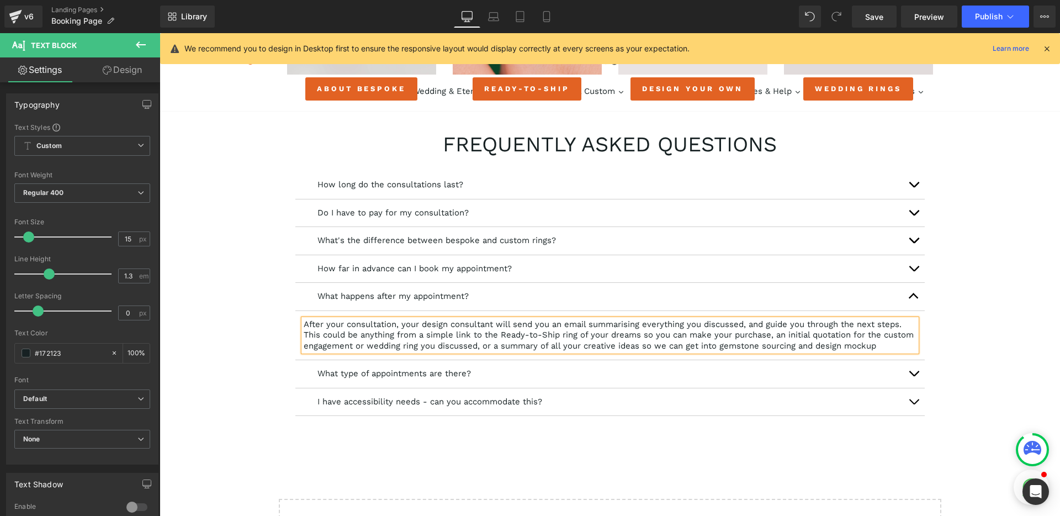
click at [749, 346] on p "After your consultation, your design consultant will send you an email summaris…" at bounding box center [610, 335] width 613 height 33
click at [366, 352] on p "After your consultation, your design consultant will send you an email summaris…" at bounding box center [610, 335] width 613 height 33
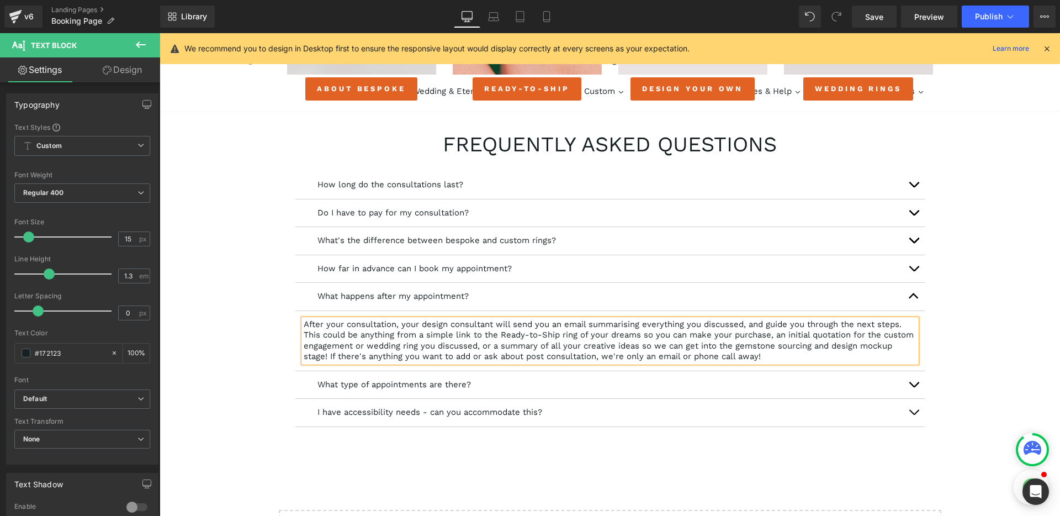
click at [914, 387] on span "button" at bounding box center [914, 387] width 0 height 0
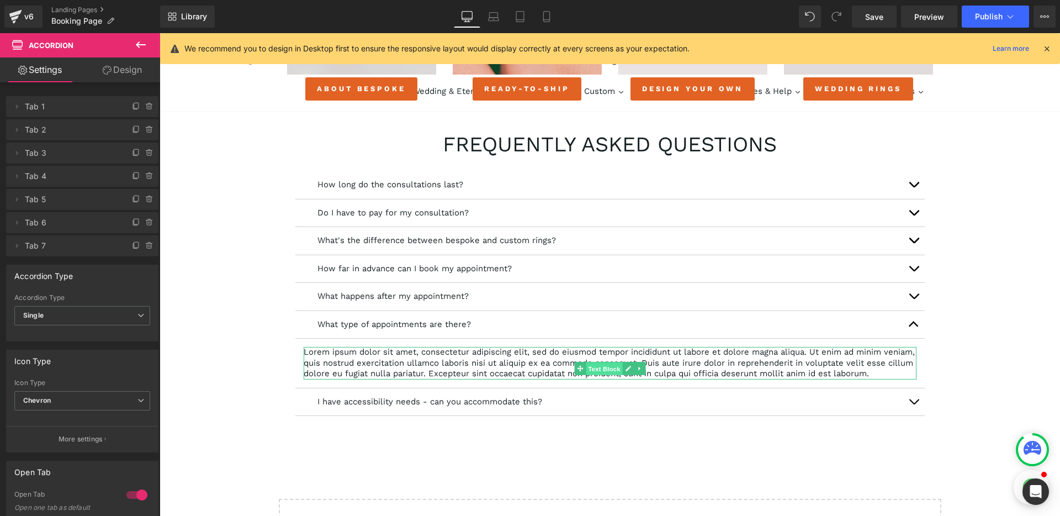
click at [602, 362] on span "Text Block" at bounding box center [604, 368] width 36 height 13
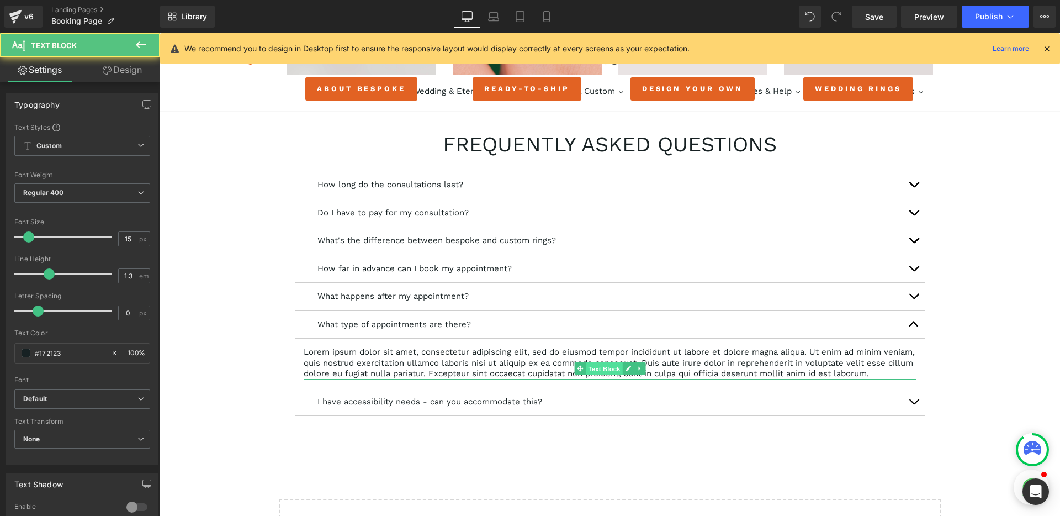
click at [602, 362] on span "Text Block" at bounding box center [604, 368] width 36 height 13
click at [501, 356] on p "Lorem ipsum dolor sit amet, consectetur adipiscing elit, sed do eiusmod tempor …" at bounding box center [610, 363] width 613 height 33
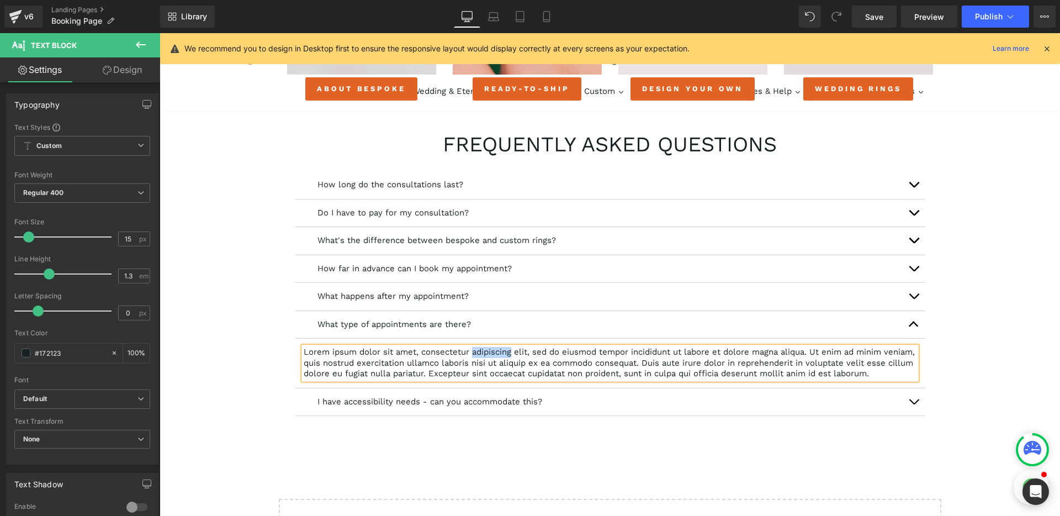
click at [501, 356] on p "Lorem ipsum dolor sit amet, consectetur adipiscing elit, sed do eiusmod tempor …" at bounding box center [610, 363] width 613 height 33
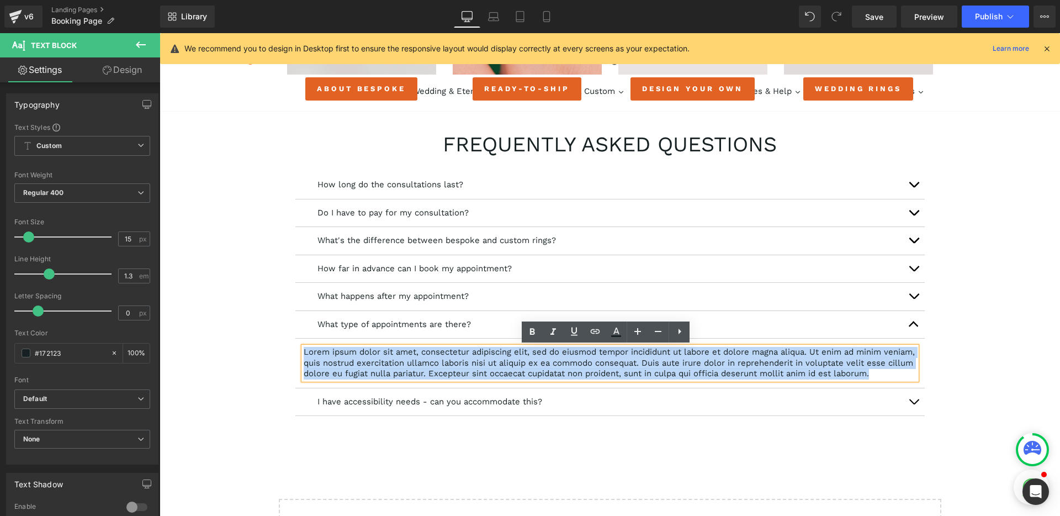
click at [501, 356] on p "Lorem ipsum dolor sit amet, consectetur adipiscing elit, sed do eiusmod tempor …" at bounding box center [610, 363] width 613 height 33
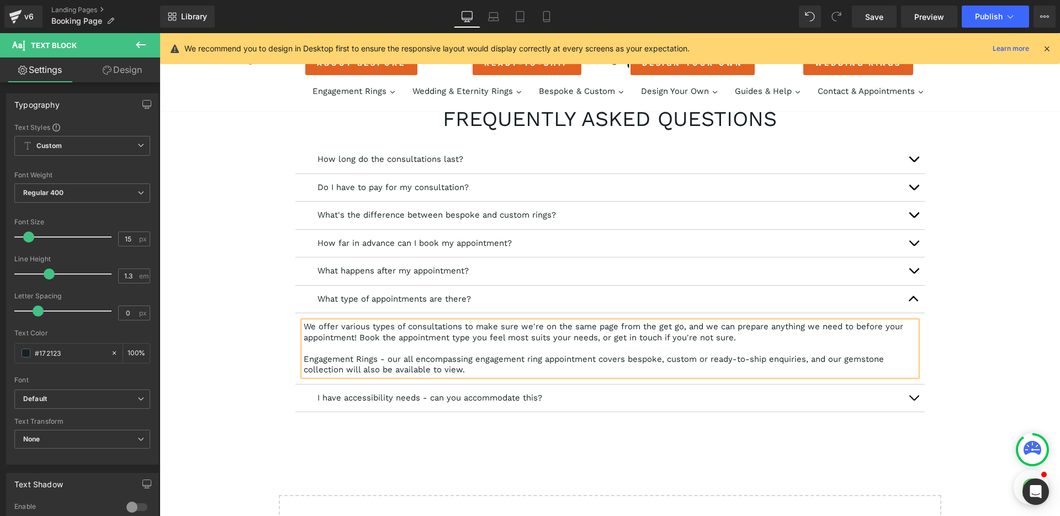
scroll to position [868, 0]
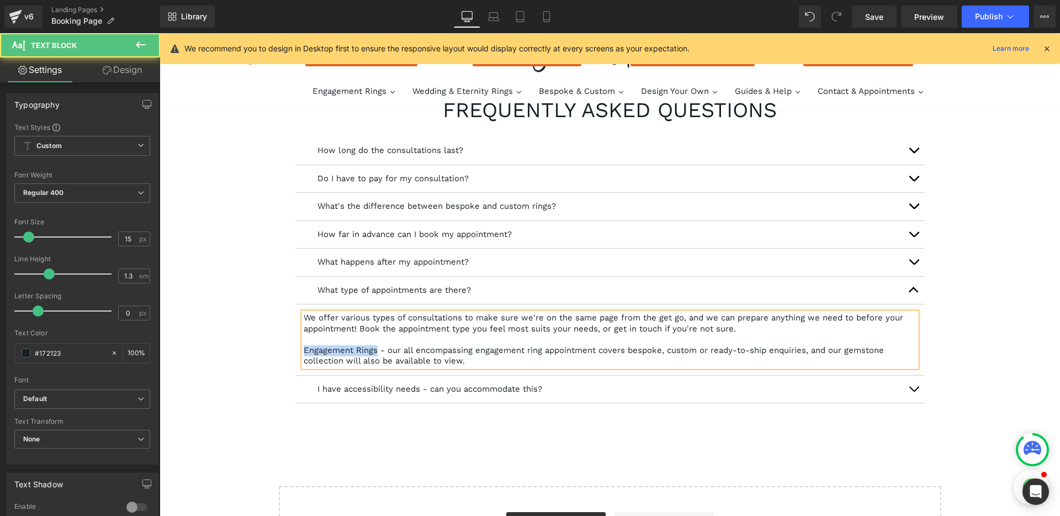
drag, startPoint x: 372, startPoint y: 352, endPoint x: 300, endPoint y: 353, distance: 72.3
click at [304, 353] on p "Engagement Rings - our all encompassing engagement ring appointment covers besp…" at bounding box center [610, 356] width 613 height 22
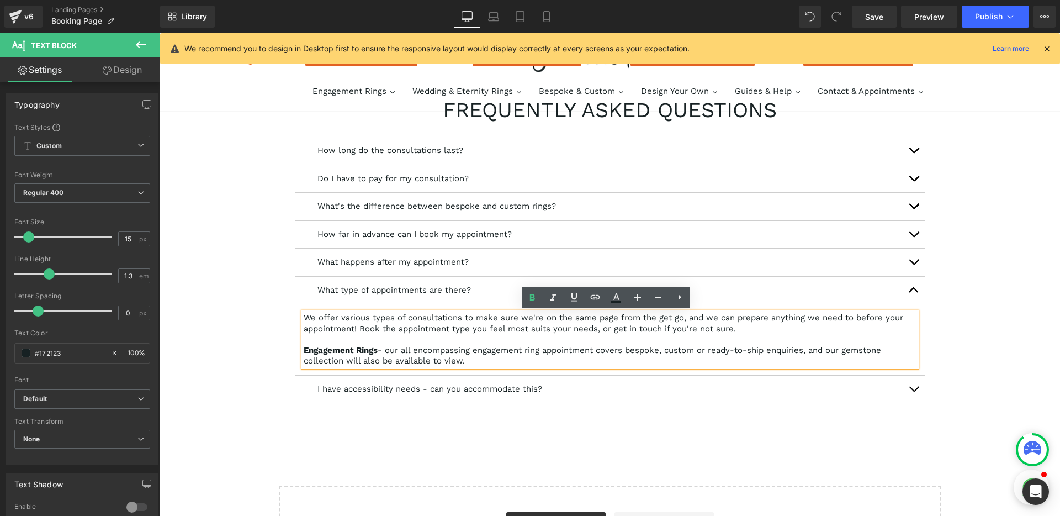
click at [490, 363] on p "Engagement Rings - our all encompassing engagement ring appointment covers besp…" at bounding box center [610, 356] width 613 height 22
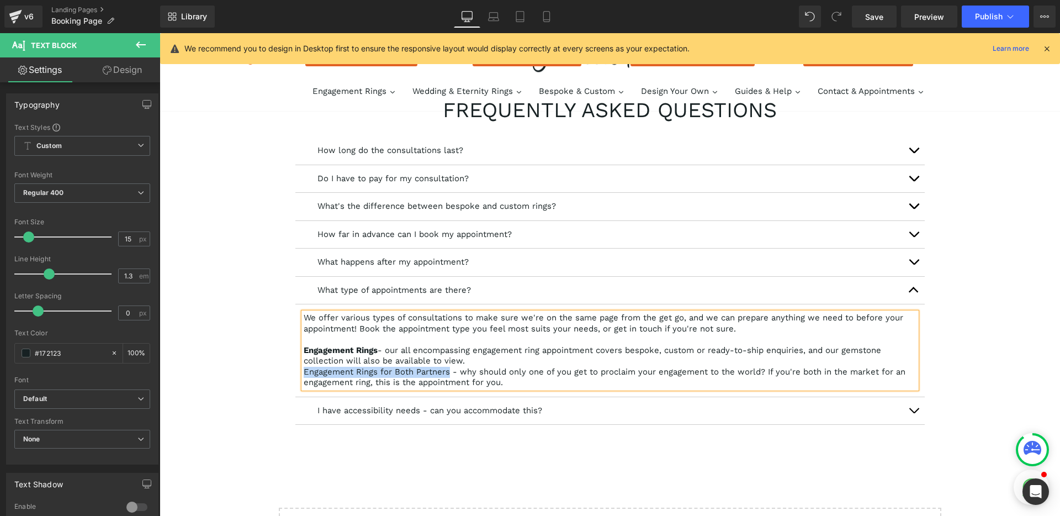
drag, startPoint x: 446, startPoint y: 374, endPoint x: 300, endPoint y: 372, distance: 145.8
click at [304, 372] on p "Engagement Rings for Both Partners - why should only one of you get to proclaim…" at bounding box center [610, 378] width 613 height 22
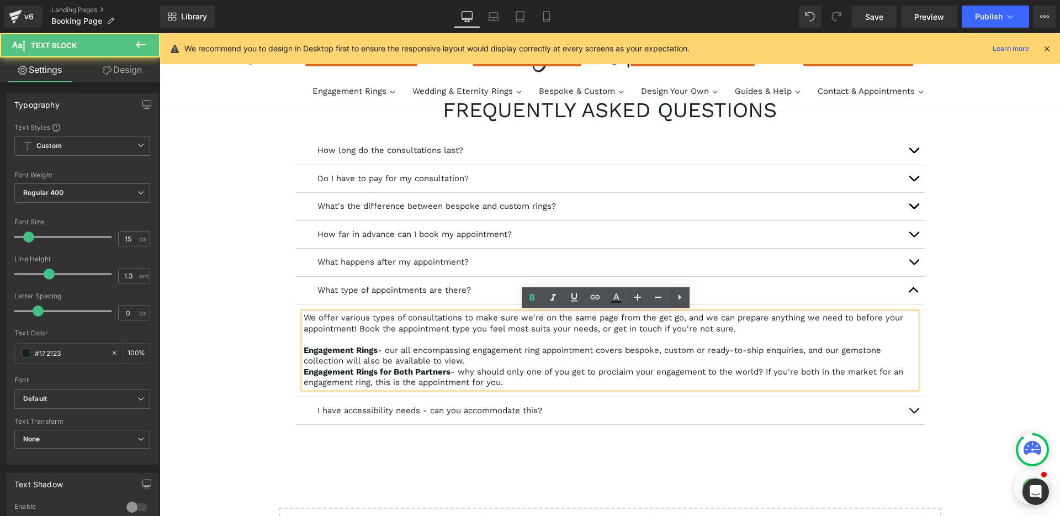
click at [542, 382] on p "Engagement Rings for Both Partners - why should only one of you get to proclaim…" at bounding box center [610, 378] width 613 height 22
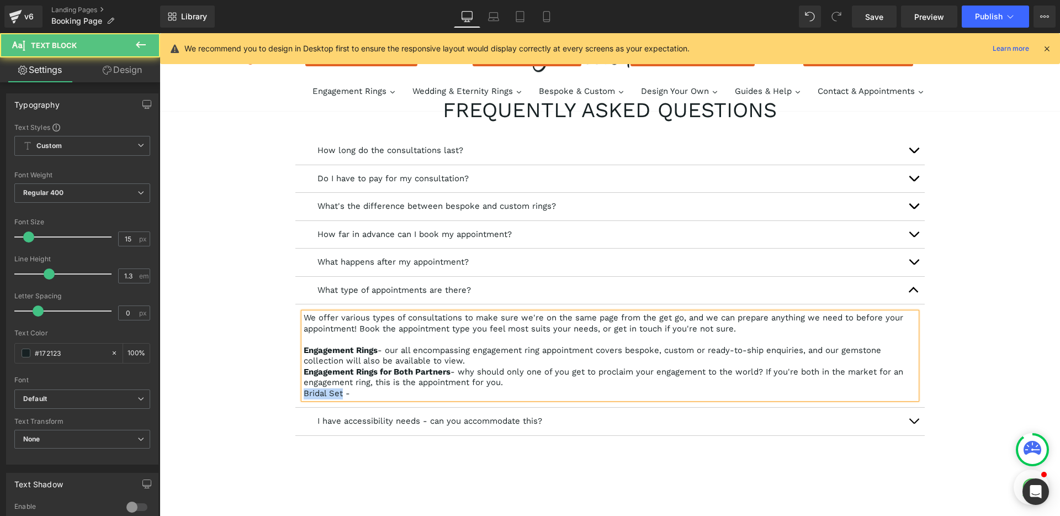
drag, startPoint x: 336, startPoint y: 393, endPoint x: 294, endPoint y: 393, distance: 42.5
click at [295, 393] on article "We offer various types of consultations to make sure we're on the same page fro…" at bounding box center [609, 355] width 629 height 103
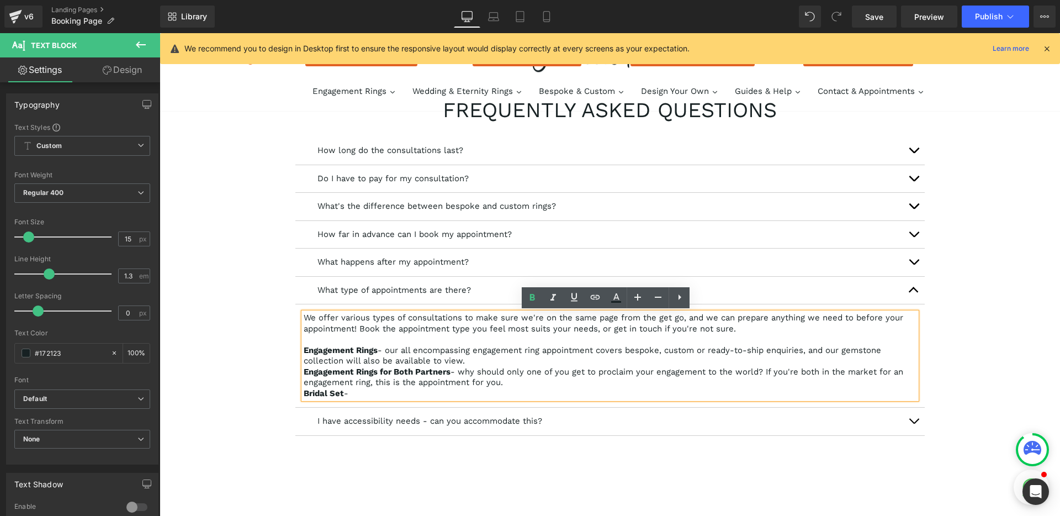
click at [357, 394] on p "Bridal Set -" at bounding box center [610, 393] width 613 height 11
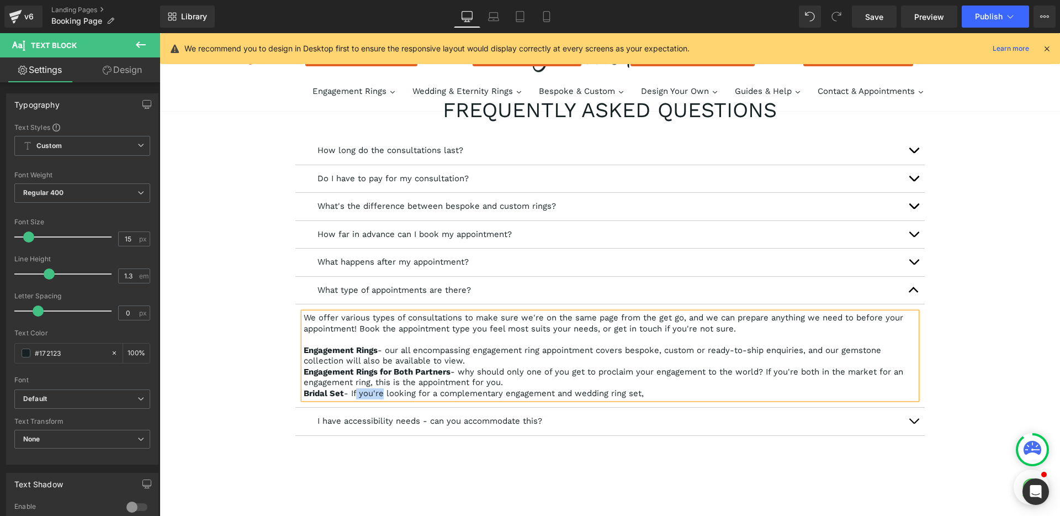
drag, startPoint x: 652, startPoint y: 394, endPoint x: 351, endPoint y: 399, distance: 300.9
click at [351, 399] on div "We offer various types of consultations to make sure we're on the same page fro…" at bounding box center [610, 355] width 613 height 86
drag, startPoint x: 645, startPoint y: 394, endPoint x: 351, endPoint y: 389, distance: 294.8
click at [351, 389] on p "Bridal Set - If you're looking for a complementary engagement and wedding ring …" at bounding box center [610, 393] width 613 height 11
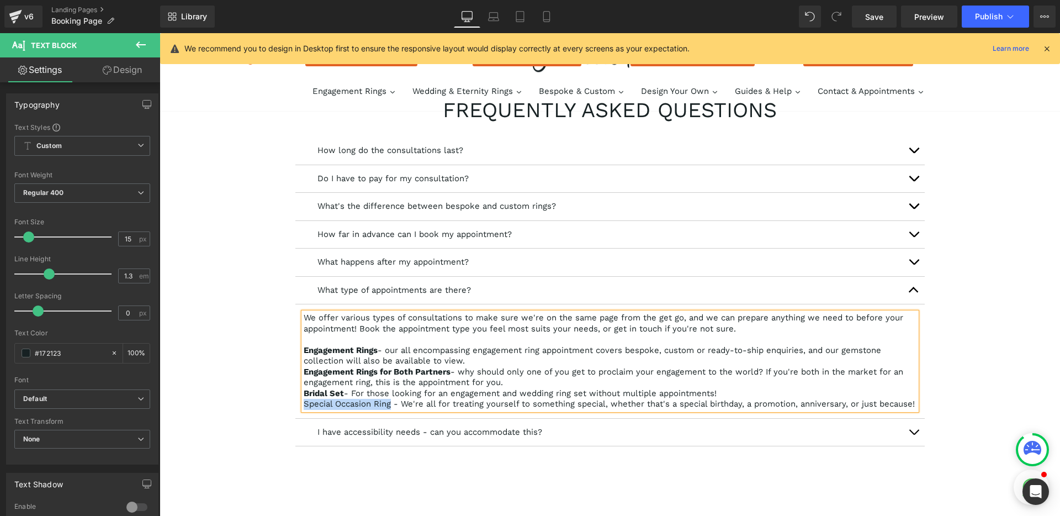
drag, startPoint x: 386, startPoint y: 406, endPoint x: 301, endPoint y: 404, distance: 85.0
click at [304, 404] on p "Special Occasion Ring - We're all for treating yourself to something special, w…" at bounding box center [610, 404] width 613 height 11
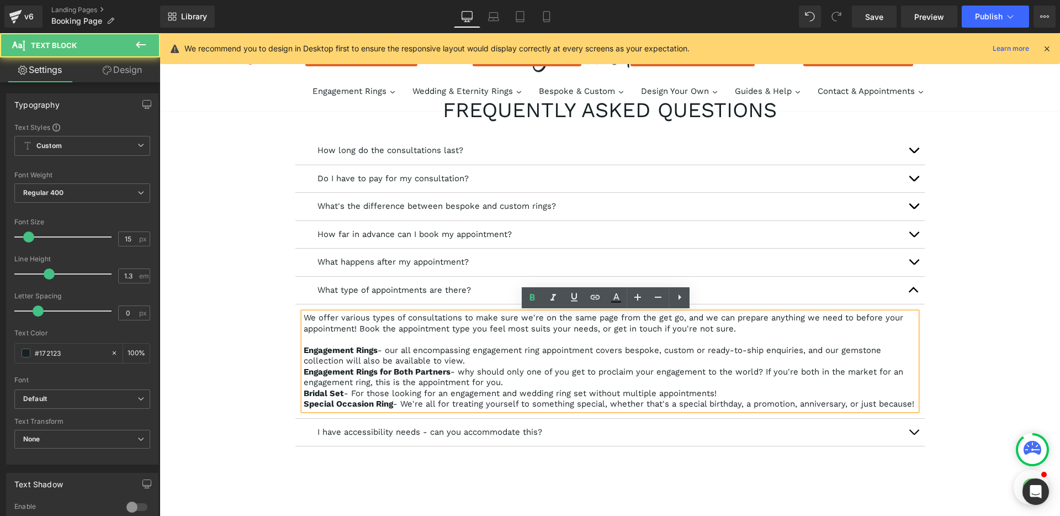
click at [343, 410] on p "Special Occasion Ring - We're all for treating yourself to something special, w…" at bounding box center [610, 404] width 613 height 11
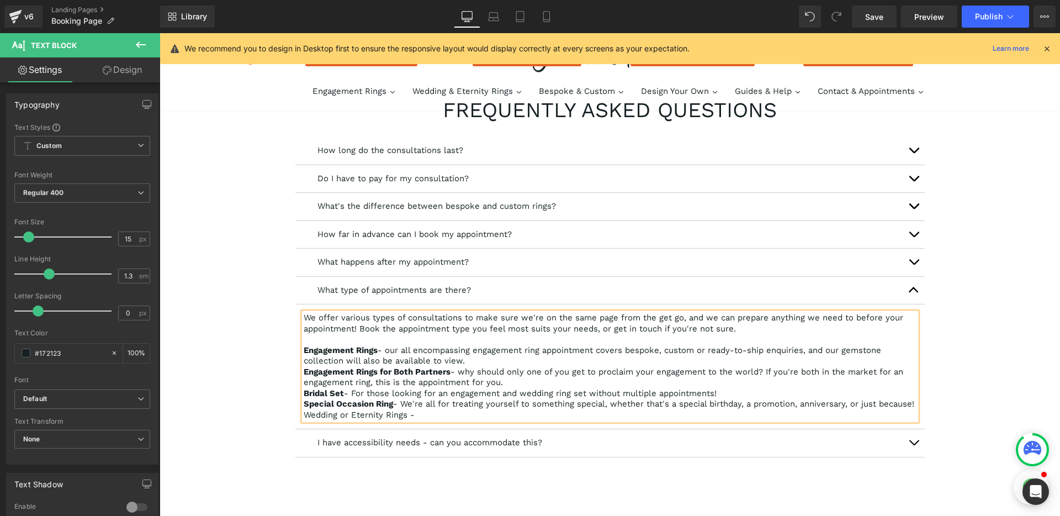
click at [463, 372] on p "Engagement Rings for Both Partners - why should only one of you get to proclaim…" at bounding box center [610, 378] width 613 height 22
click at [460, 421] on p "Wedding or Eternity Rings -" at bounding box center [610, 415] width 613 height 11
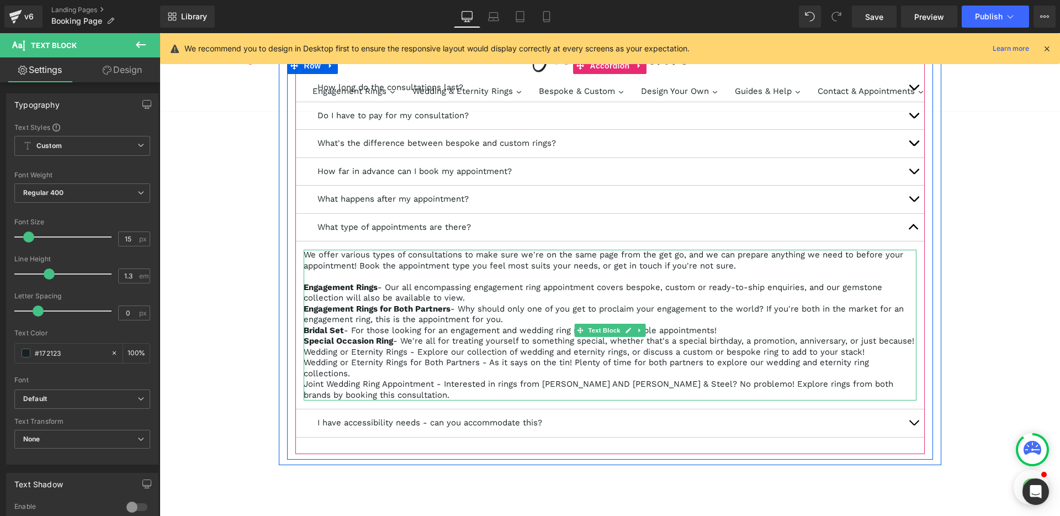
scroll to position [940, 0]
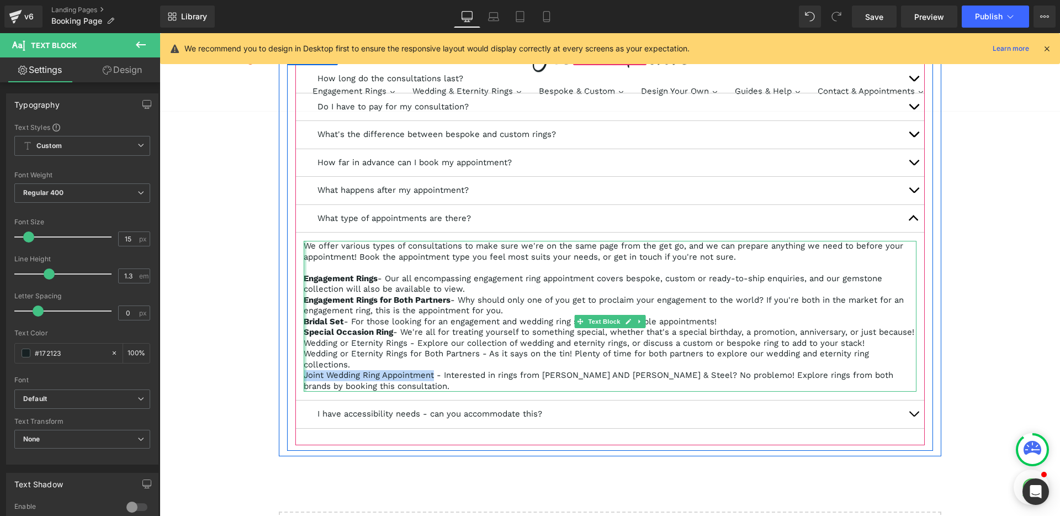
drag, startPoint x: 431, startPoint y: 388, endPoint x: 300, endPoint y: 388, distance: 131.4
click at [304, 388] on div "We offer various types of consultations to make sure we're on the same page fro…" at bounding box center [610, 316] width 613 height 151
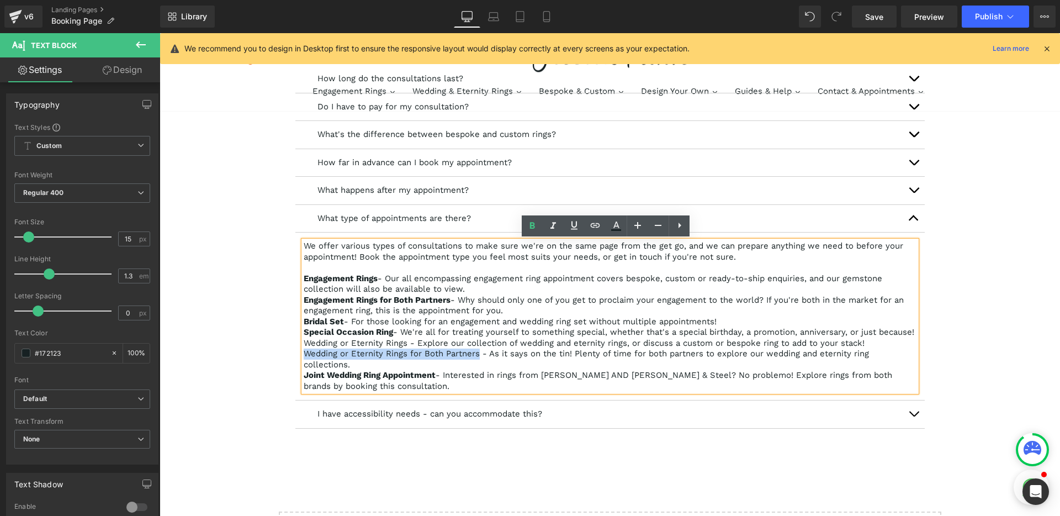
drag, startPoint x: 475, startPoint y: 365, endPoint x: 302, endPoint y: 362, distance: 172.8
click at [304, 362] on p "Wedding or Eternity Rings for Both Partners - As it says on the tin! Plenty of …" at bounding box center [610, 359] width 613 height 22
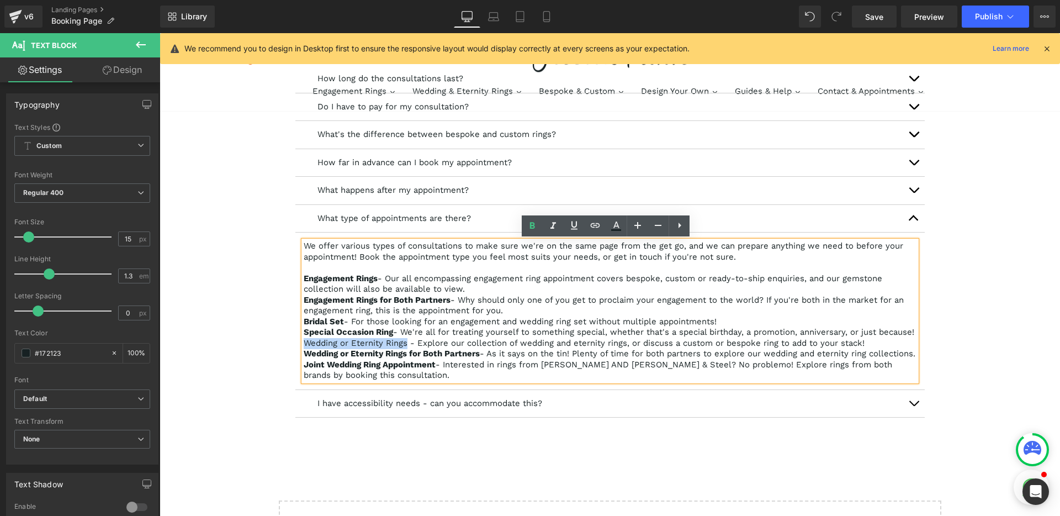
drag, startPoint x: 402, startPoint y: 354, endPoint x: 295, endPoint y: 354, distance: 107.6
click at [295, 354] on article "We offer various types of consultations to make sure we're on the same page fro…" at bounding box center [609, 310] width 629 height 157
click at [386, 381] on p "Joint Wedding Ring Appointment - Interested in rings from [PERSON_NAME] AND [PE…" at bounding box center [610, 370] width 613 height 22
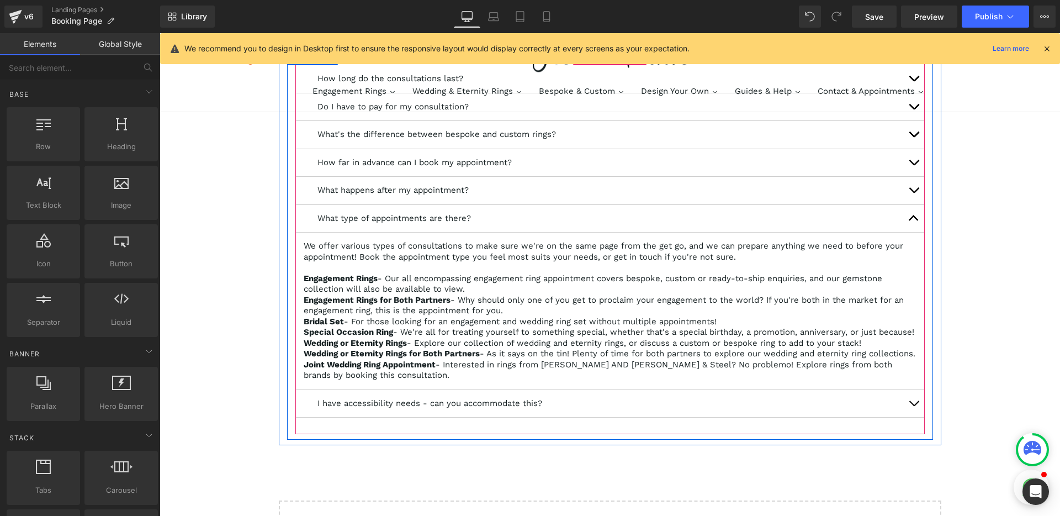
click at [905, 417] on button "button" at bounding box center [914, 404] width 22 height 28
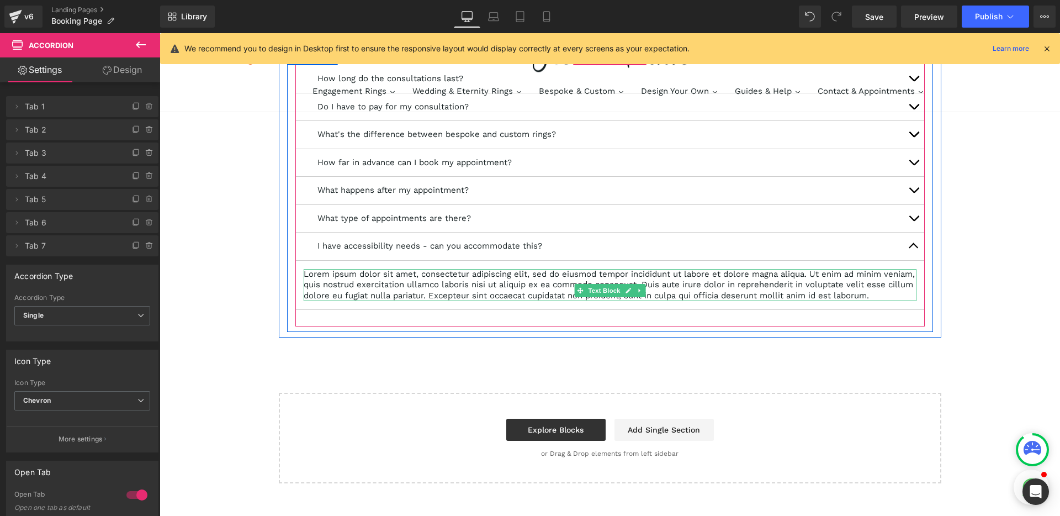
click at [479, 294] on p "Lorem ipsum dolor sit amet, consectetur adipiscing elit, sed do eiusmod tempor …" at bounding box center [610, 285] width 613 height 33
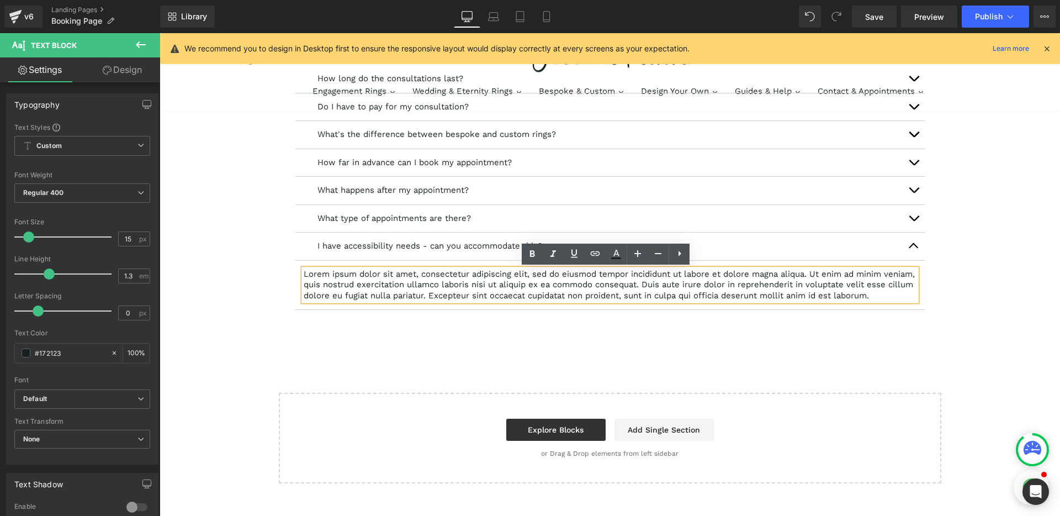
click at [475, 275] on p "Lorem ipsum dolor sit amet, consectetur adipiscing elit, sed do eiusmod tempor …" at bounding box center [610, 285] width 613 height 33
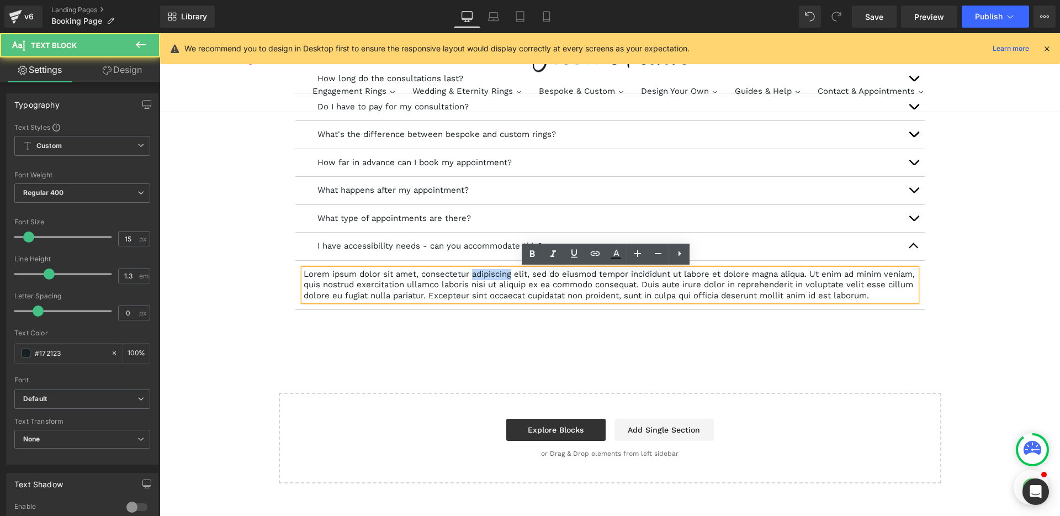
click at [475, 275] on p "Lorem ipsum dolor sit amet, consectetur adipiscing elit, sed do eiusmod tempor …" at bounding box center [610, 285] width 613 height 33
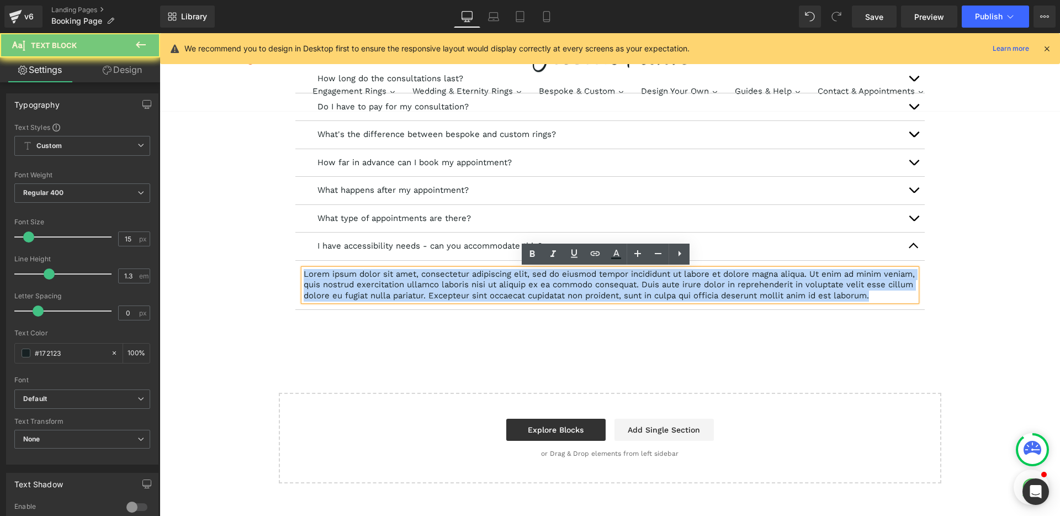
click at [475, 275] on p "Lorem ipsum dolor sit amet, consectetur adipiscing elit, sed do eiusmod tempor …" at bounding box center [610, 285] width 613 height 33
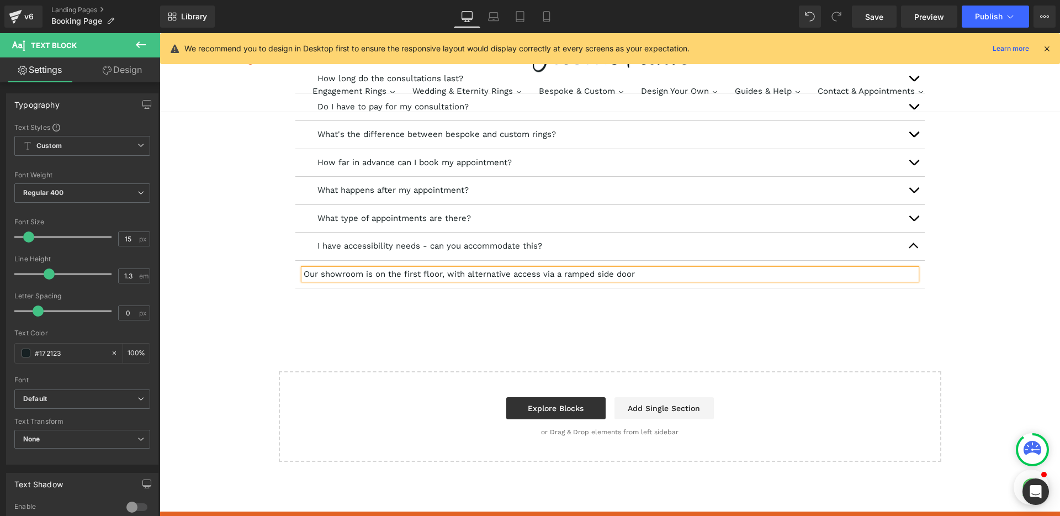
click at [482, 275] on p "Our showroom is on the first floor, with alternative access via a ramped side d…" at bounding box center [610, 274] width 613 height 11
click at [616, 277] on p "Our showroom is on the first floor, with alternative access via a ramped side d…" at bounding box center [610, 274] width 613 height 11
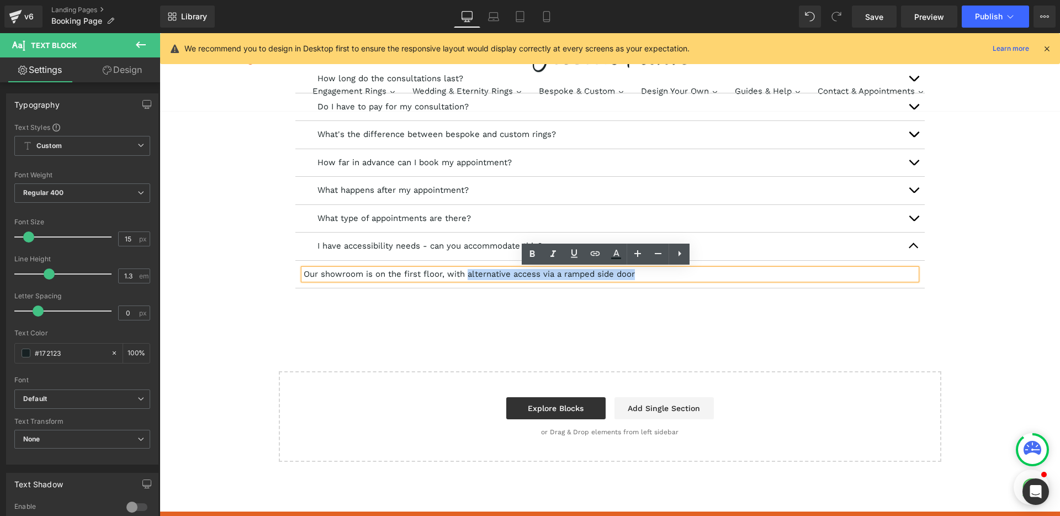
drag, startPoint x: 638, startPoint y: 275, endPoint x: 465, endPoint y: 272, distance: 173.4
click at [465, 272] on p "Our showroom is on the first floor, with alternative access via a ramped side d…" at bounding box center [610, 274] width 613 height 11
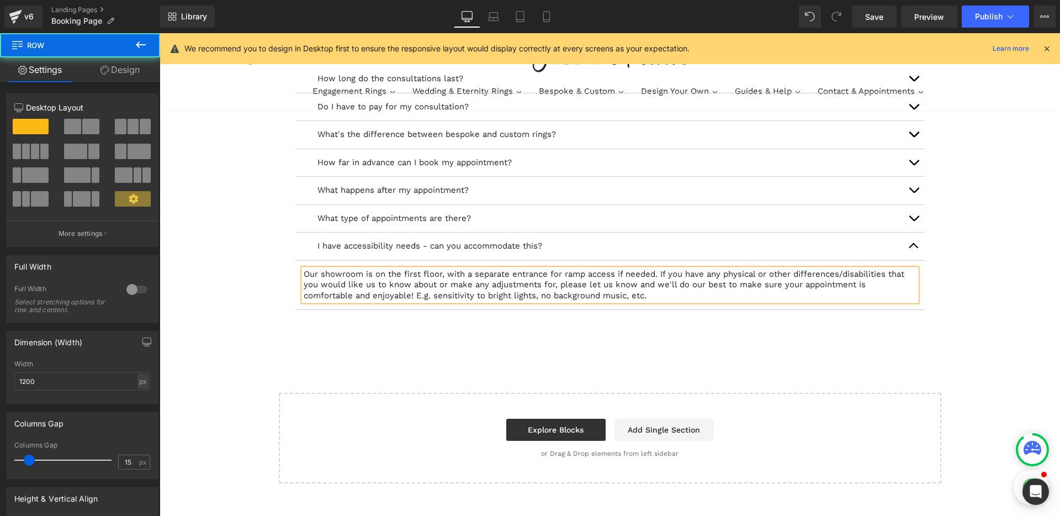
click at [660, 328] on div "How long do the consultations last? Text Block Our consultations are different …" at bounding box center [610, 190] width 646 height 283
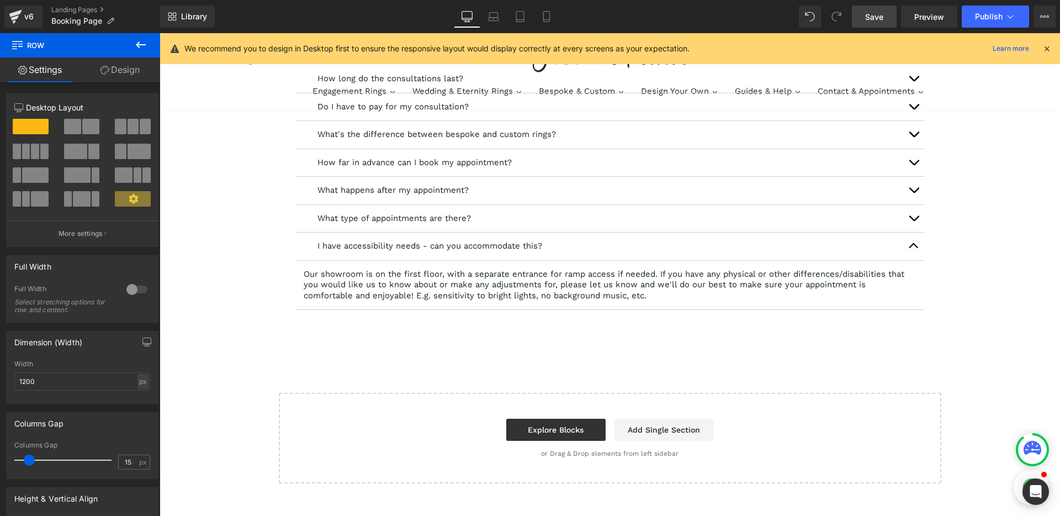
click at [885, 24] on link "Save" at bounding box center [874, 17] width 45 height 22
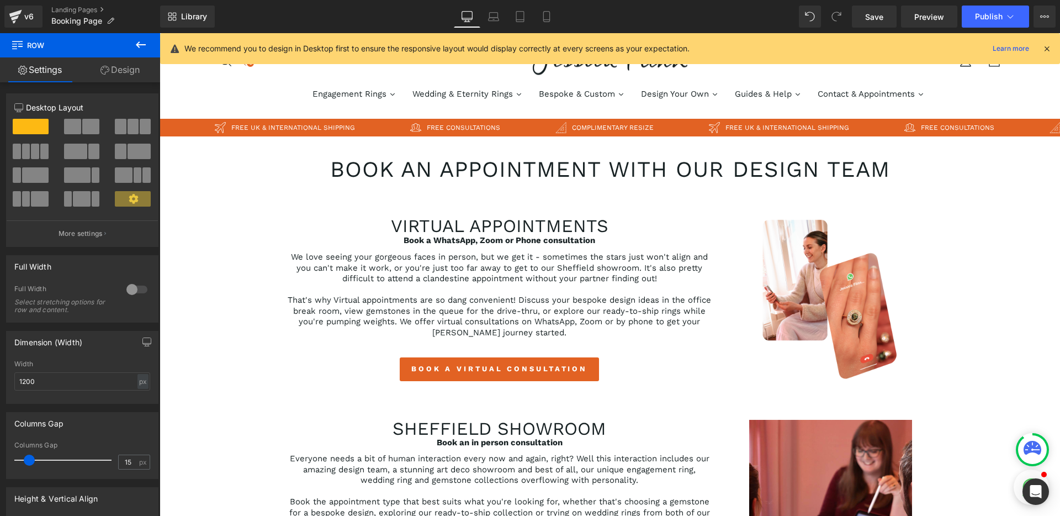
scroll to position [0, 0]
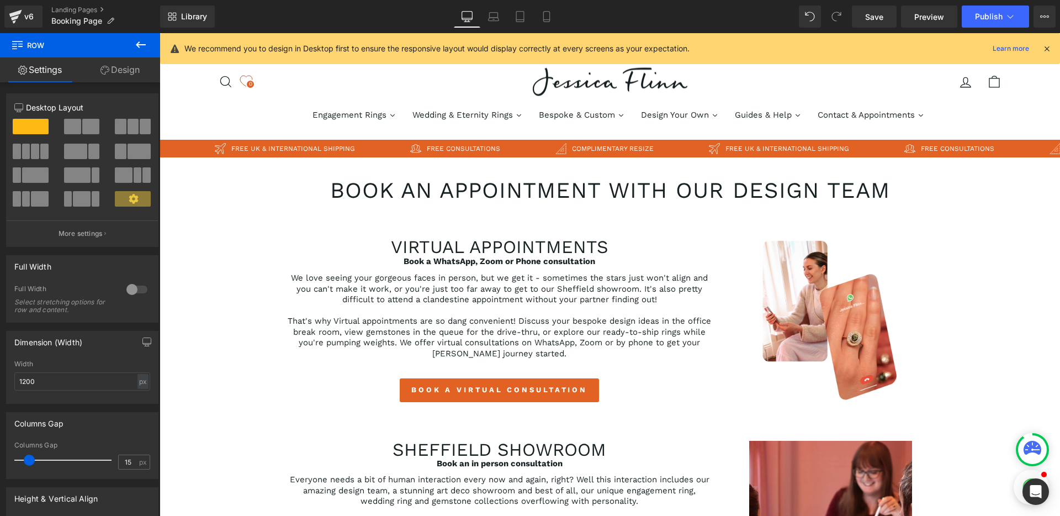
click at [1044, 49] on icon at bounding box center [1047, 49] width 10 height 10
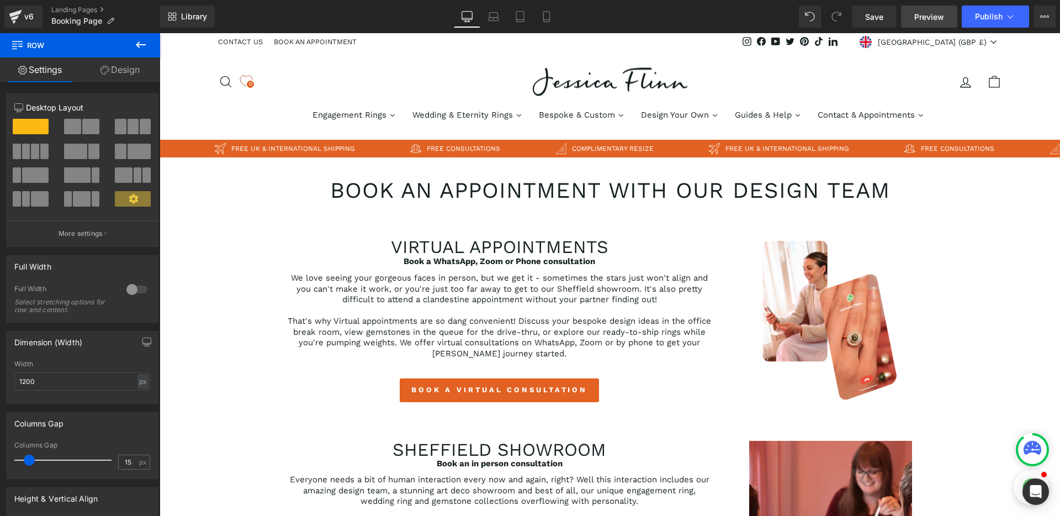
click at [932, 13] on span "Preview" at bounding box center [929, 17] width 30 height 12
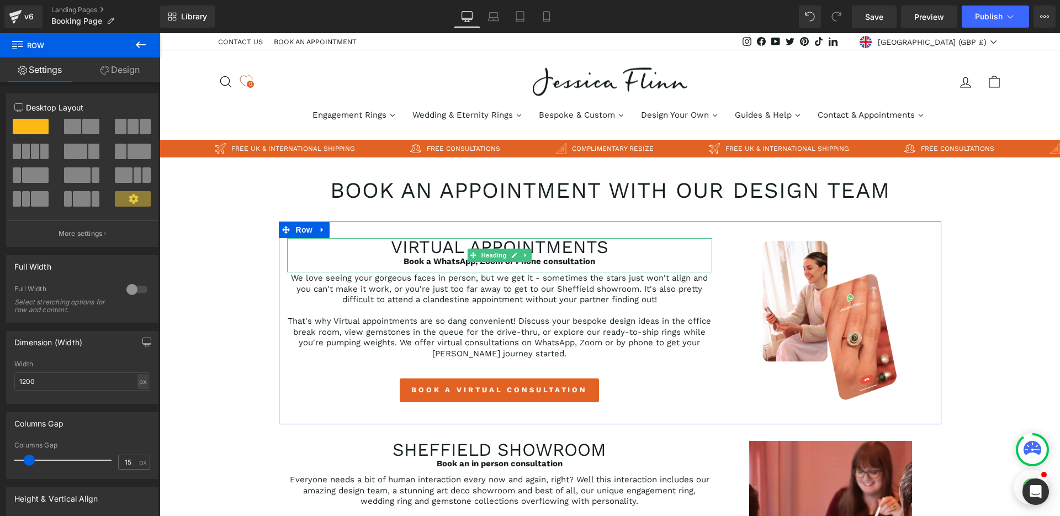
click at [542, 262] on strong "Book a WhatsApp, Zoom or Phone consultation" at bounding box center [500, 261] width 192 height 10
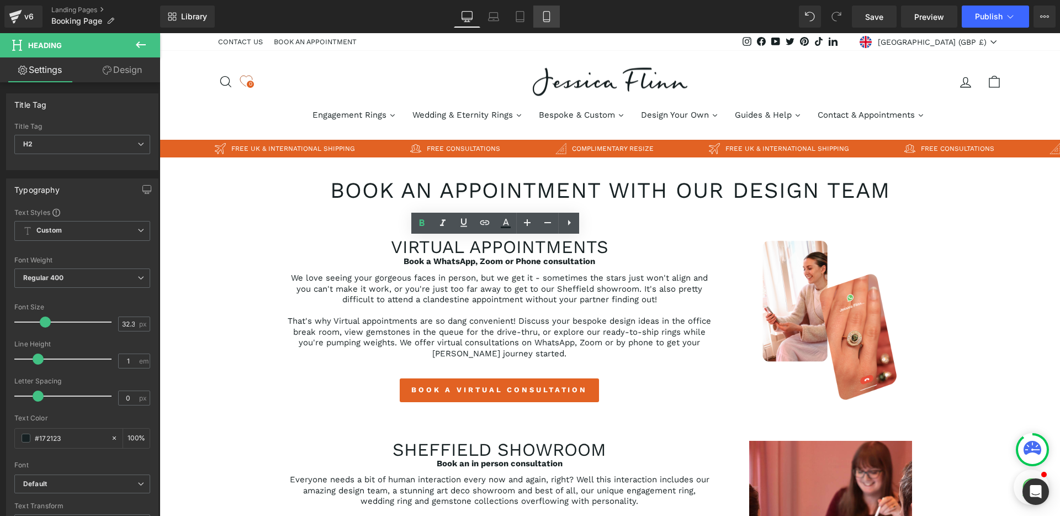
click at [551, 14] on icon at bounding box center [546, 16] width 11 height 11
type input "100"
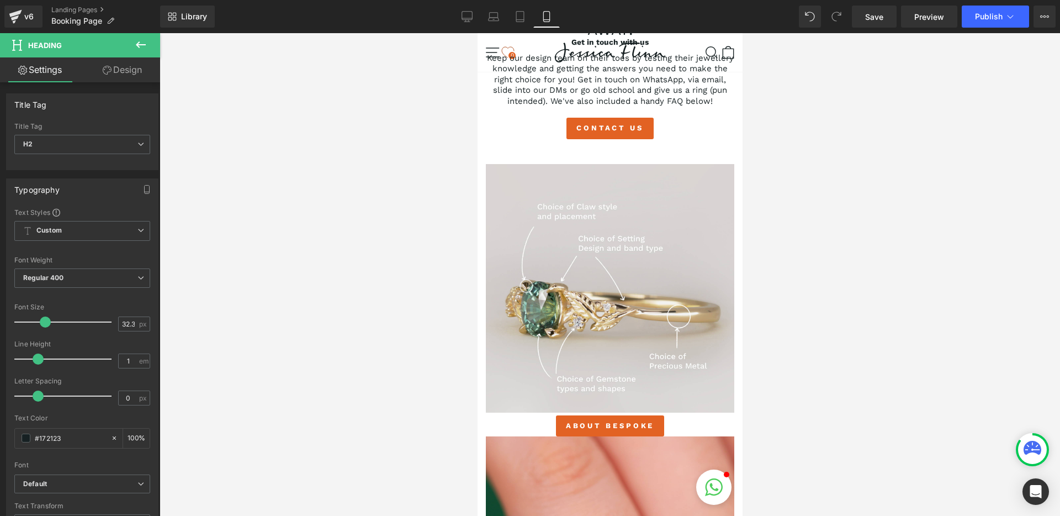
scroll to position [1225, 0]
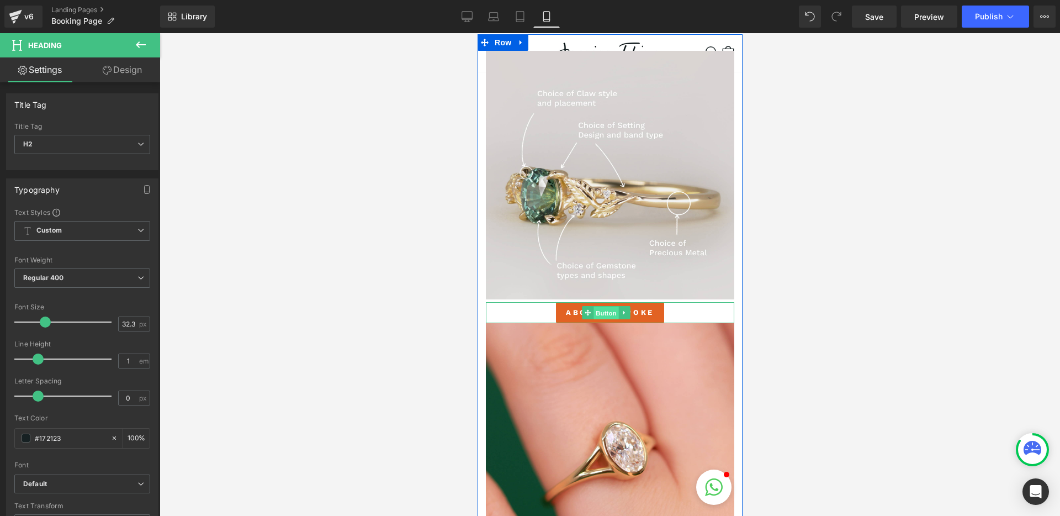
click at [603, 312] on span "Button" at bounding box center [605, 312] width 25 height 13
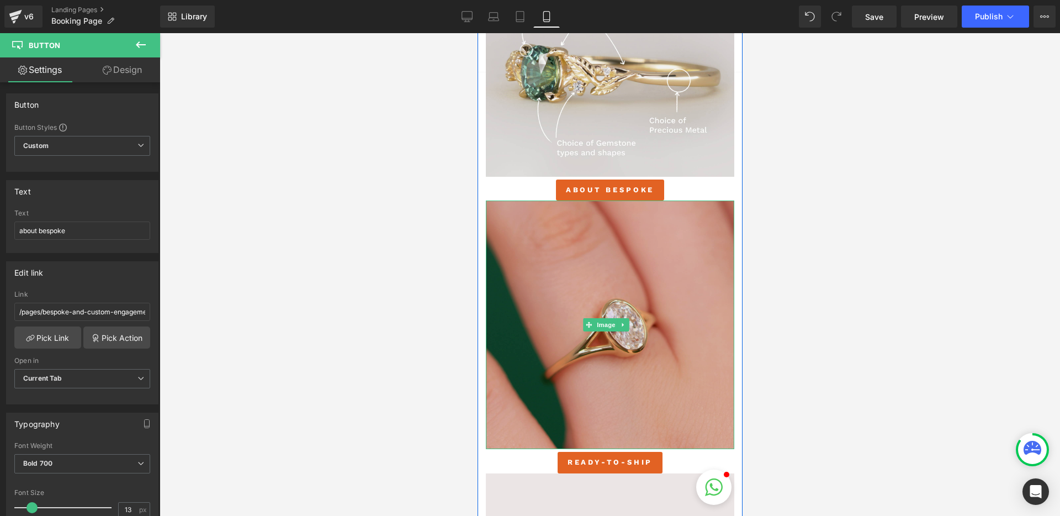
scroll to position [1349, 0]
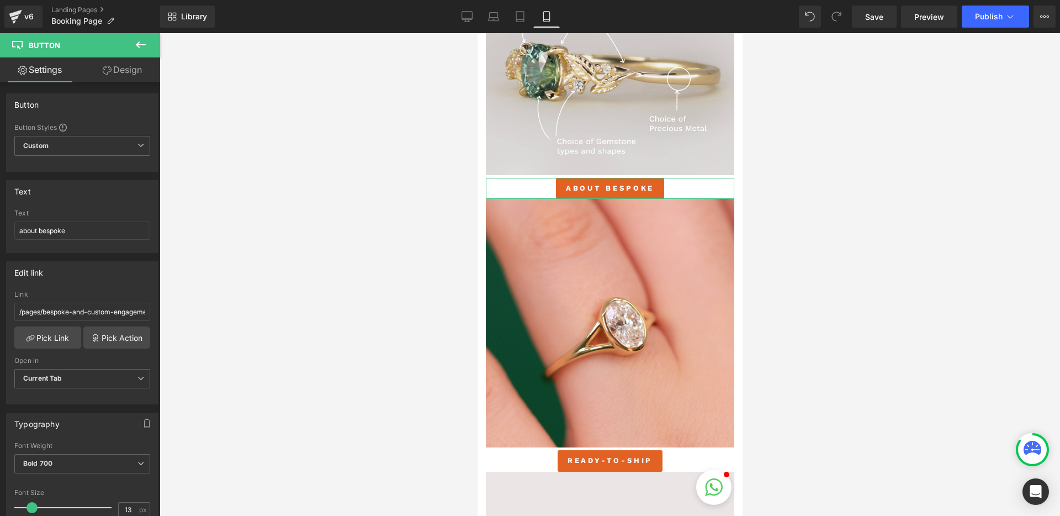
click at [110, 69] on icon at bounding box center [107, 70] width 9 height 9
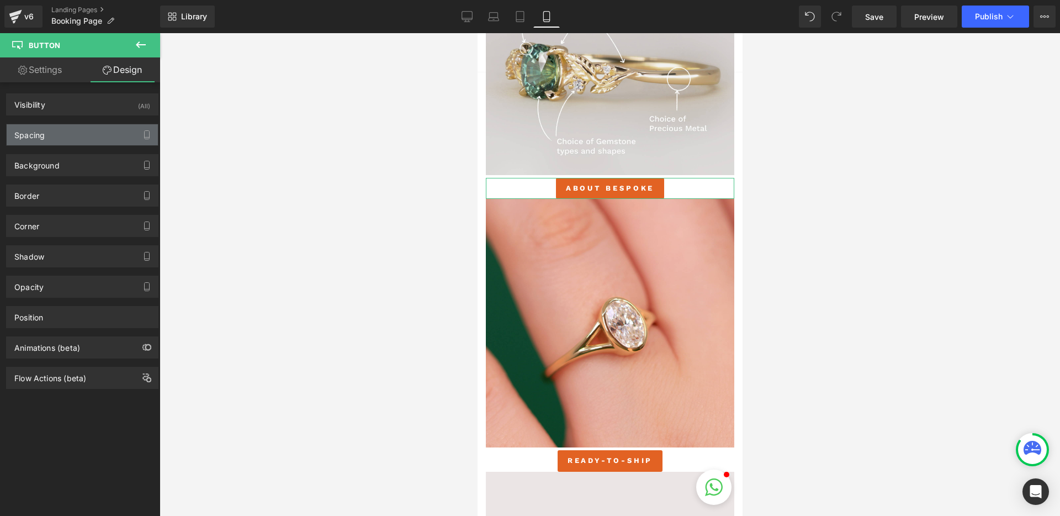
click at [82, 132] on div "Spacing" at bounding box center [82, 134] width 151 height 21
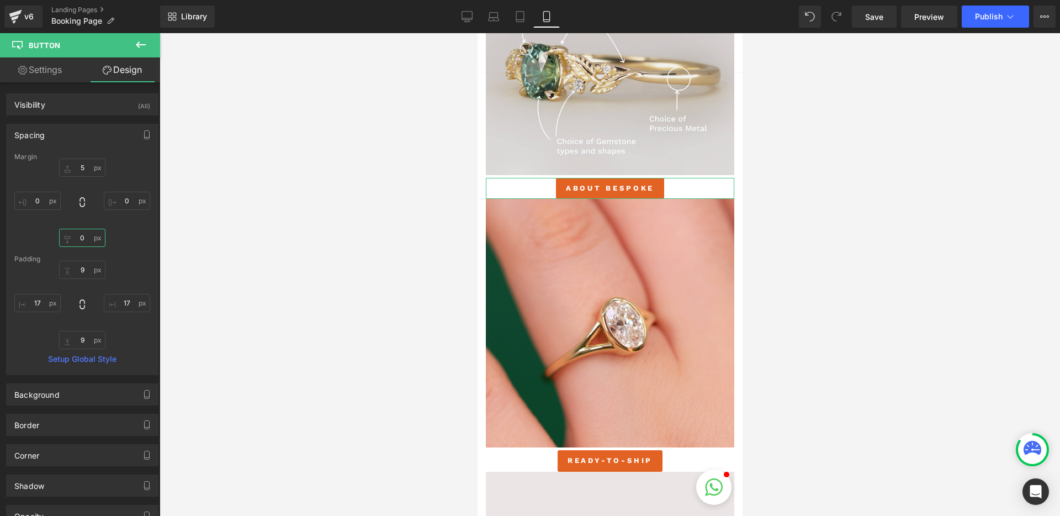
click at [81, 237] on input "0" at bounding box center [82, 238] width 46 height 18
type input "5"
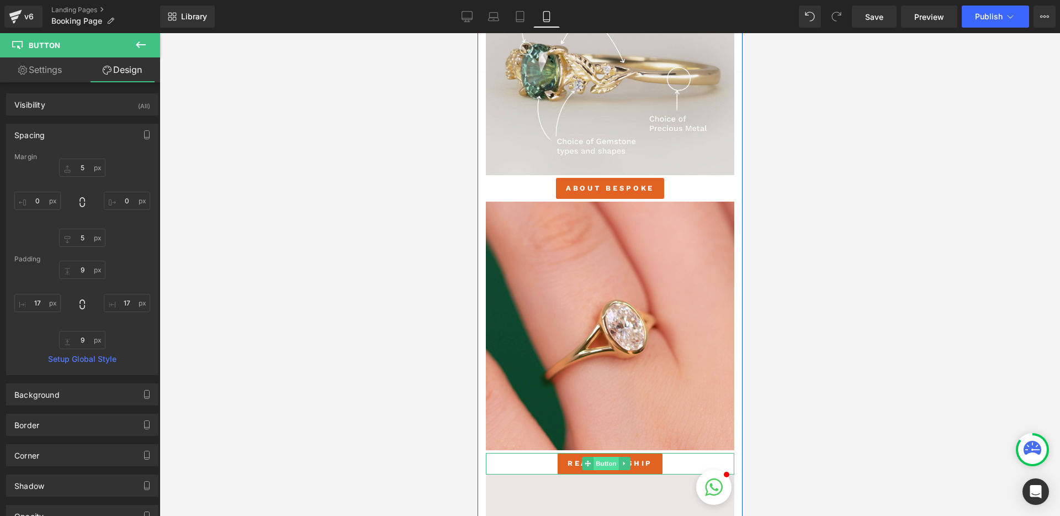
click at [605, 458] on span "Button" at bounding box center [605, 463] width 25 height 13
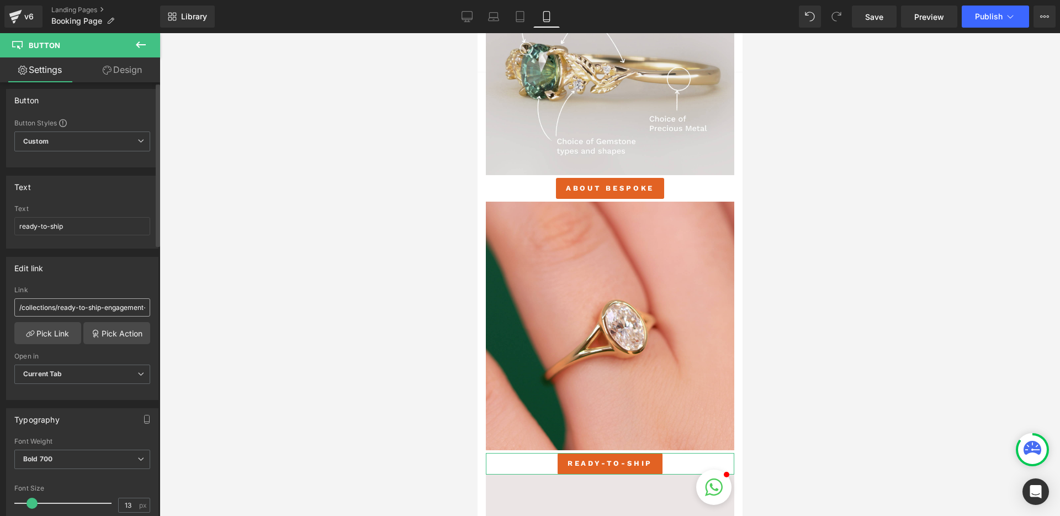
scroll to position [0, 0]
click at [133, 71] on link "Design" at bounding box center [122, 69] width 80 height 25
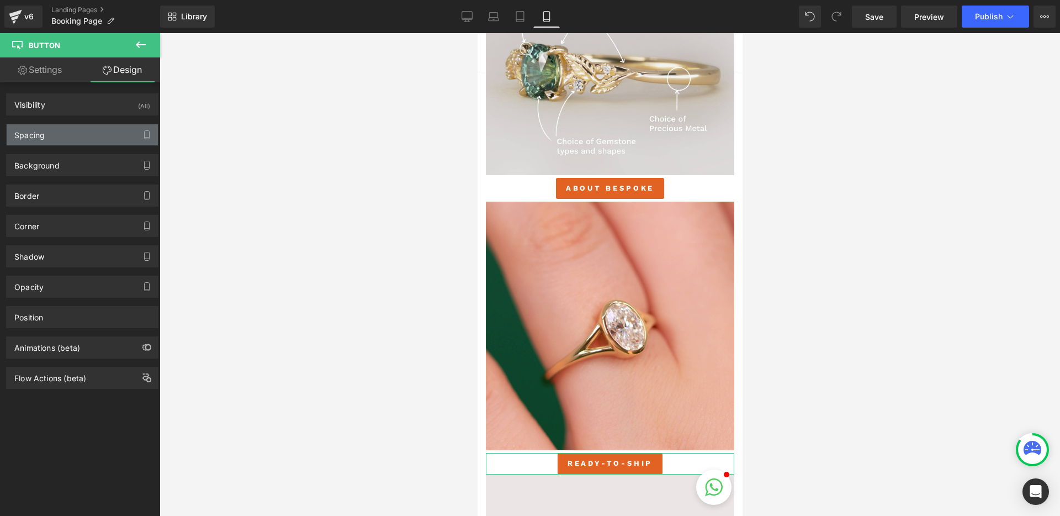
click at [65, 134] on div "Spacing" at bounding box center [82, 134] width 151 height 21
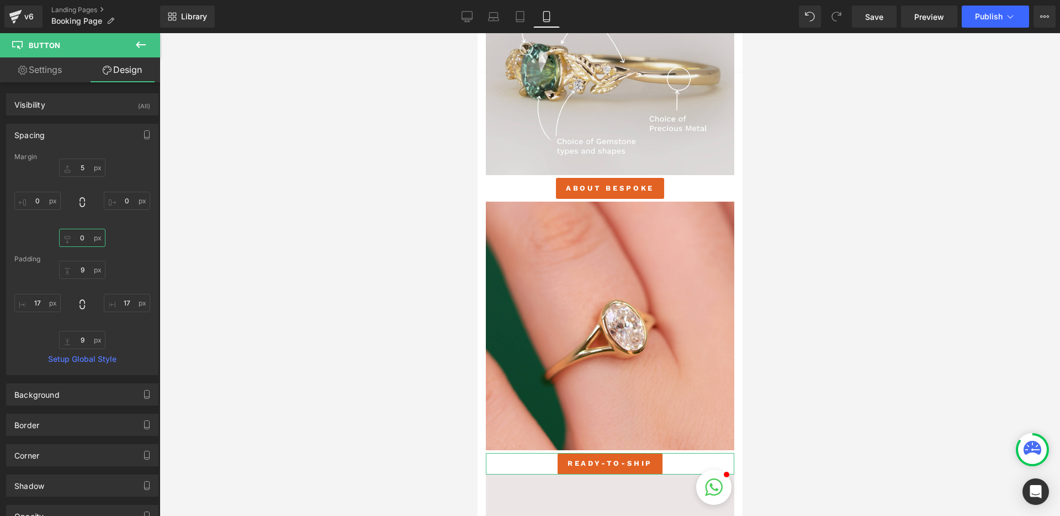
click at [84, 236] on input "0" at bounding box center [82, 238] width 46 height 18
type input "5"
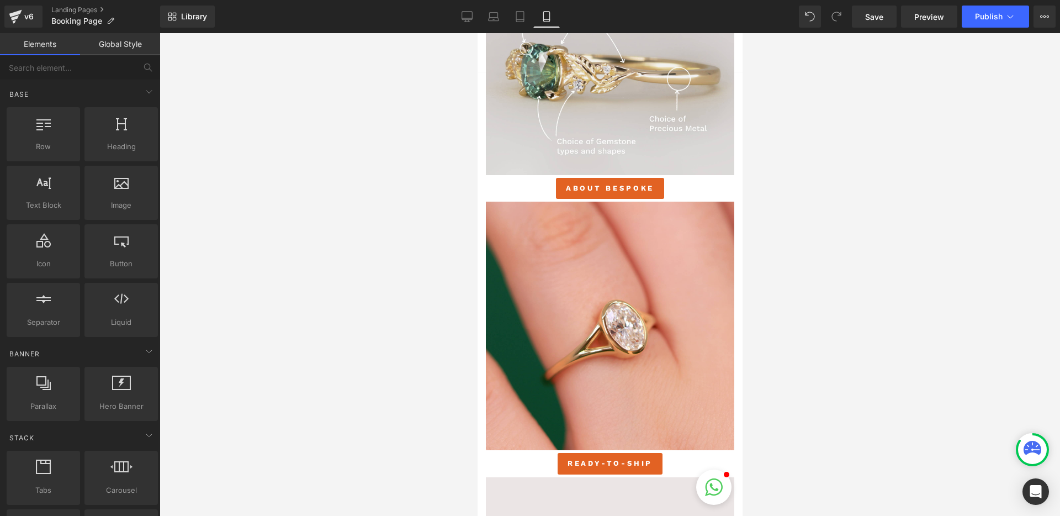
click at [409, 262] on div at bounding box center [610, 274] width 900 height 482
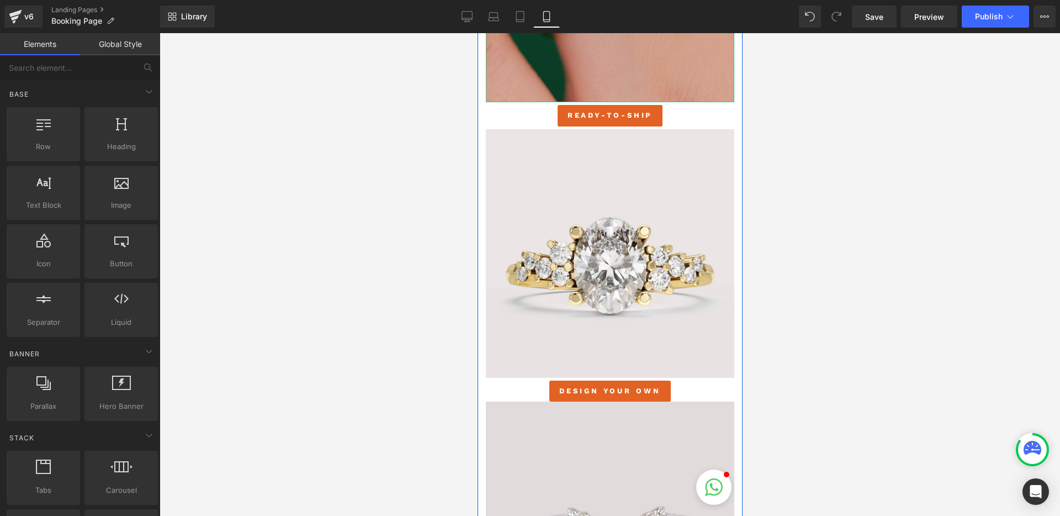
scroll to position [1716, 0]
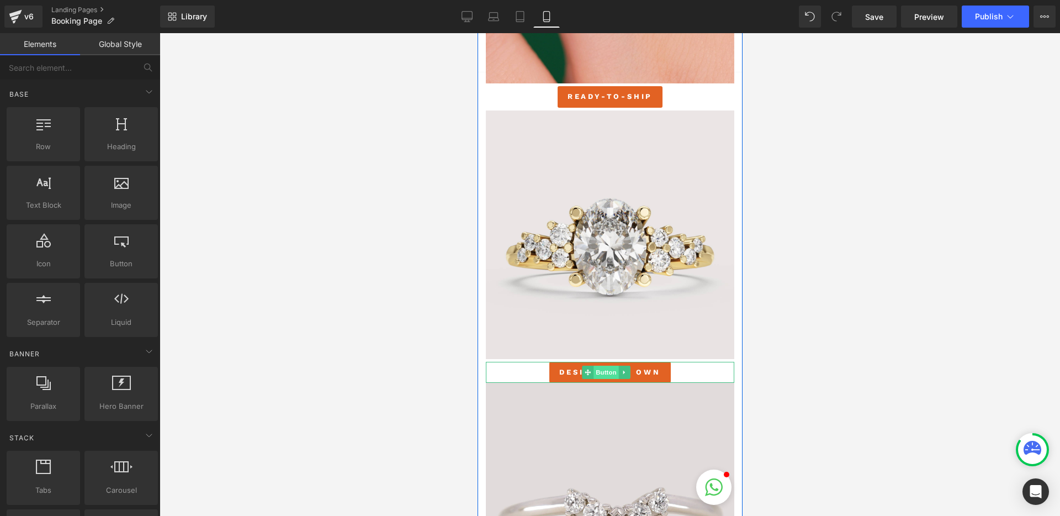
click at [596, 365] on span "Button" at bounding box center [605, 371] width 25 height 13
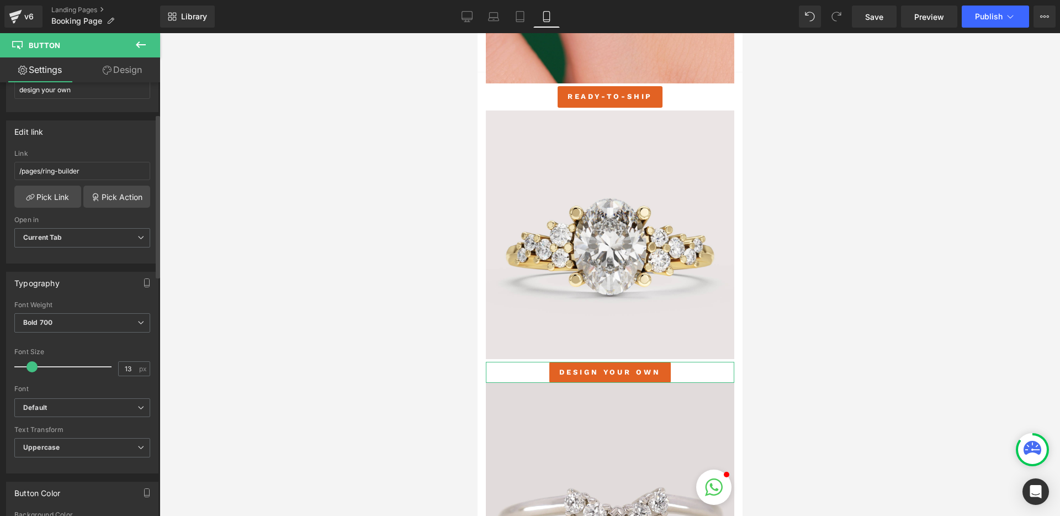
scroll to position [0, 0]
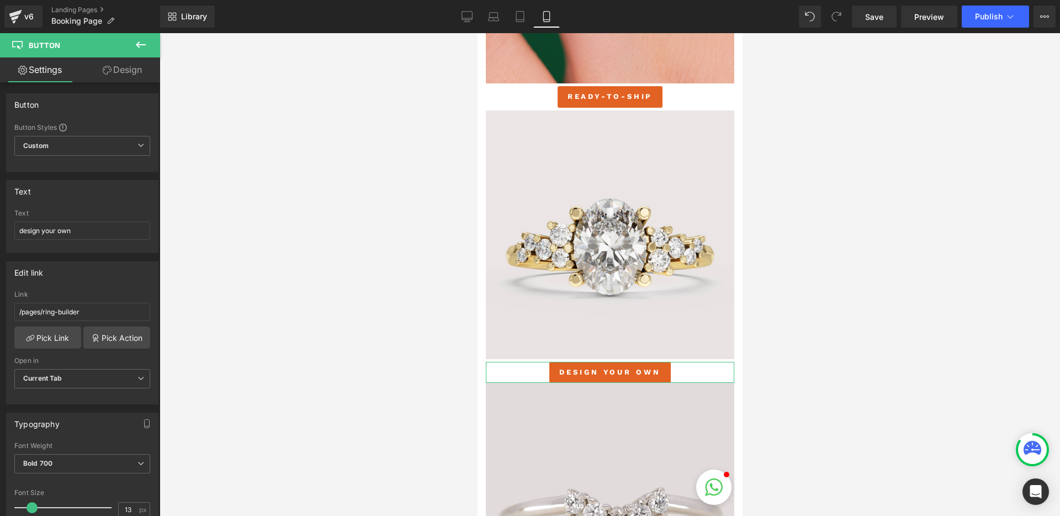
click at [124, 76] on link "Design" at bounding box center [122, 69] width 80 height 25
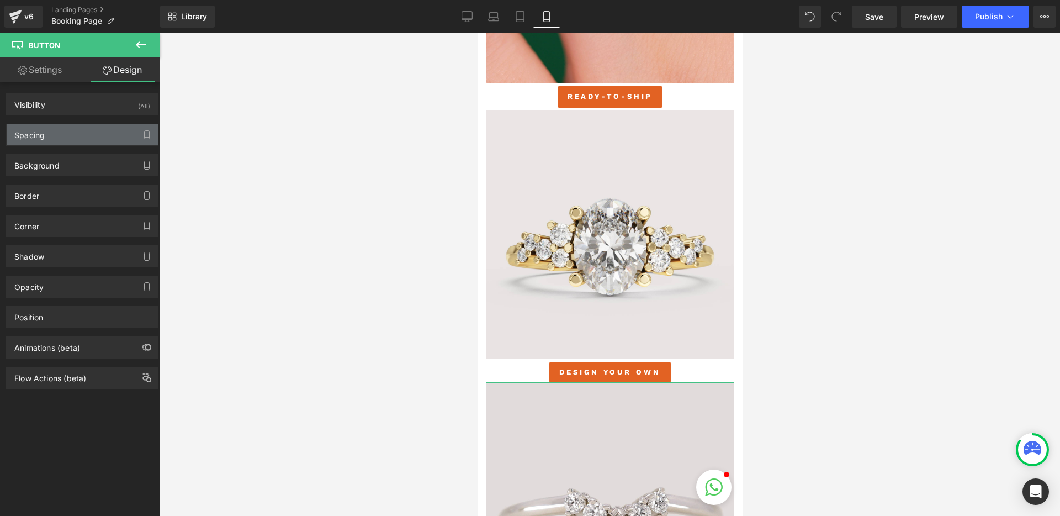
click at [69, 136] on div "Spacing" at bounding box center [82, 134] width 151 height 21
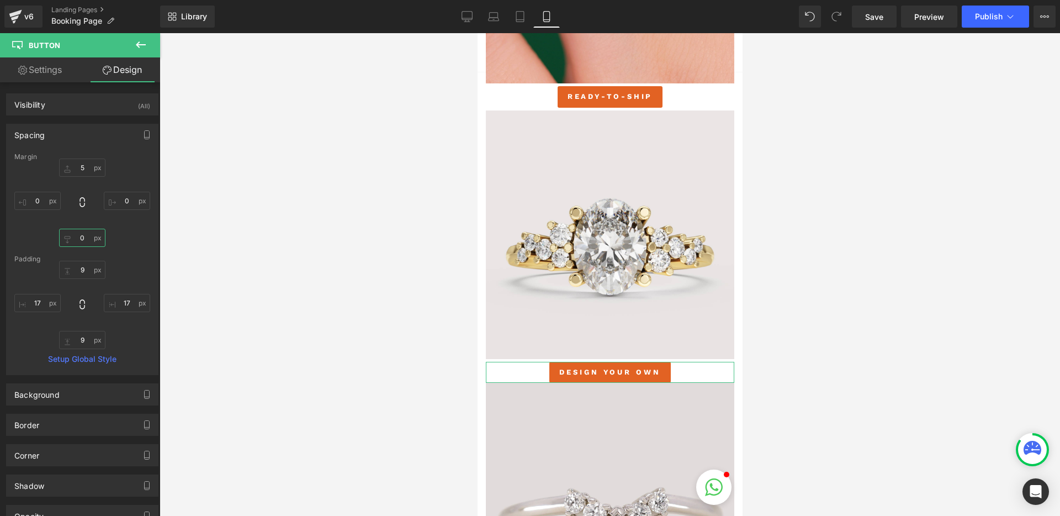
click at [83, 235] on input "0" at bounding box center [82, 238] width 46 height 18
type input "5"
click at [133, 237] on div "5px 5 0px 0 5 5 0px 0" at bounding box center [82, 202] width 136 height 88
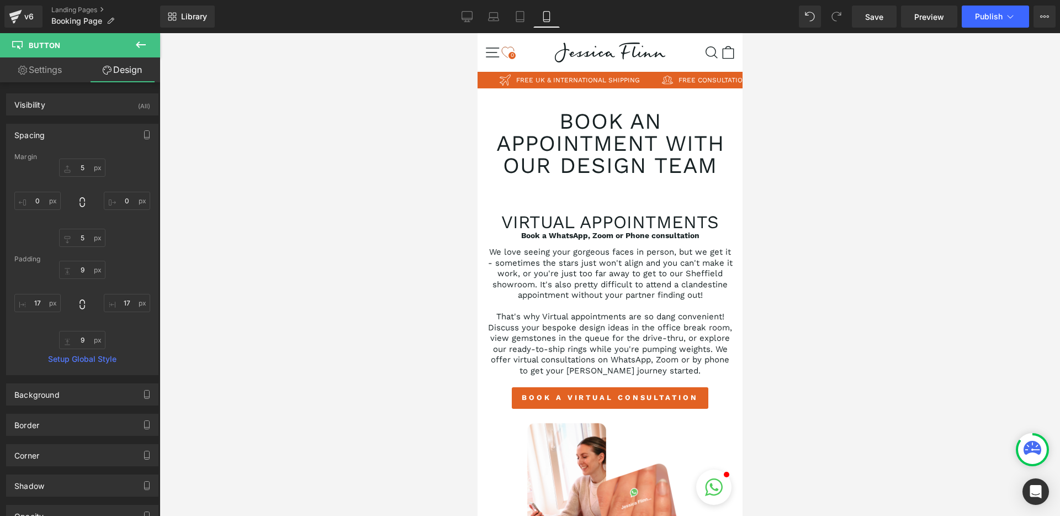
click at [889, 99] on div at bounding box center [610, 274] width 900 height 482
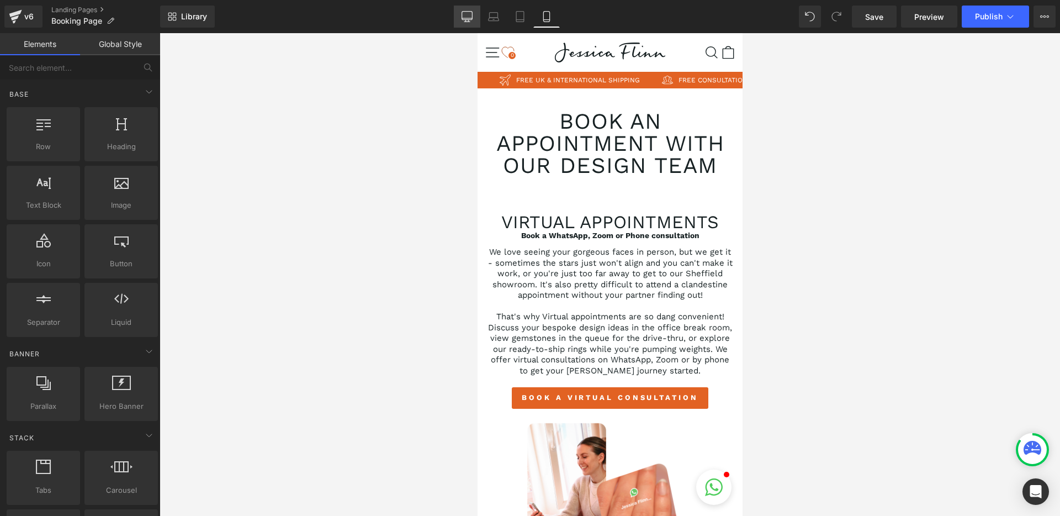
click at [467, 16] on icon at bounding box center [467, 16] width 11 height 11
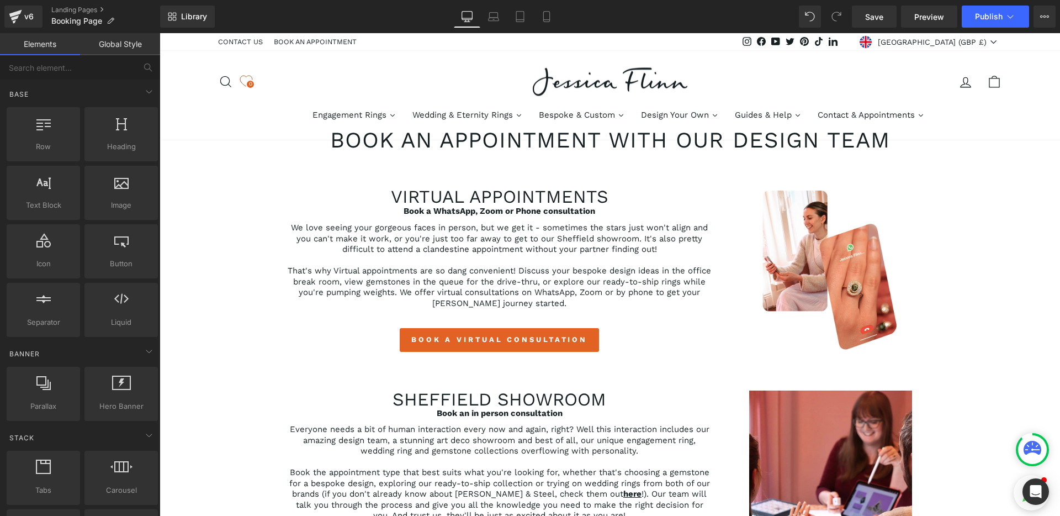
scroll to position [74, 0]
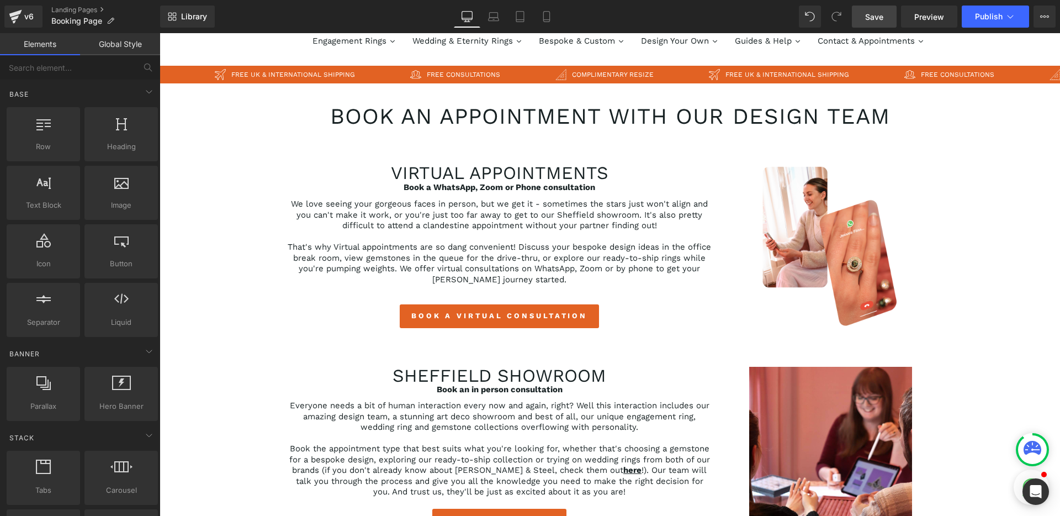
click at [872, 18] on span "Save" at bounding box center [874, 17] width 18 height 12
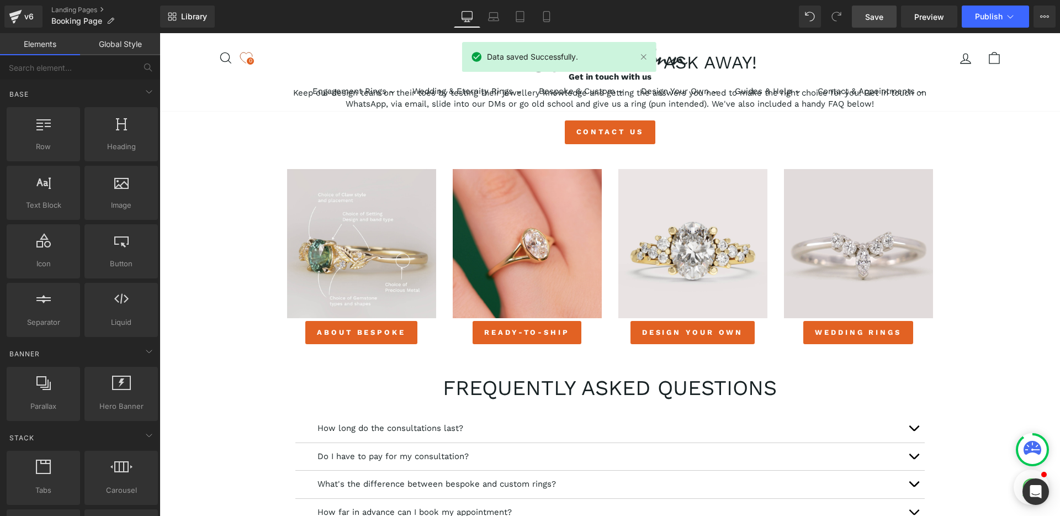
scroll to position [504, 0]
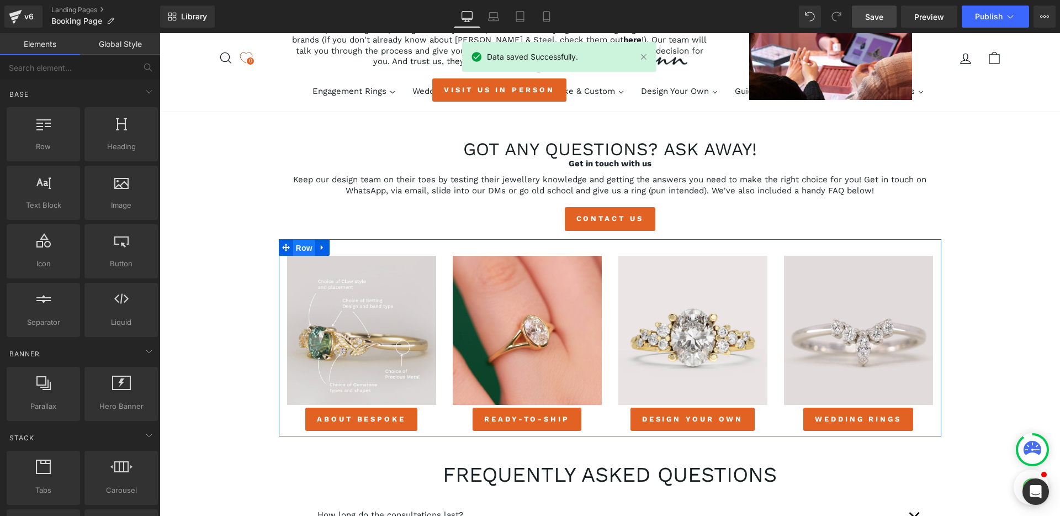
click at [307, 248] on span "Row" at bounding box center [304, 248] width 22 height 17
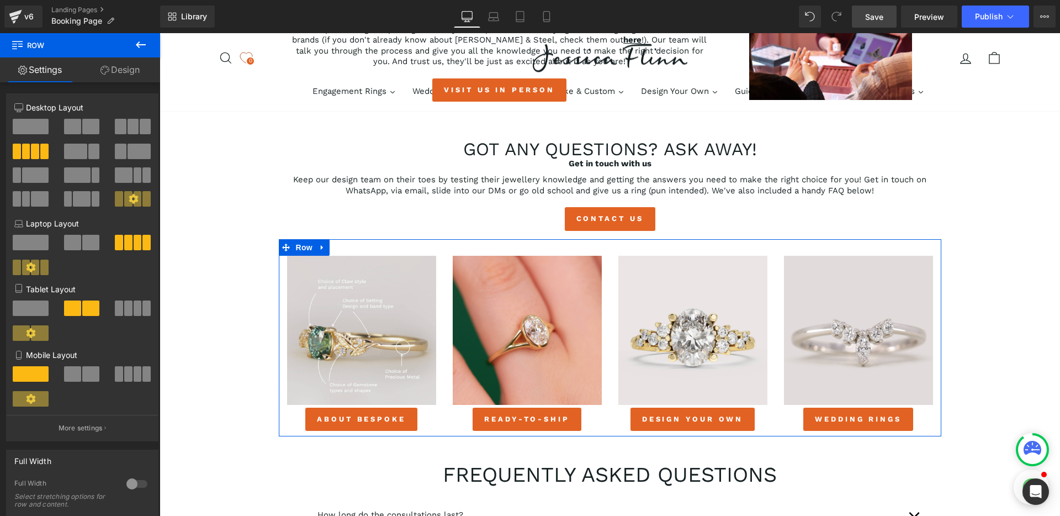
click at [91, 372] on span at bounding box center [90, 373] width 17 height 15
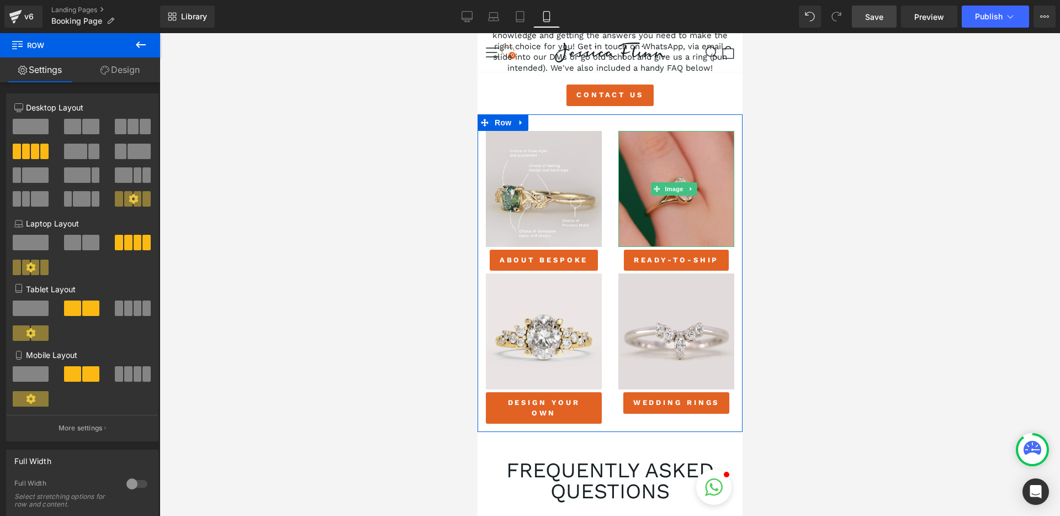
scroll to position [1144, 0]
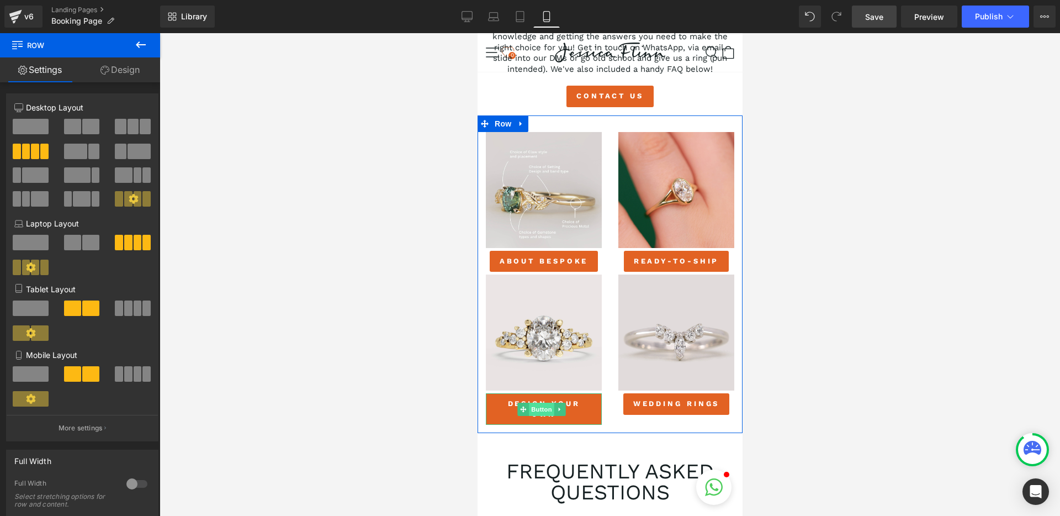
click at [542, 408] on span "Button" at bounding box center [540, 408] width 25 height 13
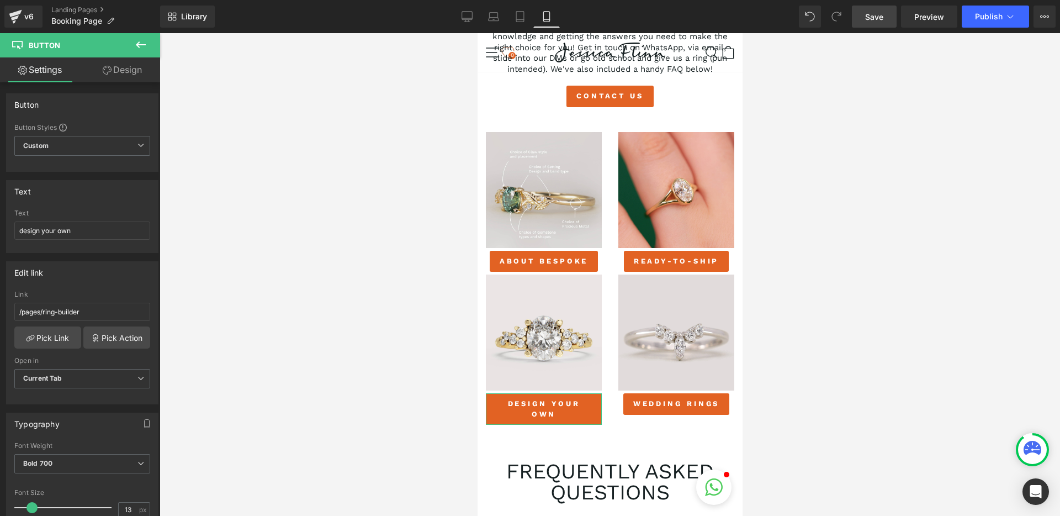
click at [120, 75] on link "Design" at bounding box center [122, 69] width 80 height 25
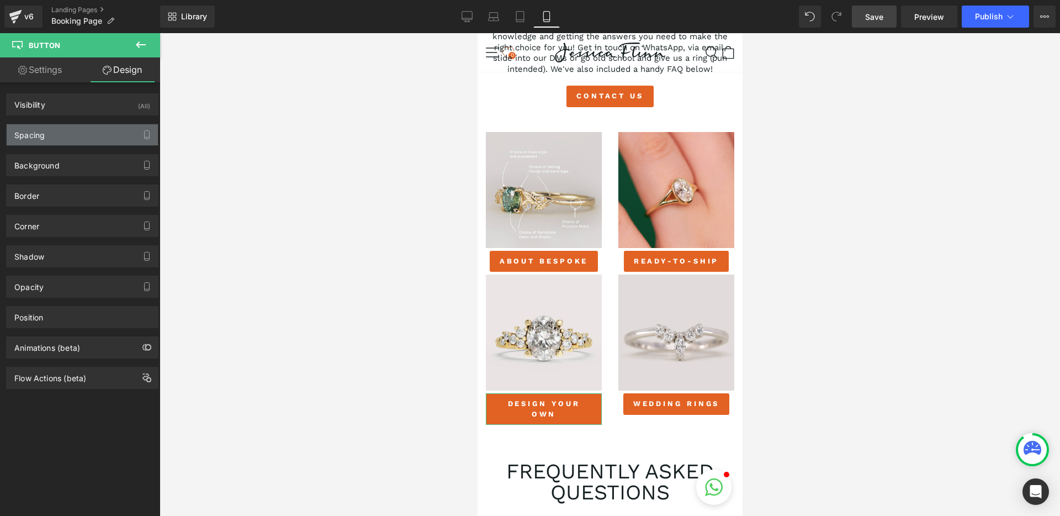
click at [78, 135] on div "Spacing" at bounding box center [82, 134] width 151 height 21
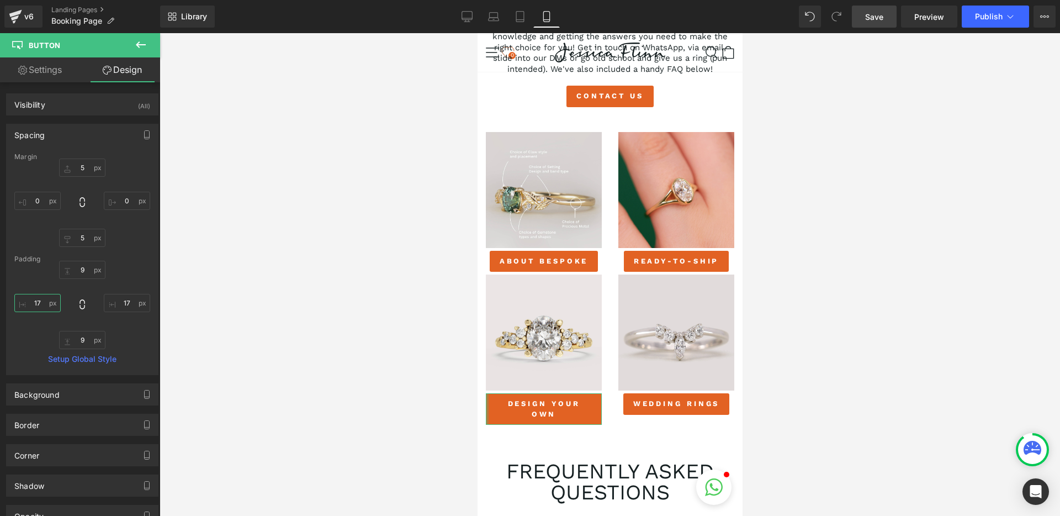
click at [38, 304] on input "17" at bounding box center [37, 303] width 46 height 18
type input "10"
click at [124, 302] on input "17" at bounding box center [127, 303] width 46 height 18
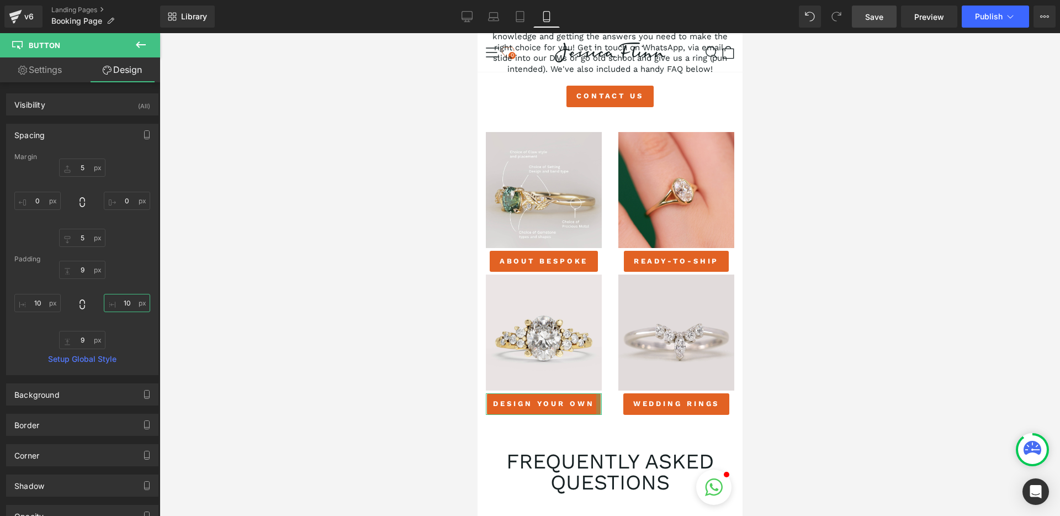
click at [121, 303] on input "10" at bounding box center [127, 303] width 46 height 18
type input "5"
click at [35, 301] on input "10" at bounding box center [37, 303] width 46 height 18
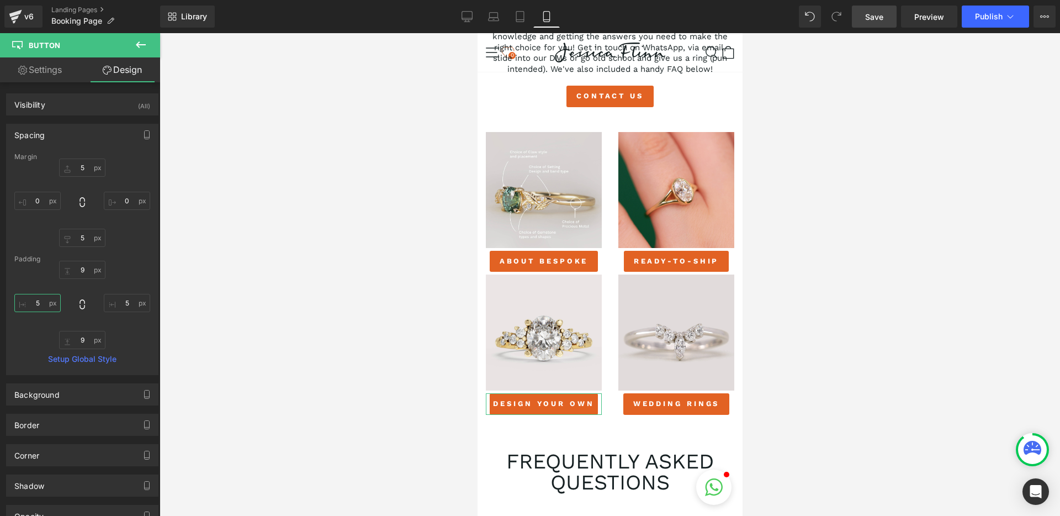
click at [42, 301] on input "5" at bounding box center [37, 303] width 46 height 18
type input "8"
click at [38, 303] on input "8" at bounding box center [37, 303] width 46 height 18
type input "9"
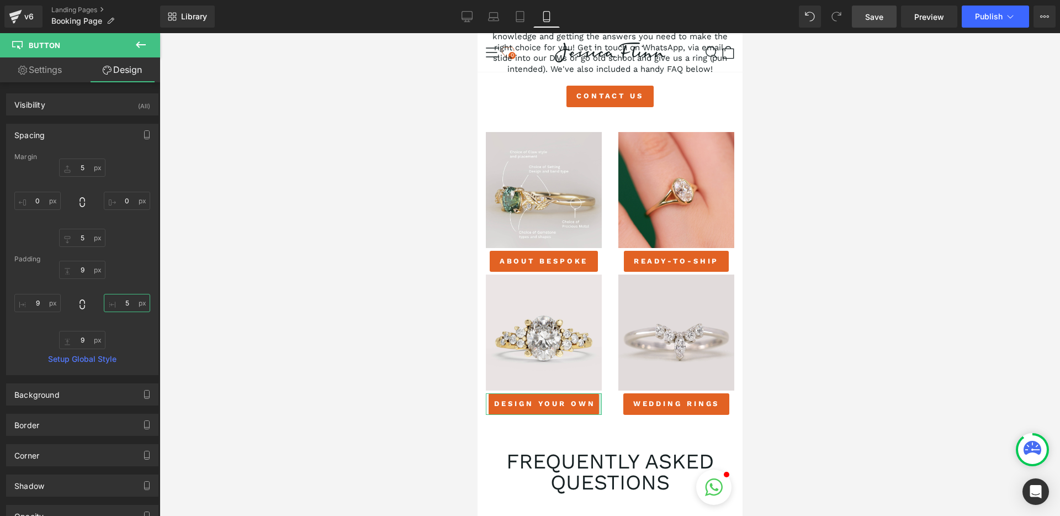
click at [127, 307] on input "5" at bounding box center [127, 303] width 46 height 18
type input "9"
click at [321, 307] on div at bounding box center [610, 274] width 900 height 482
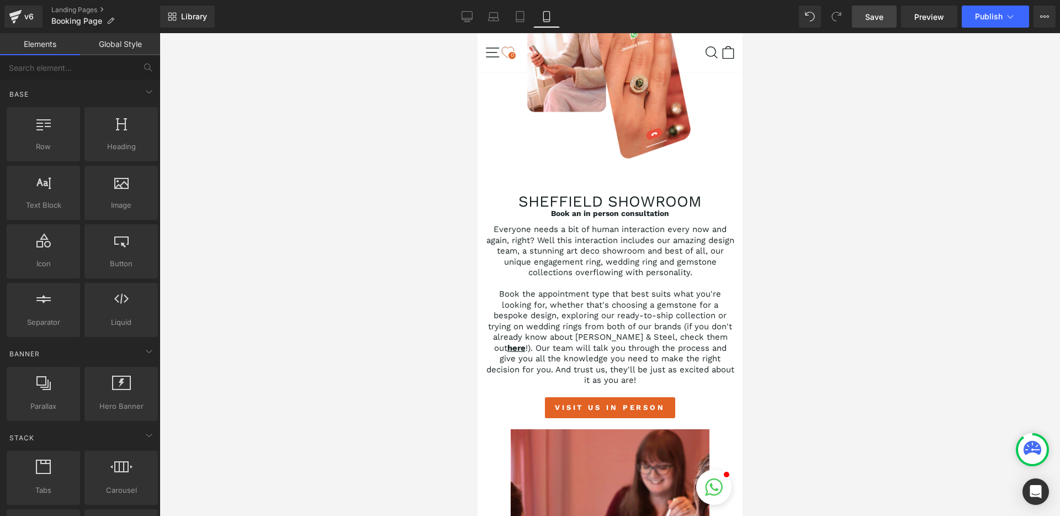
scroll to position [464, 0]
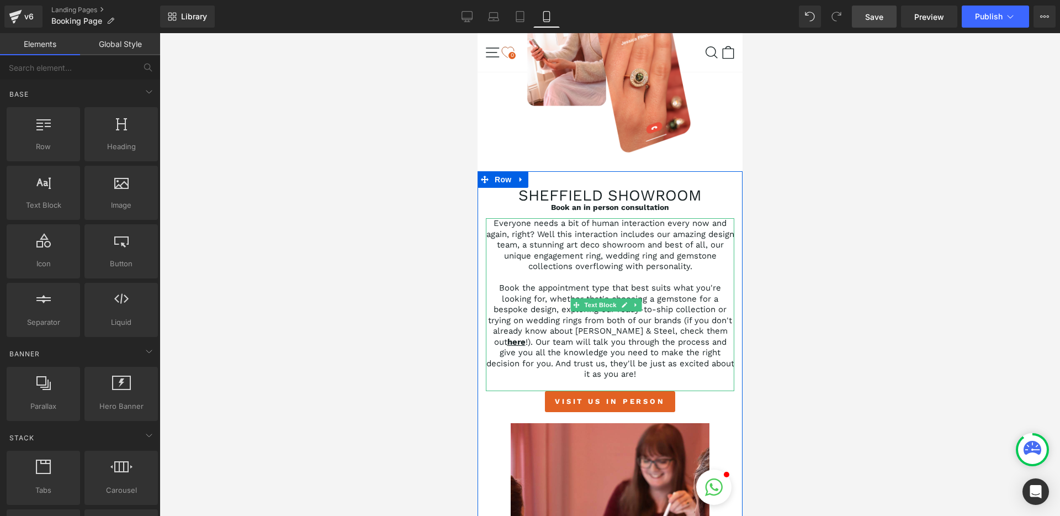
click at [574, 239] on p "Everyone needs a bit of human interaction every now and again, right? Well this…" at bounding box center [609, 245] width 248 height 54
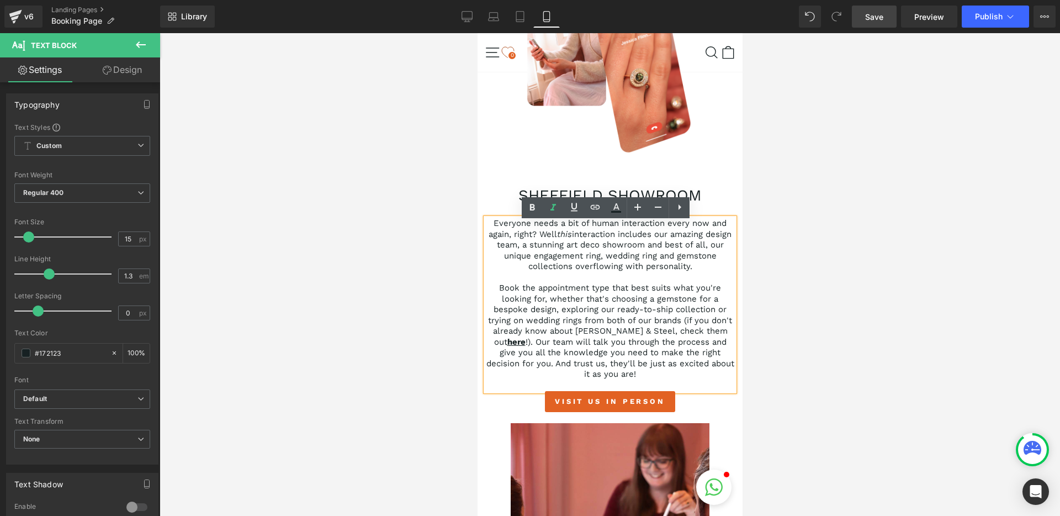
click at [441, 279] on div at bounding box center [610, 274] width 900 height 482
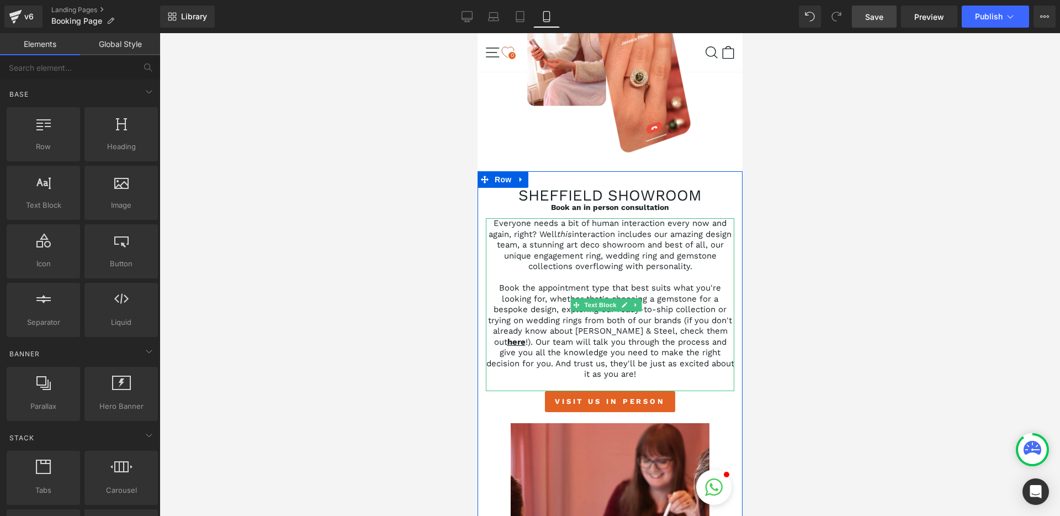
click at [661, 269] on p "Everyone needs a bit of human interaction every now and again, right? Well this…" at bounding box center [609, 245] width 248 height 54
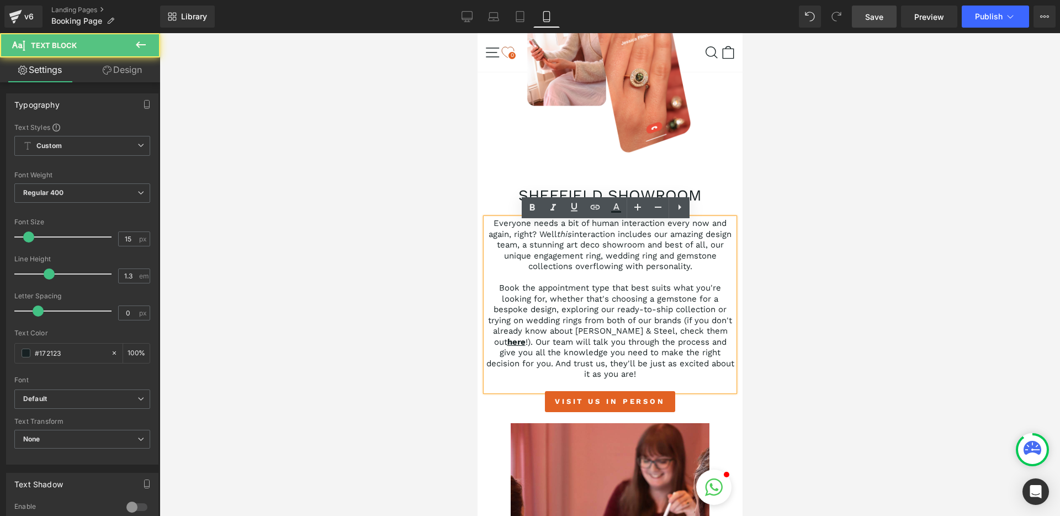
click at [805, 236] on div at bounding box center [610, 274] width 900 height 482
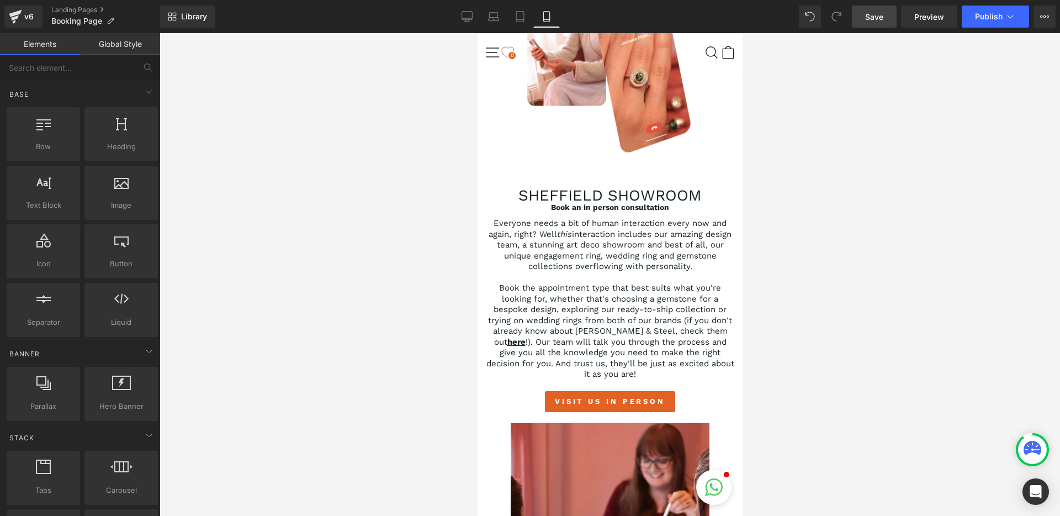
click at [888, 23] on link "Save" at bounding box center [874, 17] width 45 height 22
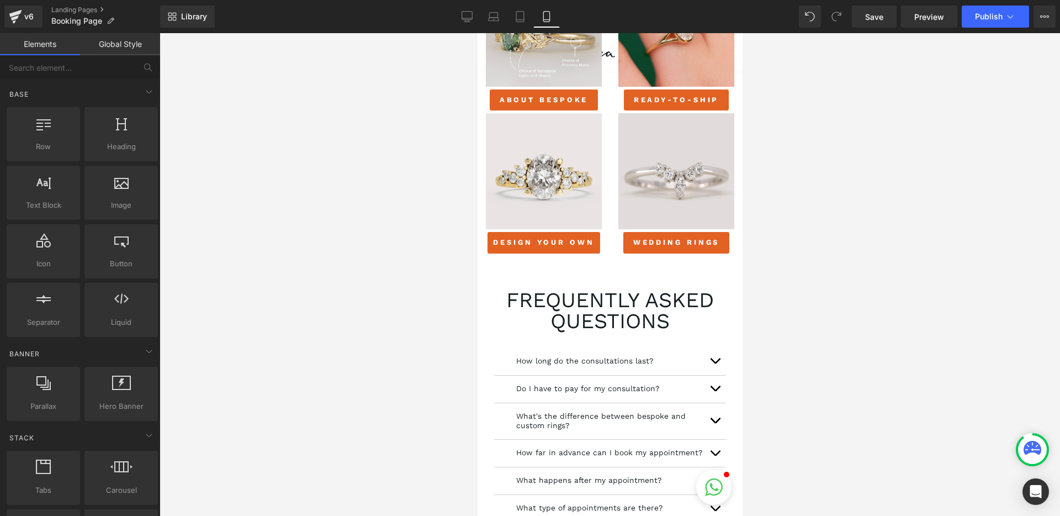
scroll to position [1302, 0]
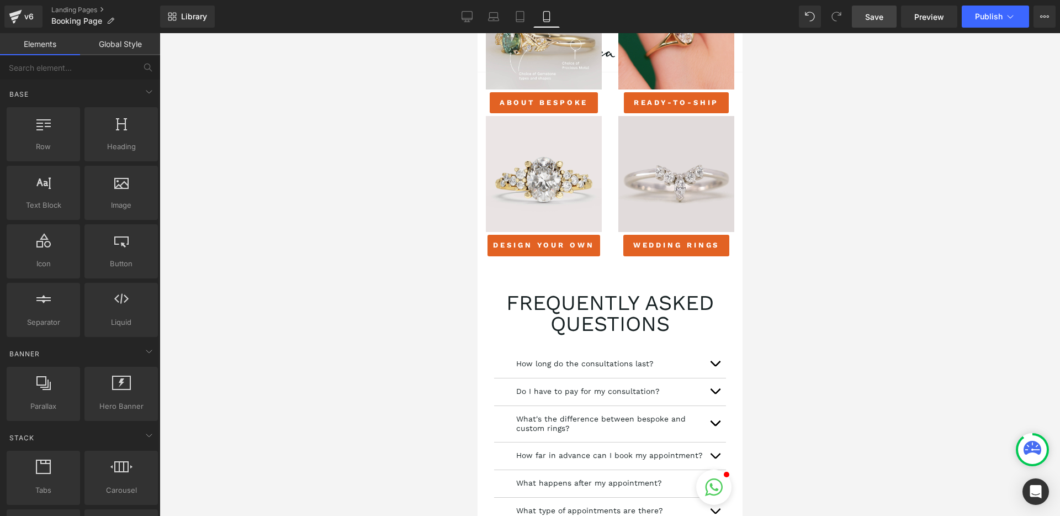
click at [873, 20] on span "Save" at bounding box center [874, 17] width 18 height 12
click at [463, 20] on icon at bounding box center [467, 16] width 11 height 11
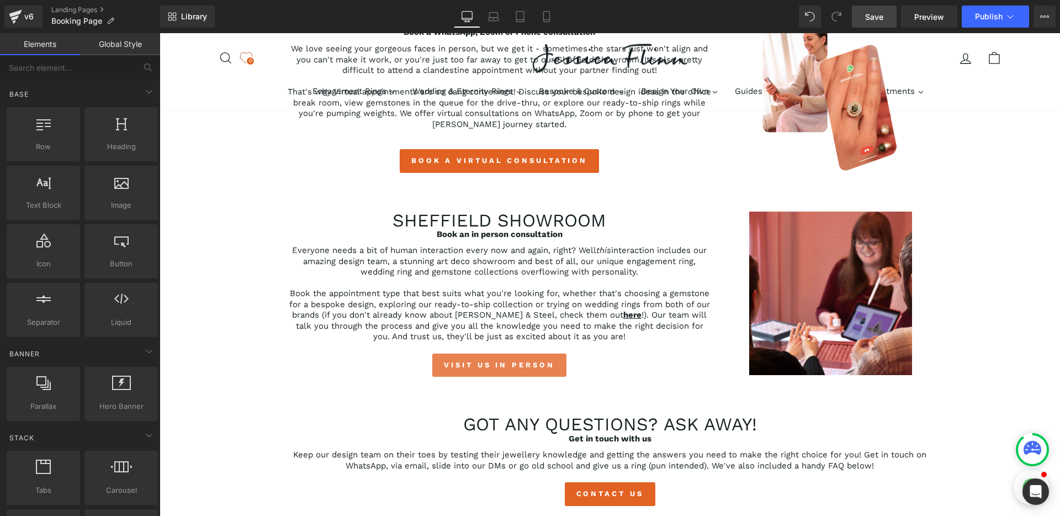
scroll to position [0, 0]
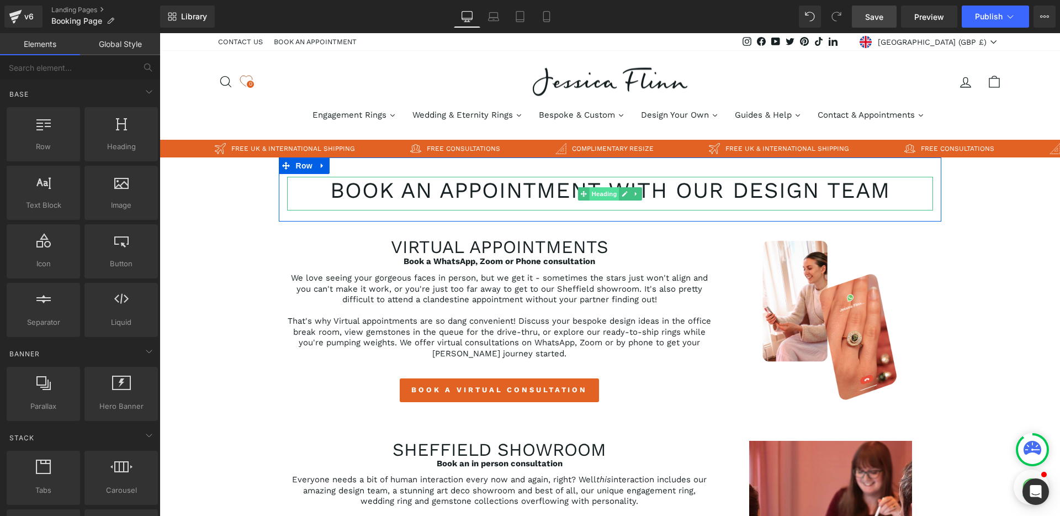
click at [589, 194] on span "Heading" at bounding box center [604, 193] width 30 height 13
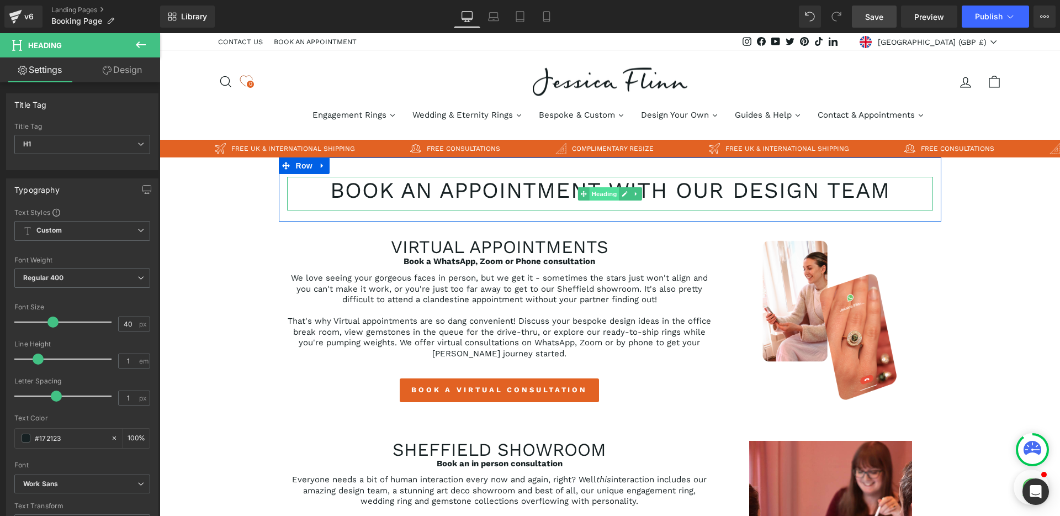
click at [602, 195] on span "Heading" at bounding box center [604, 193] width 30 height 13
click at [300, 166] on span "Row" at bounding box center [304, 165] width 22 height 17
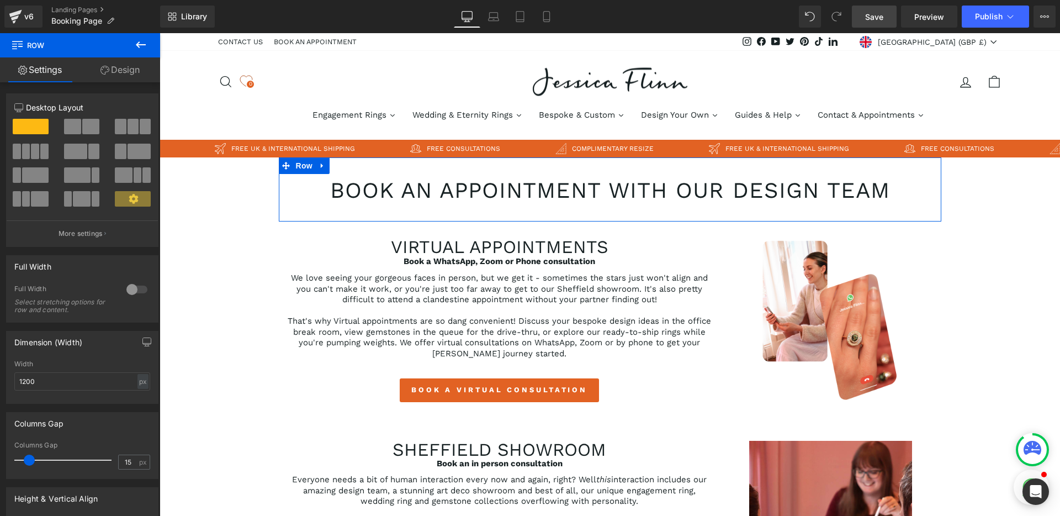
click at [128, 294] on div at bounding box center [137, 289] width 26 height 18
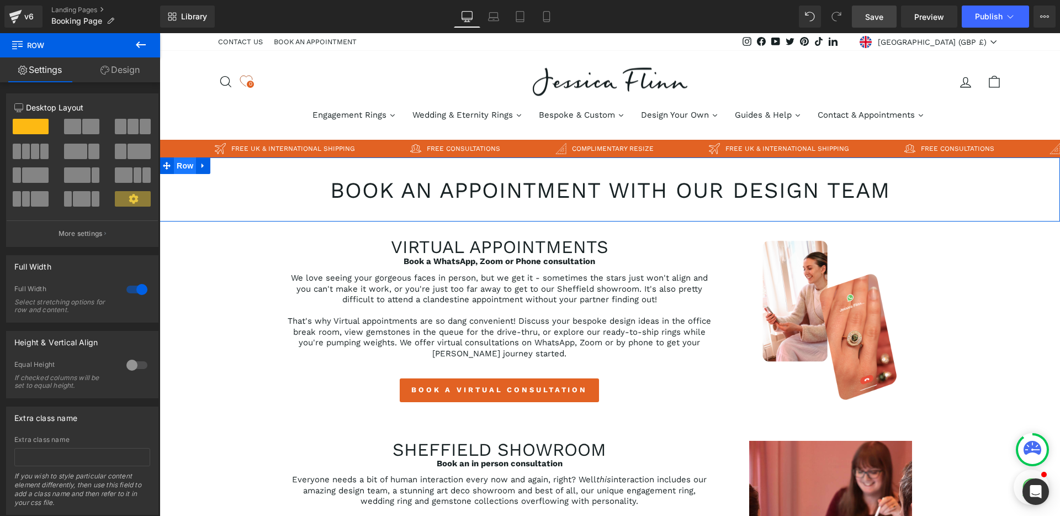
click at [179, 168] on span "Row" at bounding box center [185, 165] width 22 height 17
click at [137, 76] on link "Design" at bounding box center [120, 69] width 80 height 25
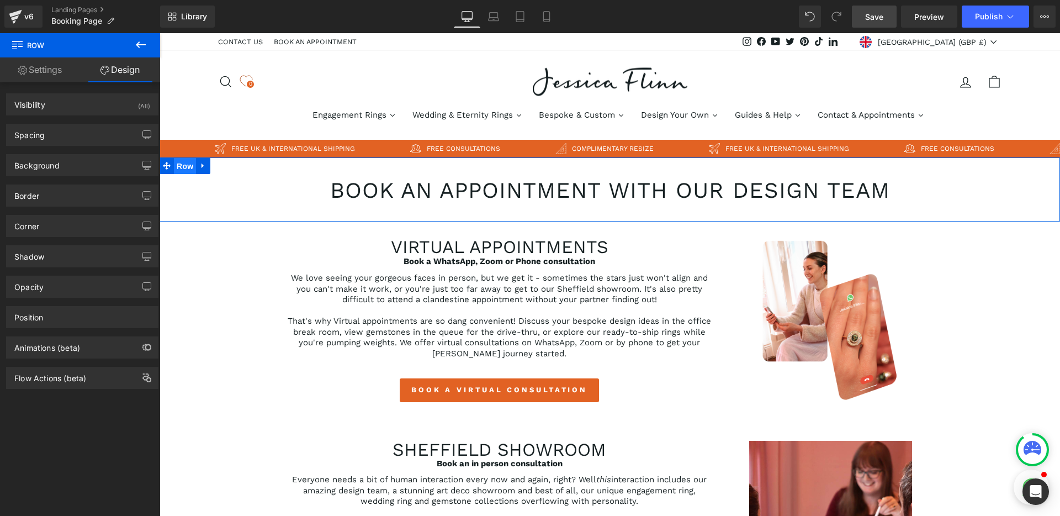
click at [186, 169] on span "Row" at bounding box center [185, 166] width 22 height 17
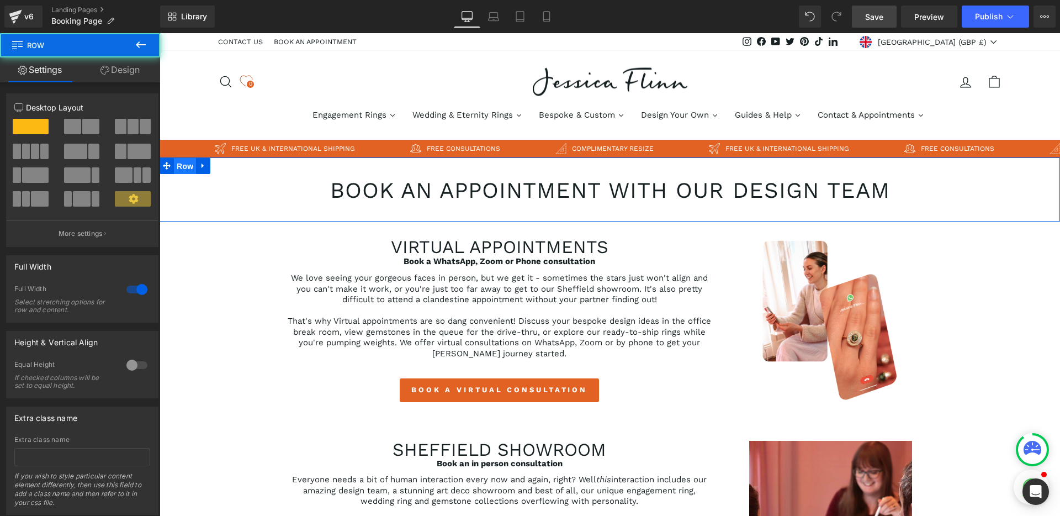
click at [186, 169] on span "Row" at bounding box center [185, 166] width 22 height 17
click at [136, 72] on link "Design" at bounding box center [120, 69] width 80 height 25
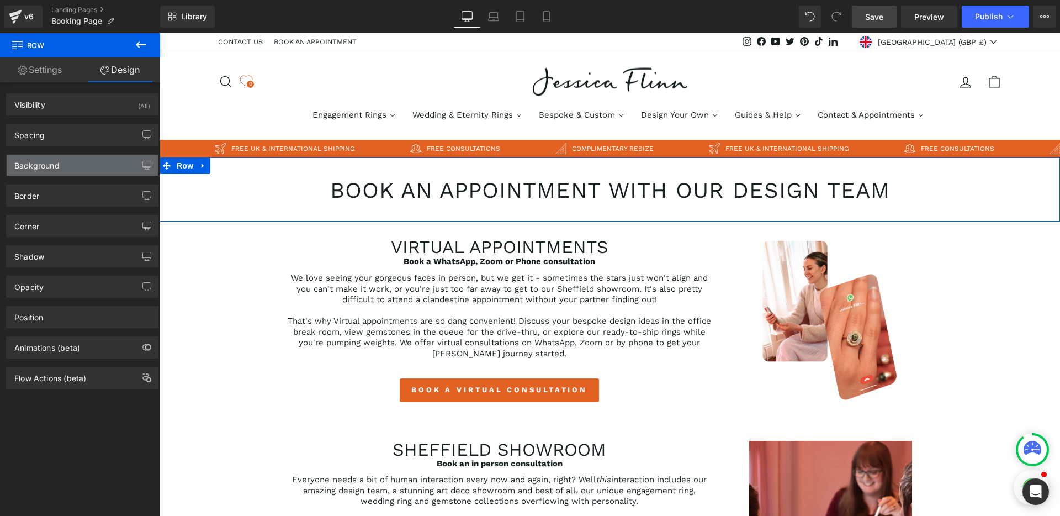
click at [84, 168] on div "Background" at bounding box center [82, 165] width 151 height 21
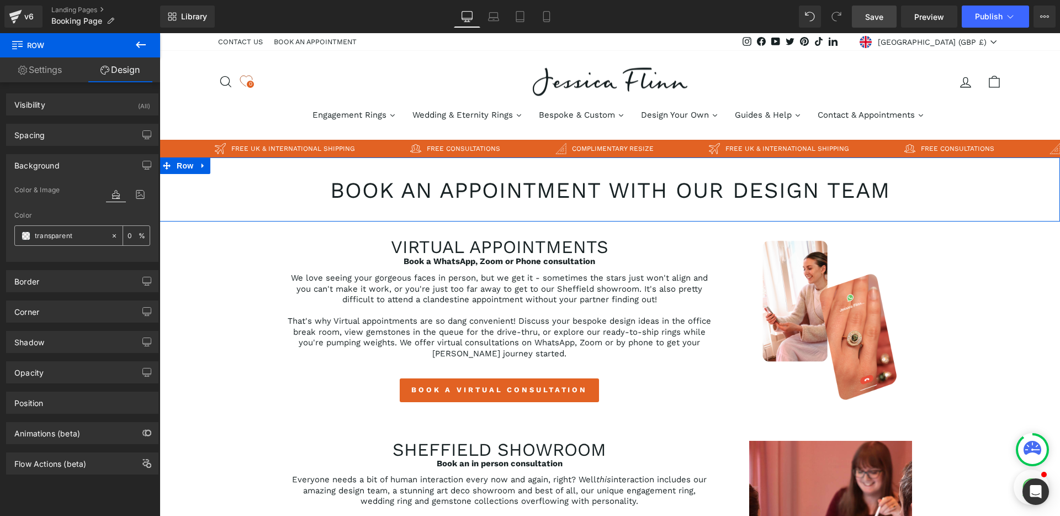
click at [29, 238] on span at bounding box center [26, 235] width 9 height 9
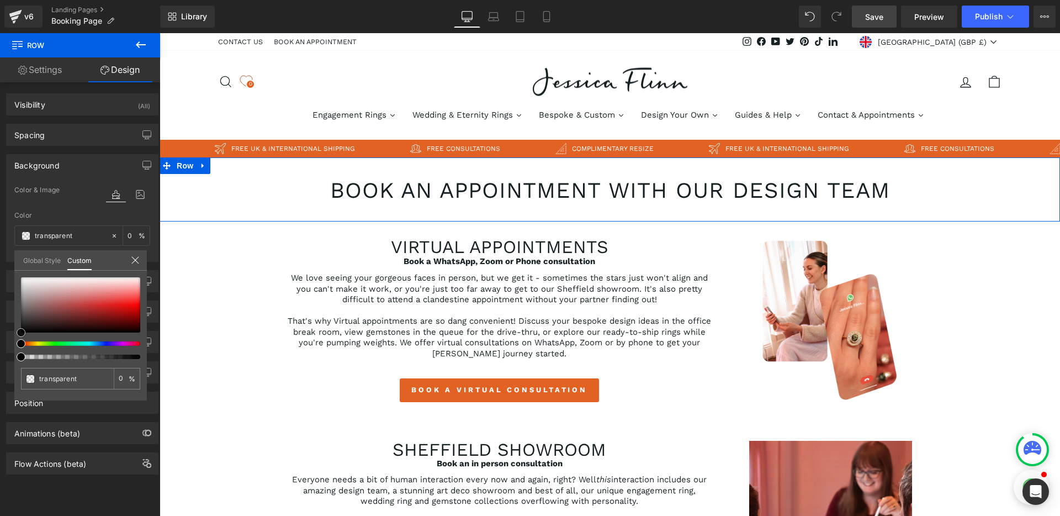
type input "#d0c7c7"
type input "100"
type input "#d0c7c7"
type input "100"
click at [32, 288] on div at bounding box center [80, 304] width 119 height 55
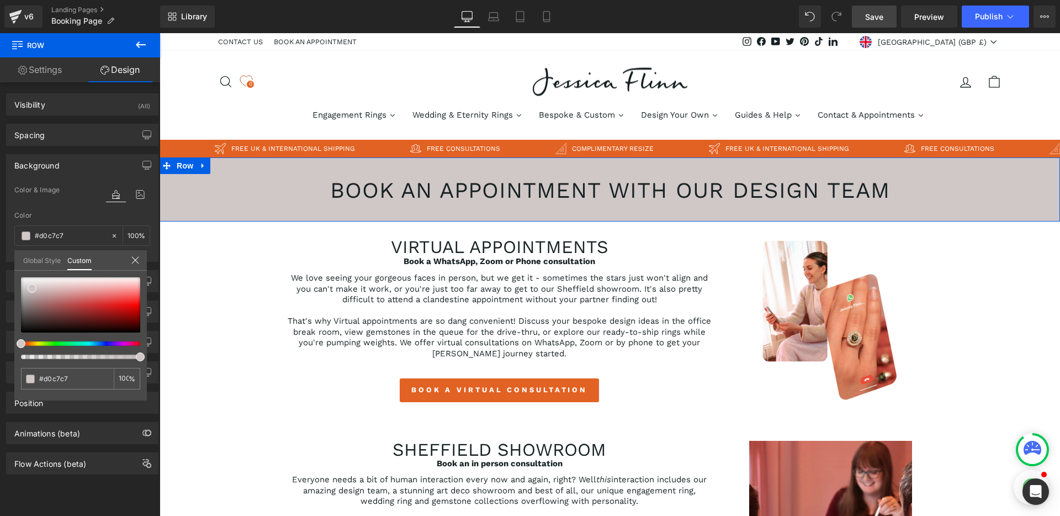
type input "98"
type input "95"
type input "93"
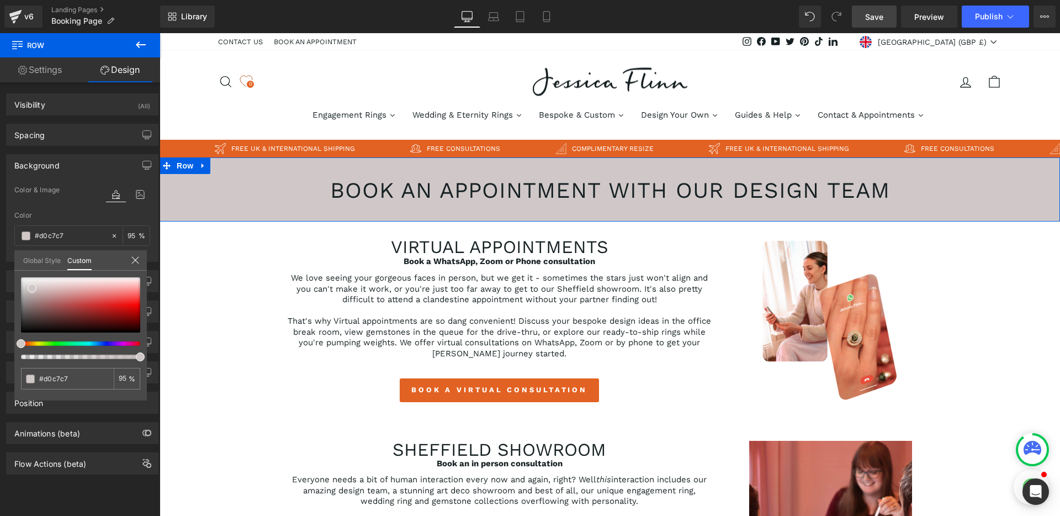
type input "93"
type input "91"
type input "89"
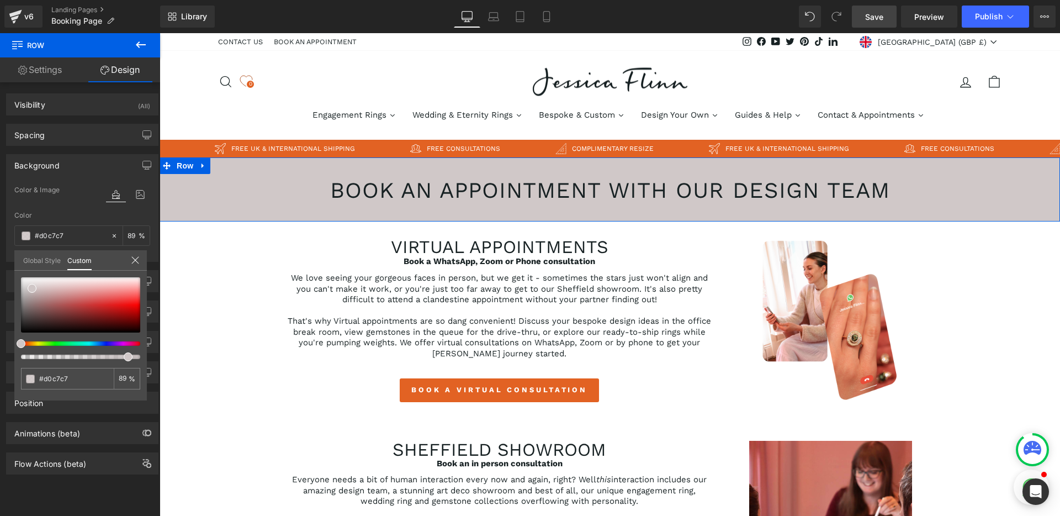
type input "88"
type input "86"
type input "85"
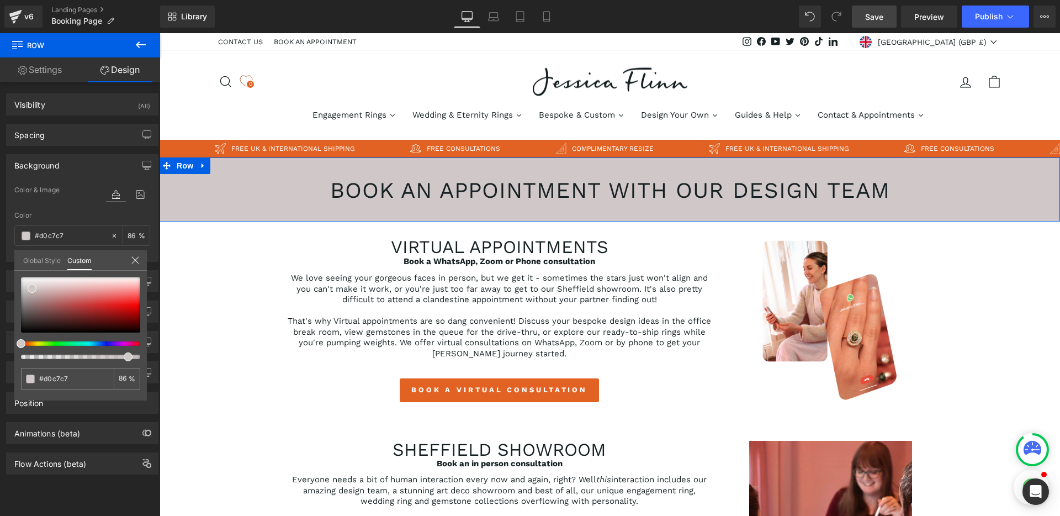
type input "85"
type input "83"
type input "81"
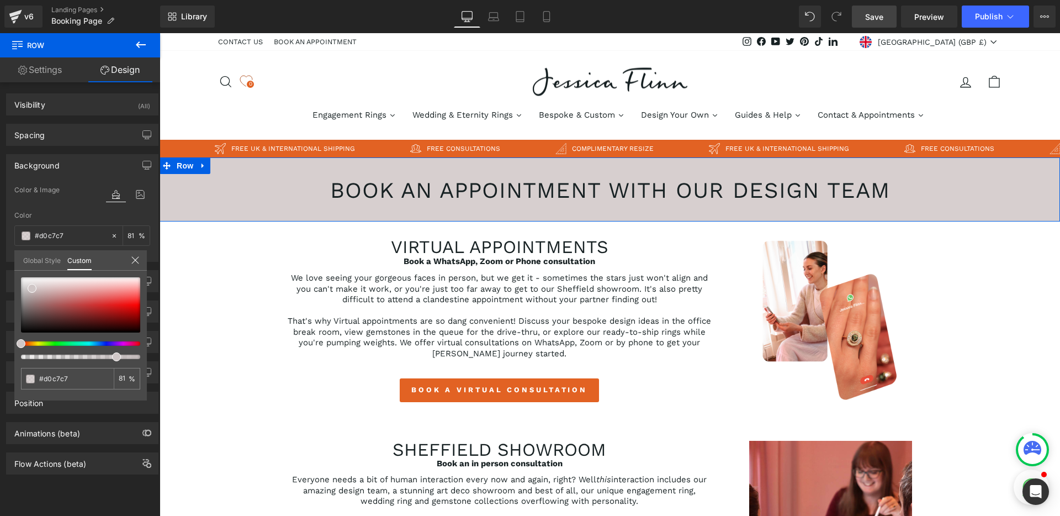
type input "80"
type input "79"
type input "78"
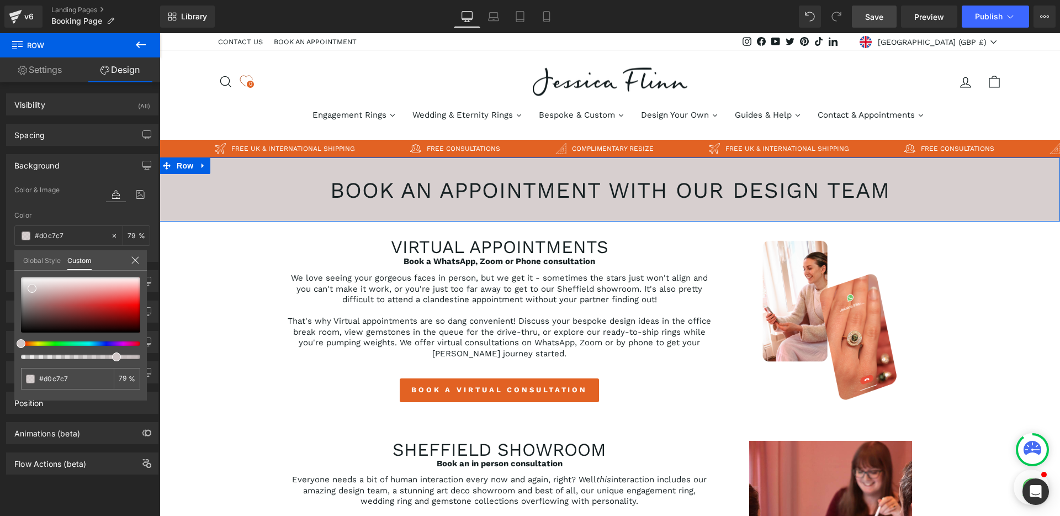
type input "78"
type input "77"
type input "76"
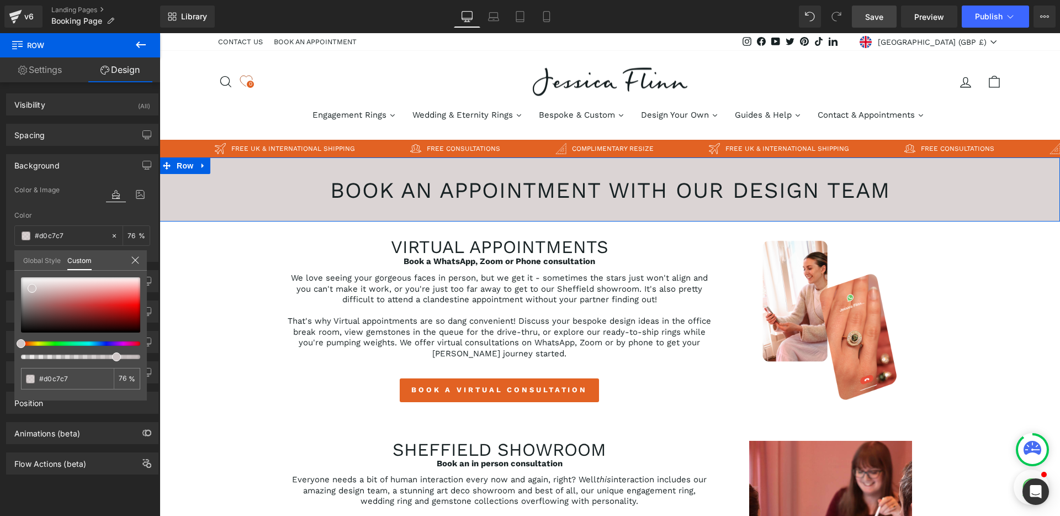
type input "75"
type input "74"
type input "72"
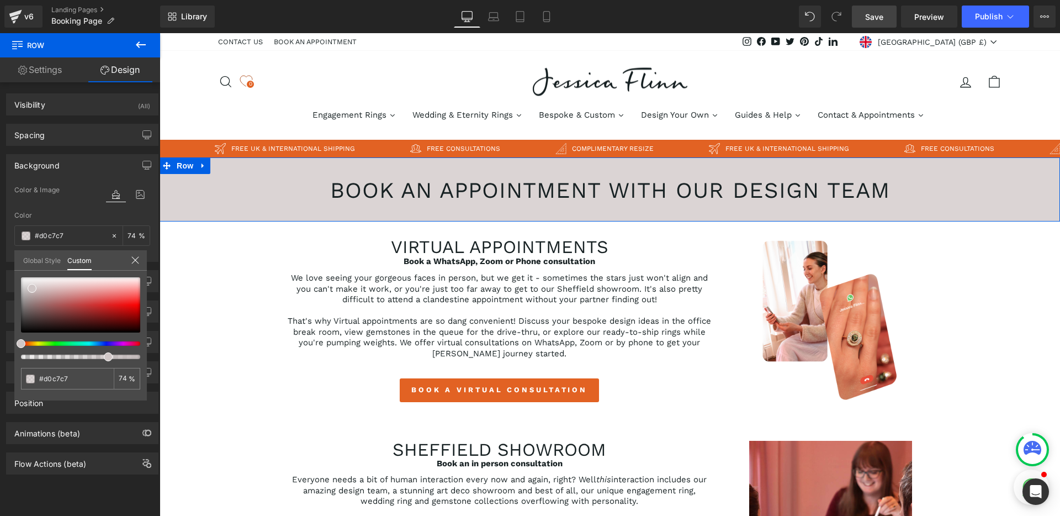
type input "72"
type input "70"
type input "69"
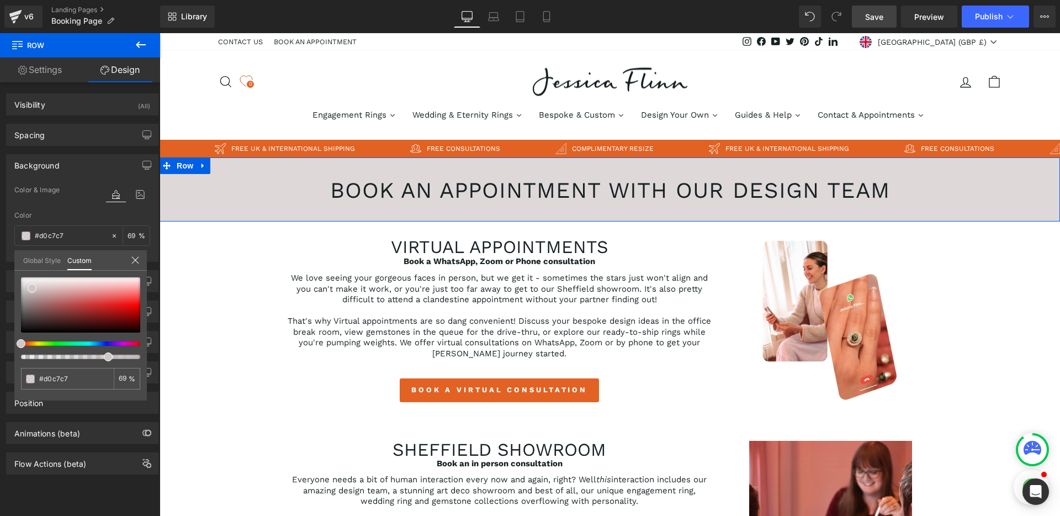
type input "65"
type input "61"
type input "58"
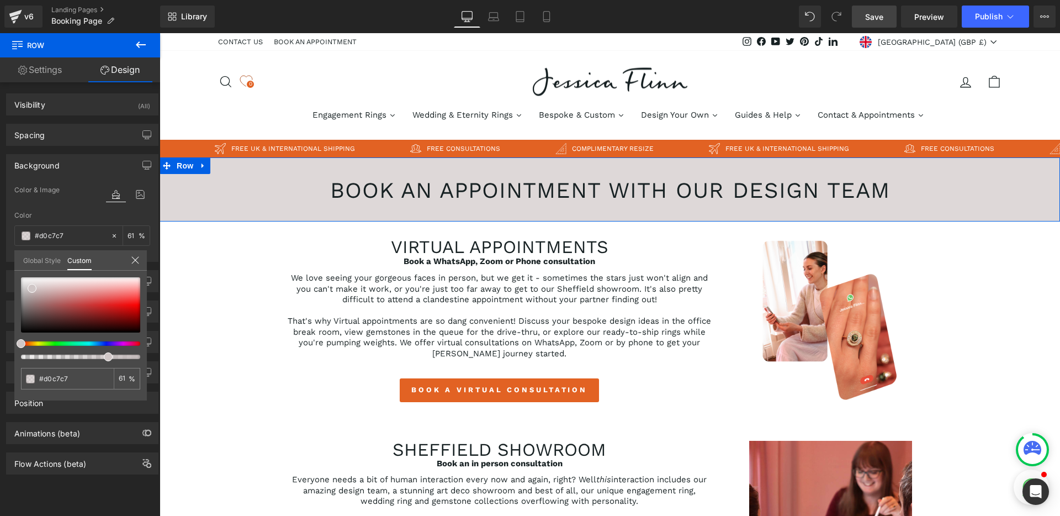
type input "58"
type input "56"
type input "53"
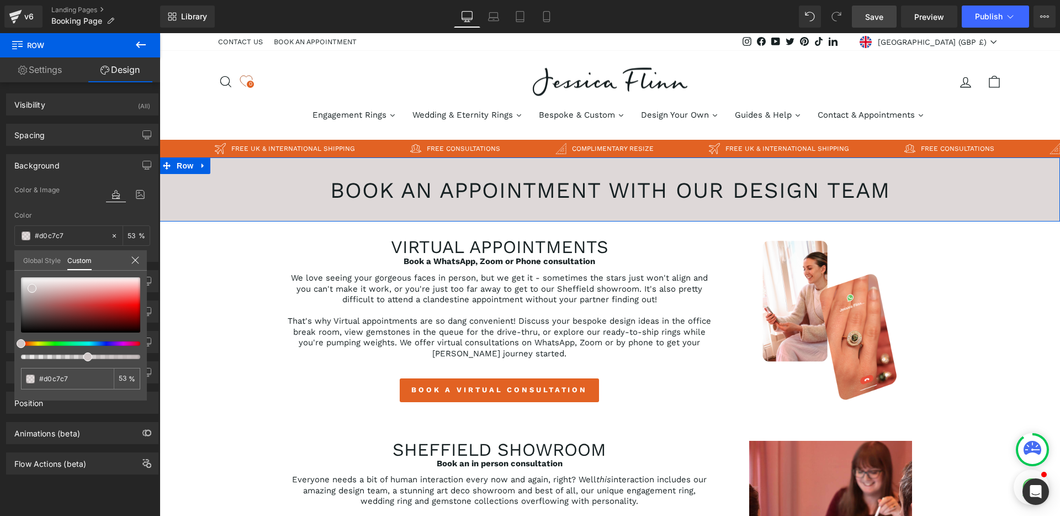
type input "51"
type input "47"
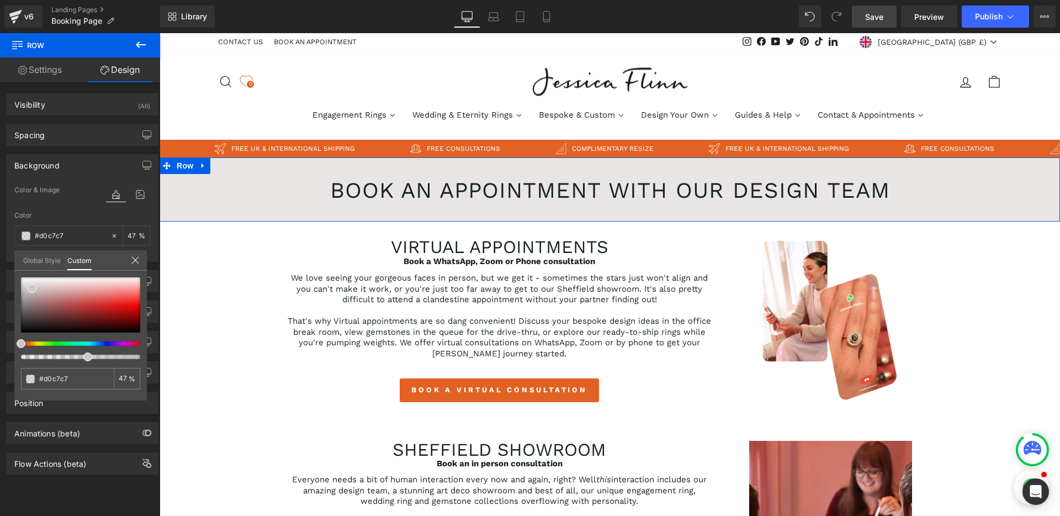
type input "44"
type input "40"
type input "38"
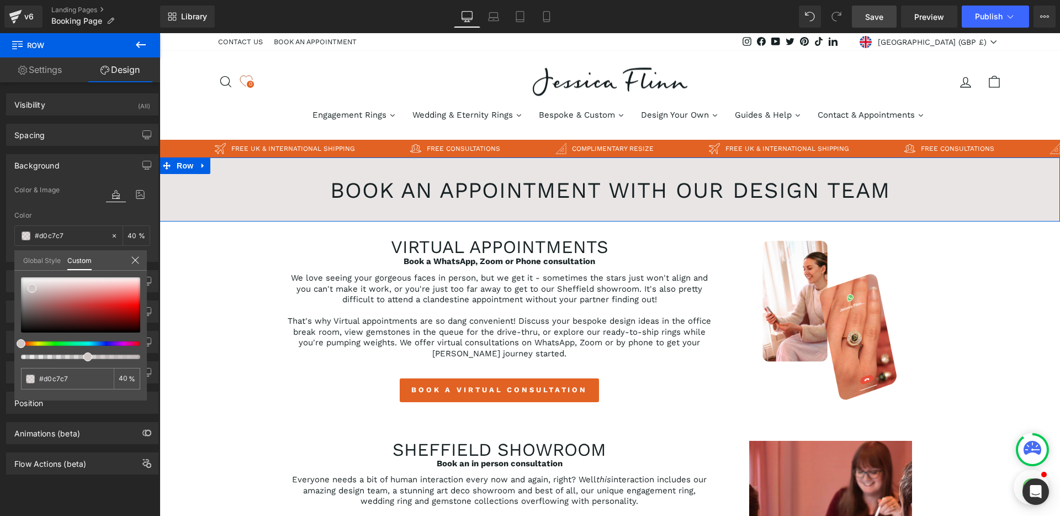
type input "38"
type input "34"
type input "32"
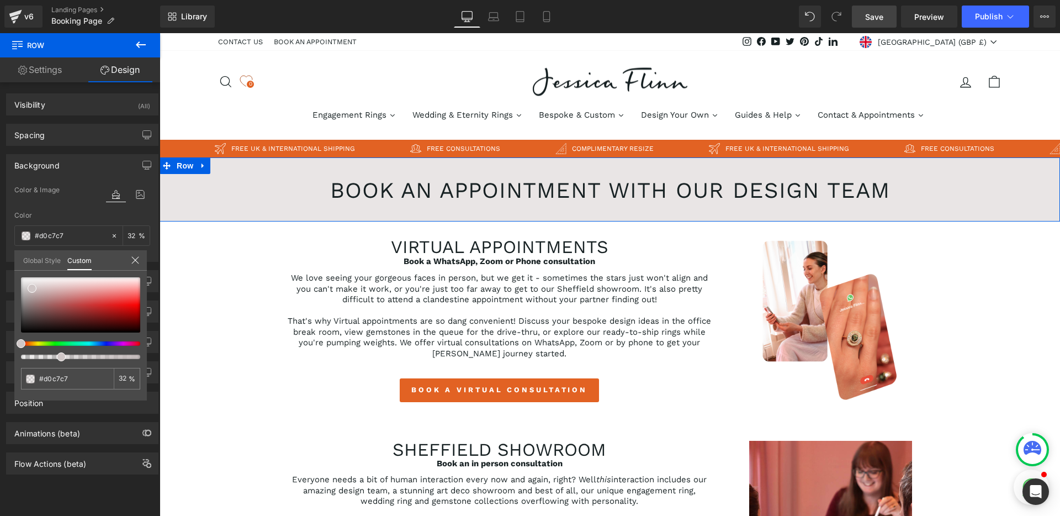
type input "28"
type input "27"
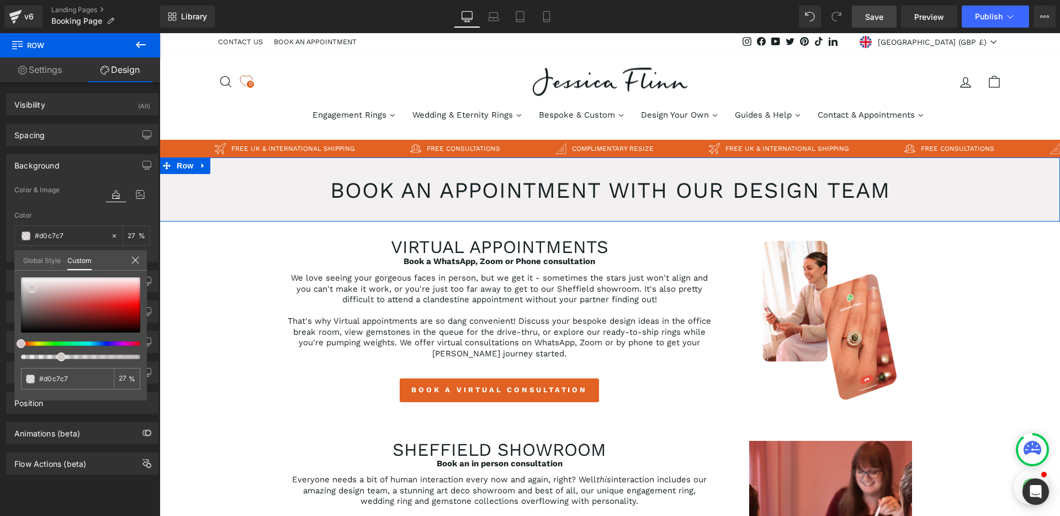
type input "24"
type input "23"
type input "22"
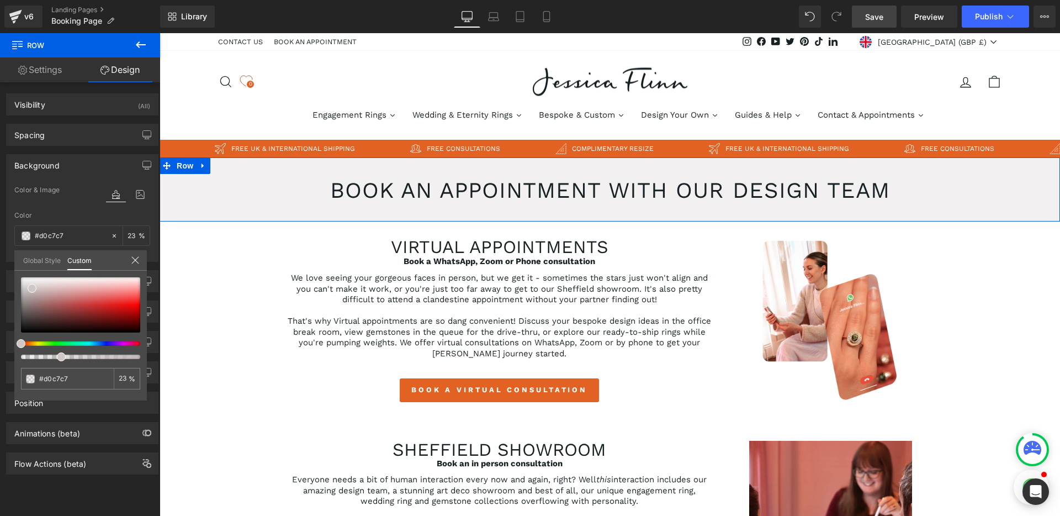
type input "22"
type input "21"
type input "19"
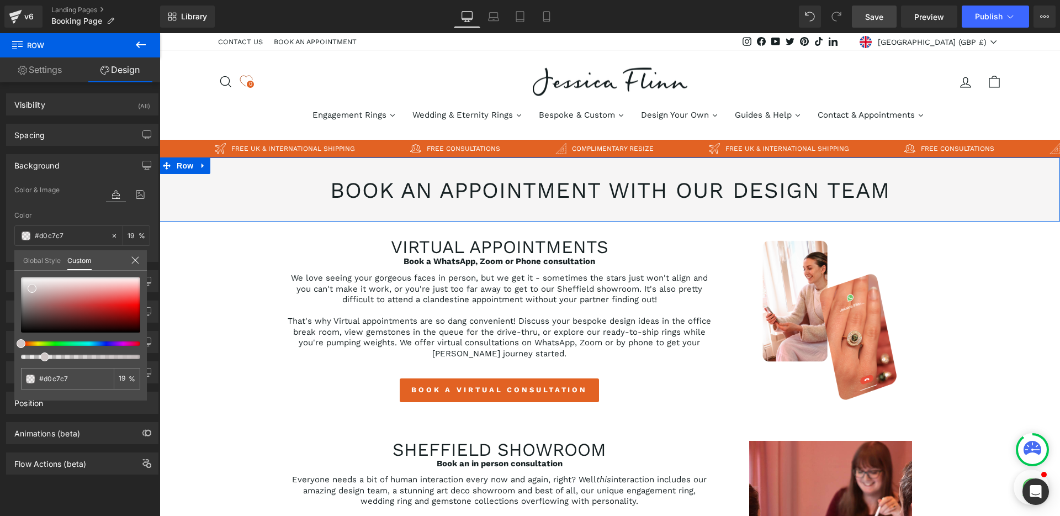
type input "18"
type input "17"
drag, startPoint x: 140, startPoint y: 357, endPoint x: 36, endPoint y: 359, distance: 103.3
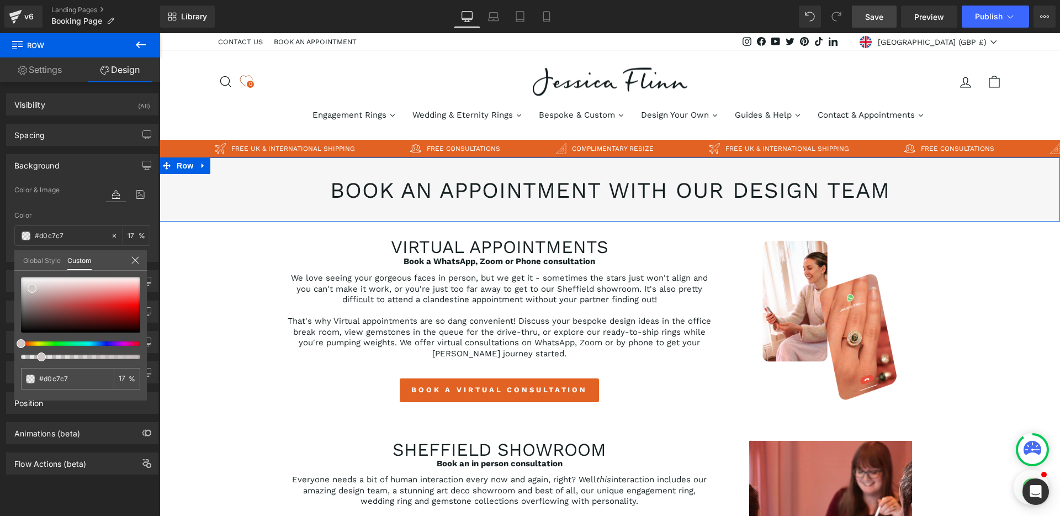
click at [36, 359] on div "#d0c7c7 17 %" at bounding box center [80, 338] width 132 height 123
type input "20"
type input "16"
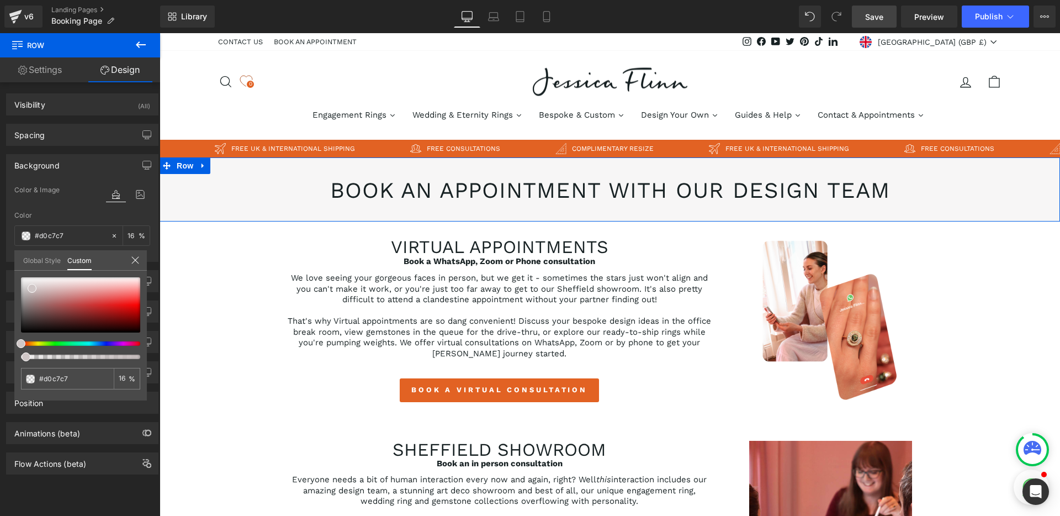
type input "10"
type input "4"
type input "0"
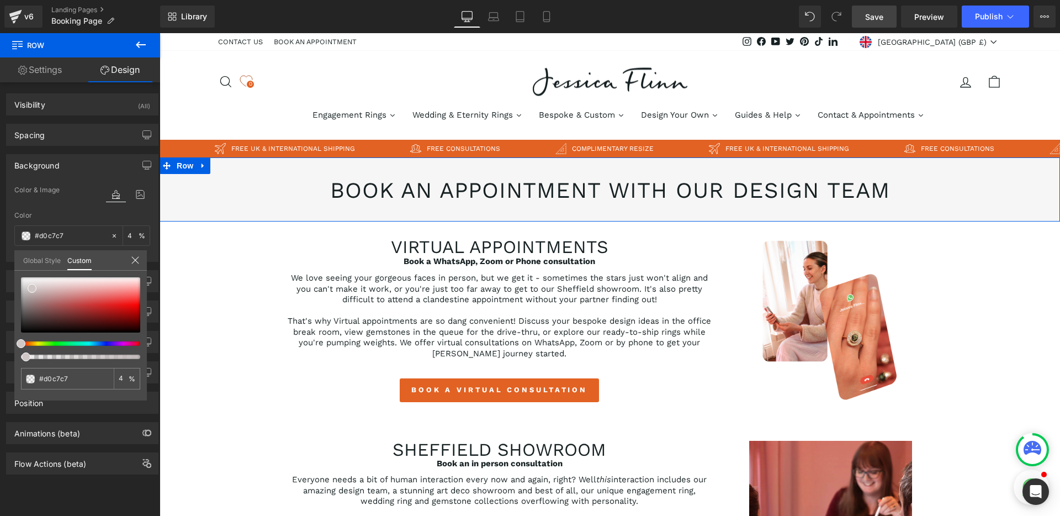
type input "0"
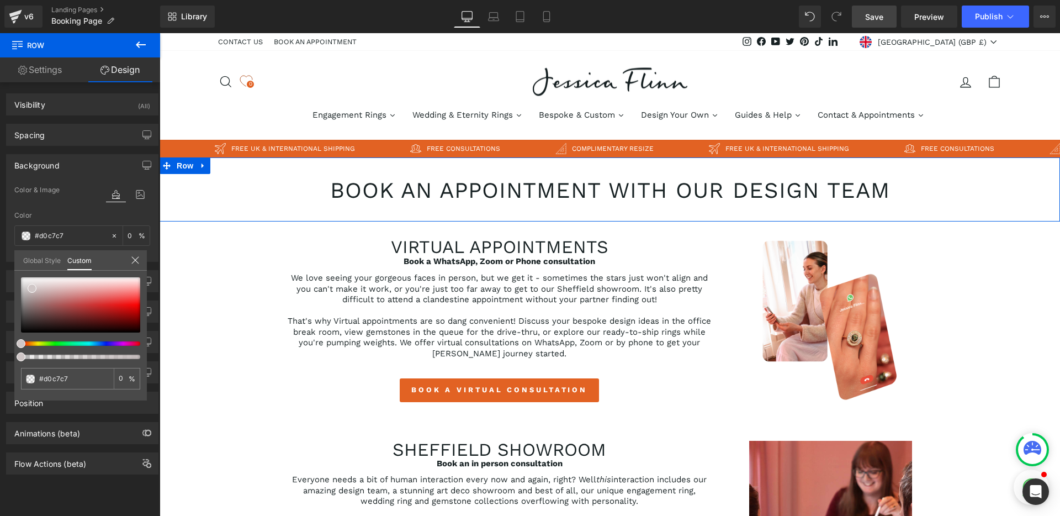
drag, startPoint x: 39, startPoint y: 358, endPoint x: 12, endPoint y: 359, distance: 27.6
click at [12, 262] on div "Background Color & Image color rgba(208, 199, 199, 0) Color #d0c7c7 0 % Image R…" at bounding box center [82, 204] width 165 height 116
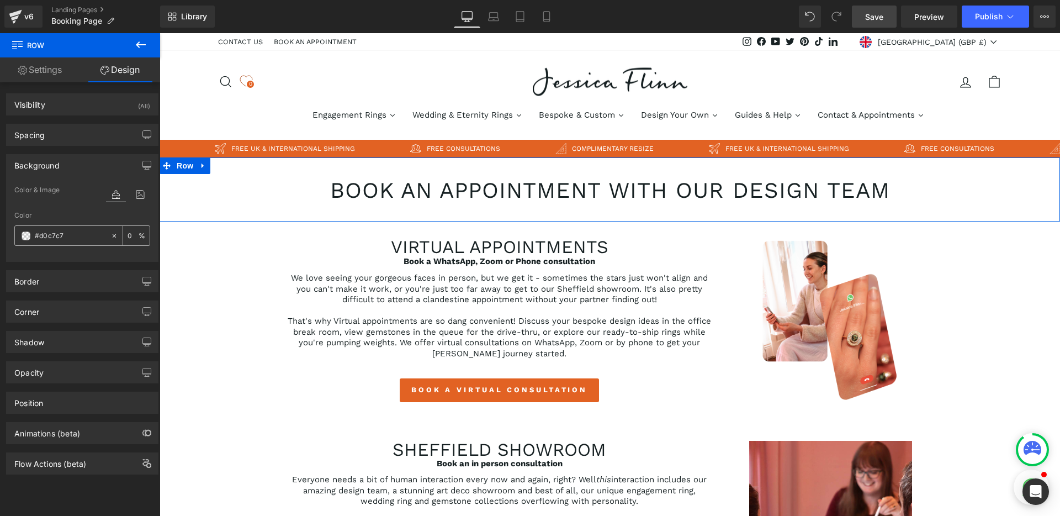
click at [112, 237] on icon at bounding box center [114, 236] width 8 height 8
type input "none"
click at [112, 220] on div "Color none 0 %" at bounding box center [82, 234] width 136 height 47
click at [138, 197] on icon at bounding box center [140, 194] width 20 height 14
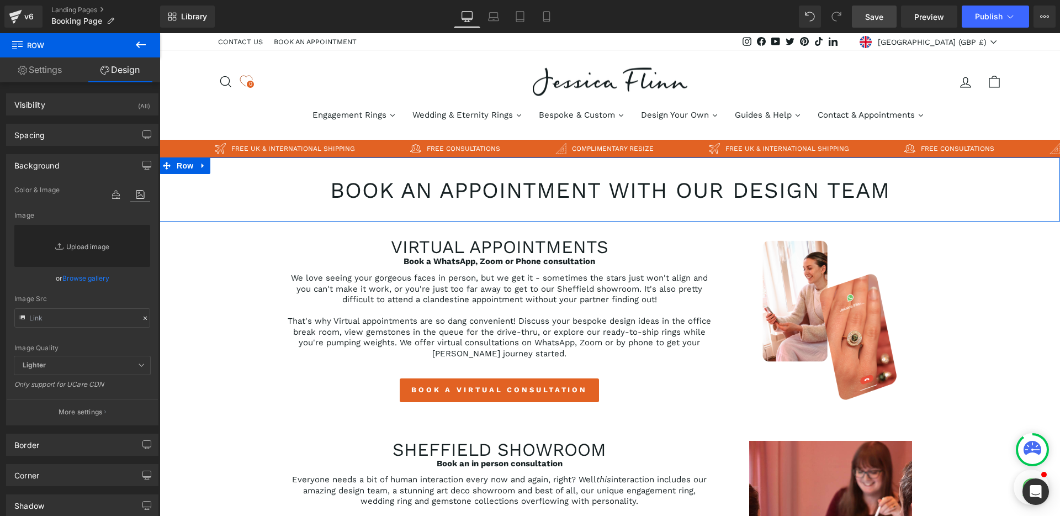
click at [87, 244] on link "Replace Image" at bounding box center [82, 246] width 136 height 42
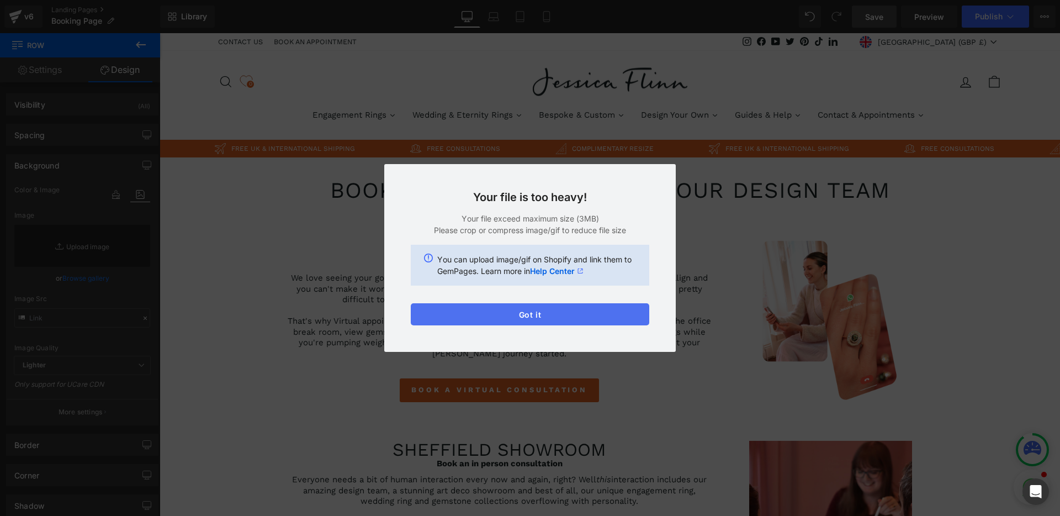
click at [537, 314] on button "Got it" at bounding box center [530, 314] width 238 height 22
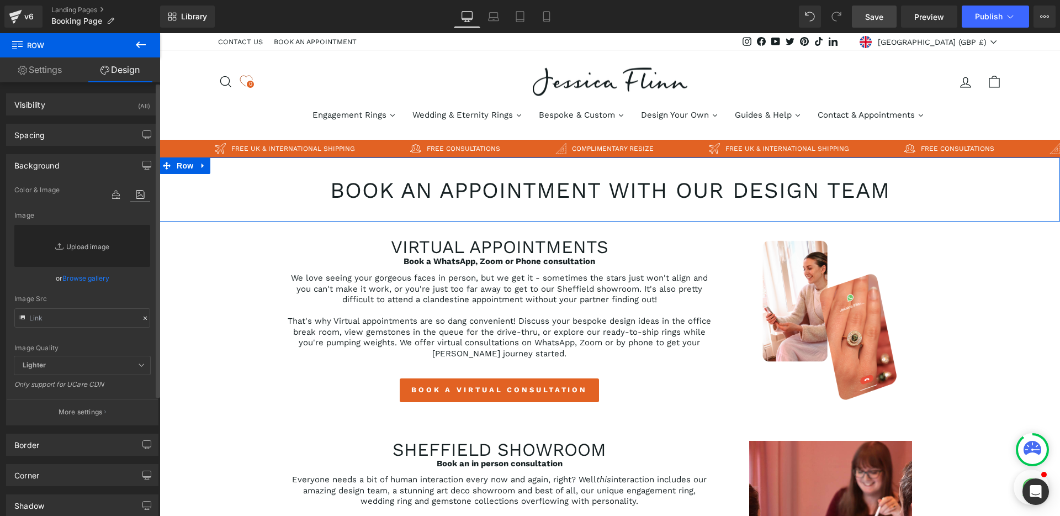
click at [99, 242] on link "Replace Image" at bounding box center [82, 246] width 136 height 42
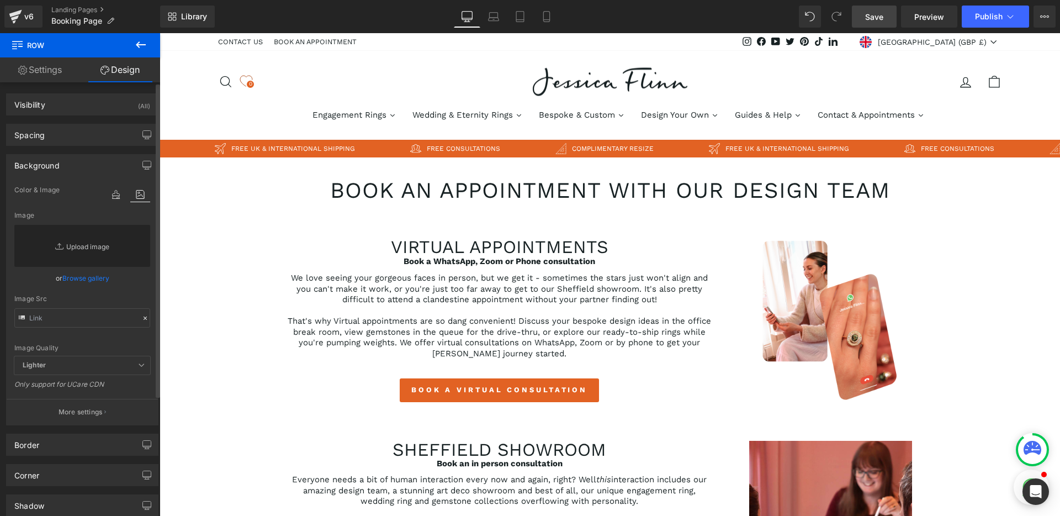
type input "C:\fakepath\A SH-S.png"
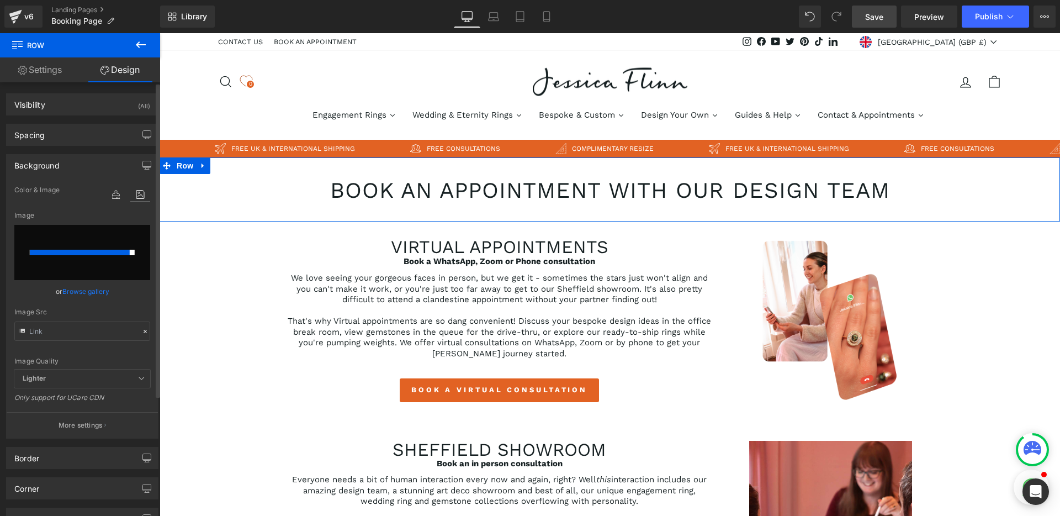
click at [79, 266] on input "file" at bounding box center [82, 252] width 136 height 55
click at [80, 293] on link "Browse gallery" at bounding box center [85, 291] width 47 height 19
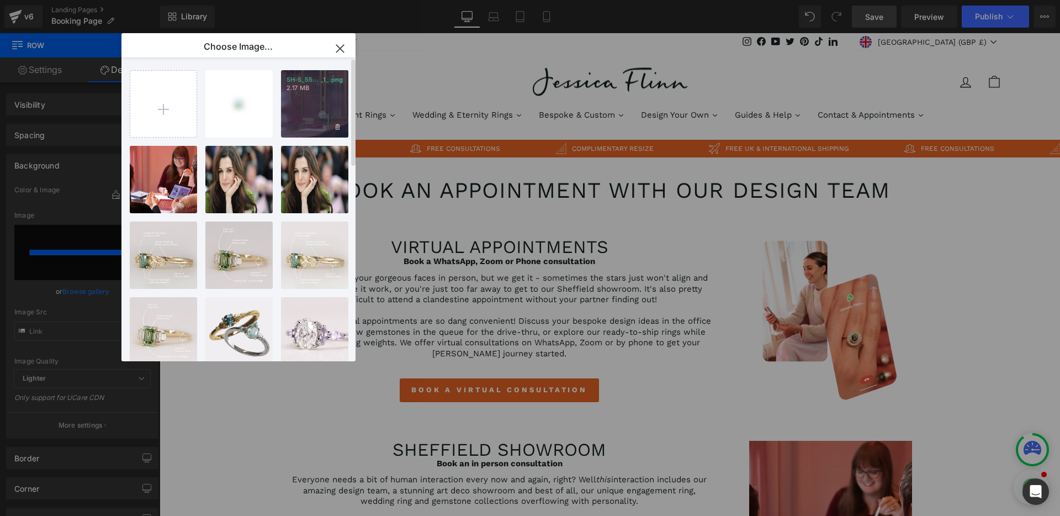
click at [309, 114] on div "SH-S_55... _1_.png 2.17 MB" at bounding box center [314, 103] width 67 height 67
type input "[URL][DOMAIN_NAME]"
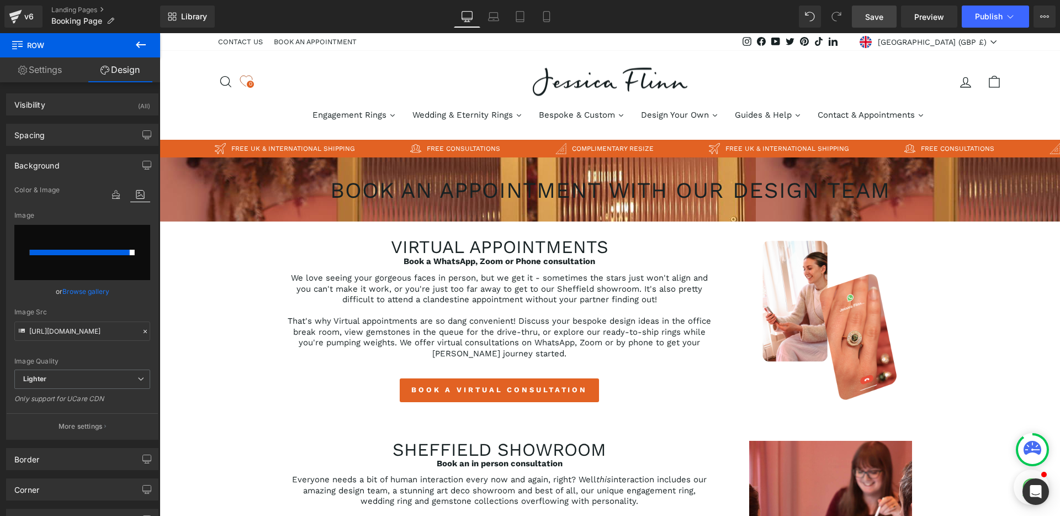
click at [592, 193] on span "Heading" at bounding box center [604, 193] width 30 height 13
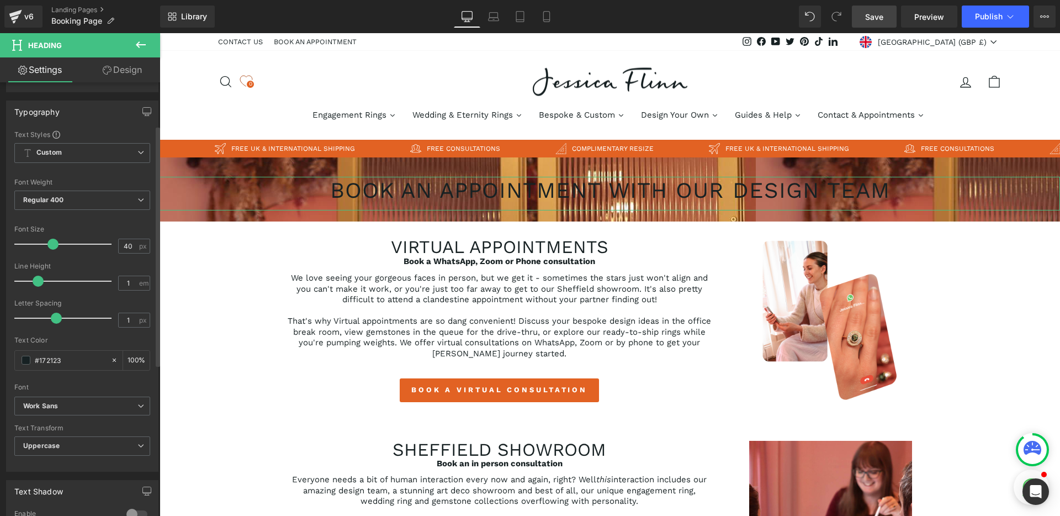
scroll to position [77, 0]
click at [81, 198] on span "Regular 400" at bounding box center [82, 201] width 136 height 19
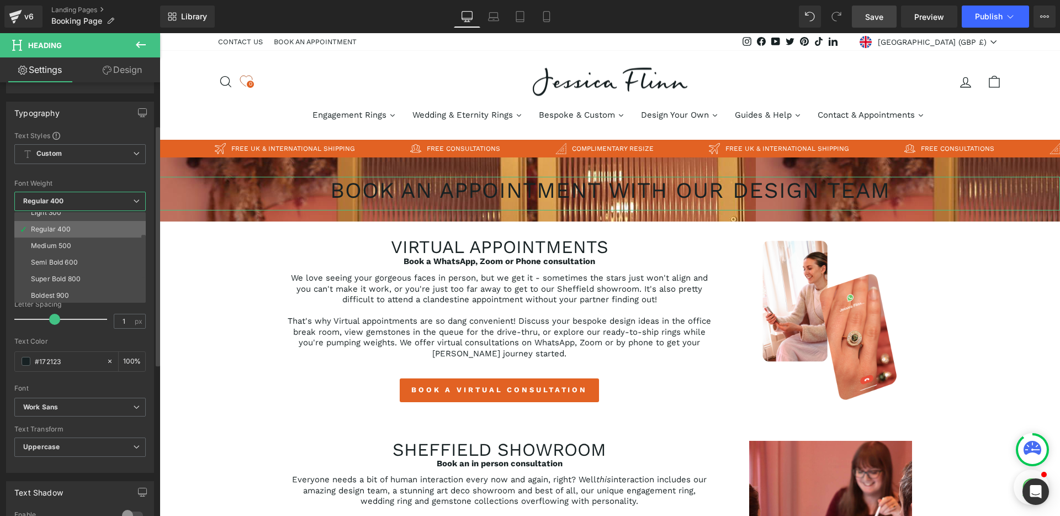
scroll to position [43, 0]
click at [64, 261] on div "Semi Bold 600" at bounding box center [54, 261] width 47 height 8
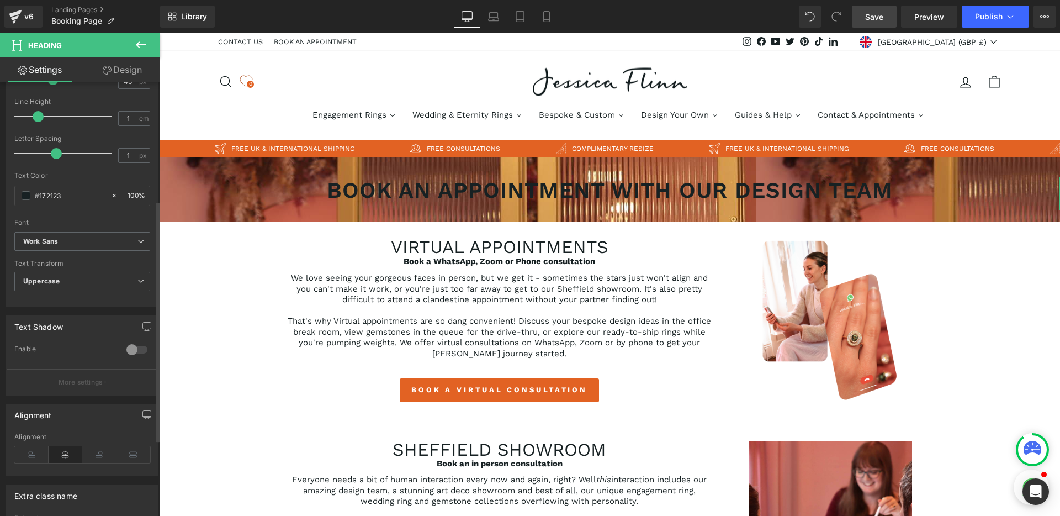
scroll to position [256, 0]
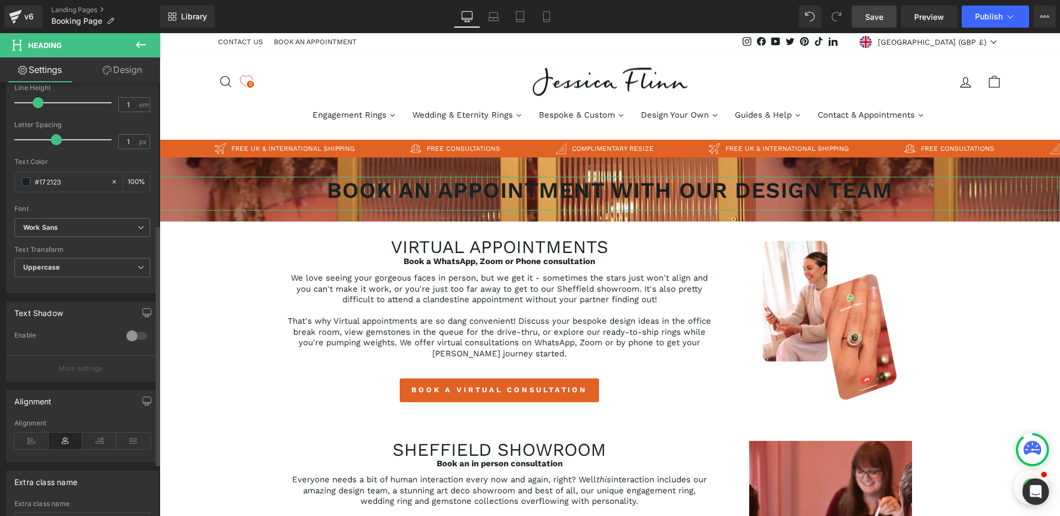
click at [125, 339] on div at bounding box center [137, 336] width 26 height 18
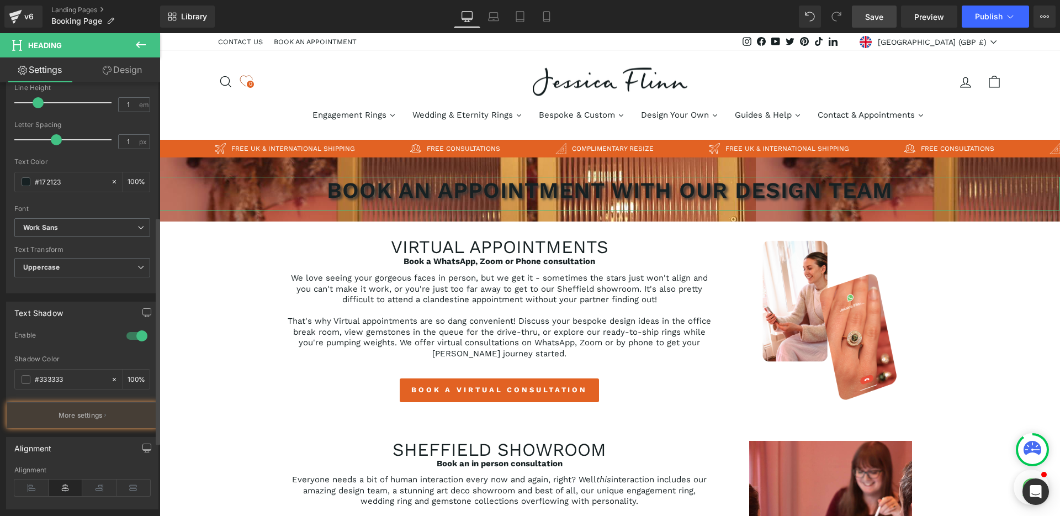
click at [125, 339] on div at bounding box center [137, 336] width 26 height 18
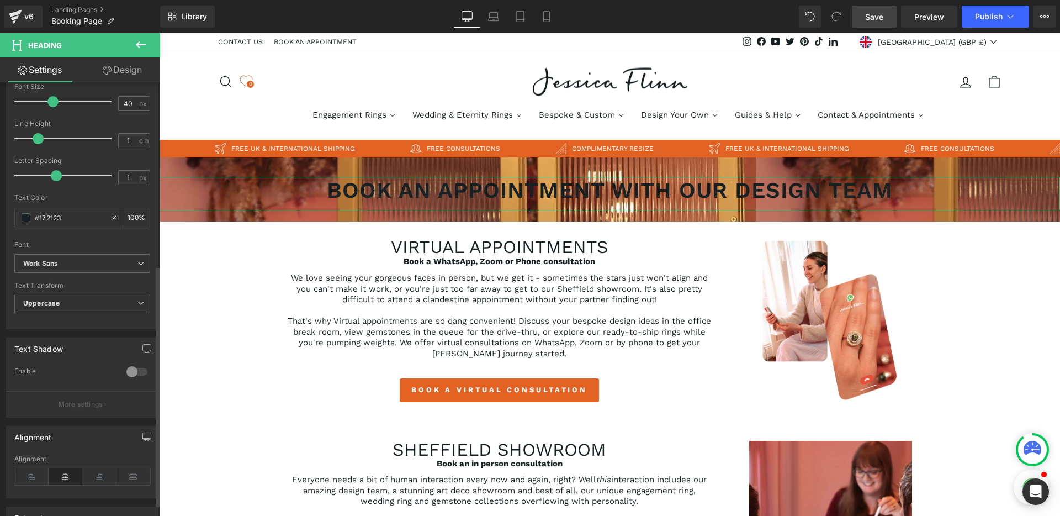
scroll to position [181, 0]
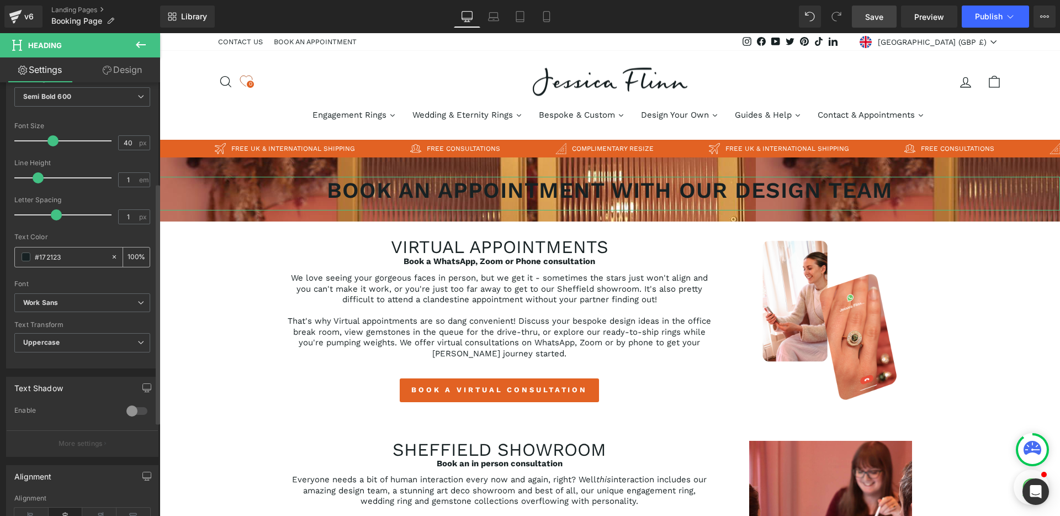
click at [41, 262] on input "#172123" at bounding box center [70, 257] width 71 height 12
type input "#f"
type input "0"
type input "#fff"
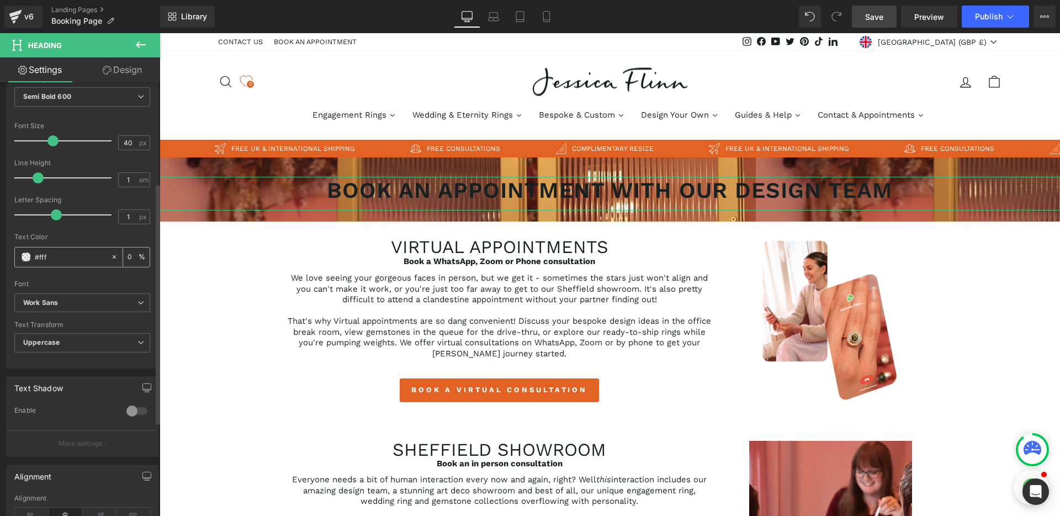
type input "100"
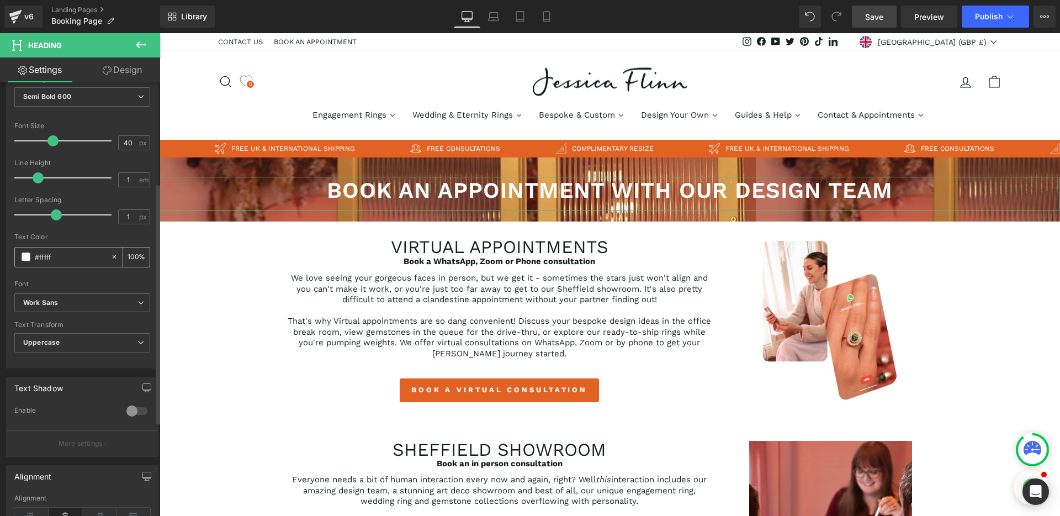
type input "#ffffff"
type input "100"
type input "#ffffff"
click at [56, 276] on div at bounding box center [82, 276] width 136 height 7
click at [547, 15] on icon at bounding box center [546, 16] width 11 height 11
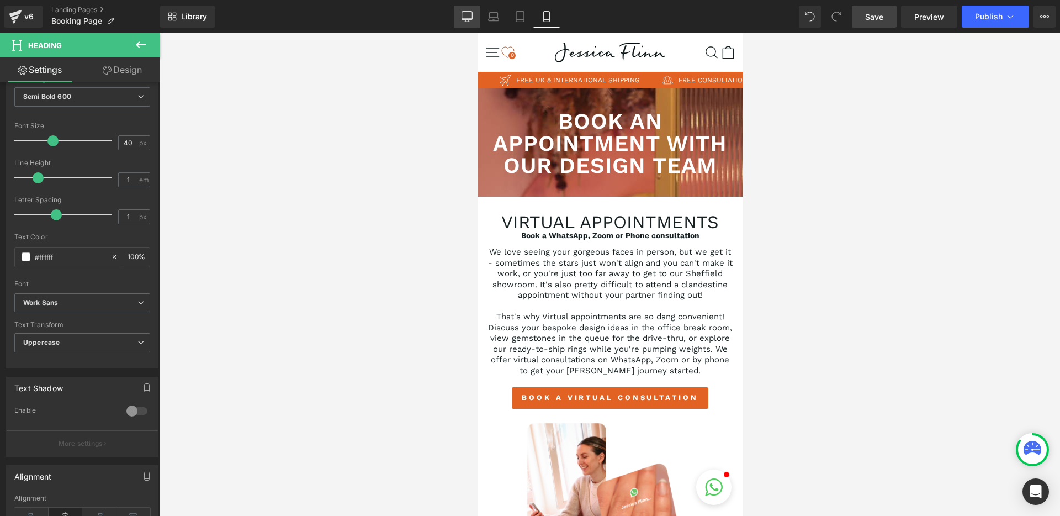
click at [468, 17] on icon at bounding box center [467, 16] width 11 height 11
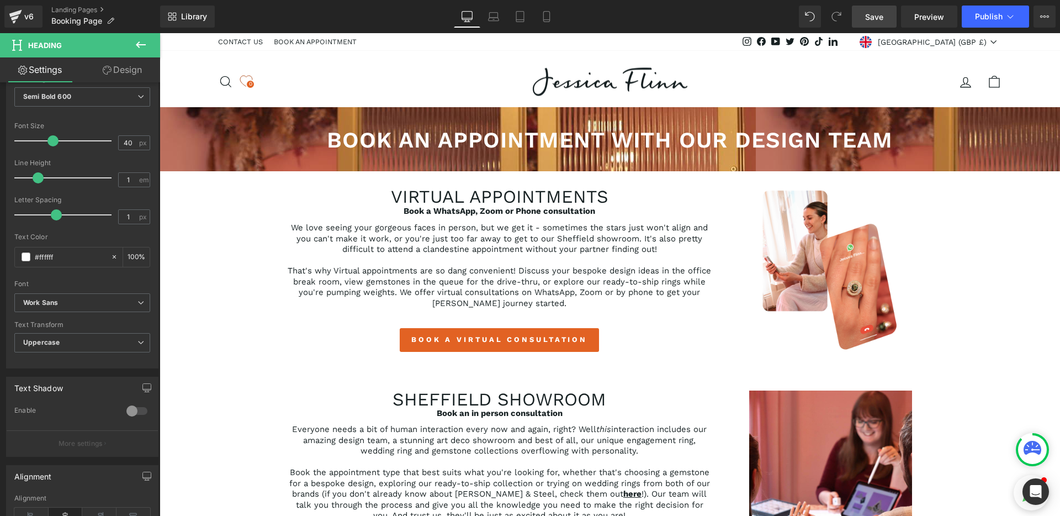
scroll to position [19, 0]
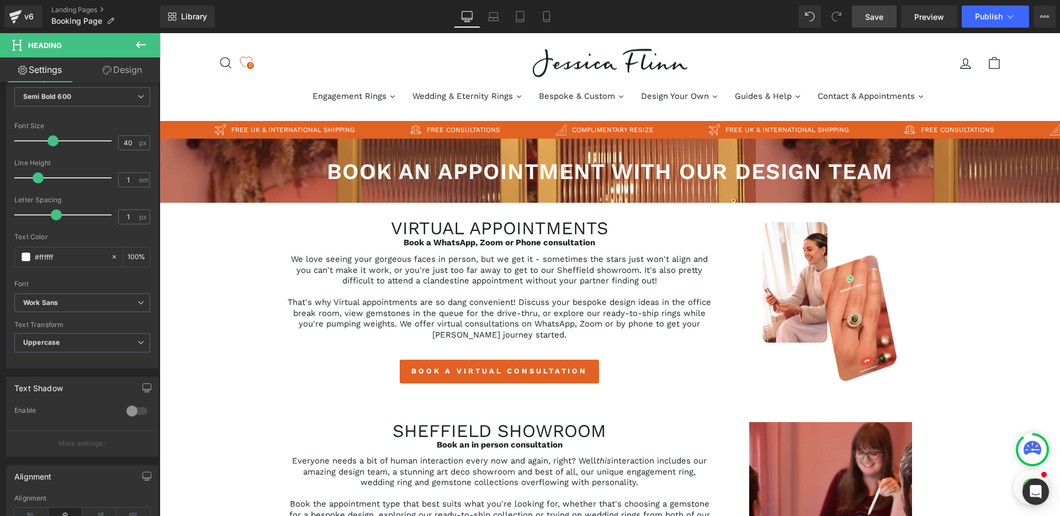
click at [865, 22] on link "Save" at bounding box center [874, 17] width 45 height 22
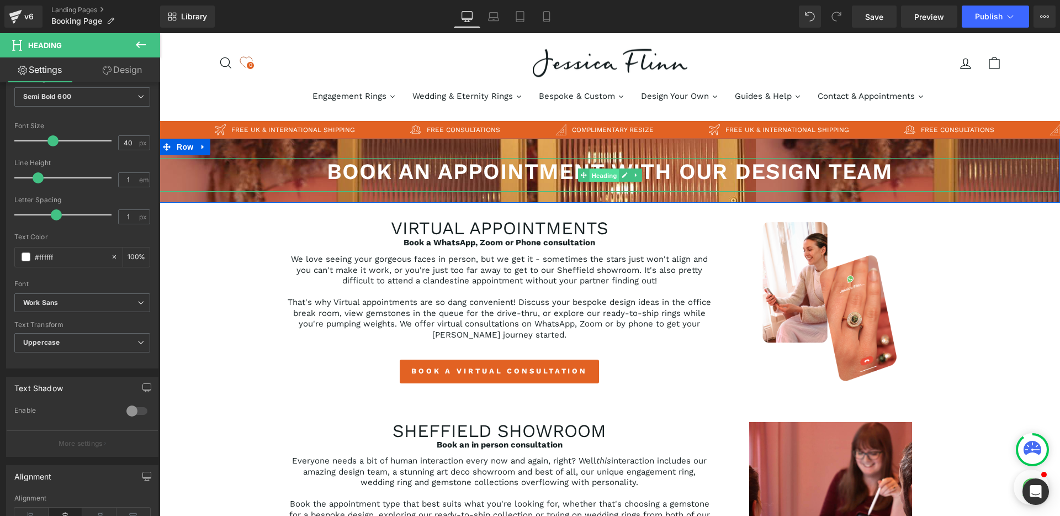
click at [606, 175] on span "Heading" at bounding box center [604, 175] width 30 height 13
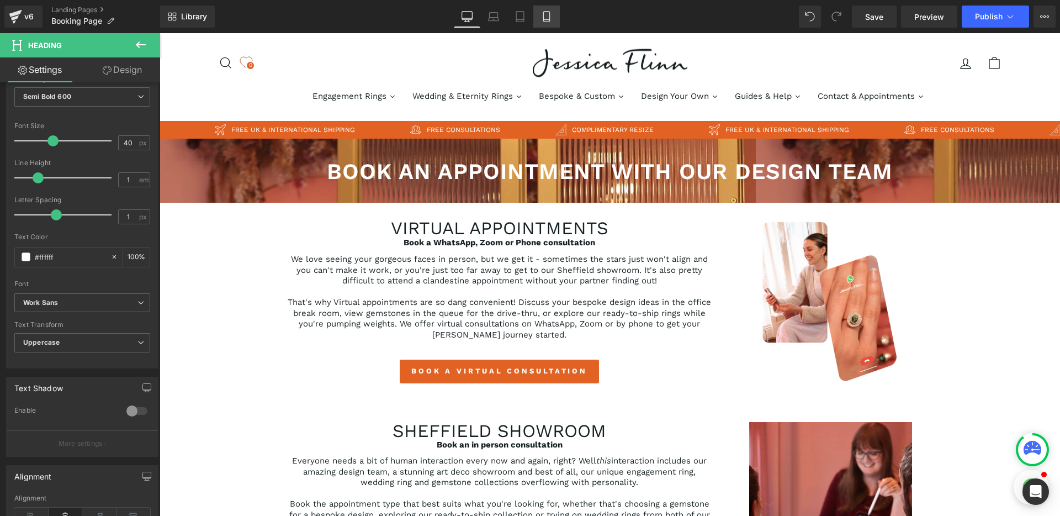
click at [548, 22] on icon at bounding box center [546, 17] width 6 height 10
type input "100"
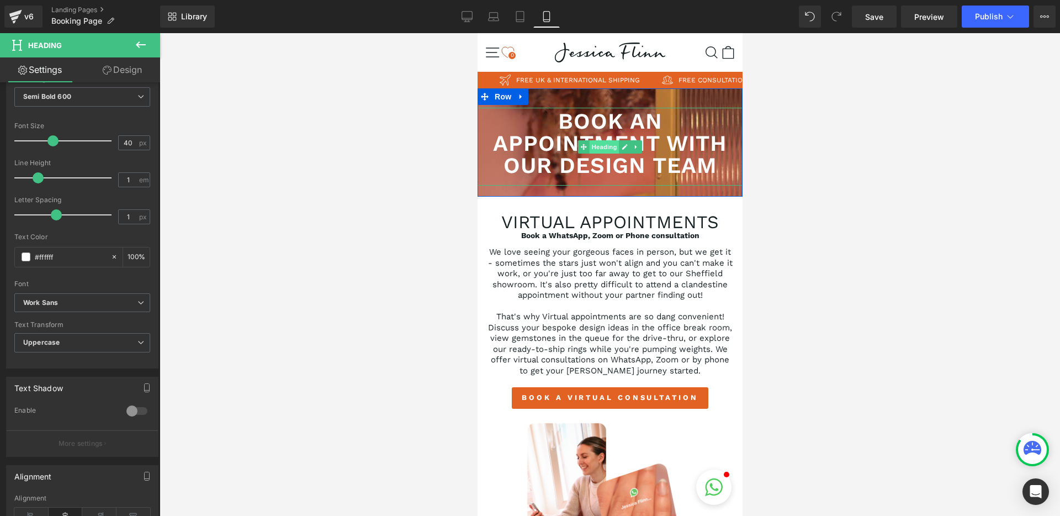
click at [609, 149] on span "Heading" at bounding box center [604, 146] width 30 height 13
click at [141, 80] on link "Design" at bounding box center [122, 69] width 80 height 25
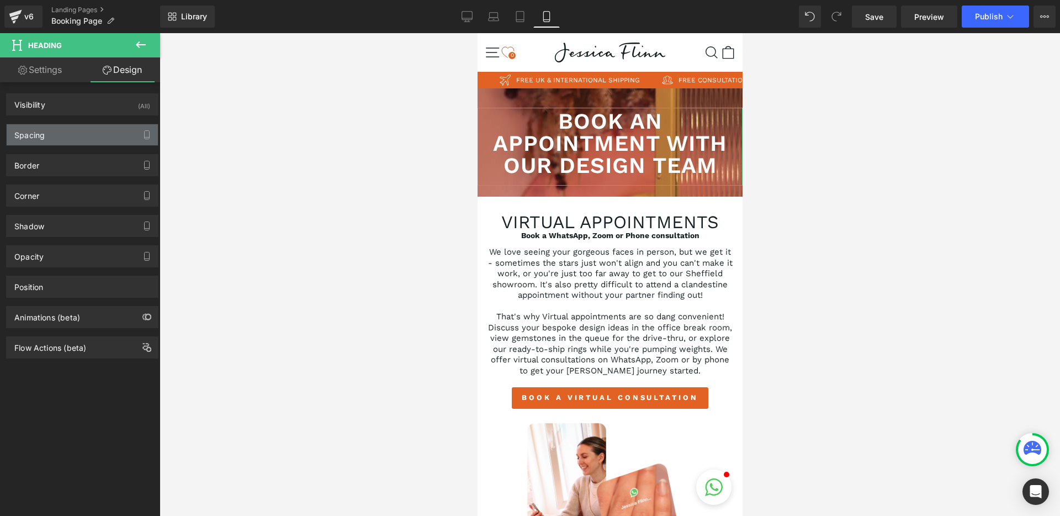
click at [63, 133] on div "Spacing" at bounding box center [82, 134] width 151 height 21
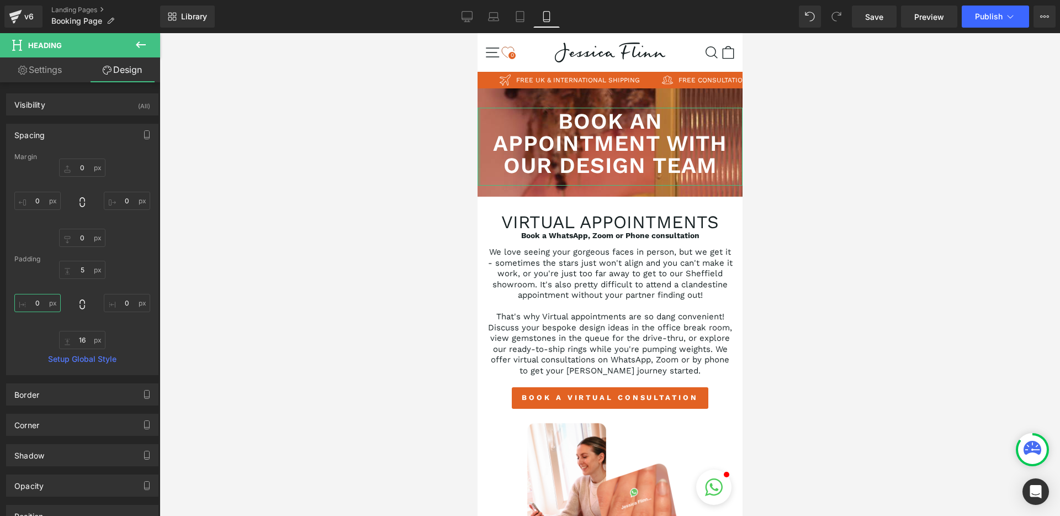
click at [37, 303] on input "0" at bounding box center [37, 303] width 46 height 18
type input "10"
click at [120, 304] on input "0" at bounding box center [127, 303] width 46 height 18
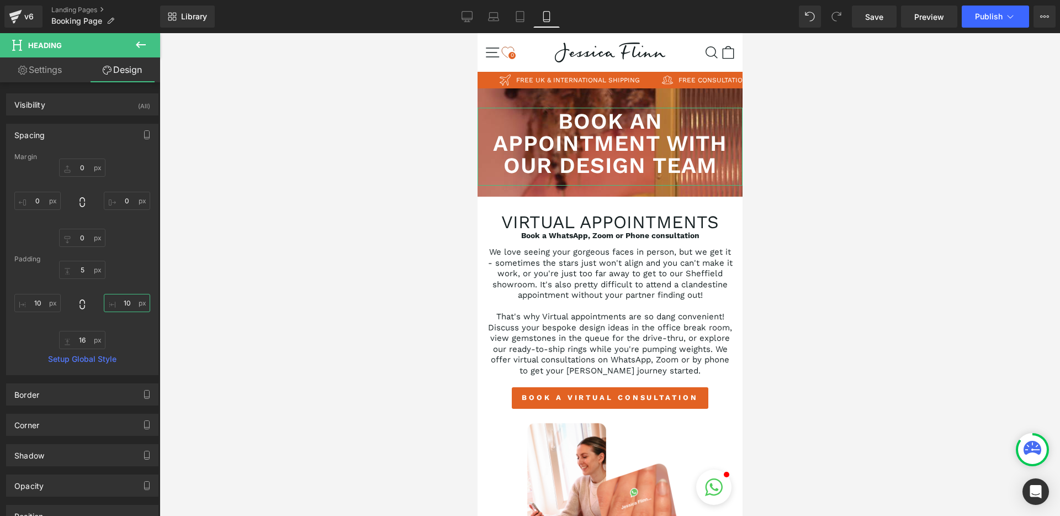
type input "10"
click at [134, 320] on div "5px 5 10 10 16px 16 10 10" at bounding box center [82, 305] width 136 height 88
click at [876, 15] on span "Save" at bounding box center [874, 17] width 18 height 12
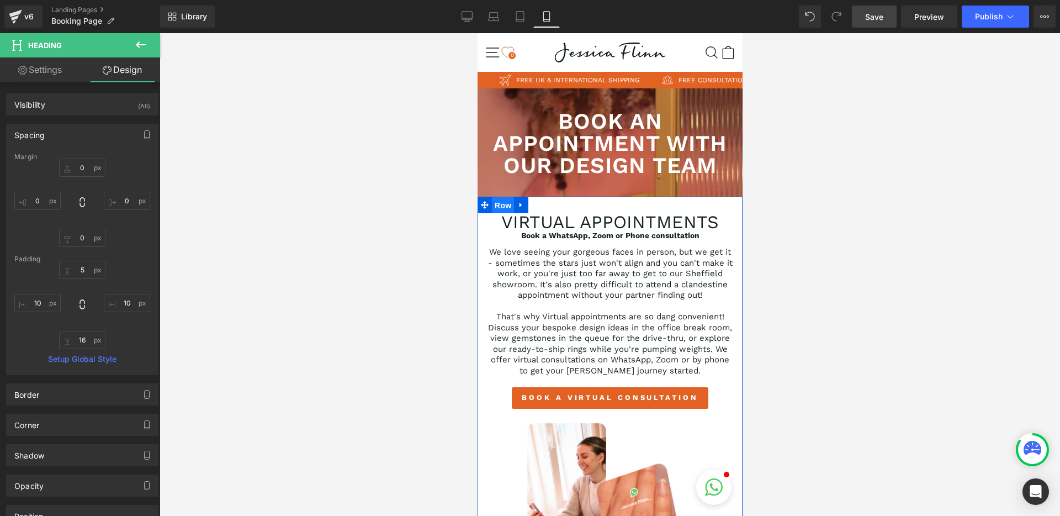
click at [502, 206] on span "Row" at bounding box center [502, 205] width 22 height 17
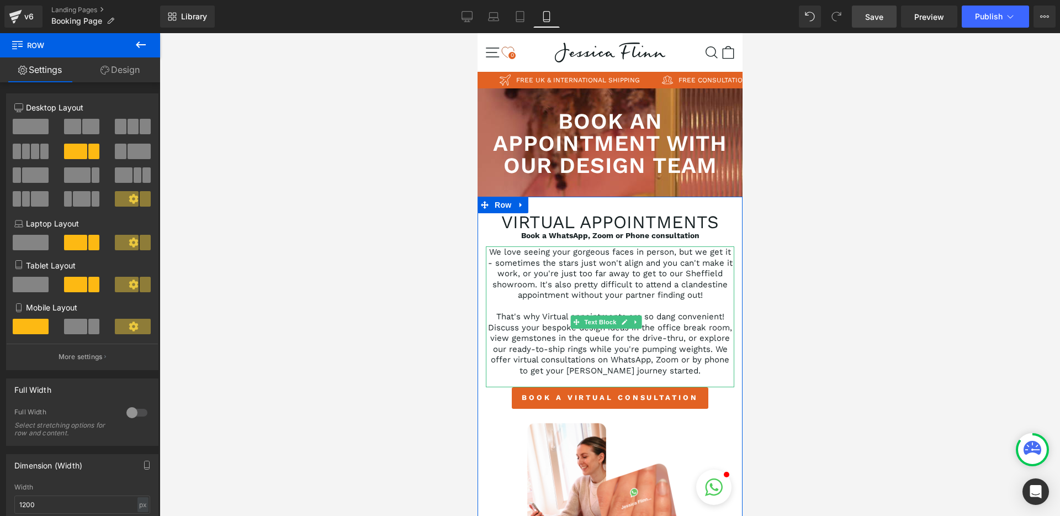
click at [623, 286] on p "We love seeing your gorgeous faces in person, but we get it - sometimes the sta…" at bounding box center [609, 274] width 248 height 54
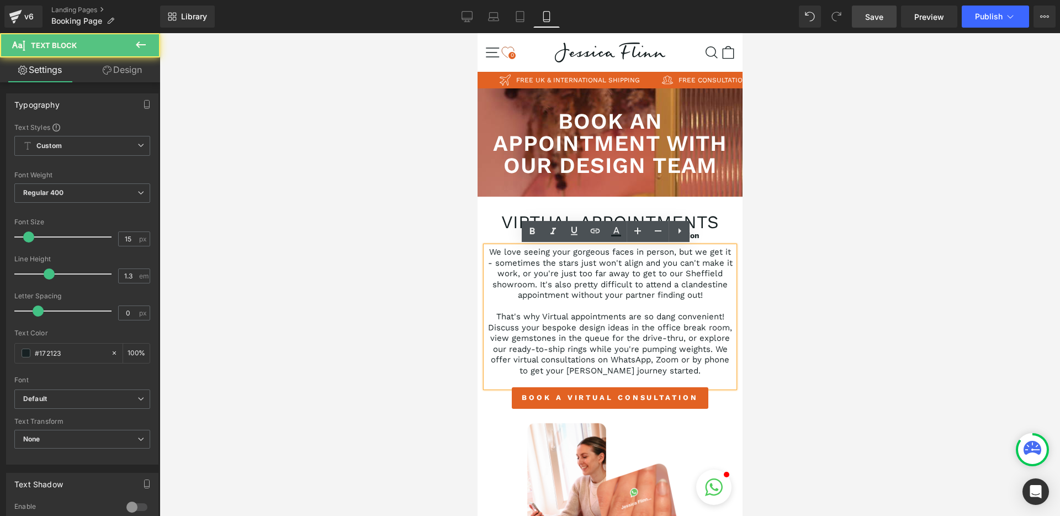
click at [598, 274] on p "We love seeing your gorgeous faces in person, but we get it - sometimes the sta…" at bounding box center [609, 274] width 248 height 54
click at [601, 263] on p "We love seeing your gorgeous faces in person, but we get it - sometimes the sta…" at bounding box center [609, 274] width 248 height 54
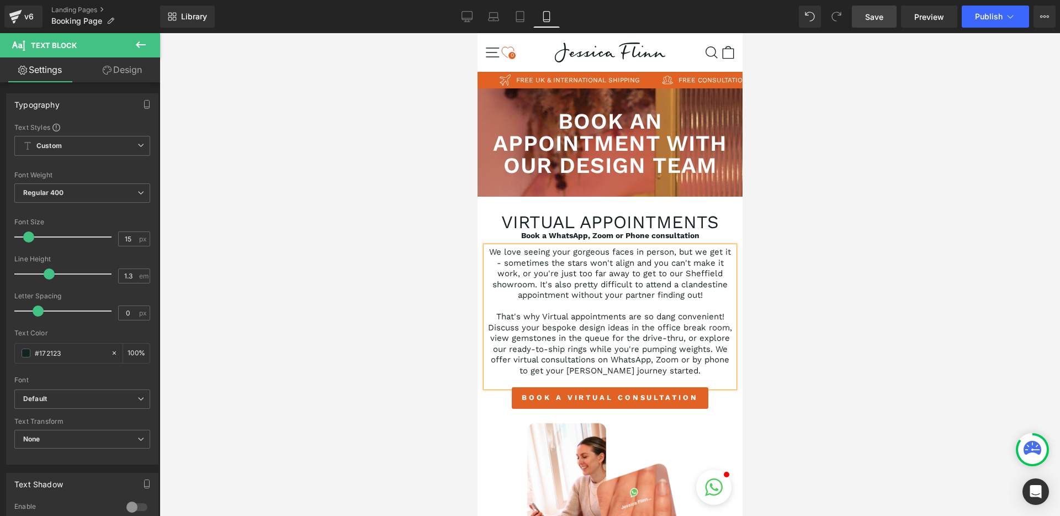
click at [868, 26] on link "Save" at bounding box center [874, 17] width 45 height 22
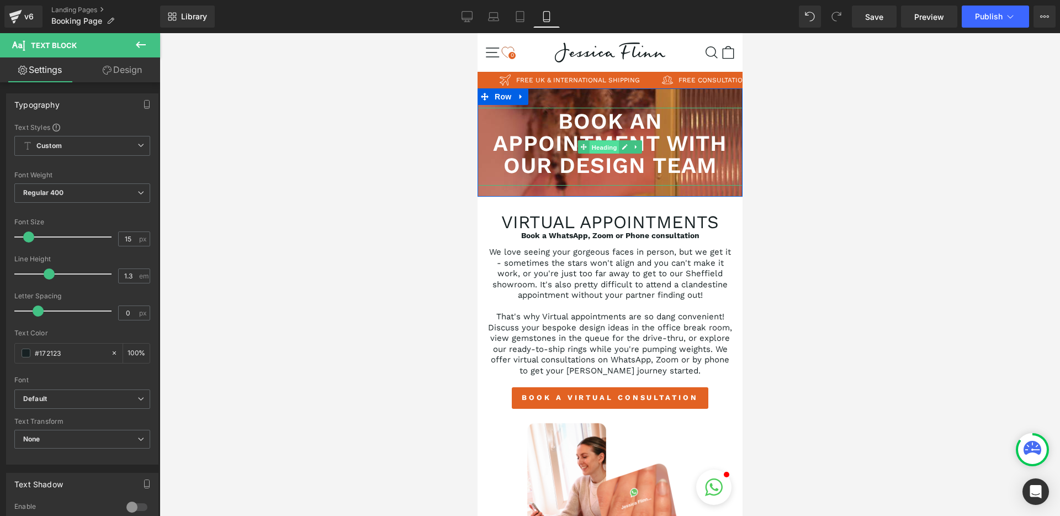
click at [608, 150] on span "Heading" at bounding box center [604, 146] width 30 height 13
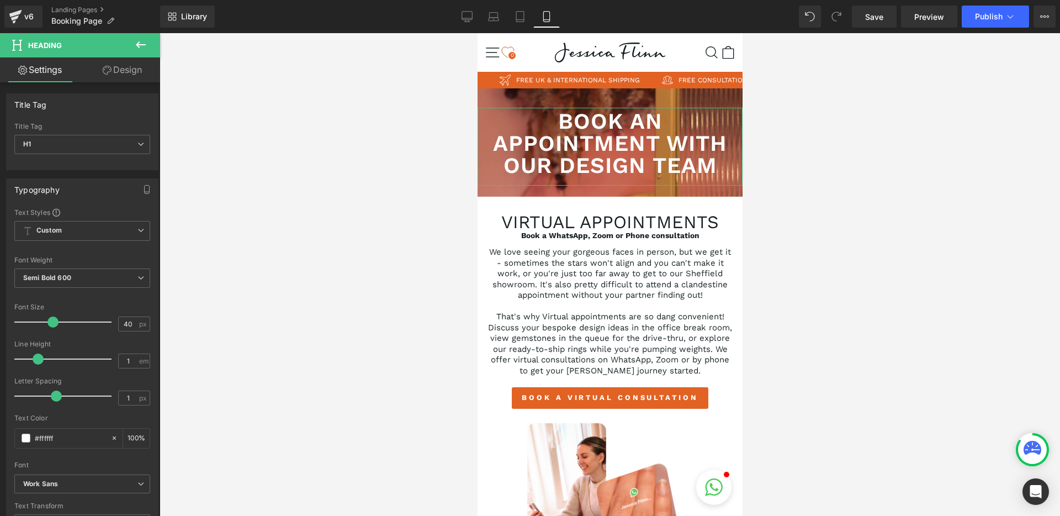
drag, startPoint x: 124, startPoint y: 70, endPoint x: 90, endPoint y: 193, distance: 127.6
click at [123, 70] on link "Design" at bounding box center [122, 69] width 80 height 25
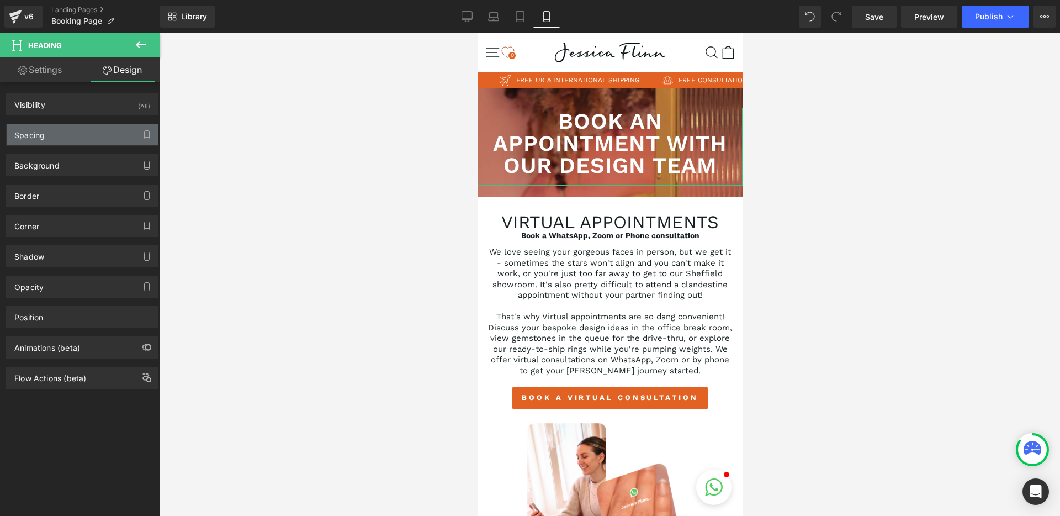
click at [65, 140] on div "Spacing" at bounding box center [82, 134] width 151 height 21
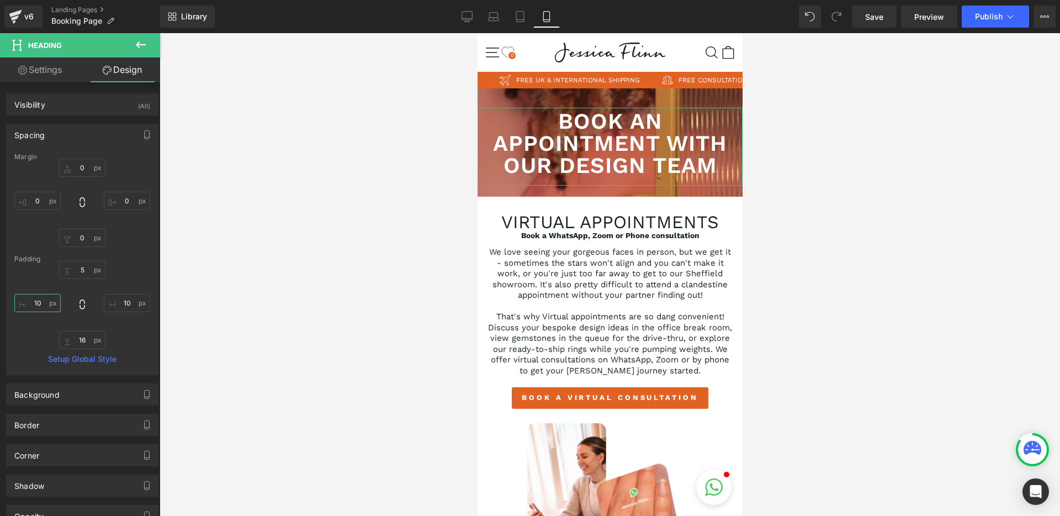
click at [37, 304] on input "10" at bounding box center [37, 303] width 46 height 18
type input "15"
click at [122, 303] on input "10" at bounding box center [127, 303] width 46 height 18
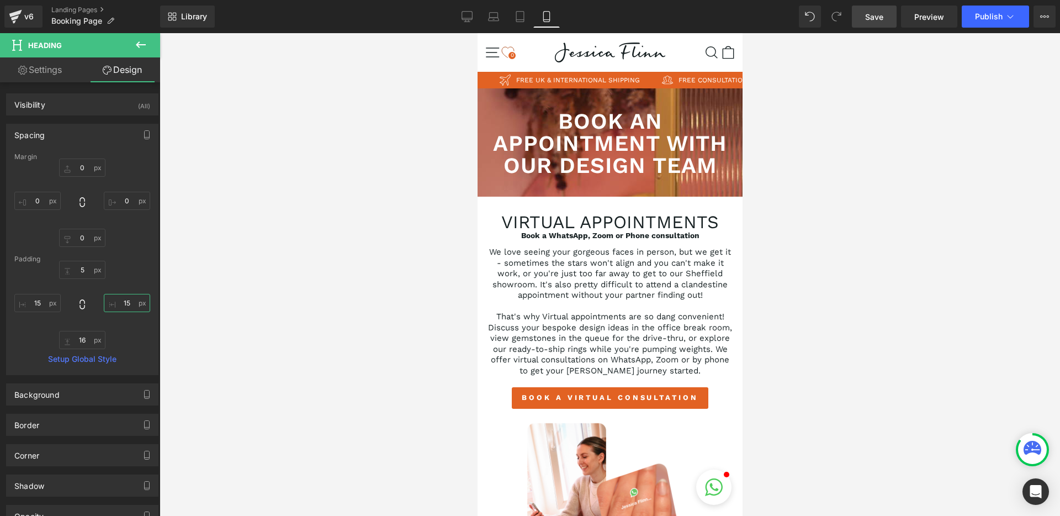
type input "15"
click at [856, 17] on link "Save" at bounding box center [874, 17] width 45 height 22
click at [38, 304] on input "15" at bounding box center [37, 303] width 46 height 18
type input "20"
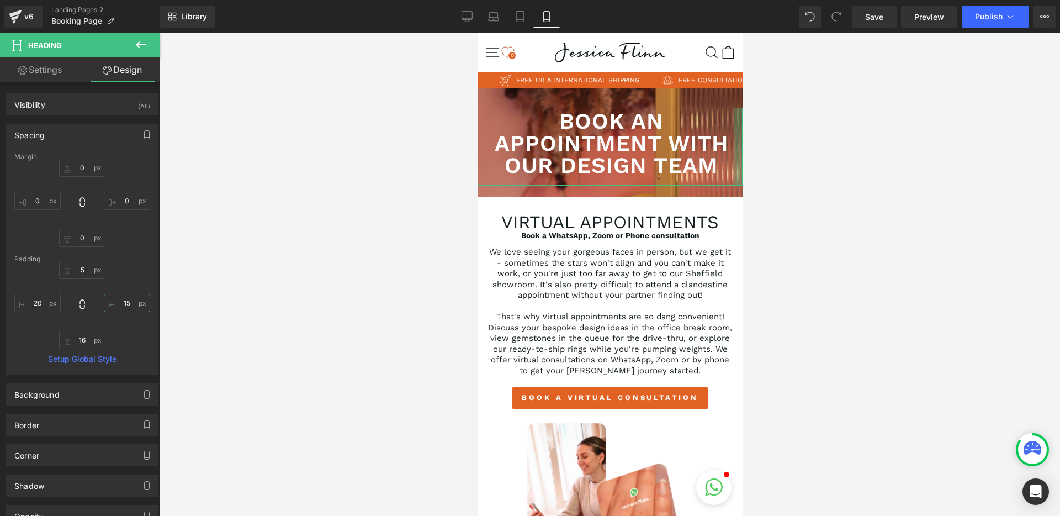
click at [125, 304] on input "15" at bounding box center [127, 303] width 46 height 18
type input "20"
click at [246, 283] on div at bounding box center [610, 274] width 900 height 482
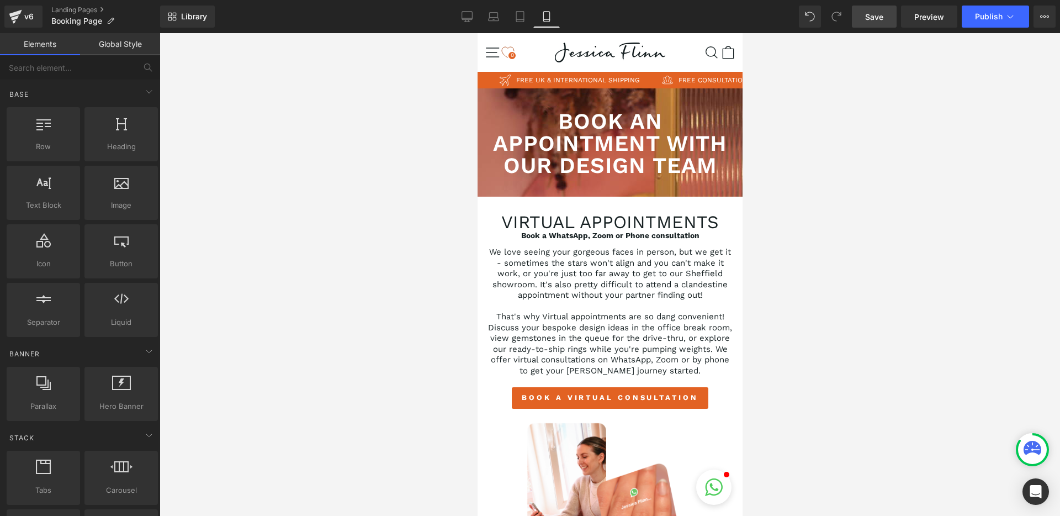
click at [889, 20] on link "Save" at bounding box center [874, 17] width 45 height 22
click at [606, 146] on span "Heading" at bounding box center [604, 146] width 30 height 13
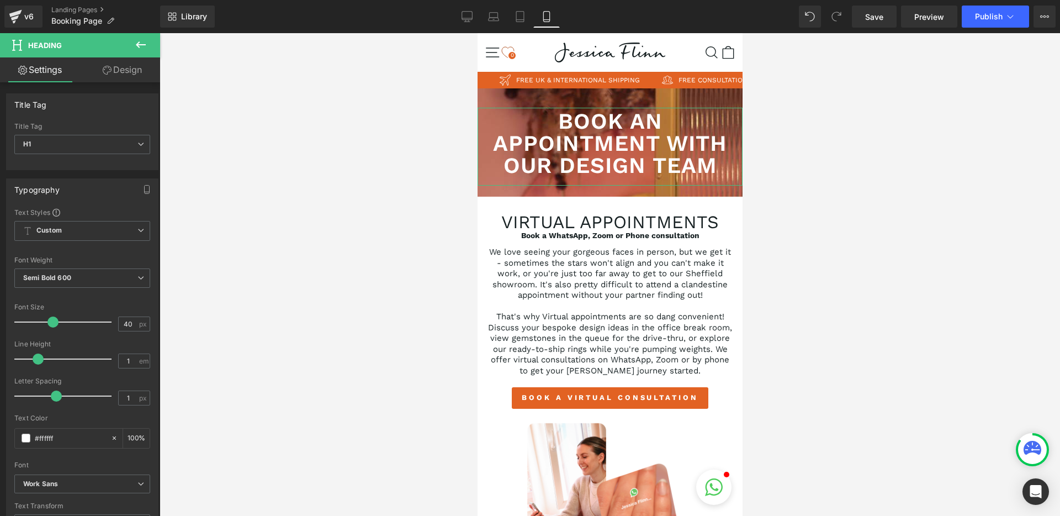
click at [136, 75] on link "Design" at bounding box center [122, 69] width 80 height 25
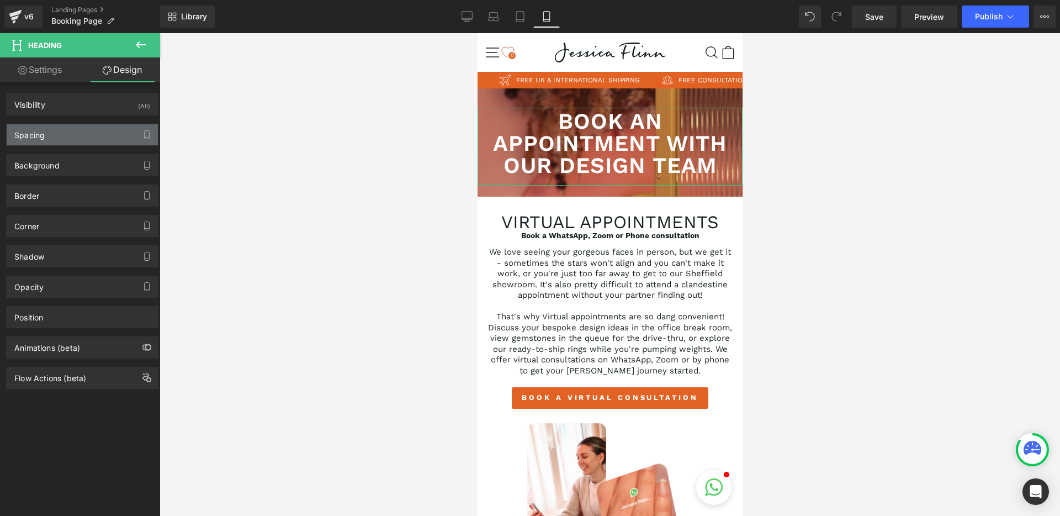
click at [43, 139] on div "Spacing" at bounding box center [29, 131] width 30 height 15
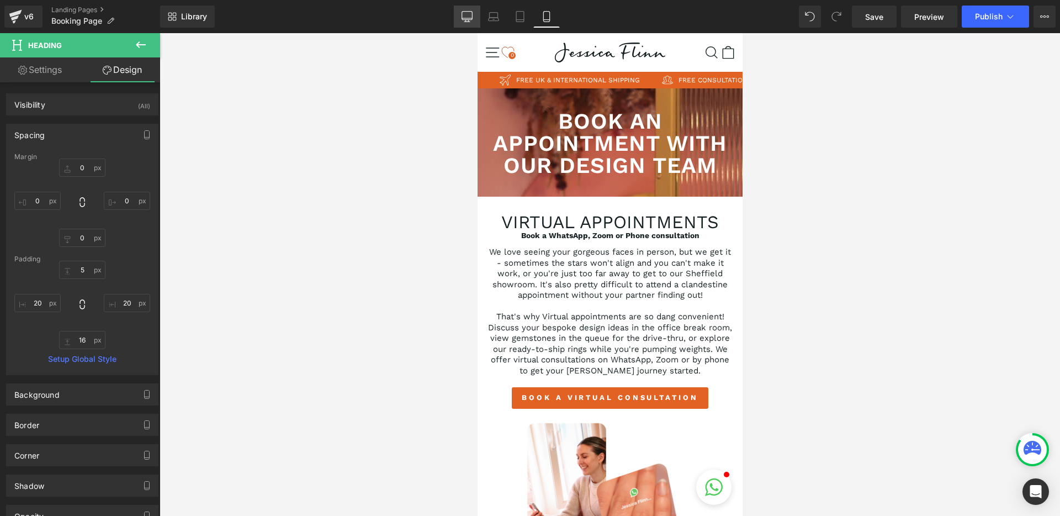
click at [454, 14] on link "Desktop" at bounding box center [467, 17] width 26 height 22
type input "0"
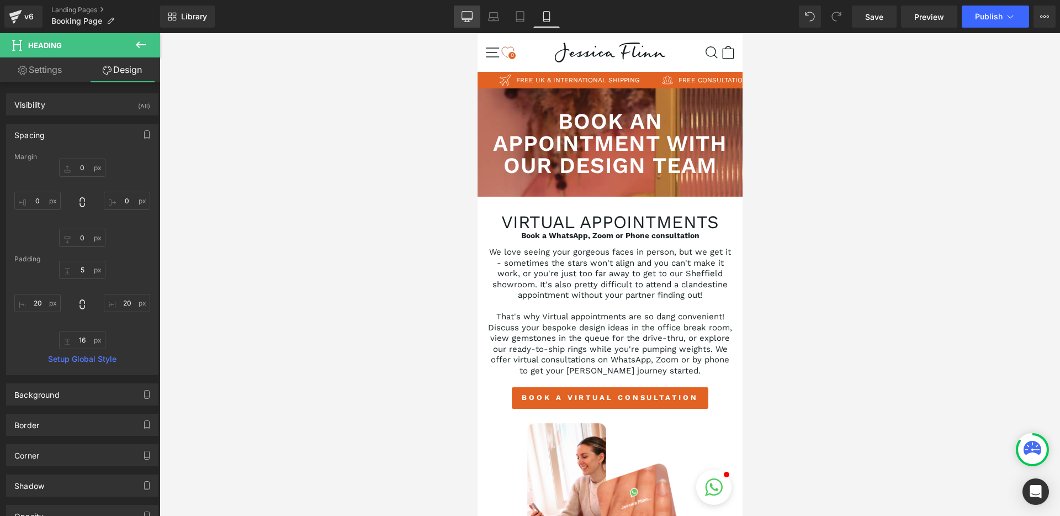
type input "5"
type input "0"
type input "16"
type input "0"
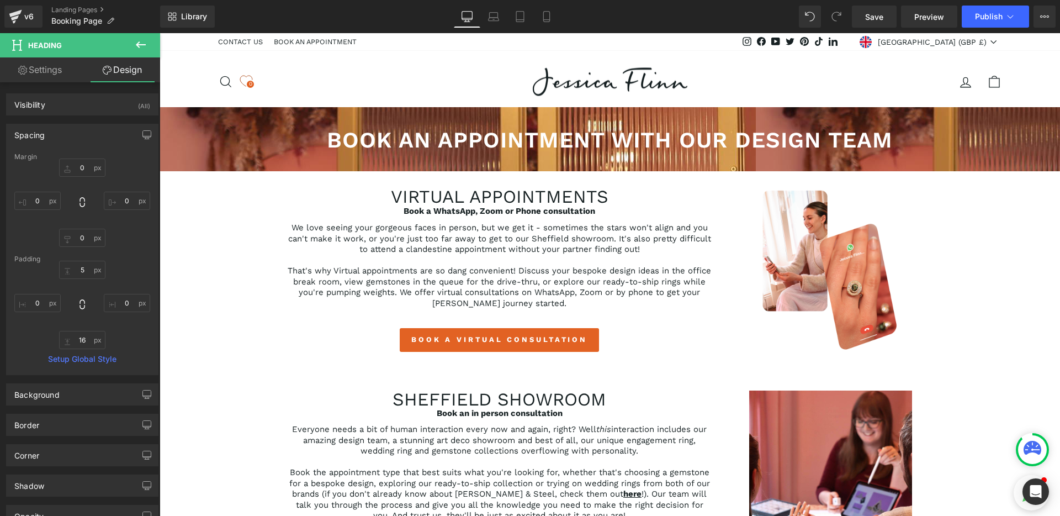
scroll to position [19, 0]
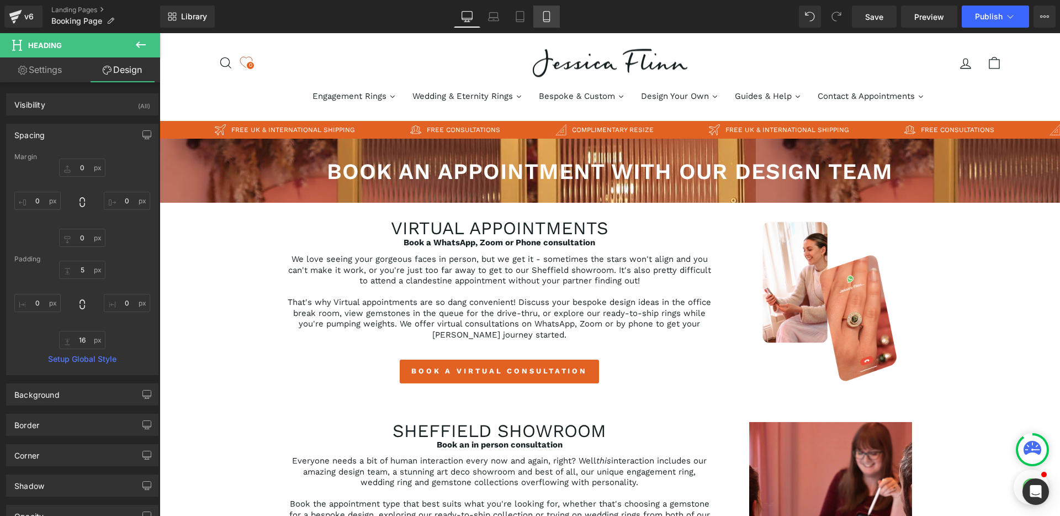
click at [549, 14] on icon at bounding box center [546, 16] width 11 height 11
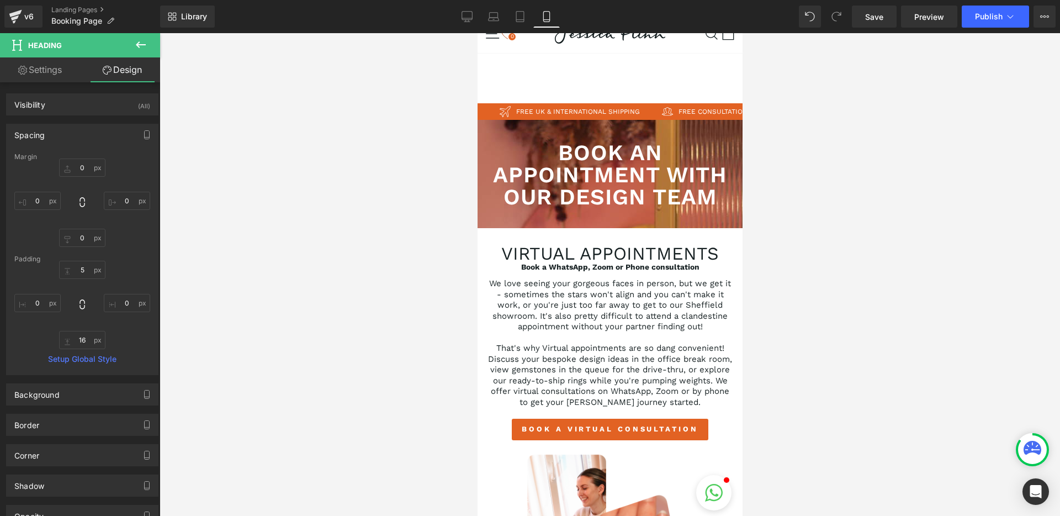
type input "0"
type input "5"
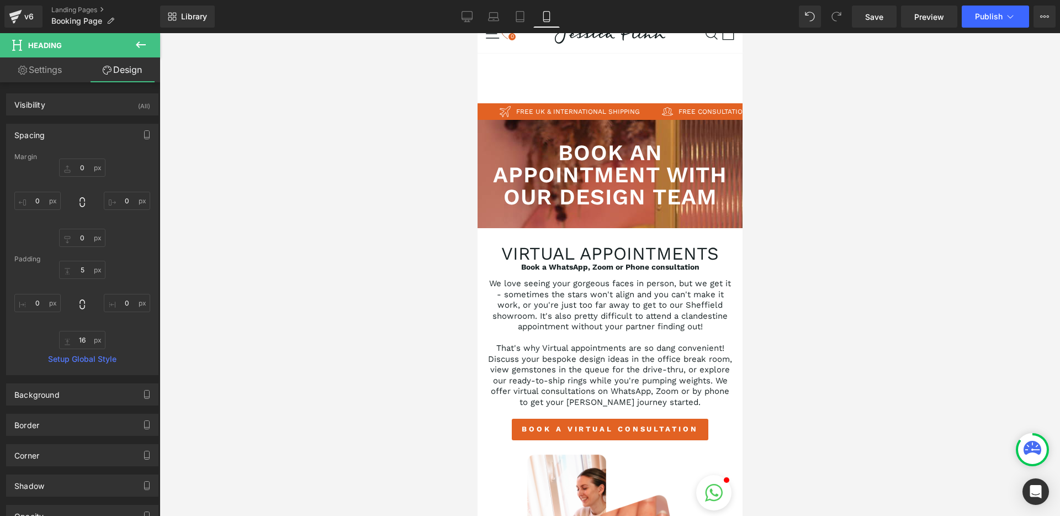
type input "20"
type input "16"
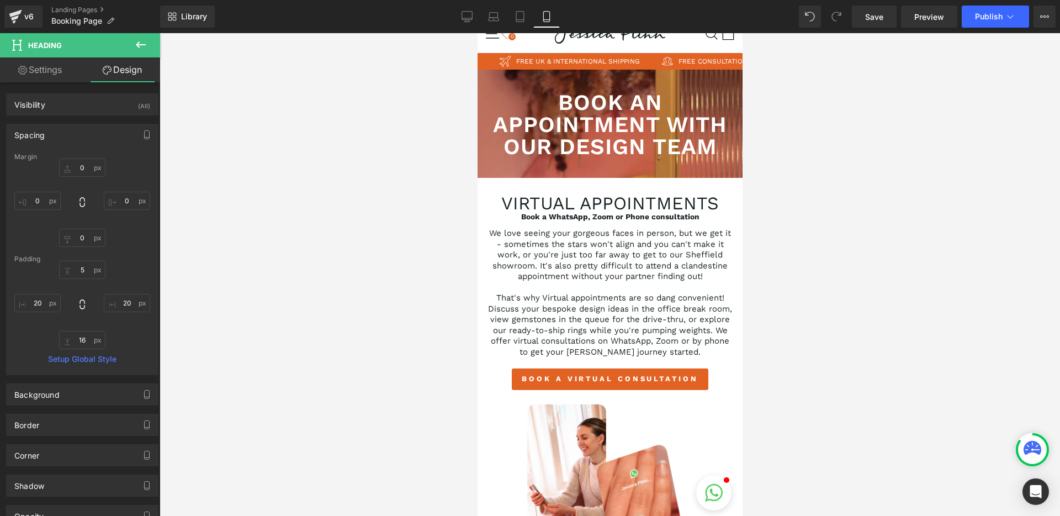
scroll to position [0, 0]
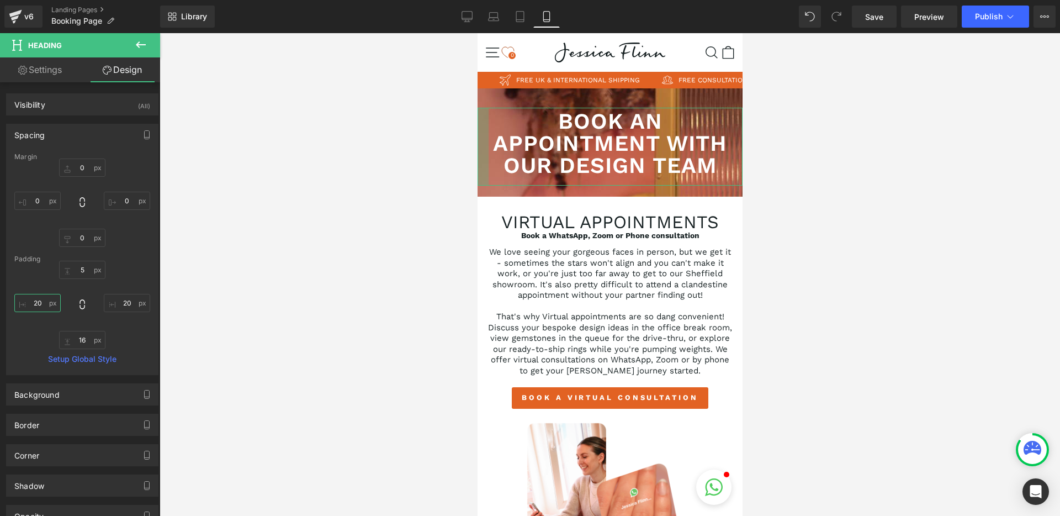
click at [41, 308] on input "20" at bounding box center [37, 303] width 46 height 18
type input "30"
click at [116, 304] on input "20" at bounding box center [127, 303] width 46 height 18
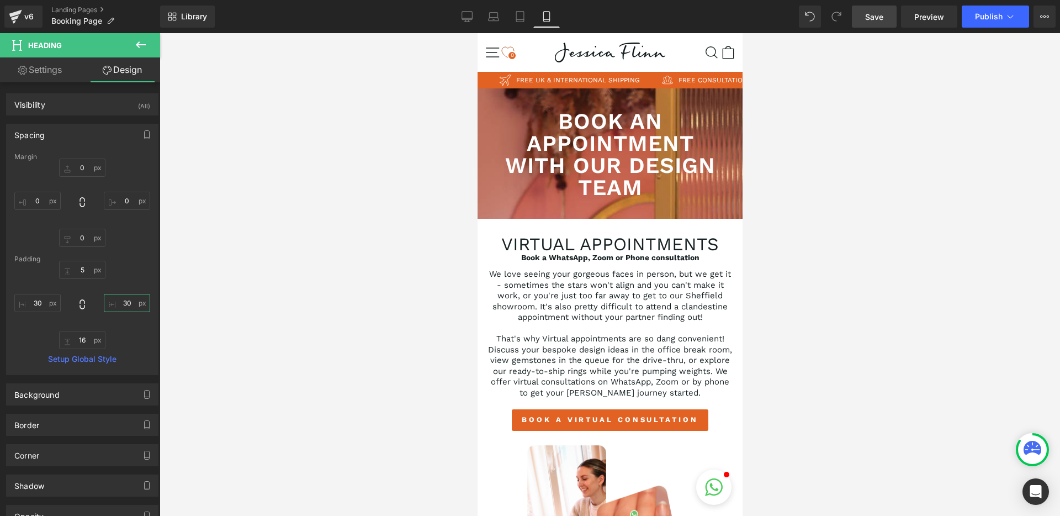
type input "30"
click at [877, 23] on link "Save" at bounding box center [874, 17] width 45 height 22
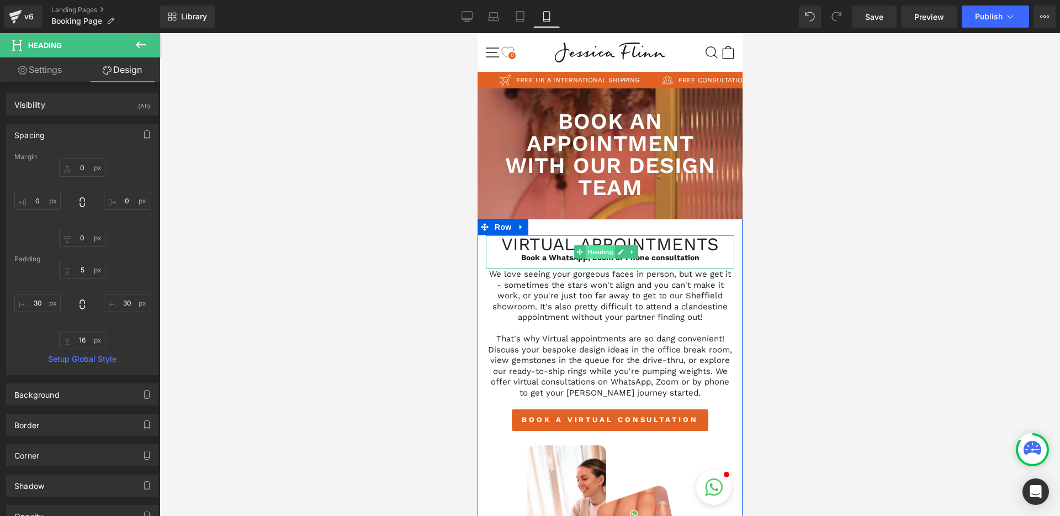
click at [595, 252] on span "Heading" at bounding box center [600, 251] width 30 height 13
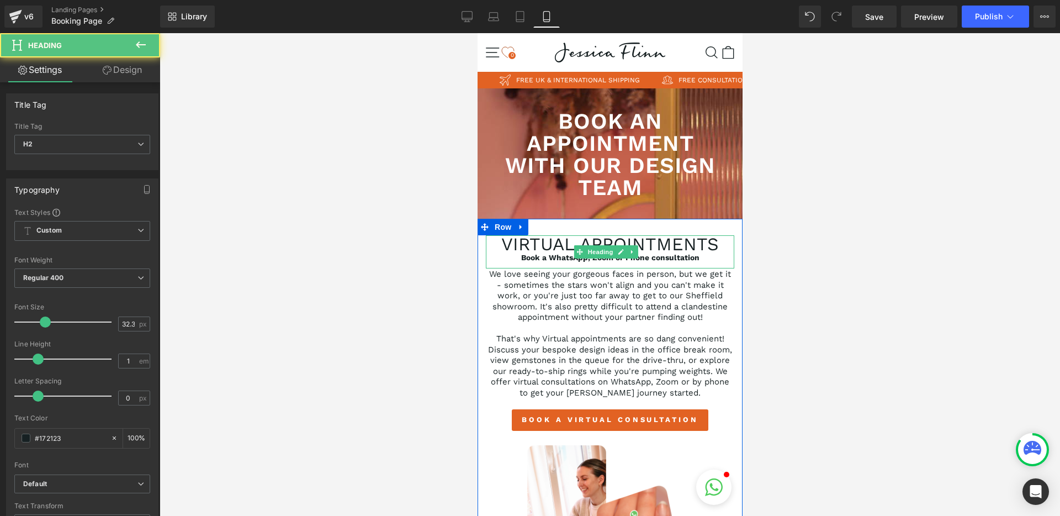
click at [552, 259] on strong "Book a WhatsApp, Zoom or Phone consultation" at bounding box center [610, 257] width 178 height 9
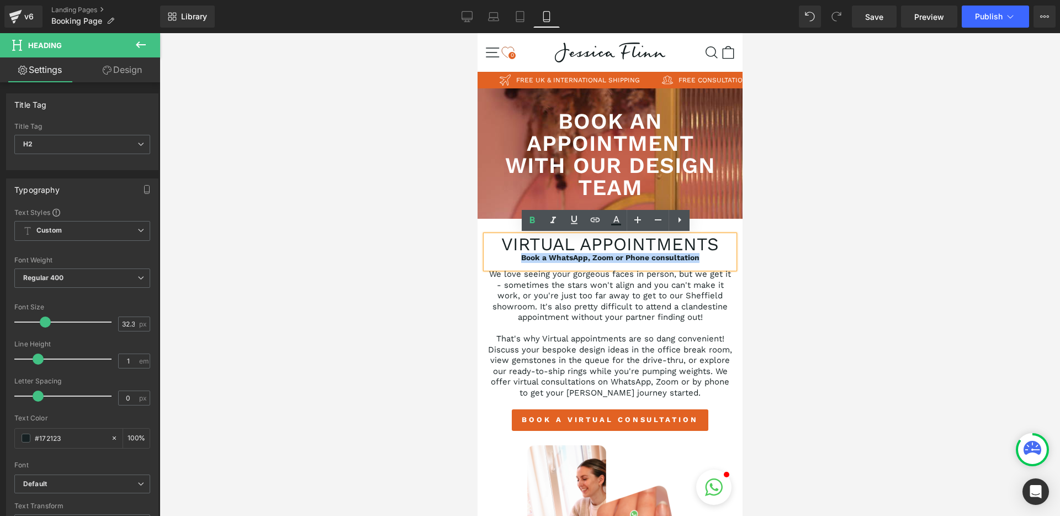
drag, startPoint x: 517, startPoint y: 258, endPoint x: 693, endPoint y: 259, distance: 176.7
click at [693, 259] on div "Book a WhatsApp, Zoom or Phone consultation" at bounding box center [609, 258] width 248 height 10
drag, startPoint x: 694, startPoint y: 258, endPoint x: 519, endPoint y: 256, distance: 175.6
click at [519, 256] on div "Book a WhatsApp, Zoom or Phone consultation" at bounding box center [609, 258] width 248 height 10
click at [552, 223] on icon at bounding box center [553, 220] width 13 height 13
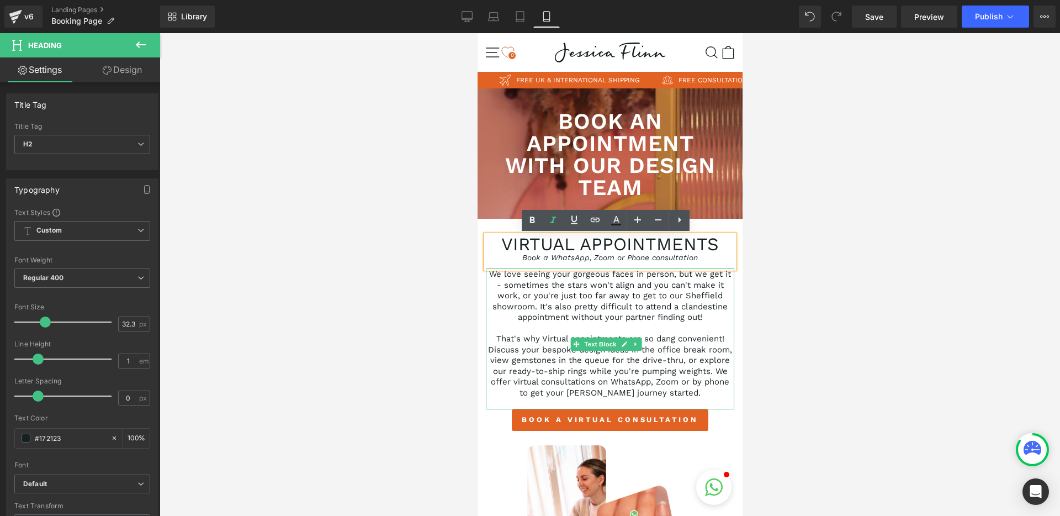
click at [569, 279] on p "We love seeing your gorgeous faces in person, but we get it - sometimes the sta…" at bounding box center [609, 296] width 248 height 54
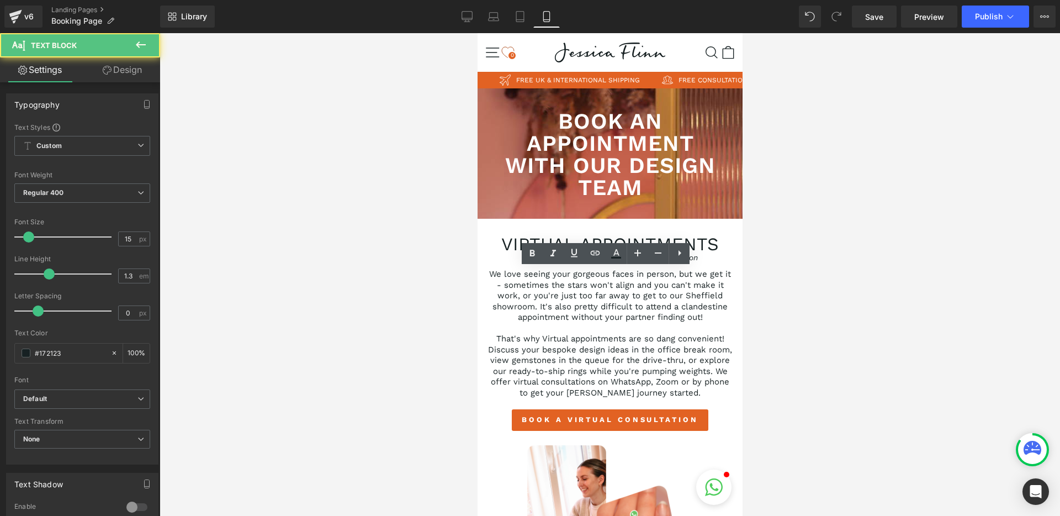
click at [433, 277] on div at bounding box center [610, 274] width 900 height 482
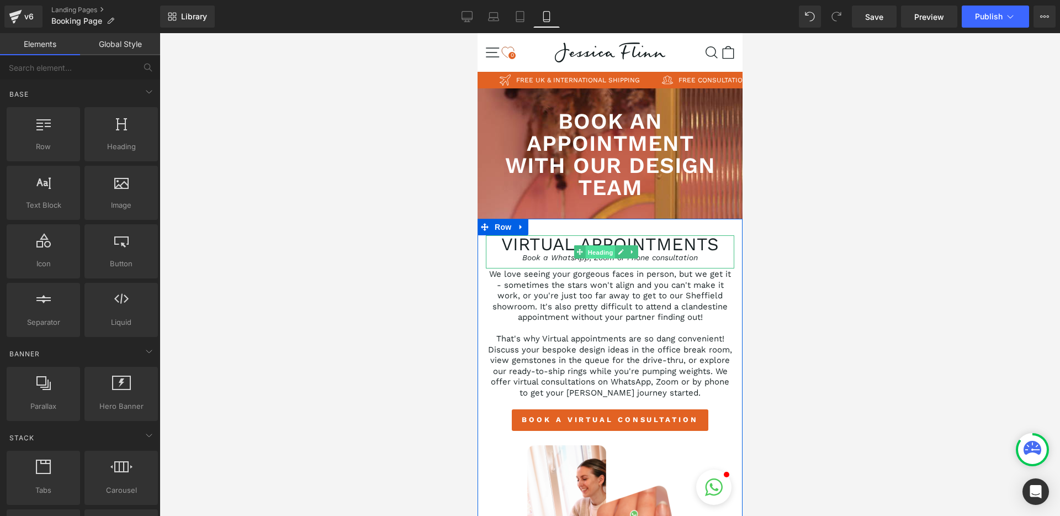
click at [599, 249] on span "Heading" at bounding box center [600, 252] width 30 height 13
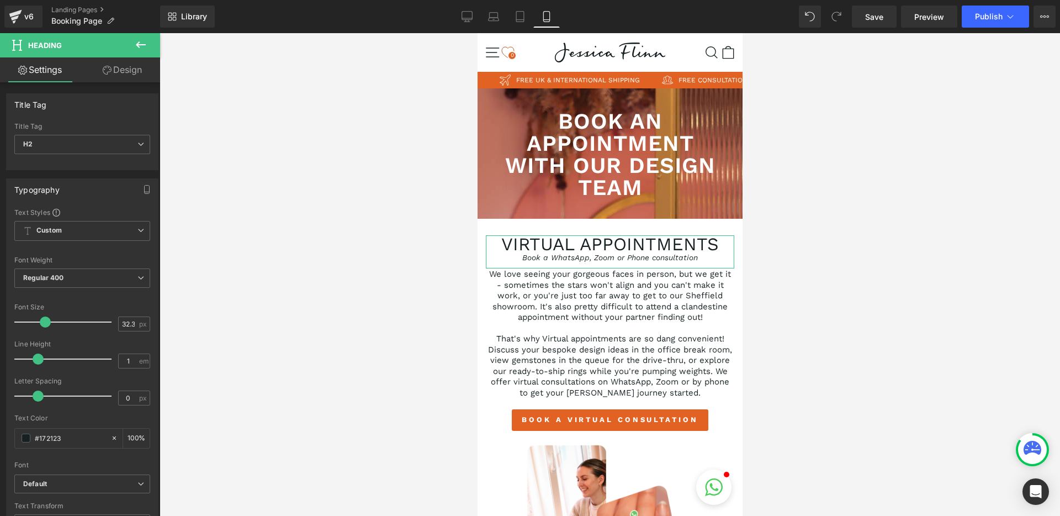
click at [142, 73] on link "Design" at bounding box center [122, 69] width 80 height 25
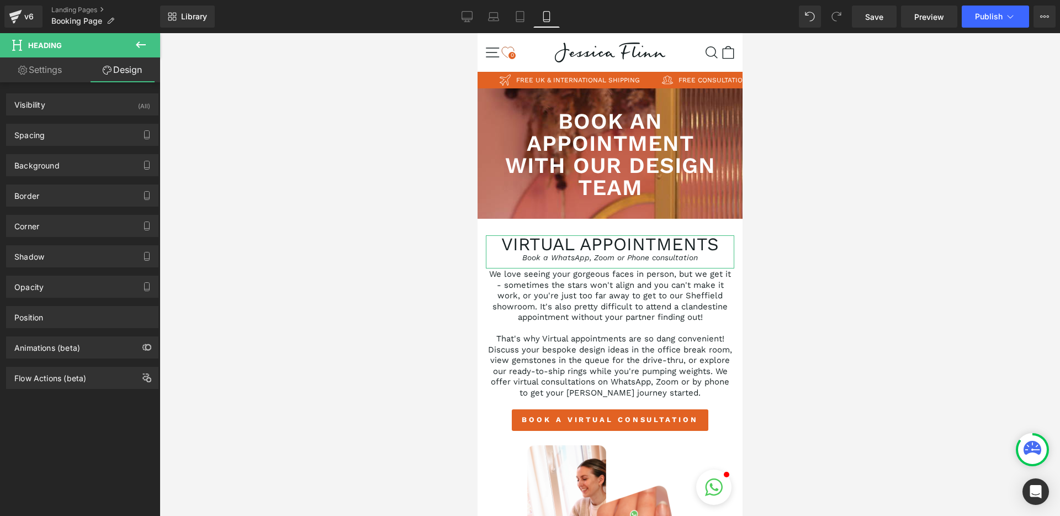
type input "0"
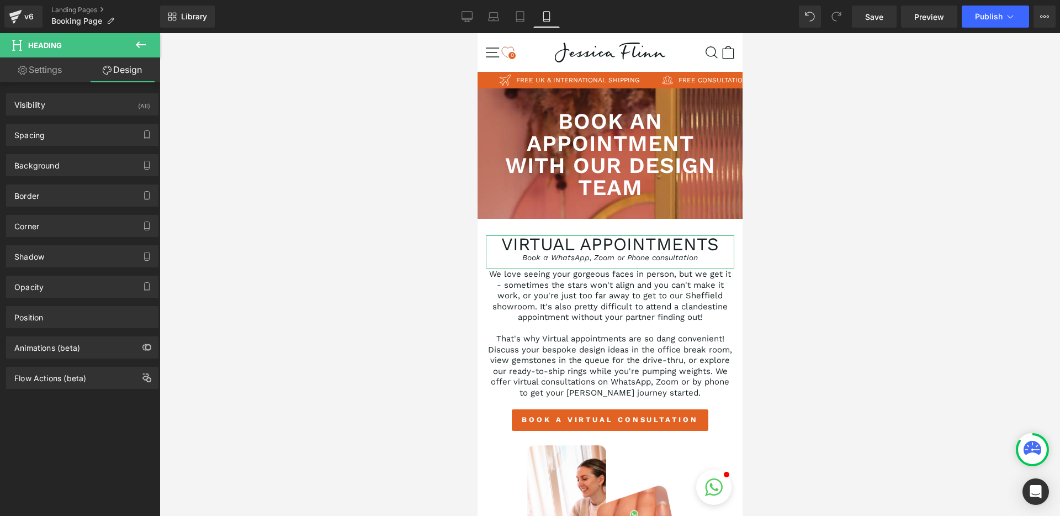
type input "0"
type input "10"
click at [65, 135] on div "Spacing" at bounding box center [82, 134] width 151 height 21
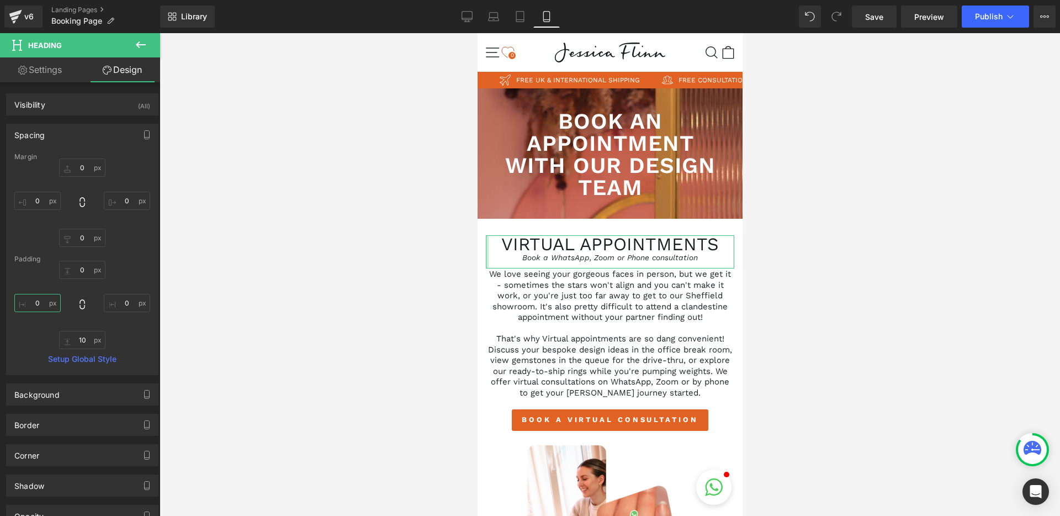
click at [33, 302] on input "0" at bounding box center [37, 303] width 46 height 18
type input "15"
click at [127, 304] on input "0" at bounding box center [127, 303] width 46 height 18
type input "15"
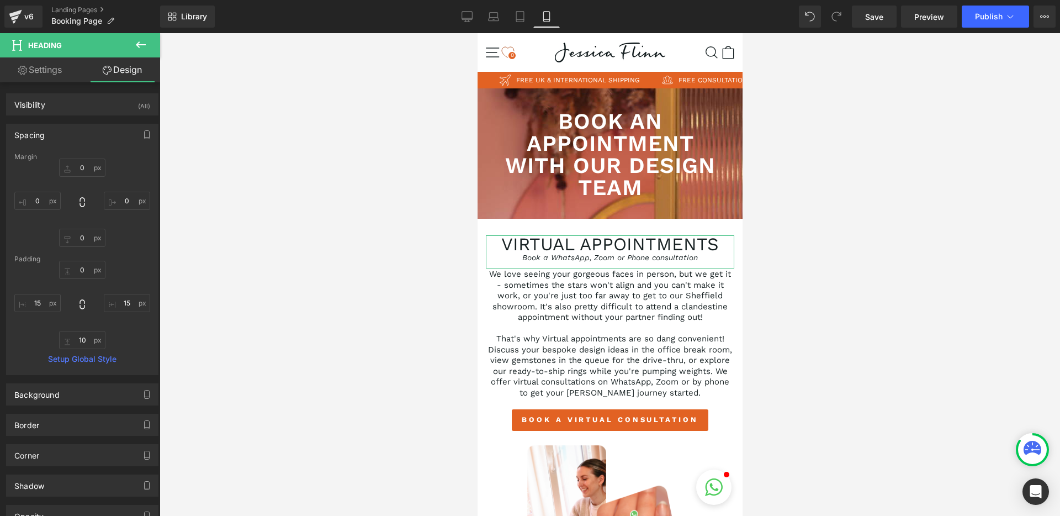
click at [129, 284] on div "0px 0 15 15 10px 10 15 15" at bounding box center [82, 305] width 136 height 88
drag, startPoint x: 881, startPoint y: 23, endPoint x: 895, endPoint y: 63, distance: 43.0
click at [881, 23] on link "Save" at bounding box center [874, 17] width 45 height 22
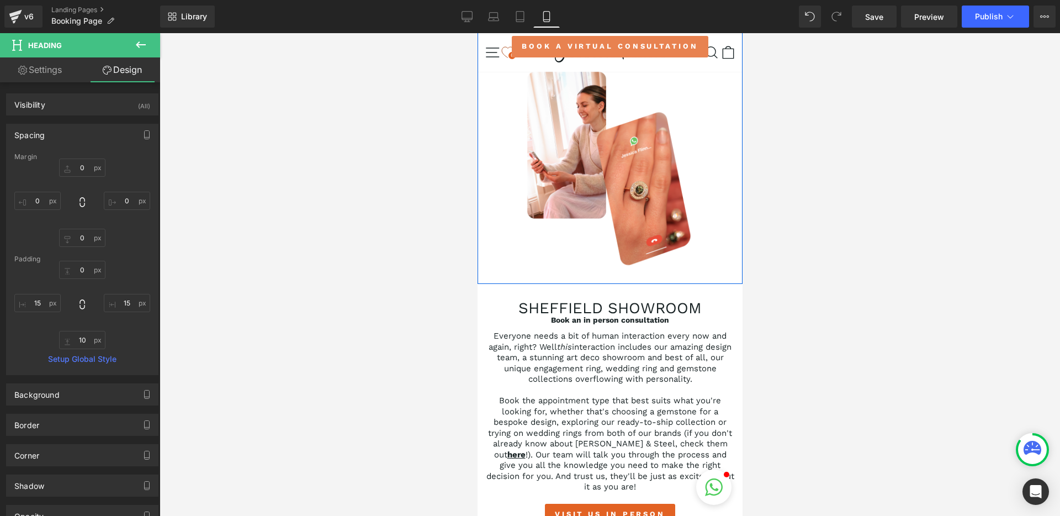
scroll to position [378, 0]
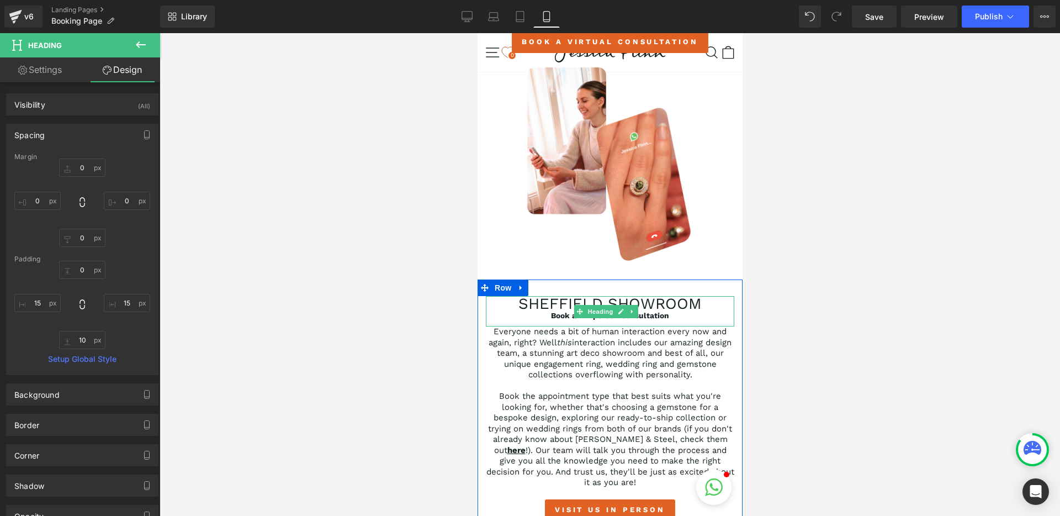
click at [557, 320] on strong "Book an in person consultation" at bounding box center [609, 315] width 118 height 9
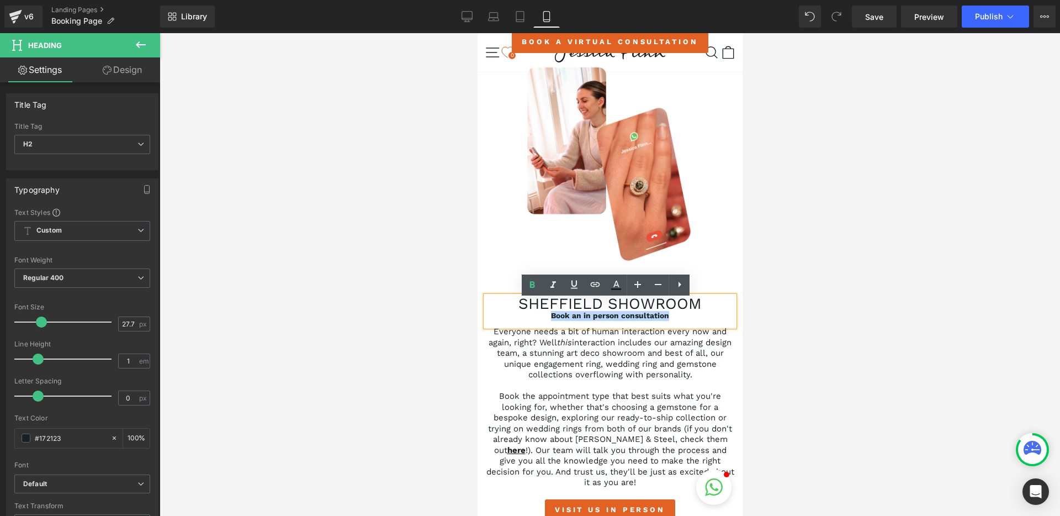
drag, startPoint x: 548, startPoint y: 321, endPoint x: 662, endPoint y: 320, distance: 114.3
click at [662, 320] on strong "Book an in person consultation" at bounding box center [609, 315] width 118 height 9
drag, startPoint x: 662, startPoint y: 320, endPoint x: 546, endPoint y: 320, distance: 115.9
click at [547, 320] on div "Book an in person consultation" at bounding box center [609, 316] width 248 height 10
click at [436, 320] on div at bounding box center [610, 274] width 900 height 482
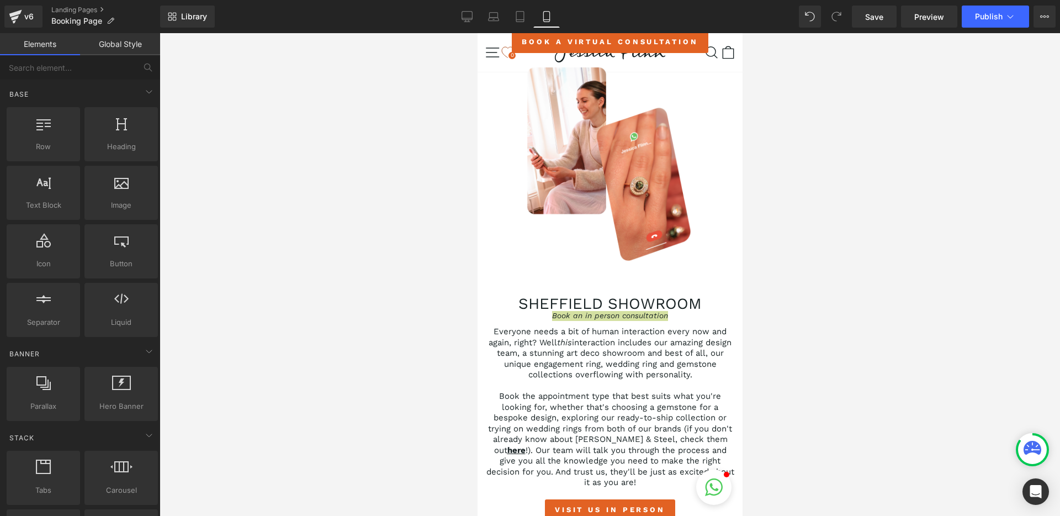
click at [437, 318] on div at bounding box center [610, 274] width 900 height 482
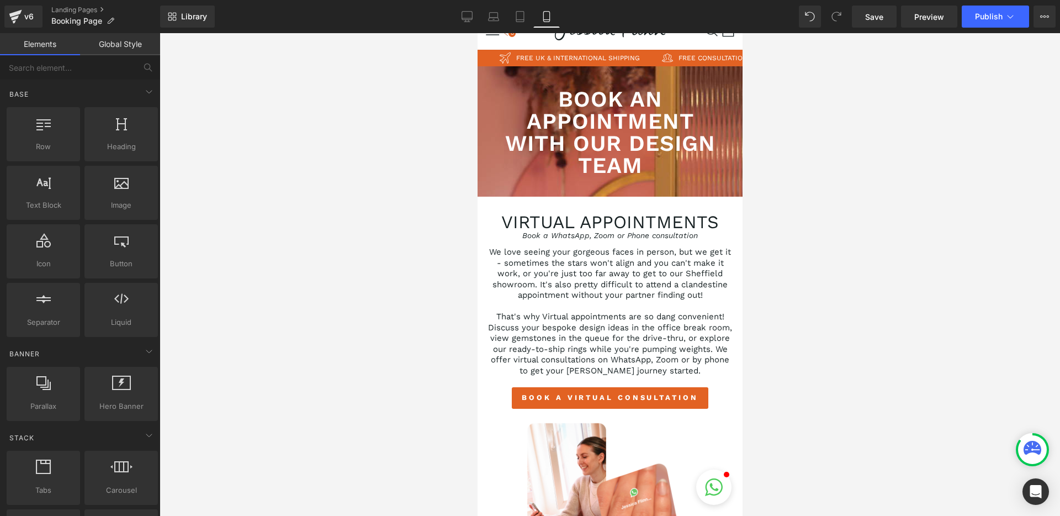
scroll to position [13, 0]
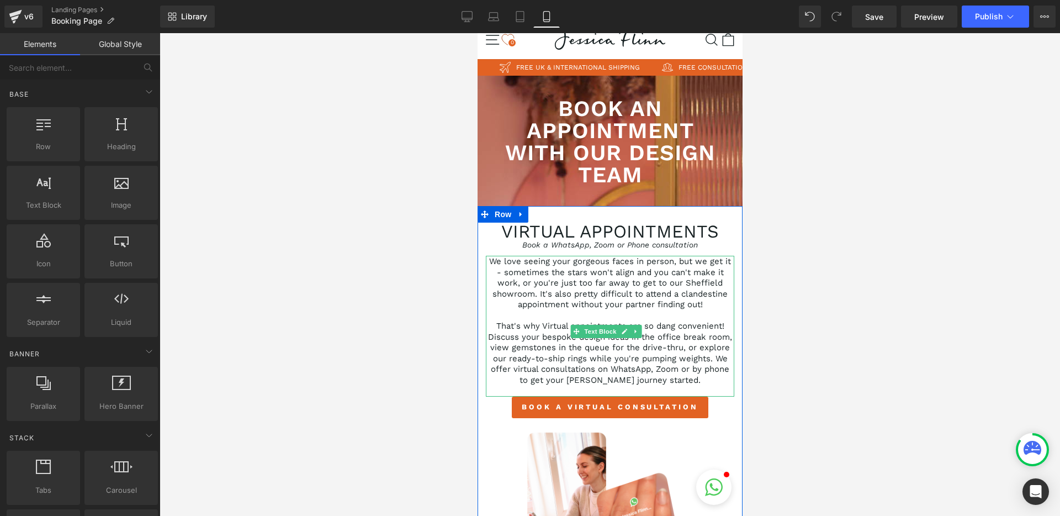
click at [602, 313] on p at bounding box center [609, 315] width 248 height 11
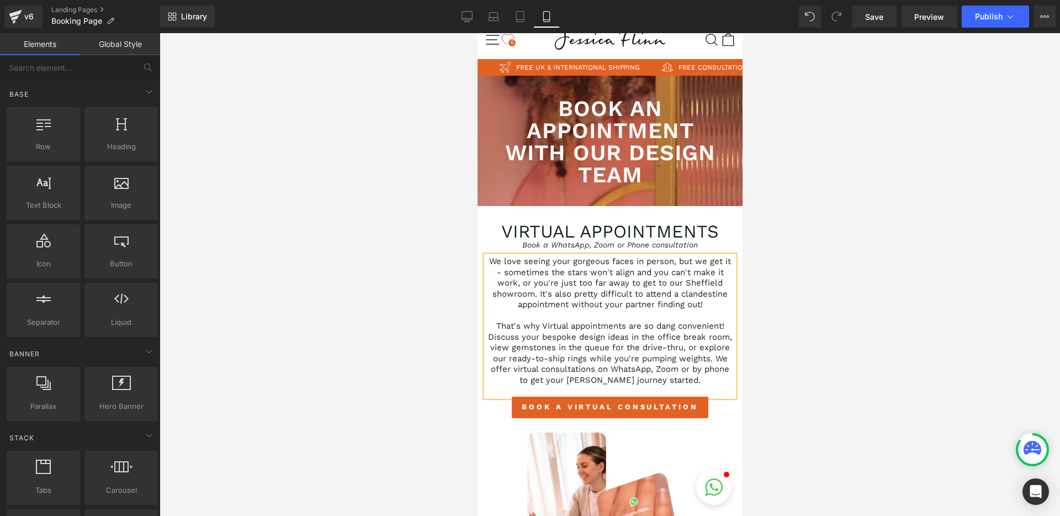
click at [434, 332] on div at bounding box center [610, 274] width 900 height 482
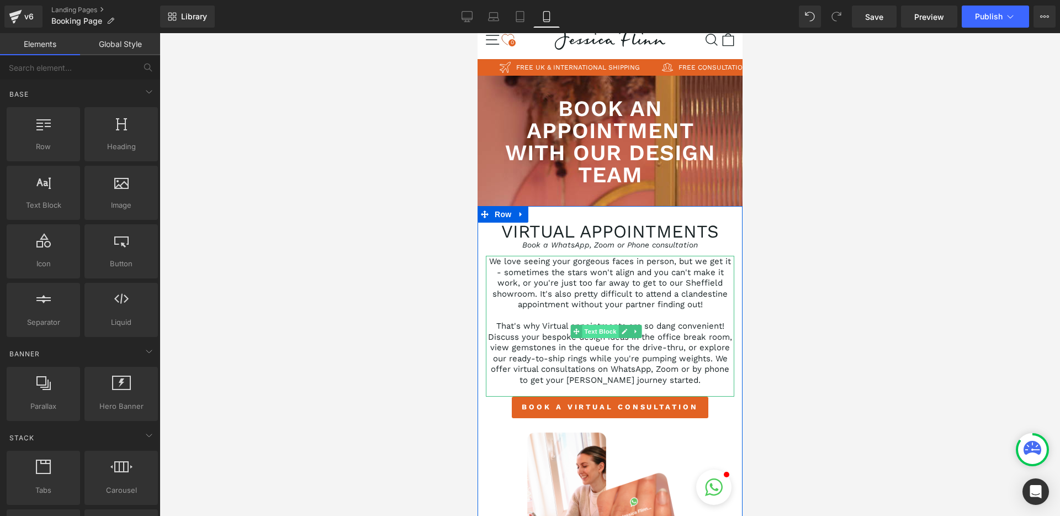
click at [596, 331] on span "Text Block" at bounding box center [599, 331] width 36 height 13
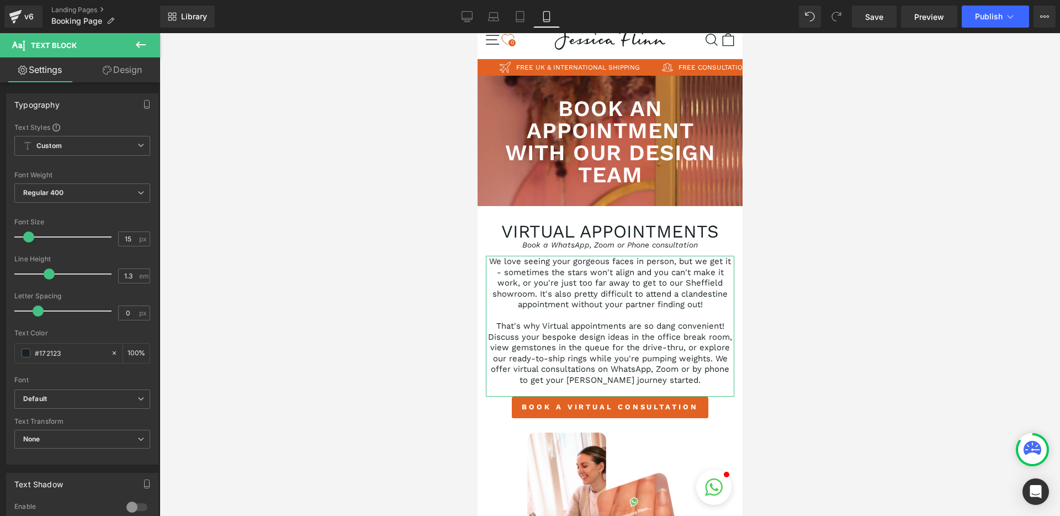
click at [137, 75] on link "Design" at bounding box center [122, 69] width 80 height 25
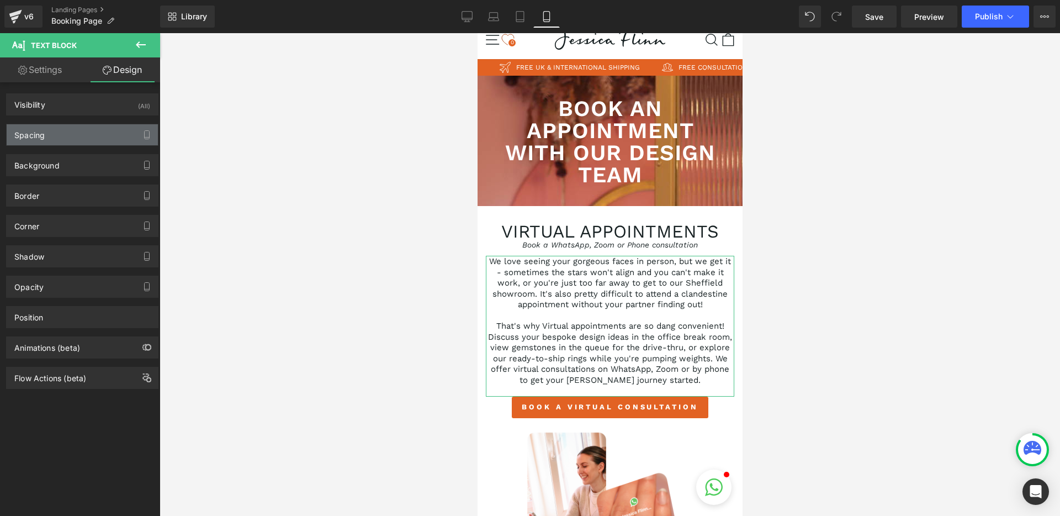
type input "0"
type input "1"
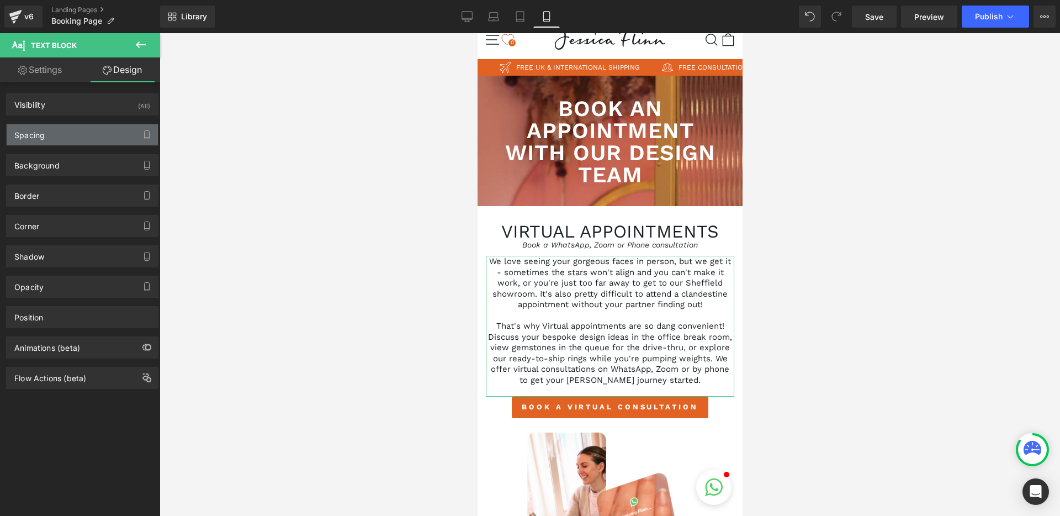
type input "0"
type input "20"
click at [87, 129] on div "Spacing" at bounding box center [82, 134] width 151 height 21
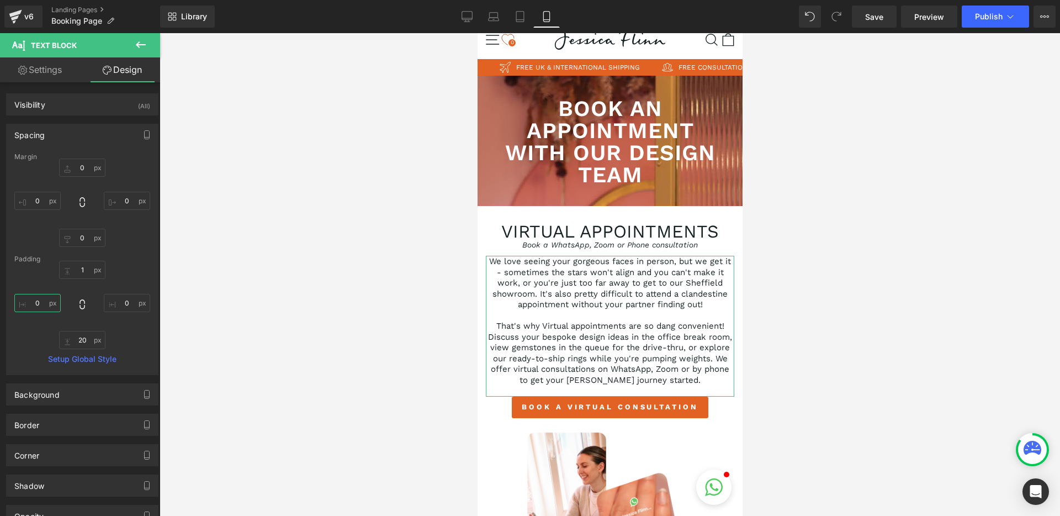
click at [37, 304] on input "0" at bounding box center [37, 303] width 46 height 18
type input "10"
click at [119, 304] on input "0" at bounding box center [127, 303] width 46 height 18
type input "10"
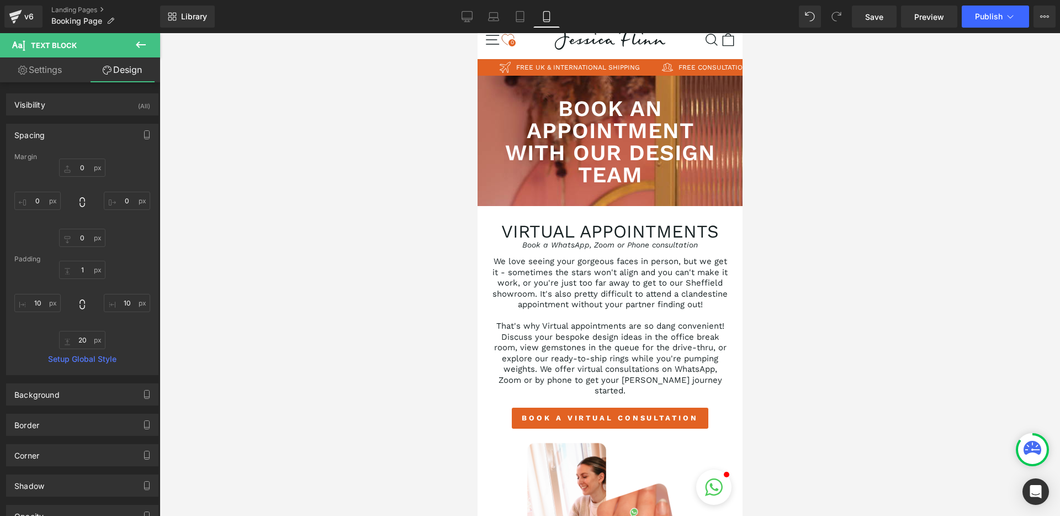
click at [454, 376] on div at bounding box center [610, 274] width 900 height 482
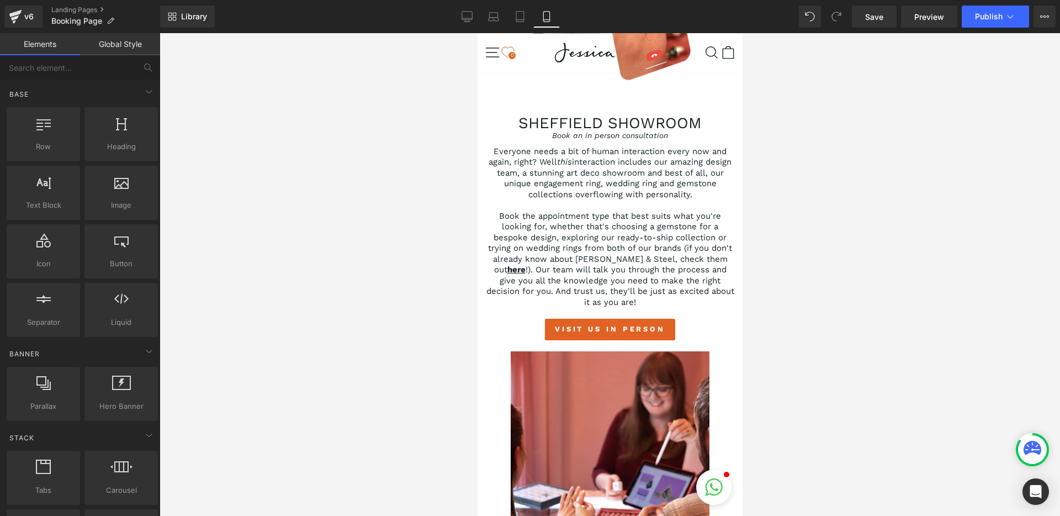
scroll to position [591, 0]
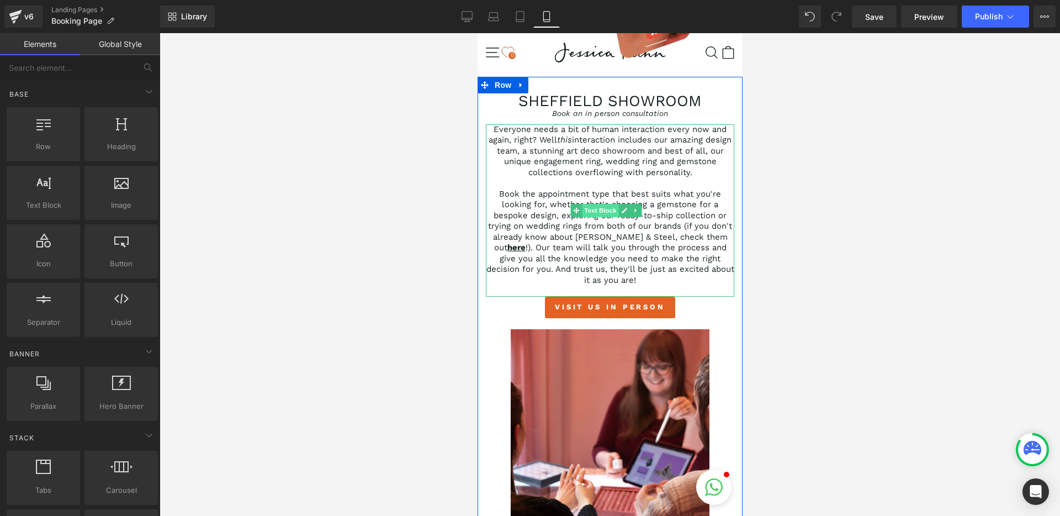
click at [600, 215] on span "Text Block" at bounding box center [599, 210] width 36 height 13
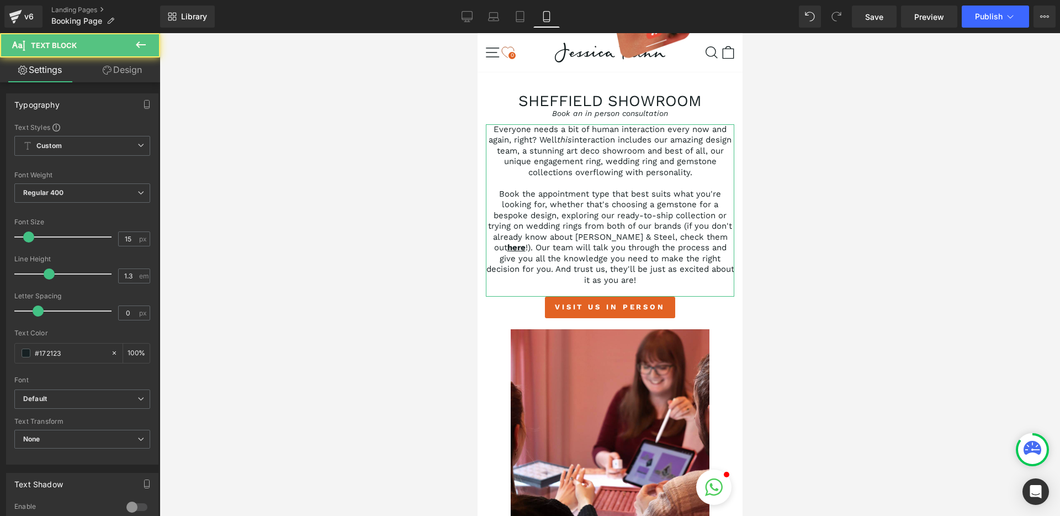
click at [115, 74] on link "Design" at bounding box center [122, 69] width 80 height 25
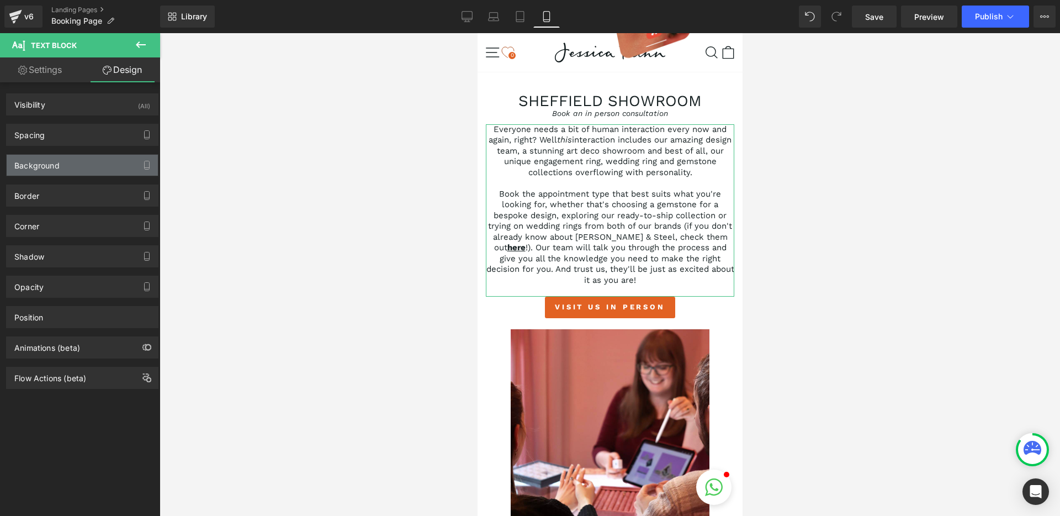
type input "0"
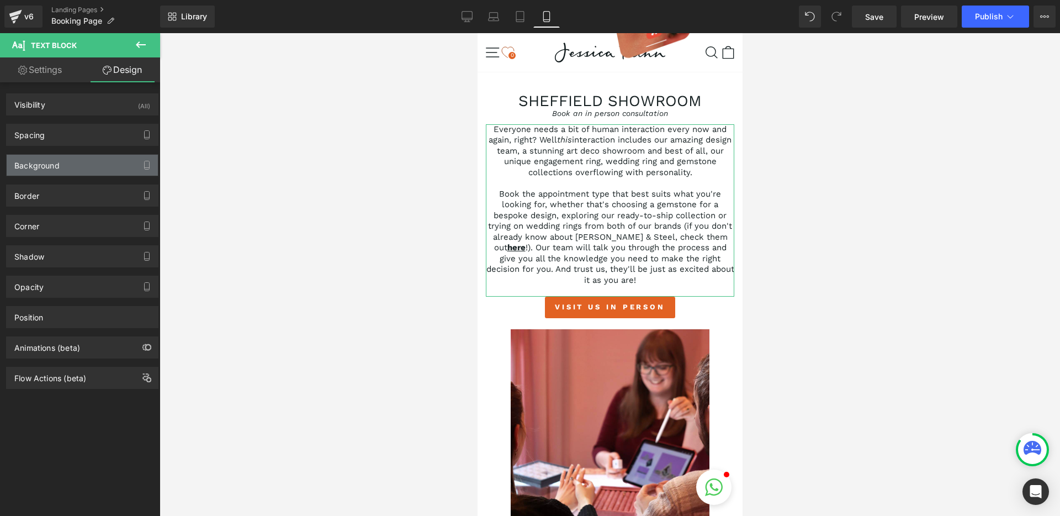
type input "0"
type input "20"
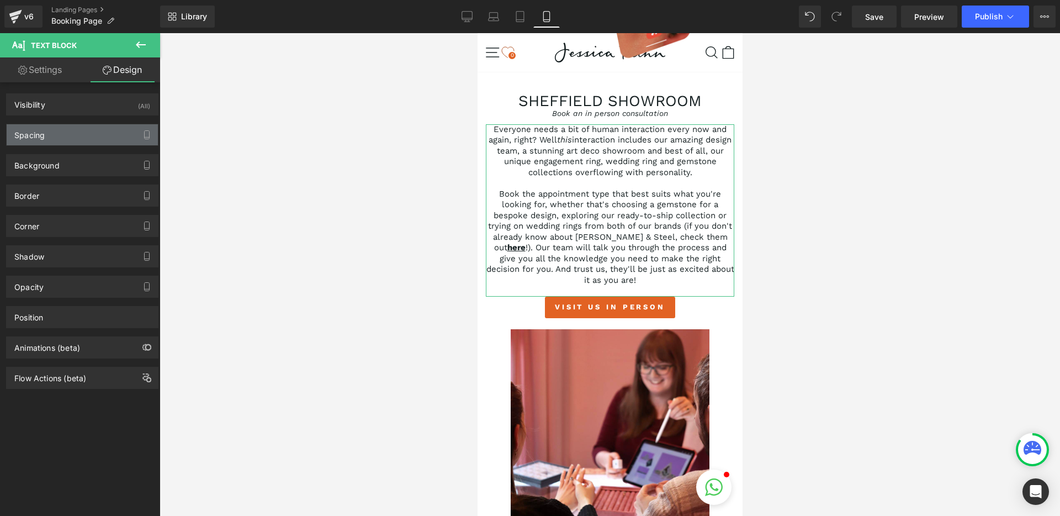
click at [47, 138] on div "Spacing" at bounding box center [82, 134] width 151 height 21
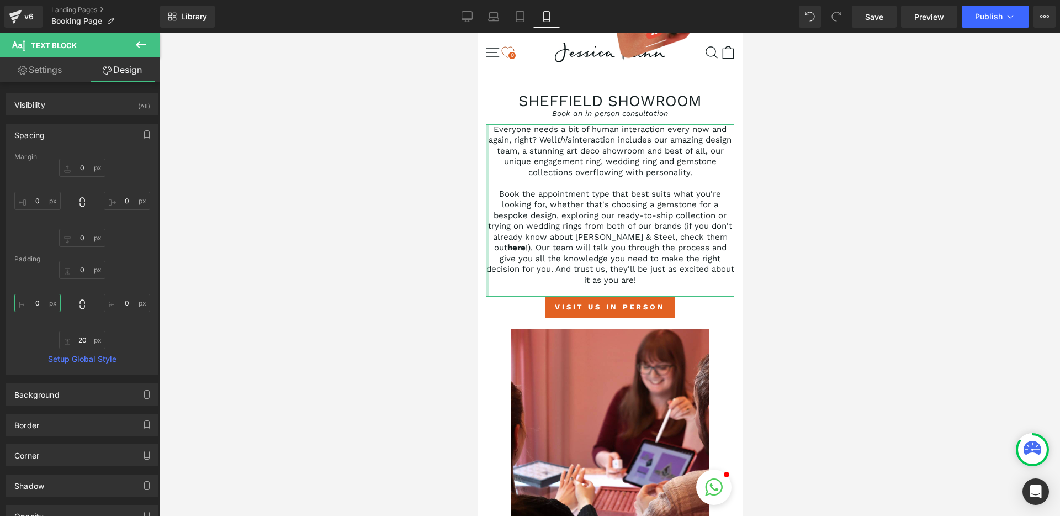
click at [35, 301] on input "0" at bounding box center [37, 303] width 46 height 18
type input "10"
click at [118, 303] on input "0" at bounding box center [127, 303] width 46 height 18
type input "10"
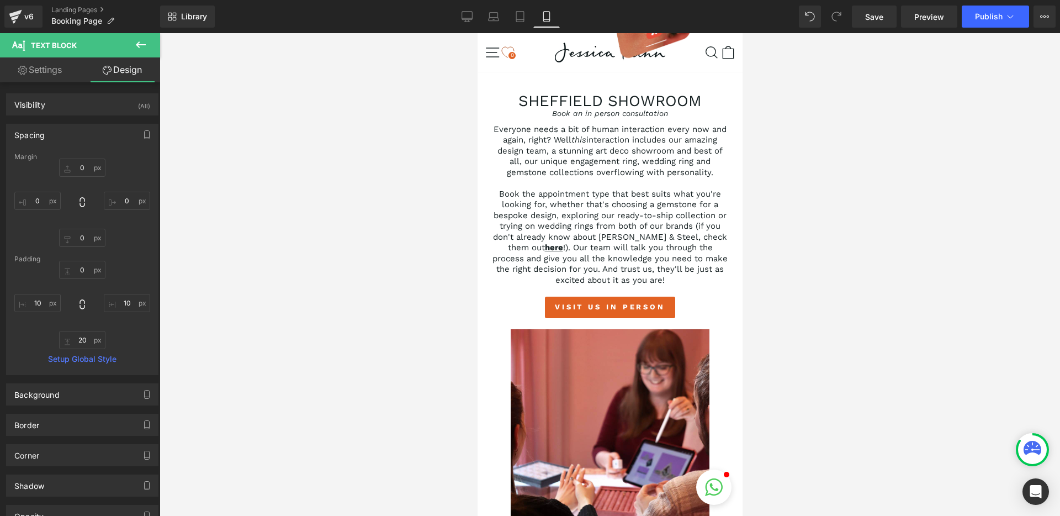
click at [270, 280] on div at bounding box center [610, 274] width 900 height 482
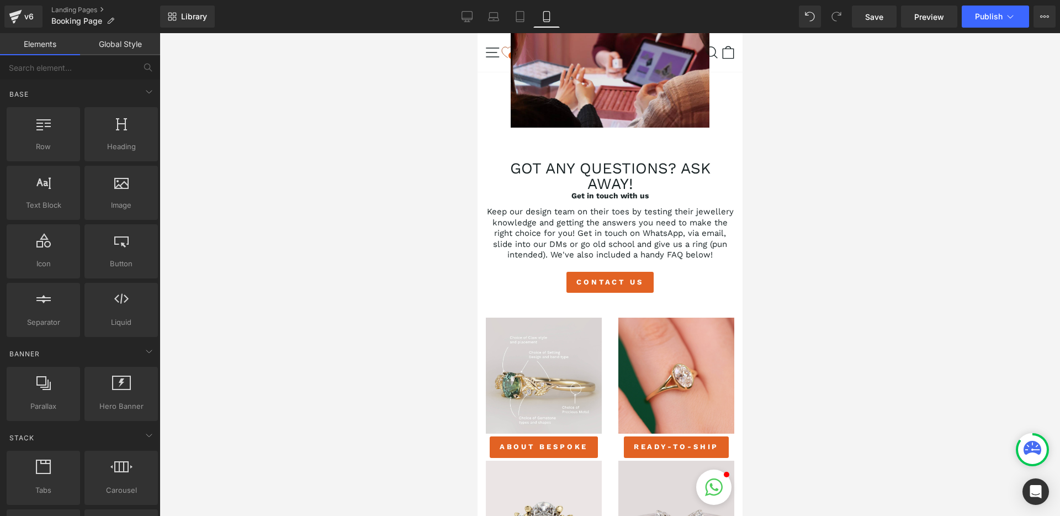
scroll to position [1023, 0]
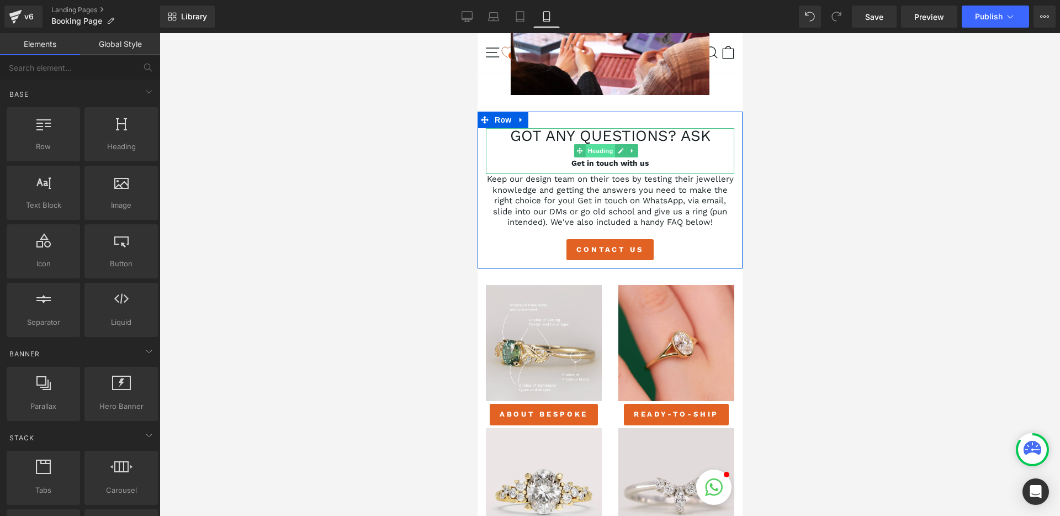
click at [602, 157] on span "Heading" at bounding box center [600, 150] width 30 height 13
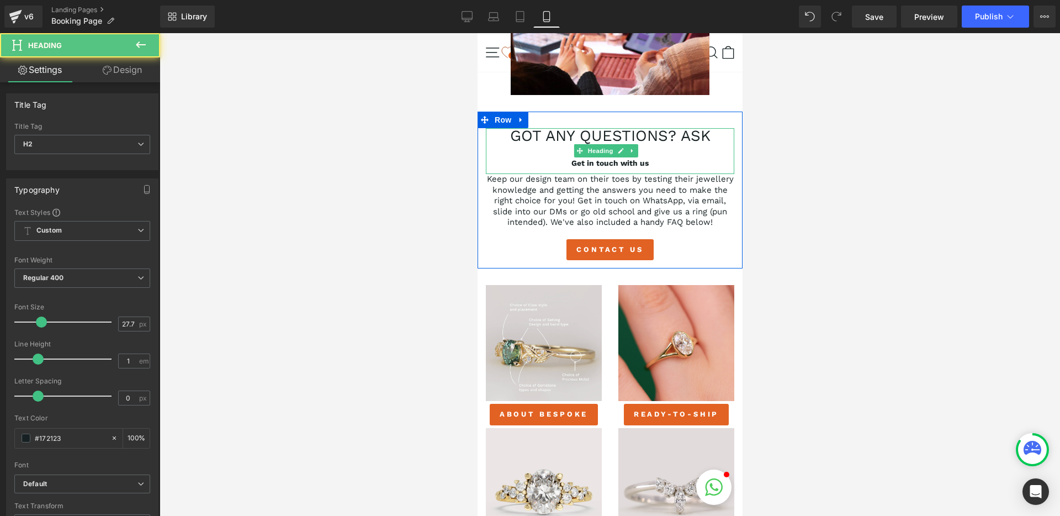
click at [571, 167] on strong "Get in touch with us" at bounding box center [609, 162] width 77 height 9
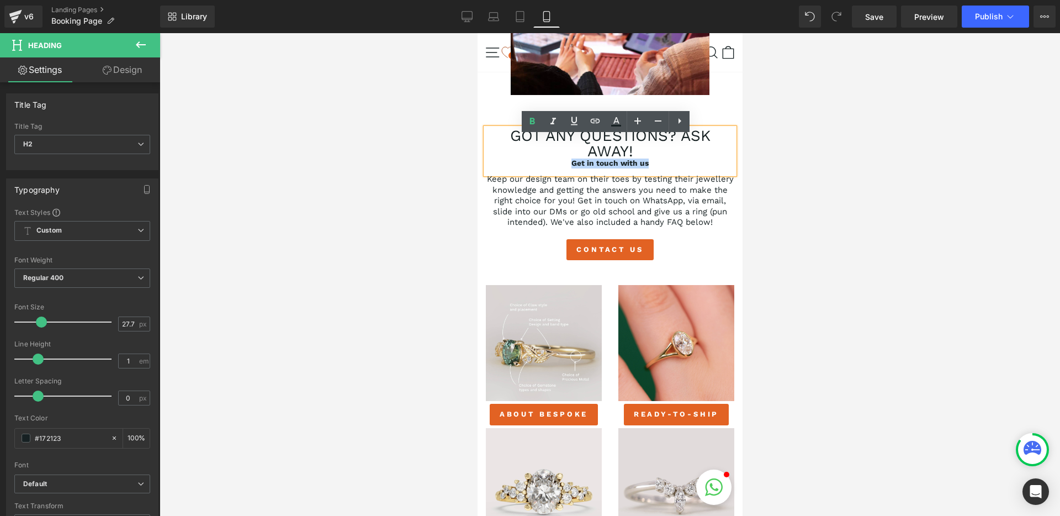
drag, startPoint x: 566, startPoint y: 173, endPoint x: 646, endPoint y: 171, distance: 80.1
click at [646, 168] on div "Get in touch with us" at bounding box center [609, 163] width 248 height 10
click at [559, 128] on link at bounding box center [553, 121] width 21 height 21
click at [538, 127] on icon at bounding box center [532, 121] width 13 height 13
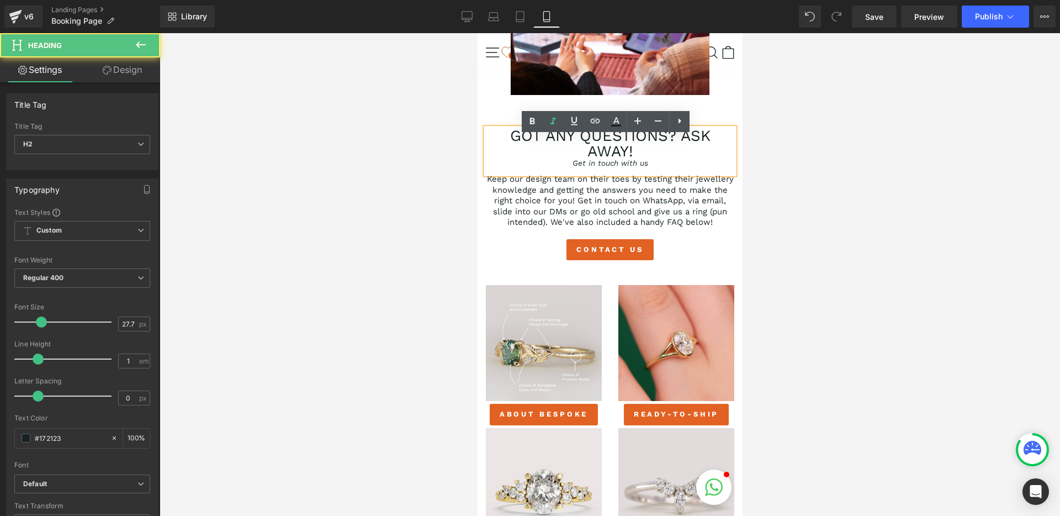
click at [677, 144] on h2 "Got any questions? ask away!" at bounding box center [609, 143] width 248 height 30
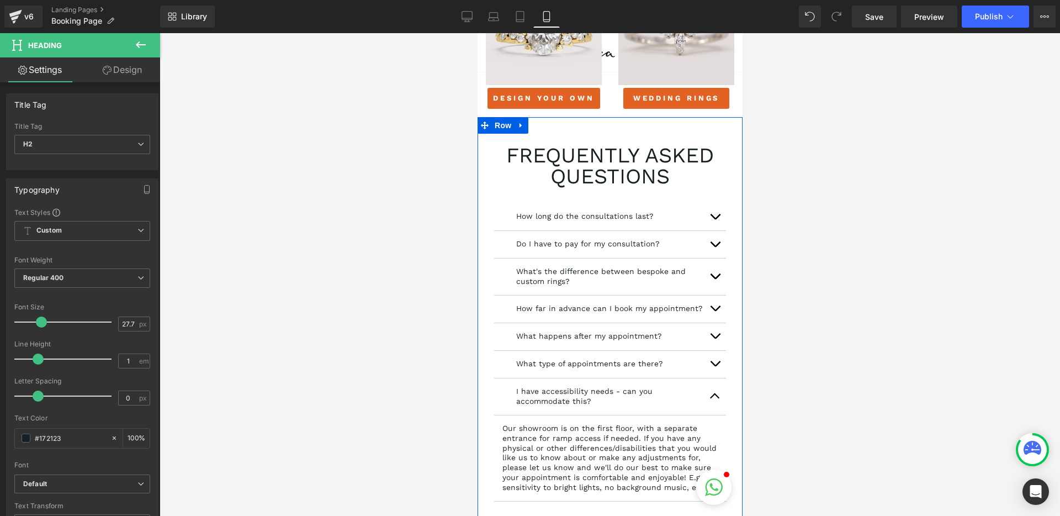
scroll to position [1477, 0]
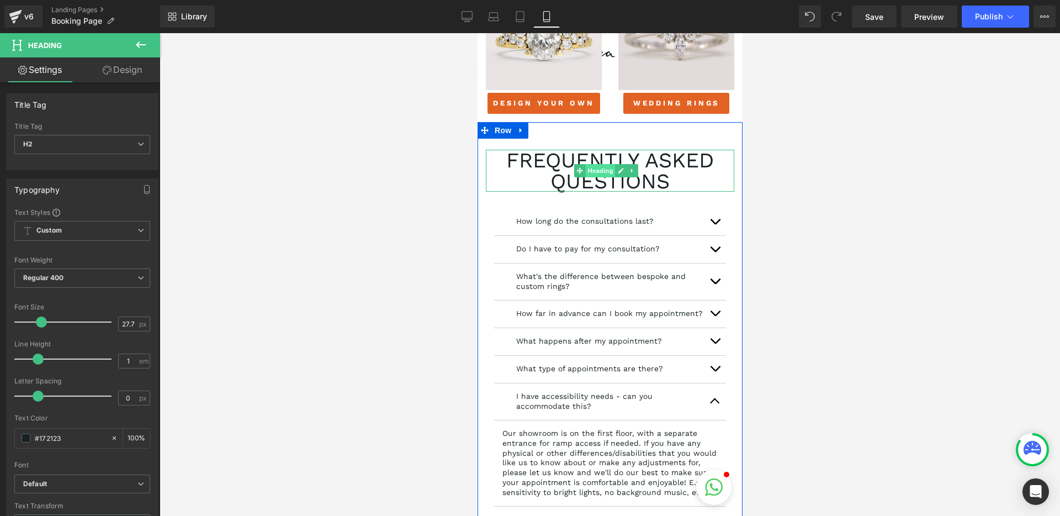
click at [604, 177] on span "Heading" at bounding box center [600, 170] width 30 height 13
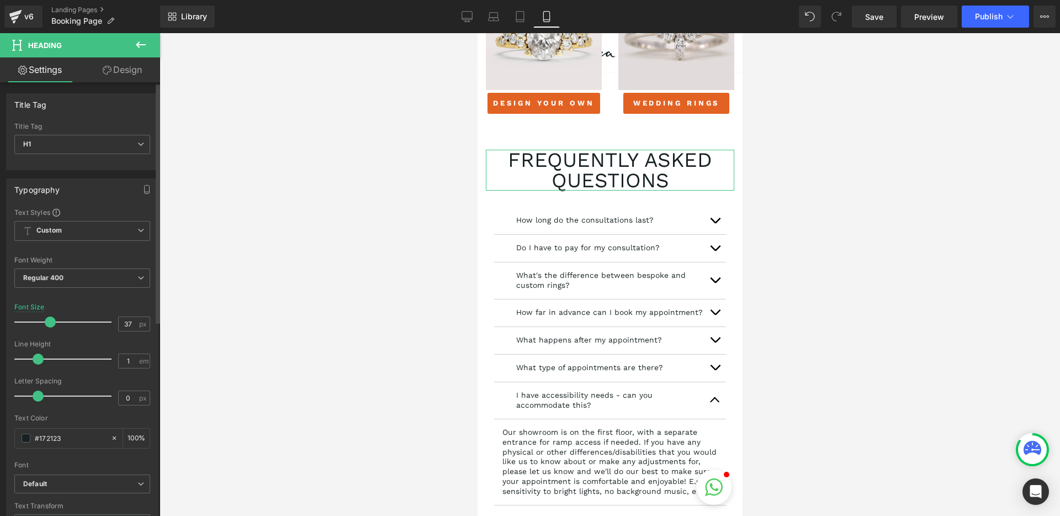
type input "36"
click at [46, 323] on span at bounding box center [49, 321] width 11 height 11
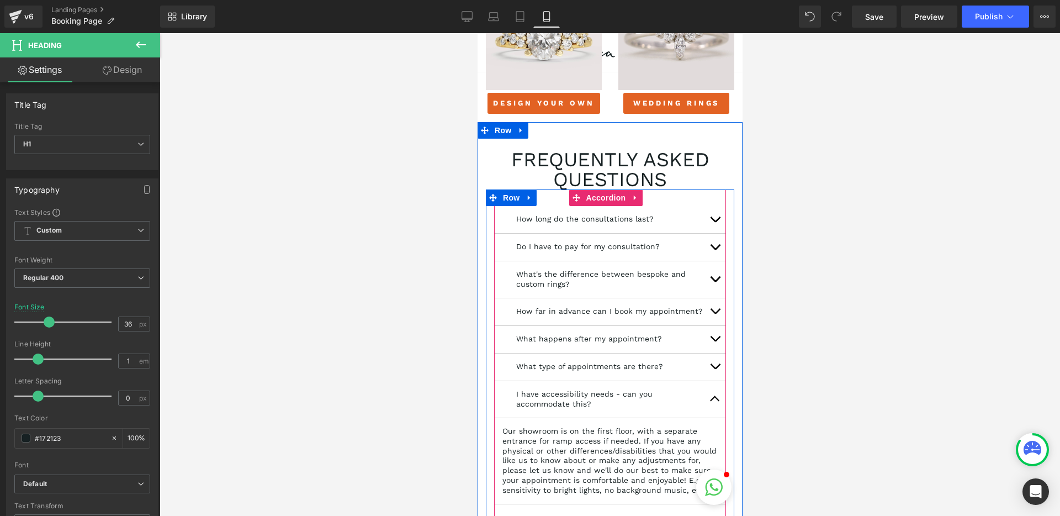
click at [706, 417] on button "button" at bounding box center [714, 399] width 22 height 36
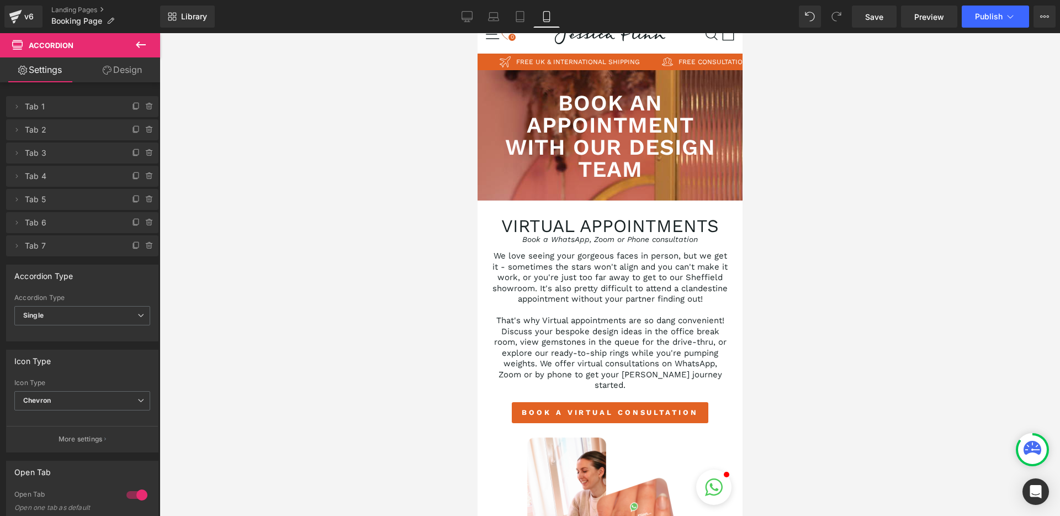
scroll to position [0, 0]
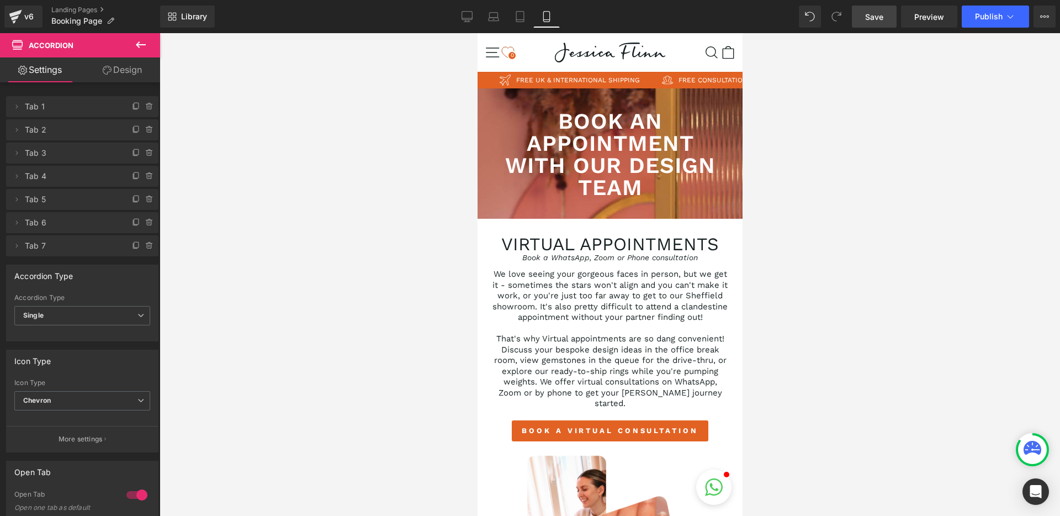
click at [876, 20] on span "Save" at bounding box center [874, 17] width 18 height 12
click at [465, 17] on icon at bounding box center [467, 16] width 11 height 11
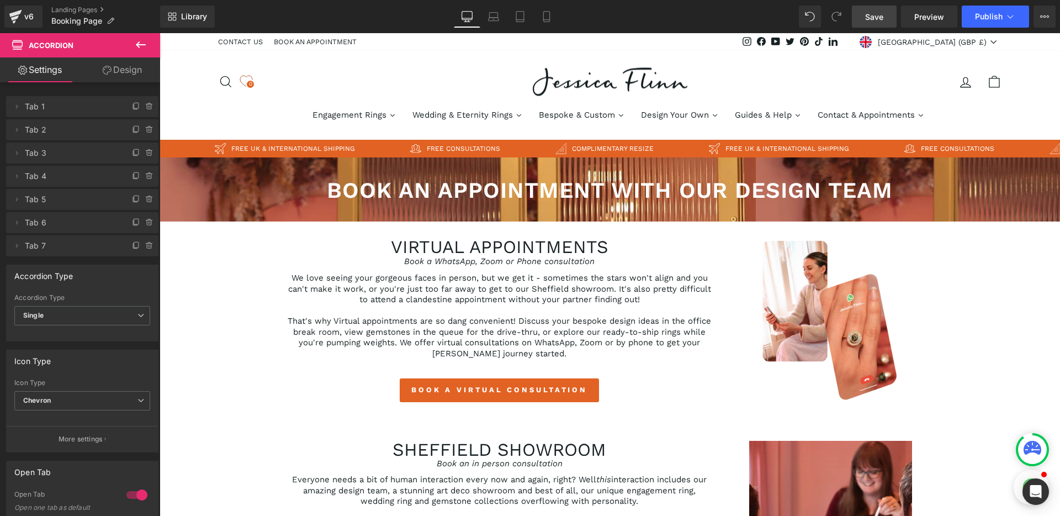
click at [868, 13] on span "Save" at bounding box center [874, 17] width 18 height 12
click at [869, 23] on link "Save" at bounding box center [874, 17] width 45 height 22
